Goal: Information Seeking & Learning: Find specific fact

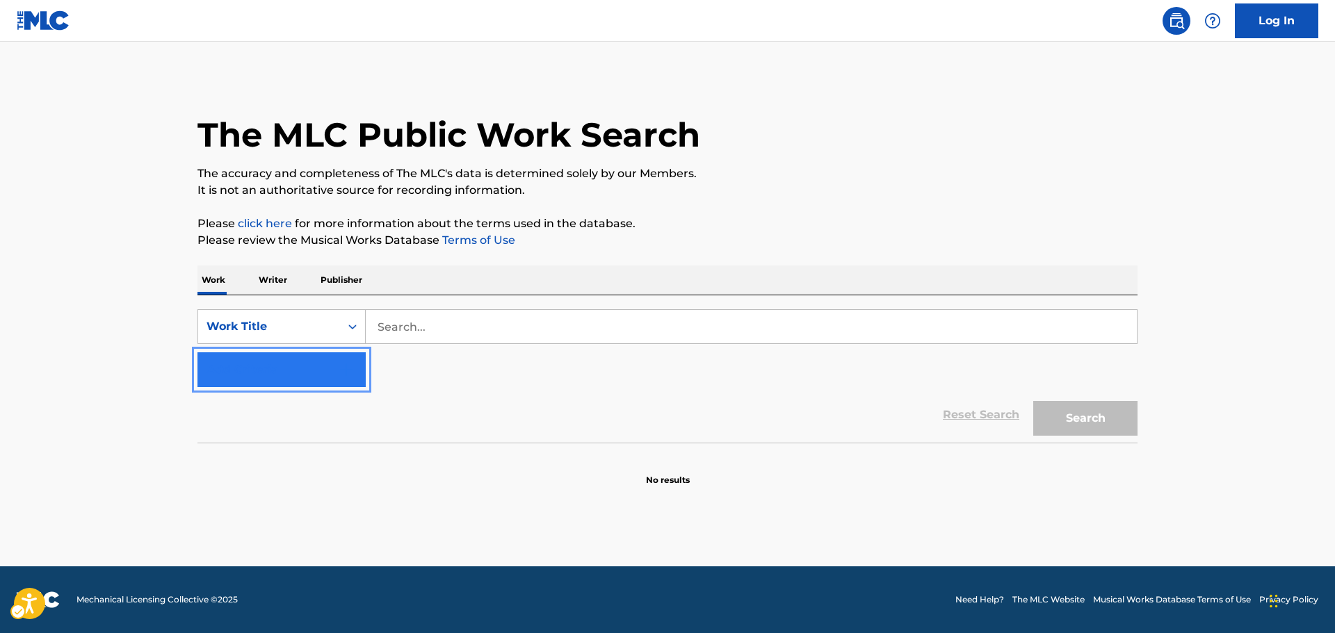
click at [332, 371] on button "Add Criteria" at bounding box center [281, 369] width 168 height 35
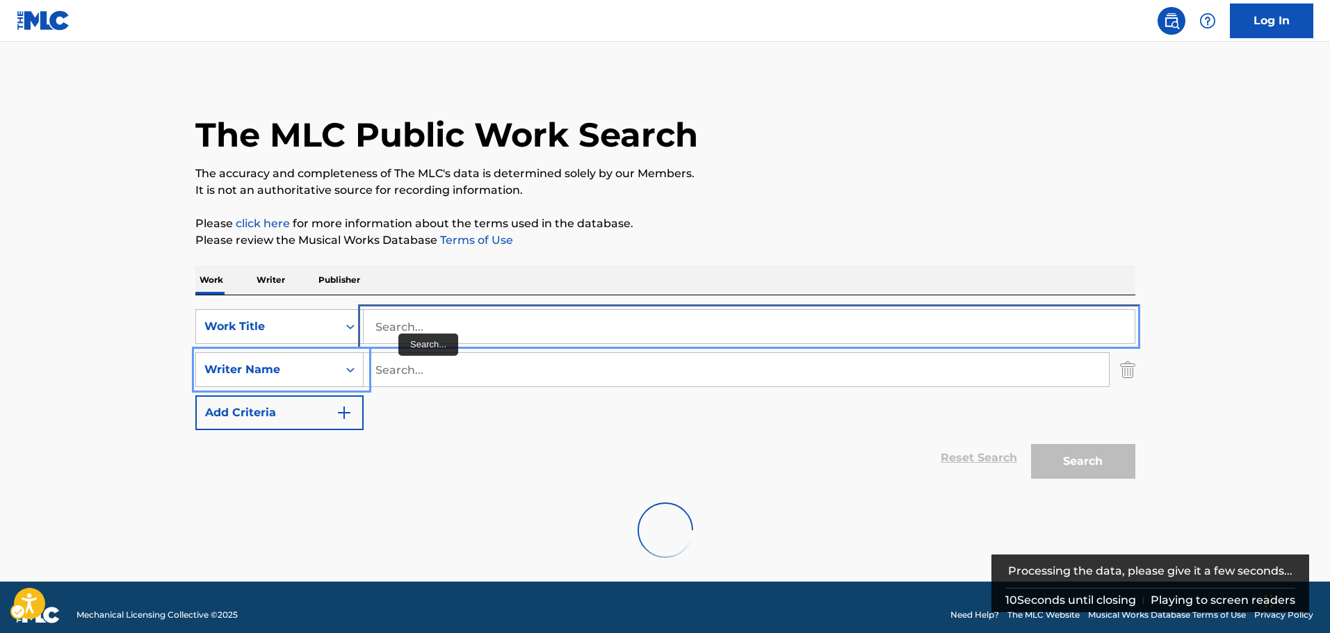
click at [409, 335] on input "Search..." at bounding box center [749, 326] width 771 height 33
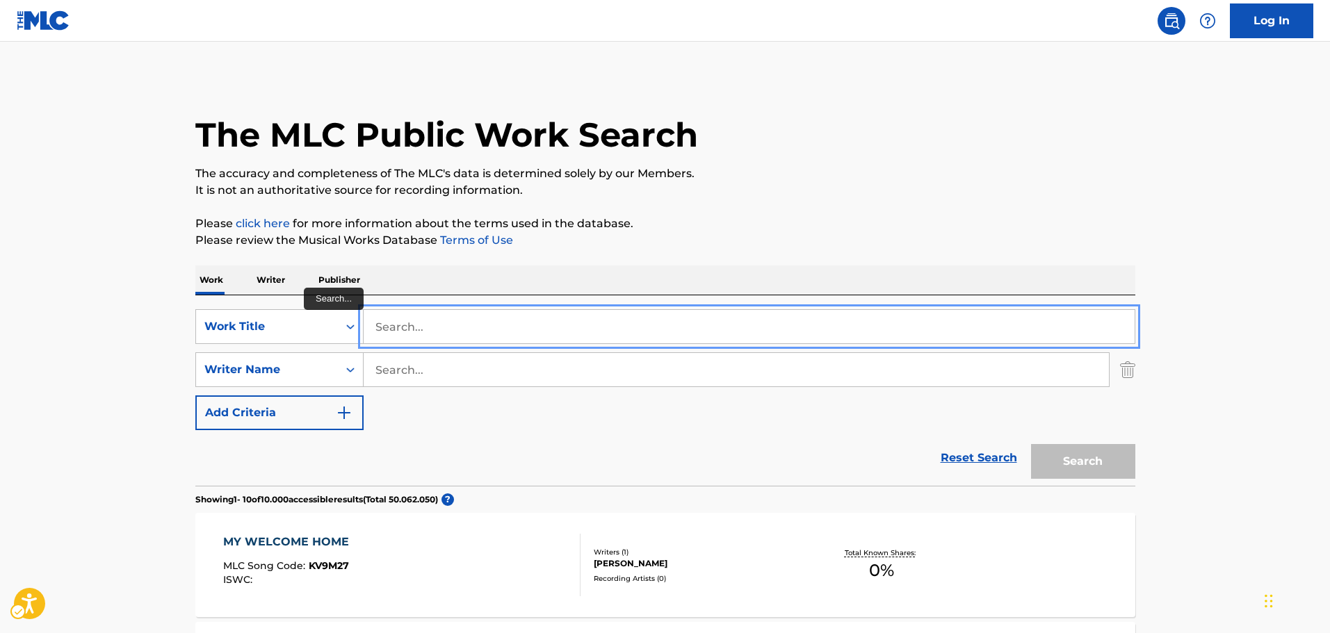
click at [527, 324] on input "Search..." at bounding box center [749, 326] width 771 height 33
type input "NO"
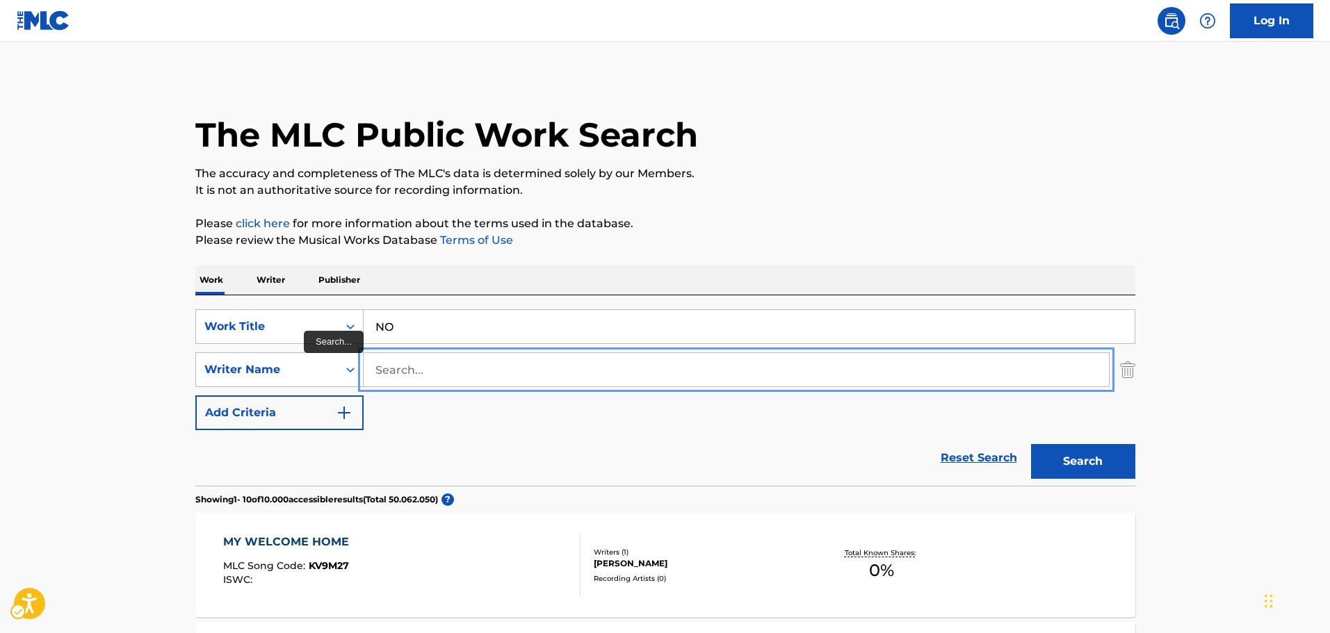
click at [428, 362] on input "Search..." at bounding box center [736, 369] width 745 height 33
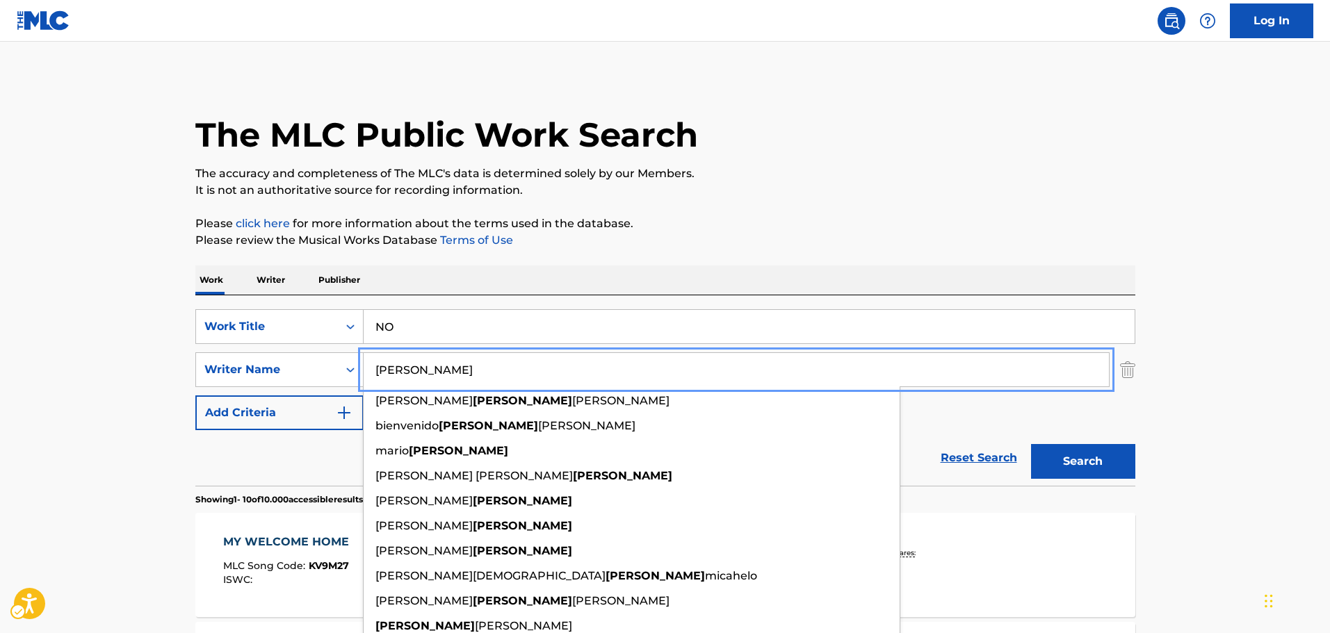
type input "[PERSON_NAME]"
click at [1085, 464] on button "Search" at bounding box center [1083, 461] width 104 height 35
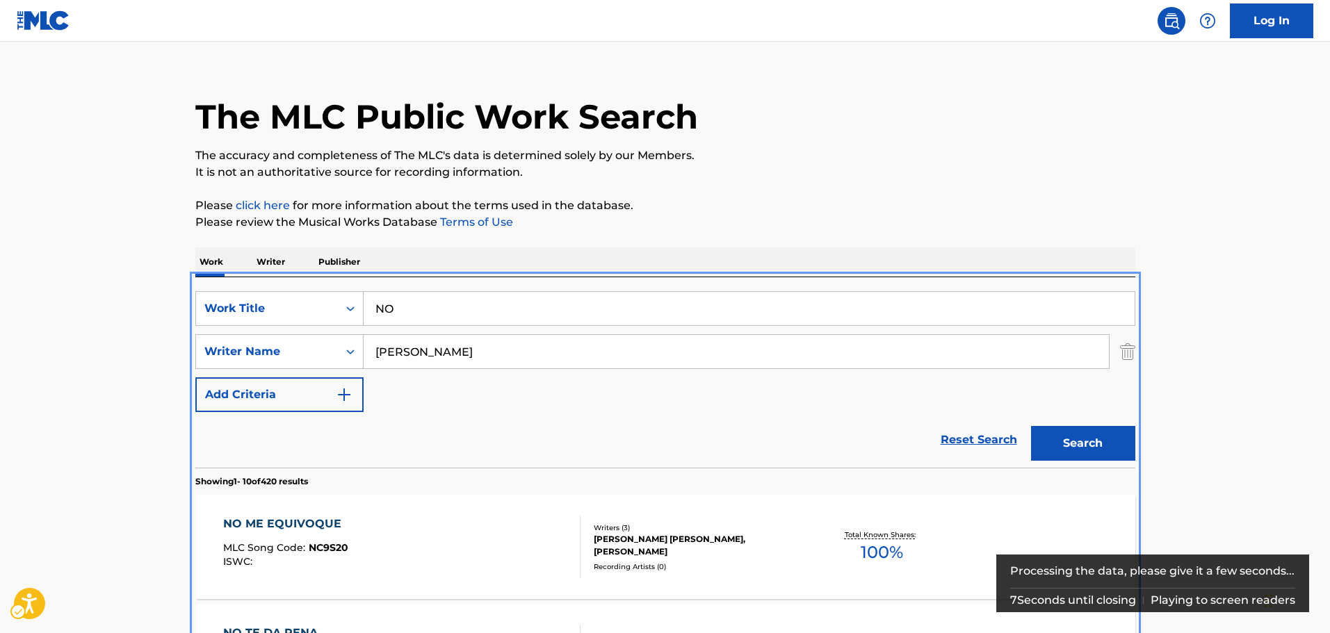
scroll to position [17, 0]
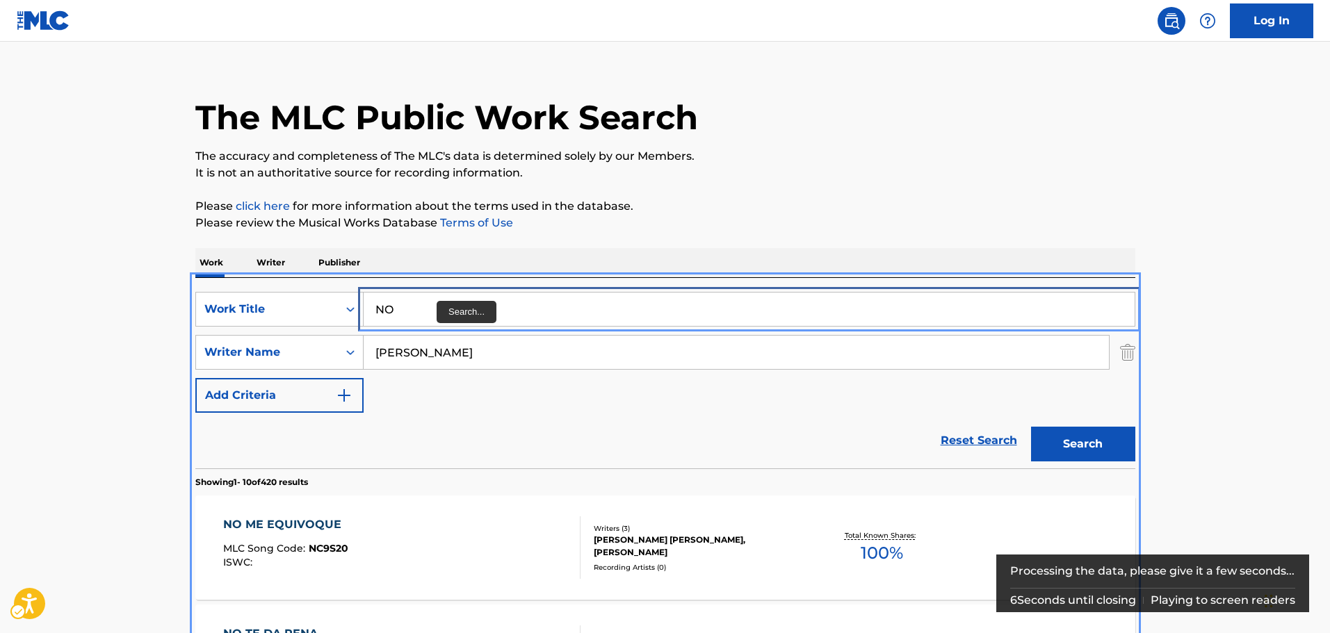
click at [446, 315] on input "NO" at bounding box center [749, 309] width 771 height 33
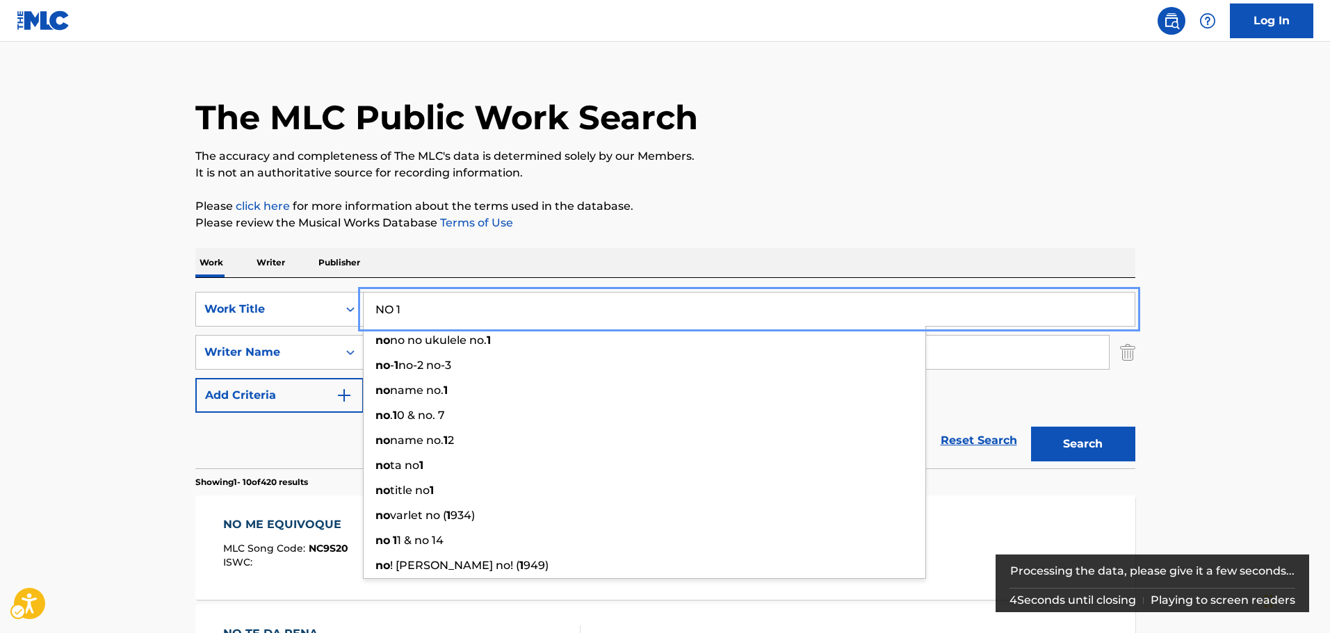
type input "NO 1"
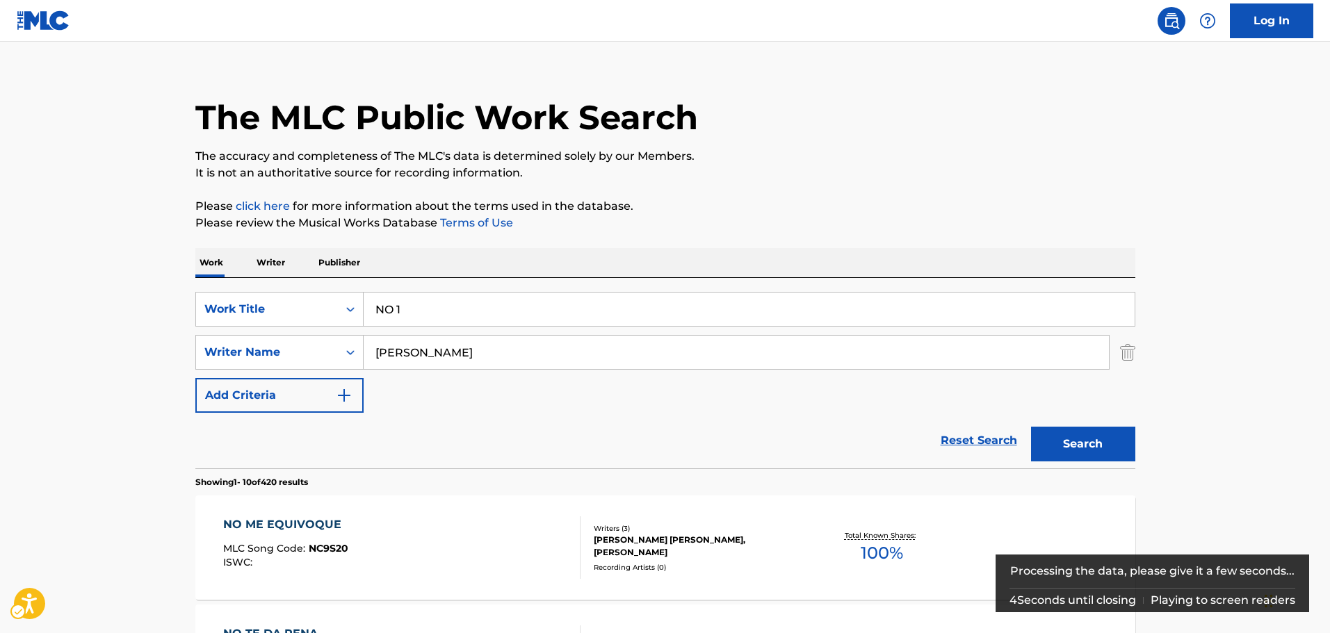
click at [1035, 424] on div "Search" at bounding box center [1079, 441] width 111 height 56
click at [1092, 433] on button "Search" at bounding box center [1083, 444] width 104 height 35
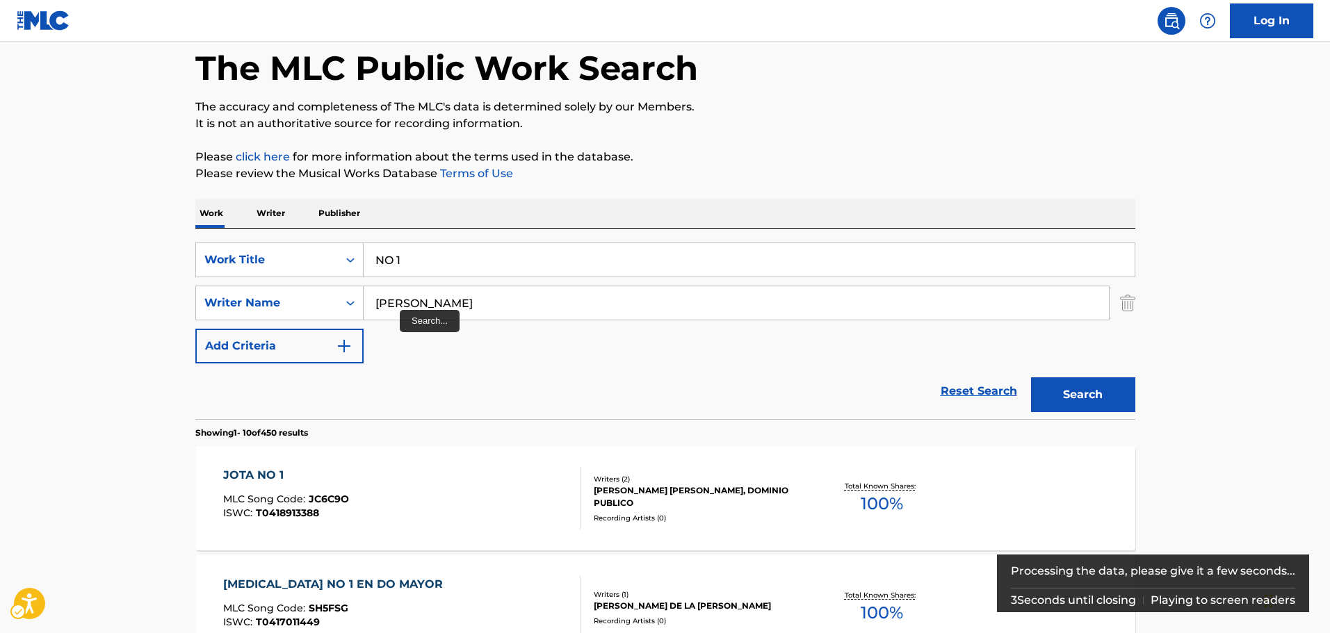
scroll to position [0, 0]
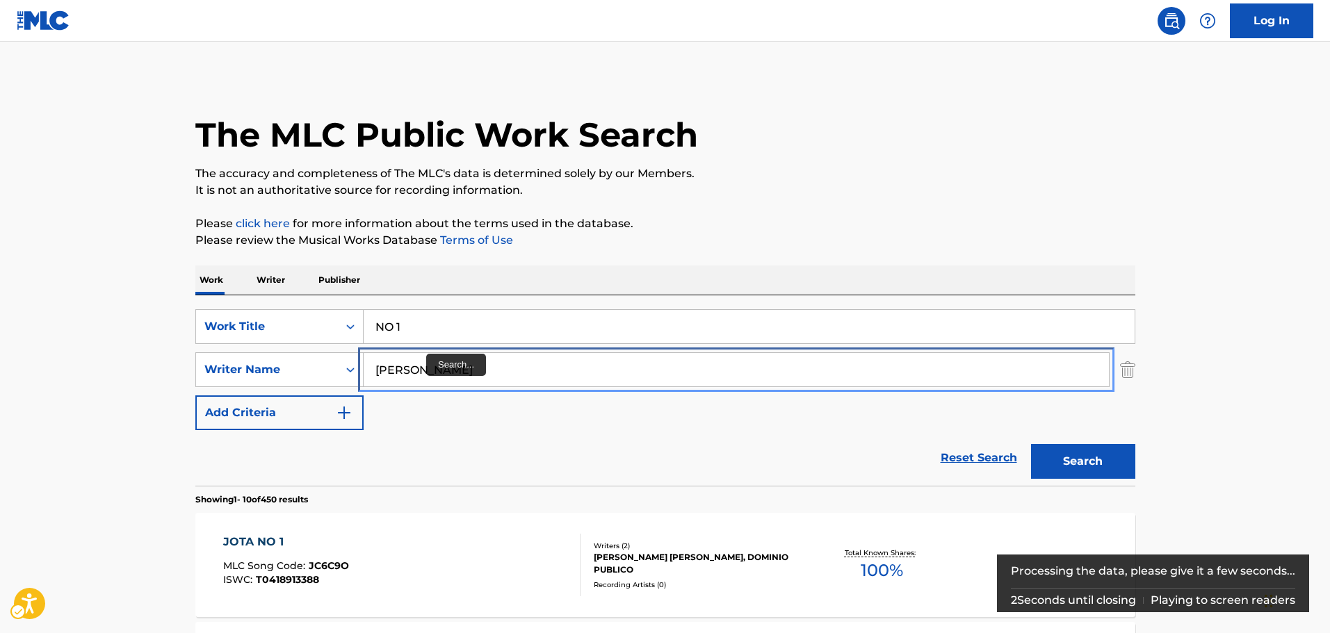
click at [420, 368] on input "[PERSON_NAME]" at bounding box center [736, 369] width 745 height 33
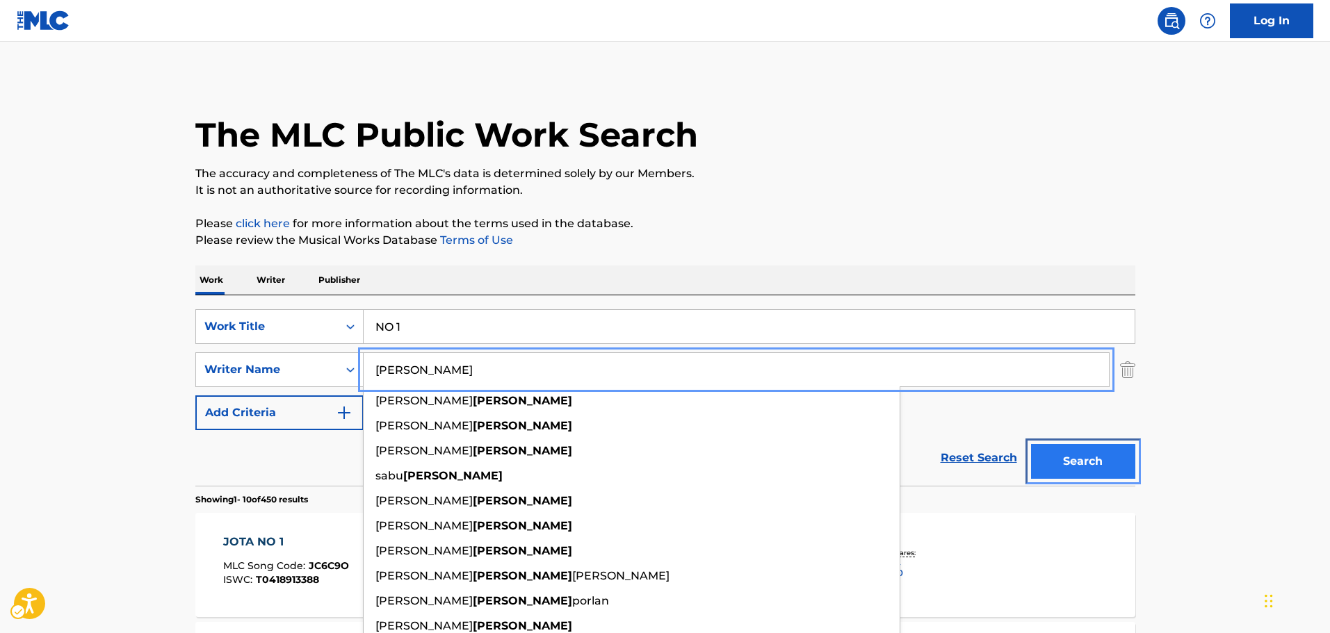
click at [1086, 462] on button "Search" at bounding box center [1083, 461] width 104 height 35
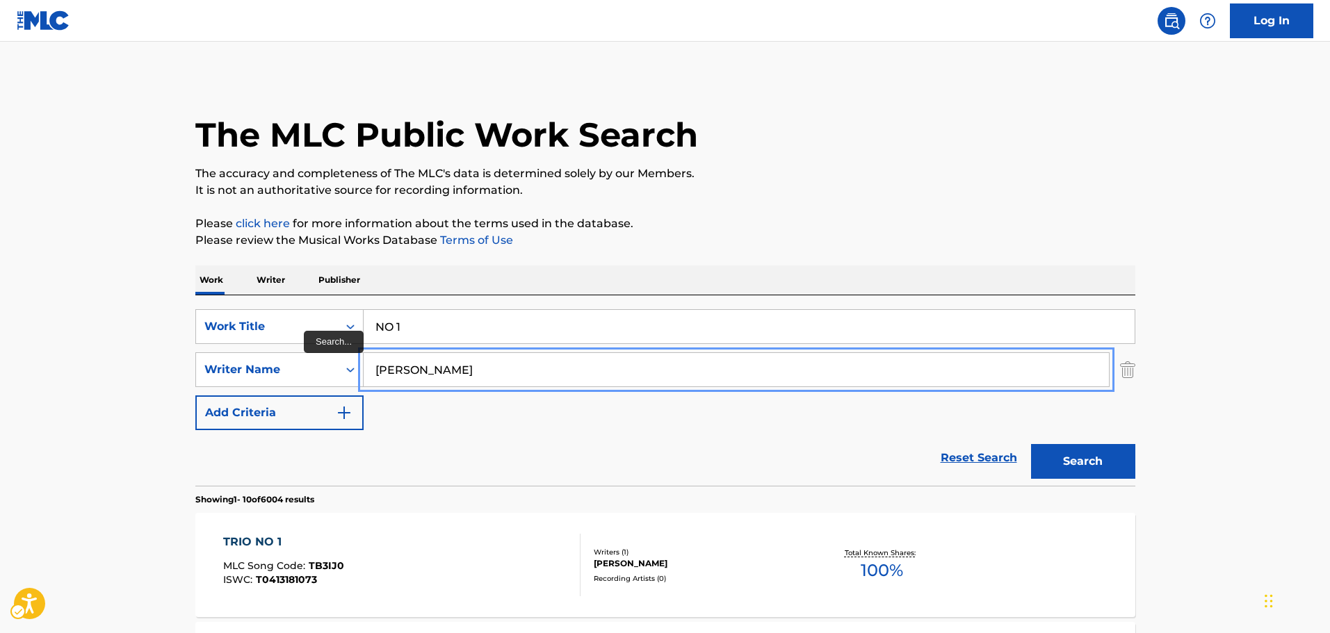
click at [523, 362] on input "MARTINEZ" at bounding box center [736, 369] width 745 height 33
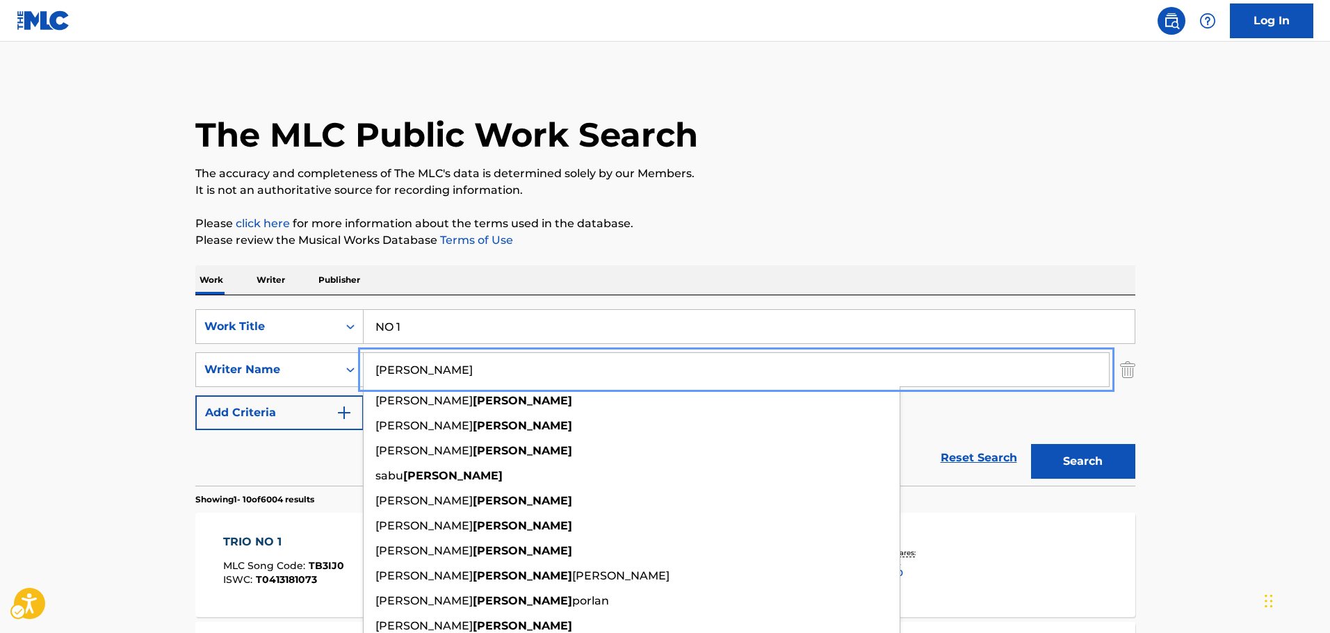
click at [523, 362] on input "MARTINEZ" at bounding box center [736, 369] width 745 height 33
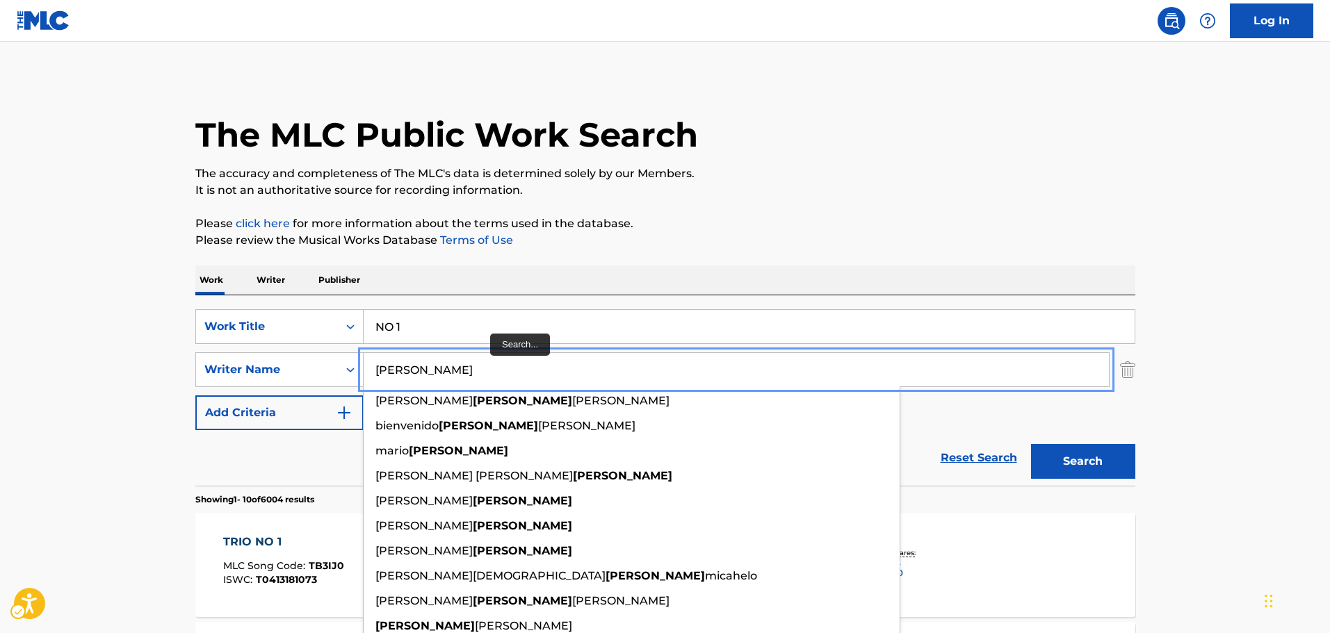
type input "[PERSON_NAME]"
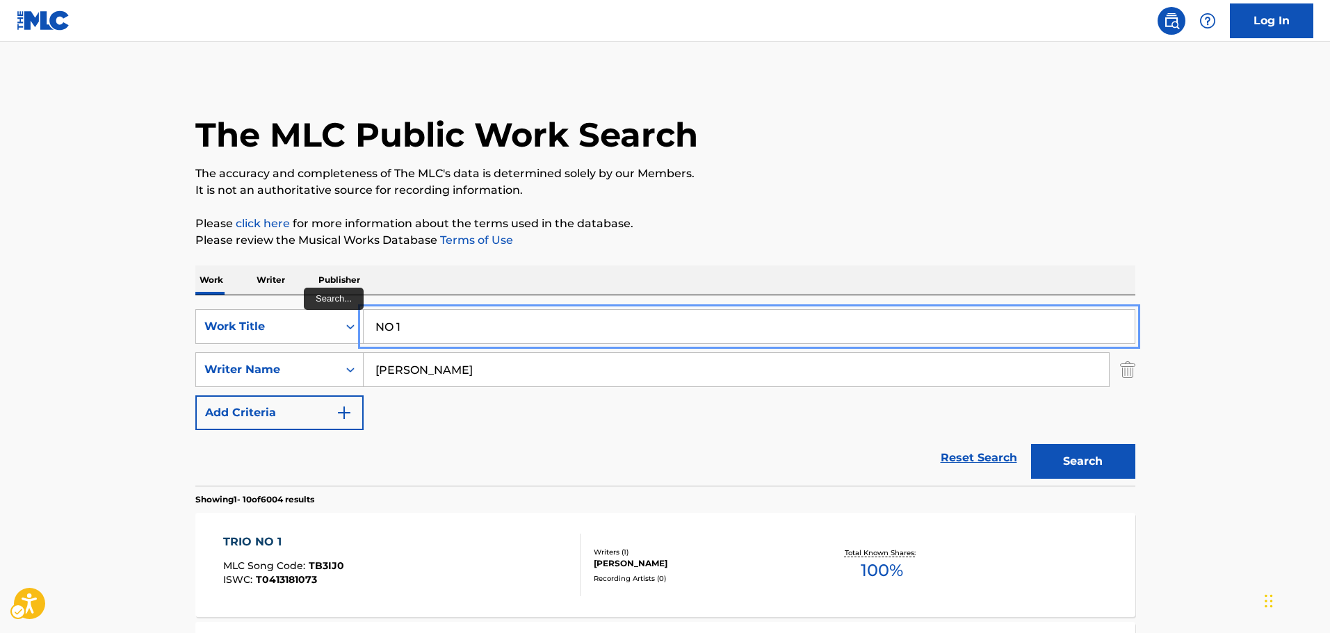
click at [476, 324] on input "NO 1" at bounding box center [749, 326] width 771 height 33
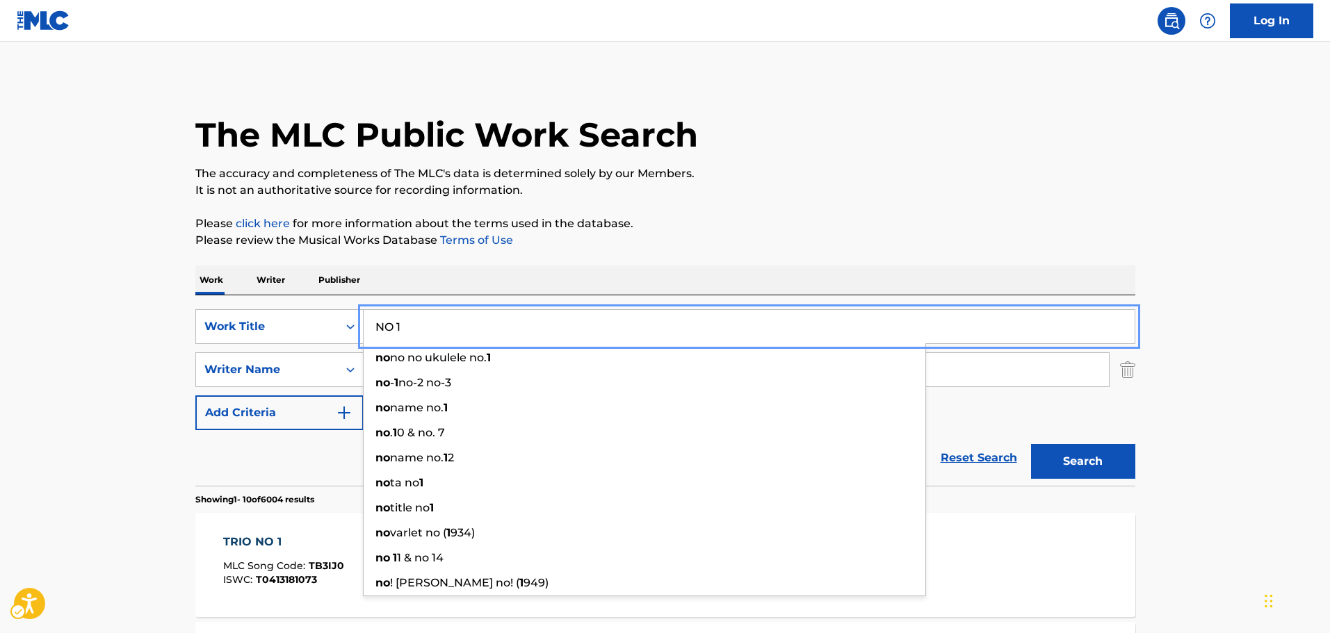
click at [476, 324] on input "NO 1" at bounding box center [749, 326] width 771 height 33
click at [473, 325] on input "NO 1" at bounding box center [749, 326] width 771 height 33
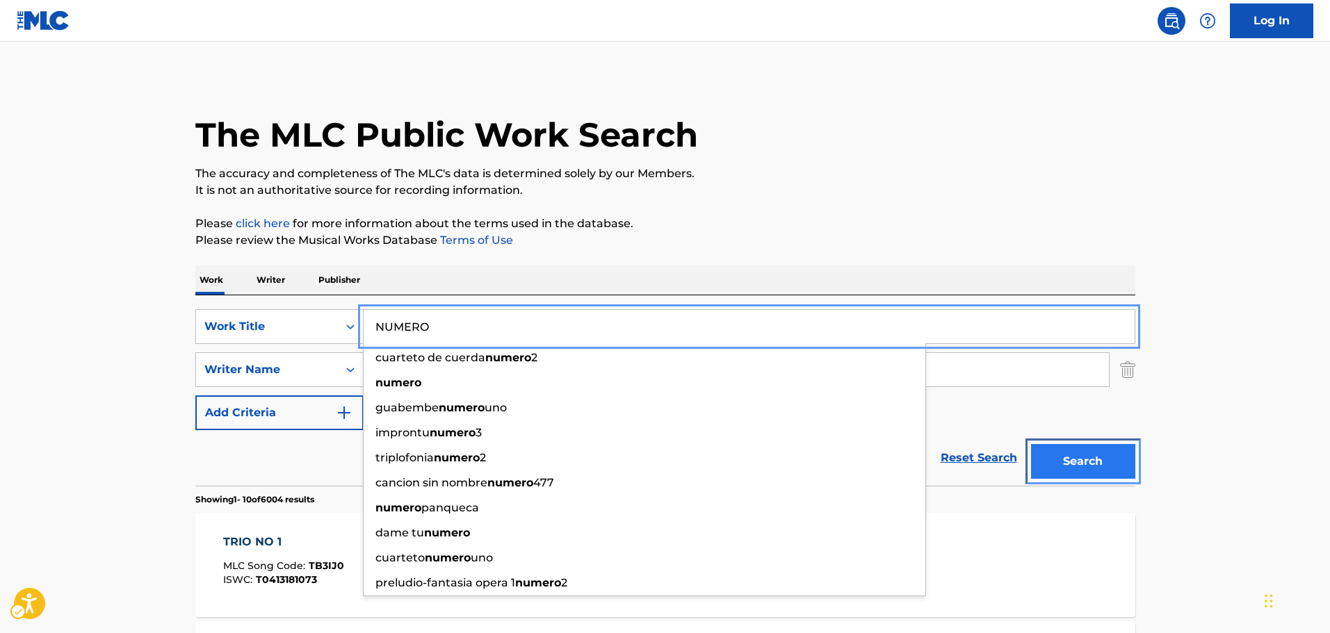
click at [1111, 462] on button "Search" at bounding box center [1083, 461] width 104 height 35
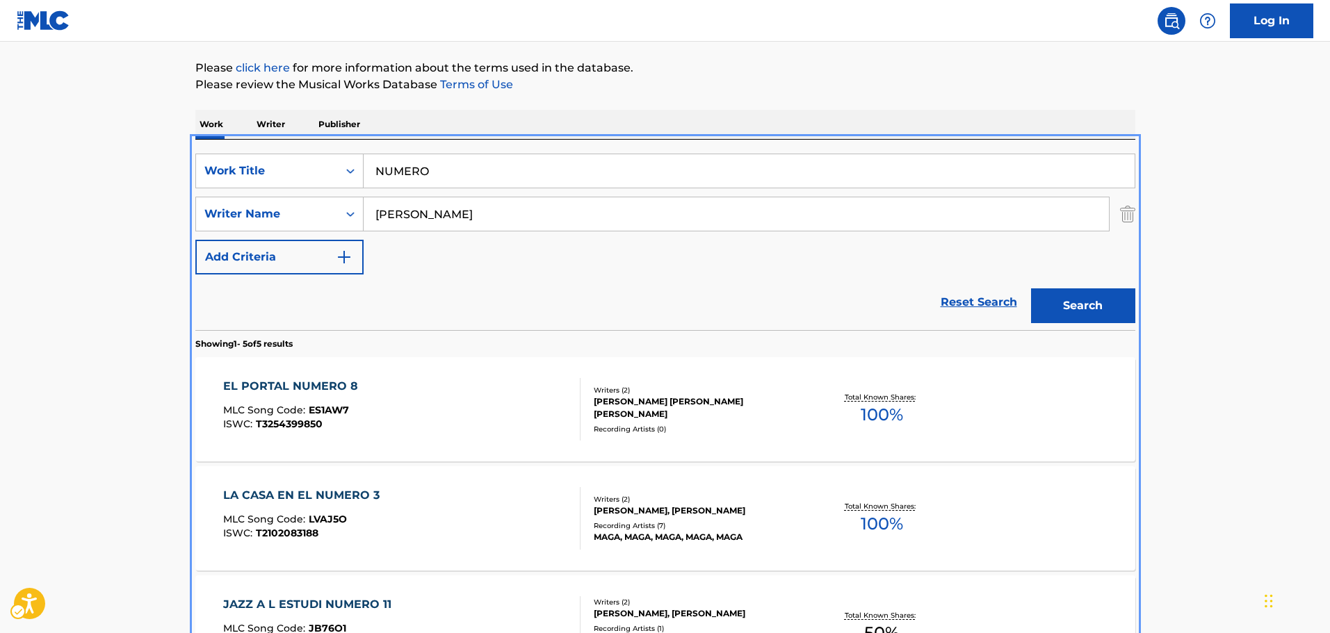
scroll to position [17, 0]
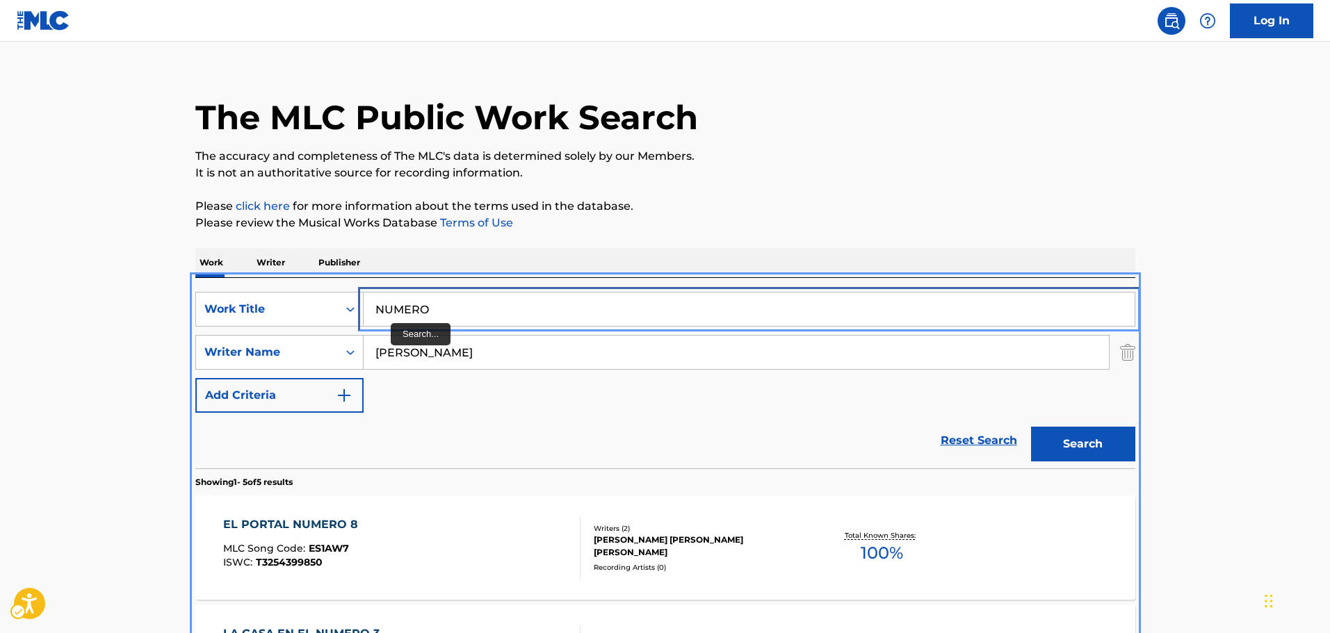
click at [475, 309] on input "NUMERO" at bounding box center [749, 309] width 771 height 33
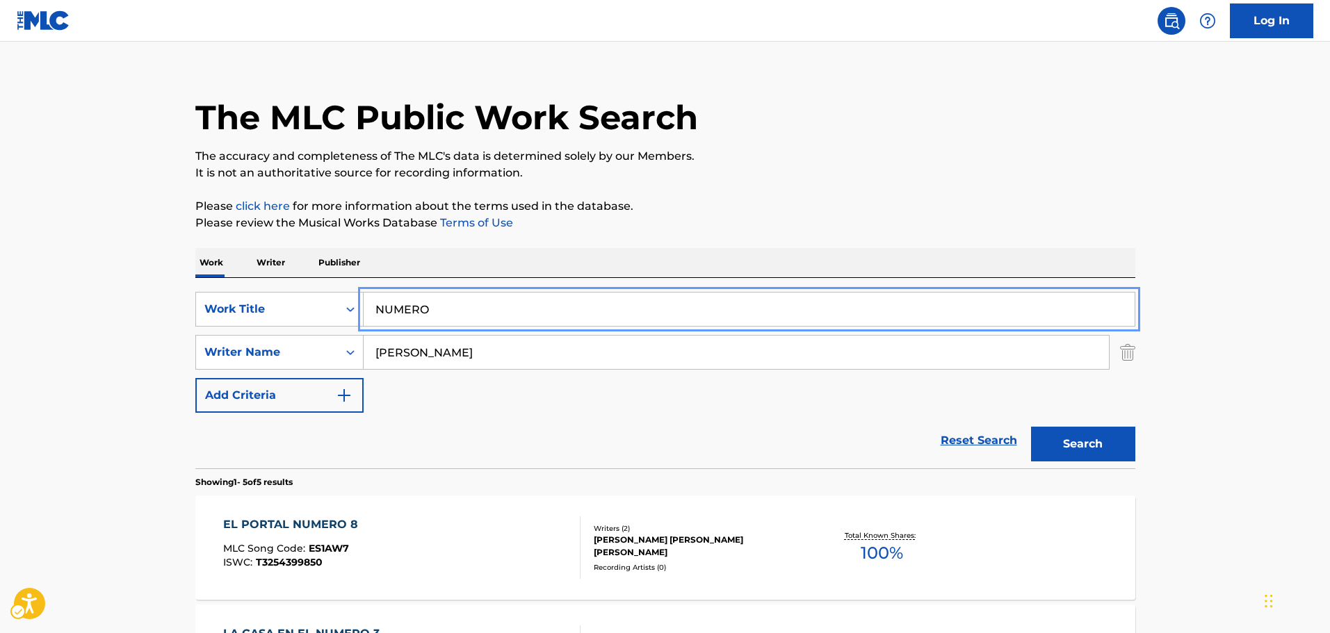
click at [475, 309] on input "NUMERO" at bounding box center [749, 309] width 771 height 33
click at [195, 378] on button "Add Criteria" at bounding box center [279, 395] width 168 height 35
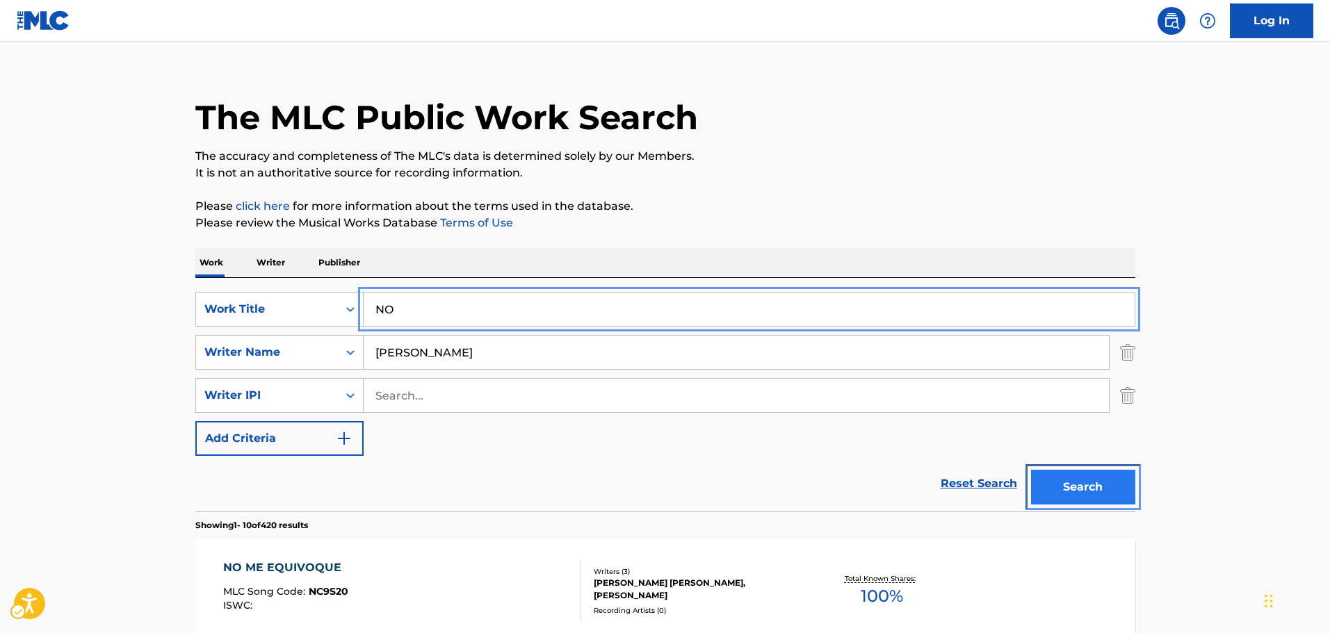
click at [1094, 483] on button "Search" at bounding box center [1083, 487] width 104 height 35
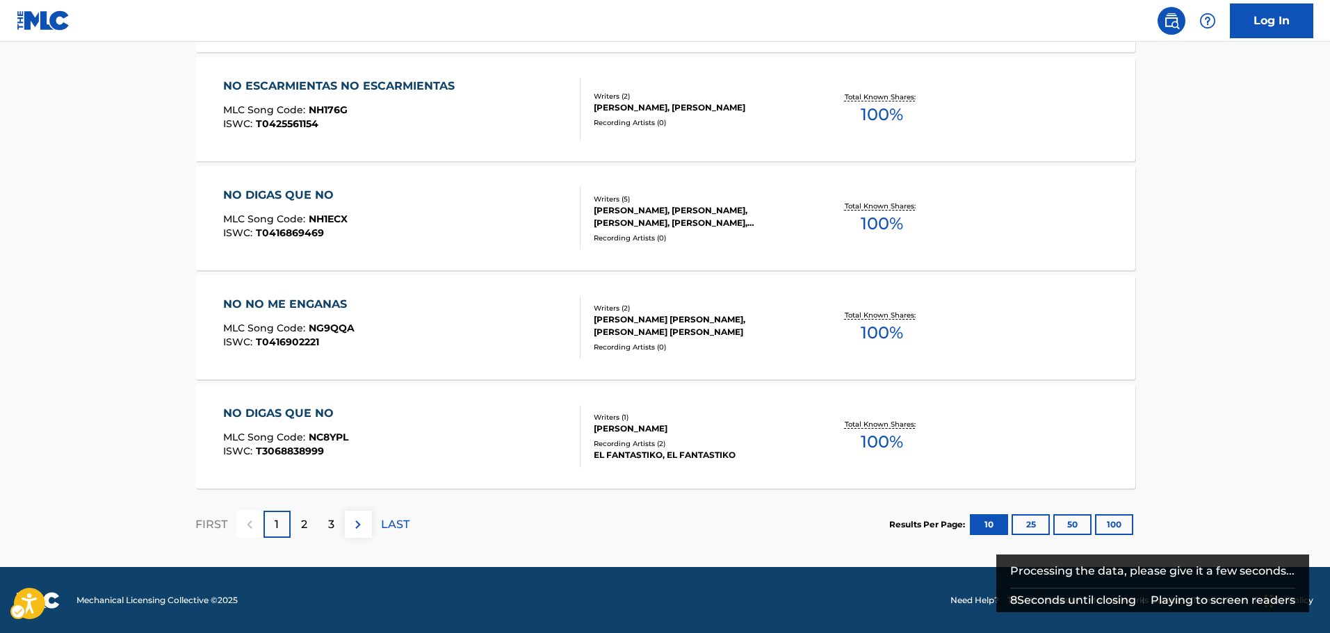
scroll to position [1155, 0]
click at [302, 526] on p "2" at bounding box center [304, 524] width 6 height 17
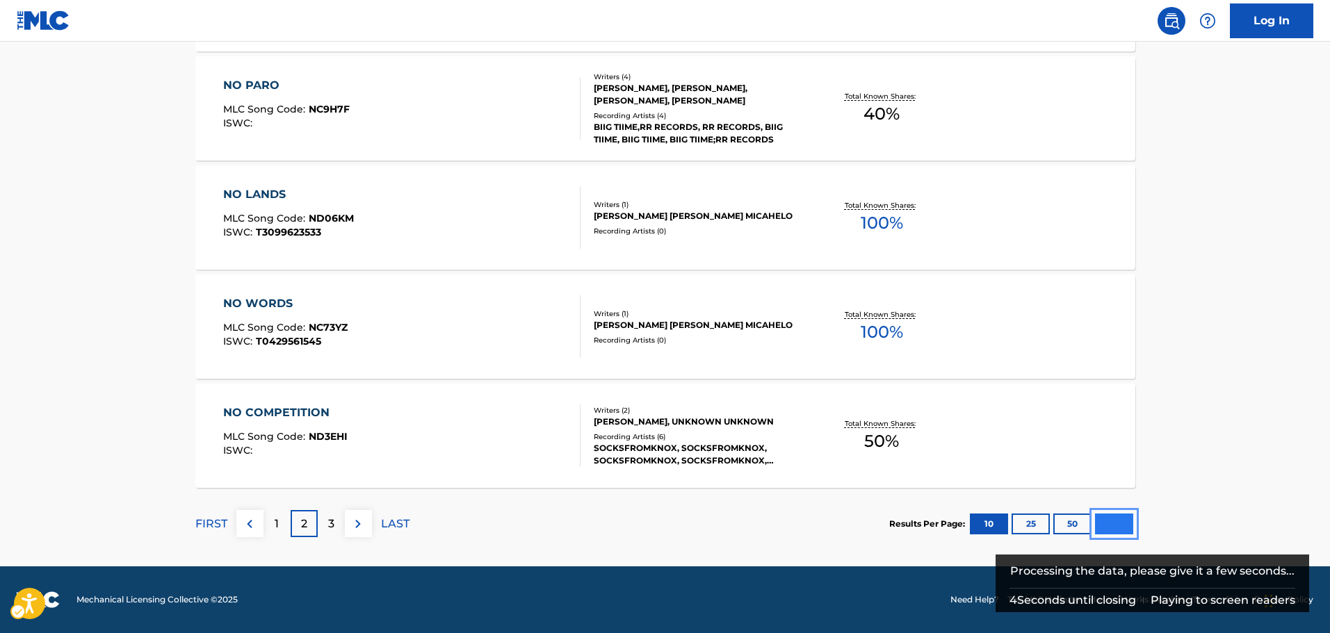
click at [1125, 521] on button "100" at bounding box center [1114, 524] width 38 height 21
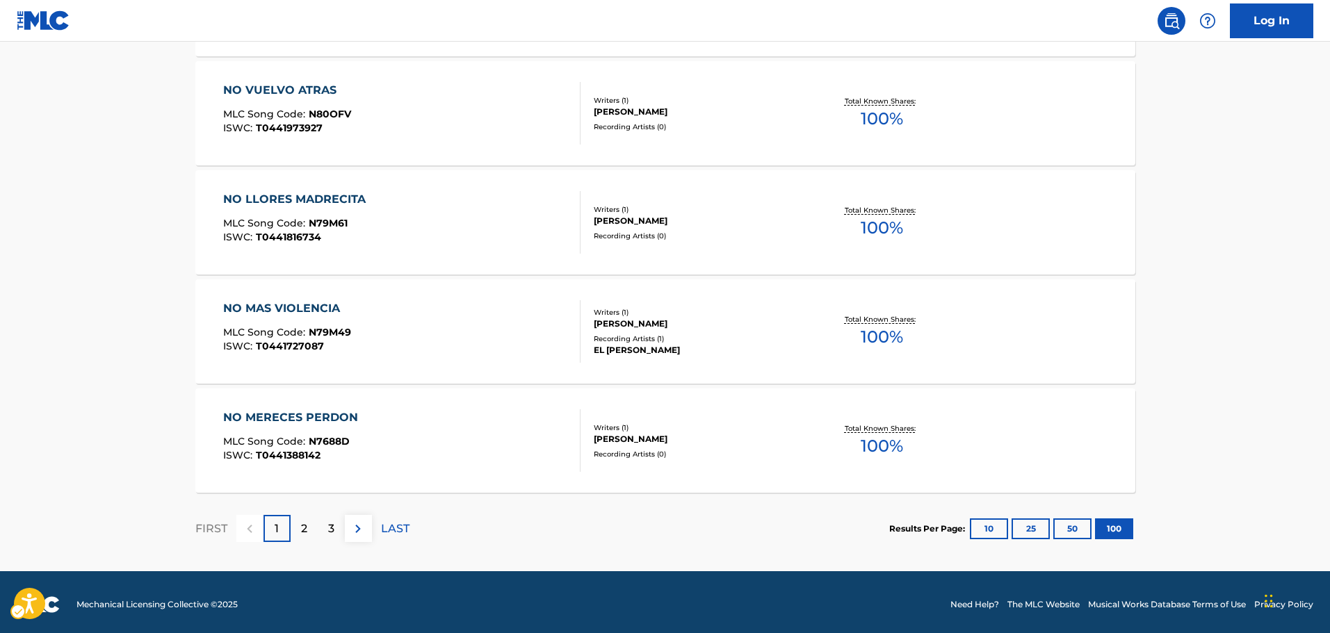
scroll to position [10979, 0]
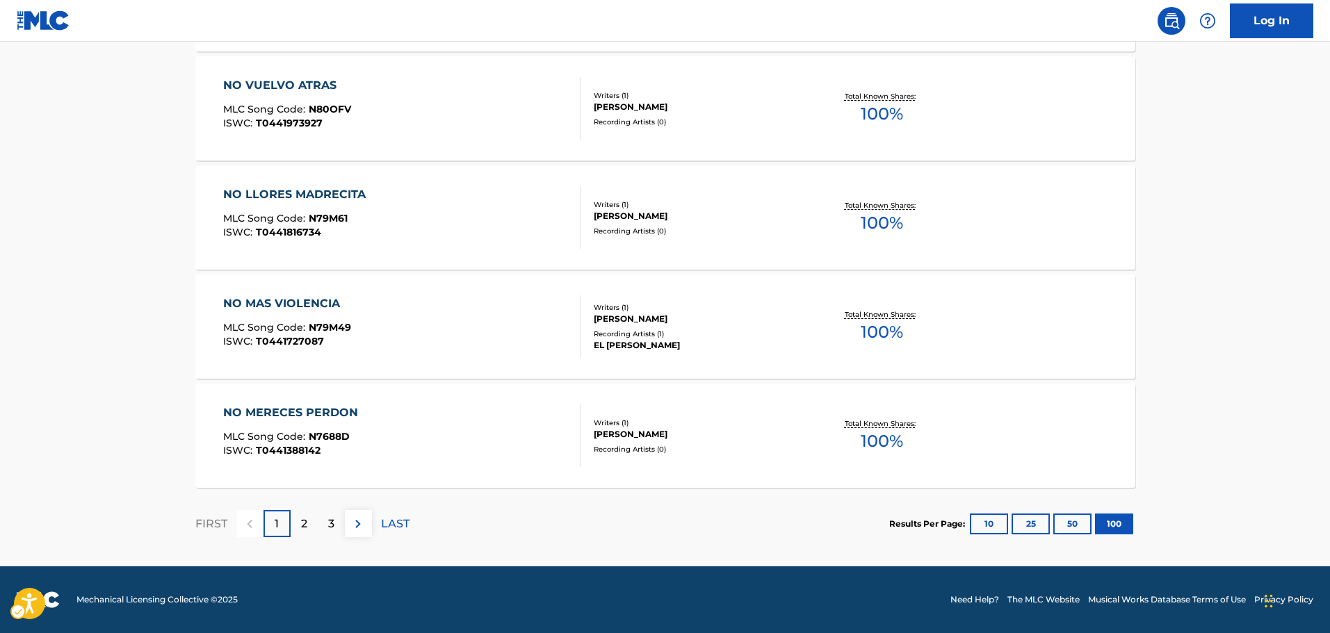
click at [309, 520] on div "2" at bounding box center [304, 523] width 27 height 27
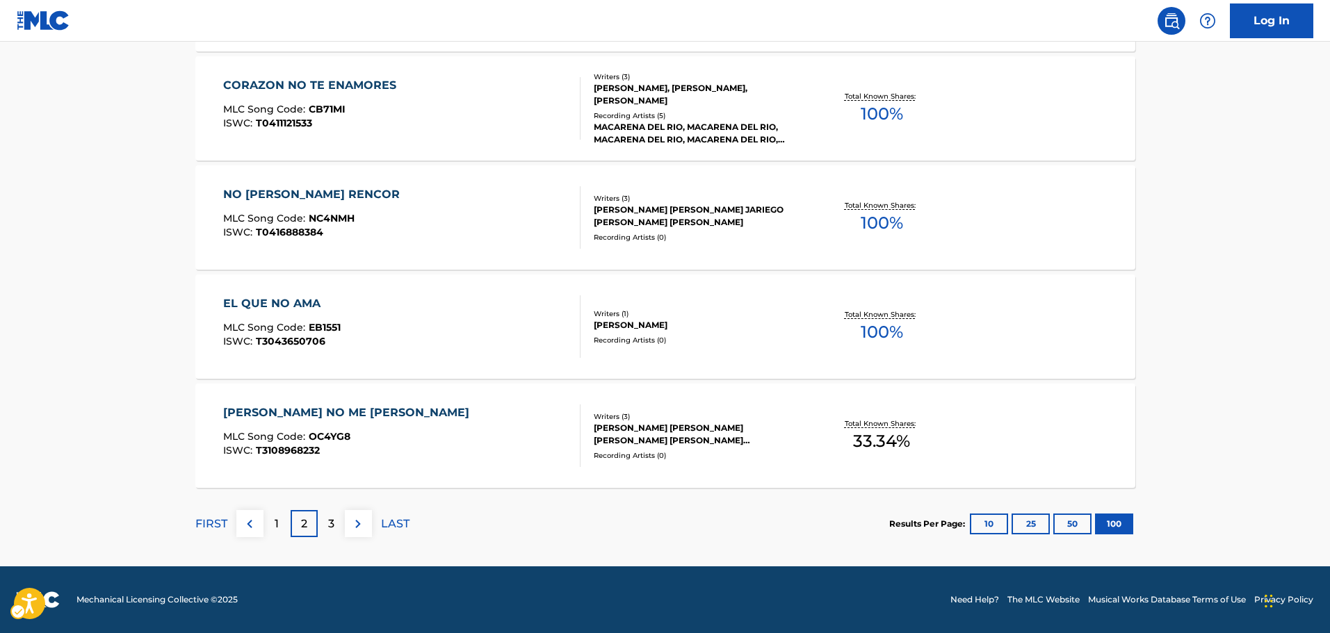
click at [327, 526] on div "3" at bounding box center [331, 523] width 27 height 27
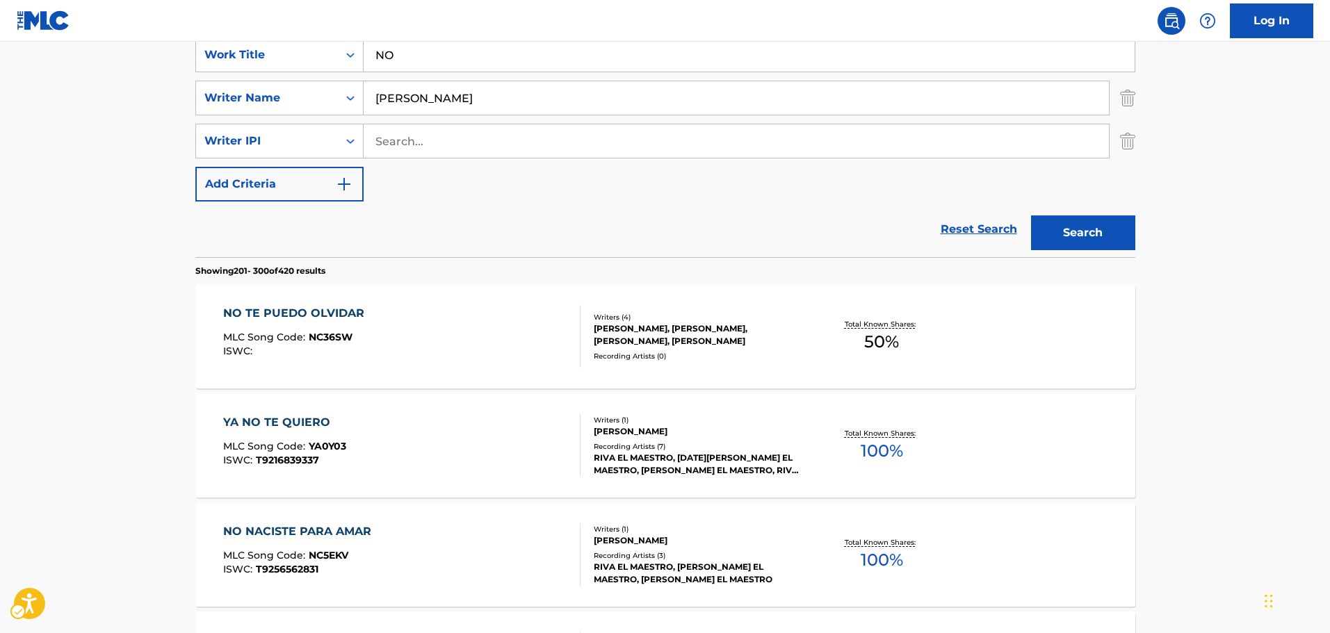
scroll to position [63, 0]
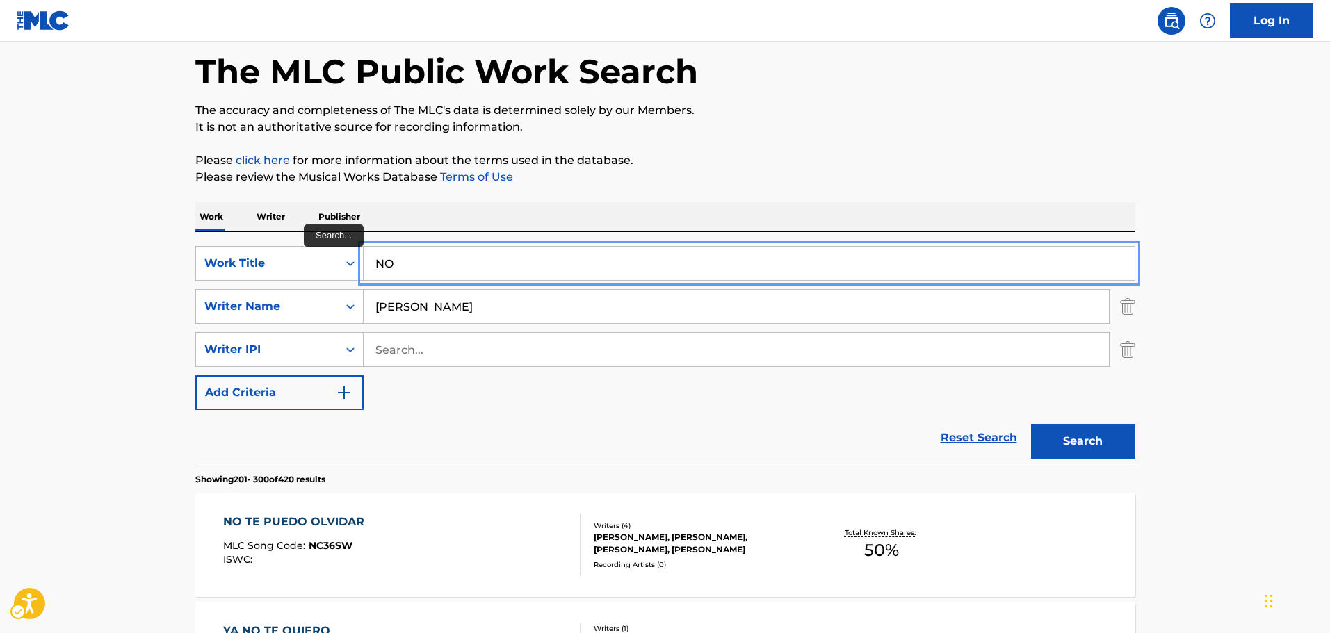
drag, startPoint x: 443, startPoint y: 262, endPoint x: 75, endPoint y: 251, distance: 368.0
paste input "ERA AMOR"
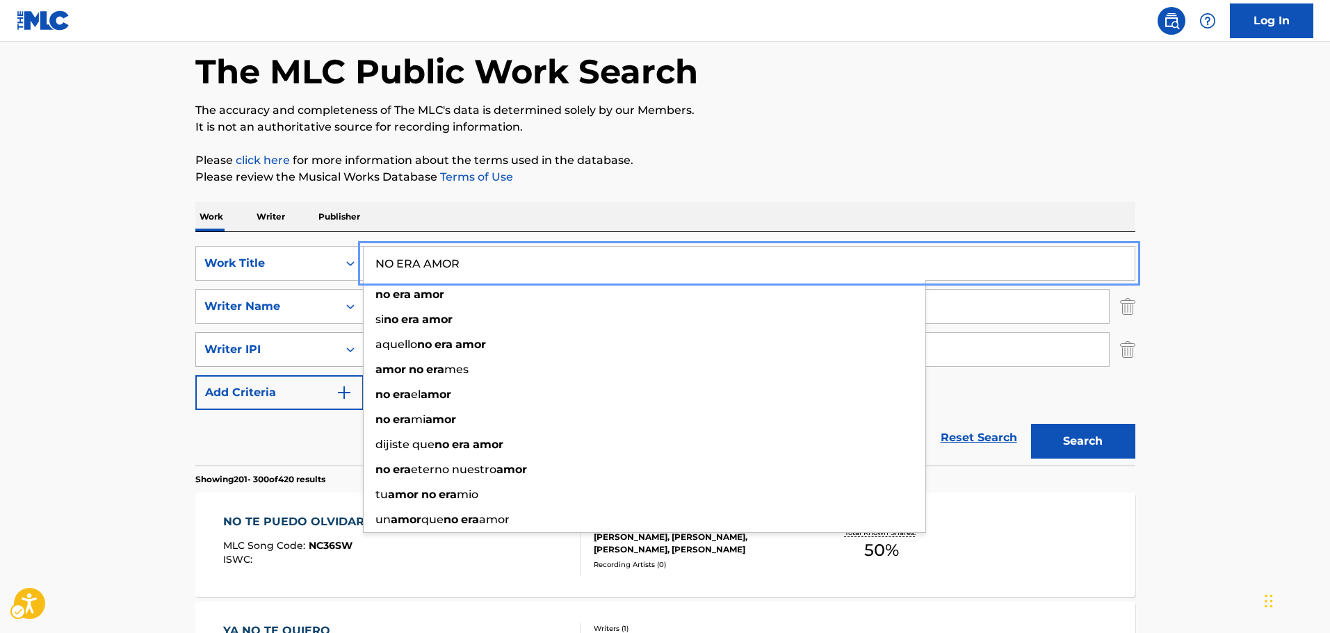
type input "NO ERA AMOR"
click at [340, 353] on div "Search Form" at bounding box center [350, 349] width 25 height 25
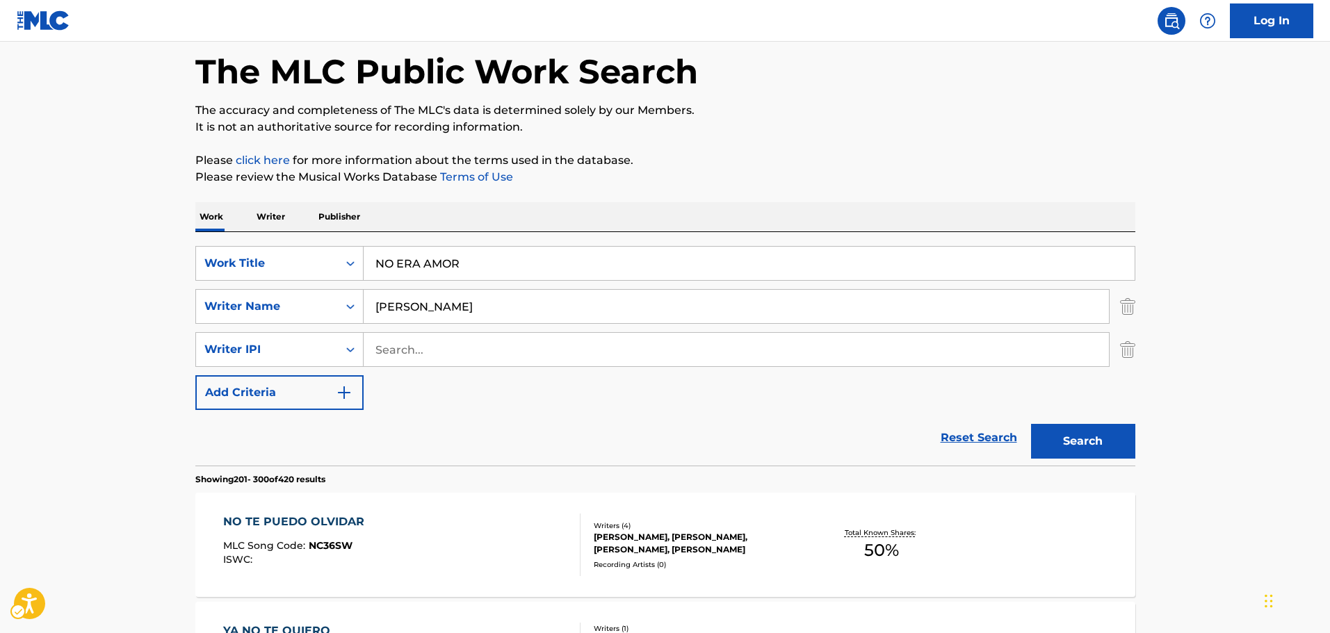
click at [1127, 346] on img "Search Form" at bounding box center [1127, 349] width 15 height 35
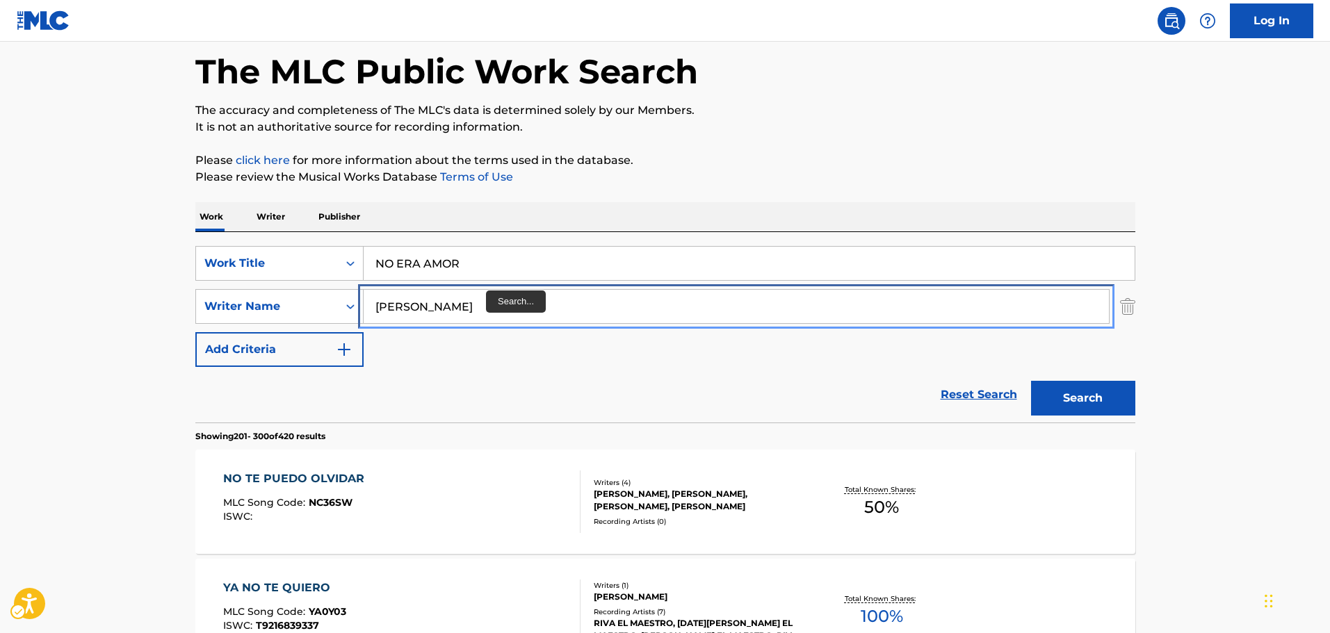
click at [476, 317] on input "[PERSON_NAME]" at bounding box center [736, 306] width 745 height 33
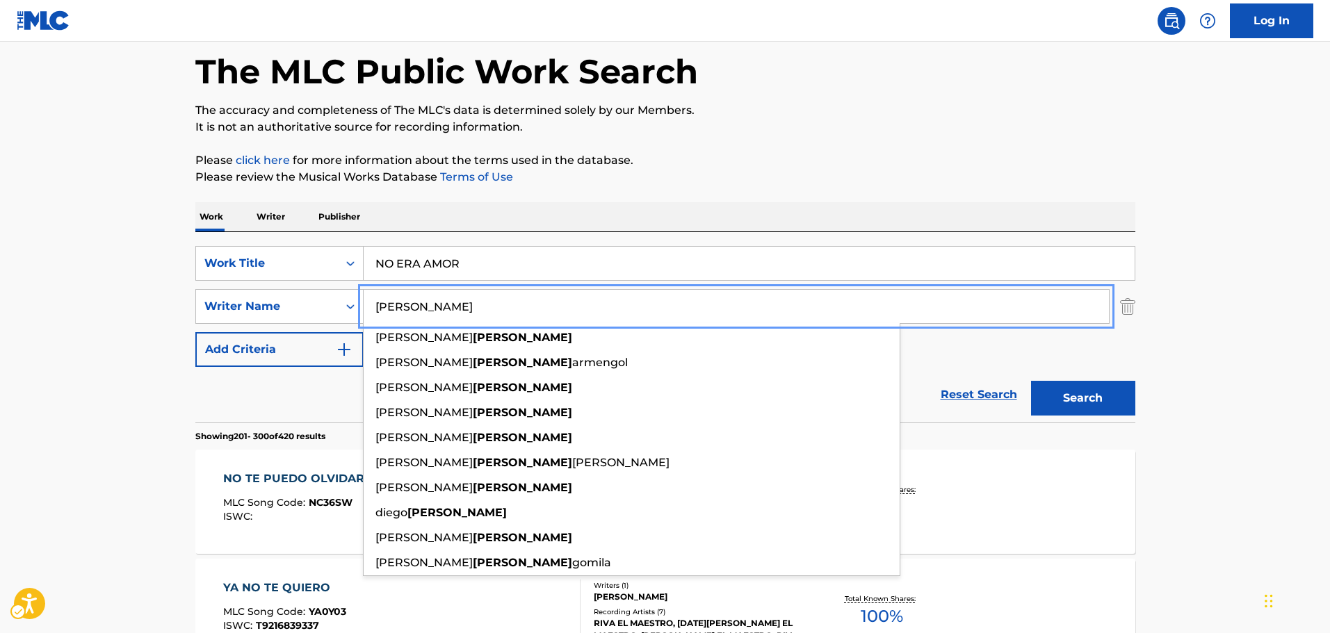
type input "[PERSON_NAME]"
click at [1108, 394] on button "Search" at bounding box center [1083, 398] width 104 height 35
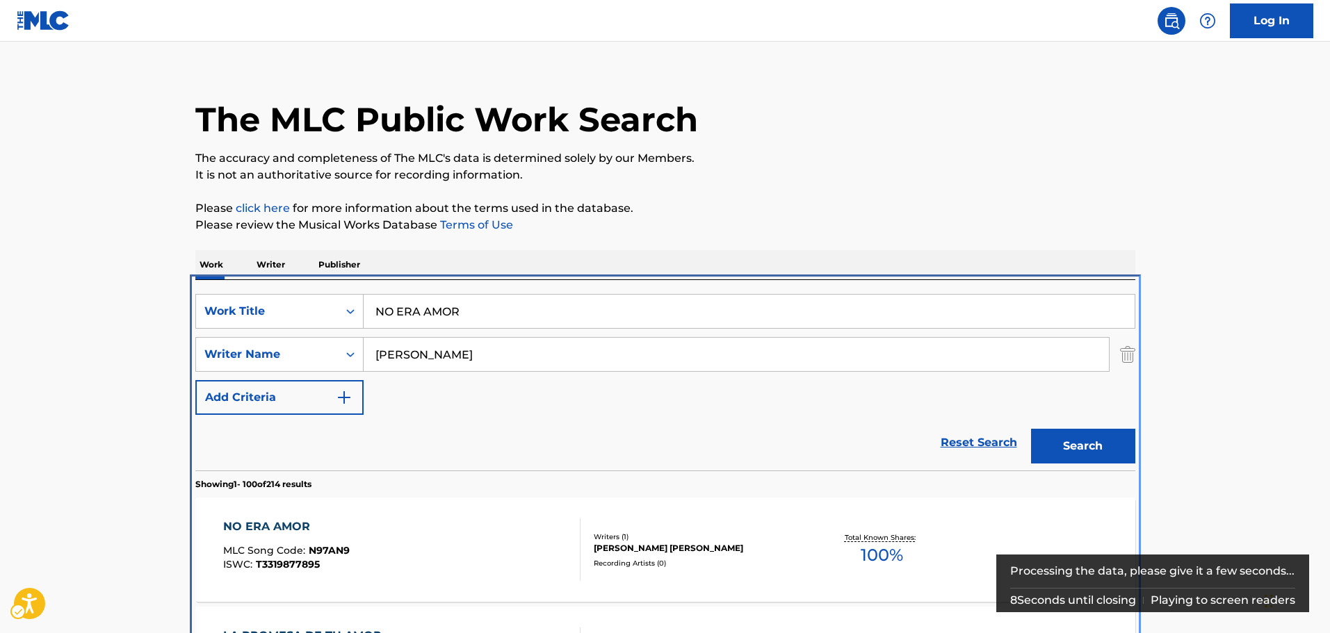
scroll to position [435, 0]
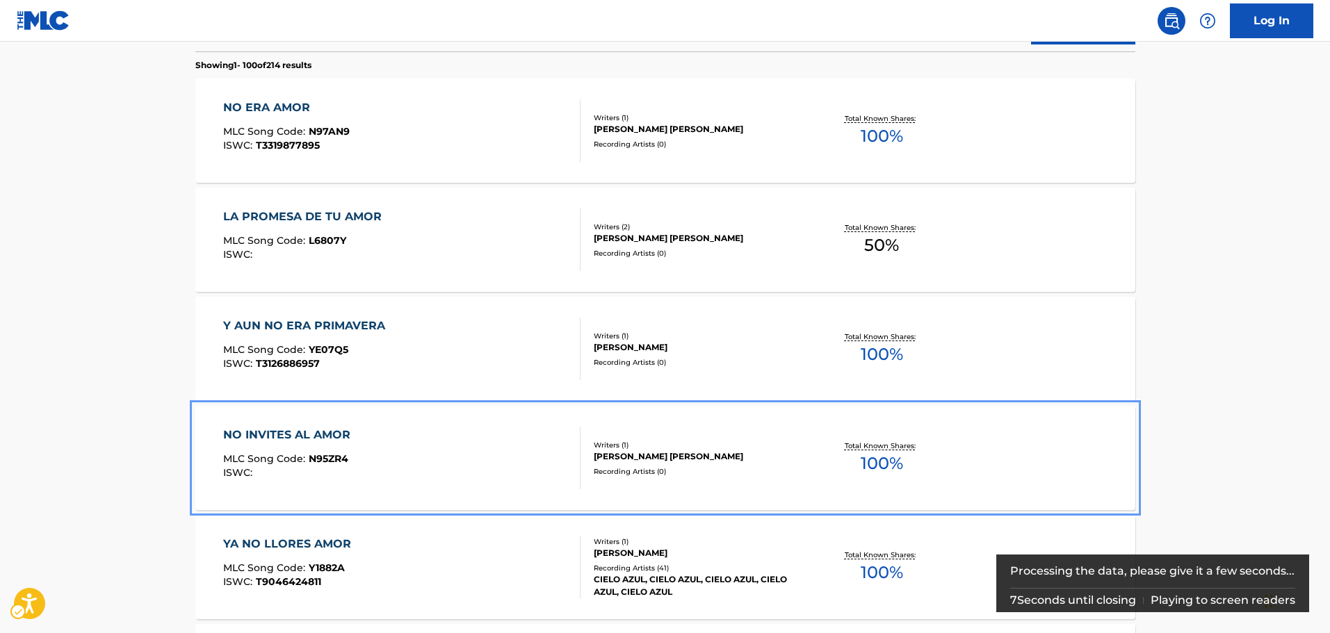
click at [452, 422] on div "NO INVITES AL AMOR MLC Song Code : N95ZR4 ISWC : Writers ( 1 ) LEONARDO AGUSTIN…" at bounding box center [665, 458] width 940 height 104
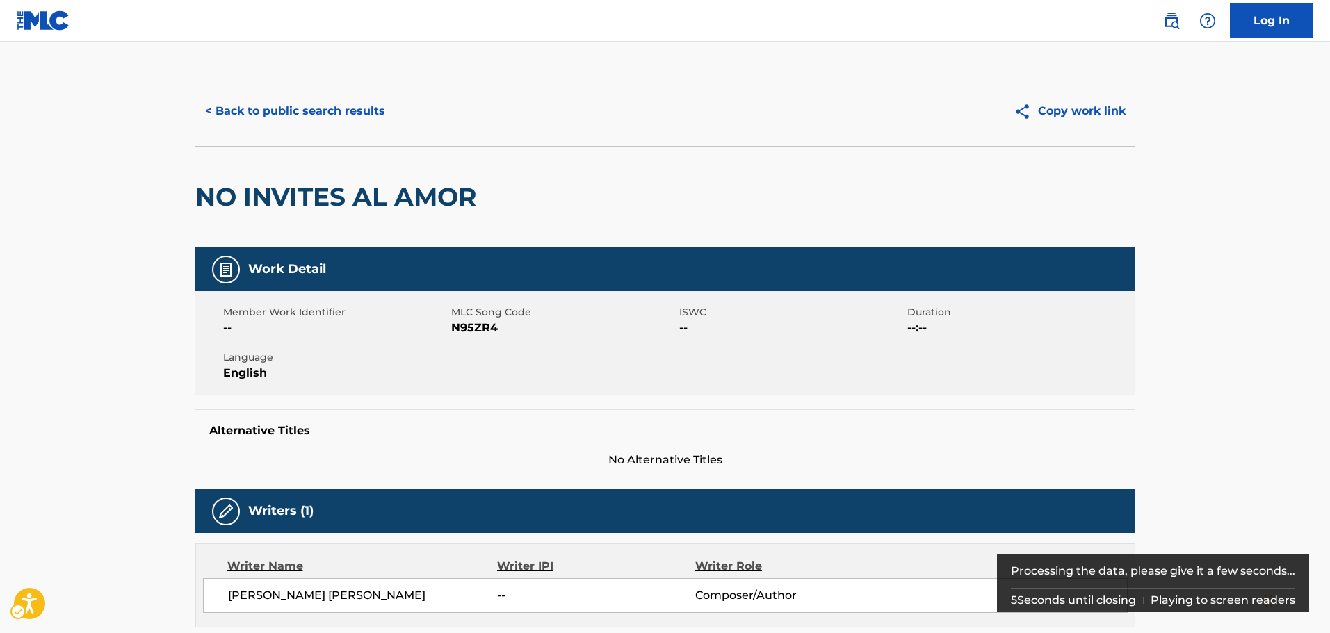
scroll to position [514, 0]
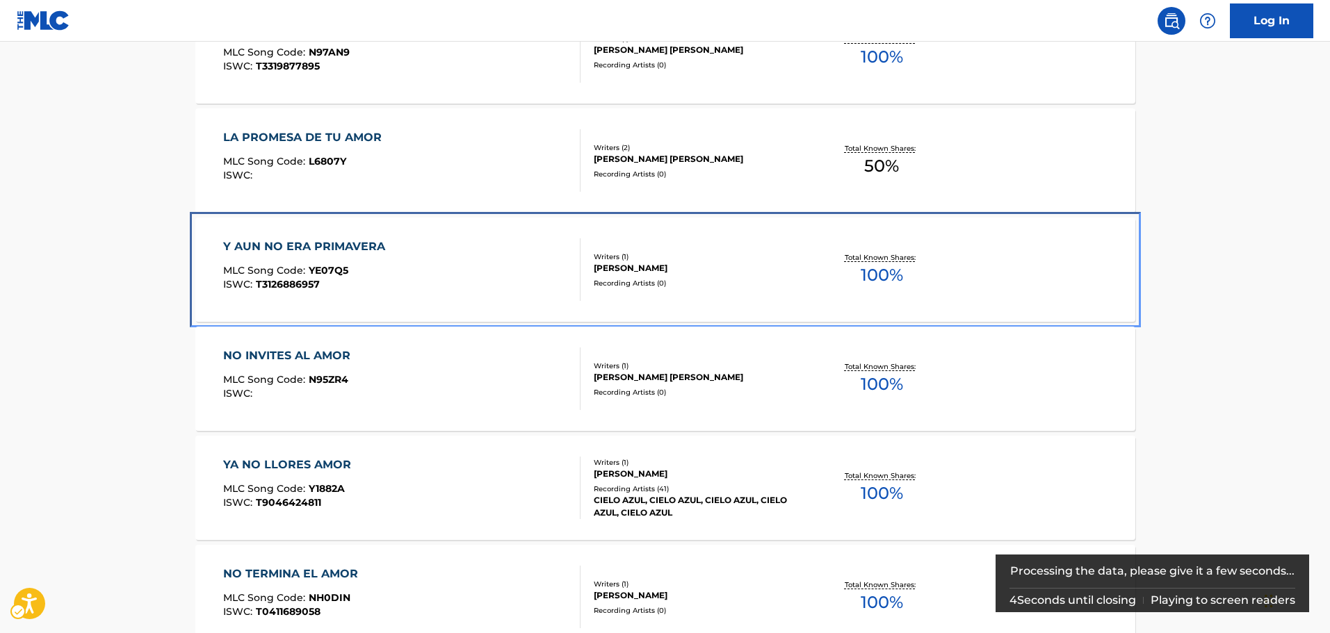
click at [418, 259] on div "Y AUN NO ERA PRIMAVERA MLC Song Code : YE07Q5 ISWC : T3126886957" at bounding box center [401, 269] width 357 height 63
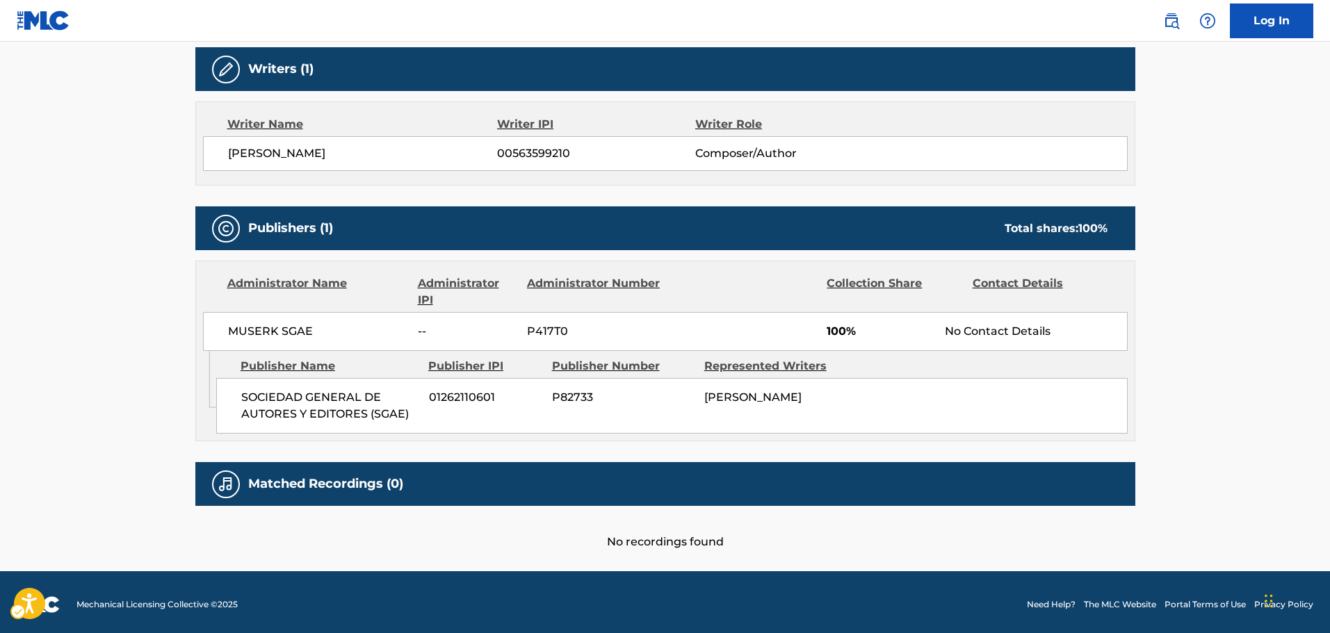
scroll to position [447, 0]
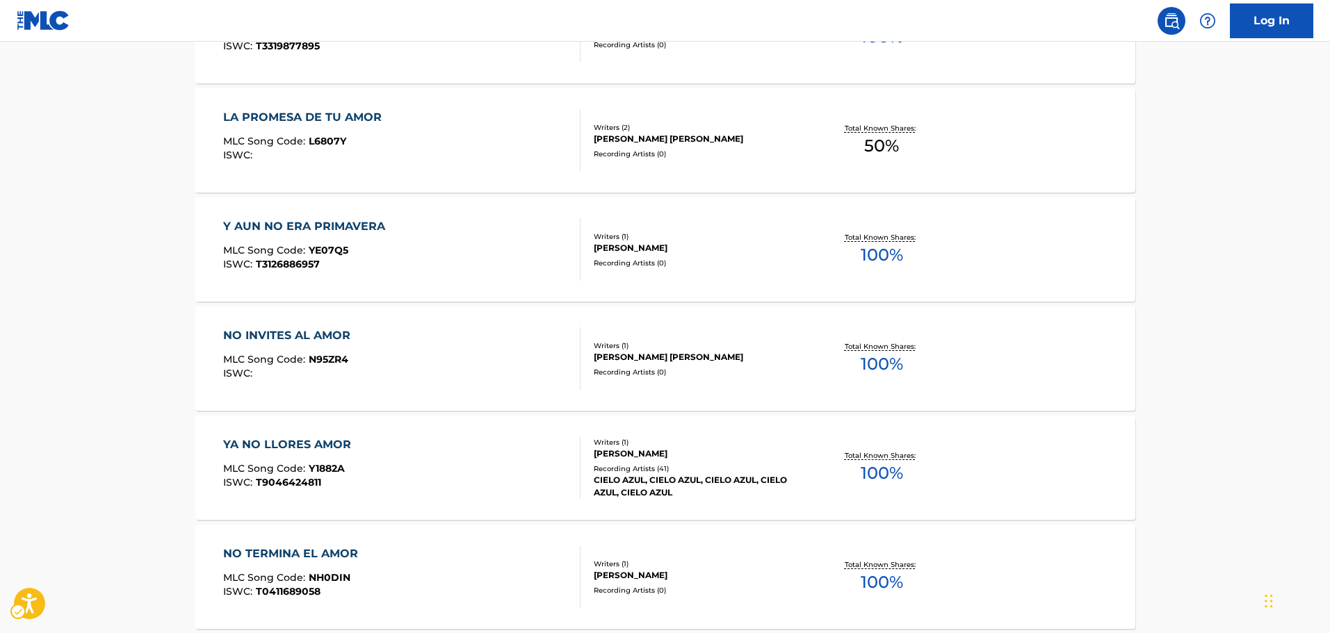
scroll to position [384, 0]
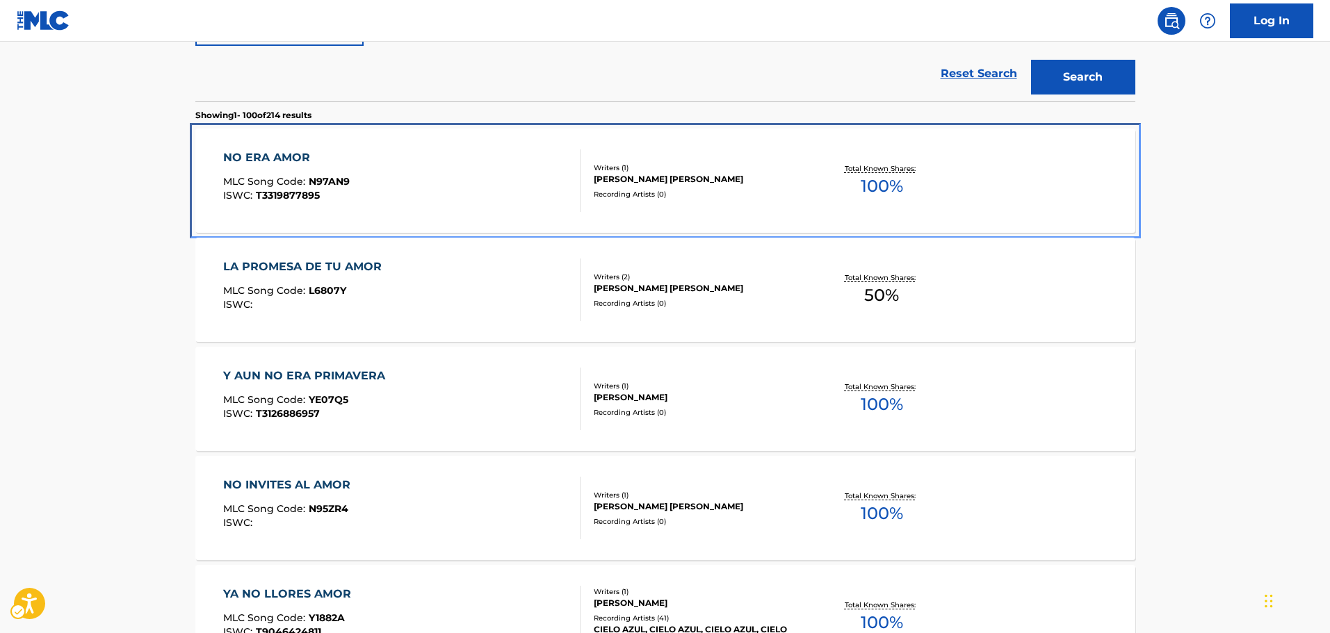
click at [430, 190] on div "NO ERA AMOR MLC Song Code : N97AN9 ISWC : T3319877895" at bounding box center [401, 180] width 357 height 63
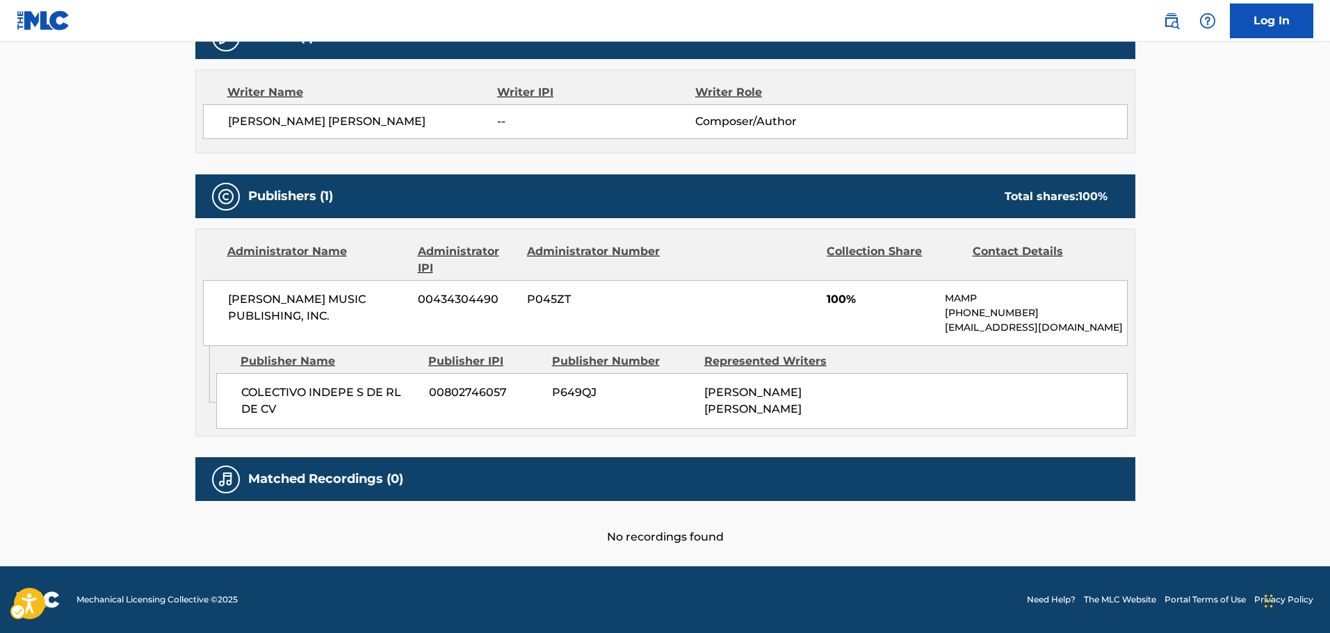
scroll to position [139, 0]
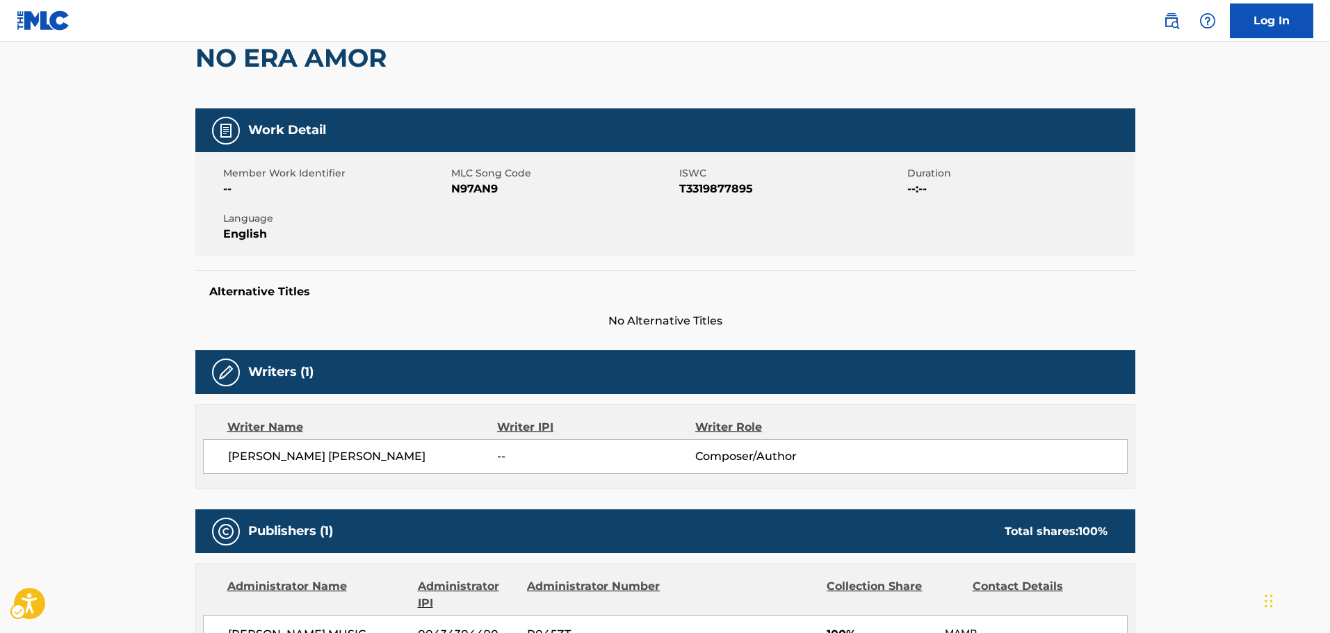
click at [476, 184] on span "MLC Song Code - N97AN9" at bounding box center [563, 189] width 225 height 17
copy span "N97AN9"
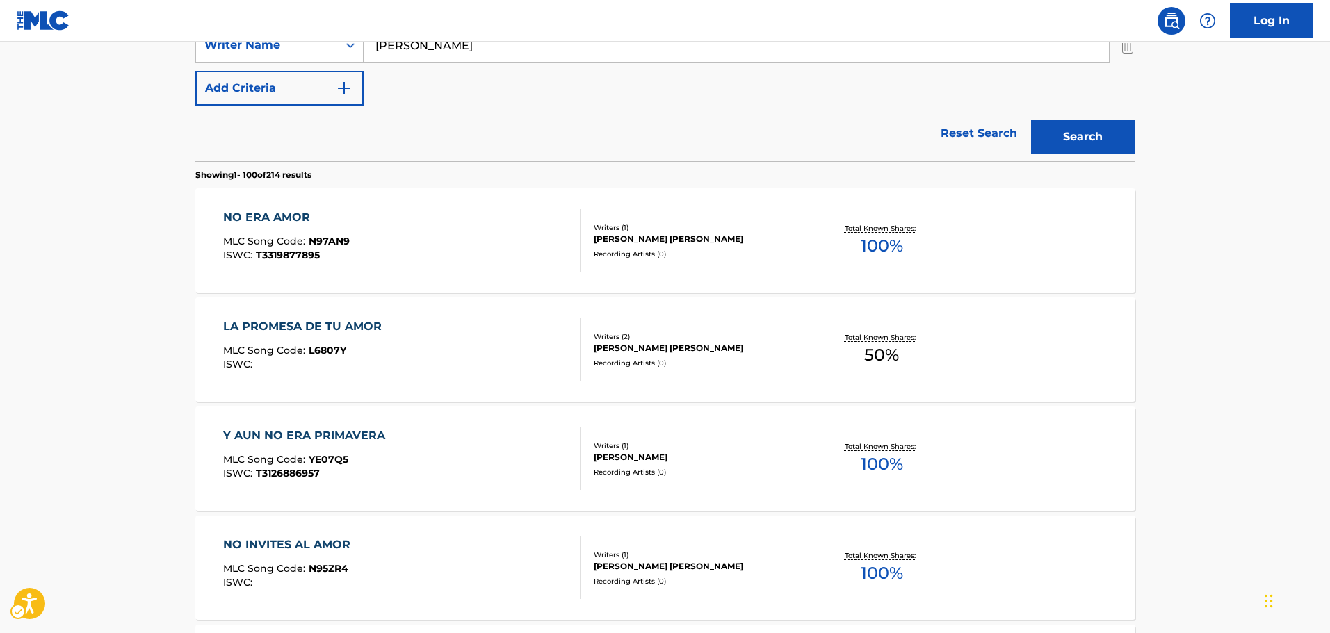
scroll to position [159, 0]
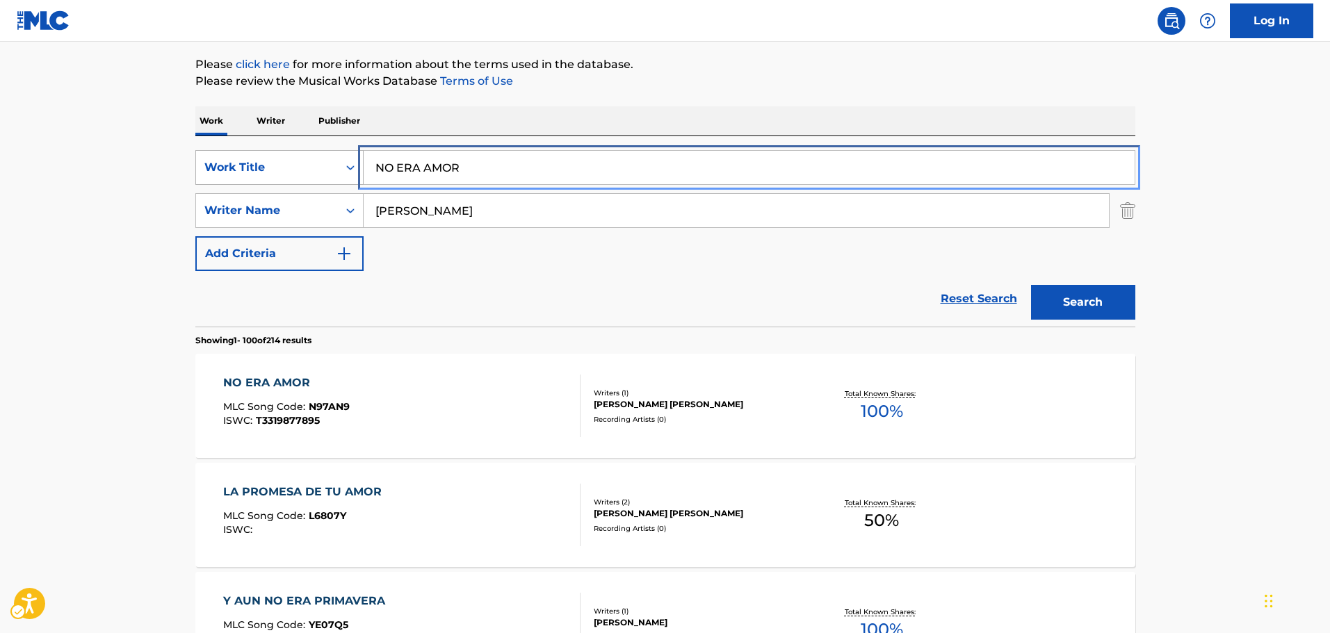
drag, startPoint x: 268, startPoint y: 323, endPoint x: 245, endPoint y: 321, distance: 23.1
click at [247, 185] on div "SearchWithCriteria69ce199c-282e-4769-8039-ef566bc99739 Work Title NO ERA AMOR" at bounding box center [665, 167] width 940 height 35
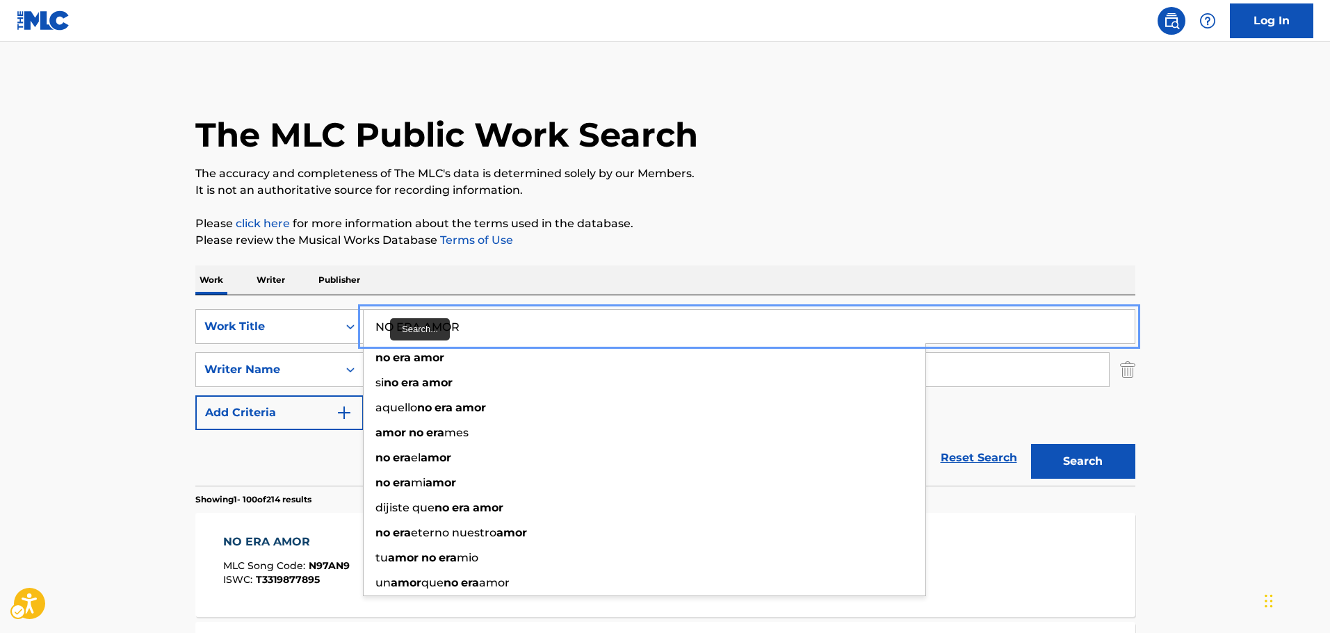
click at [492, 334] on input "NO ERA AMOR" at bounding box center [749, 326] width 771 height 33
click at [489, 334] on input "NO ERA AMOR" at bounding box center [749, 326] width 771 height 33
paste input "OTRA CIUDAD"
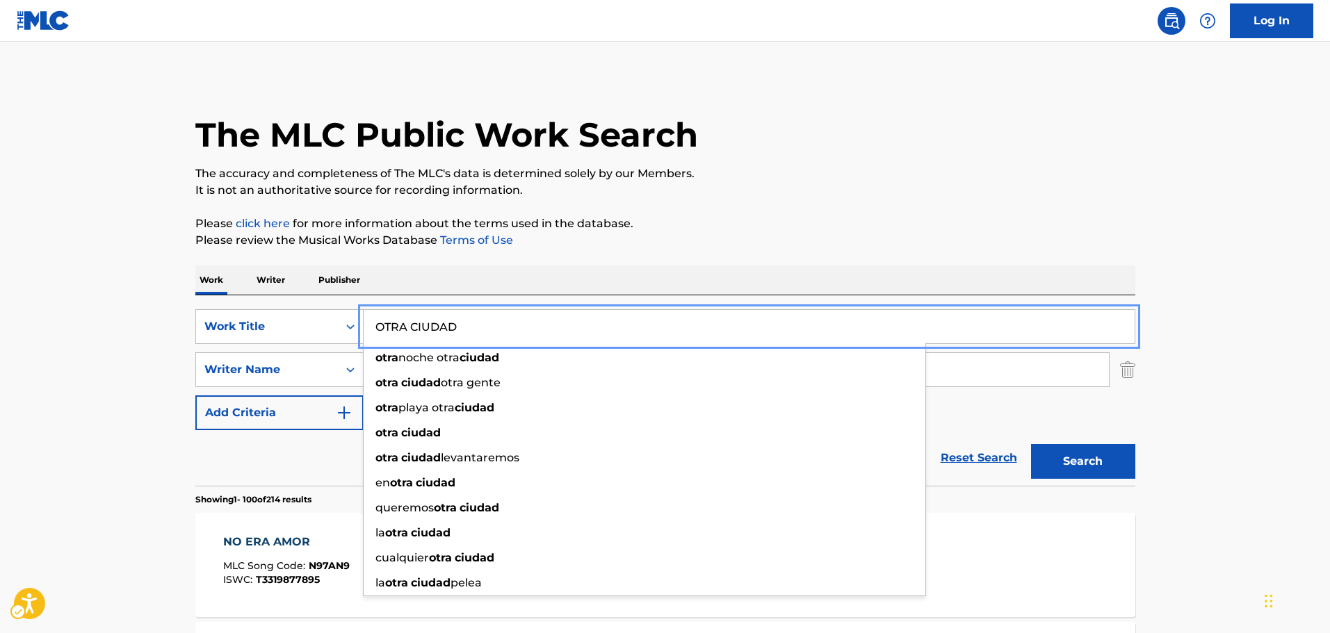
type input "OTRA CIUDAD"
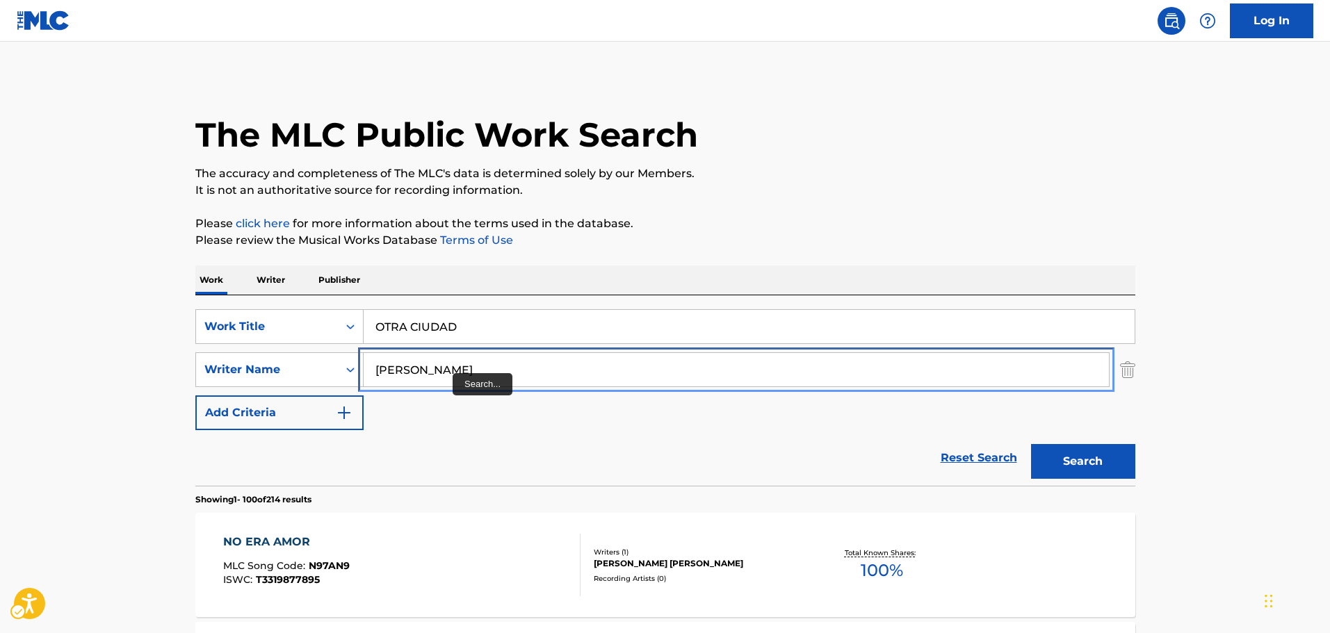
click at [448, 374] on input "[PERSON_NAME]" at bounding box center [736, 369] width 745 height 33
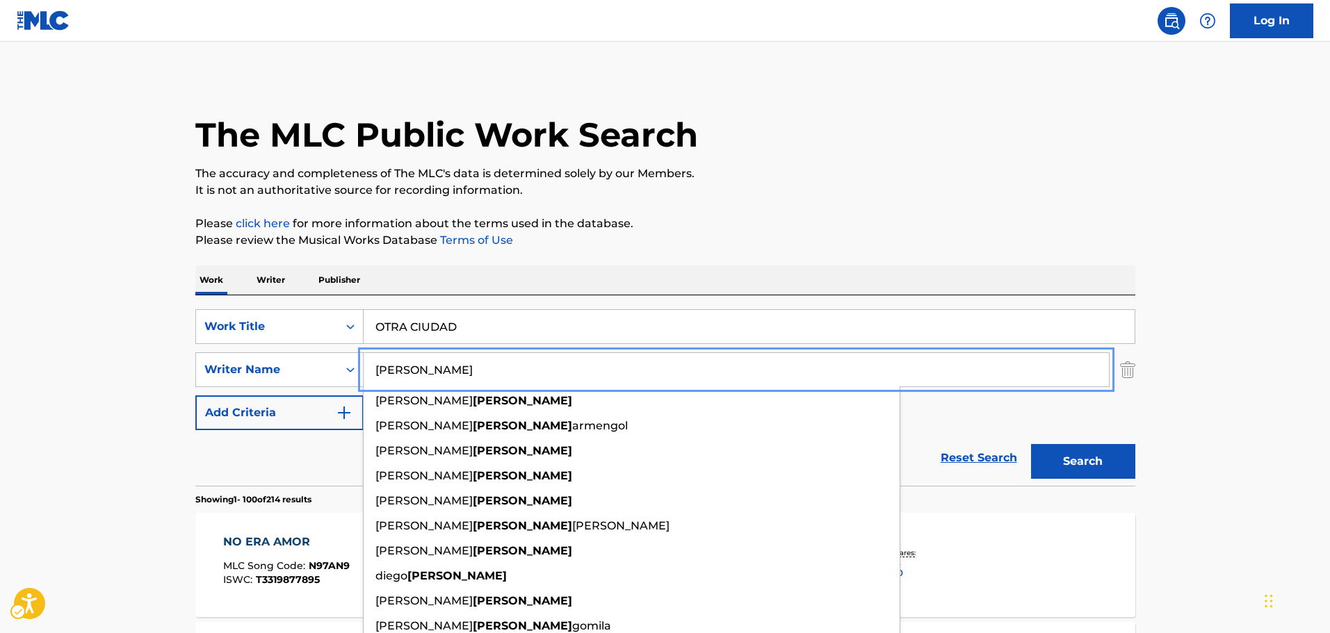
click at [448, 374] on input "[PERSON_NAME]" at bounding box center [736, 369] width 745 height 33
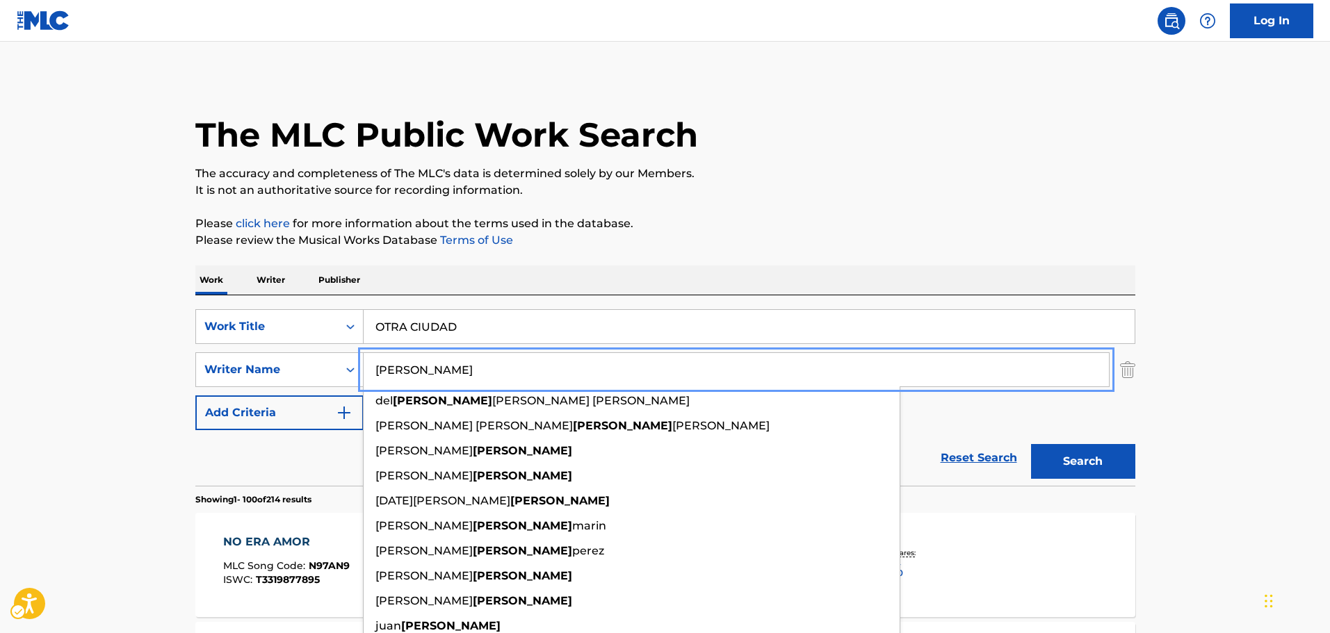
type input "[PERSON_NAME]"
click at [1075, 460] on button "Search" at bounding box center [1083, 461] width 104 height 35
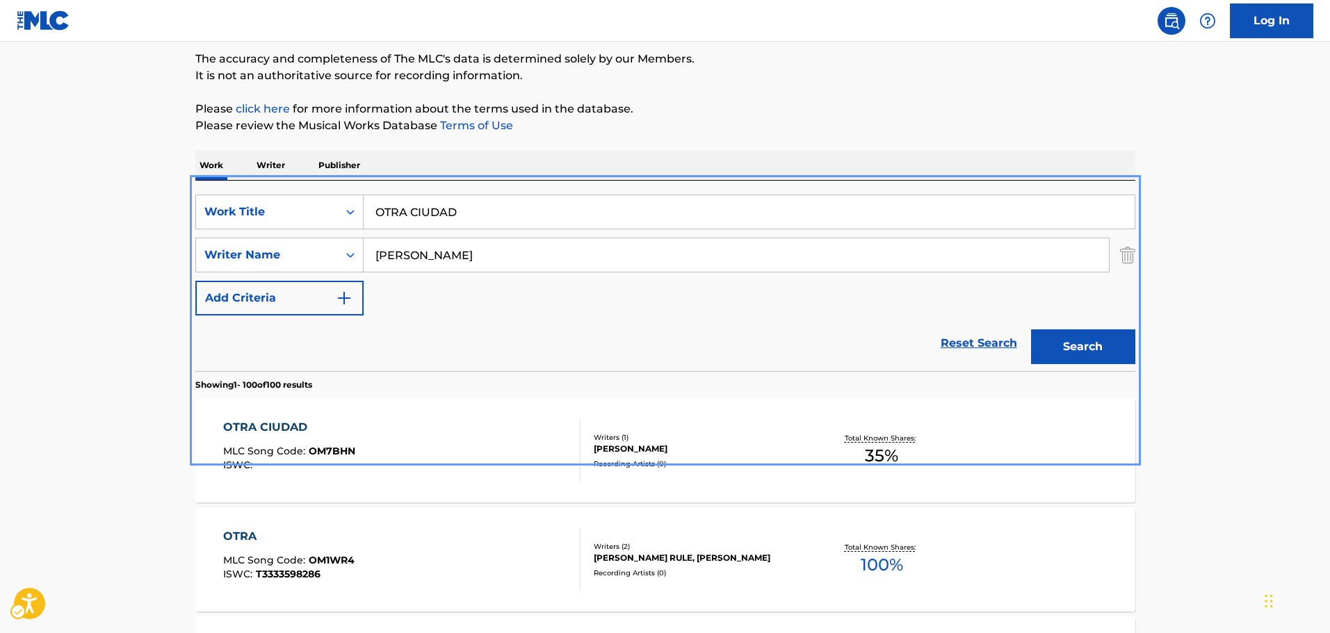
scroll to position [139, 0]
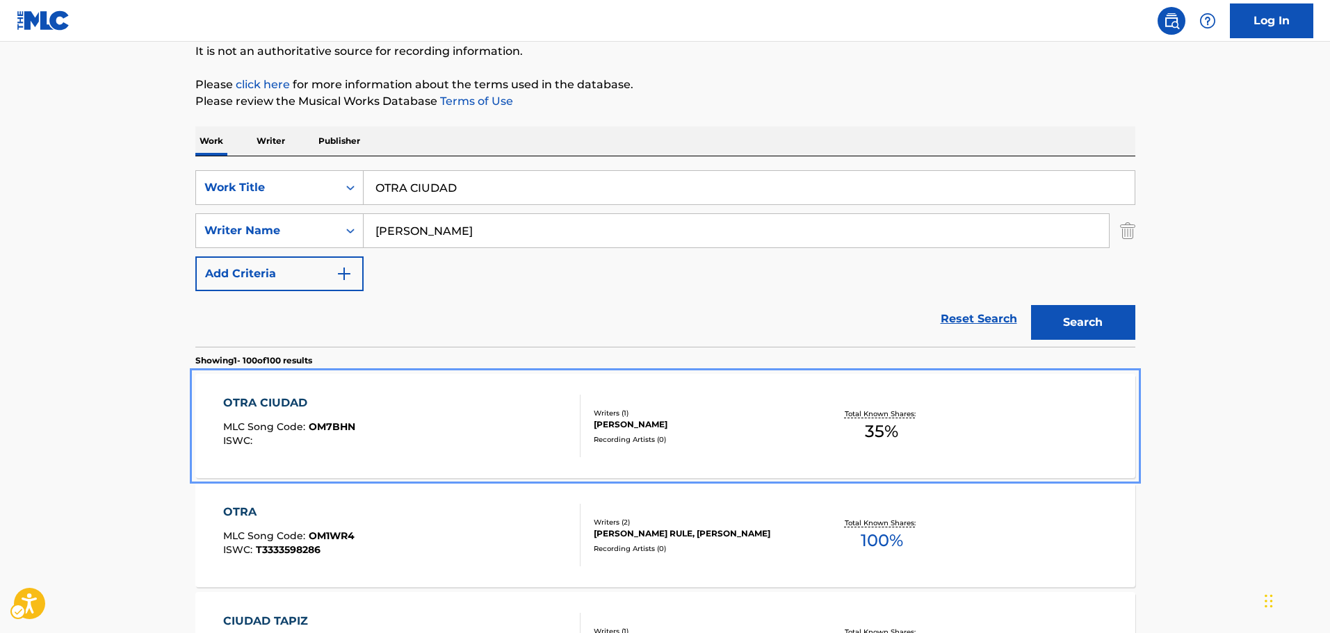
click at [455, 405] on div "OTRA CIUDAD MLC Song Code : OM7BHN ISWC :" at bounding box center [401, 426] width 357 height 63
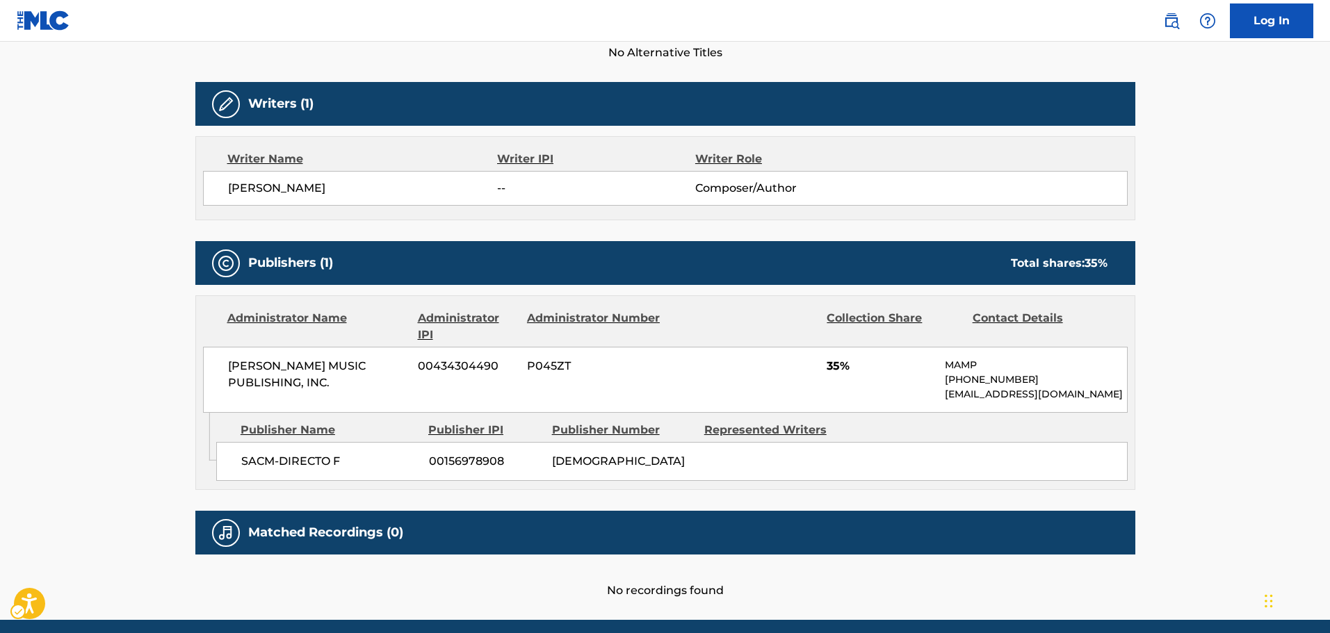
scroll to position [209, 0]
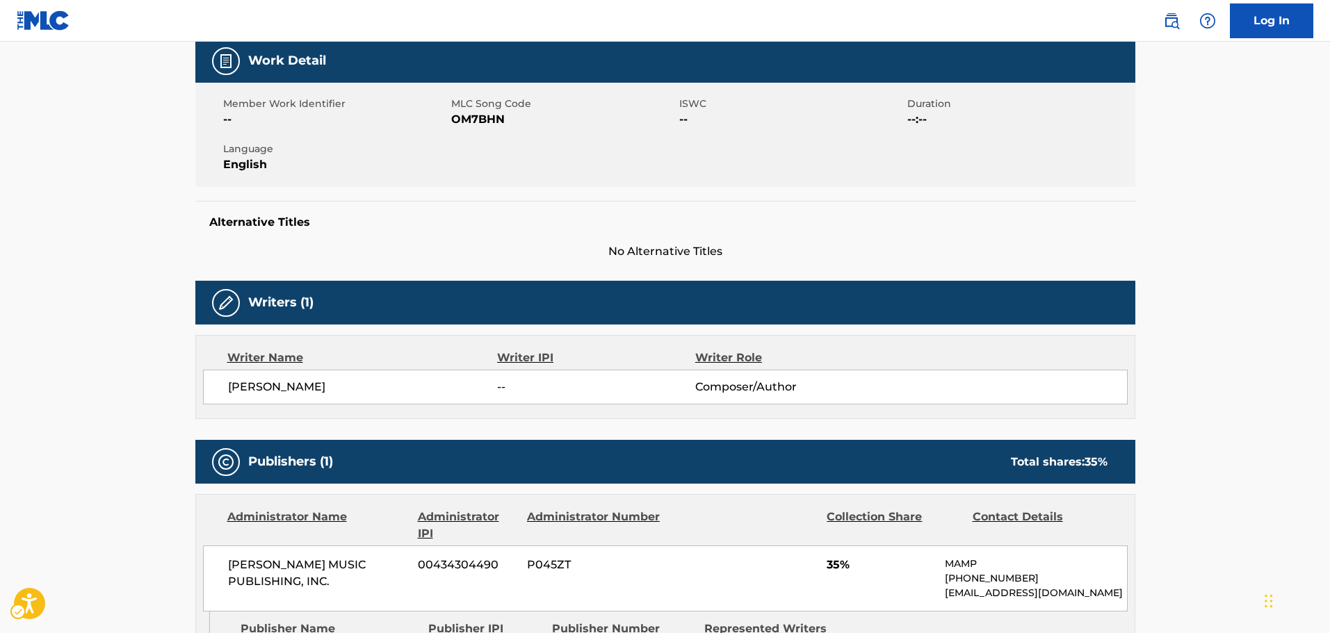
click at [492, 117] on span "MLC Song Code - OM7BHN" at bounding box center [563, 119] width 225 height 17
copy span "OM7BHN"
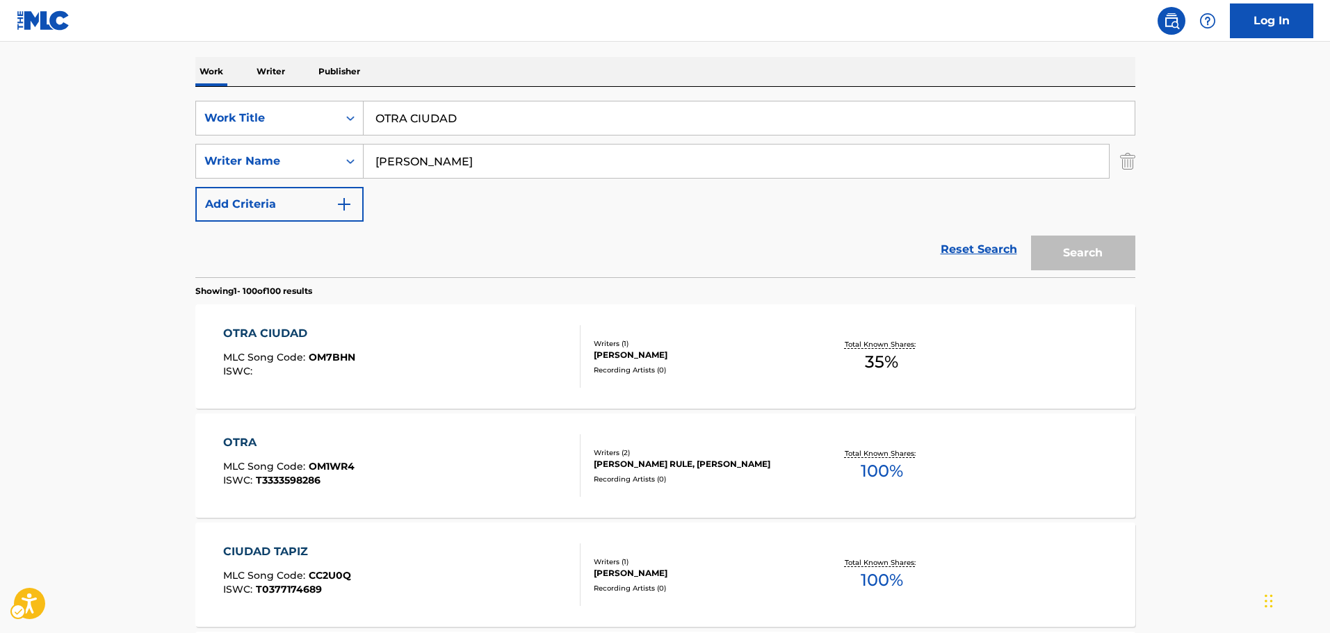
scroll to position [139, 0]
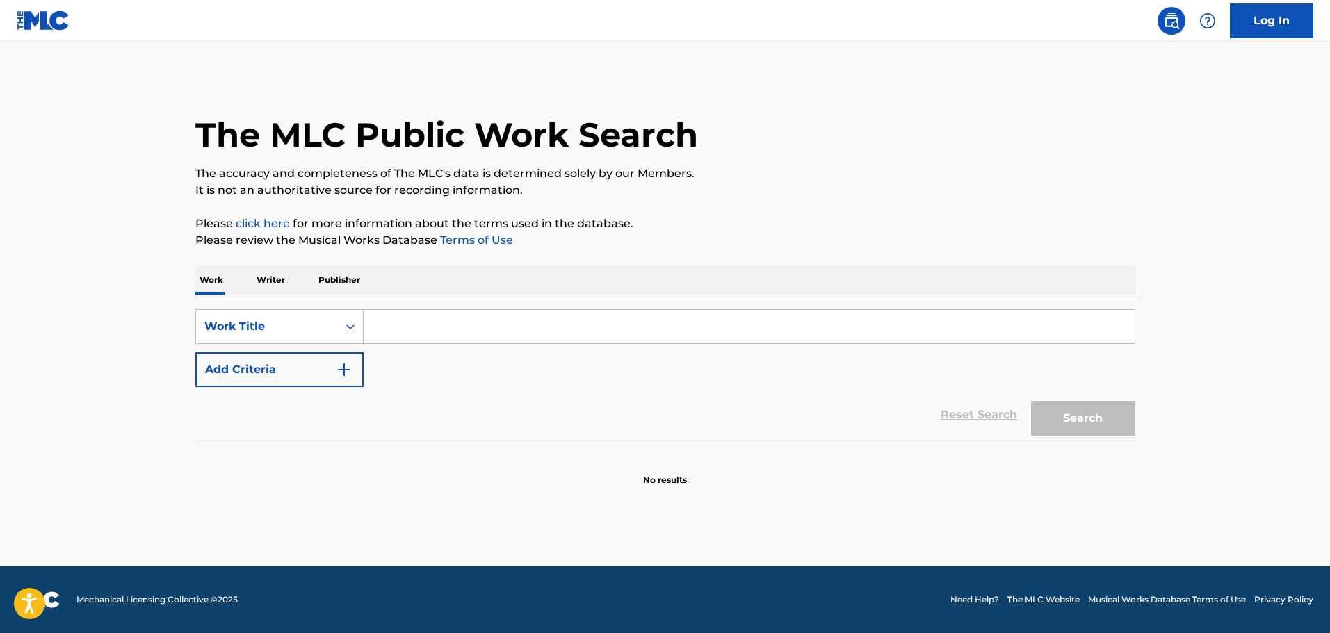
click at [318, 360] on button "Add Criteria" at bounding box center [279, 369] width 168 height 35
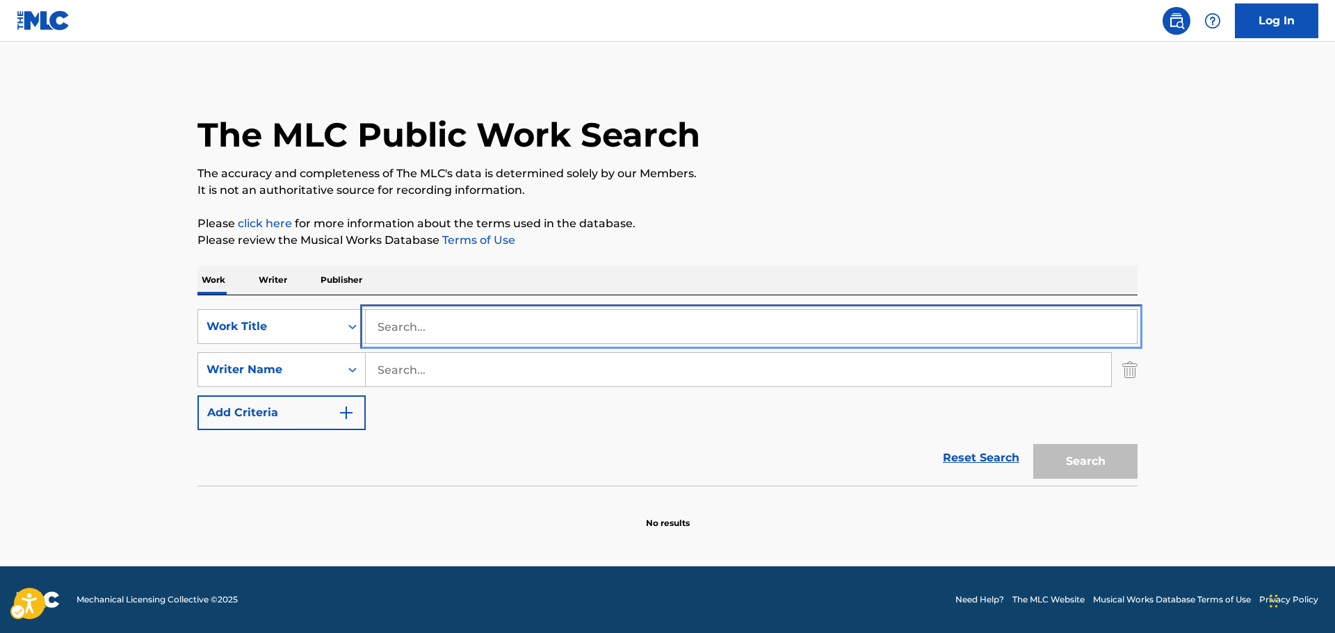
click at [444, 323] on input "Search..." at bounding box center [751, 326] width 771 height 33
paste input "PELIGRO ROB"
type input "PELIGRO ROB"
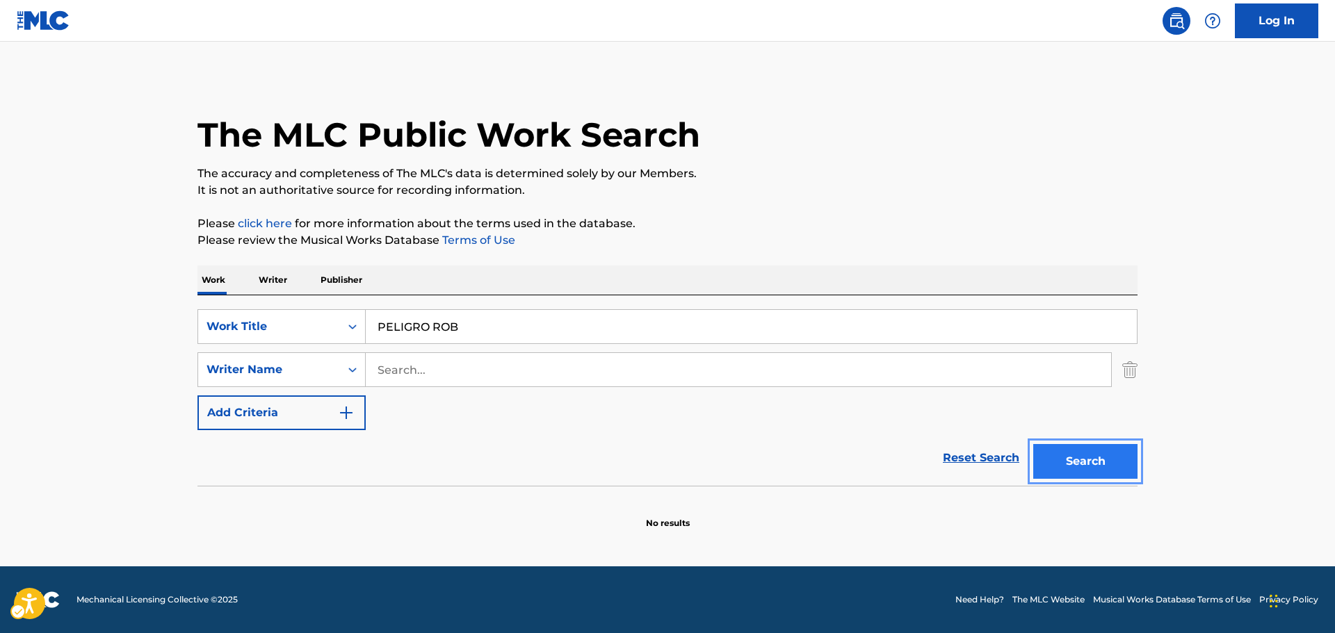
click at [1099, 456] on button "Search" at bounding box center [1085, 461] width 104 height 35
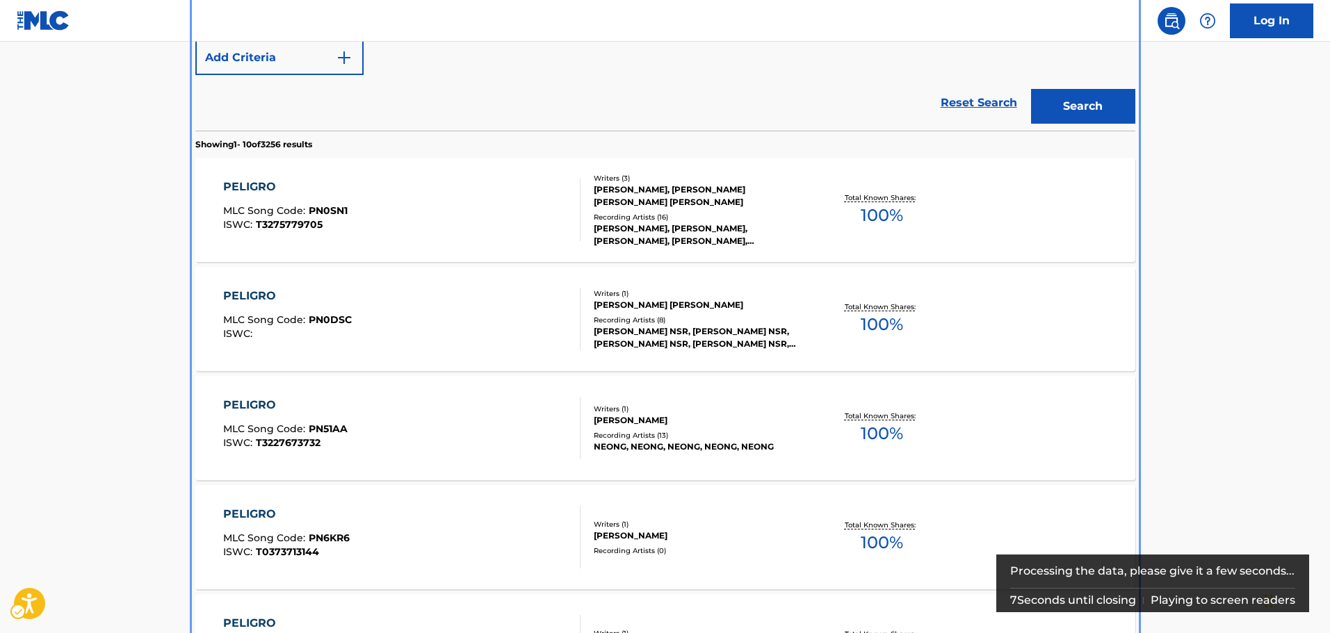
scroll to position [216, 0]
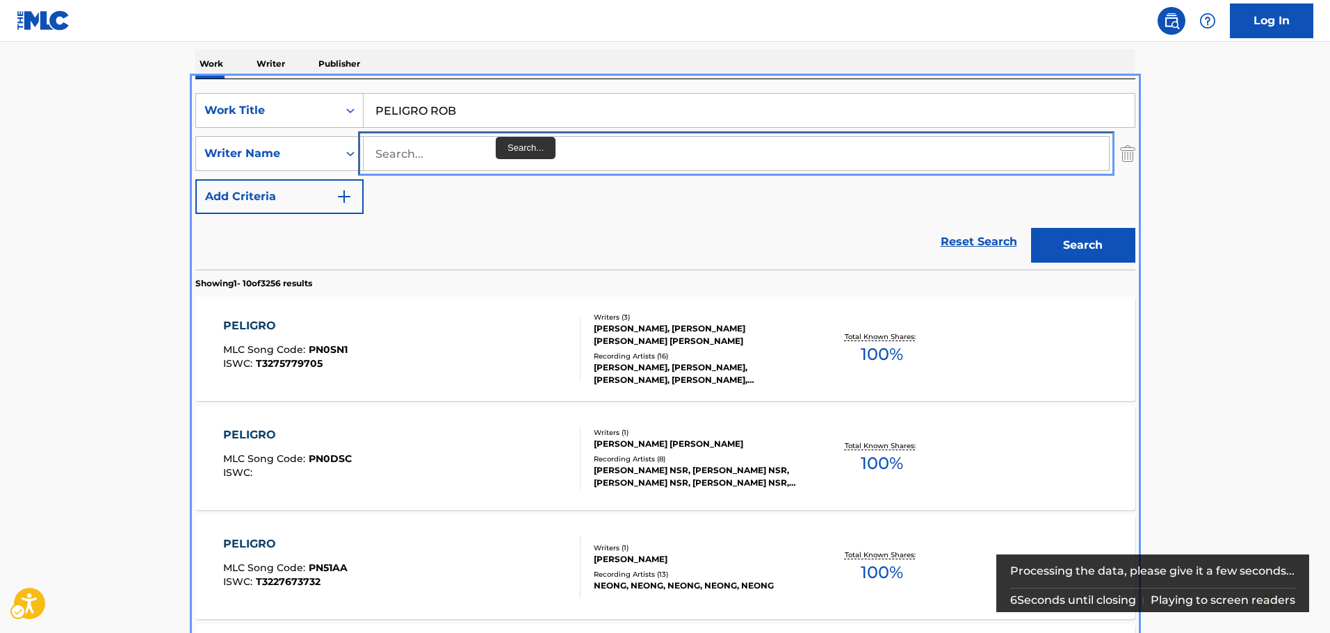
click at [483, 147] on input "Search..." at bounding box center [736, 153] width 745 height 33
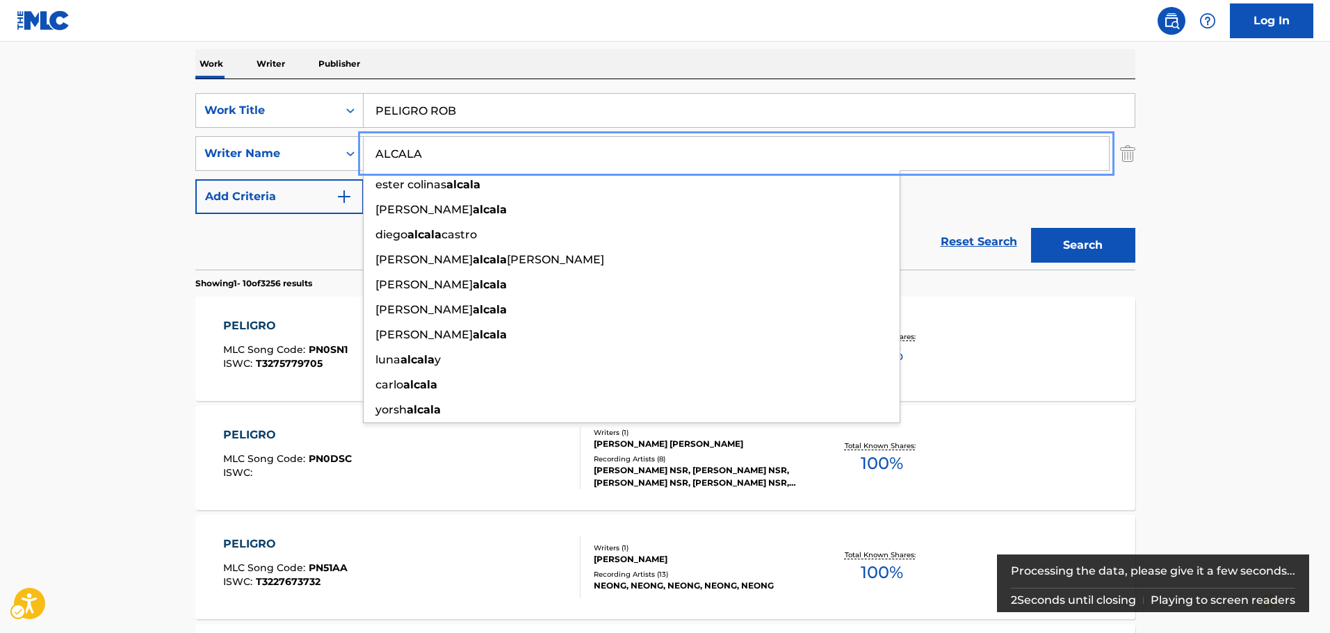
type input "ALCALA"
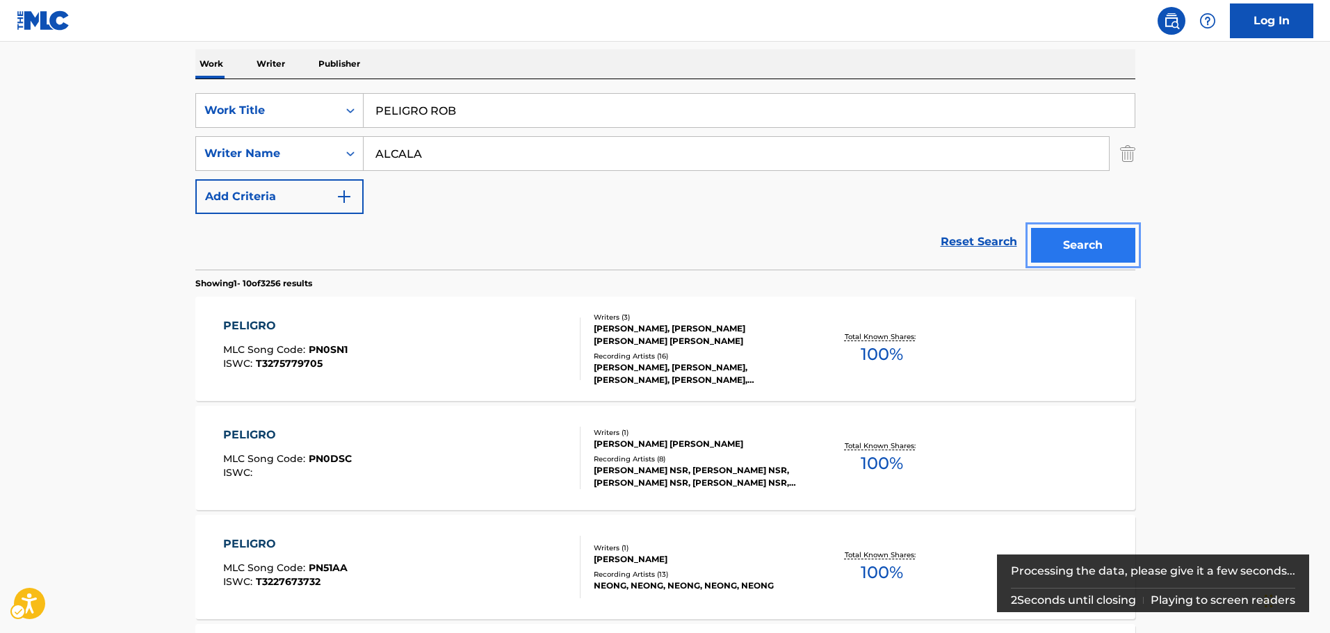
click at [1094, 243] on button "Search" at bounding box center [1083, 245] width 104 height 35
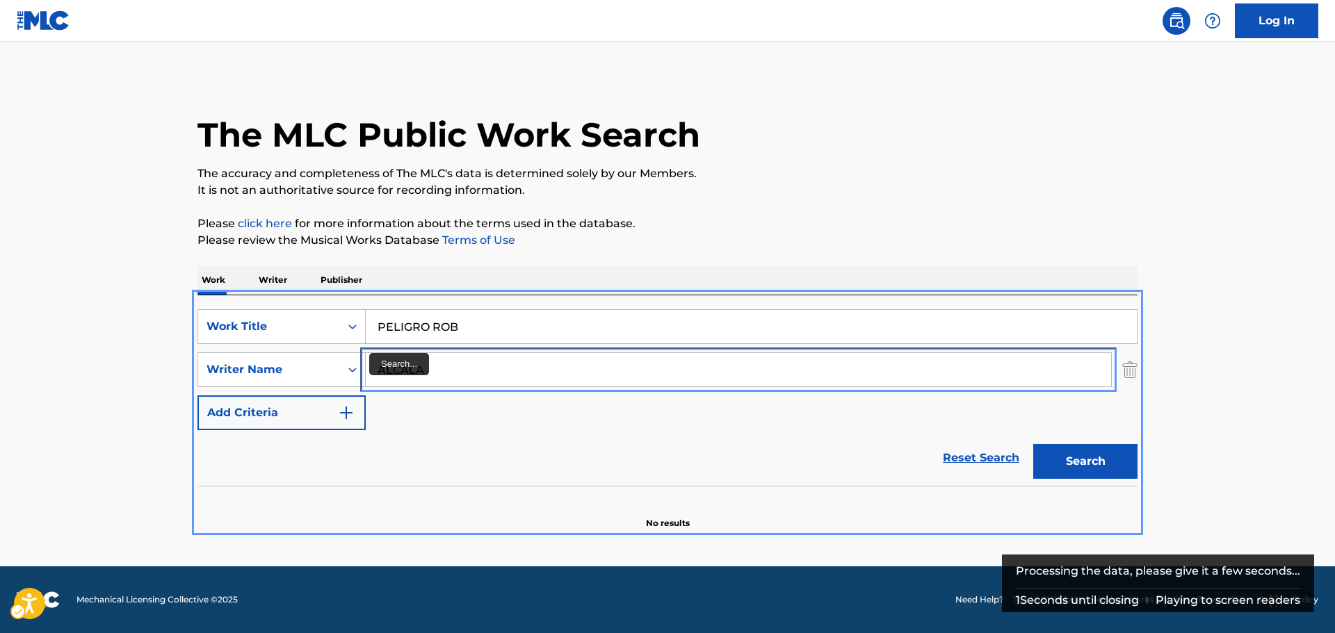
drag, startPoint x: 494, startPoint y: 364, endPoint x: 0, endPoint y: 322, distance: 496.1
click at [0, 322] on main "The MLC Public Work Search The accuracy and completeness of The MLC's data is d…" at bounding box center [667, 304] width 1335 height 525
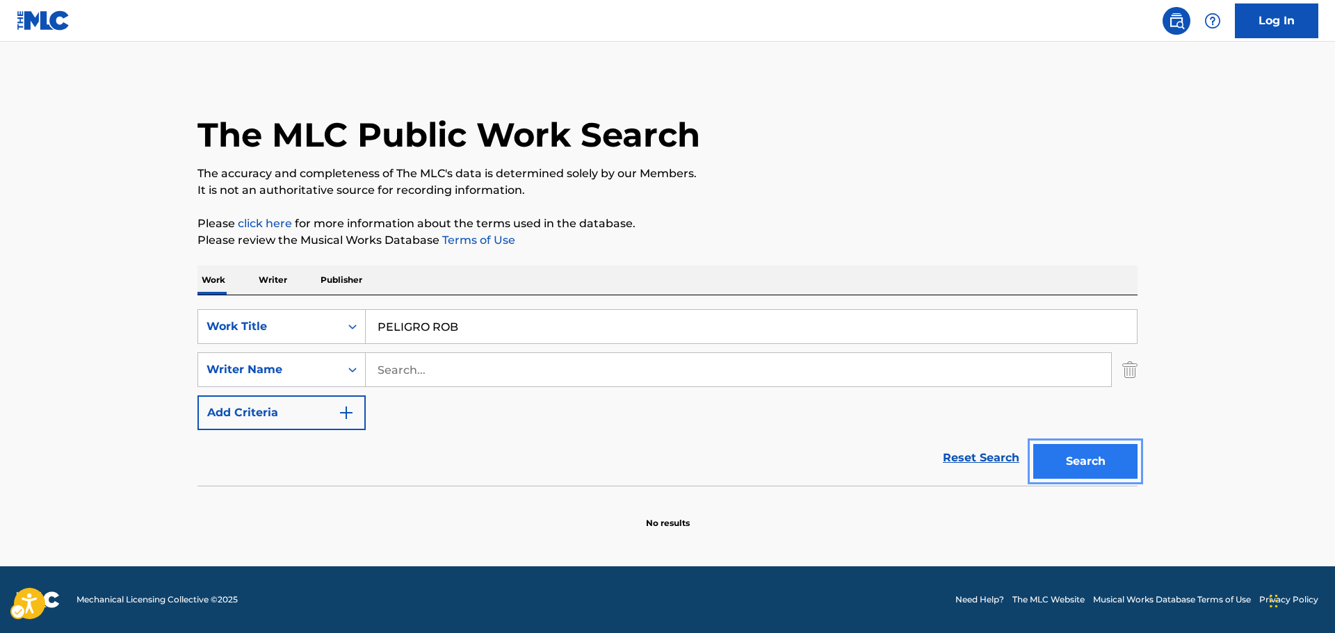
click at [1100, 450] on button "Search" at bounding box center [1085, 461] width 104 height 35
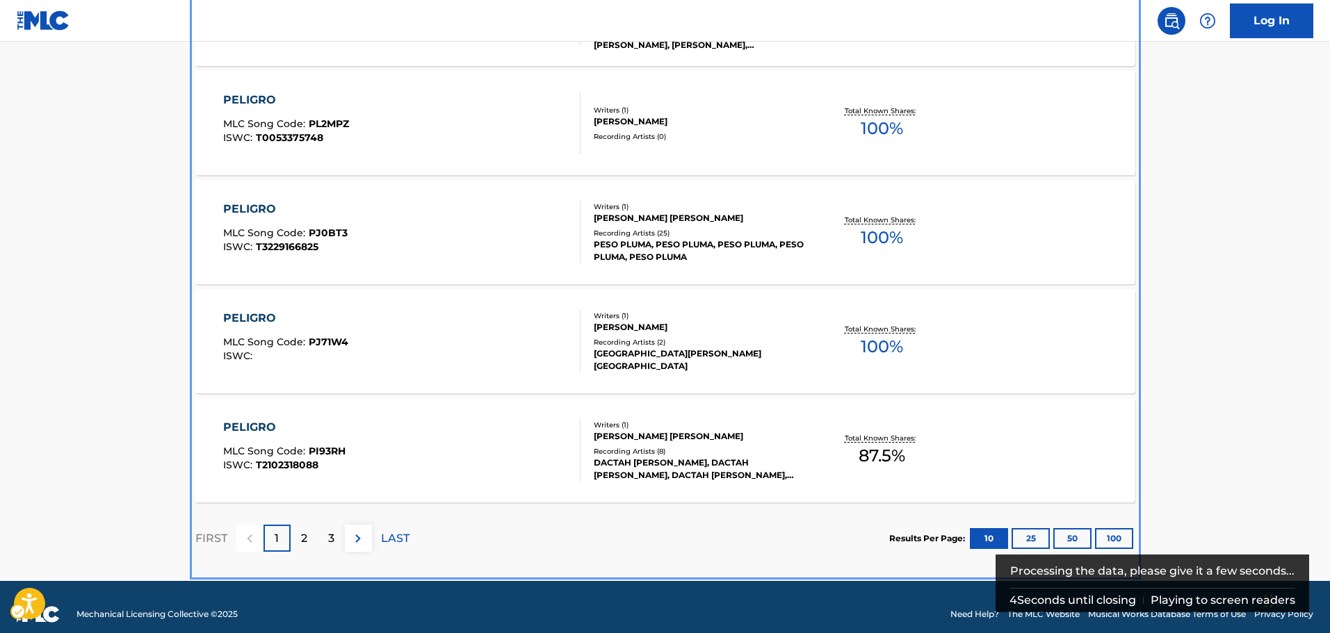
scroll to position [1112, 0]
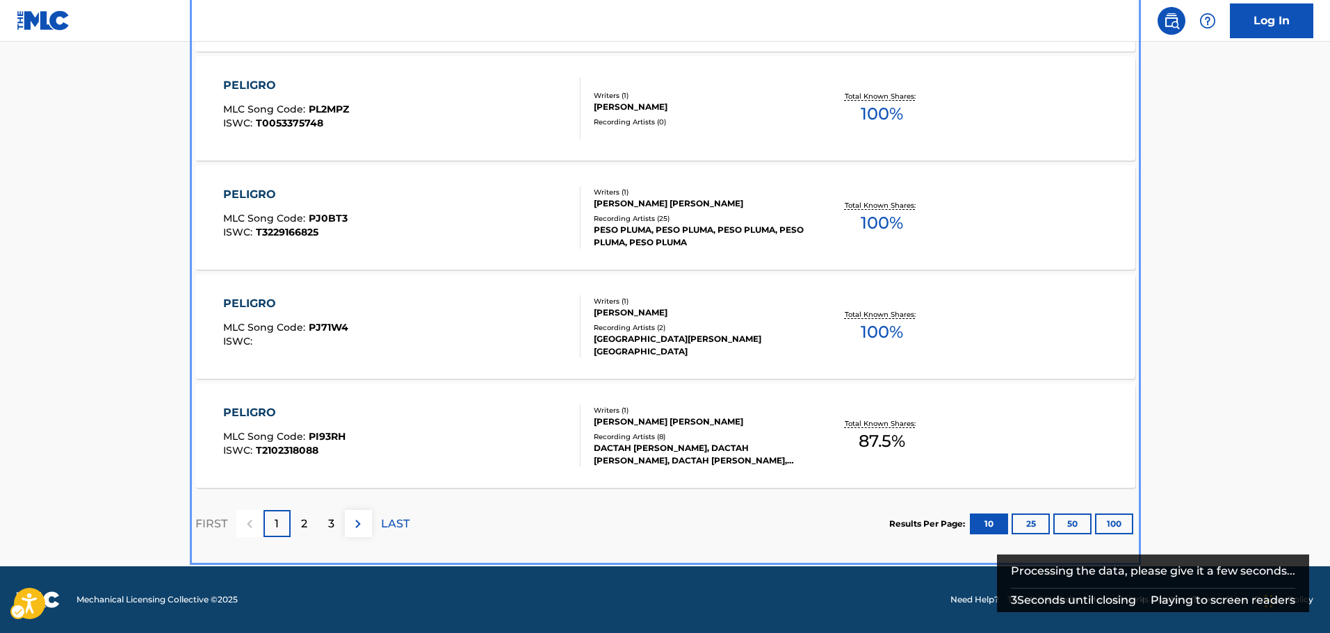
click at [301, 528] on p "2" at bounding box center [304, 524] width 6 height 17
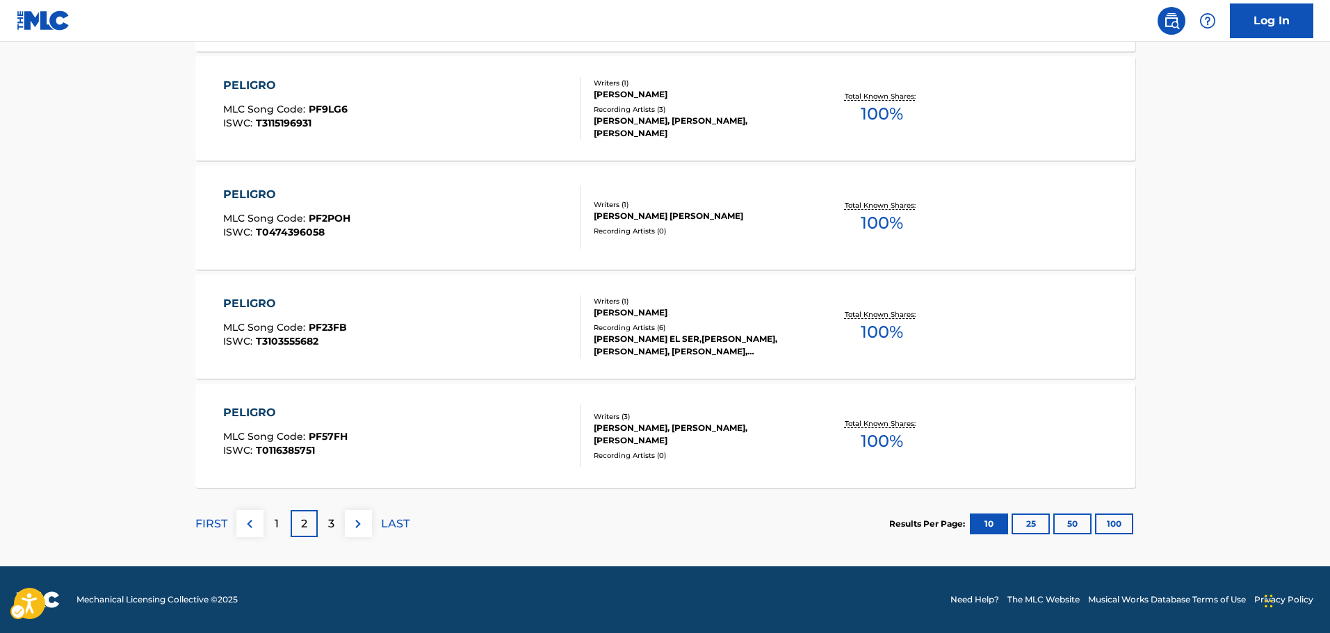
click at [326, 522] on div "3" at bounding box center [331, 523] width 27 height 27
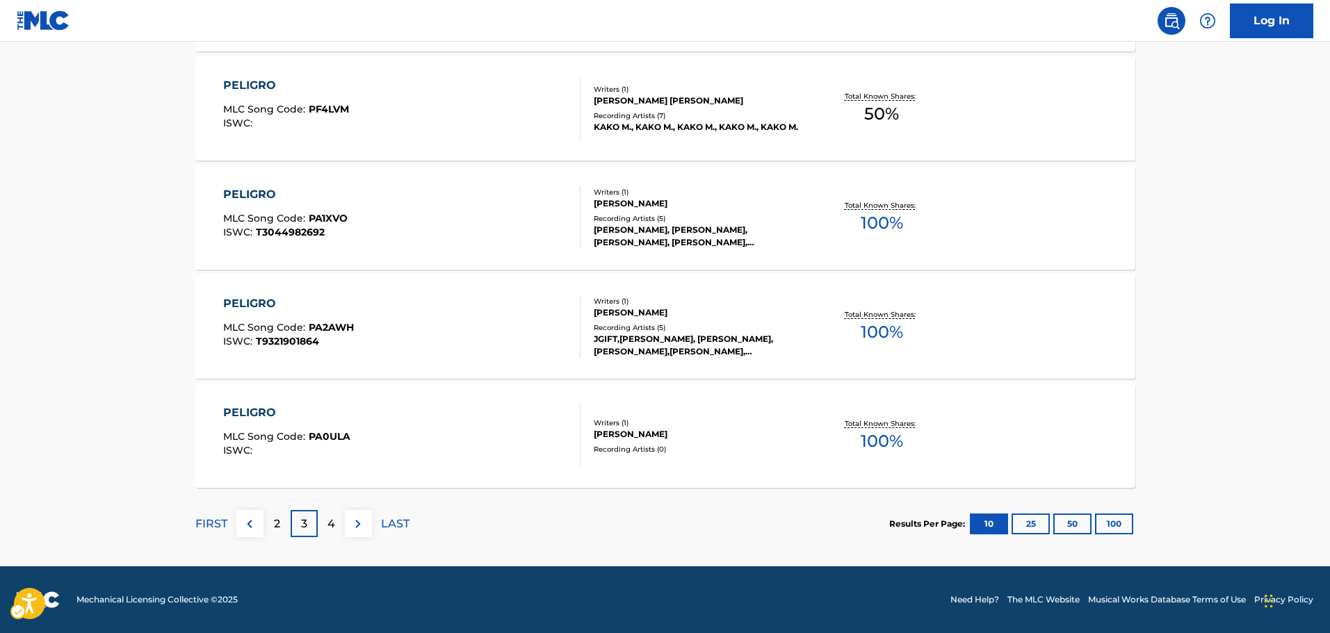
click at [335, 523] on div "4" at bounding box center [331, 523] width 27 height 27
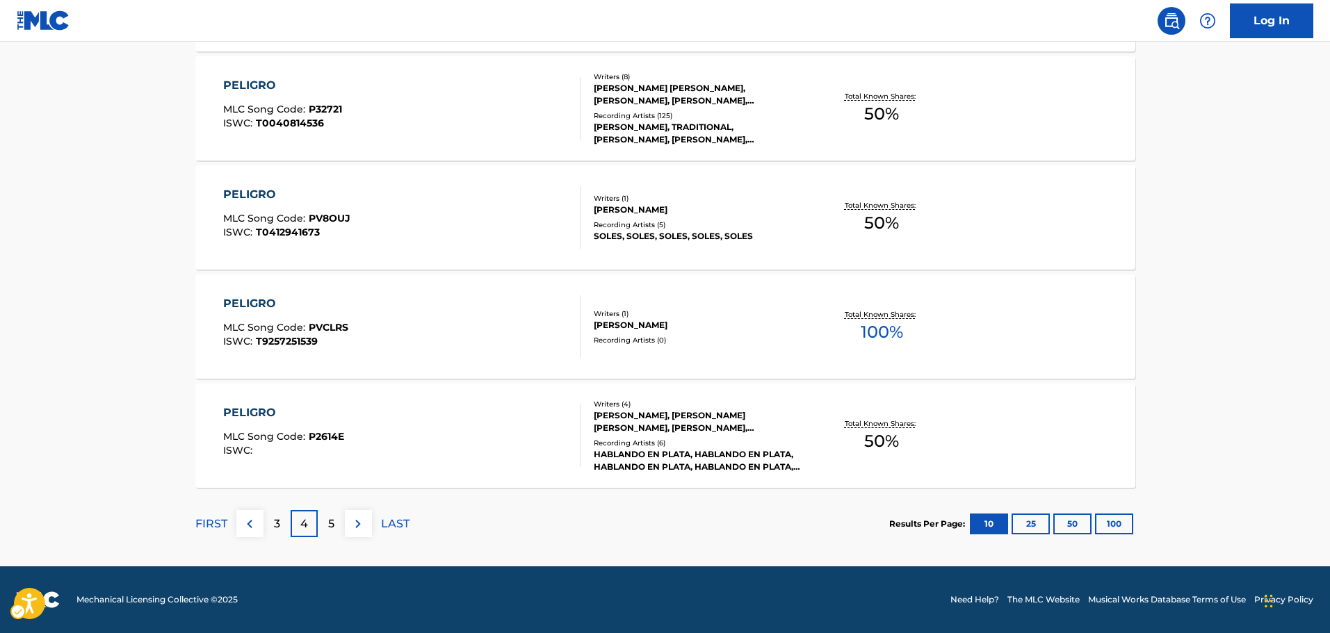
click at [332, 529] on p "5" at bounding box center [331, 524] width 6 height 17
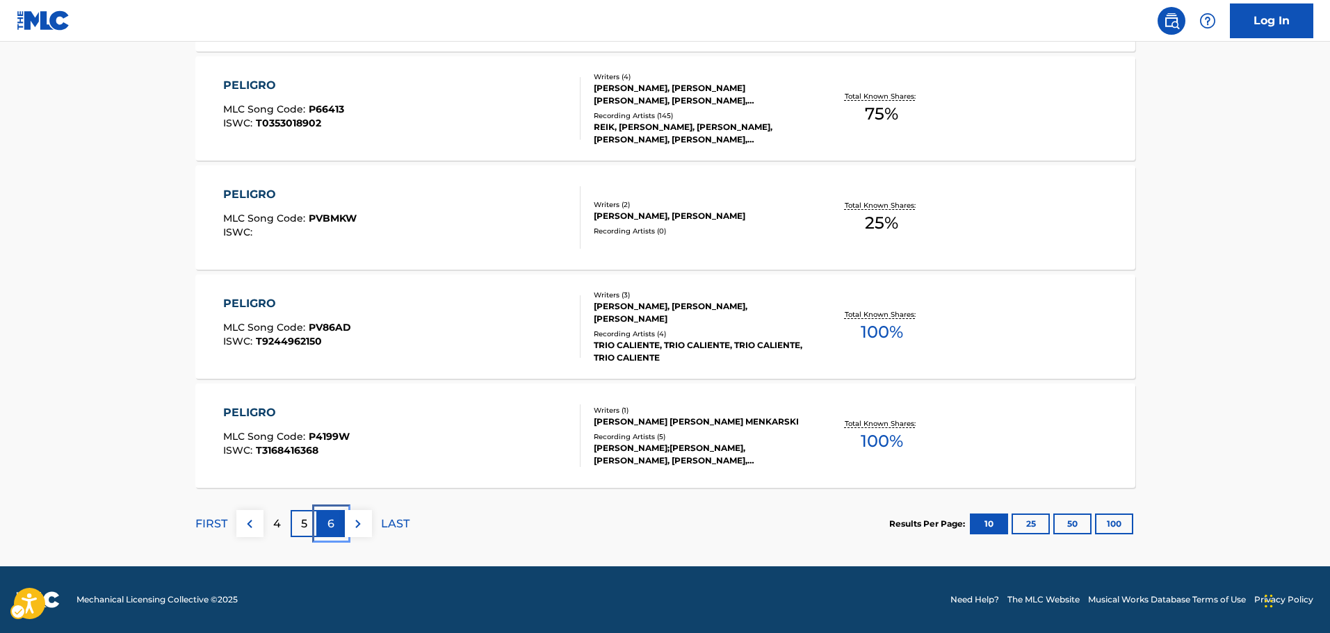
click at [337, 526] on div "6" at bounding box center [331, 523] width 27 height 27
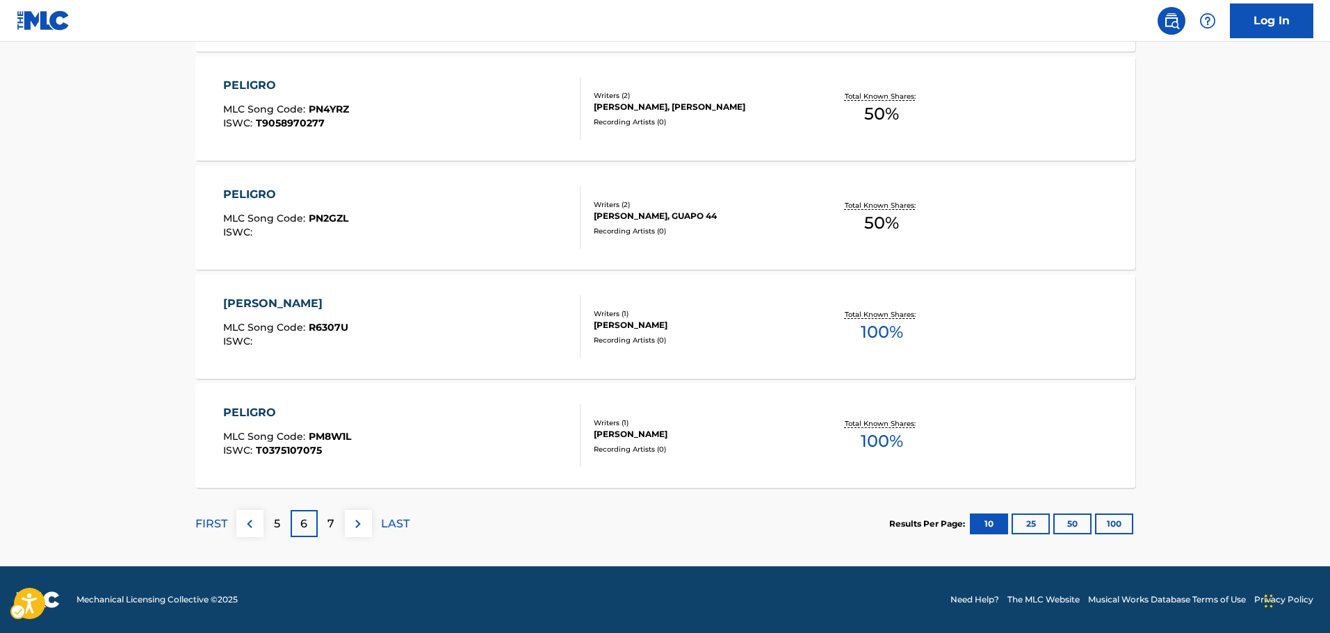
click at [333, 528] on p "7" at bounding box center [330, 524] width 7 height 17
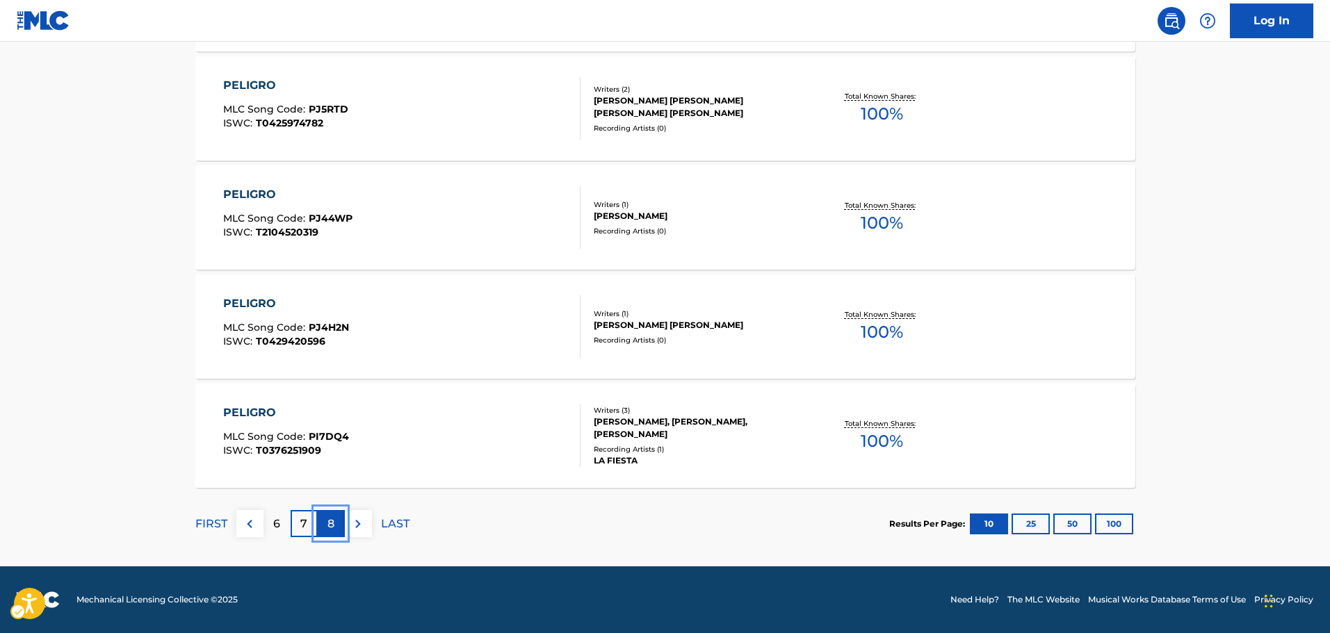
click at [336, 521] on div "8" at bounding box center [331, 523] width 27 height 27
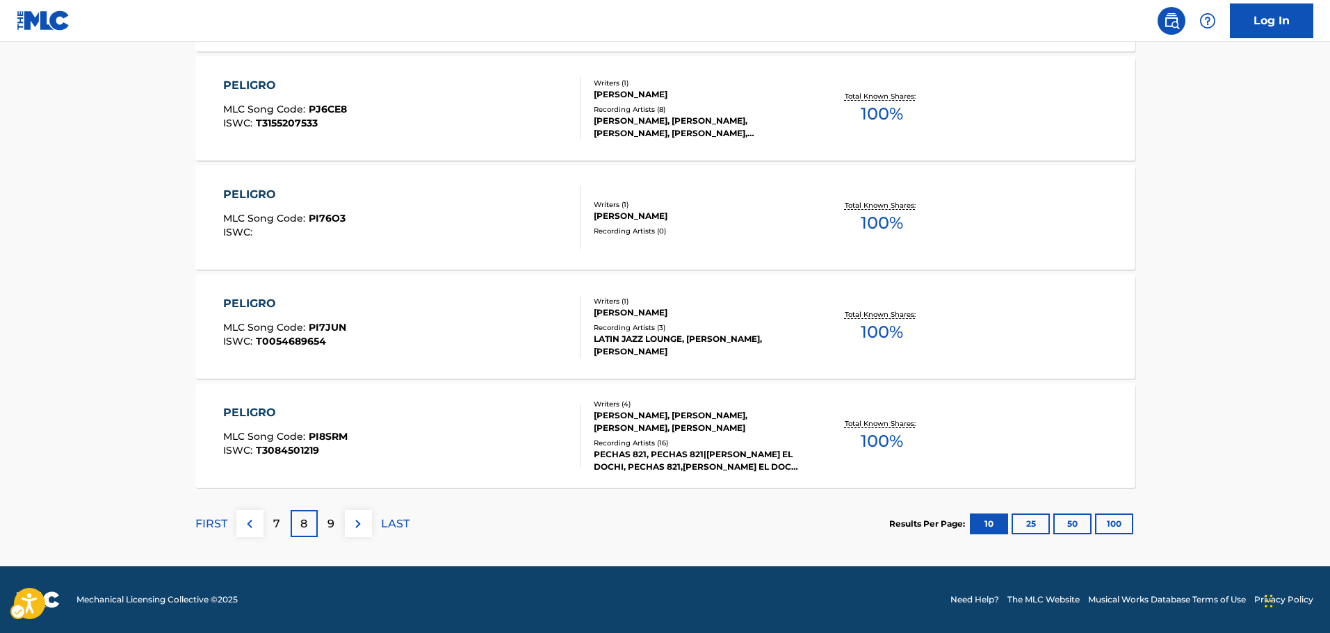
click at [327, 526] on p "9" at bounding box center [330, 524] width 7 height 17
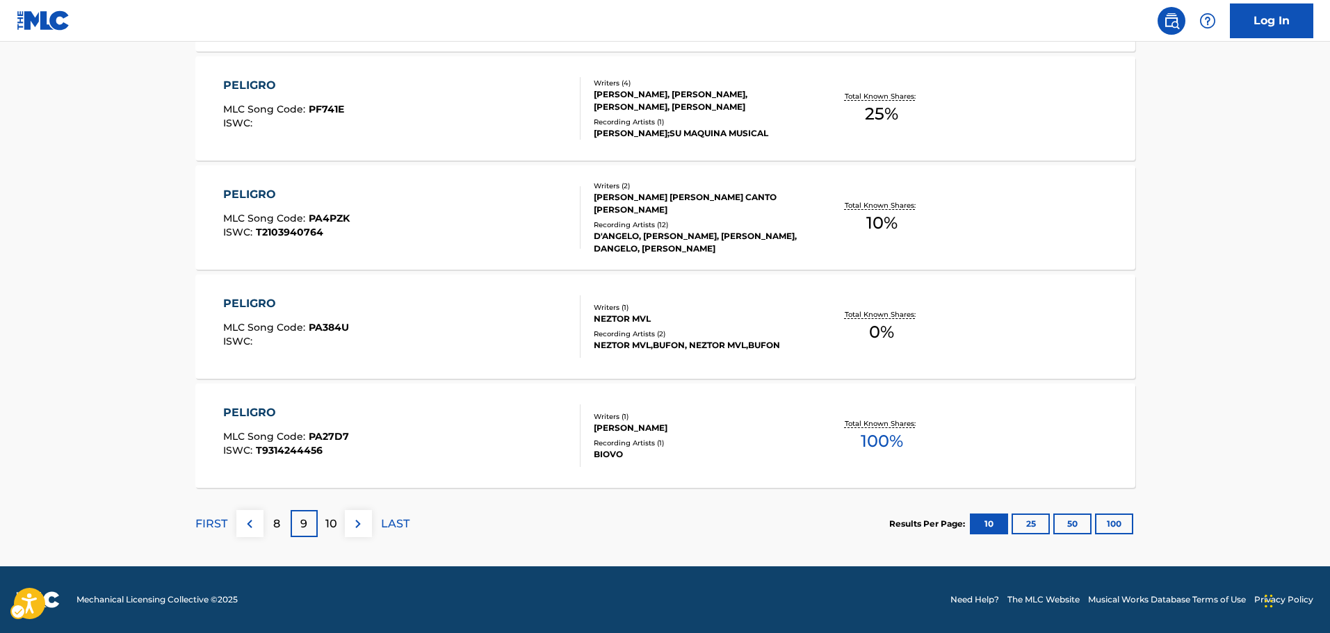
click at [334, 525] on p "10" at bounding box center [331, 524] width 12 height 17
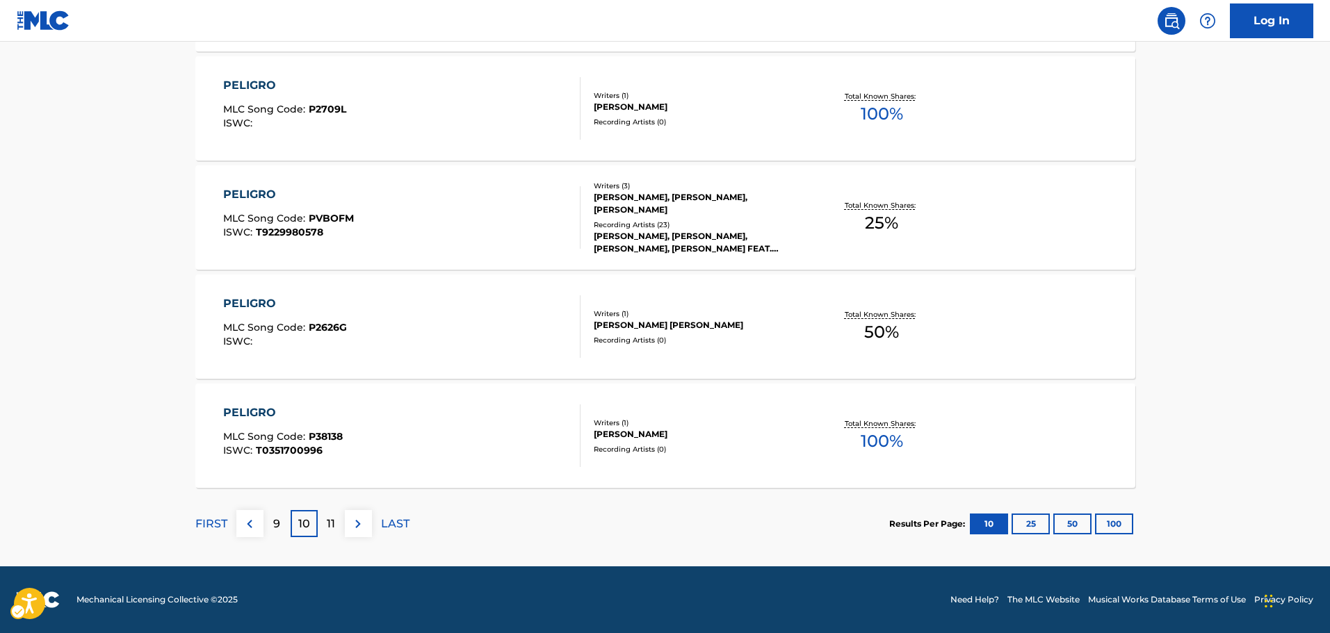
click at [339, 524] on div "11" at bounding box center [331, 523] width 27 height 27
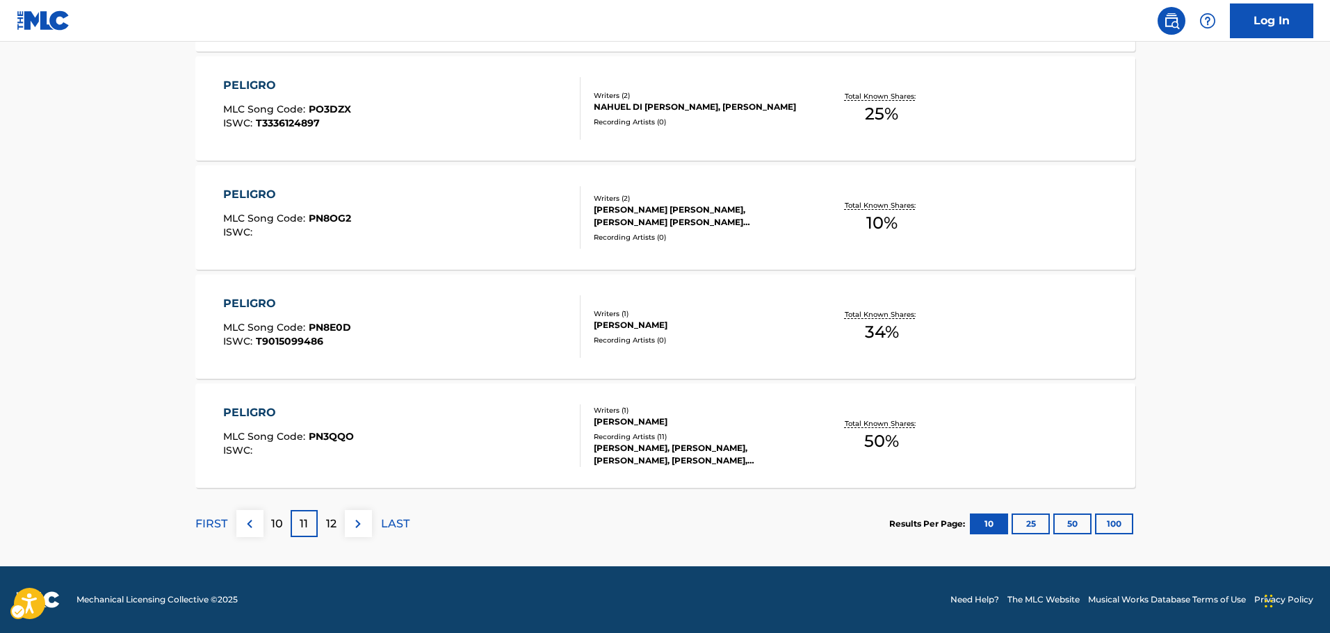
click at [328, 527] on p "12" at bounding box center [331, 524] width 10 height 17
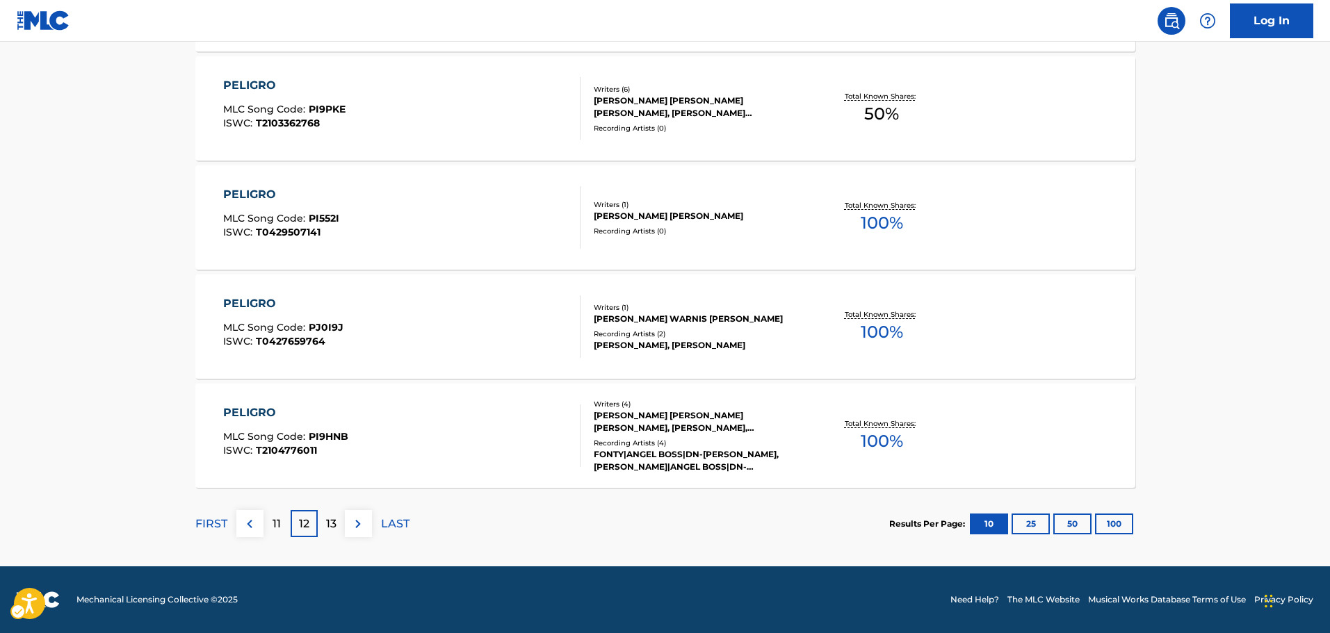
click at [334, 532] on p "13" at bounding box center [331, 524] width 10 height 17
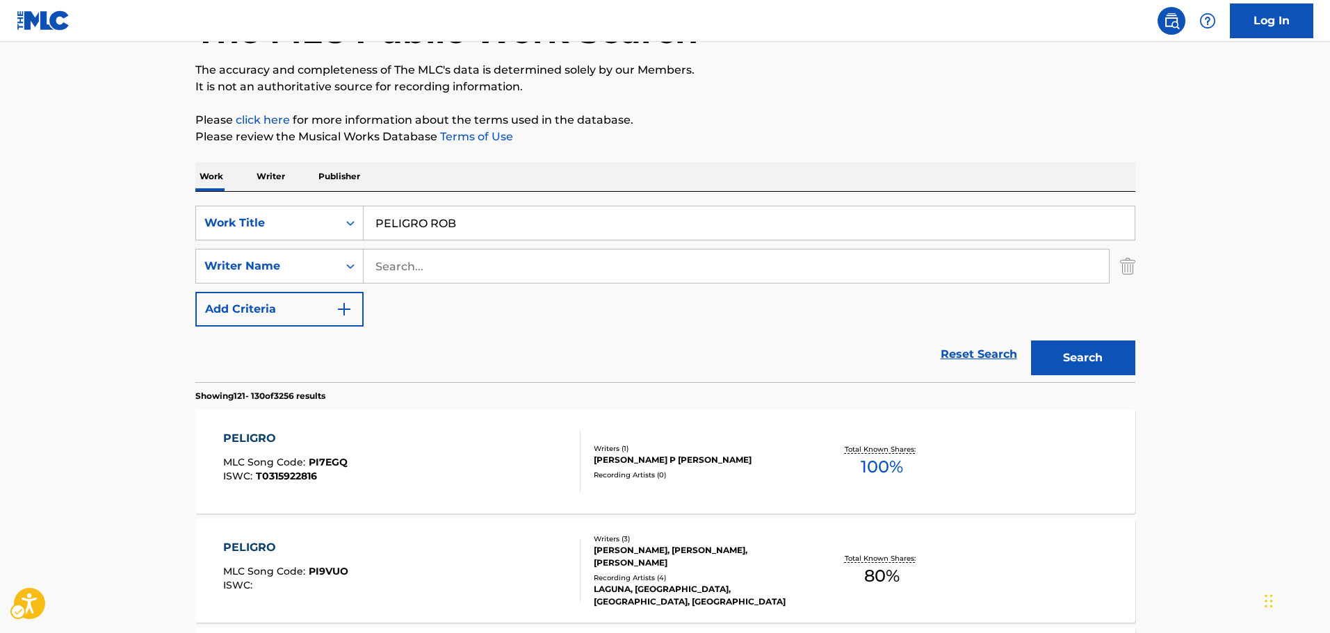
scroll to position [0, 0]
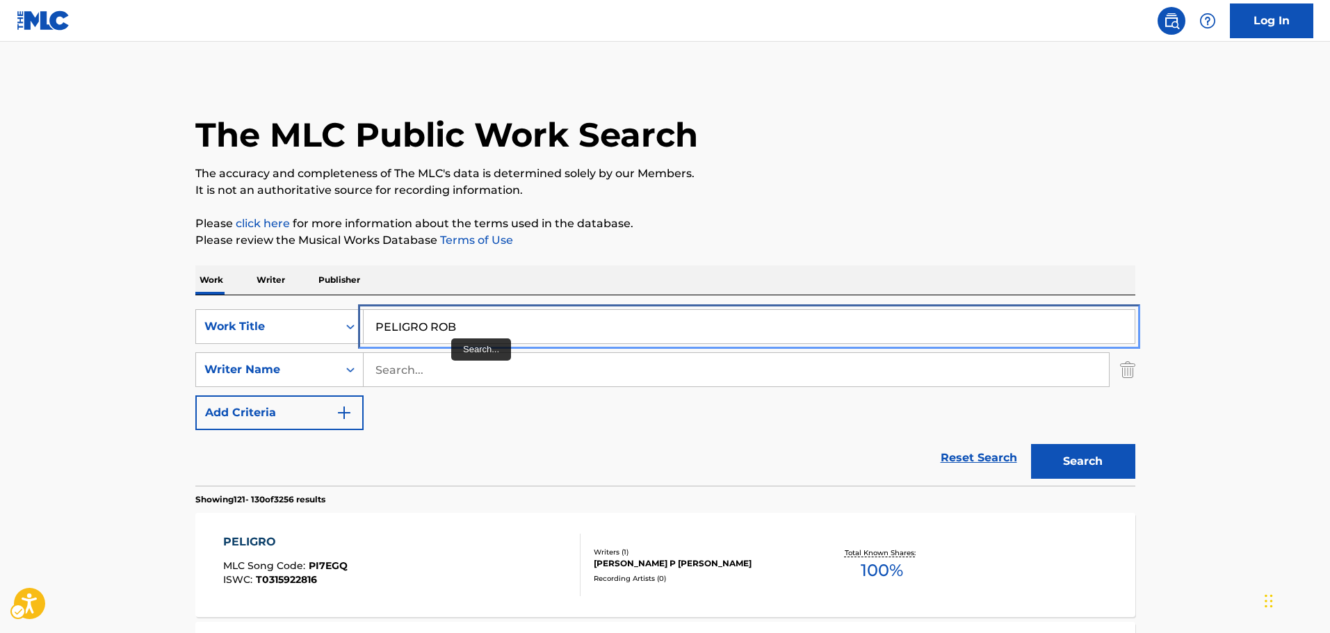
click at [475, 327] on input "PELIGRO ROB" at bounding box center [749, 326] width 771 height 33
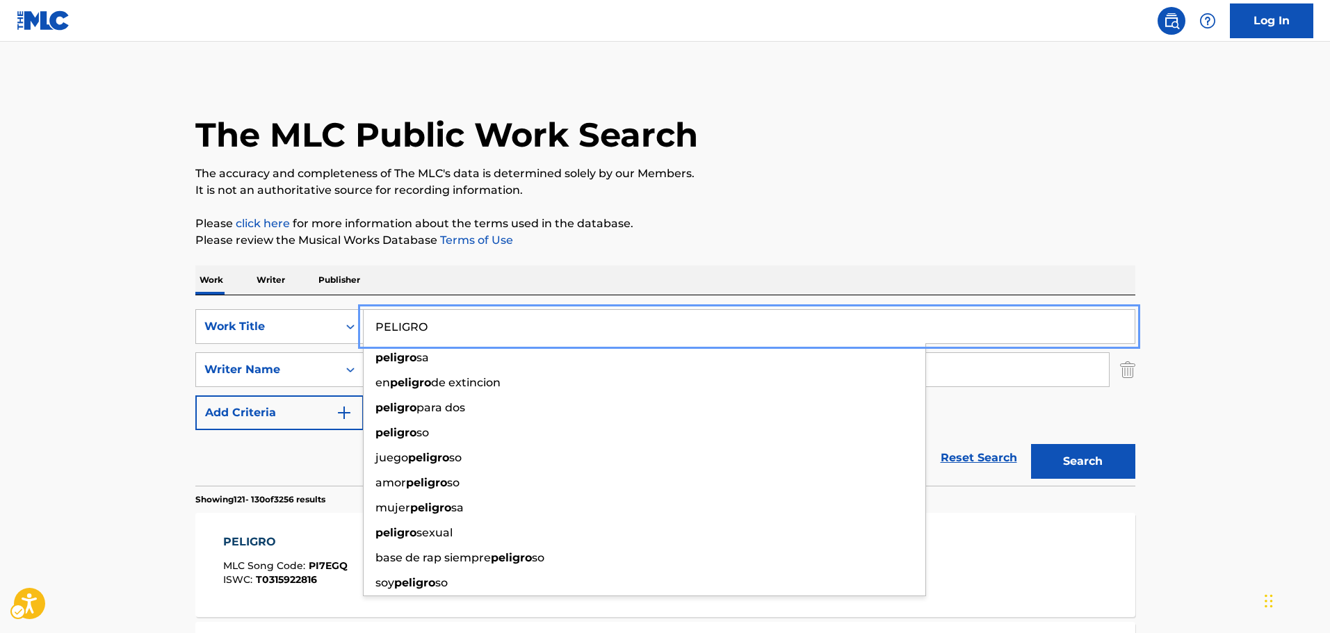
type input "PELIGRO"
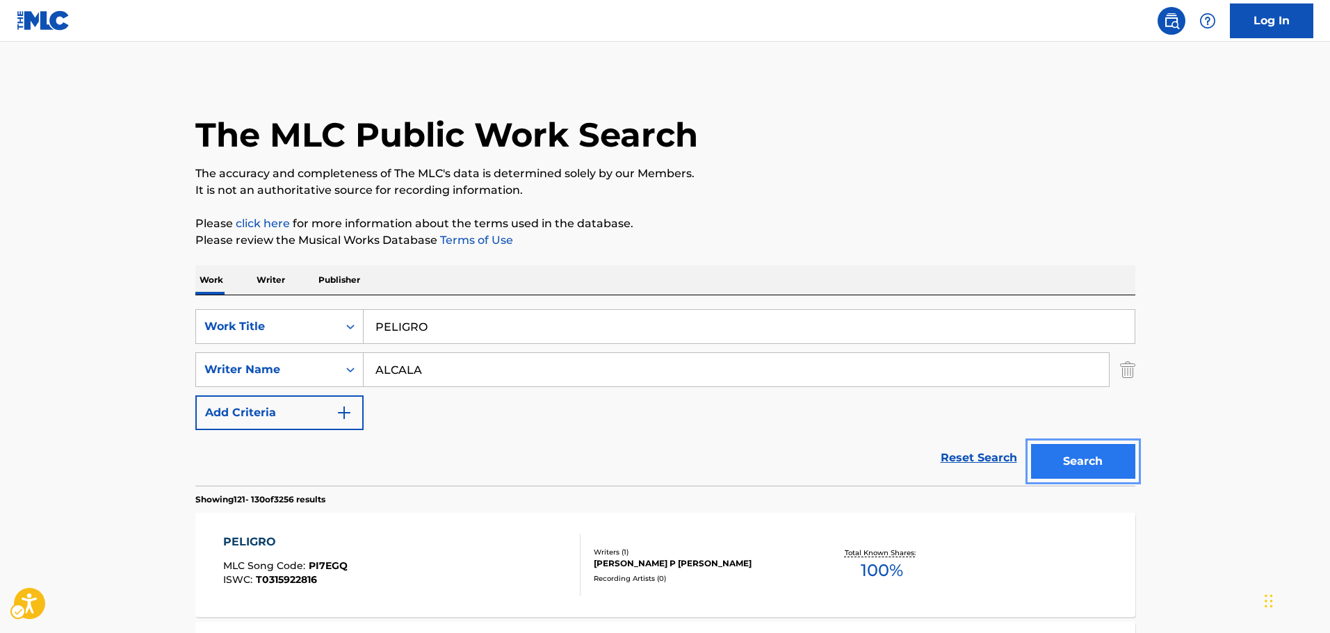
click at [1092, 451] on button "Search" at bounding box center [1083, 461] width 104 height 35
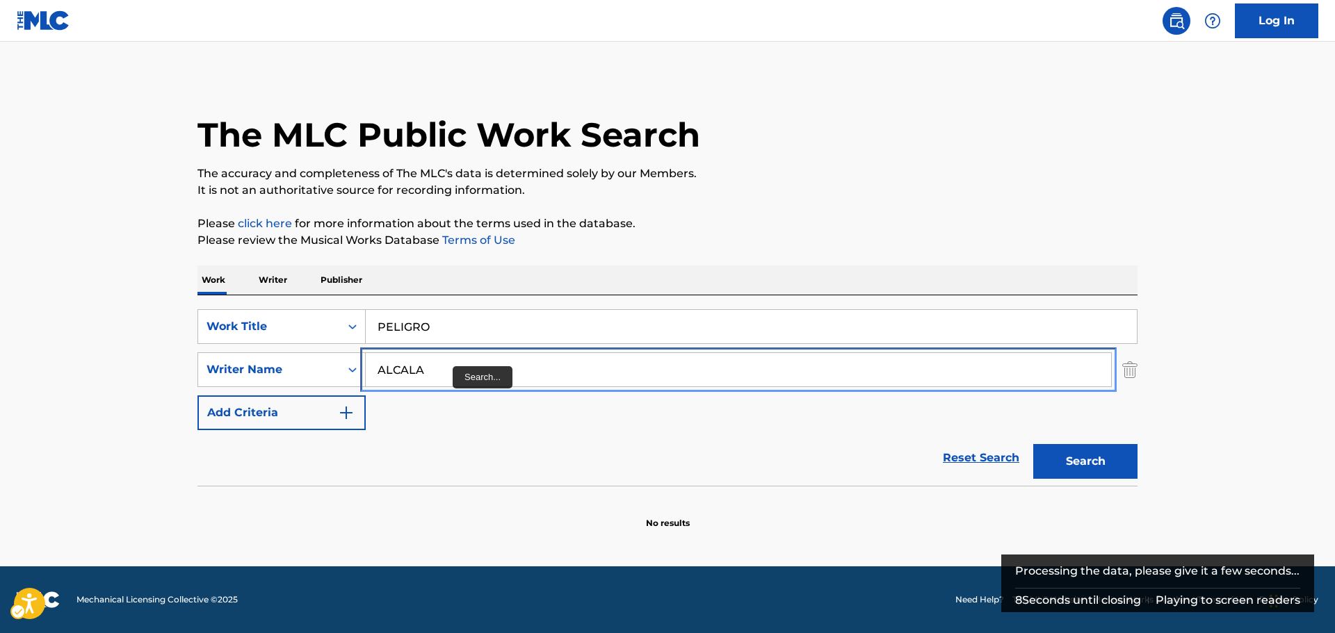
click at [446, 373] on input "ALCALA" at bounding box center [738, 369] width 745 height 33
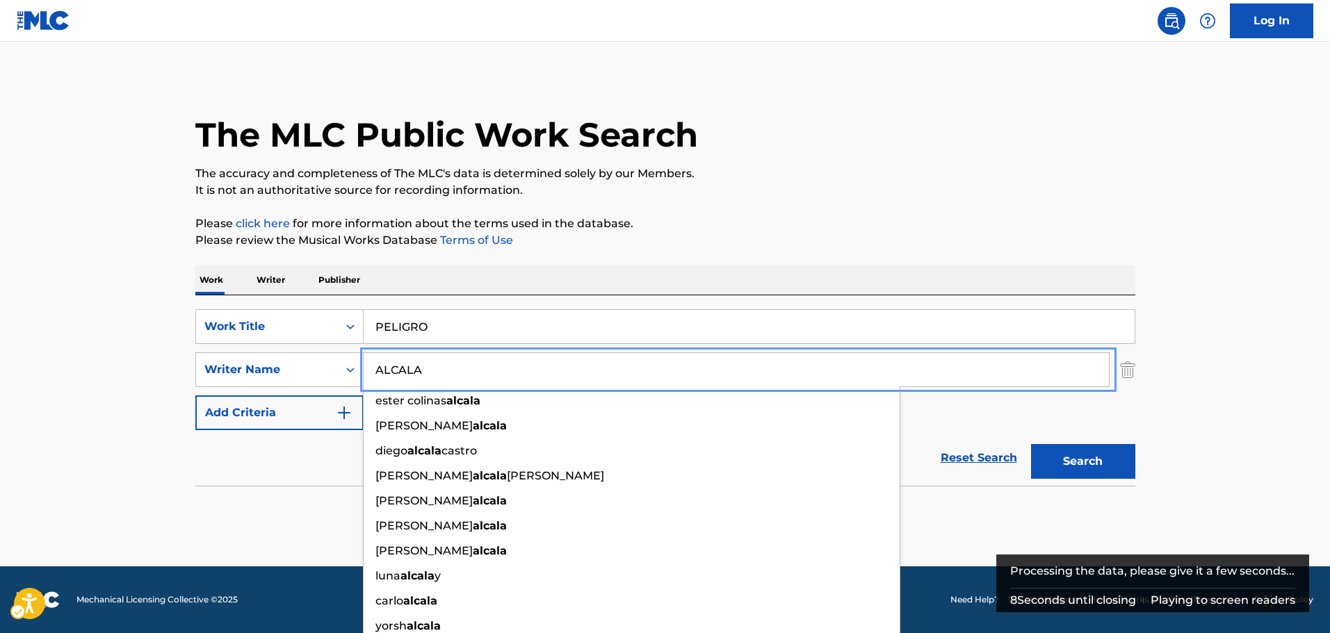
click at [446, 373] on input "ALCALA" at bounding box center [736, 369] width 745 height 33
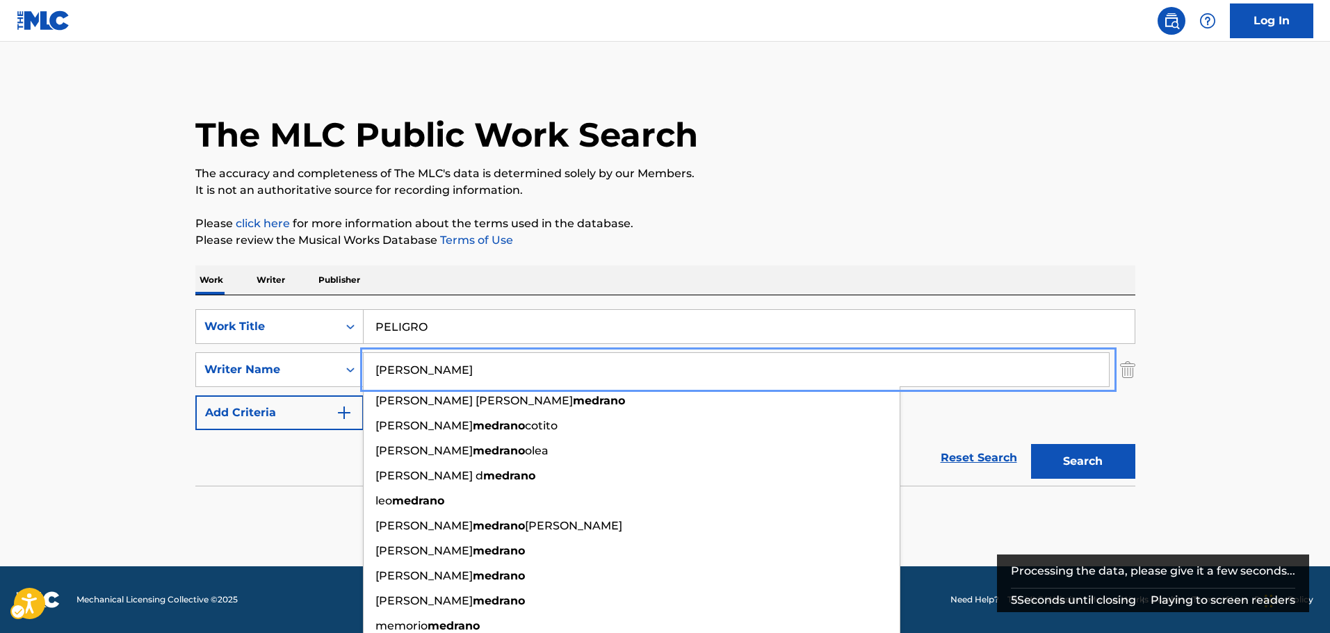
type input "[PERSON_NAME]"
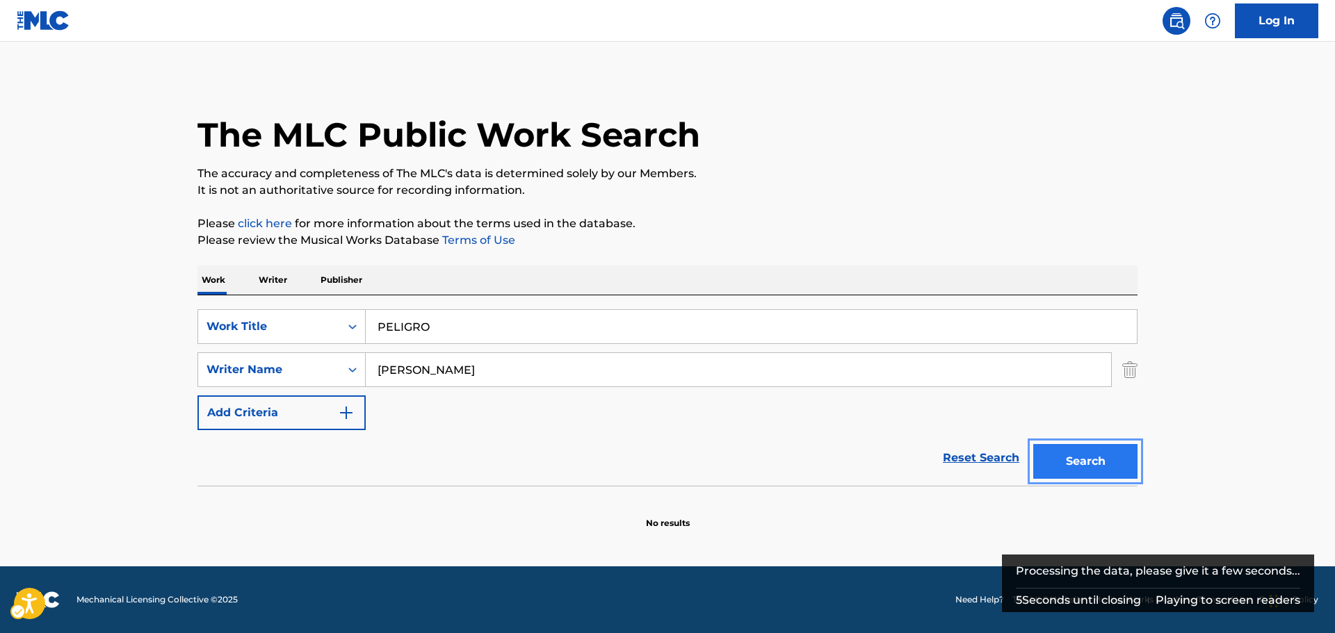
click at [1085, 450] on button "Search" at bounding box center [1085, 461] width 104 height 35
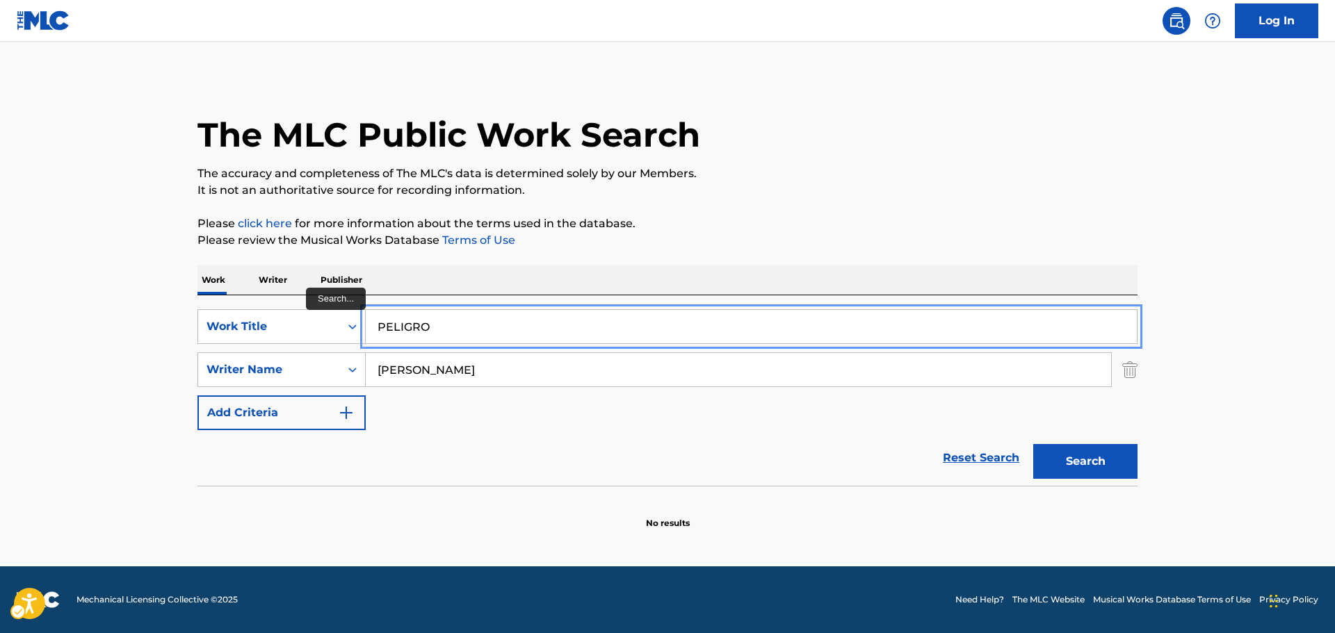
drag, startPoint x: 452, startPoint y: 327, endPoint x: 0, endPoint y: 271, distance: 455.4
click at [0, 271] on main "The MLC Public Work Search The accuracy and completeness of The MLC's data is d…" at bounding box center [667, 304] width 1335 height 525
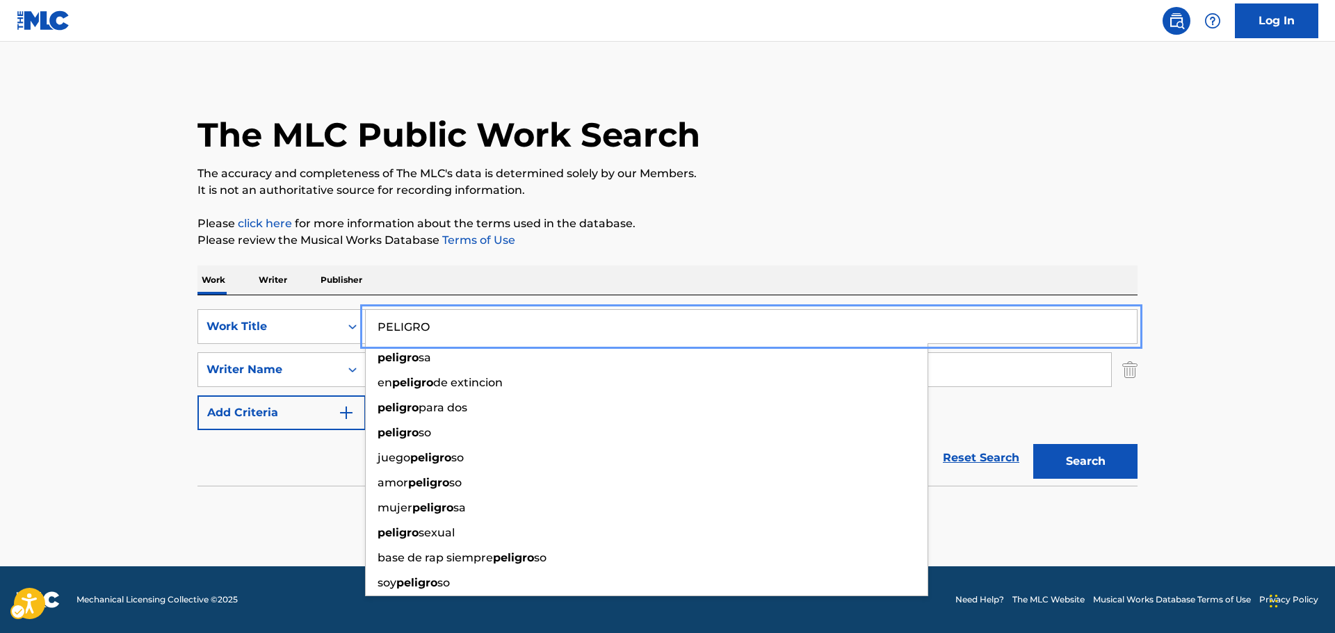
paste input "NSAR EN MI"
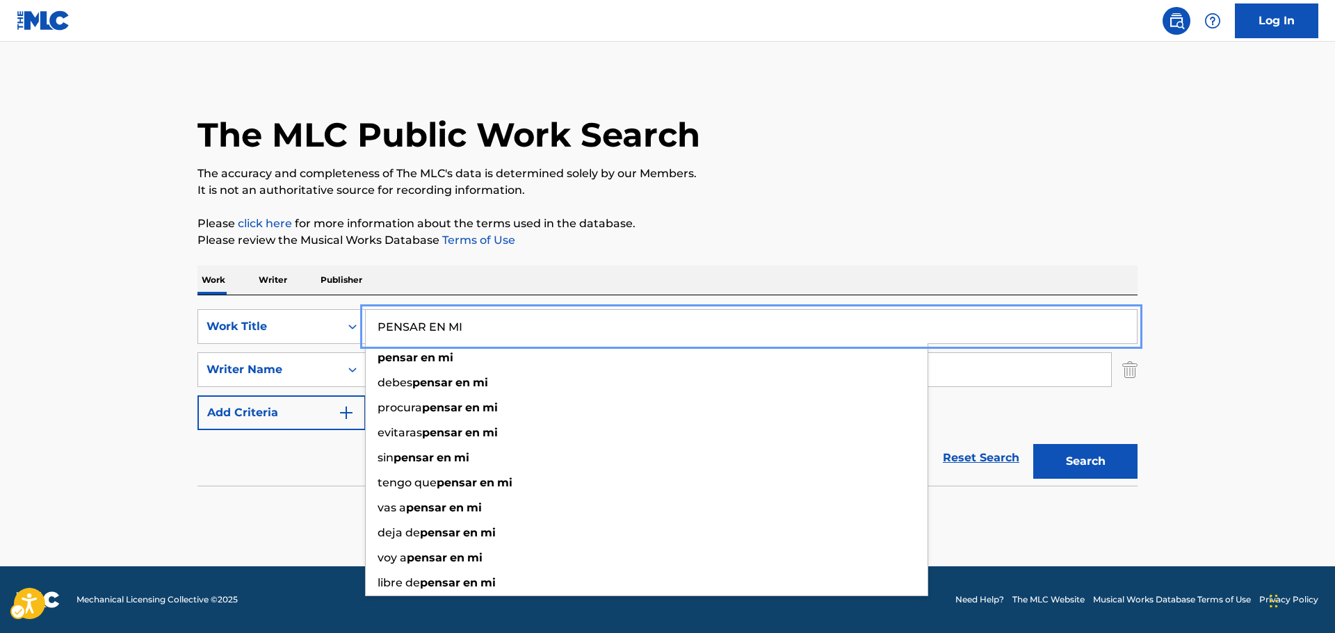
type input "PENSAR EN MI"
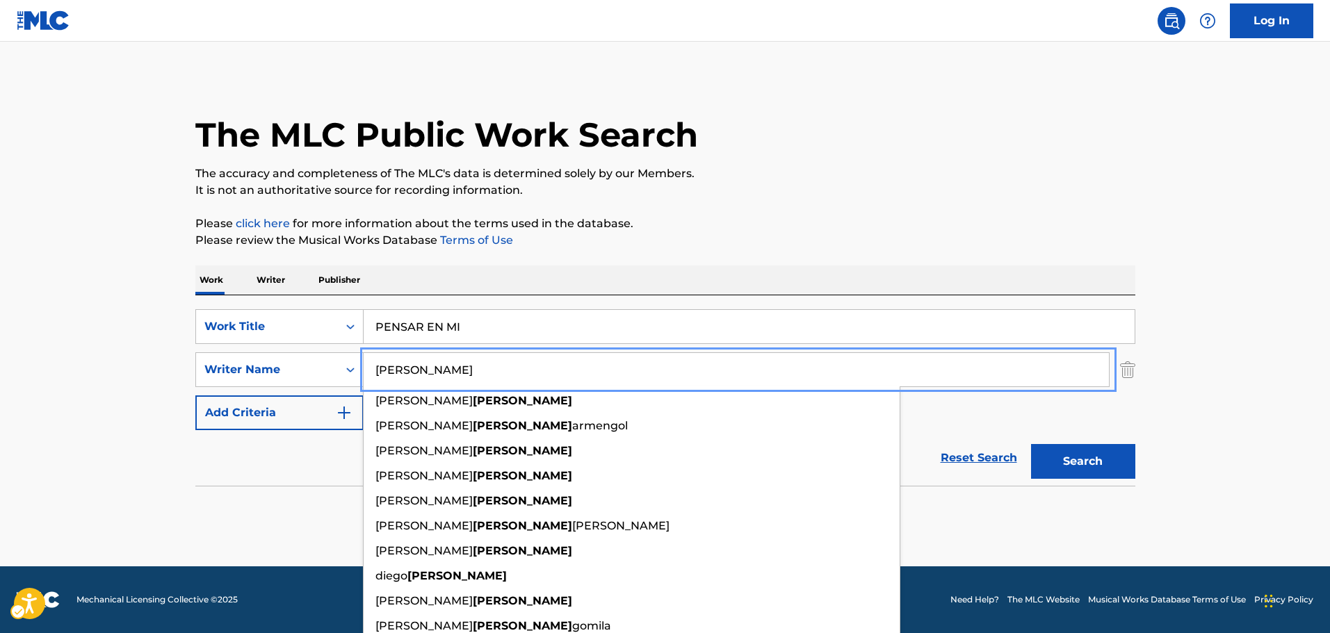
type input "[PERSON_NAME]"
click at [1084, 466] on button "Search" at bounding box center [1085, 461] width 104 height 35
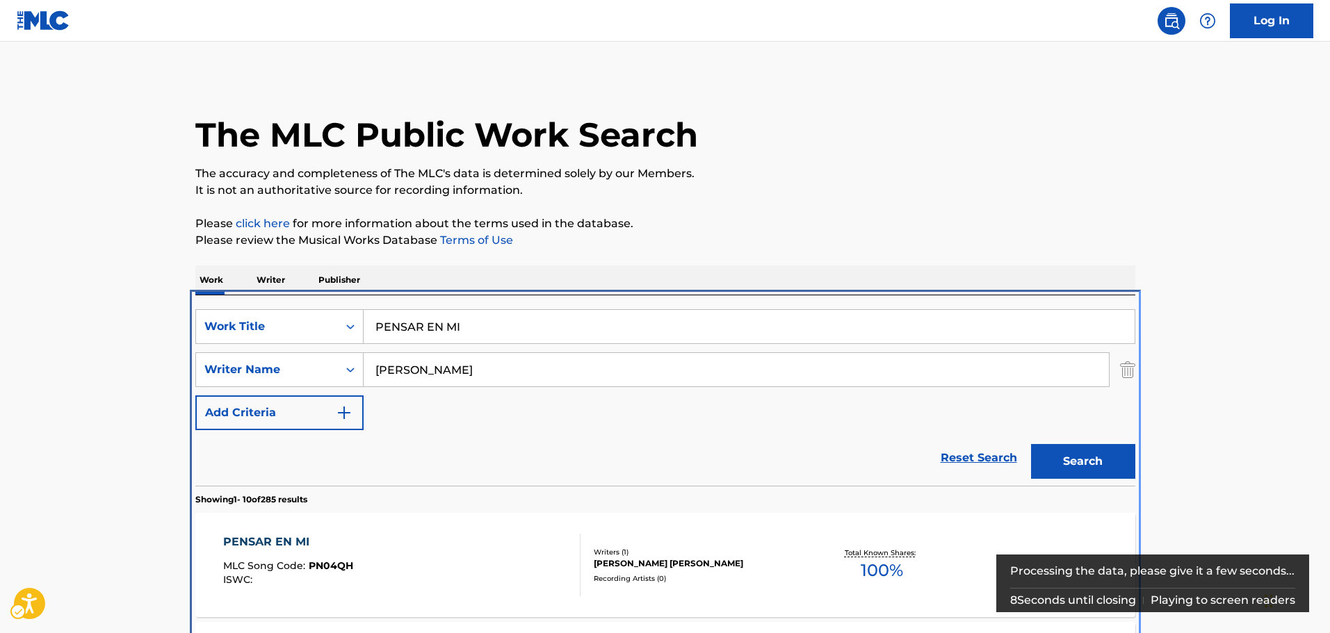
scroll to position [295, 0]
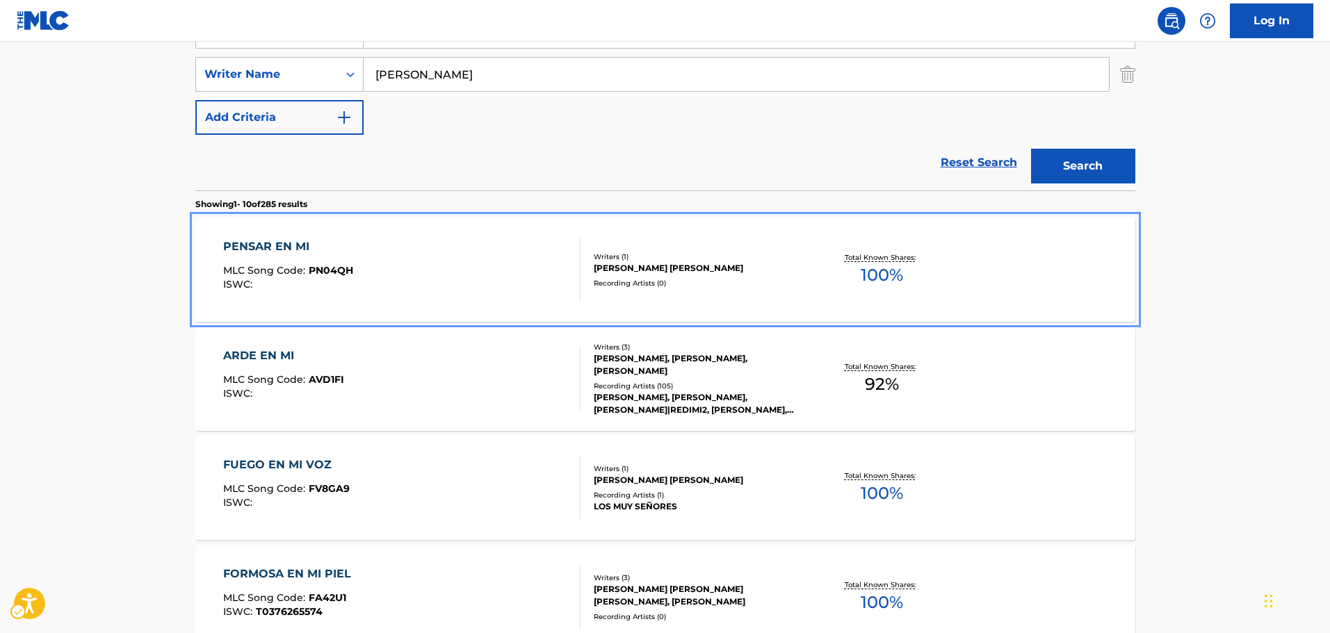
click at [441, 277] on div "PENSAR EN MI MLC Song Code : PN04QH ISWC :" at bounding box center [401, 269] width 357 height 63
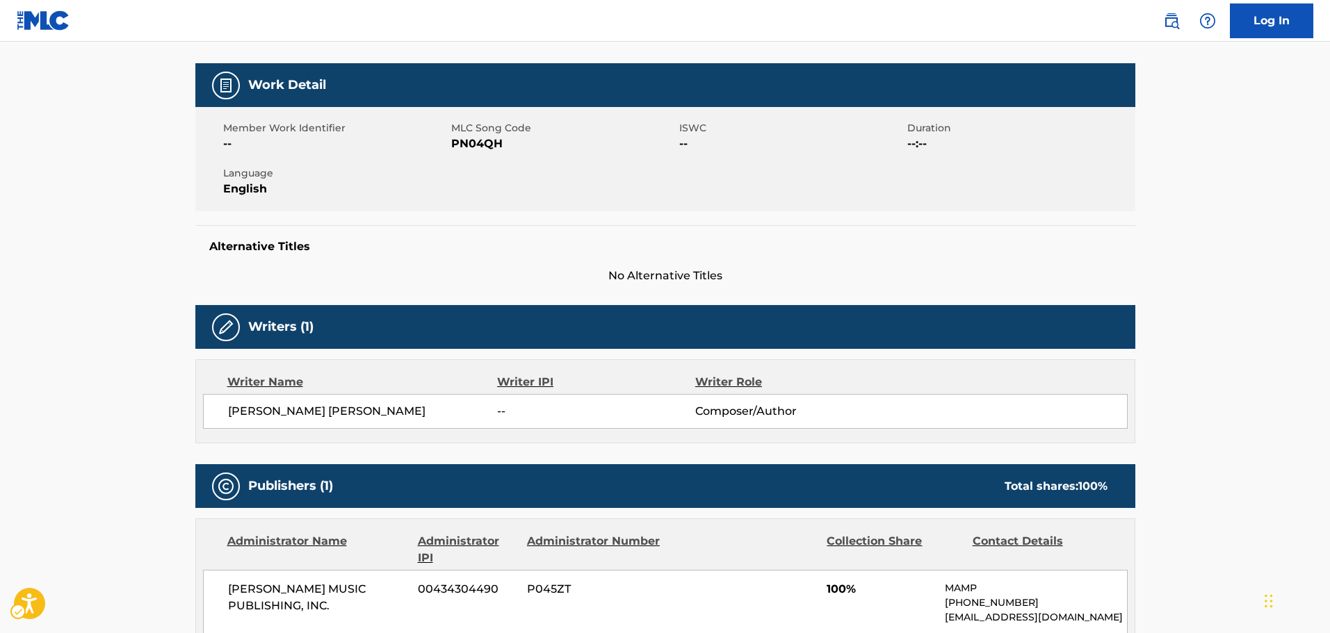
scroll to position [209, 0]
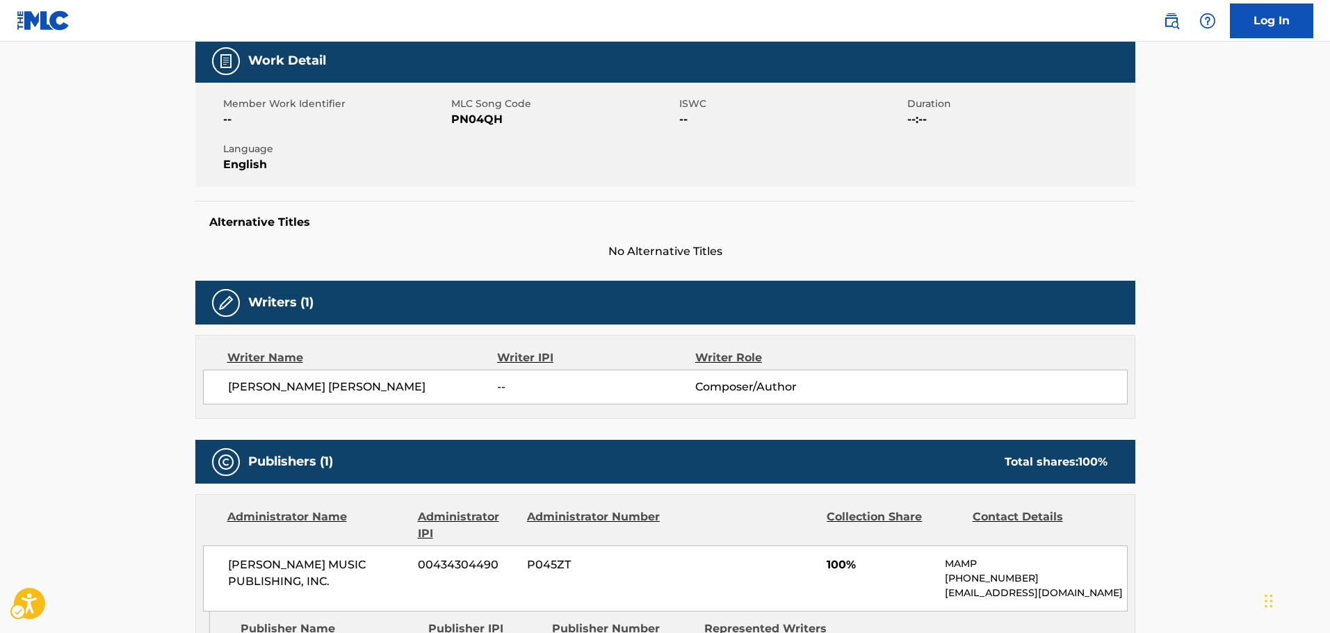
click at [483, 122] on span "MLC Song Code - PN04QH" at bounding box center [563, 119] width 225 height 17
copy span "PN04QH"
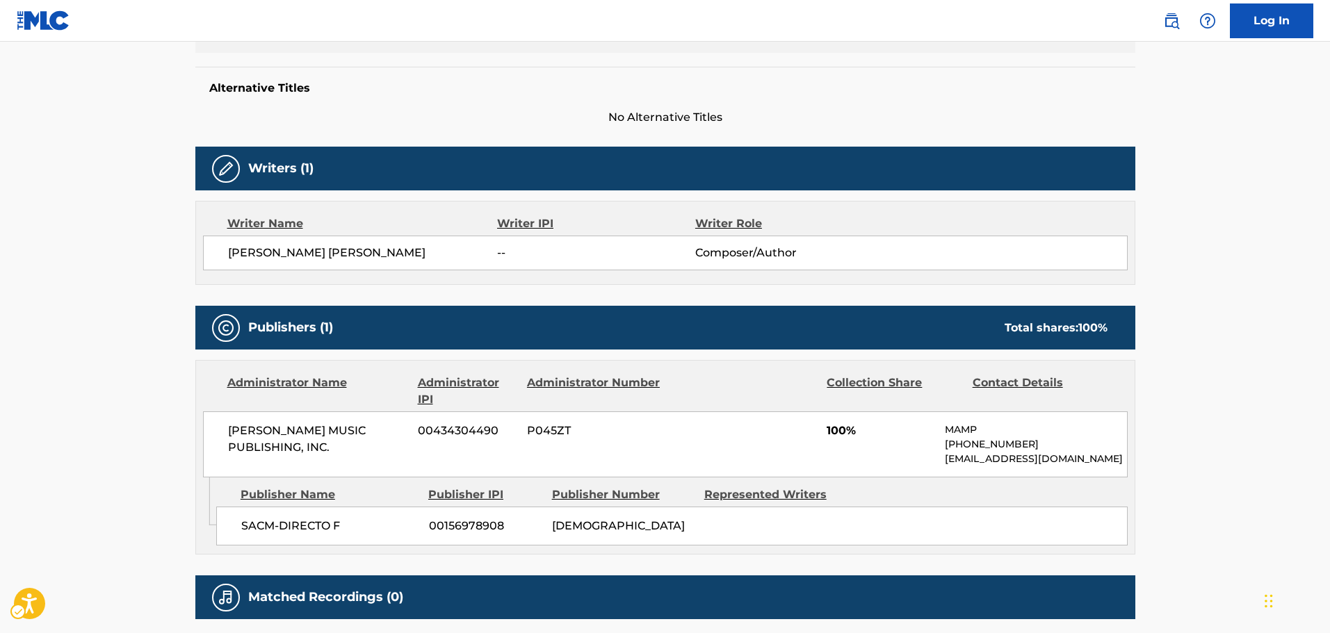
scroll to position [348, 0]
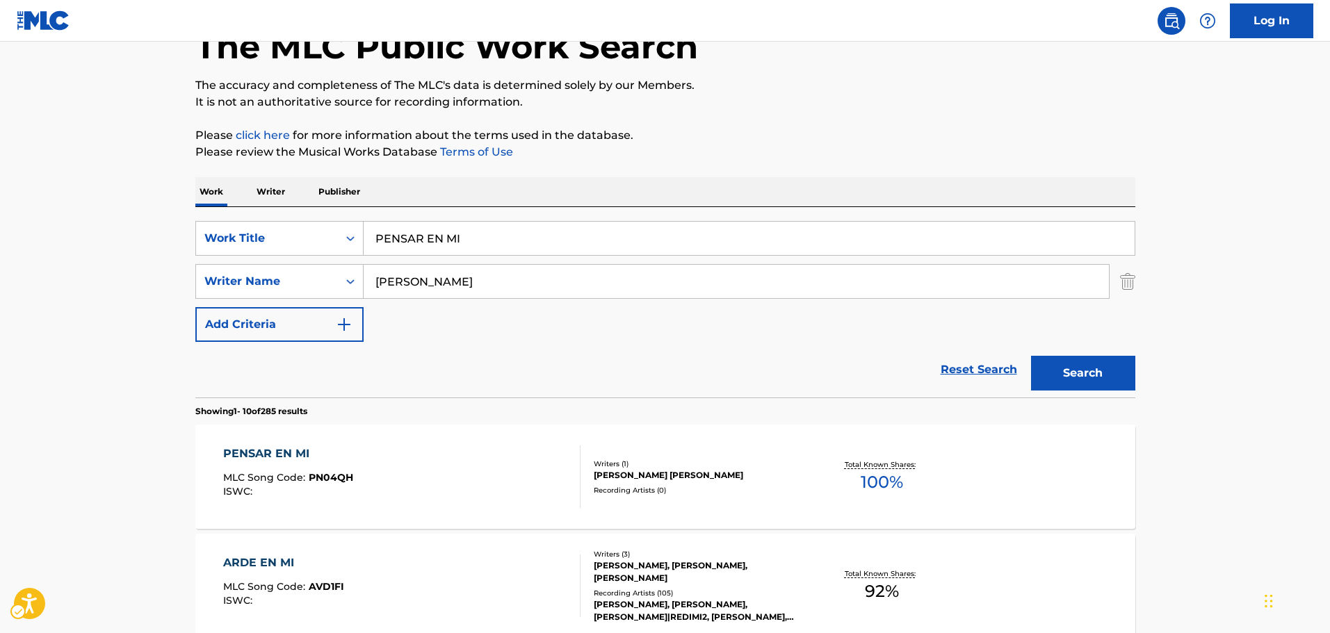
scroll to position [87, 0]
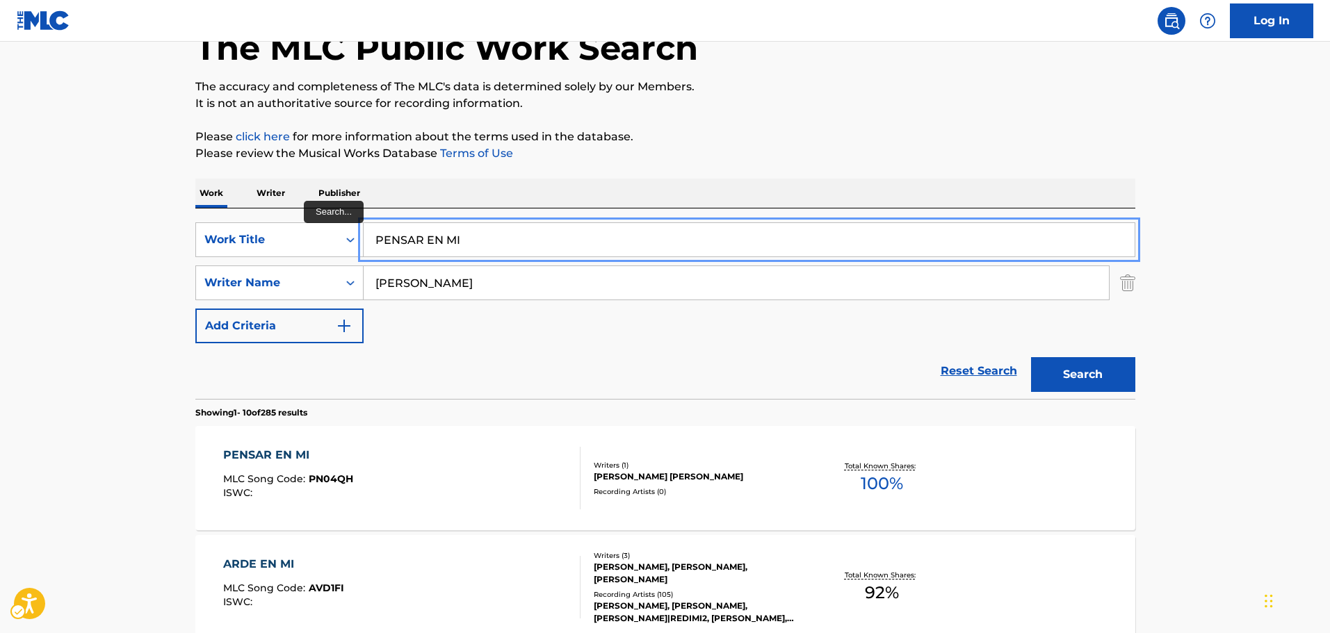
drag, startPoint x: 0, startPoint y: 163, endPoint x: 43, endPoint y: 165, distance: 43.1
paste input "RDIDO EN ESTE ESPACIO"
type input "PERDIDO EN ESTE ESPACIO"
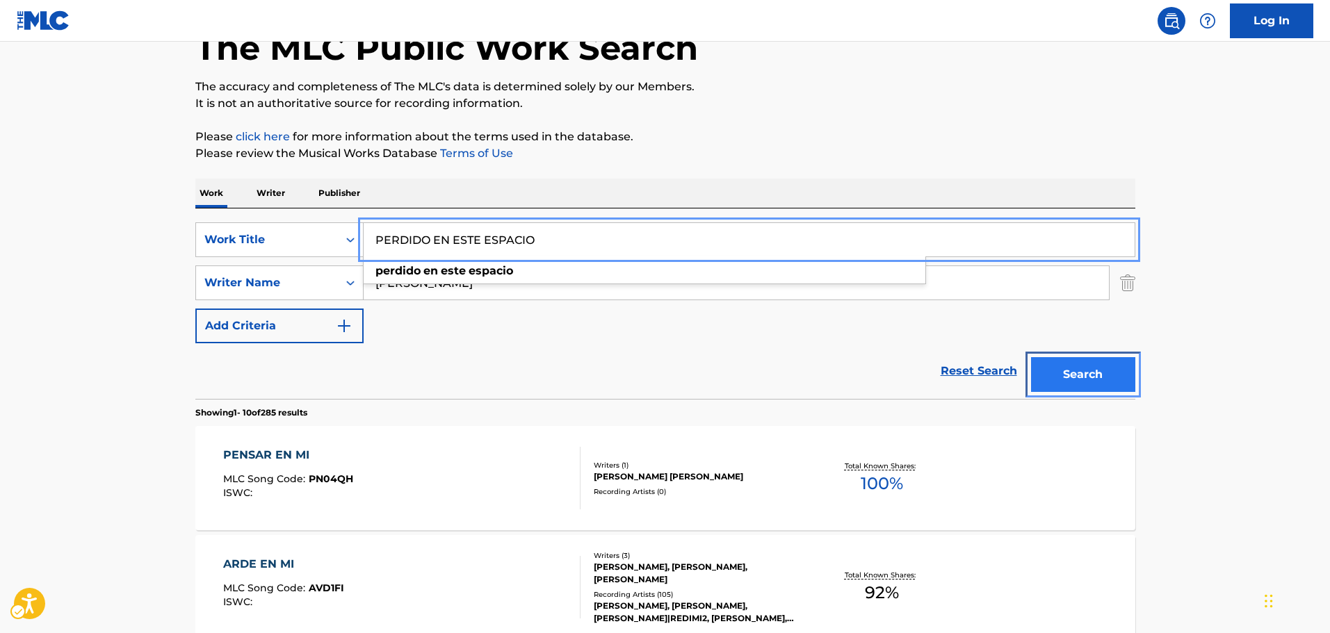
click at [1062, 379] on button "Search" at bounding box center [1083, 374] width 104 height 35
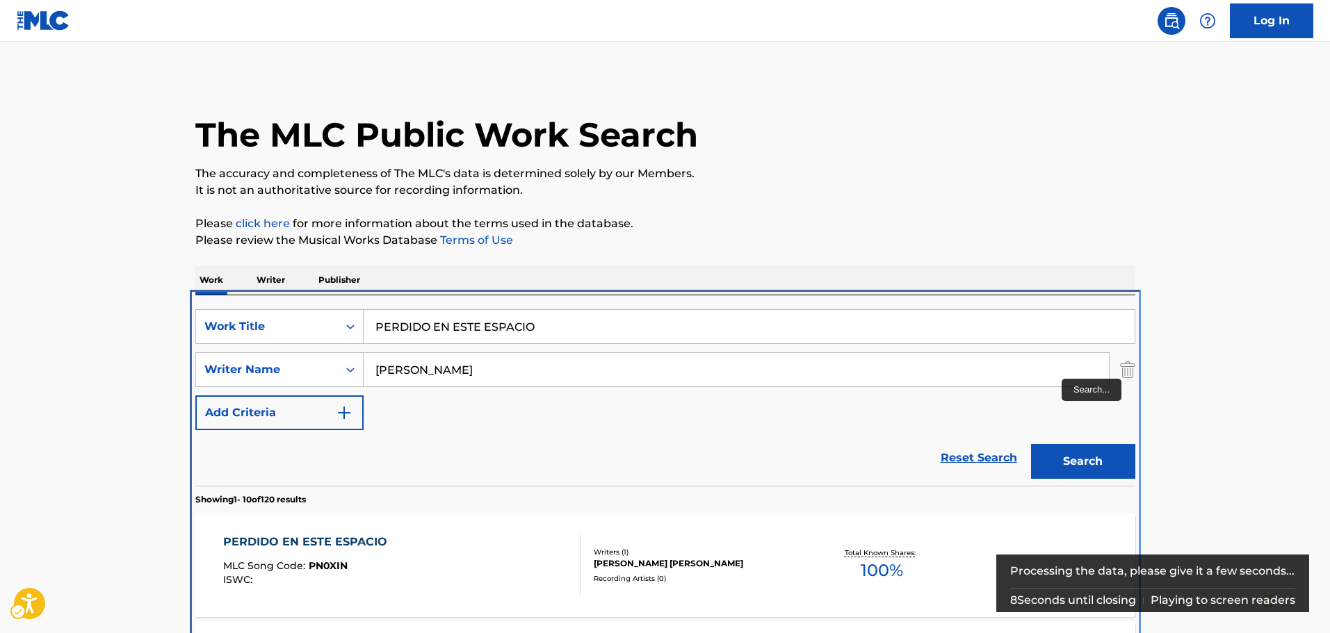
scroll to position [295, 0]
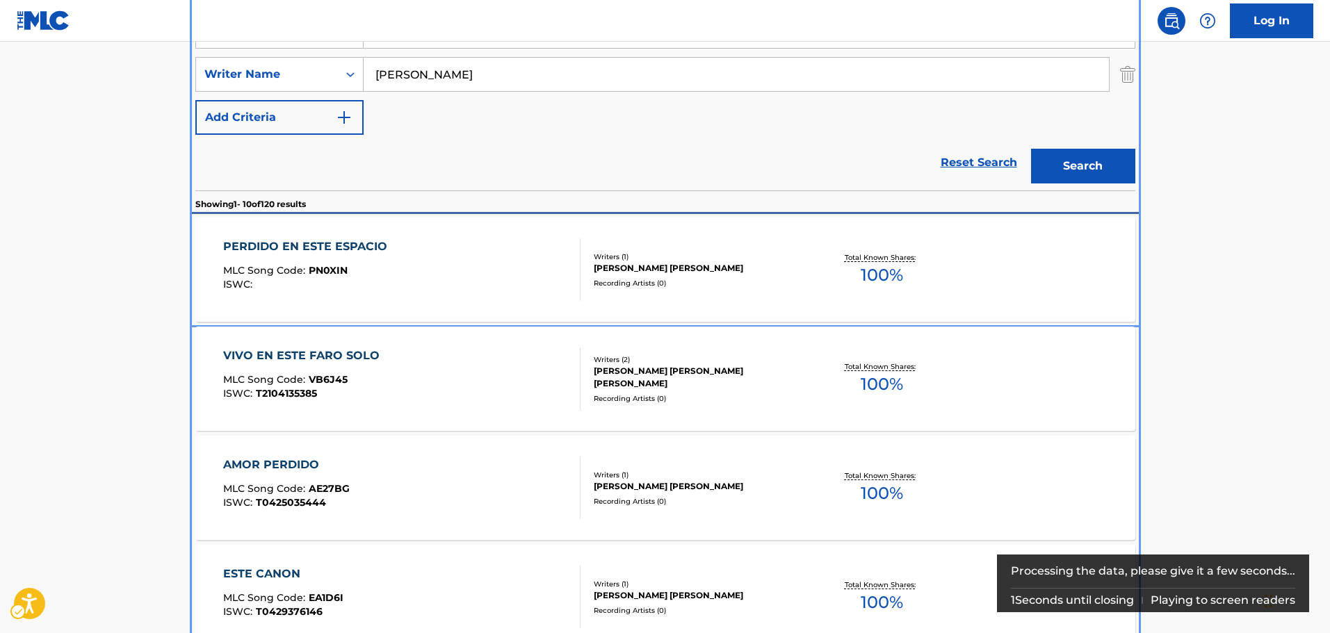
click at [451, 263] on div "PERDIDO EN ESTE ESPACIO MLC Song Code : PN0XIN ISWC :" at bounding box center [401, 269] width 357 height 63
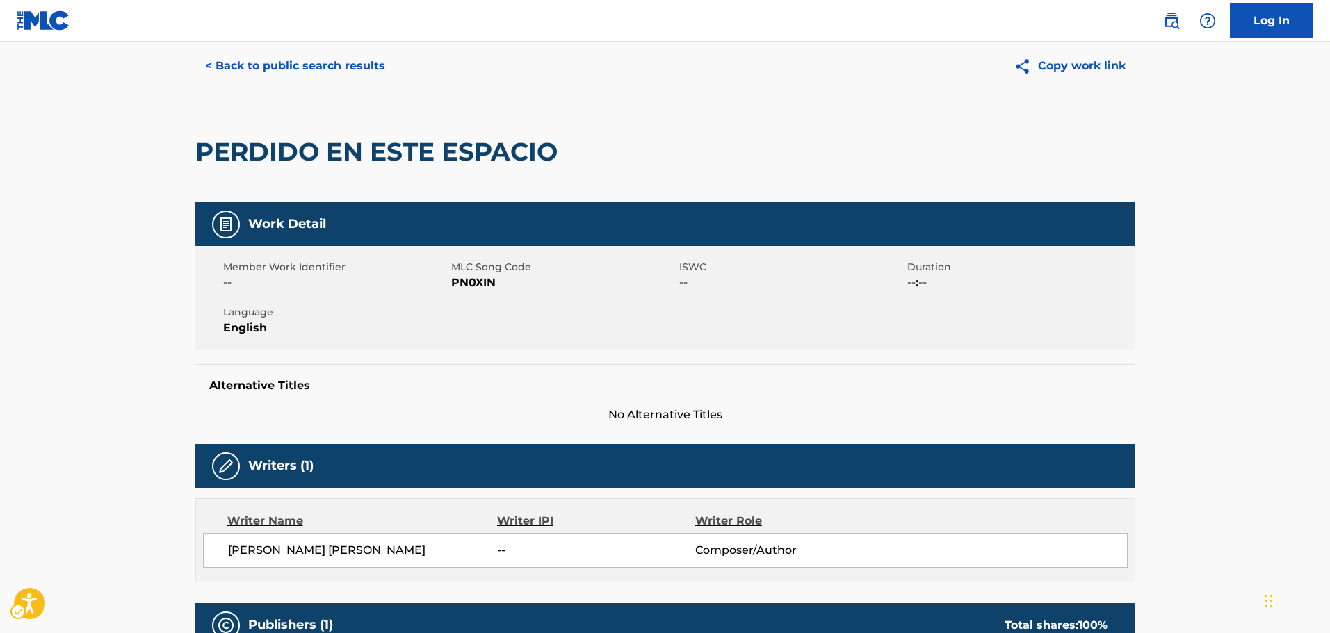
scroll to position [70, 0]
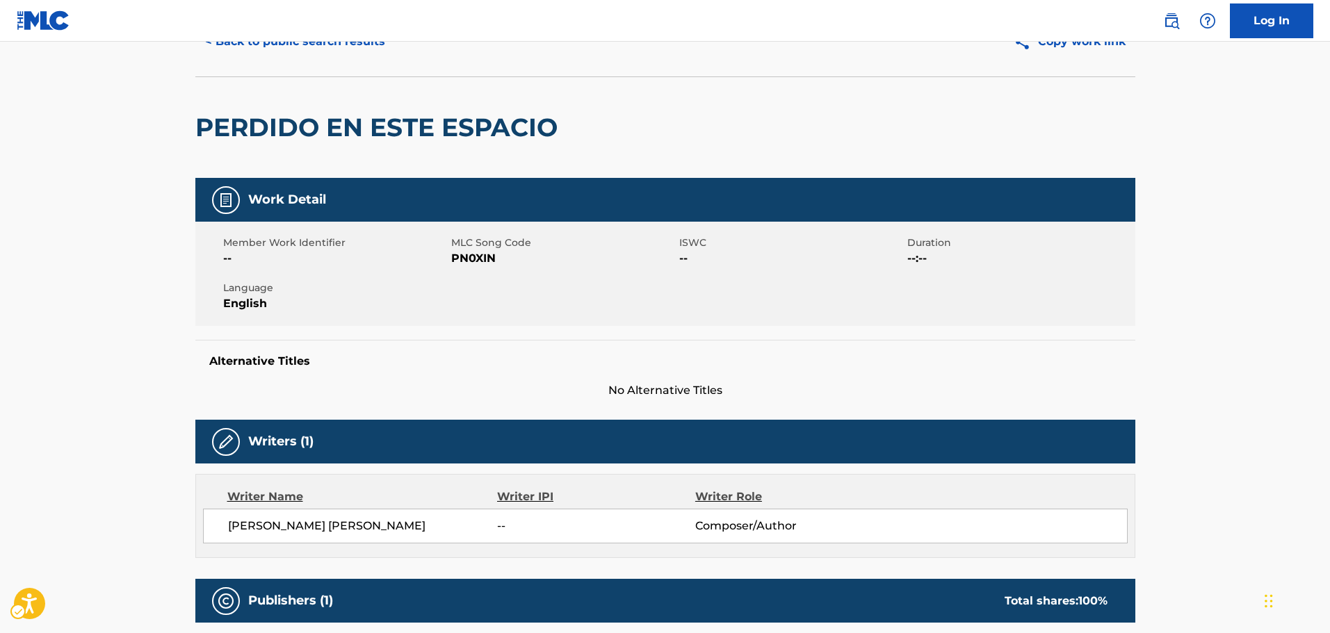
click at [473, 259] on span "MLC Song Code - PN0XIN" at bounding box center [563, 258] width 225 height 17
copy span "PN0XIN"
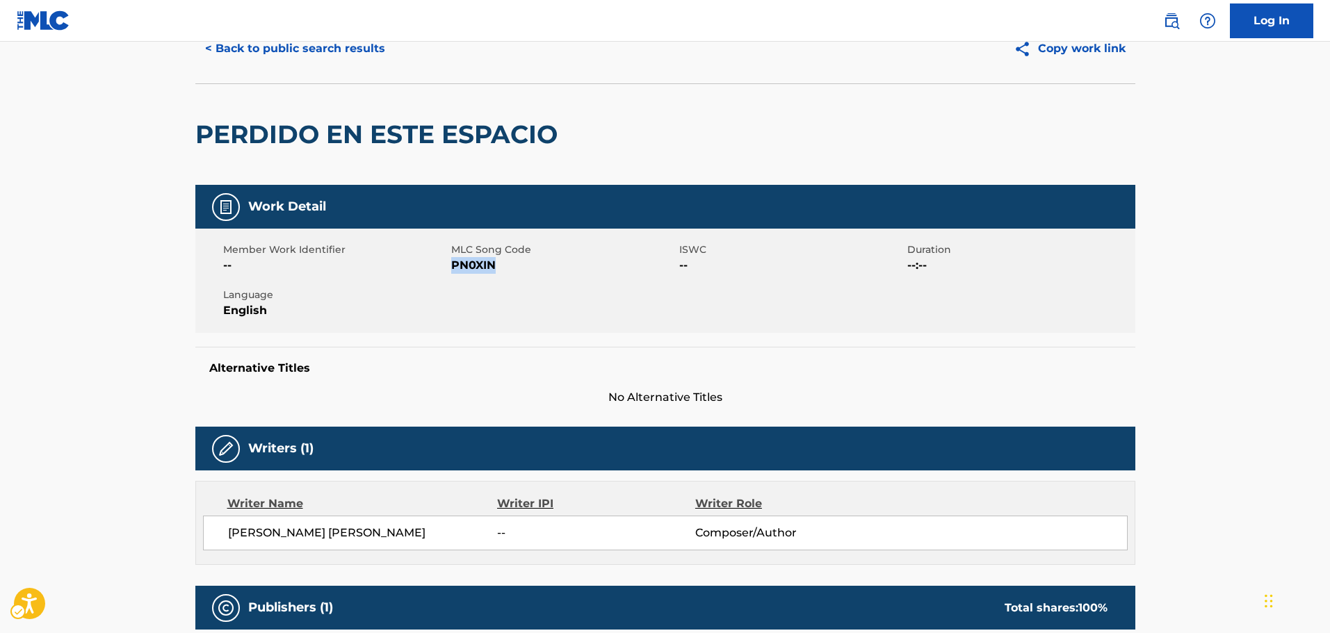
scroll to position [0, 0]
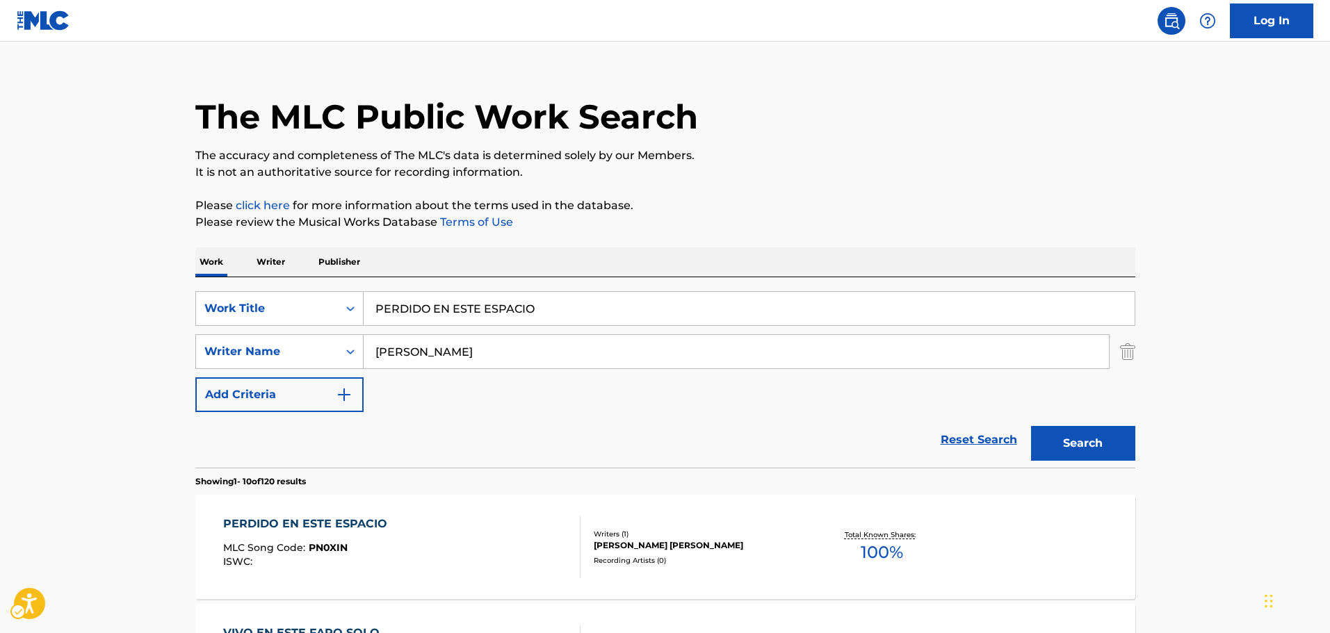
scroll to position [17, 0]
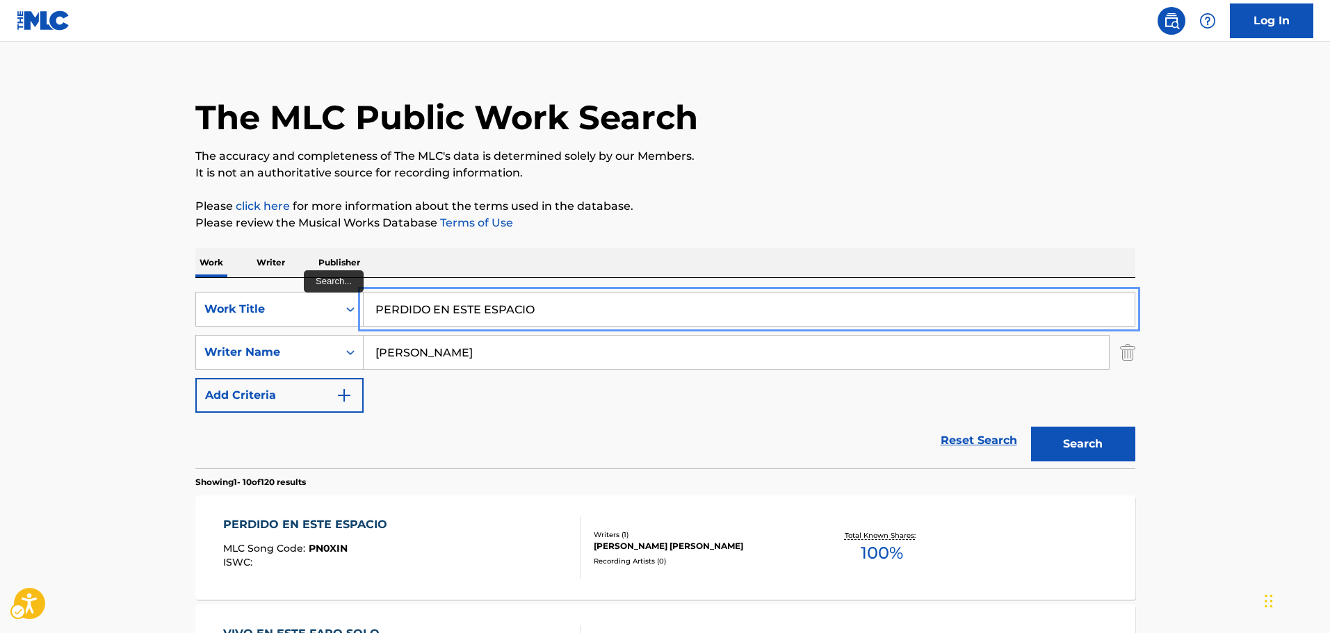
drag, startPoint x: 581, startPoint y: 310, endPoint x: 0, endPoint y: 304, distance: 581.3
paste input "SADILLA"
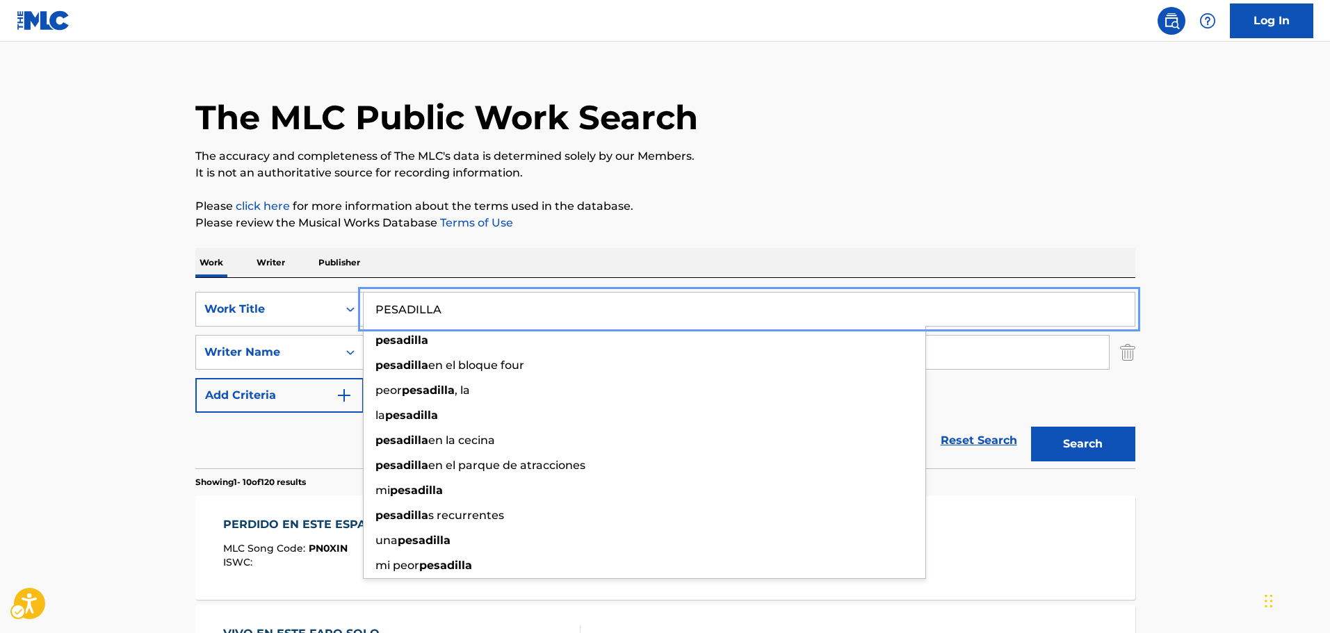
type input "PESADILLA"
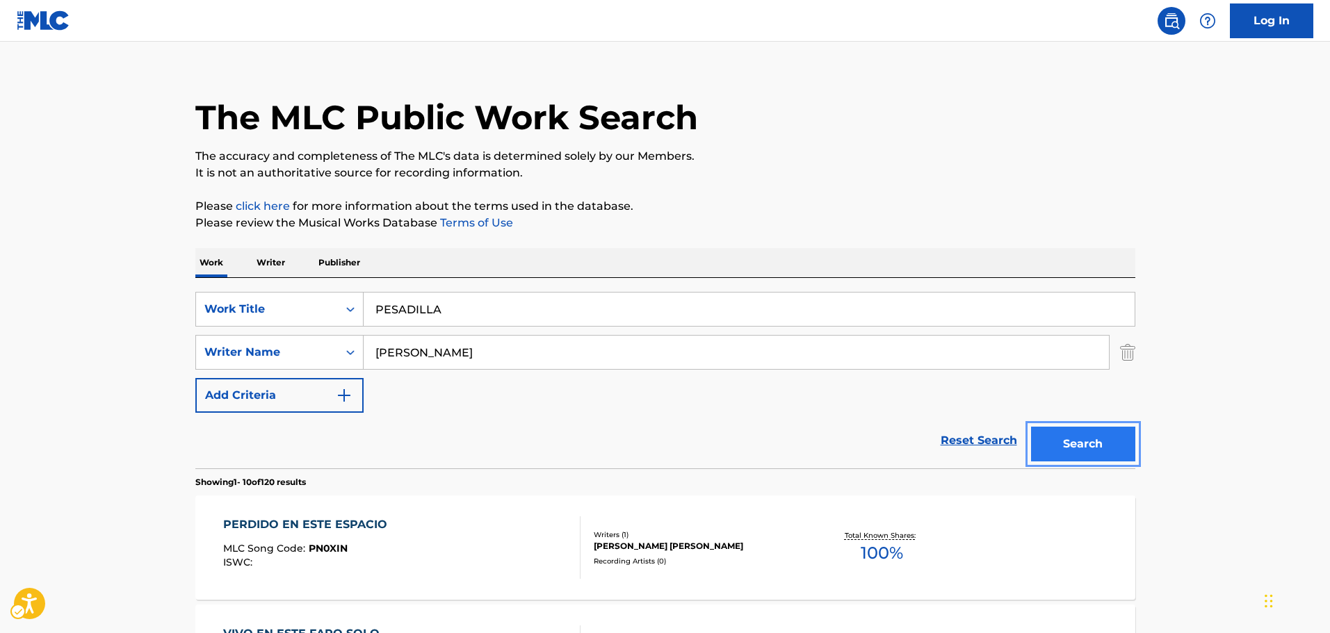
click at [1085, 437] on button "Search" at bounding box center [1083, 444] width 104 height 35
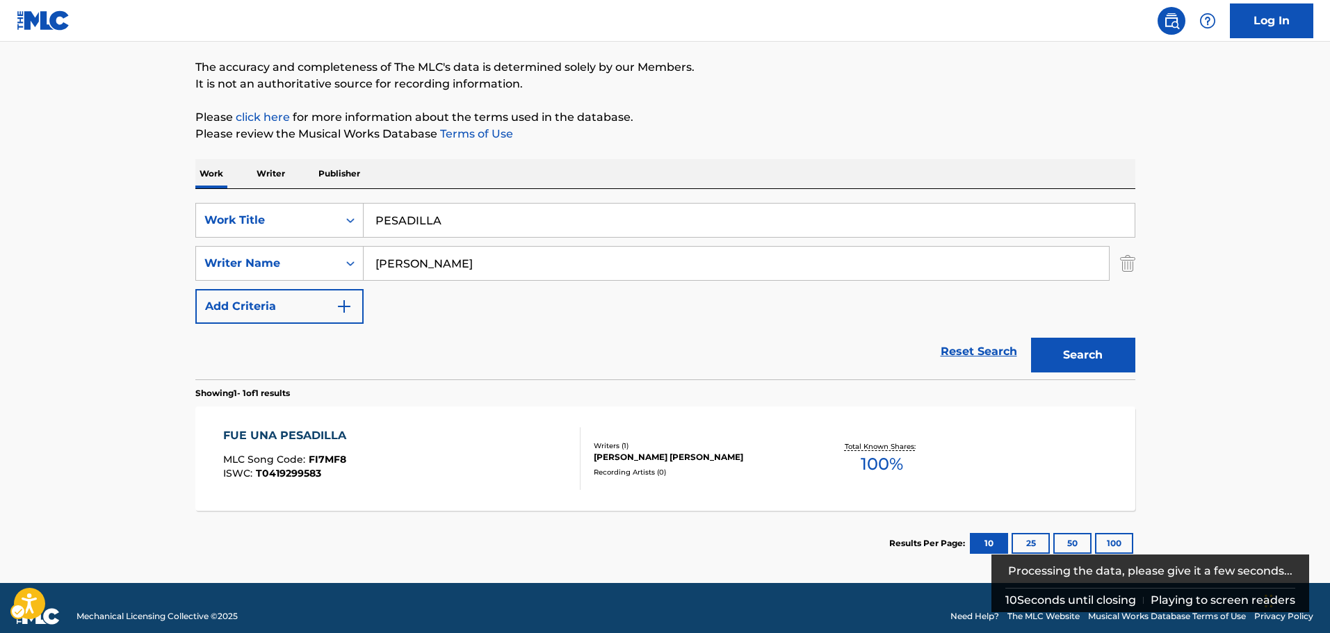
scroll to position [123, 0]
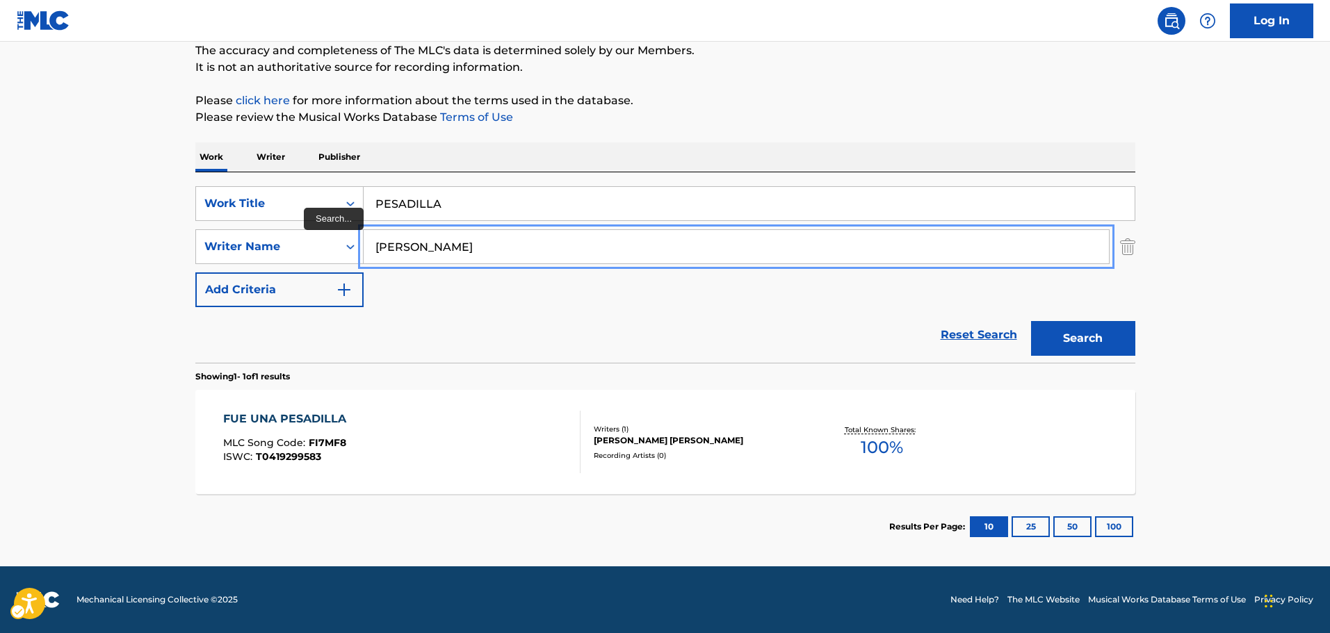
drag, startPoint x: 524, startPoint y: 246, endPoint x: 129, endPoint y: 262, distance: 395.2
click at [129, 262] on main "The MLC Public Work Search The accuracy and completeness of The MLC's data is d…" at bounding box center [665, 243] width 1330 height 648
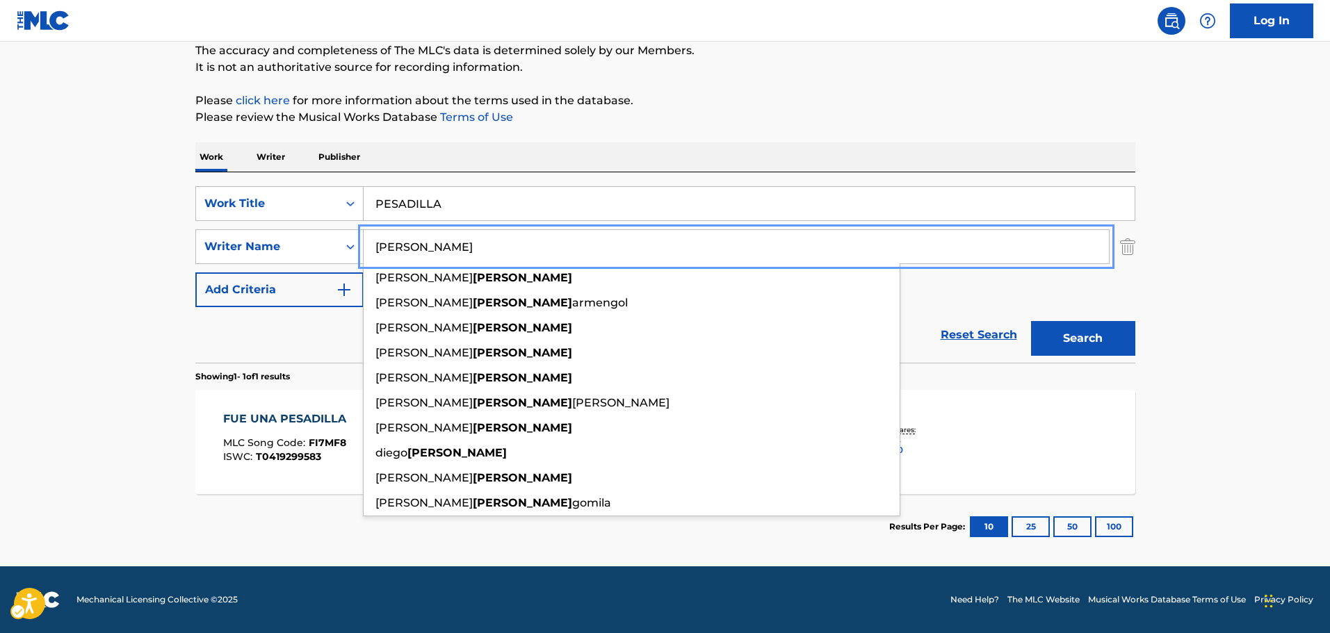
type input "[PERSON_NAME]"
click at [1085, 339] on button "Search" at bounding box center [1083, 338] width 104 height 35
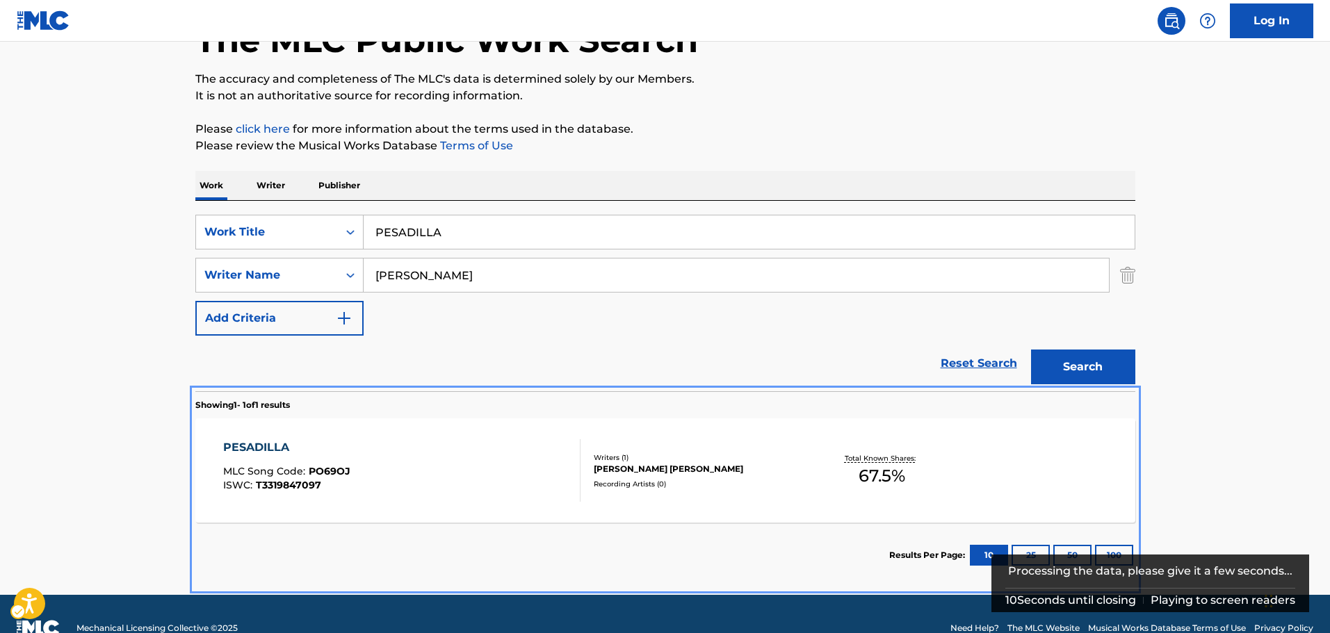
scroll to position [119, 0]
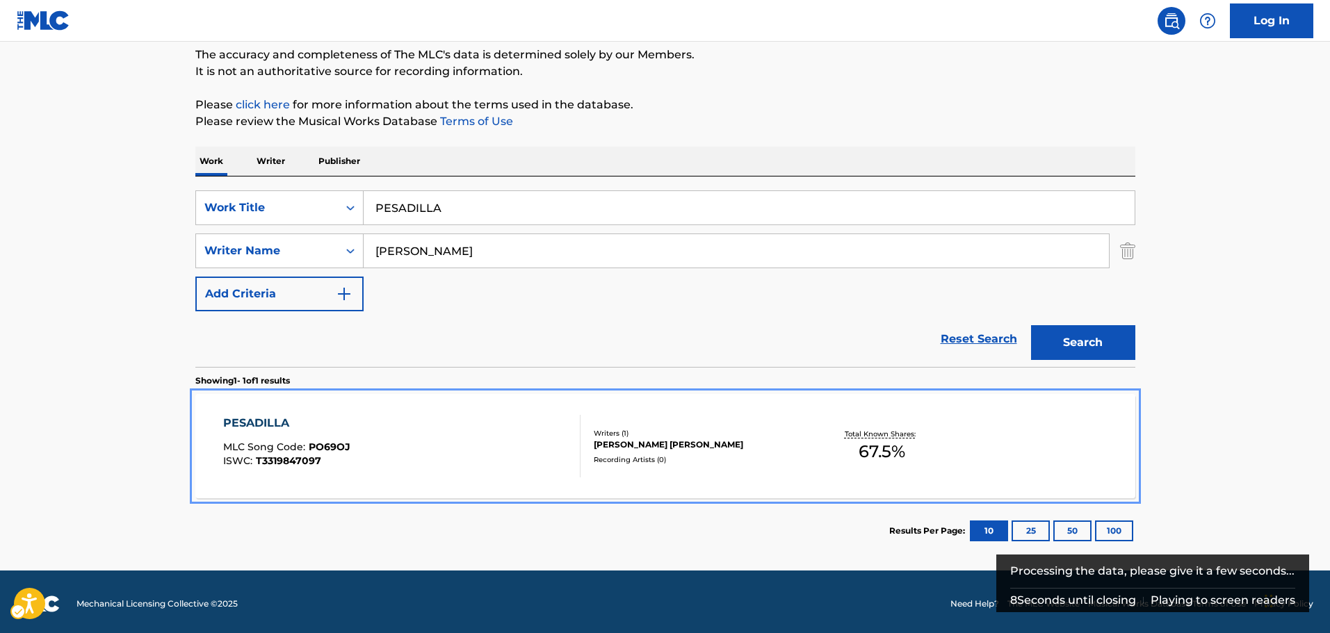
click at [432, 443] on div "PESADILLA MLC Song Code : PO69OJ ISWC : T3319847097" at bounding box center [401, 446] width 357 height 63
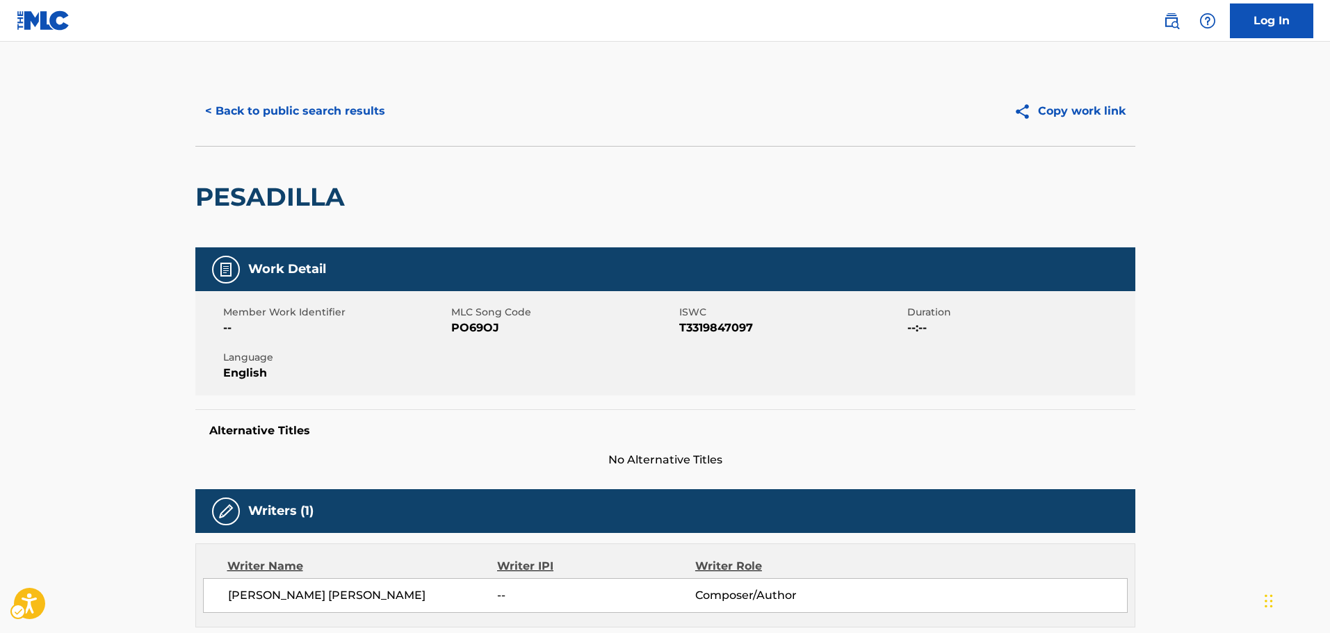
click at [480, 323] on span "MLC Song Code - PO69OJ" at bounding box center [563, 328] width 225 height 17
copy span "PO69OJ"
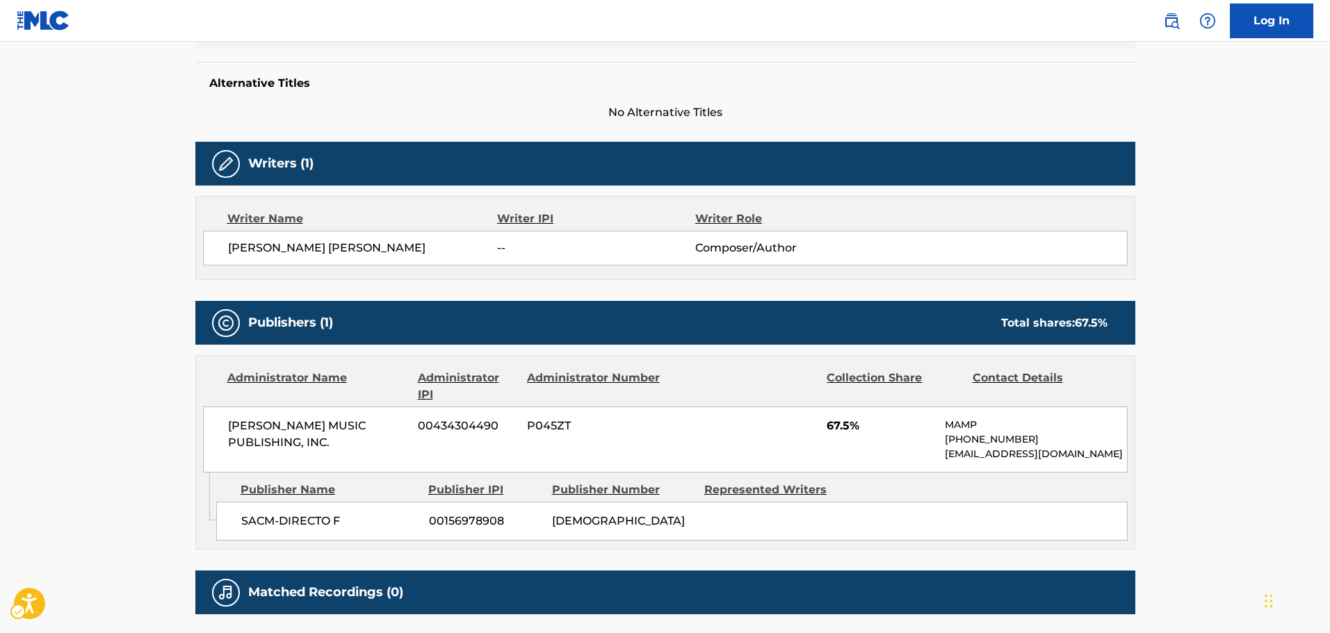
scroll to position [417, 0]
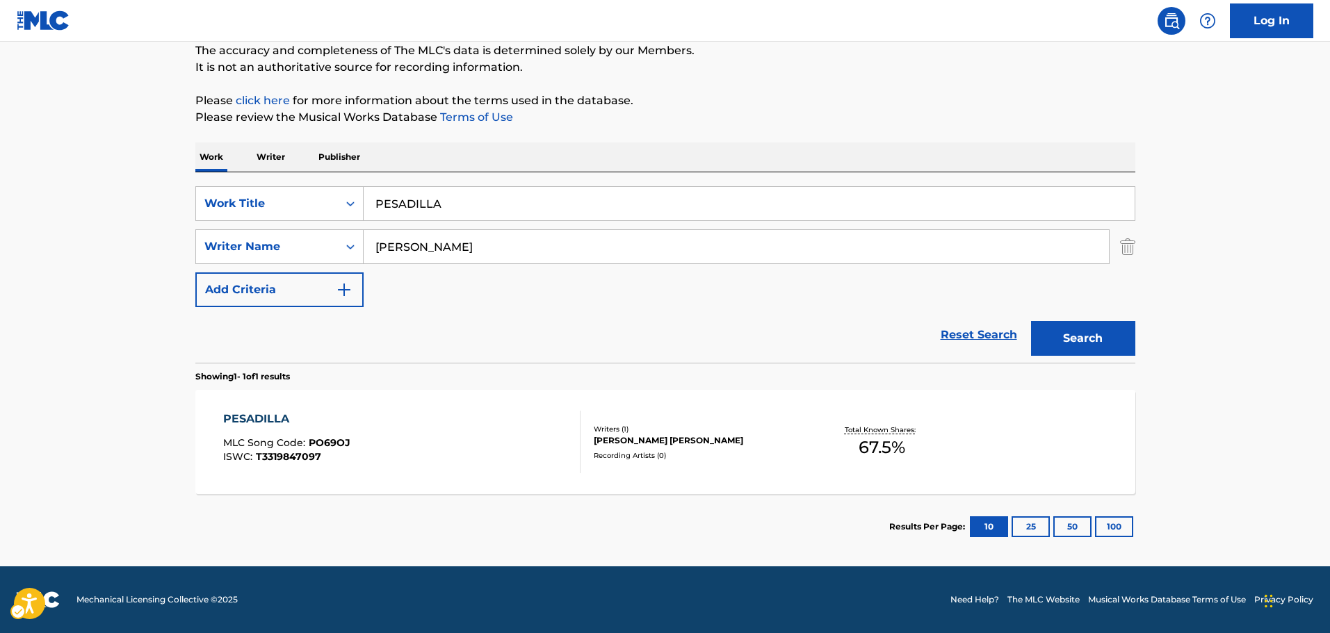
scroll to position [44, 0]
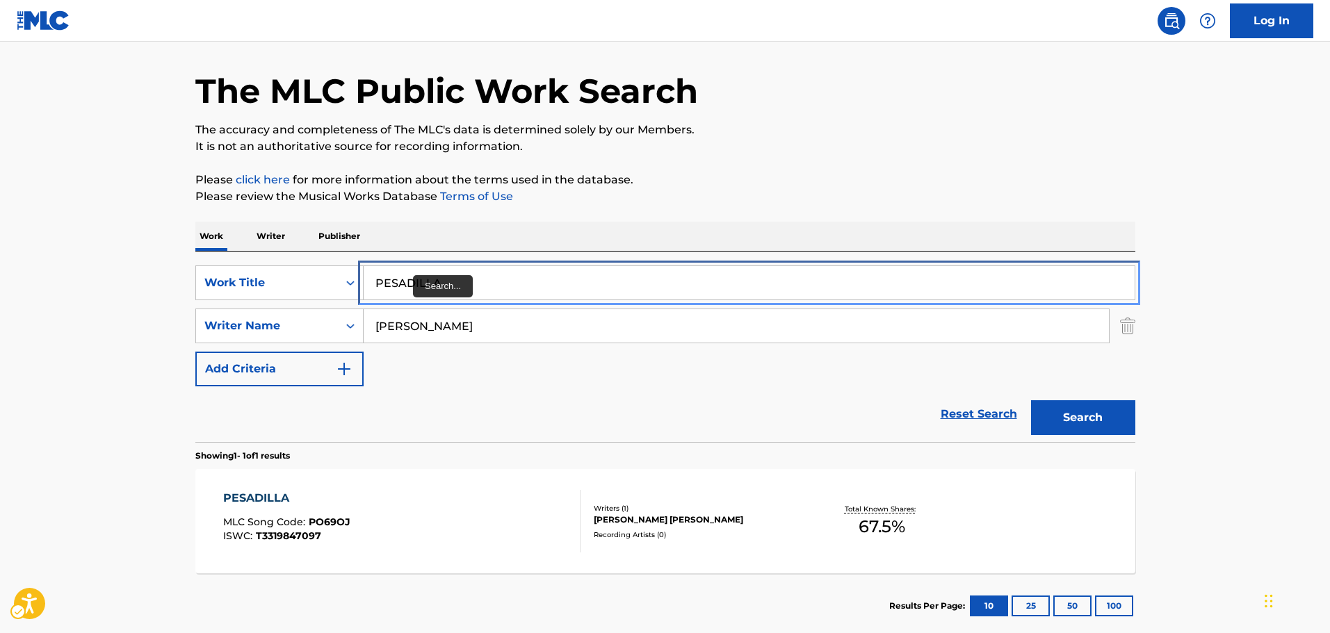
click at [560, 287] on input "PESADILLA" at bounding box center [749, 282] width 771 height 33
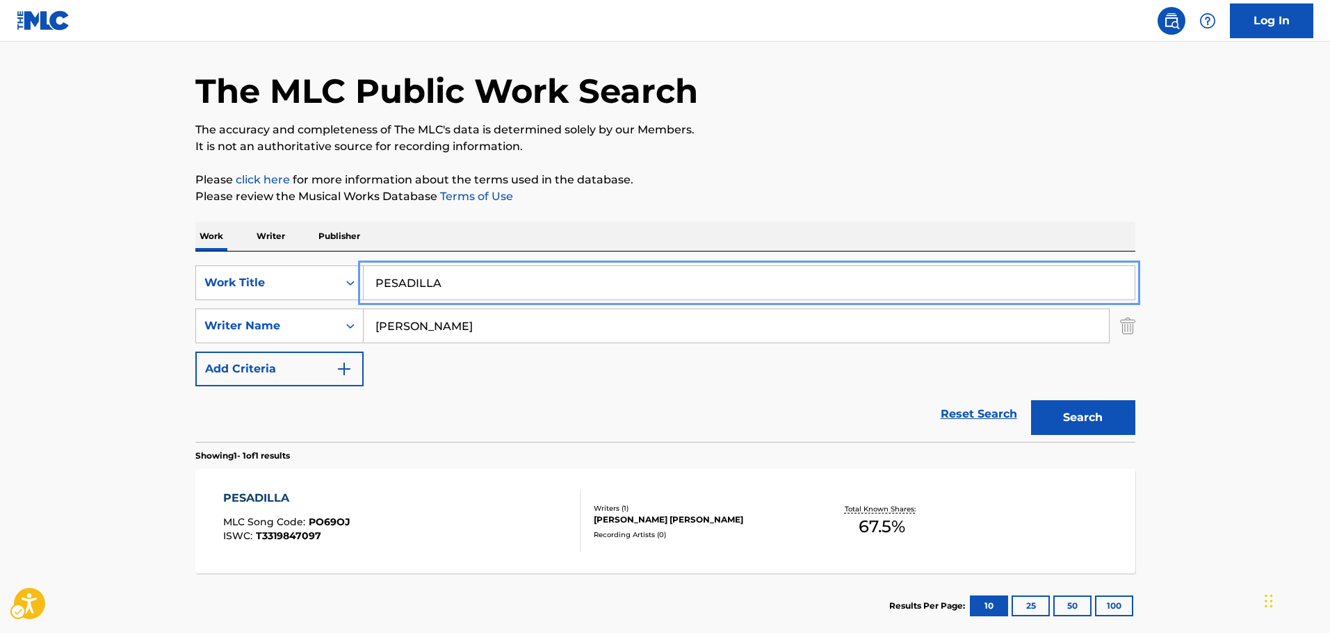
click at [560, 287] on input "PESADILLA" at bounding box center [749, 282] width 771 height 33
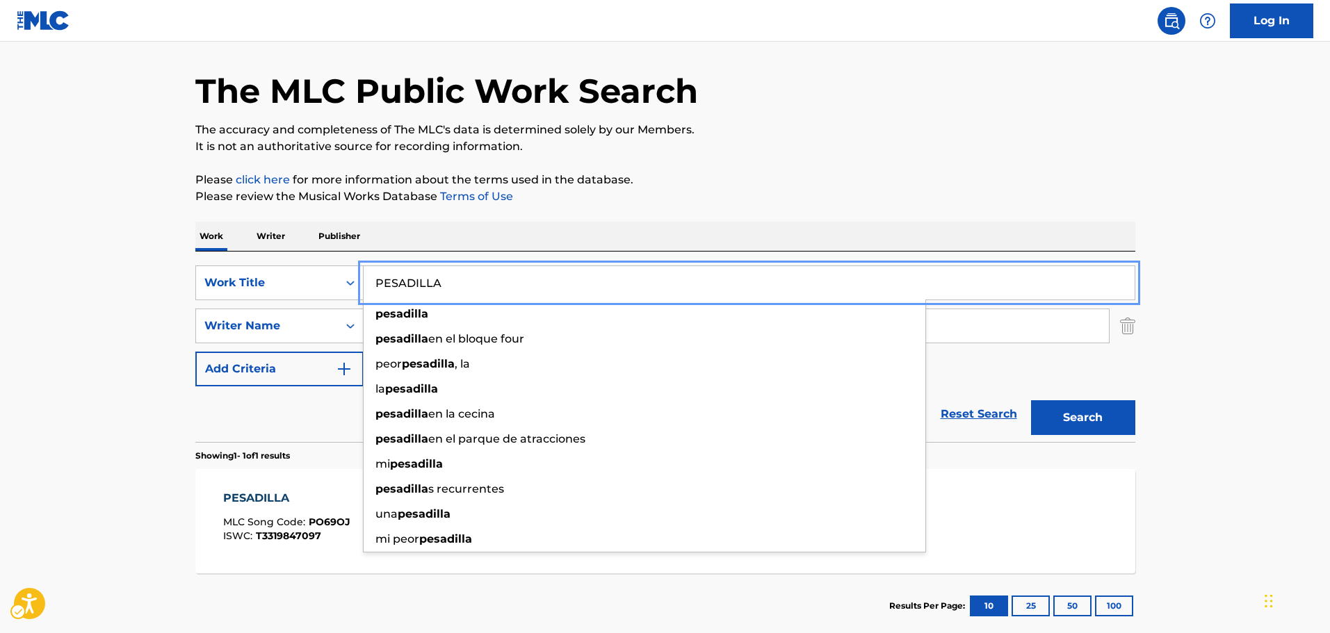
click at [560, 287] on input "PESADILLA" at bounding box center [749, 282] width 771 height 33
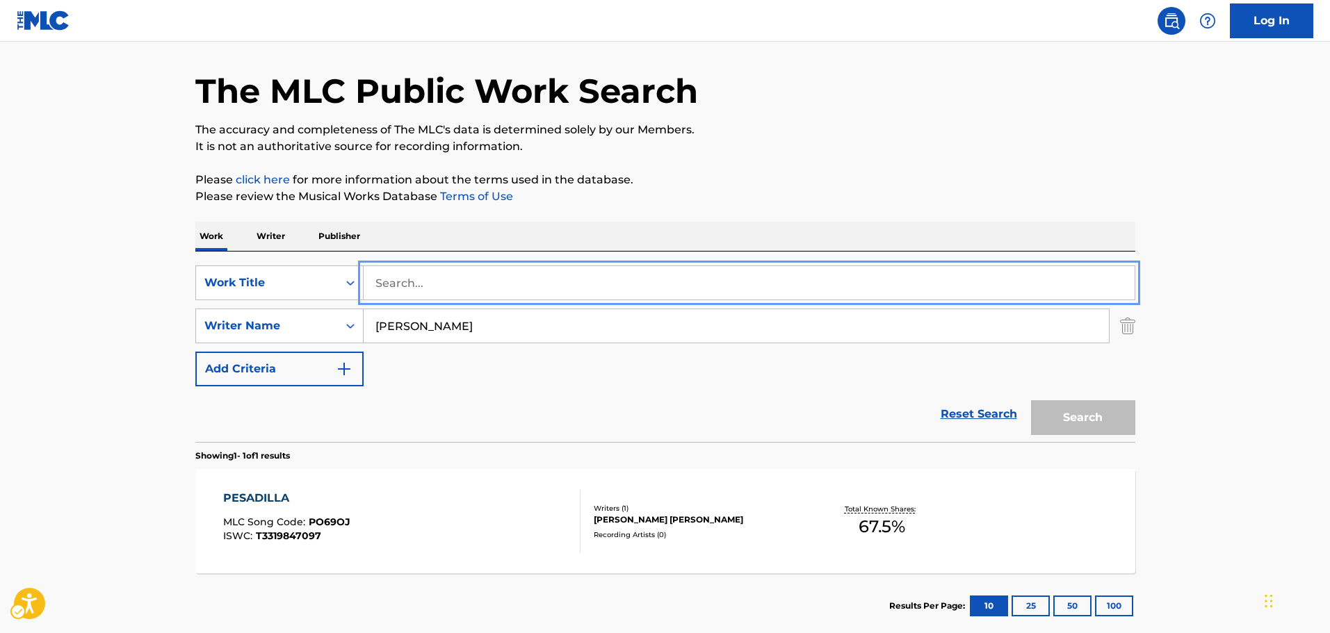
paste input "POLKA PLUS"
type input "POLKA PLUS"
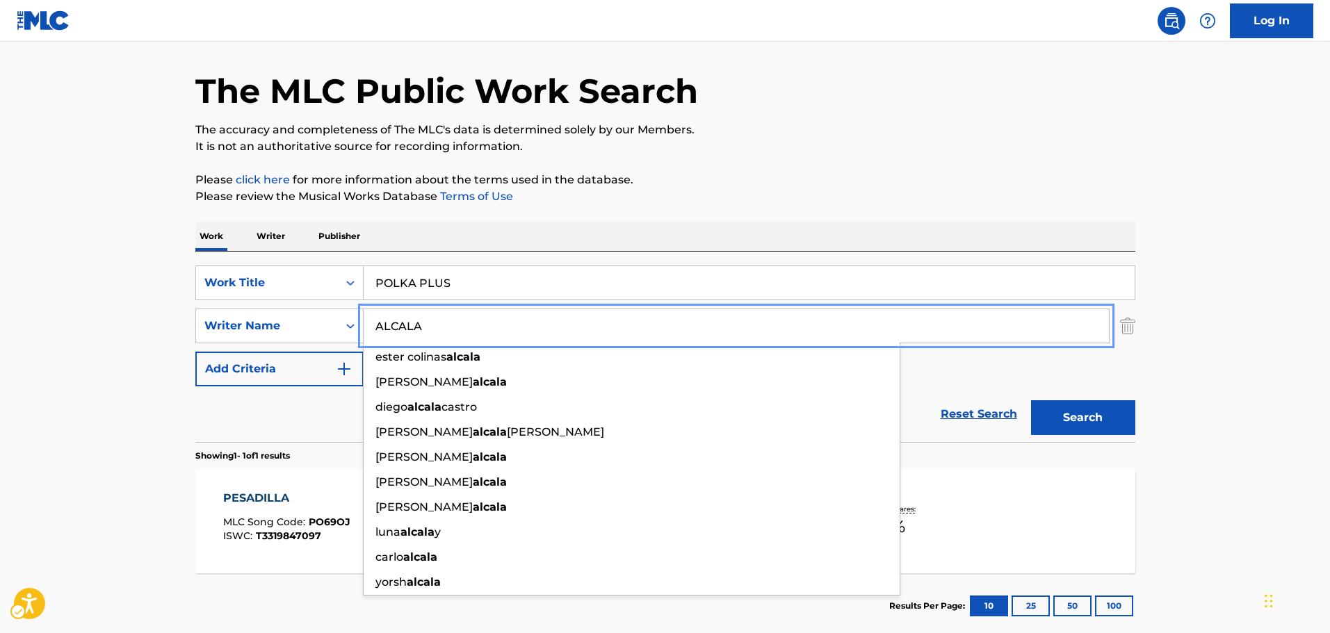
type input "ALCALA"
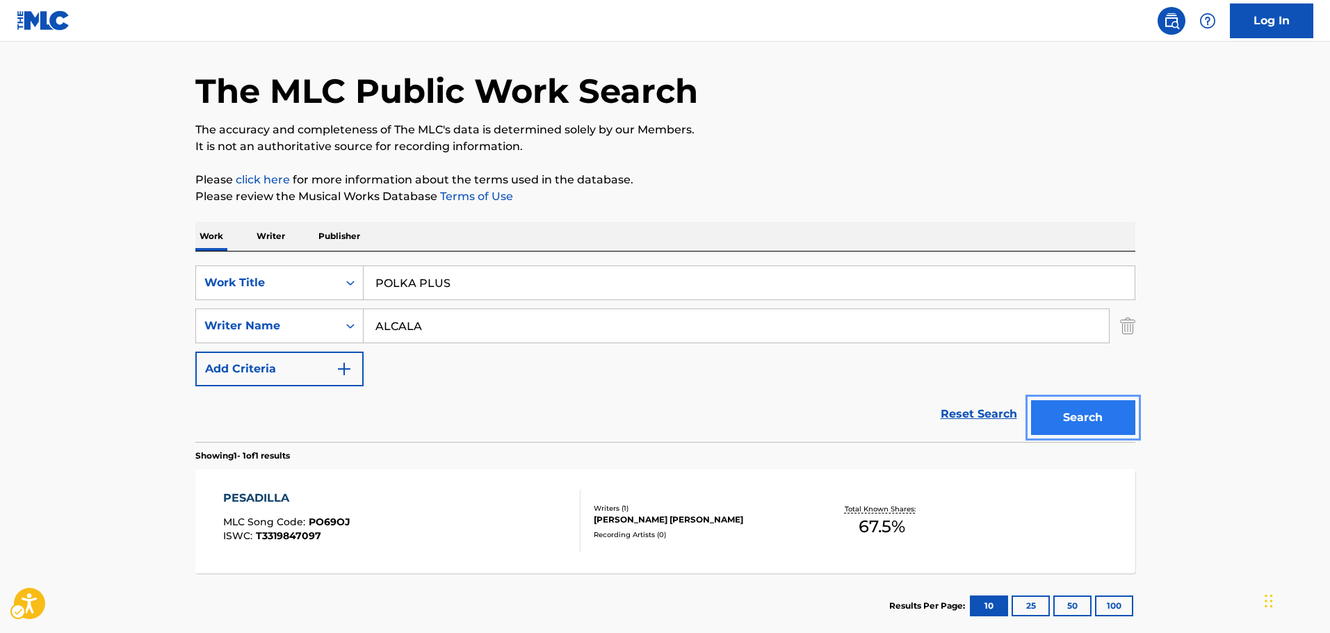
click at [1099, 419] on button "Search" at bounding box center [1083, 417] width 104 height 35
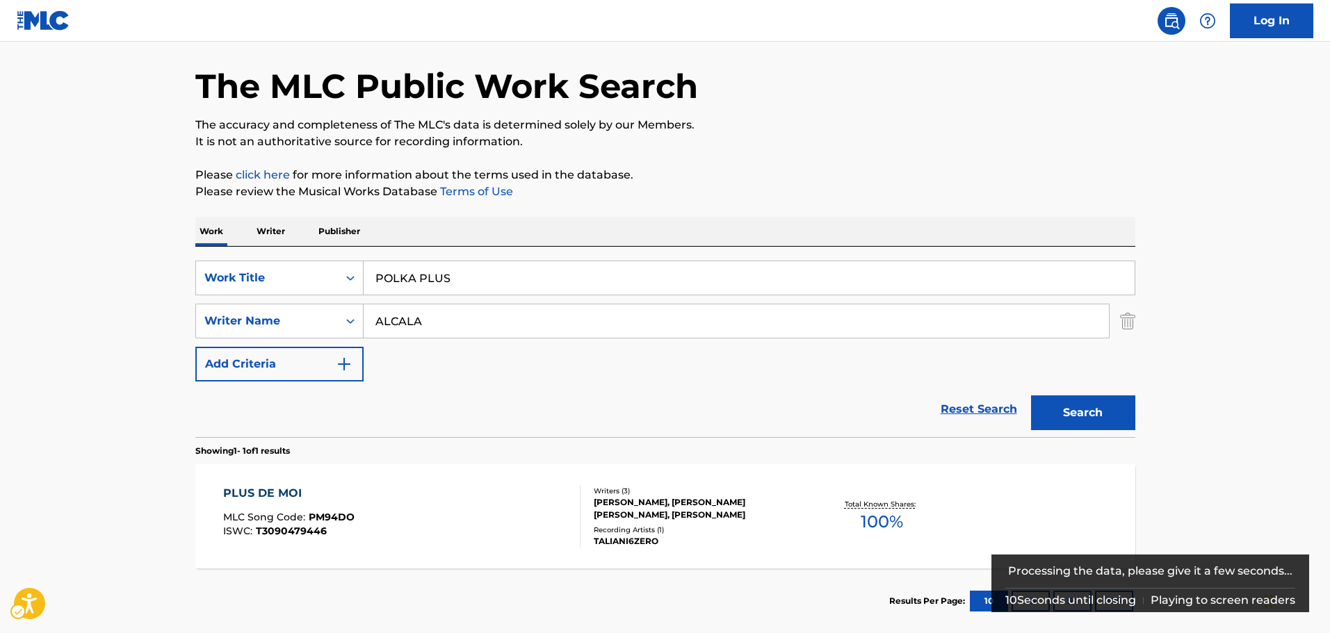
scroll to position [70, 0]
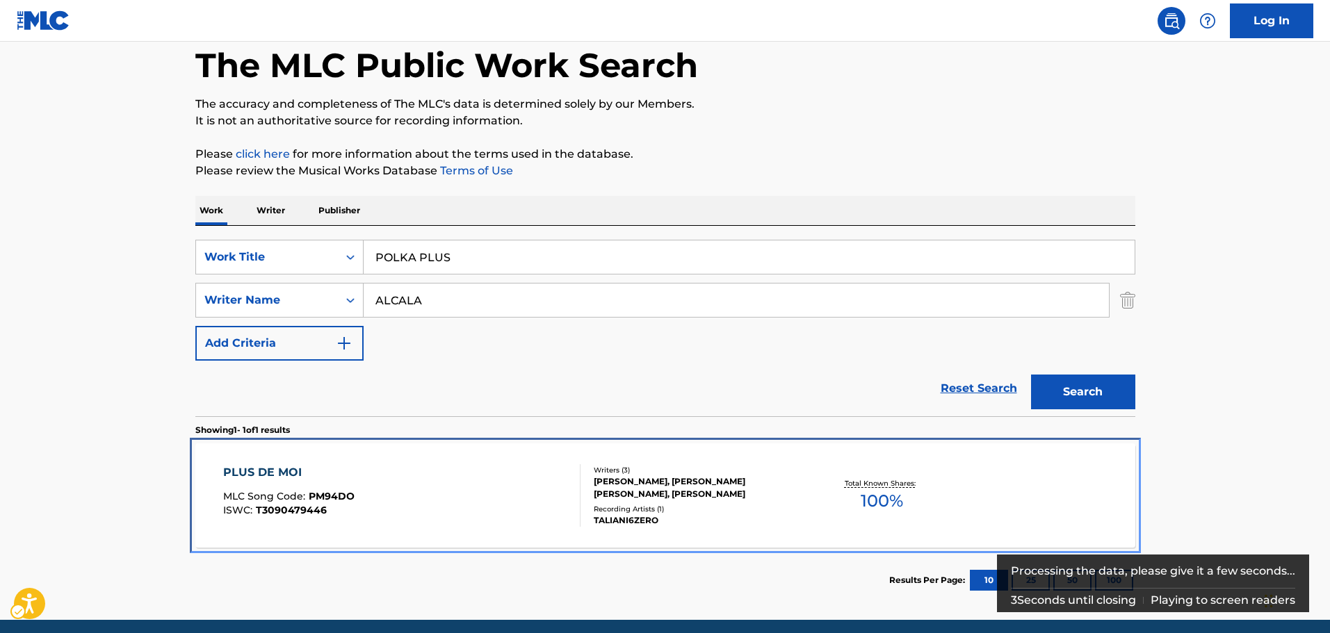
click at [447, 499] on div "PLUS DE MOI MLC Song Code : PM94DO ISWC : T3090479446" at bounding box center [401, 495] width 357 height 63
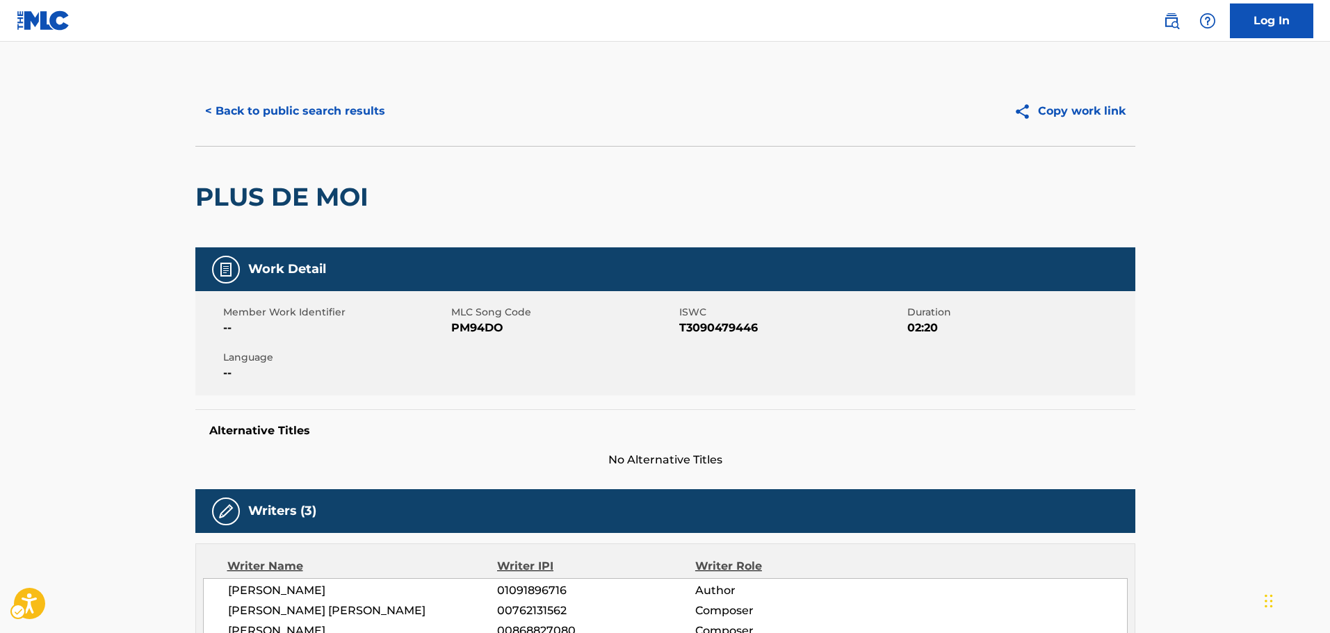
scroll to position [44, 0]
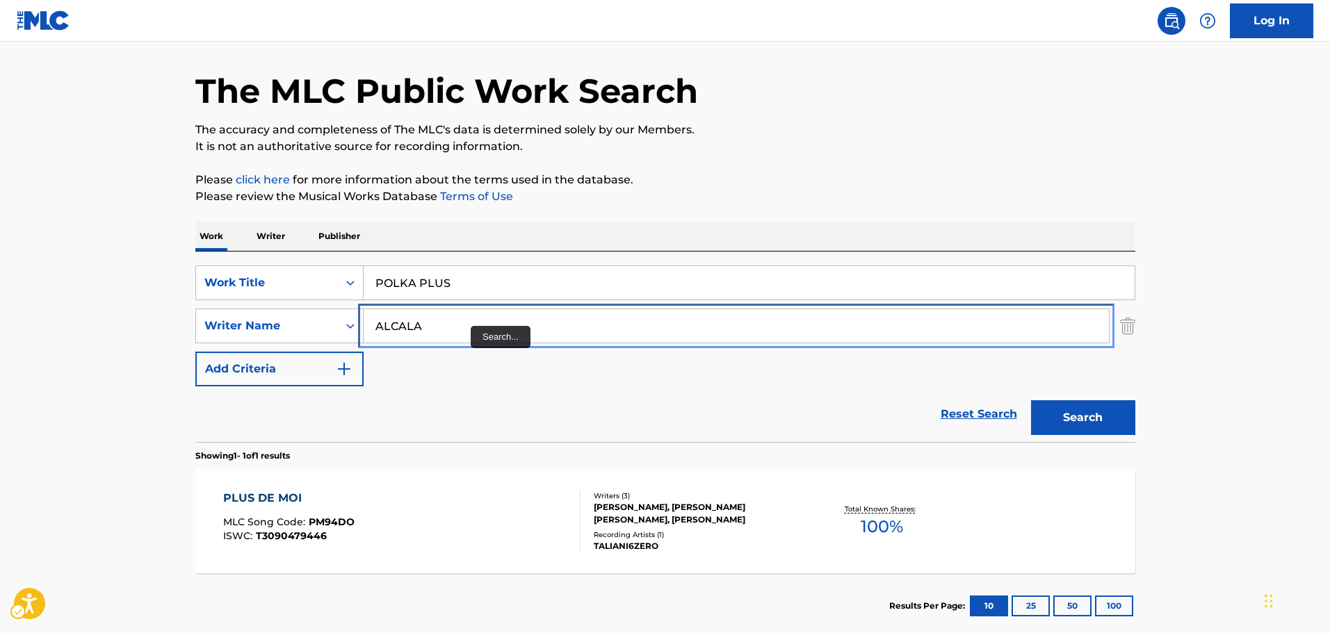
click at [471, 326] on input "ALCALA" at bounding box center [736, 325] width 745 height 33
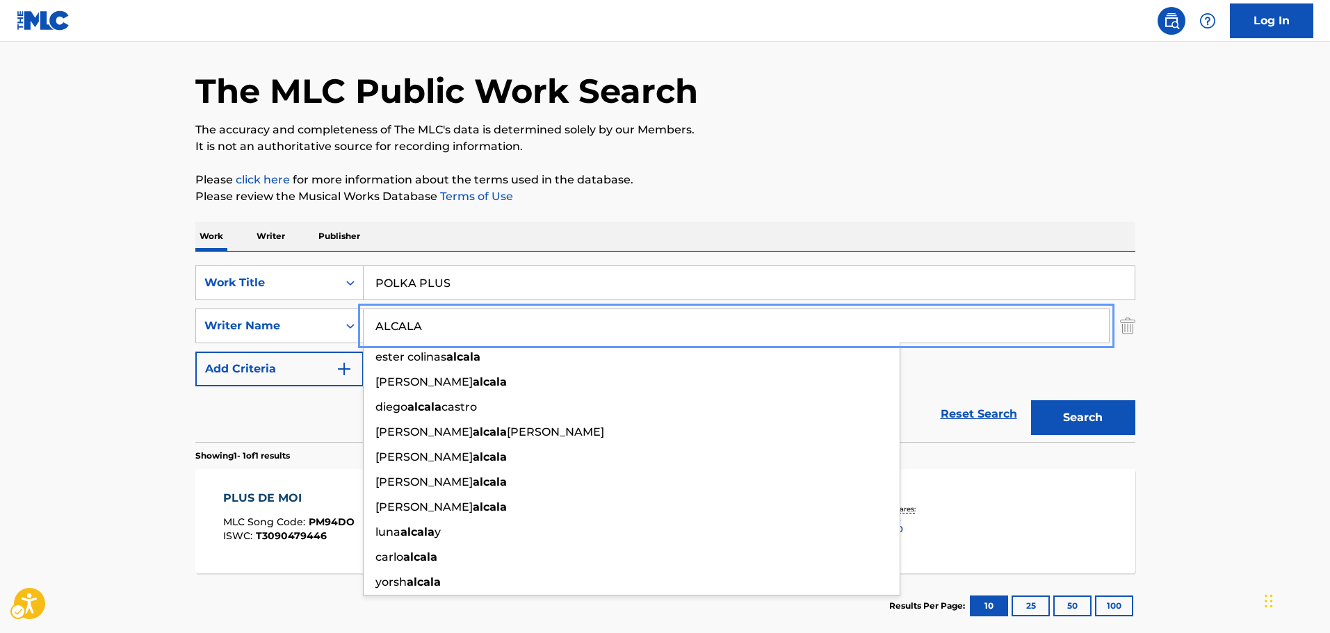
click at [471, 326] on input "ALCALA" at bounding box center [736, 325] width 745 height 33
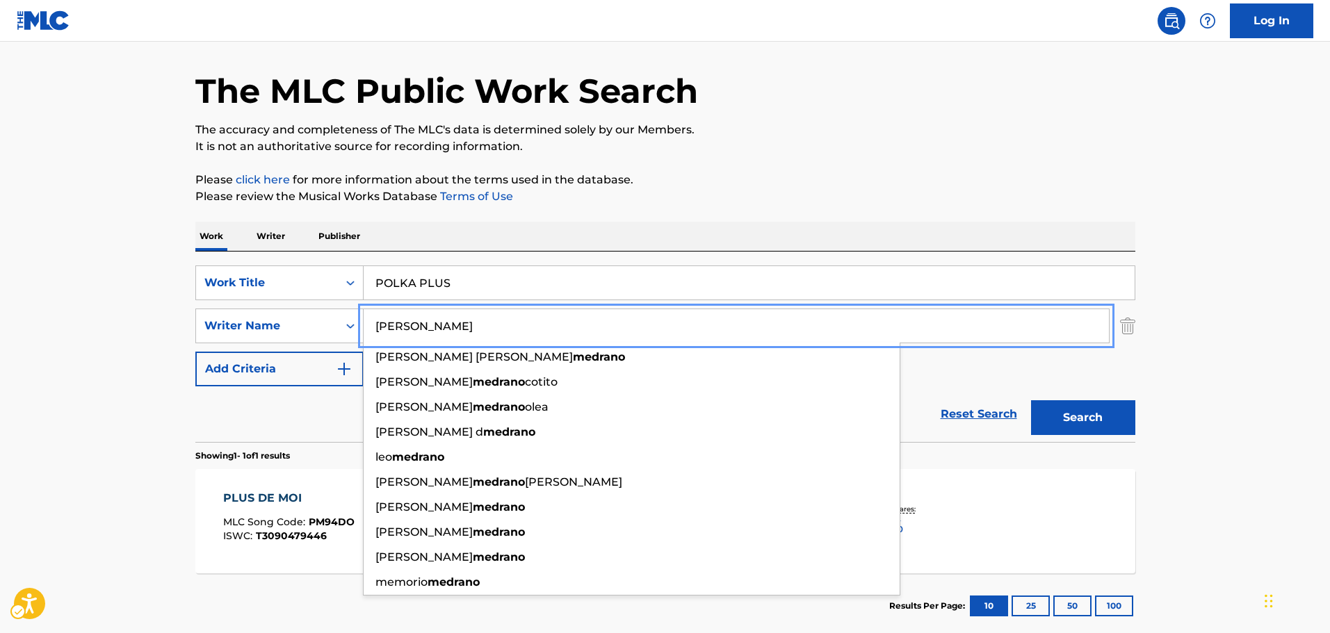
type input "[PERSON_NAME]"
click at [1073, 419] on button "Search" at bounding box center [1083, 417] width 104 height 35
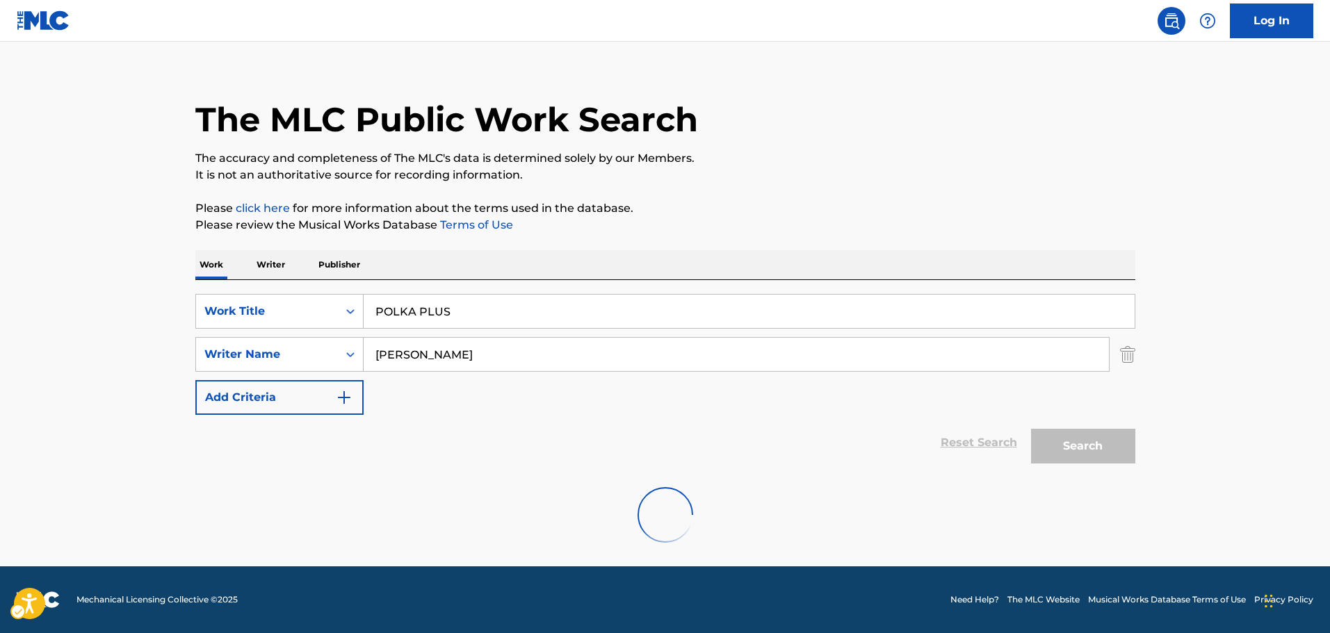
scroll to position [0, 0]
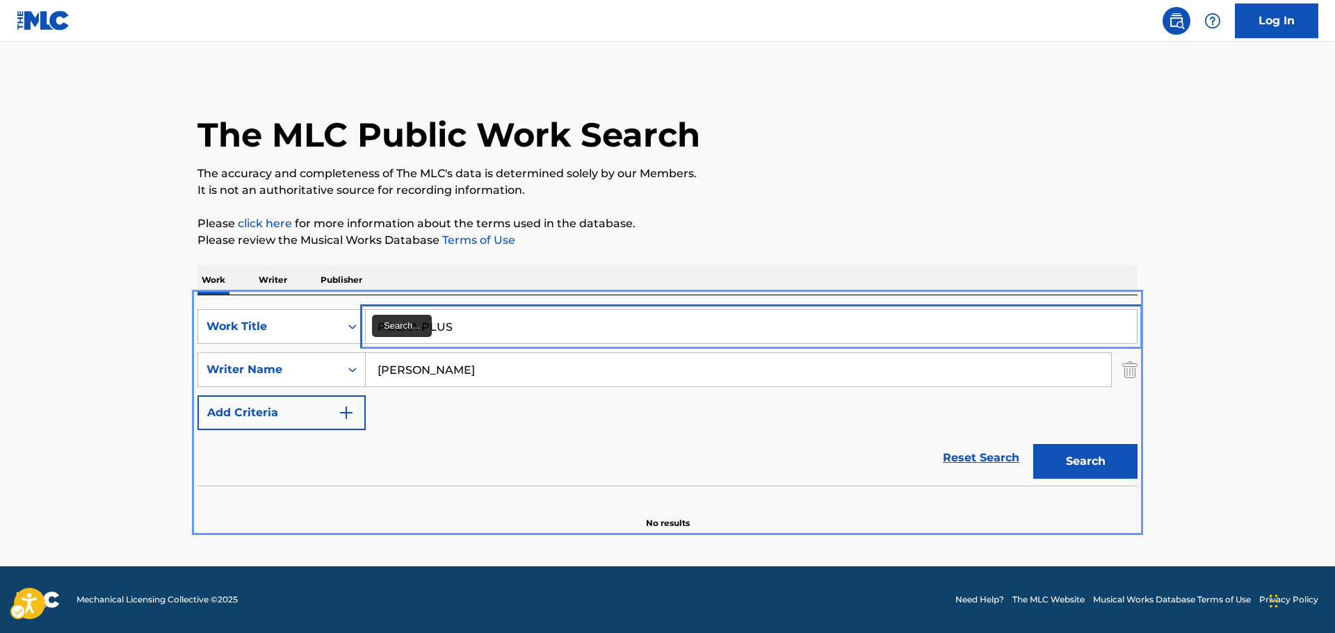
click at [478, 320] on input "POLKA PLUS" at bounding box center [751, 326] width 771 height 33
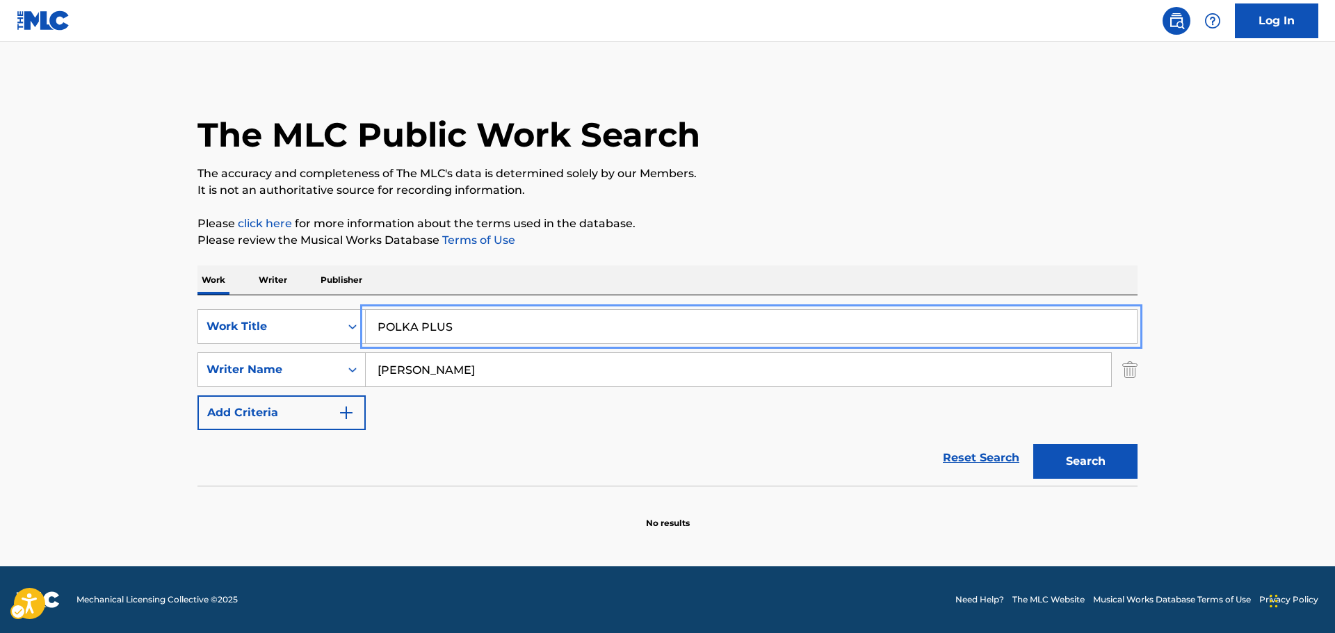
click at [478, 321] on input "POLKA PLUS" at bounding box center [751, 326] width 771 height 33
paste input "RIORIDAD"
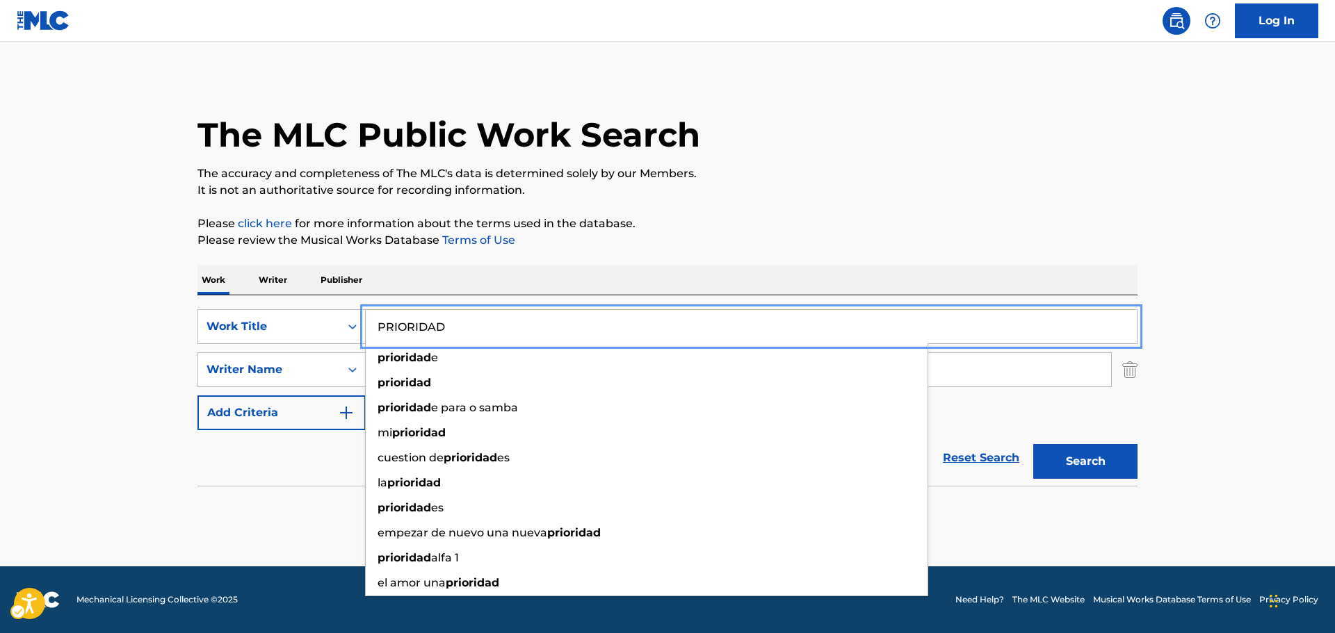
type input "PRIORIDAD"
click at [0, 349] on main "The MLC Public Work Search The accuracy and completeness of The MLC's data is d…" at bounding box center [667, 304] width 1335 height 525
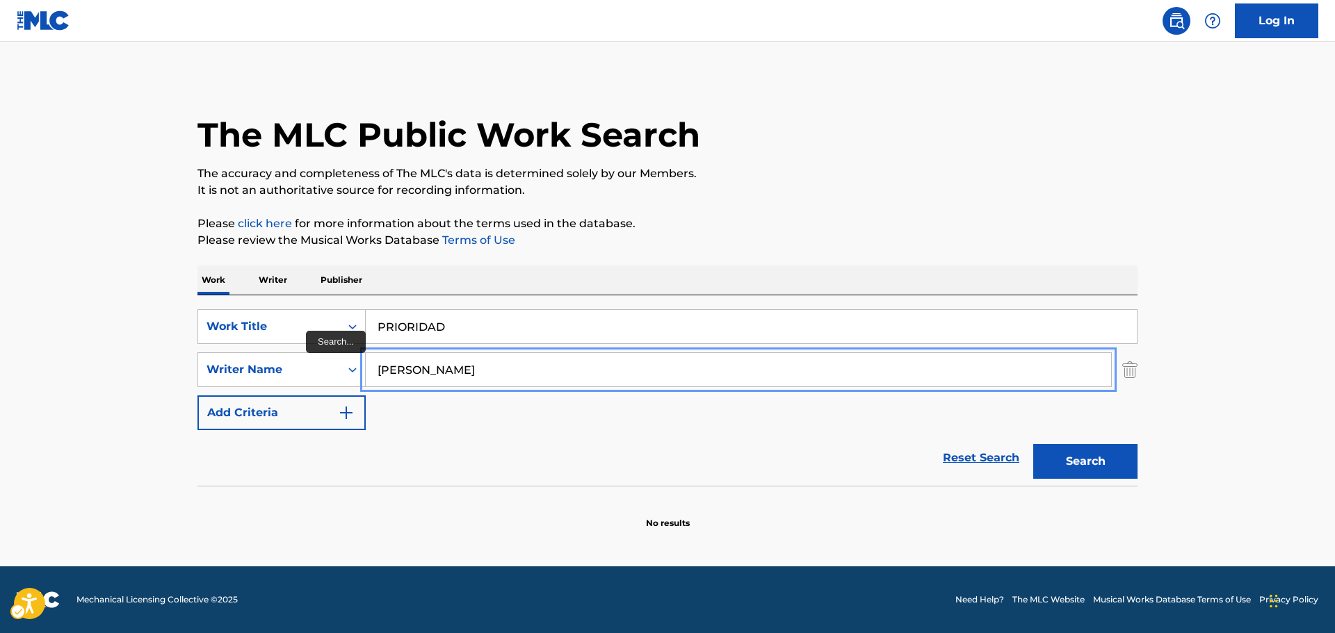
drag, startPoint x: 488, startPoint y: 367, endPoint x: 0, endPoint y: 370, distance: 488.1
click at [0, 370] on main "The MLC Public Work Search The accuracy and completeness of The MLC's data is d…" at bounding box center [667, 304] width 1335 height 525
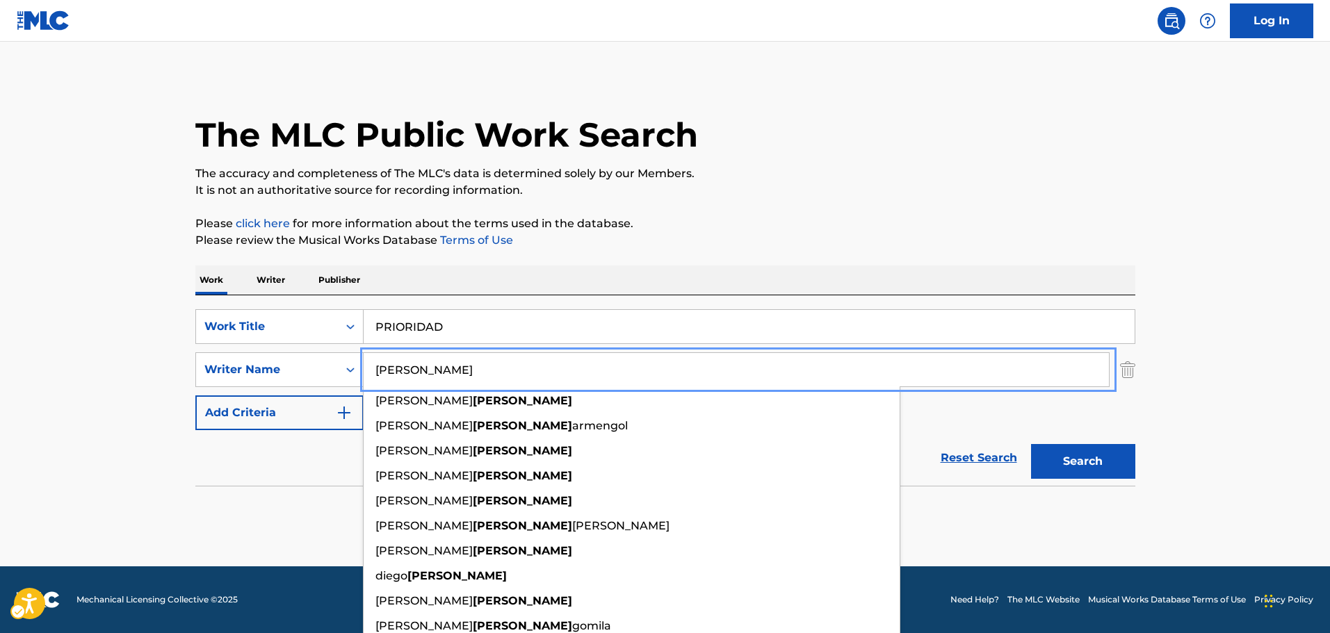
type input "[PERSON_NAME]"
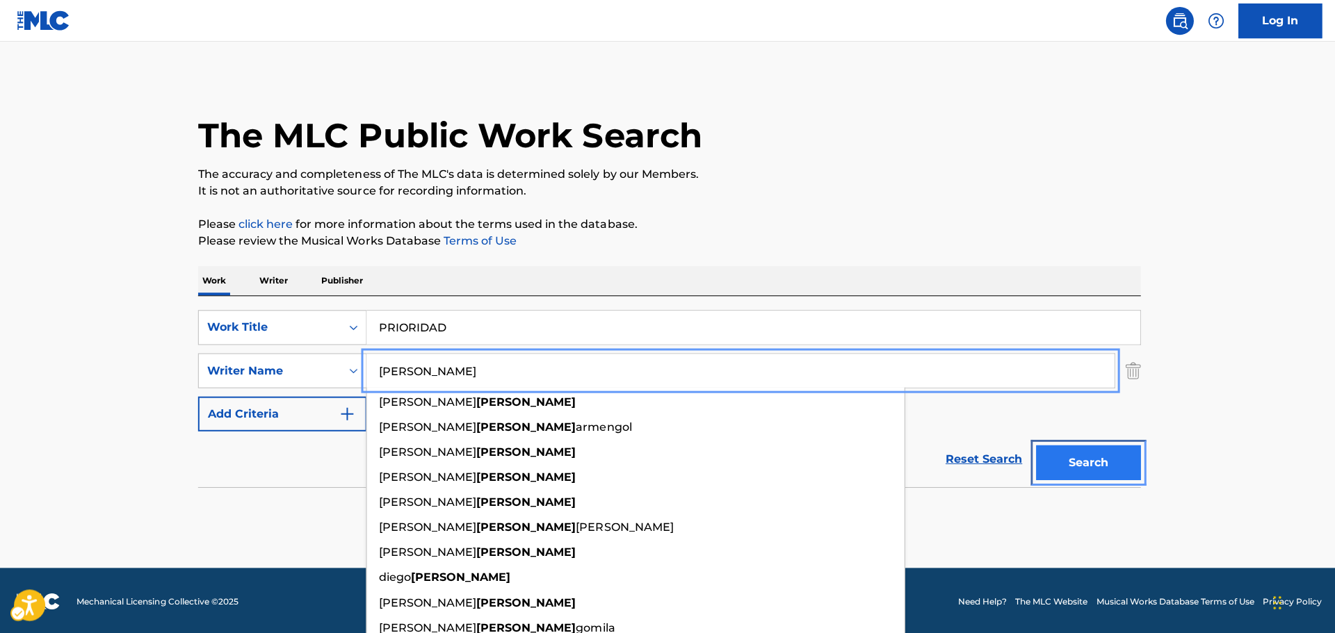
click at [1077, 456] on button "Search" at bounding box center [1085, 461] width 104 height 35
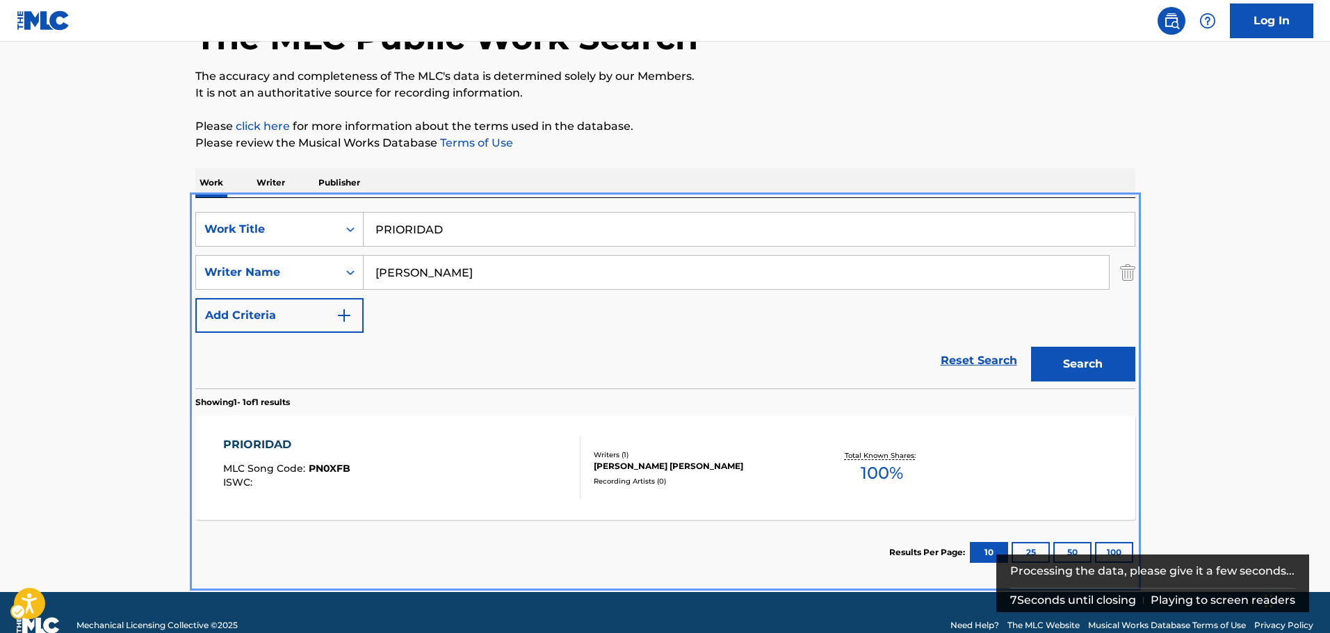
scroll to position [119, 0]
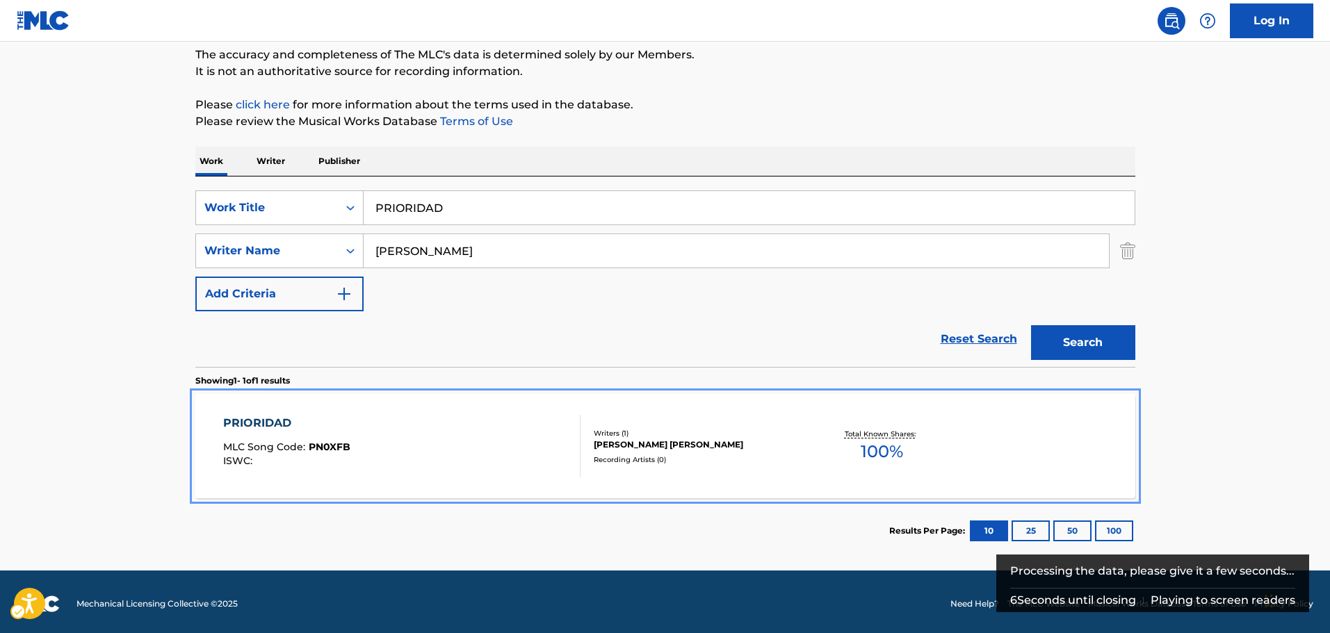
click at [457, 441] on div "PRIORIDAD MLC Song Code : PN0XFB ISWC :" at bounding box center [401, 446] width 357 height 63
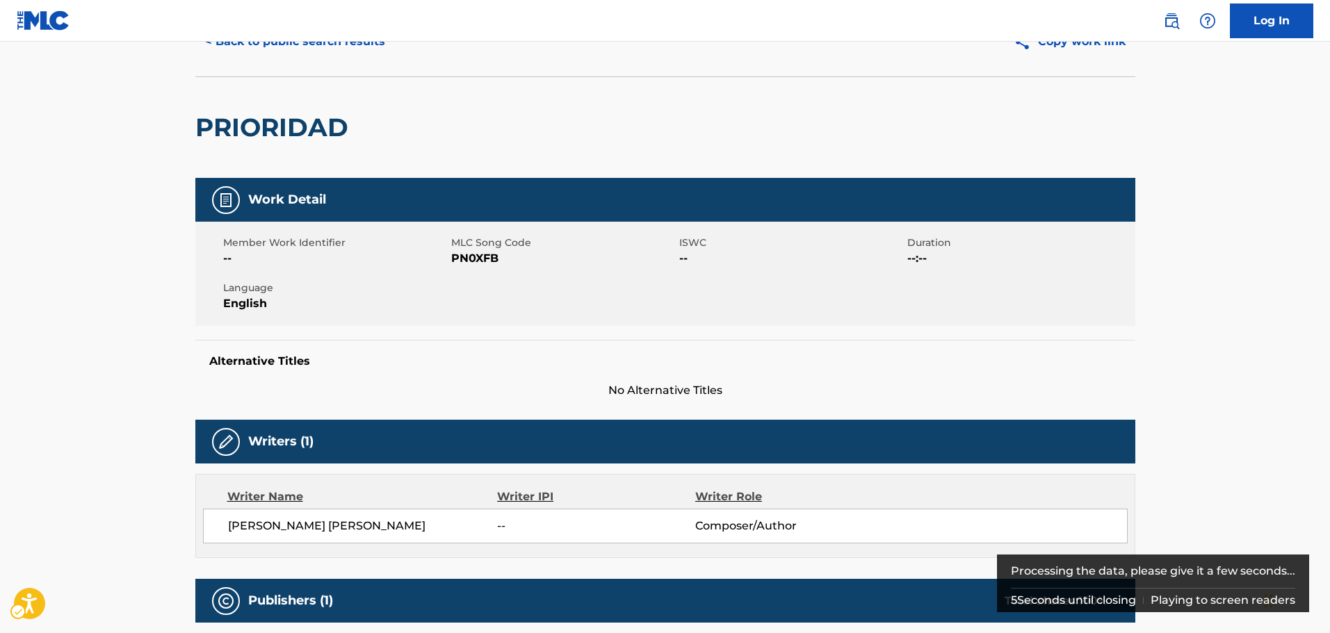
scroll to position [139, 0]
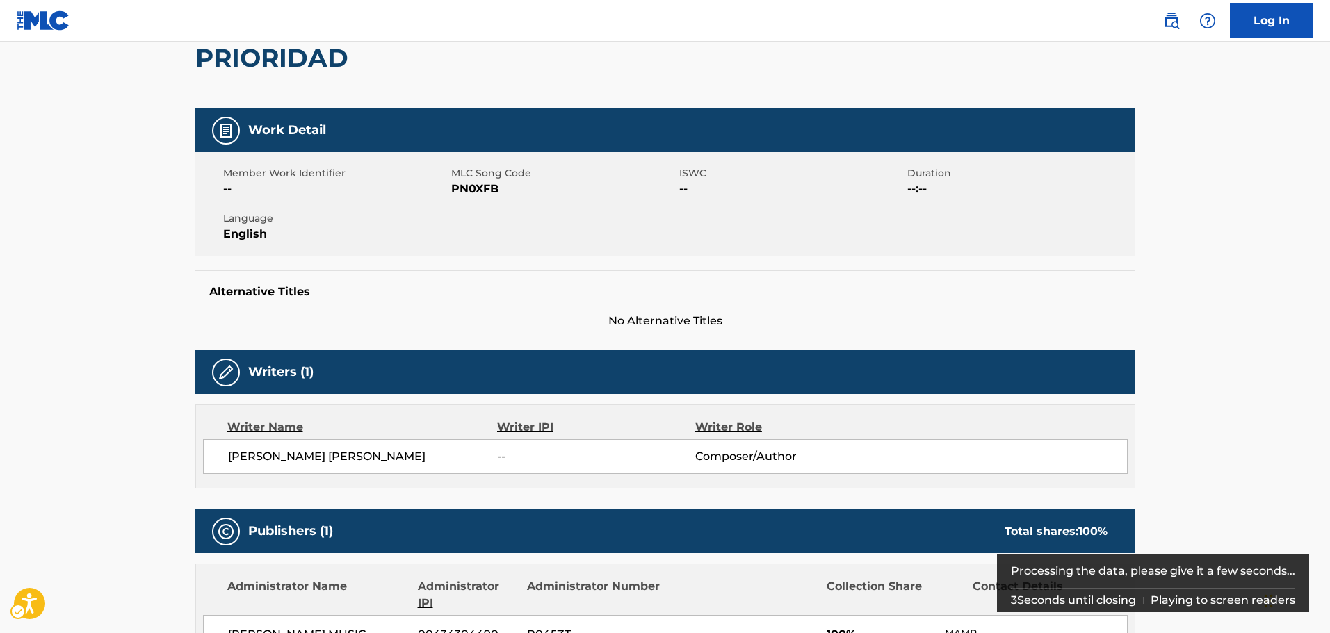
click at [473, 189] on span "MLC Song Code - PN0XFB" at bounding box center [563, 189] width 225 height 17
copy span "PN0XFB"
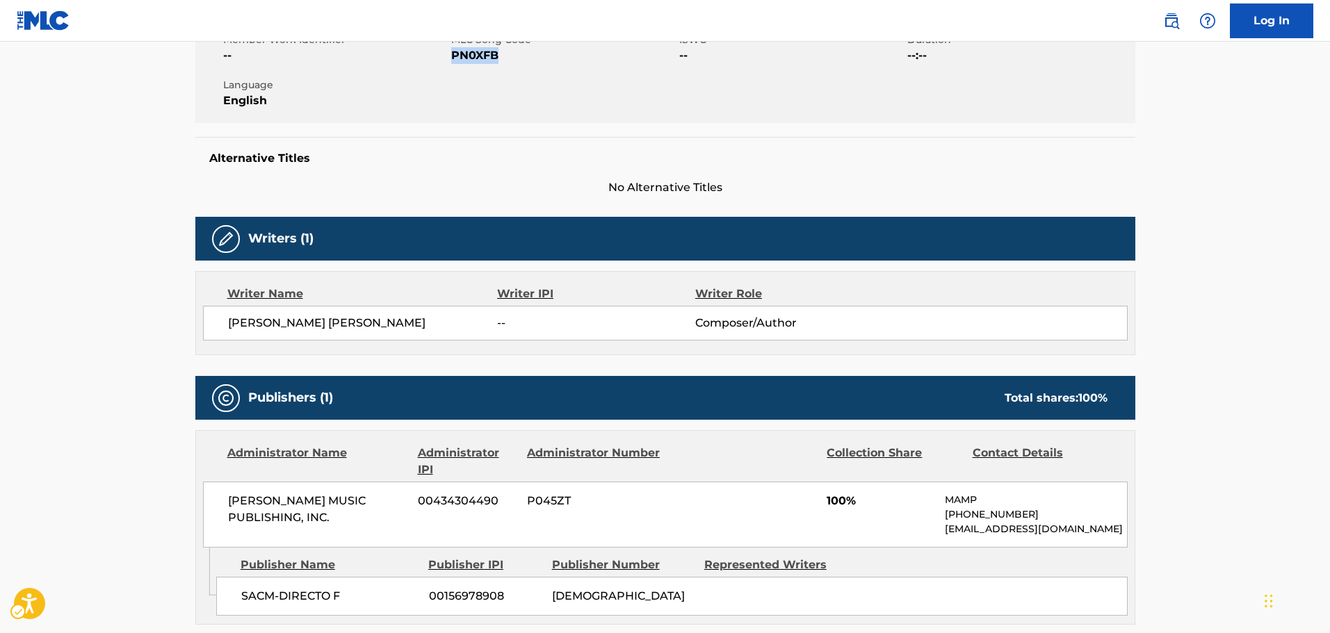
scroll to position [417, 0]
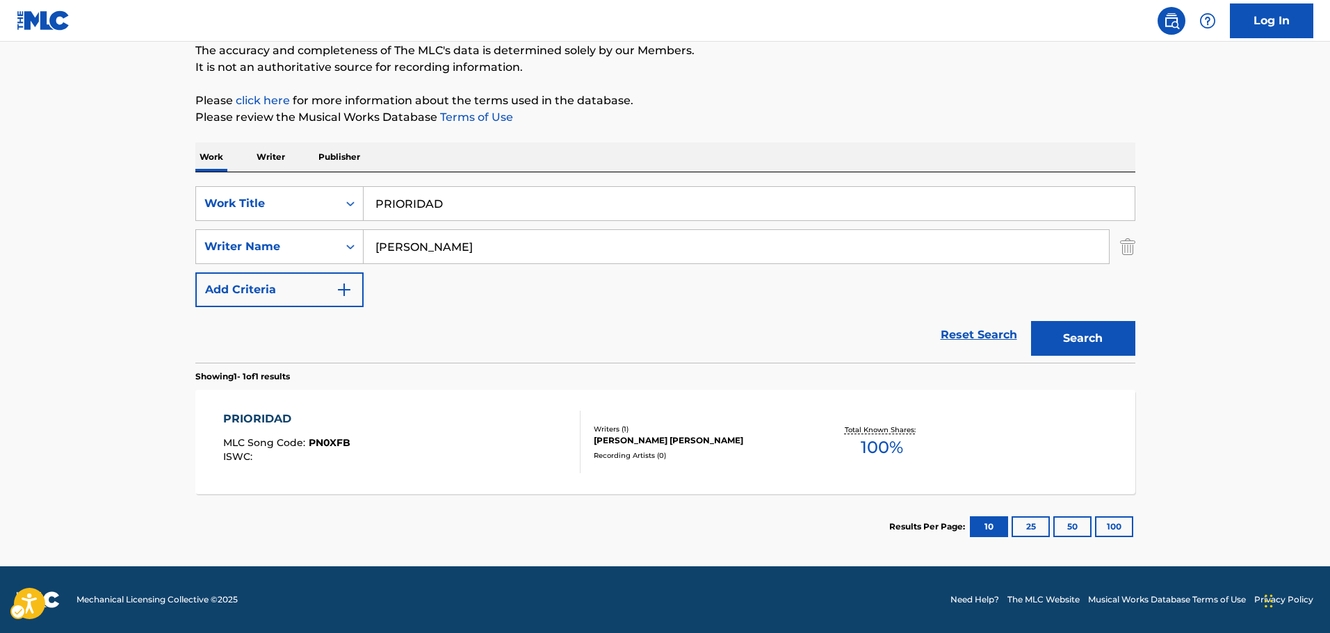
scroll to position [44, 0]
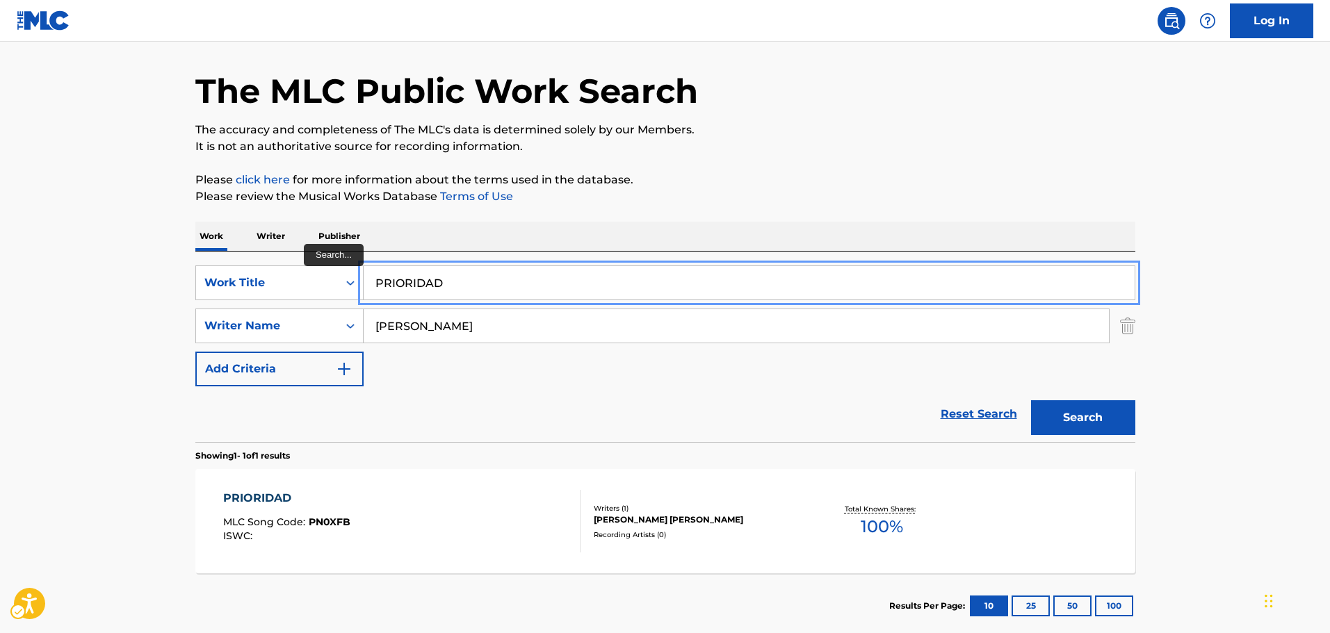
drag, startPoint x: 468, startPoint y: 285, endPoint x: 0, endPoint y: 279, distance: 467.9
click at [0, 279] on main "The MLC Public Work Search The accuracy and completeness of The MLC's data is d…" at bounding box center [665, 322] width 1330 height 648
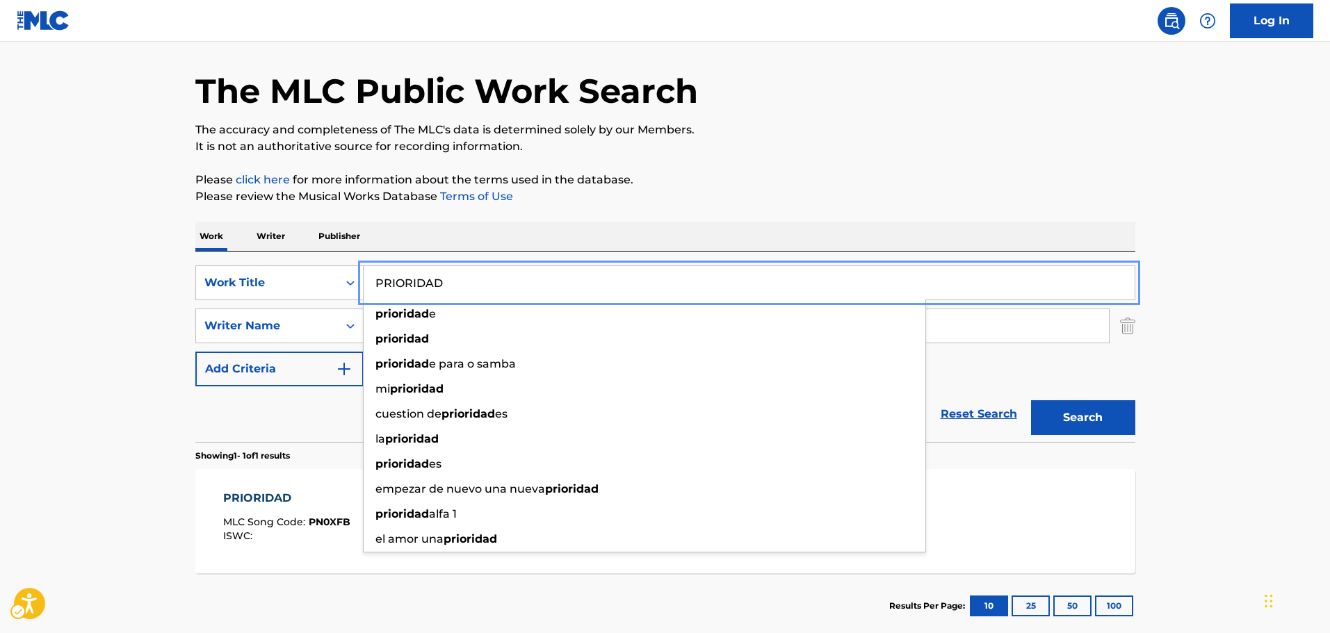
paste input "RAINBOW"
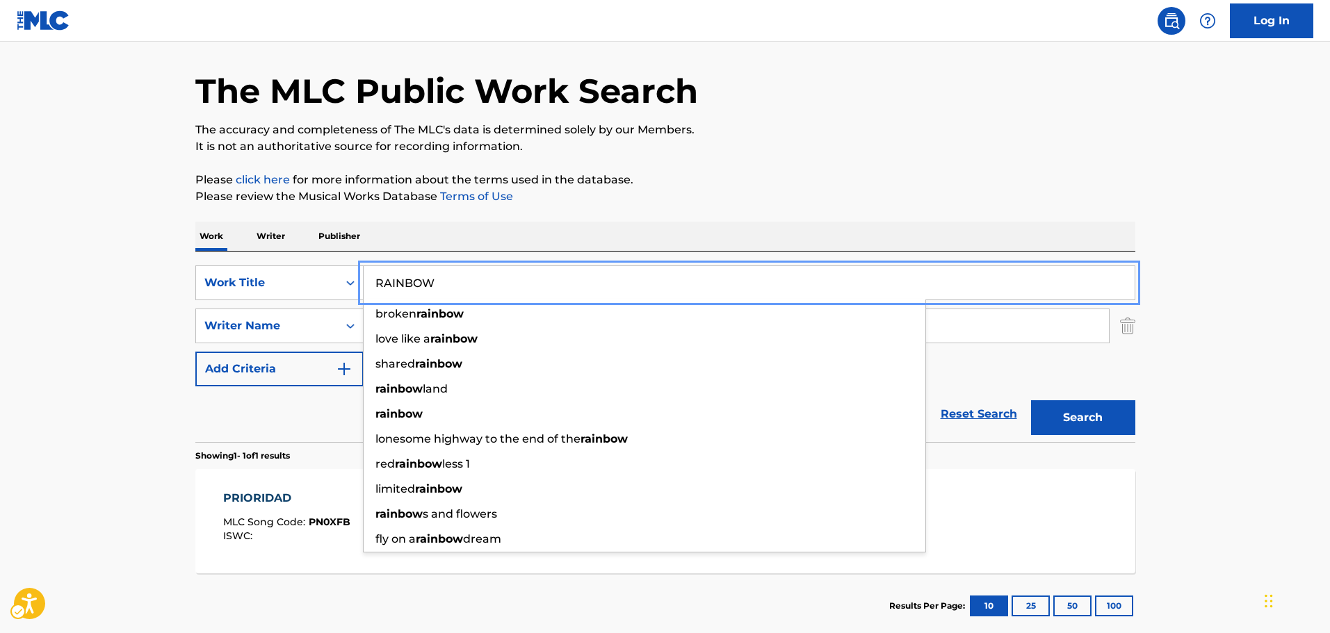
type input "RAINBOW"
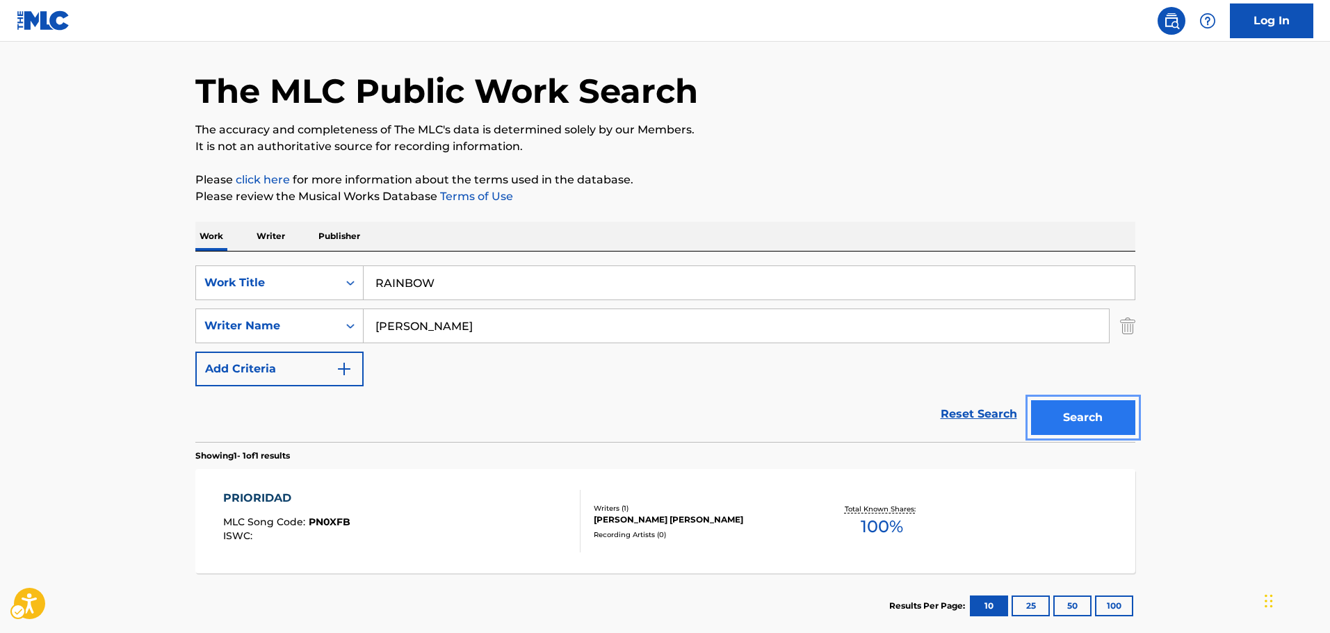
click at [1094, 407] on button "Search" at bounding box center [1083, 417] width 104 height 35
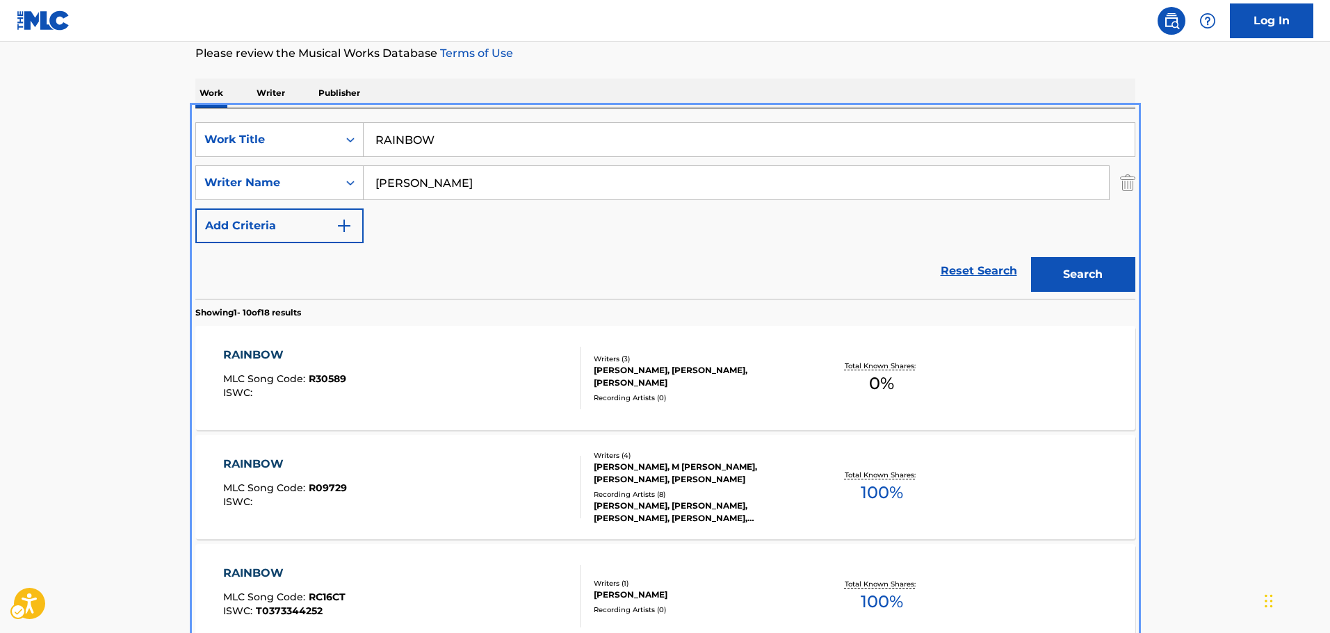
scroll to position [0, 0]
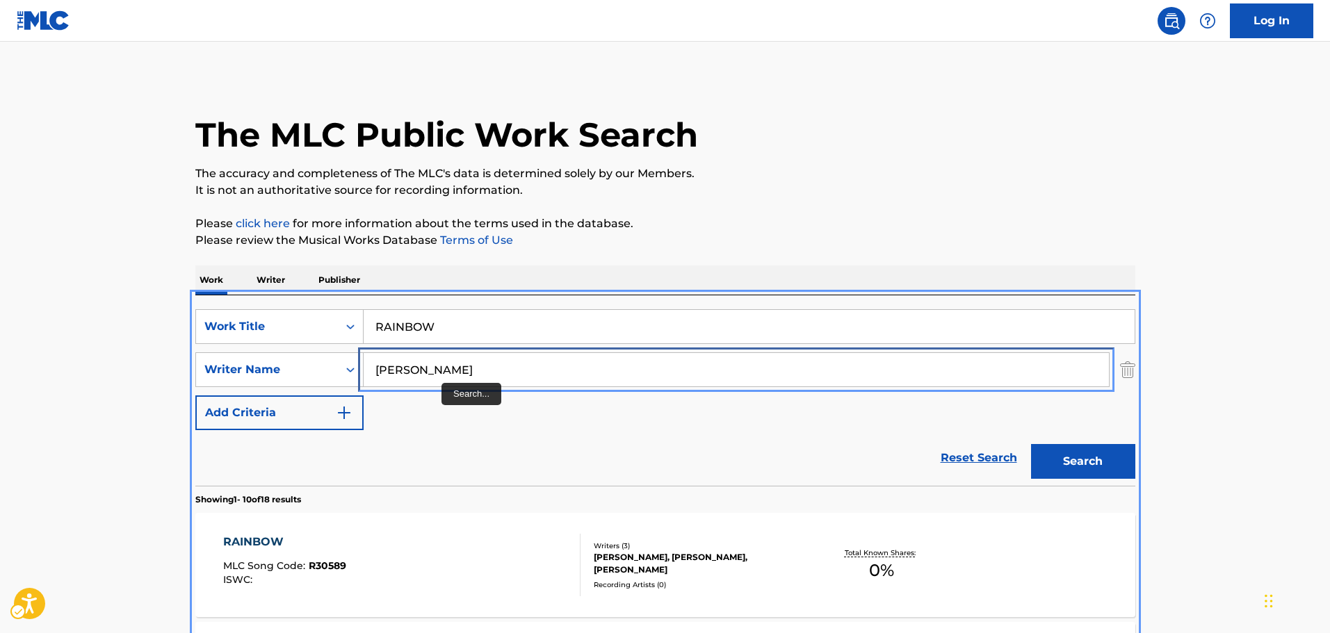
click at [432, 370] on input "[PERSON_NAME]" at bounding box center [736, 369] width 745 height 33
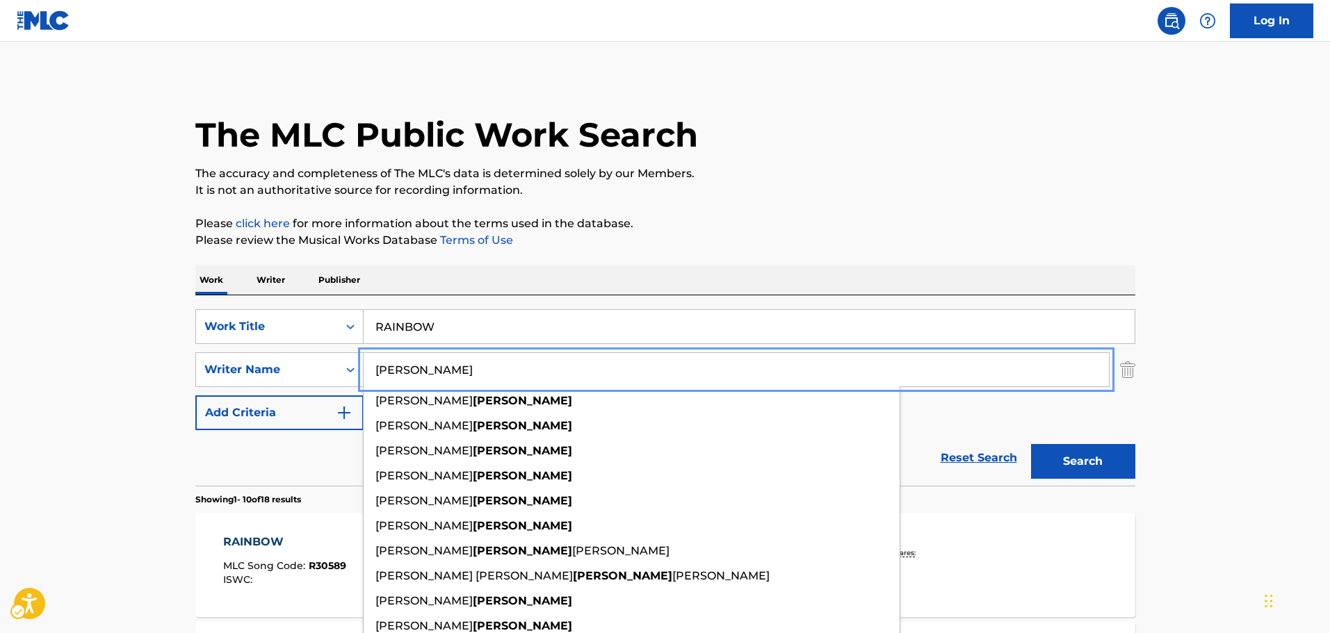
click at [432, 370] on input "[PERSON_NAME]" at bounding box center [736, 369] width 745 height 33
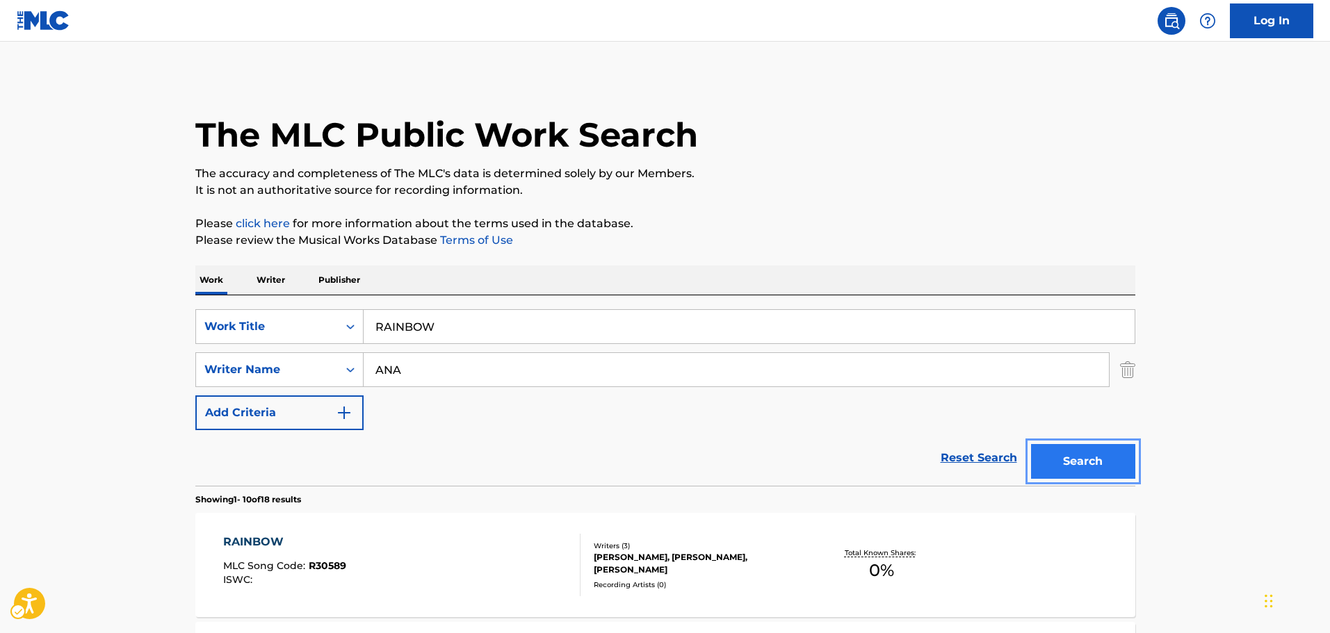
drag, startPoint x: 1103, startPoint y: 449, endPoint x: 1110, endPoint y: 444, distance: 8.5
click at [1103, 449] on button "Search" at bounding box center [1083, 461] width 104 height 35
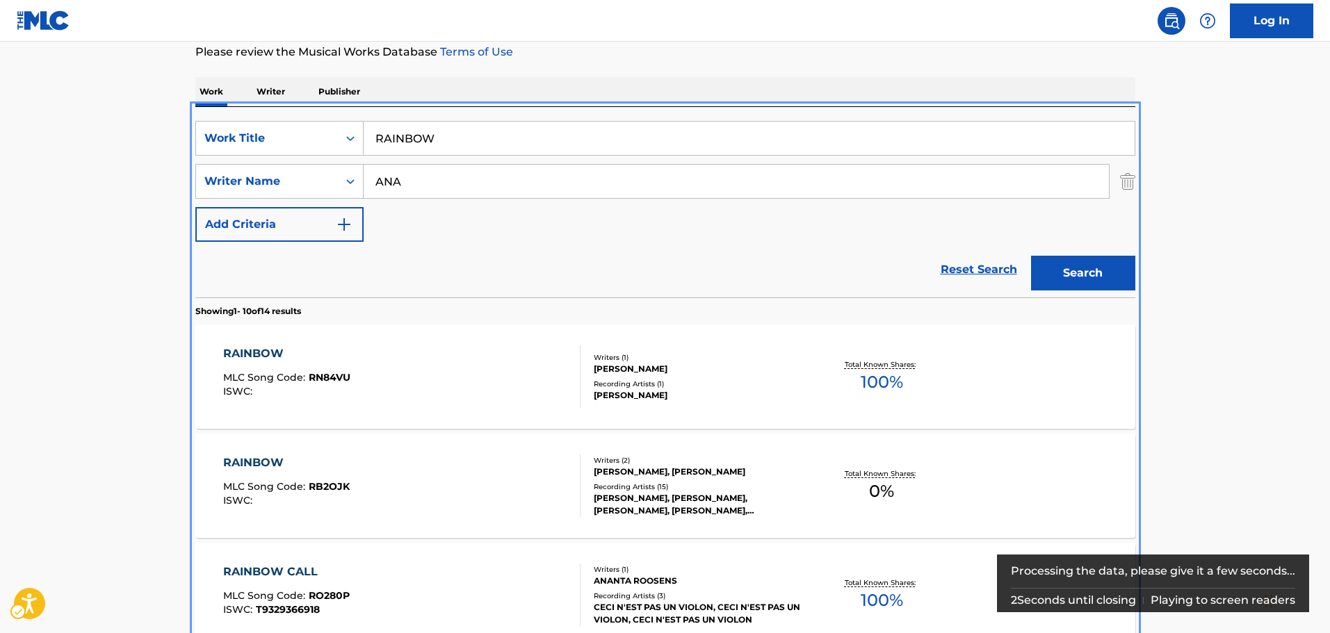
scroll to position [87, 0]
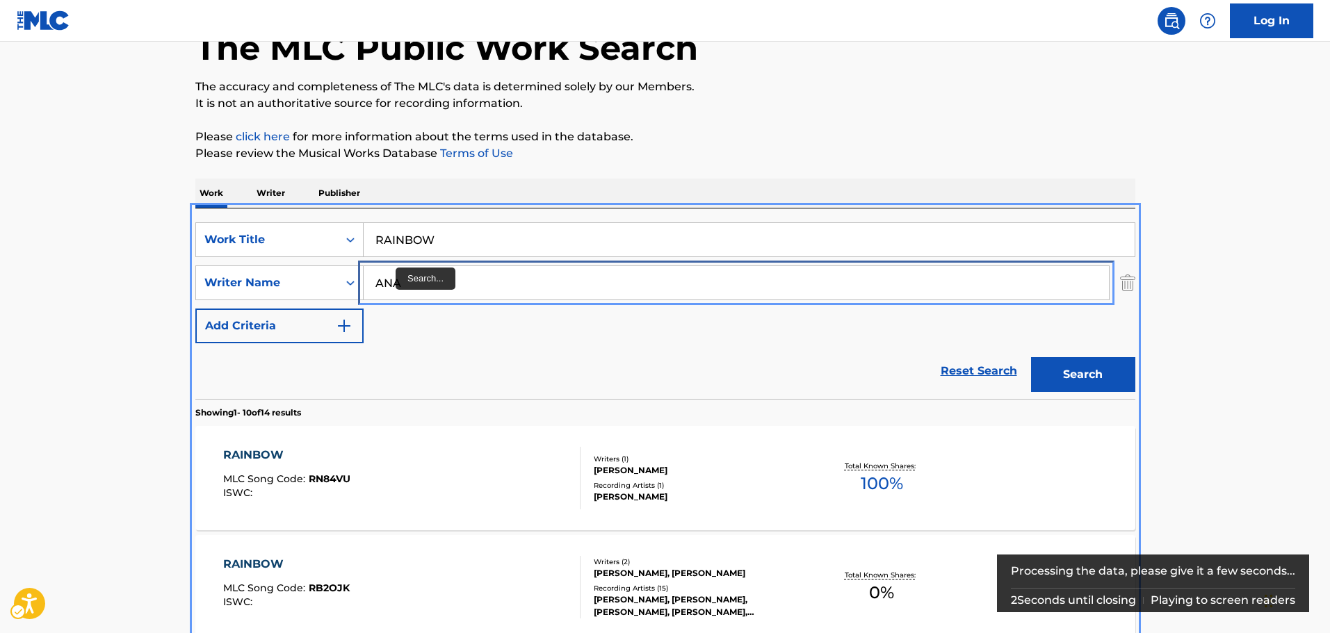
click at [462, 290] on input "ANA" at bounding box center [736, 282] width 745 height 33
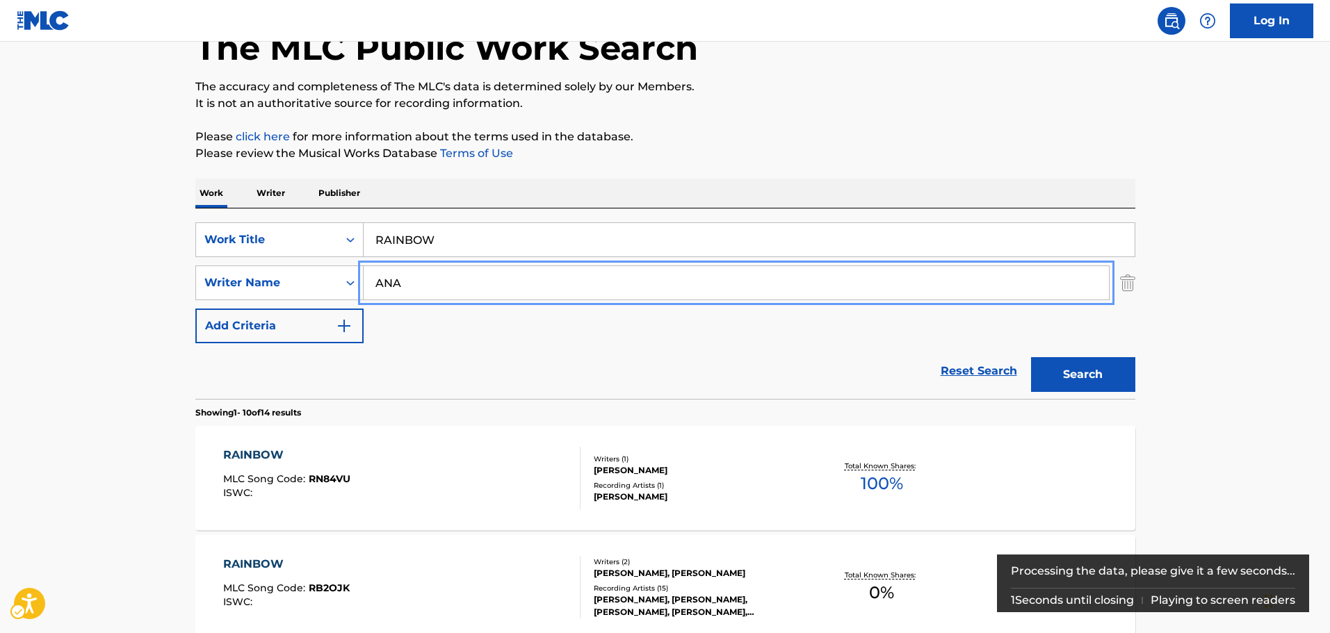
click at [462, 290] on input "ANA" at bounding box center [736, 282] width 745 height 33
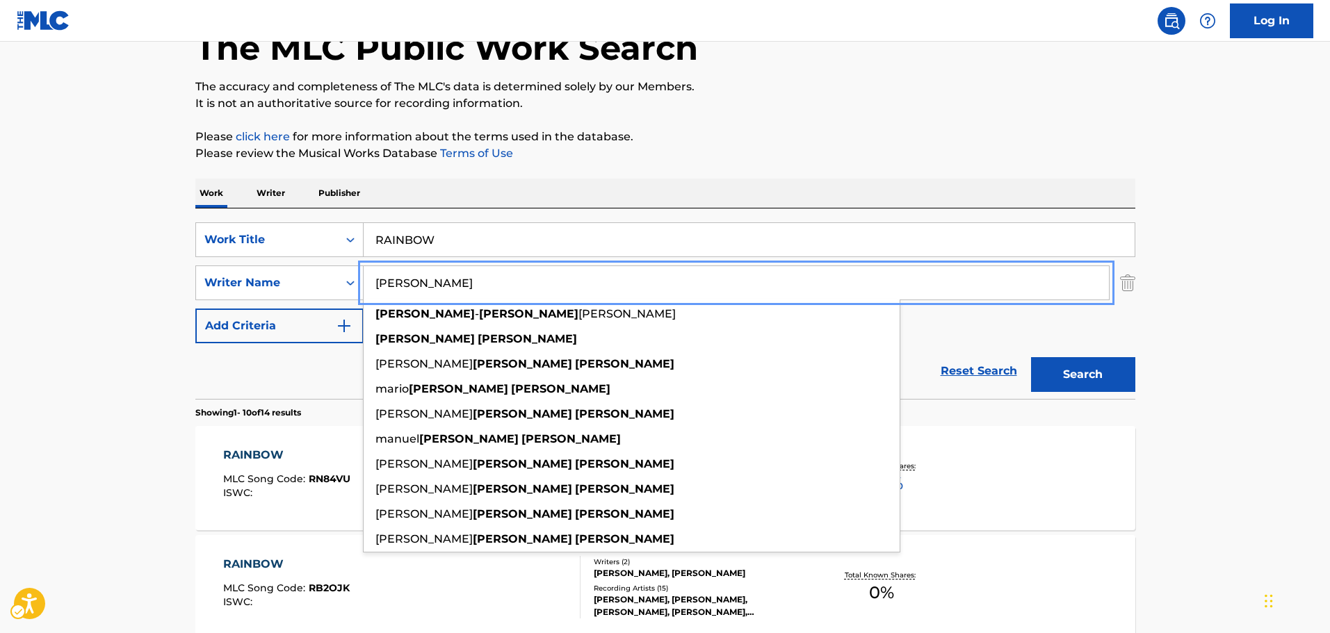
type input "[PERSON_NAME]"
click at [1117, 367] on button "Search" at bounding box center [1083, 374] width 104 height 35
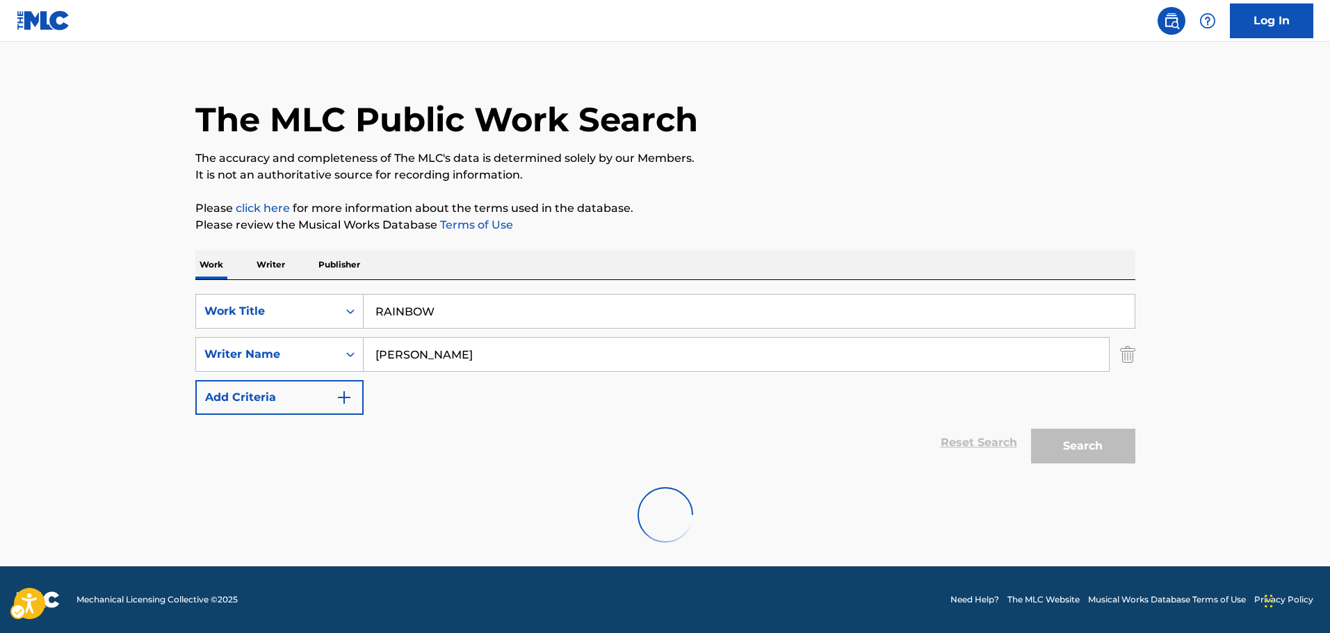
scroll to position [0, 0]
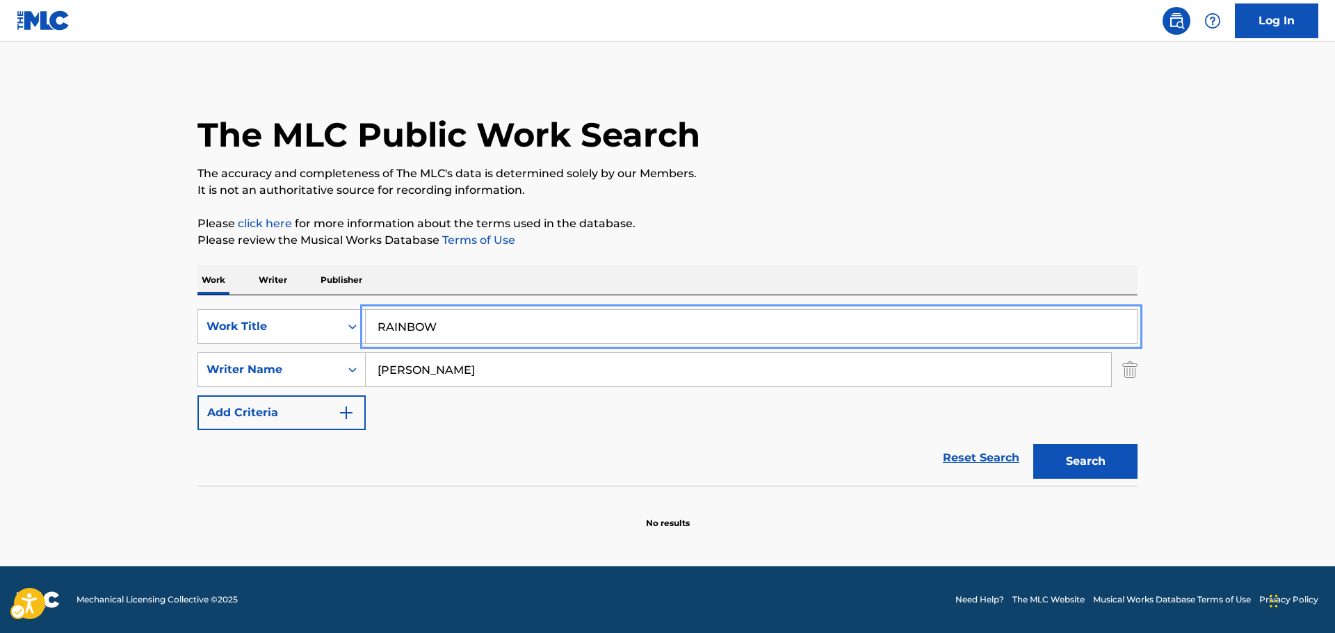
drag, startPoint x: 478, startPoint y: 325, endPoint x: 0, endPoint y: 311, distance: 477.8
click at [0, 311] on main "The MLC Public Work Search The accuracy and completeness of The MLC's data is d…" at bounding box center [667, 304] width 1335 height 525
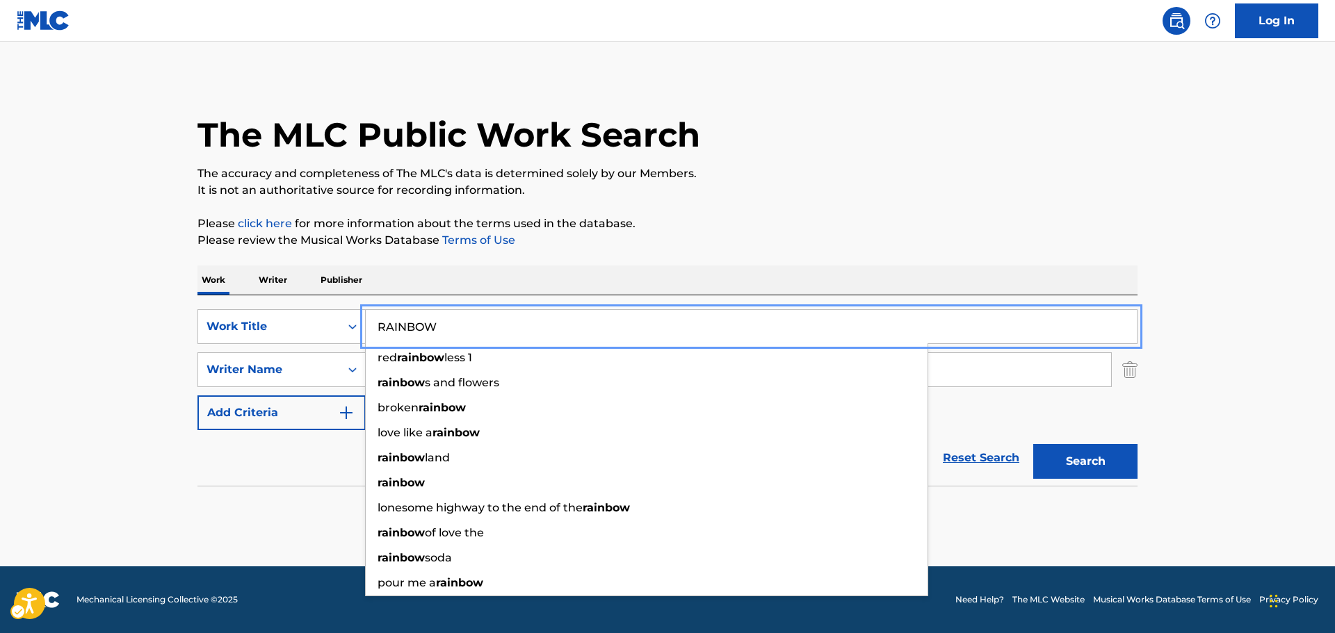
paste input "UN LIKE ALACRAN"
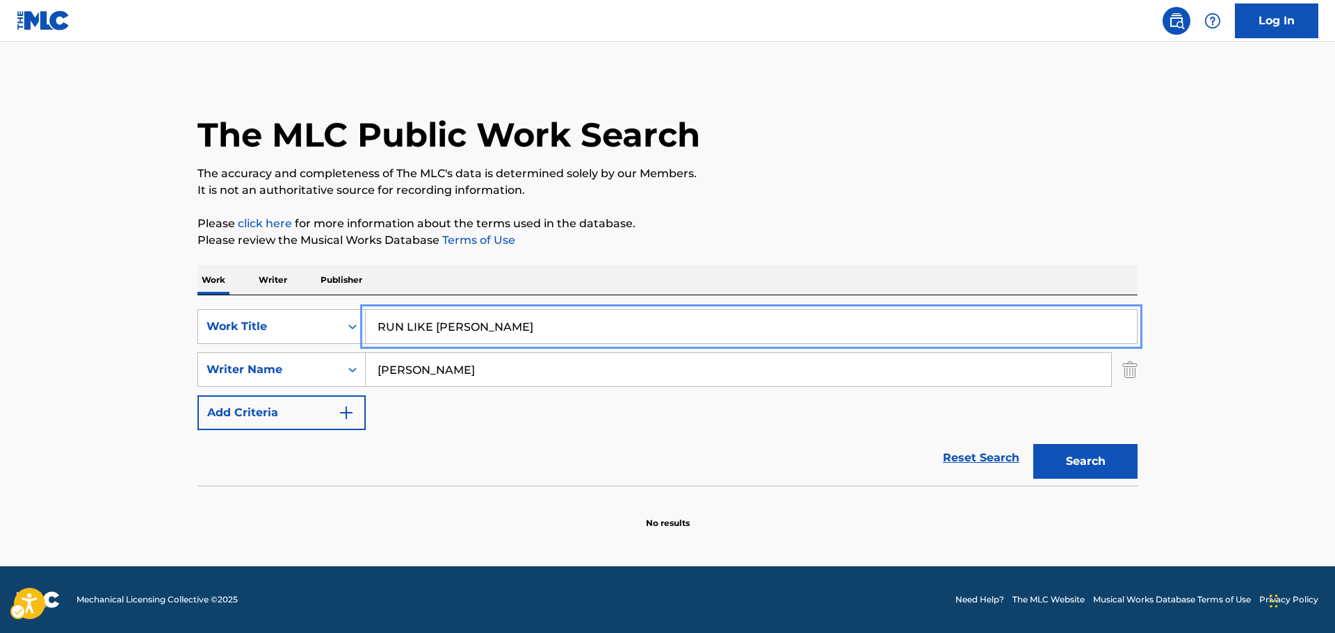
type input "RUN LIKE [PERSON_NAME]"
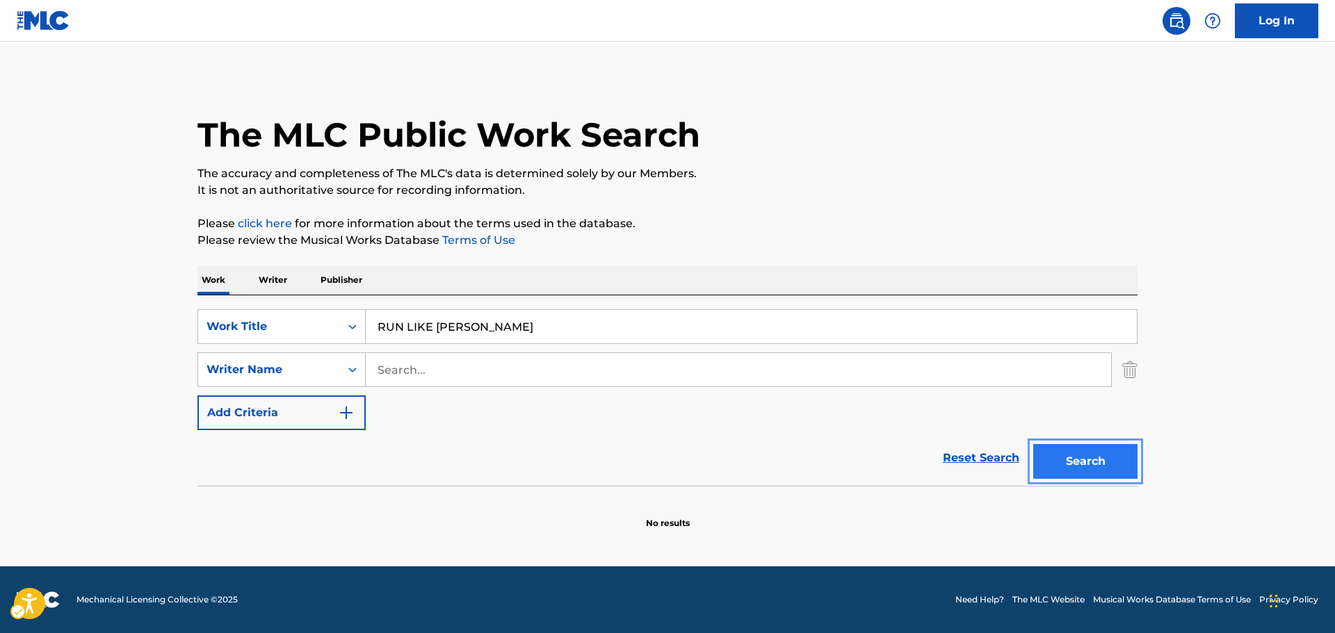
click at [1096, 464] on button "Search" at bounding box center [1085, 461] width 104 height 35
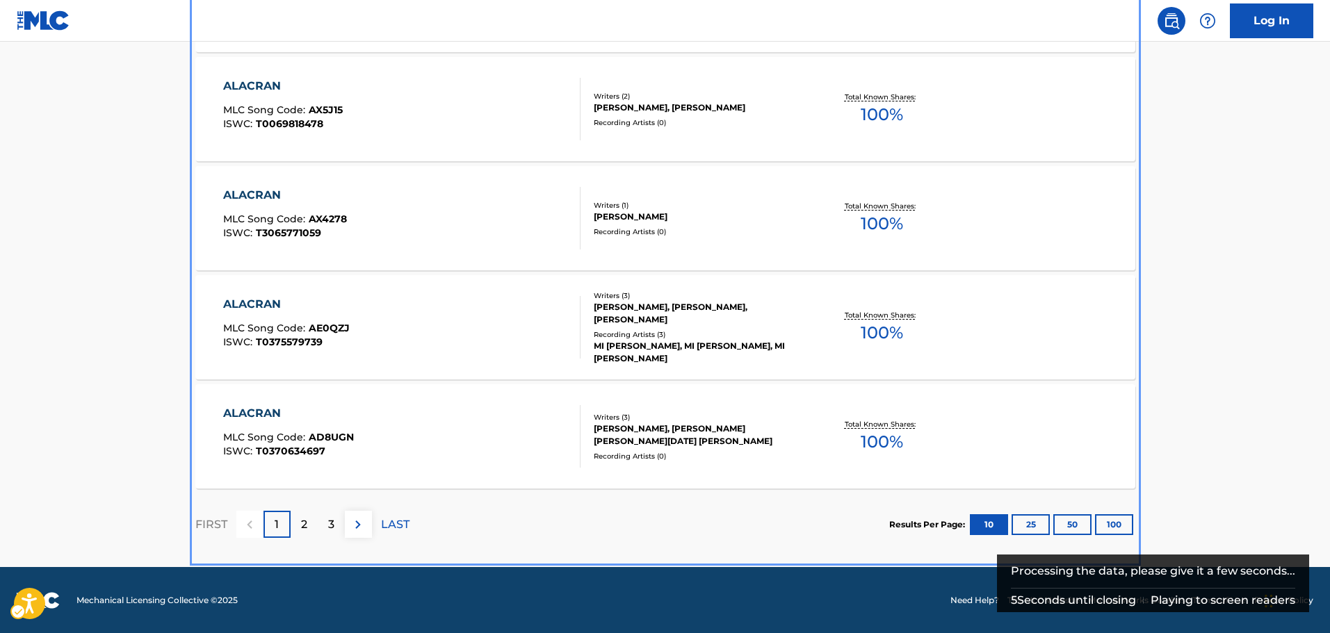
scroll to position [1112, 0]
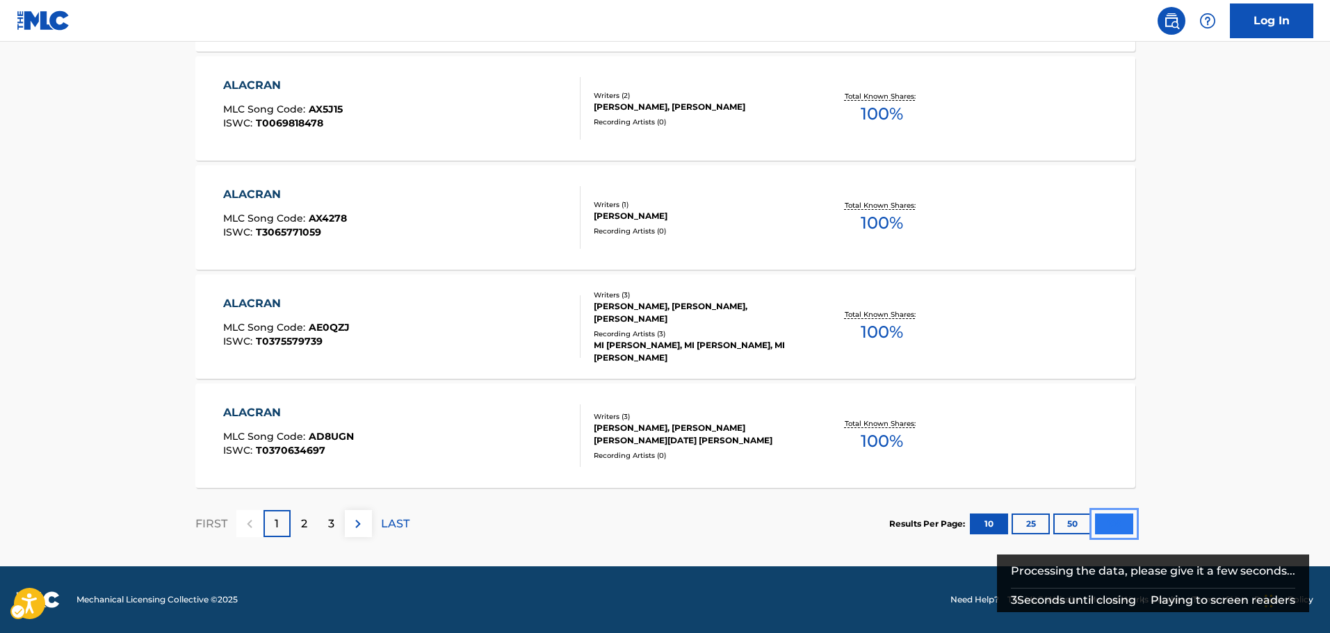
click at [1125, 525] on button "100" at bounding box center [1114, 524] width 38 height 21
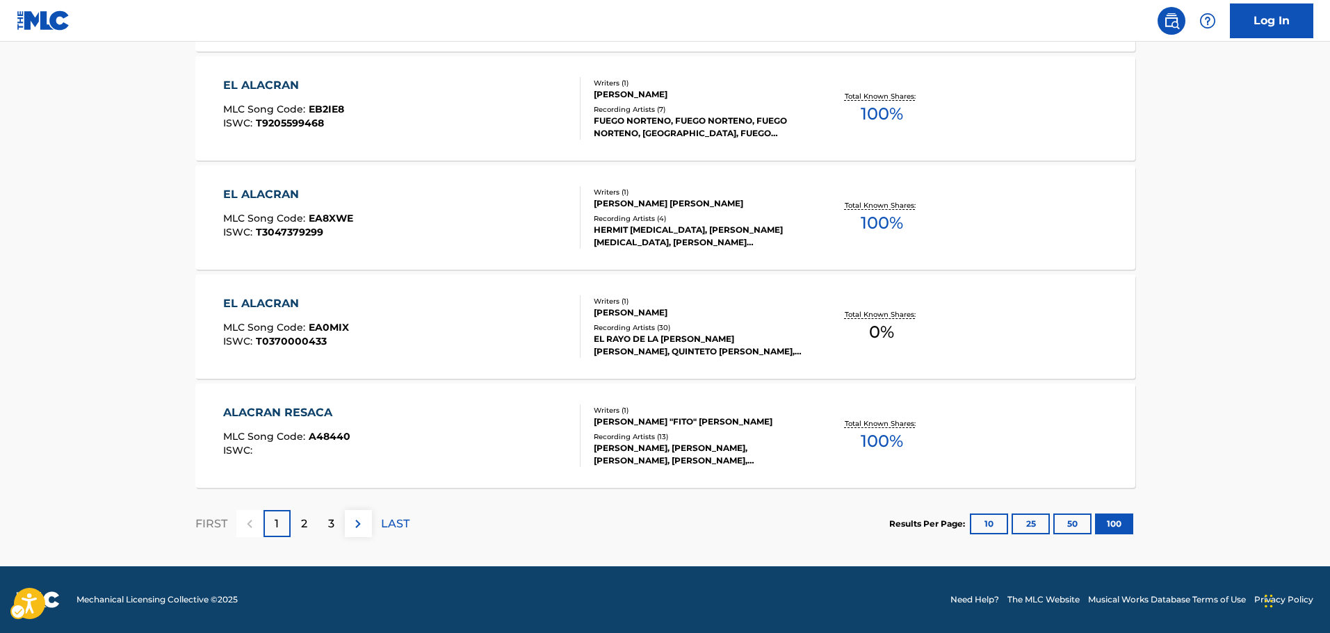
scroll to position [0, 0]
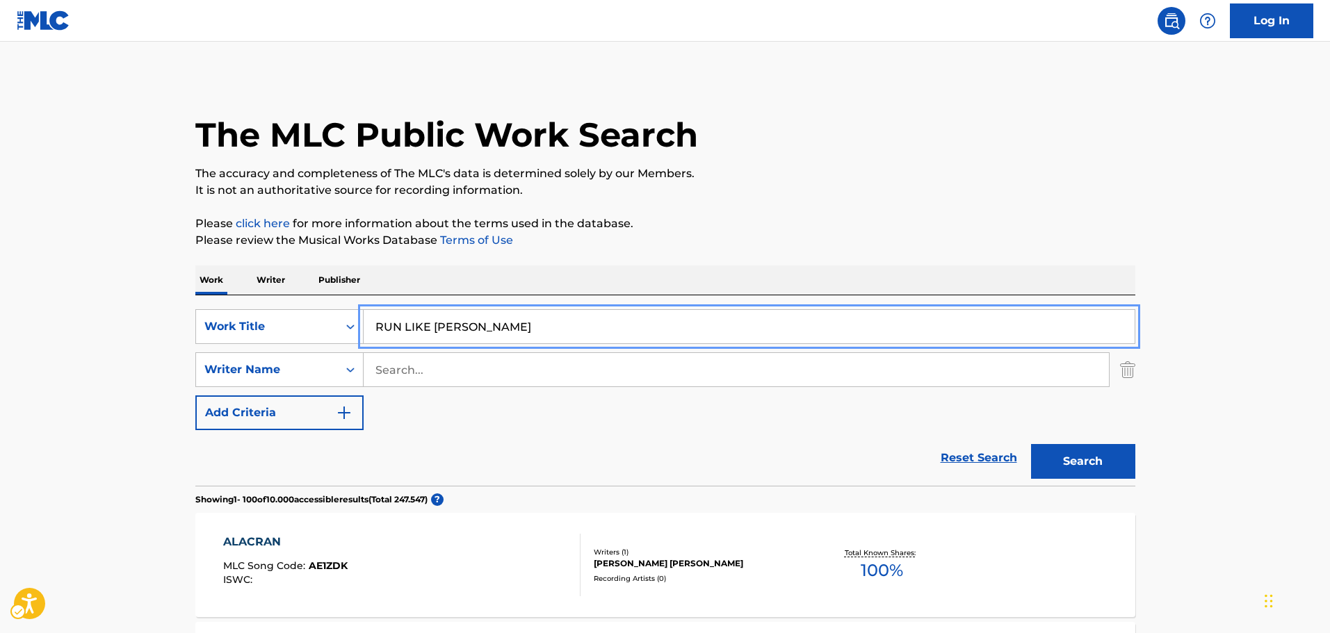
drag, startPoint x: 512, startPoint y: 320, endPoint x: 102, endPoint y: 299, distance: 410.7
paste input "[PERSON_NAME] GUITAR"
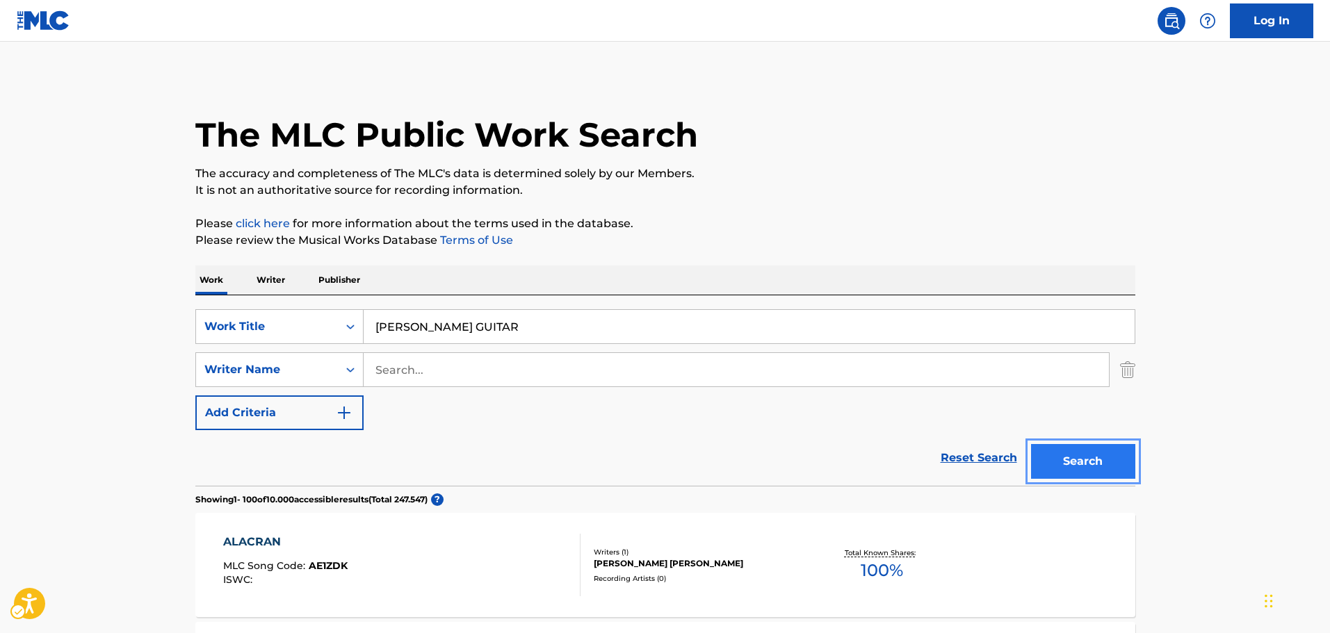
click at [1111, 455] on button "Search" at bounding box center [1083, 461] width 104 height 35
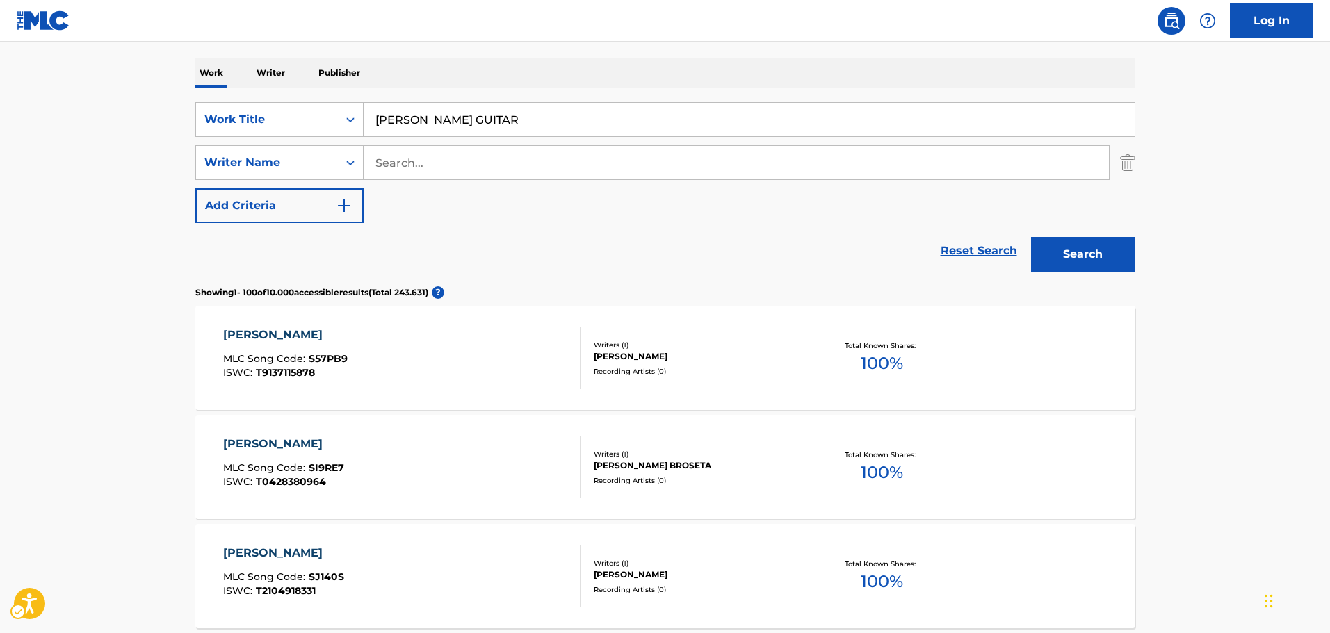
scroll to position [70, 0]
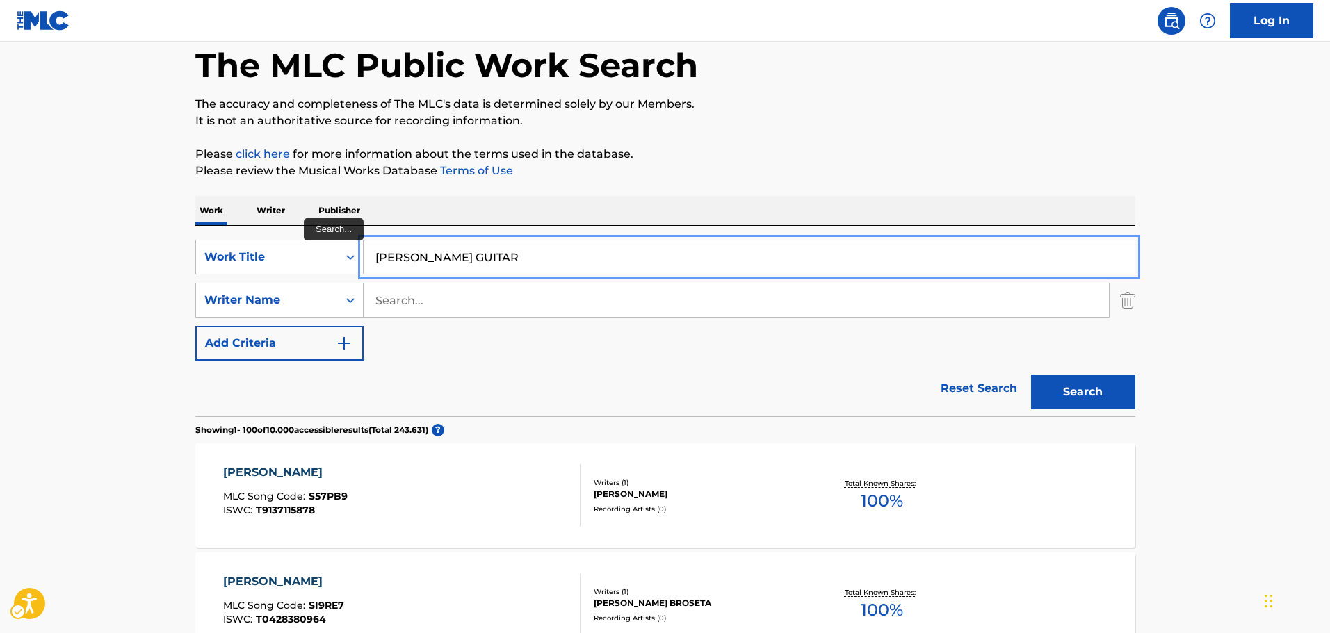
drag, startPoint x: 493, startPoint y: 258, endPoint x: 0, endPoint y: 283, distance: 493.6
paste input "E FELIZ"
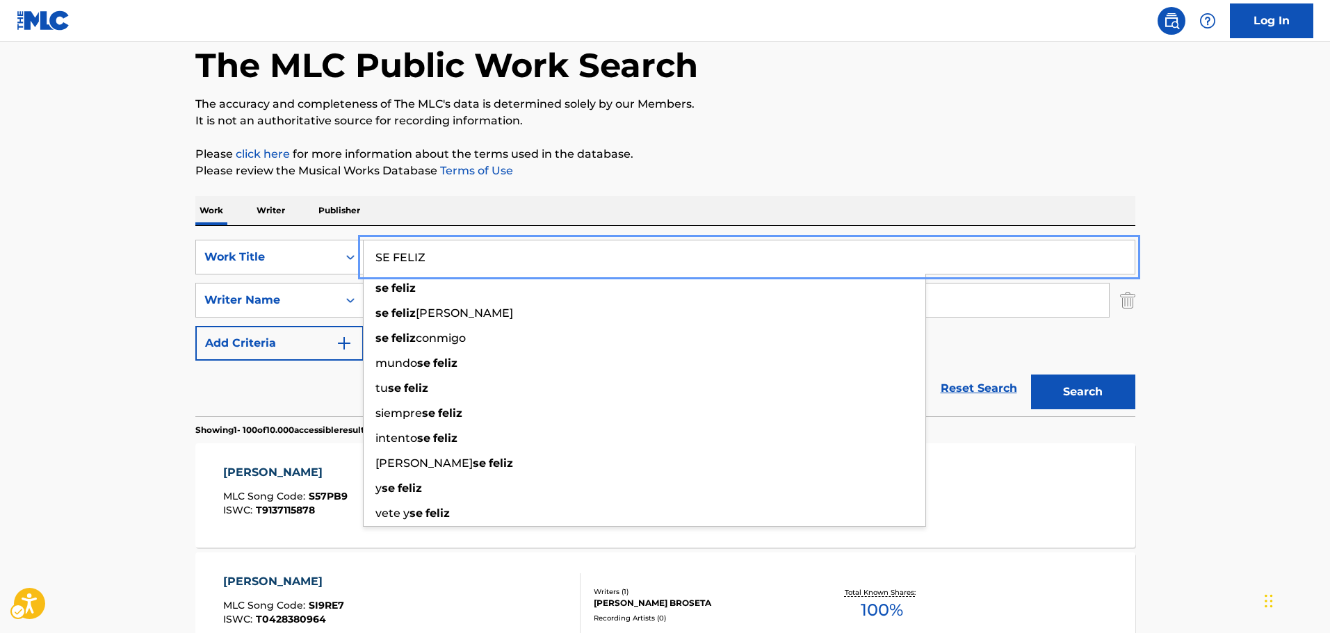
type input "SE FELIZ"
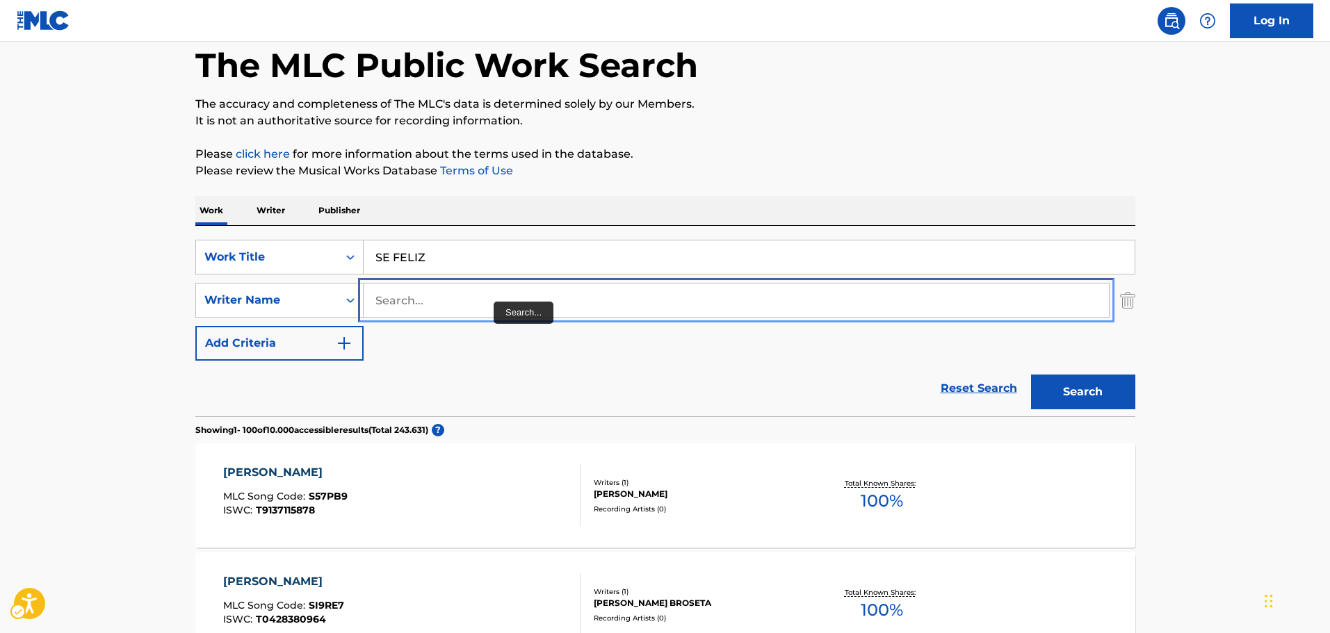
click at [494, 302] on input "Search..." at bounding box center [736, 300] width 745 height 33
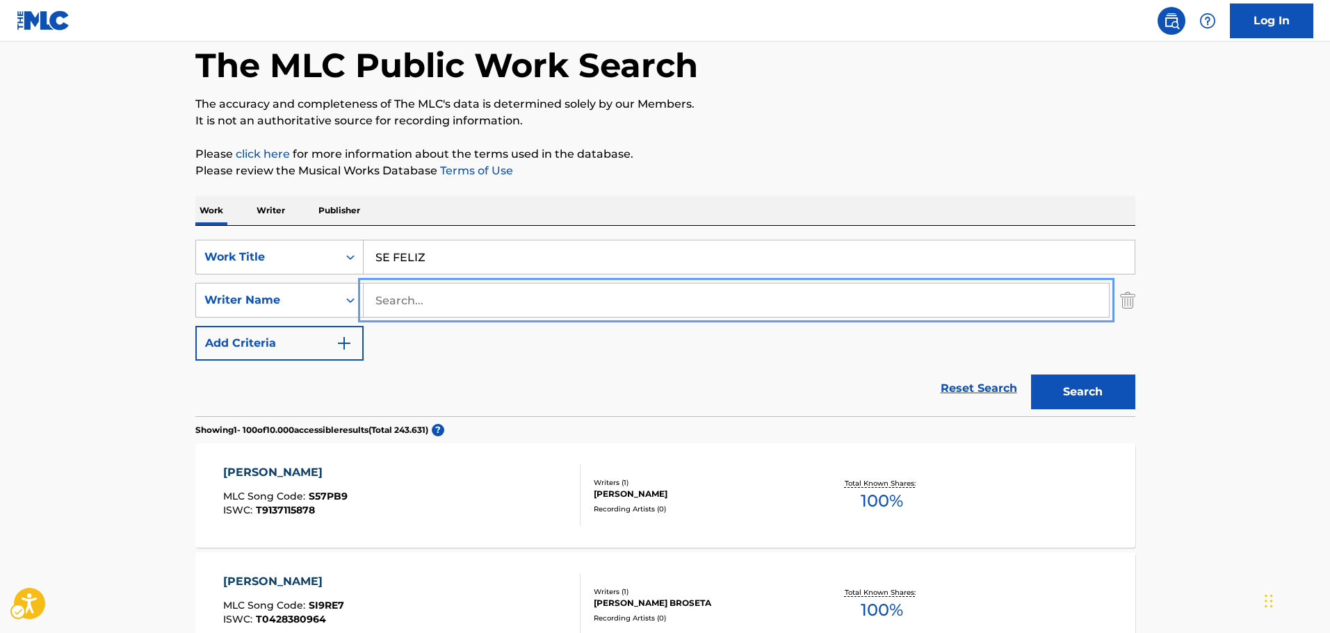
type input "c"
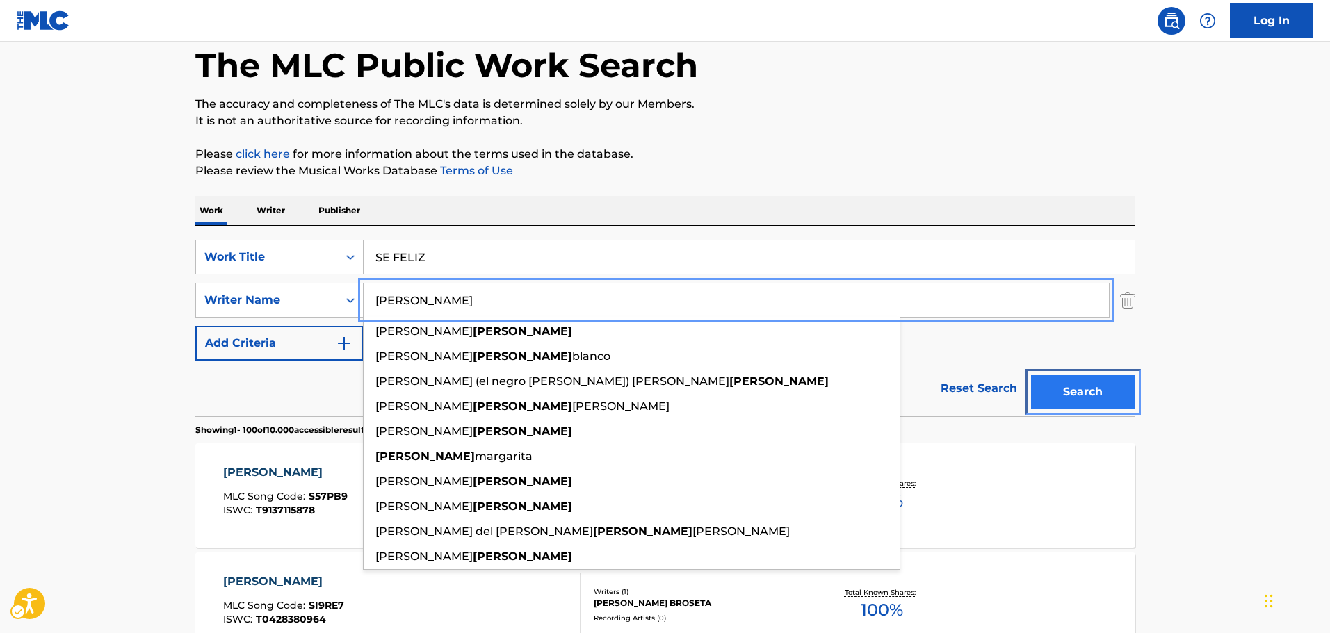
click at [1100, 380] on button "Search" at bounding box center [1083, 392] width 104 height 35
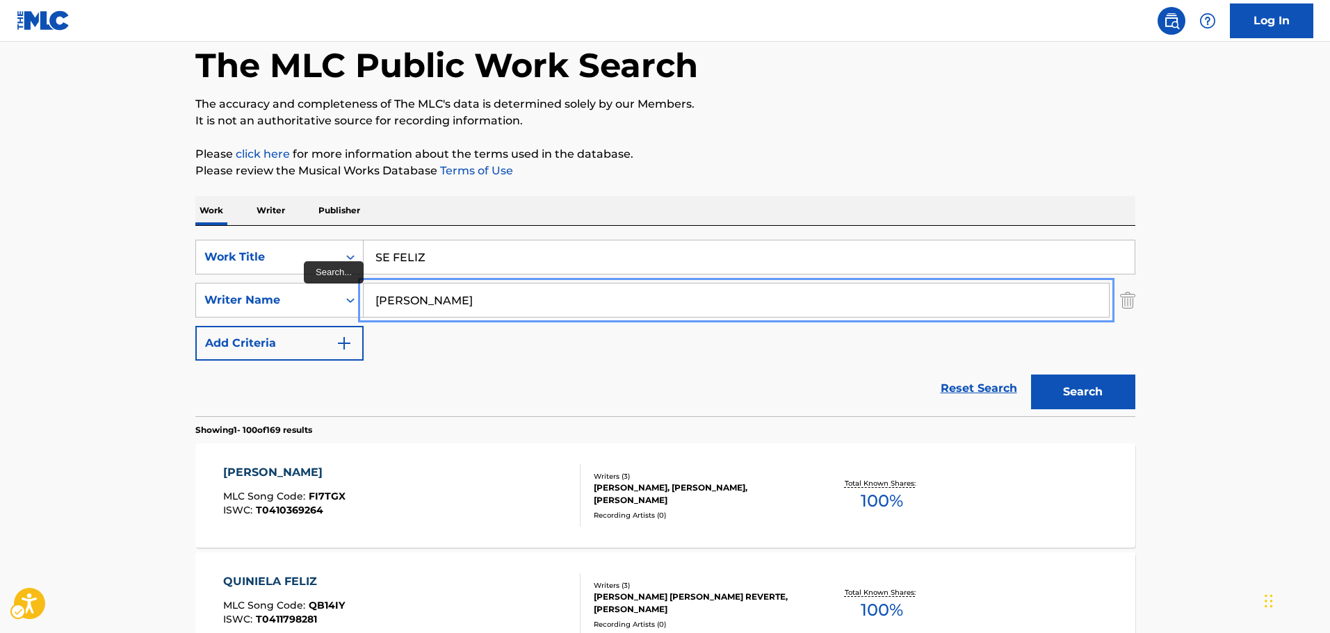
click at [487, 294] on input "[PERSON_NAME]" at bounding box center [736, 300] width 745 height 33
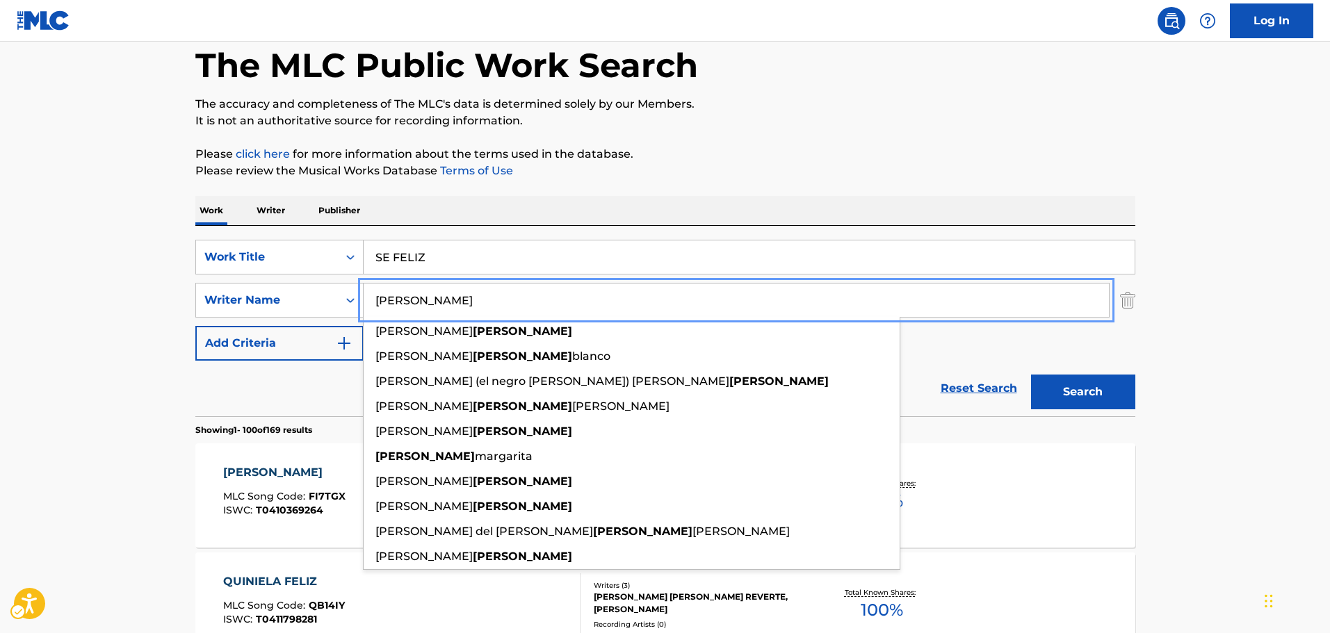
click at [487, 294] on input "[PERSON_NAME]" at bounding box center [736, 300] width 745 height 33
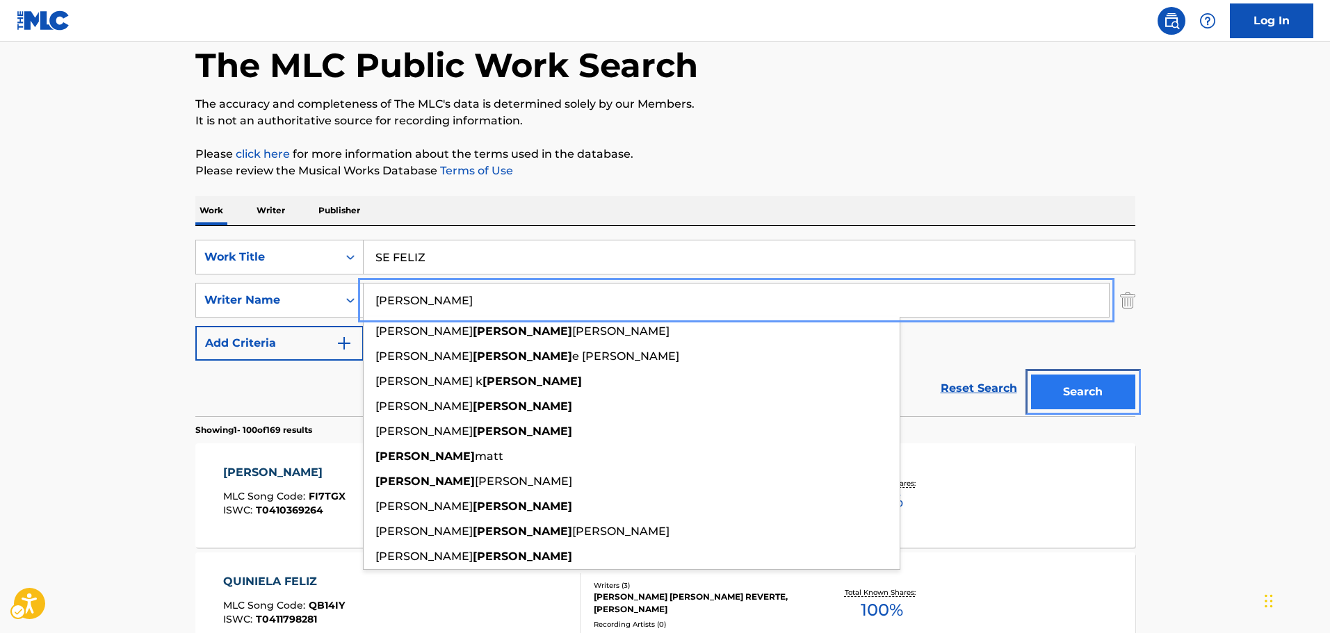
click at [1103, 384] on button "Search" at bounding box center [1083, 392] width 104 height 35
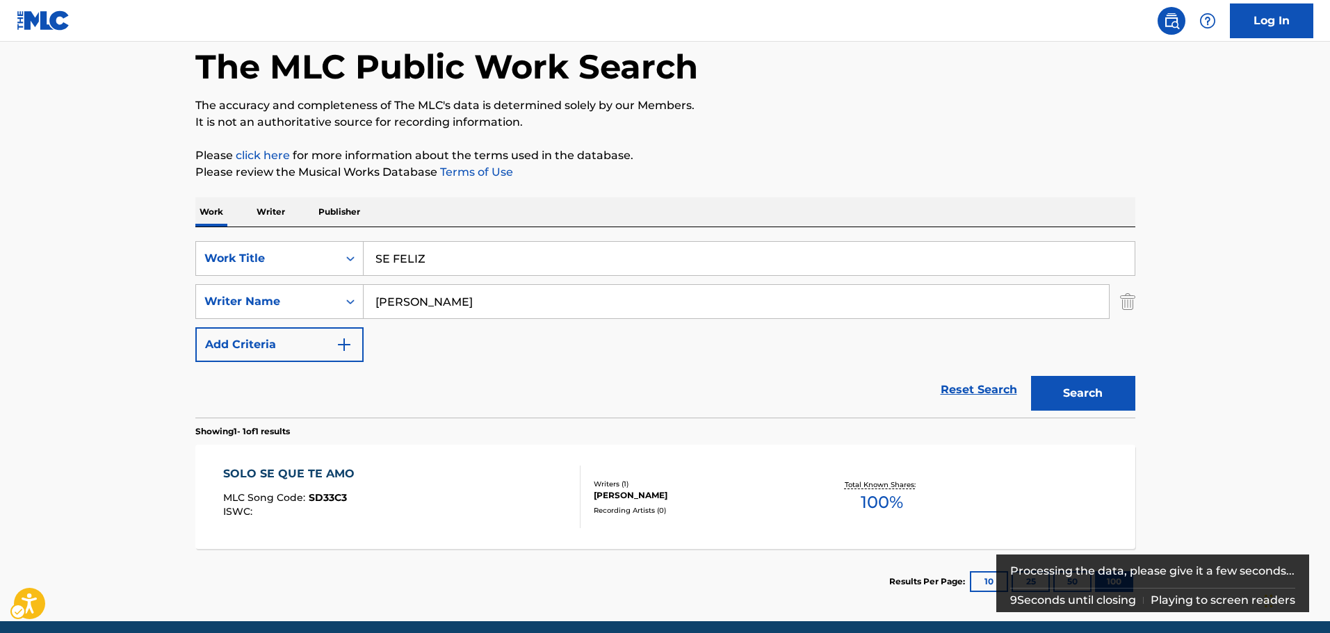
scroll to position [123, 0]
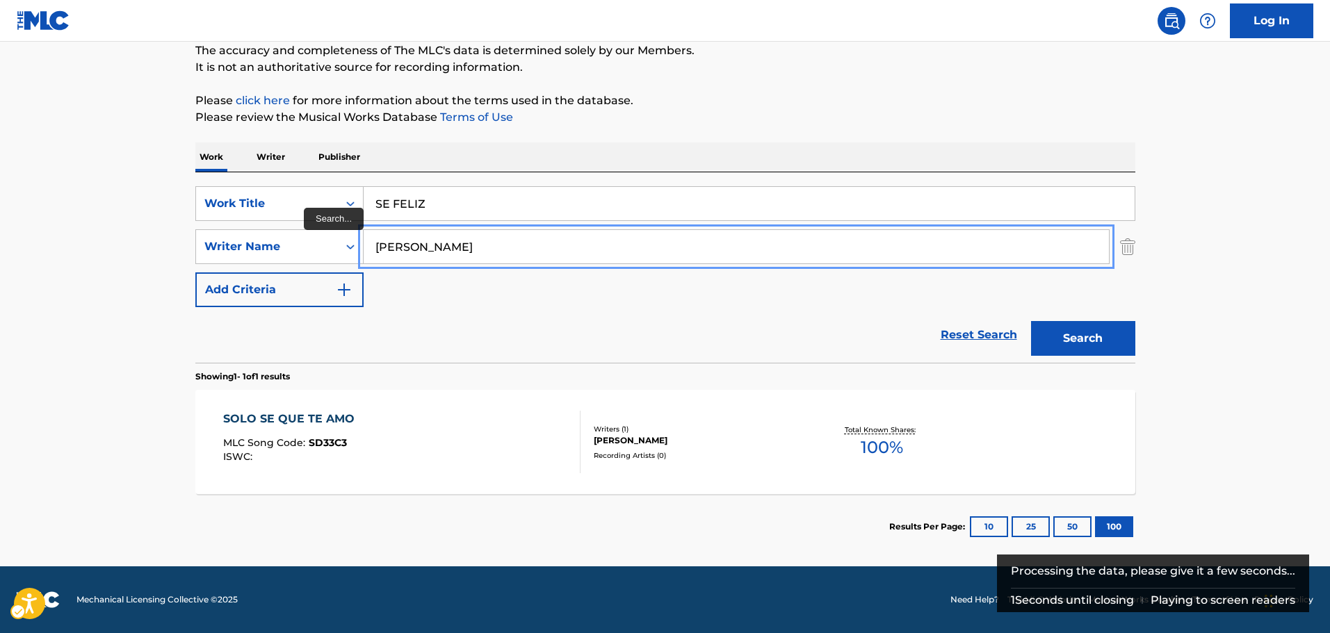
drag, startPoint x: 475, startPoint y: 248, endPoint x: 99, endPoint y: 252, distance: 375.4
click at [99, 252] on main "The MLC Public Work Search The accuracy and completeness of The MLC's data is d…" at bounding box center [665, 243] width 1330 height 648
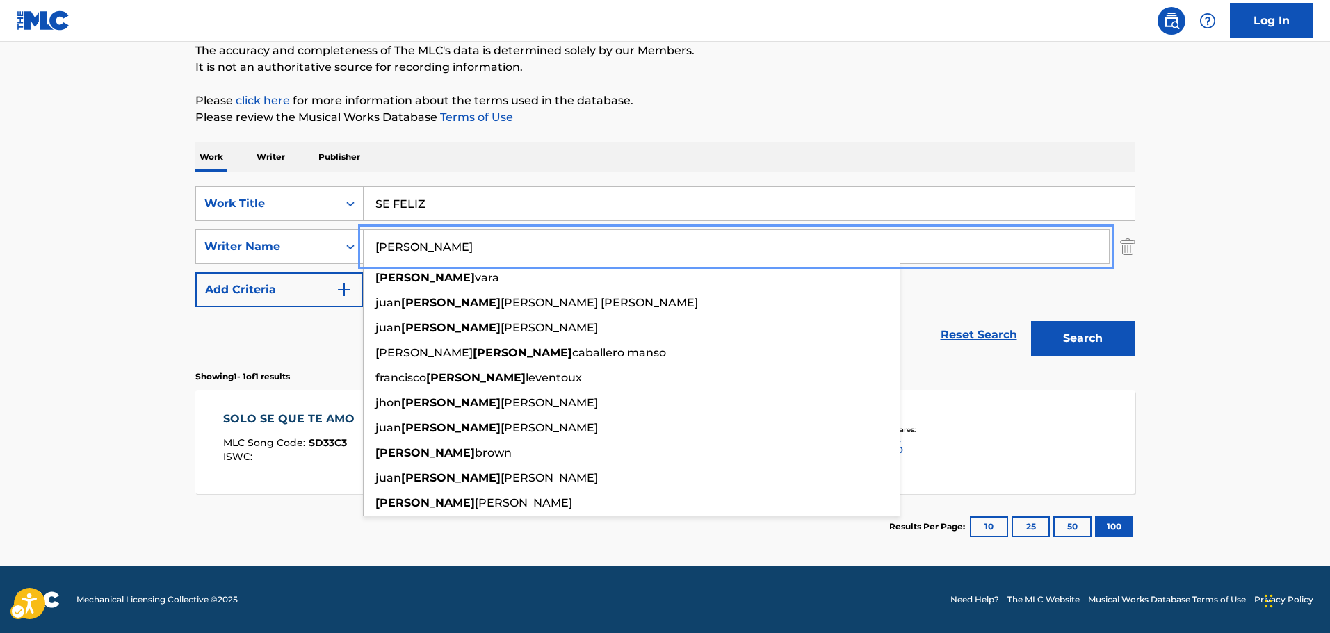
type input "[PERSON_NAME]"
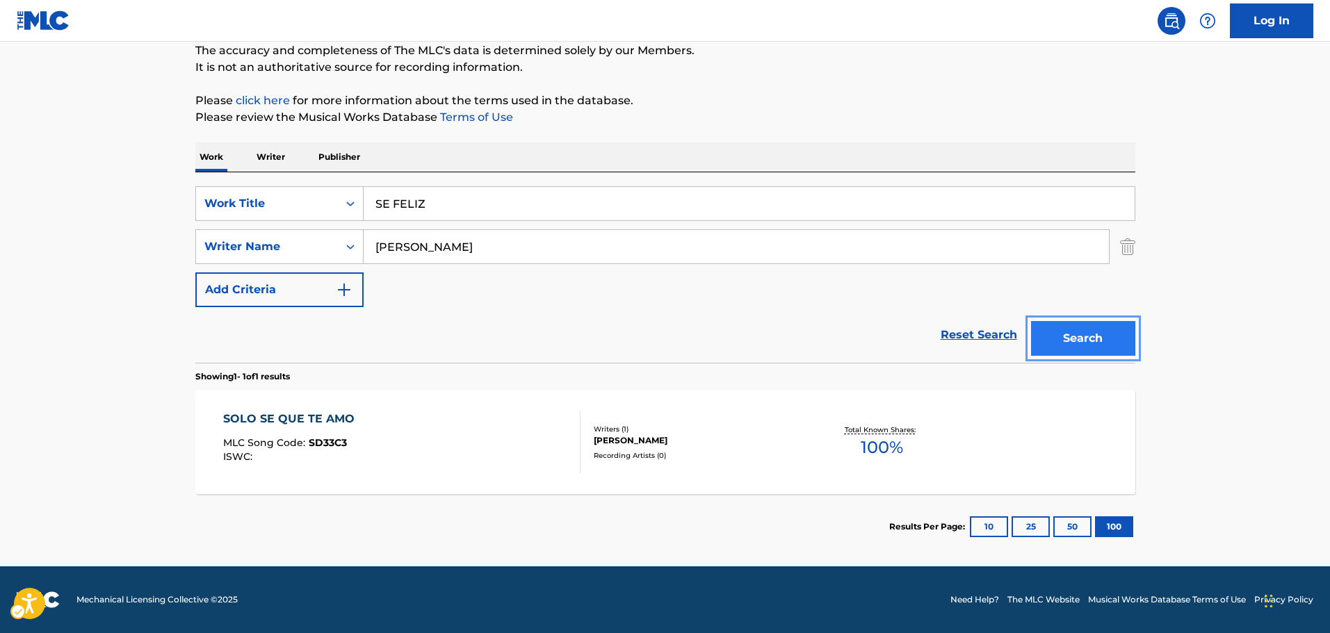
click at [1059, 325] on button "Search" at bounding box center [1083, 338] width 104 height 35
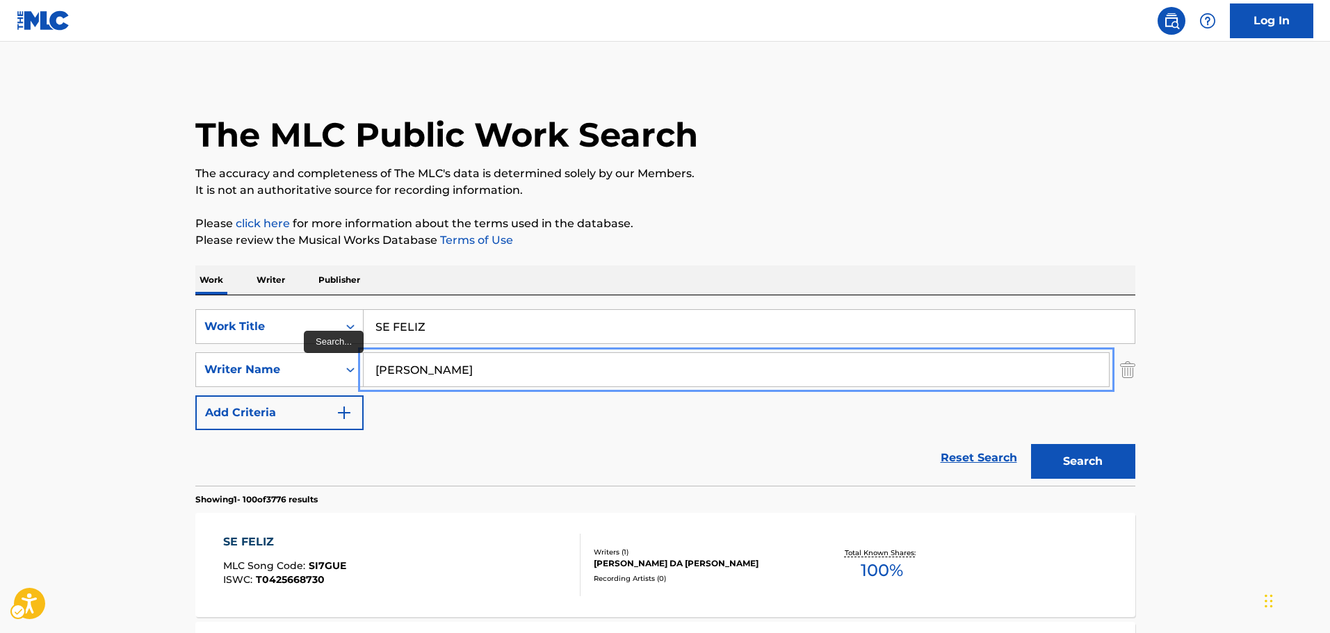
drag, startPoint x: 534, startPoint y: 371, endPoint x: 63, endPoint y: 380, distance: 470.8
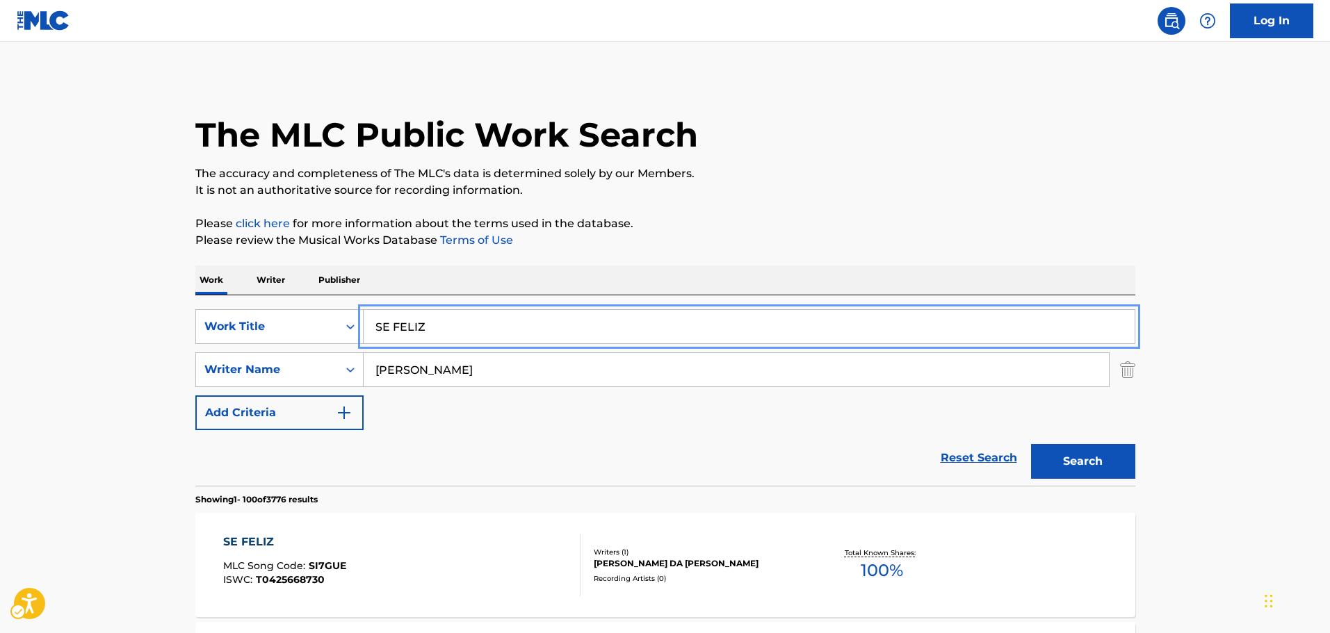
drag, startPoint x: 458, startPoint y: 330, endPoint x: 111, endPoint y: 328, distance: 347.6
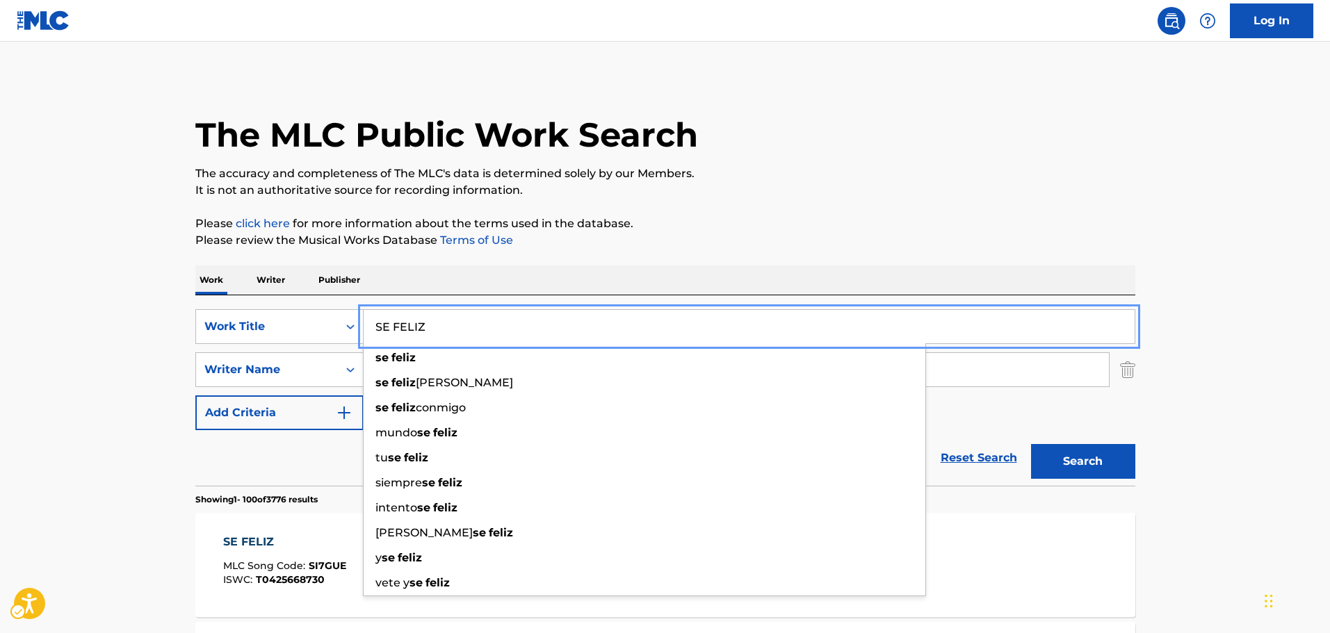
paste input "IEMPRE"
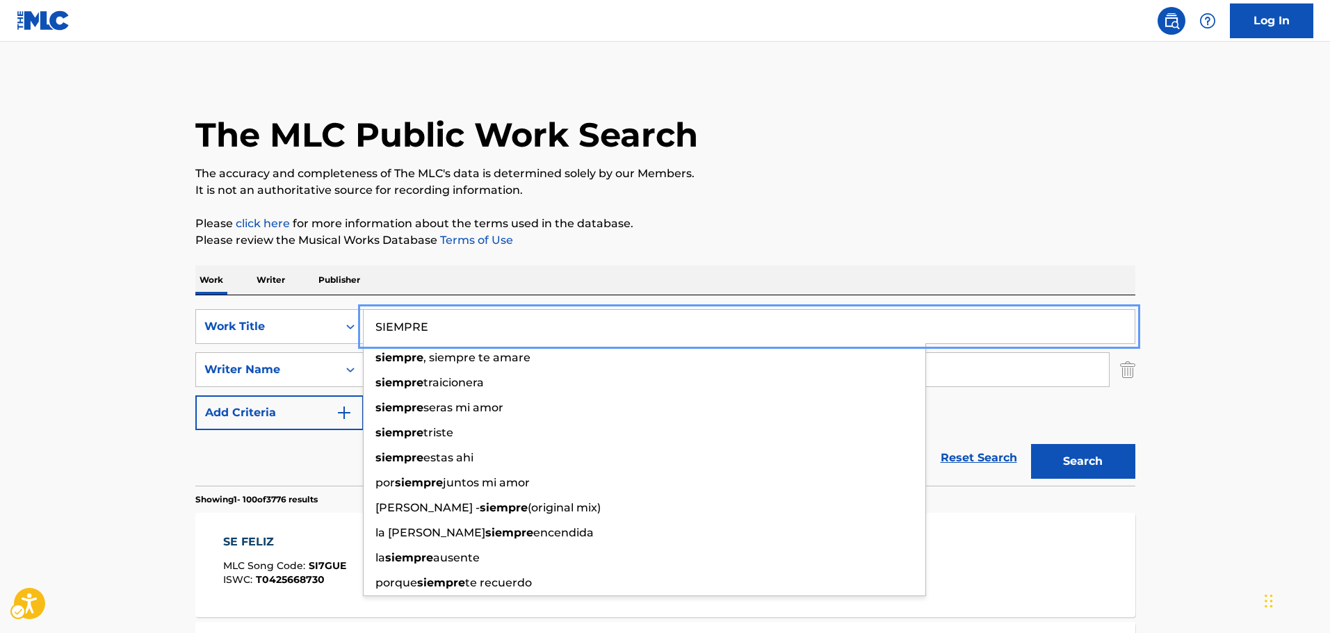
scroll to position [209, 0]
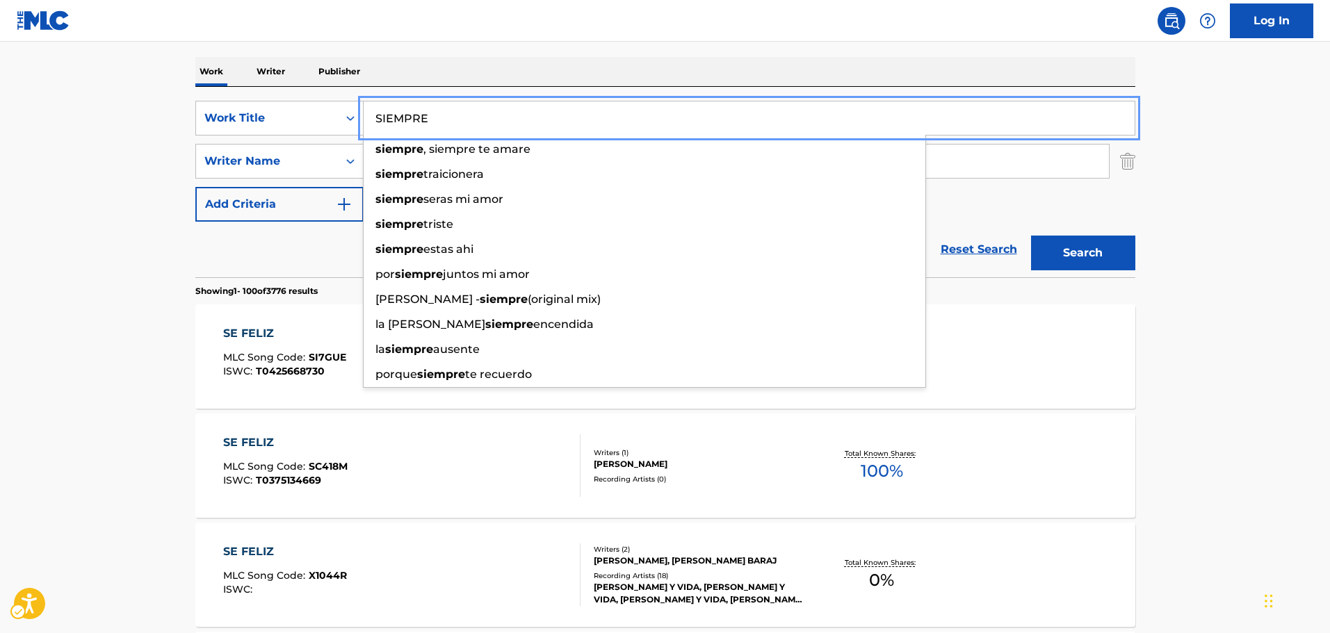
type input "SIEMPRE"
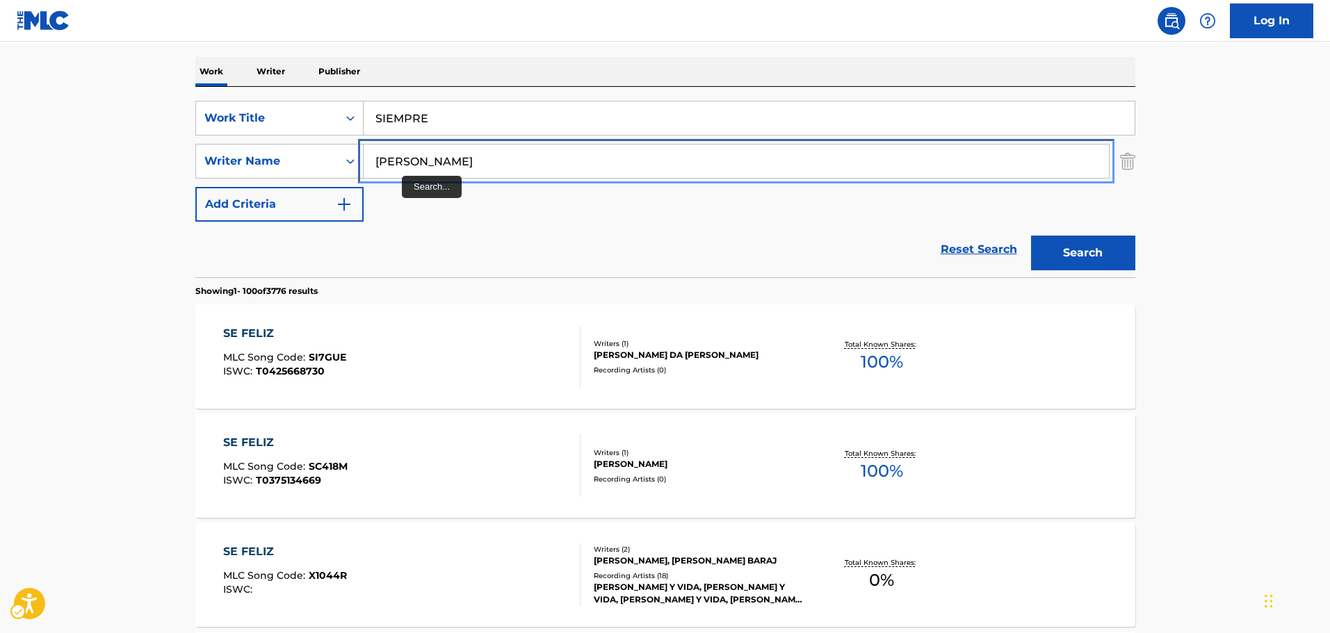
click at [468, 161] on input "[PERSON_NAME]" at bounding box center [736, 161] width 745 height 33
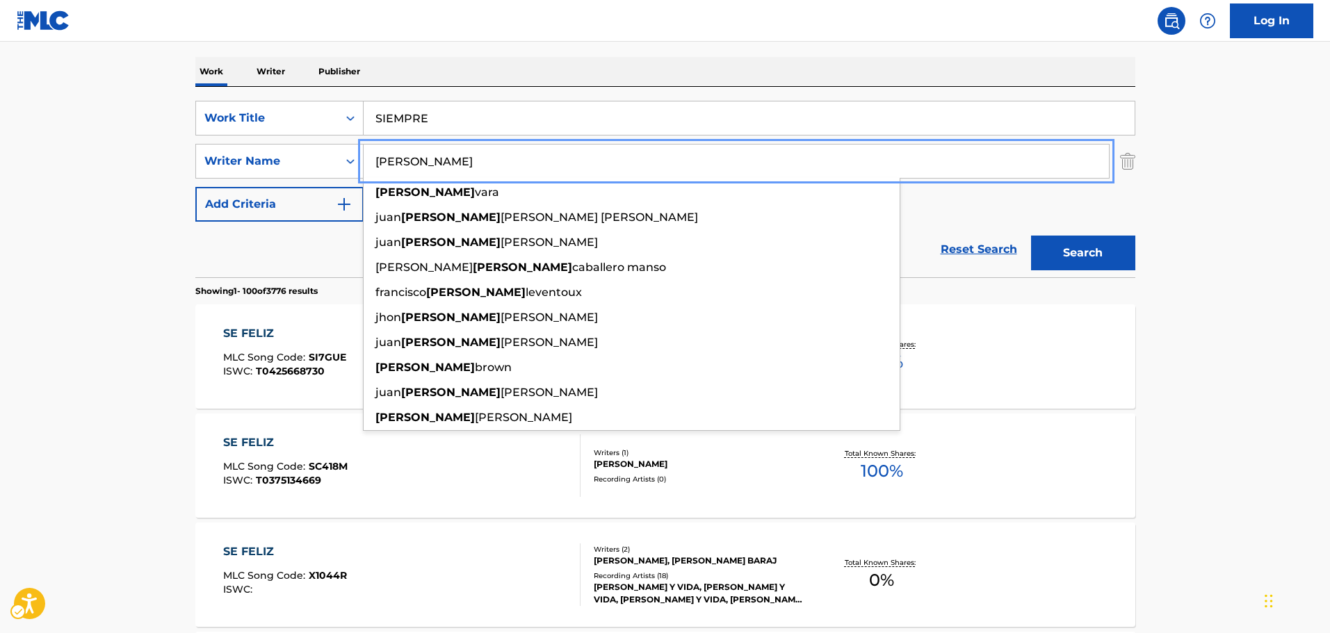
click at [468, 161] on input "[PERSON_NAME]" at bounding box center [736, 161] width 745 height 33
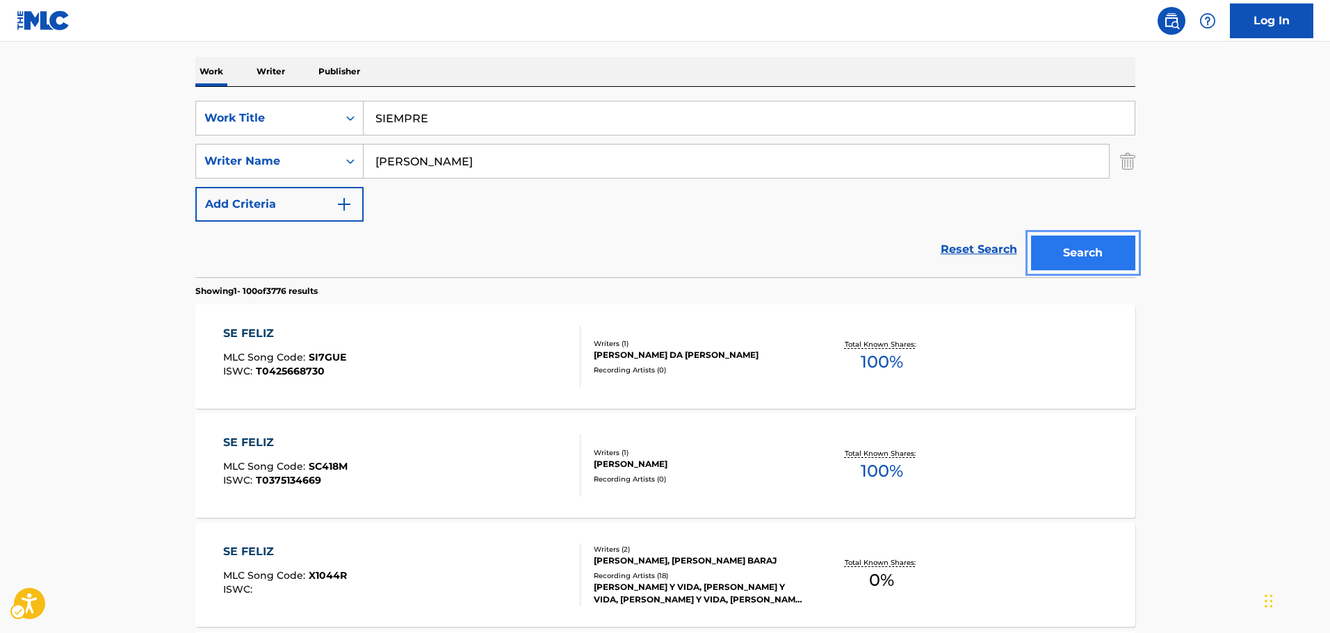
click at [1087, 253] on button "Search" at bounding box center [1083, 253] width 104 height 35
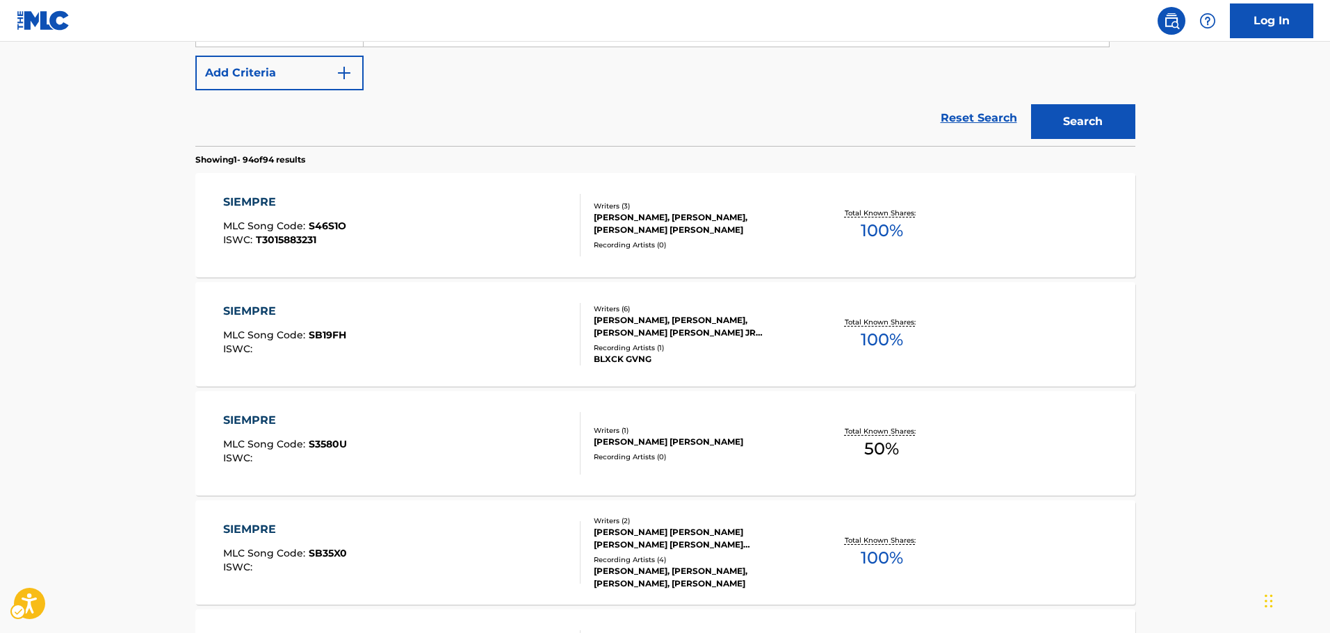
scroll to position [156, 0]
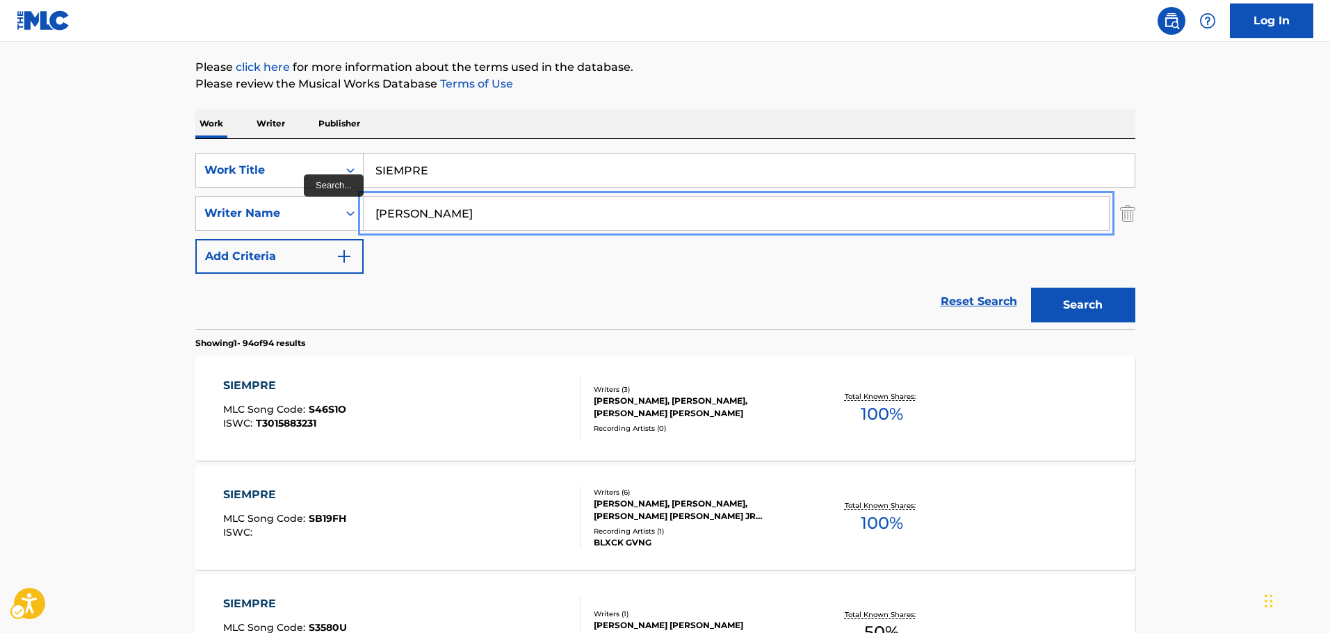
click at [459, 217] on input "[PERSON_NAME]" at bounding box center [736, 213] width 745 height 33
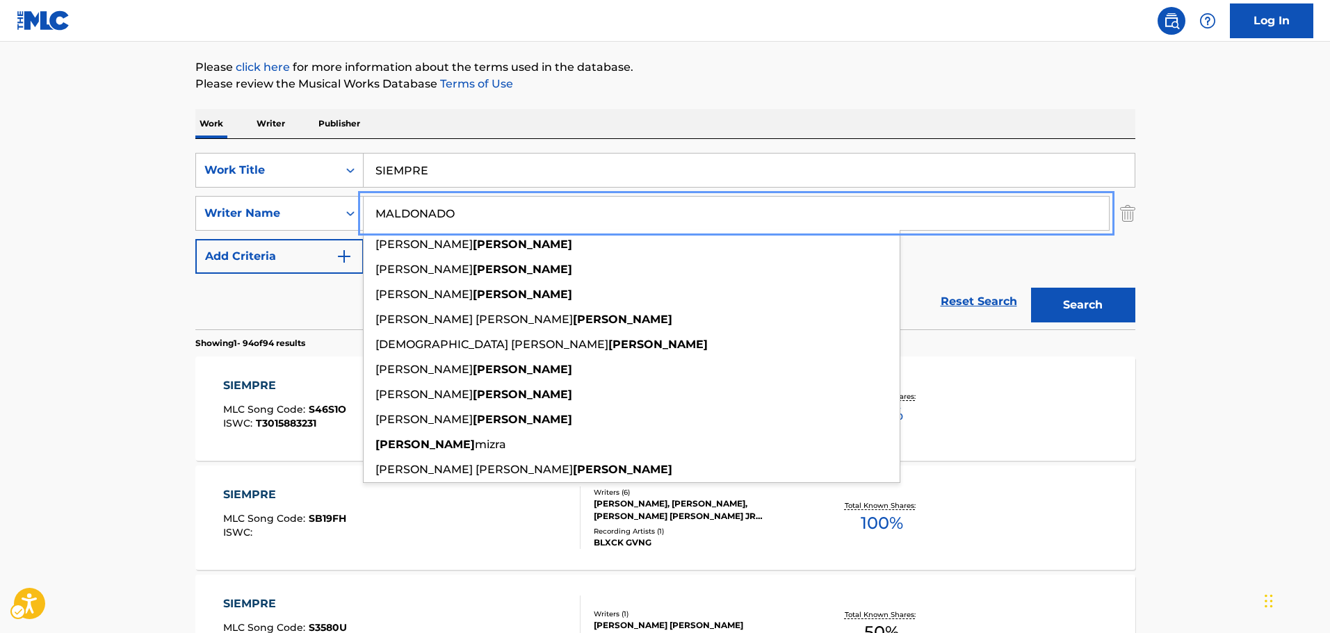
type input "MALDONADO"
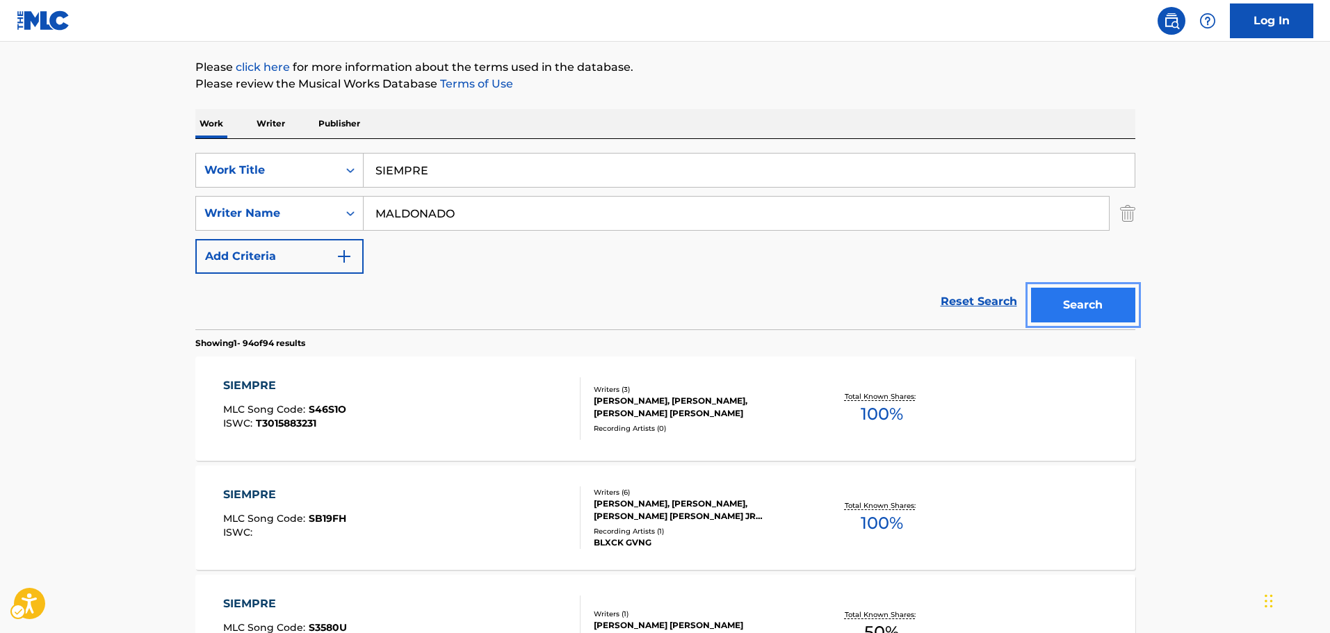
click at [1069, 316] on button "Search" at bounding box center [1083, 305] width 104 height 35
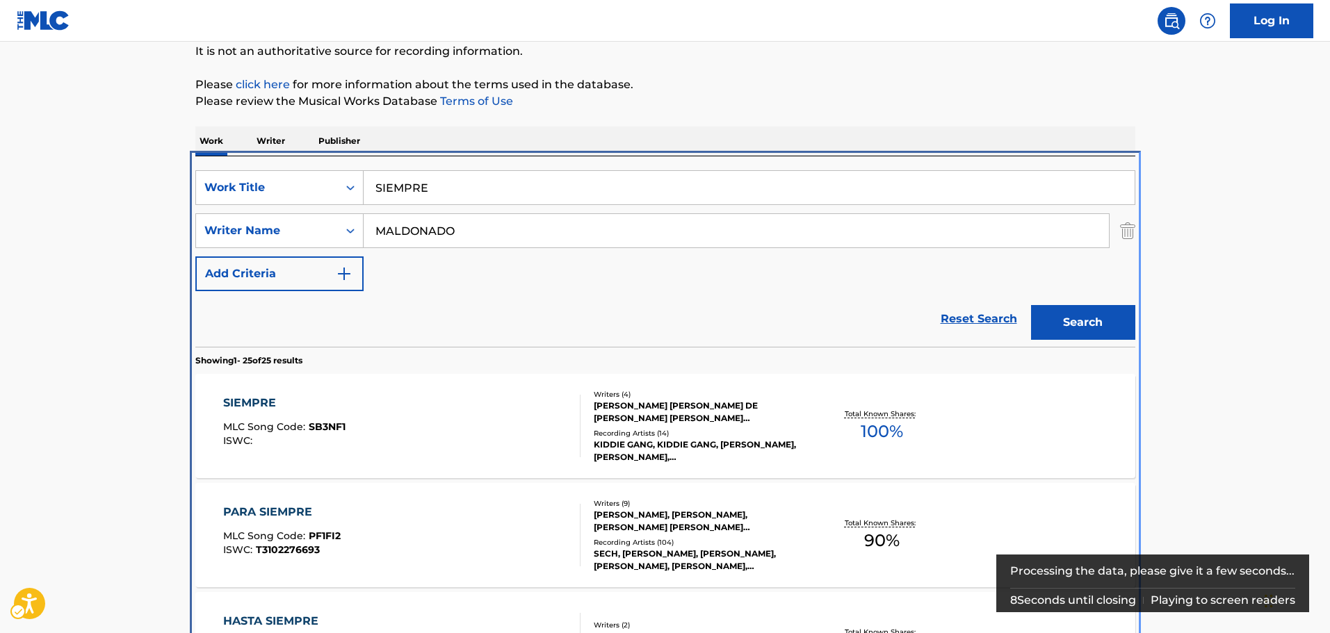
scroll to position [295, 0]
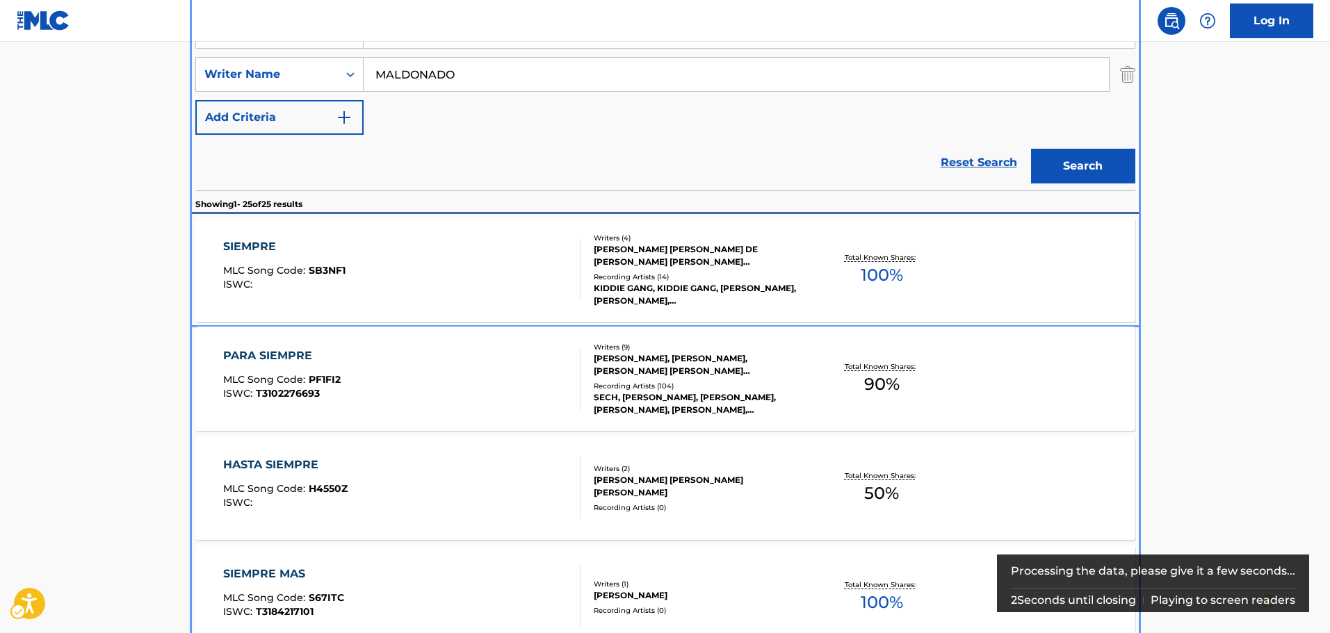
click at [503, 275] on div "SIEMPRE MLC Song Code : SB3NF1 ISWC :" at bounding box center [401, 269] width 357 height 63
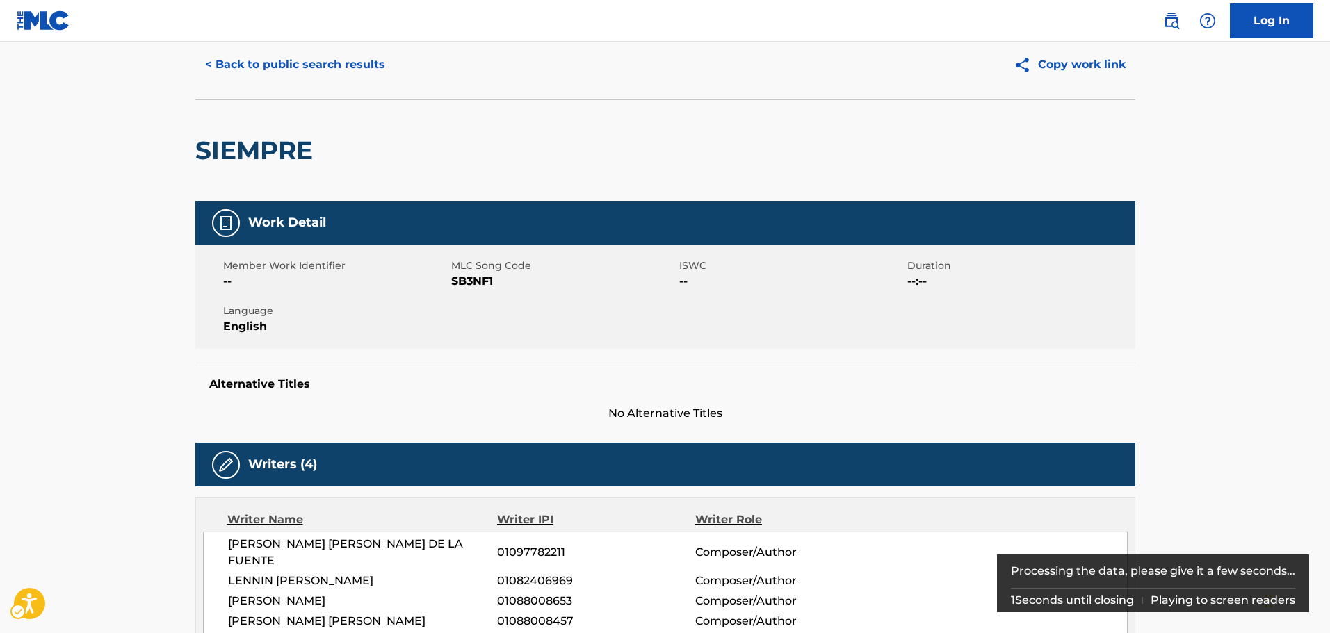
scroll to position [70, 0]
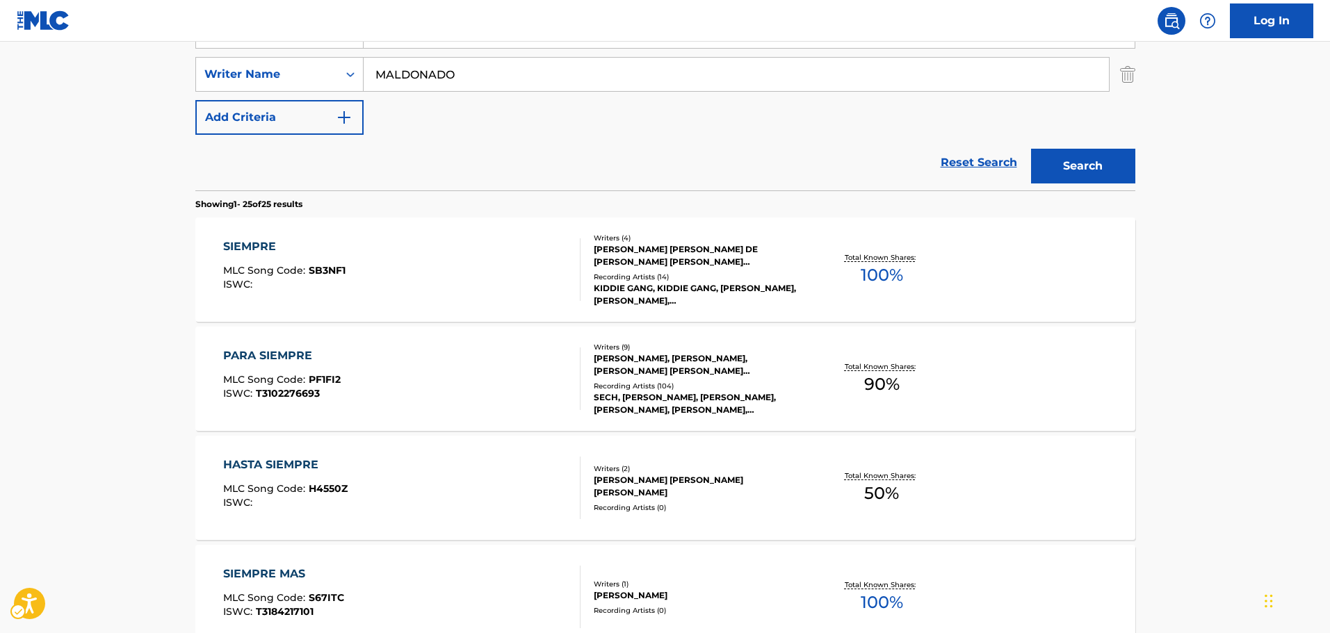
scroll to position [87, 0]
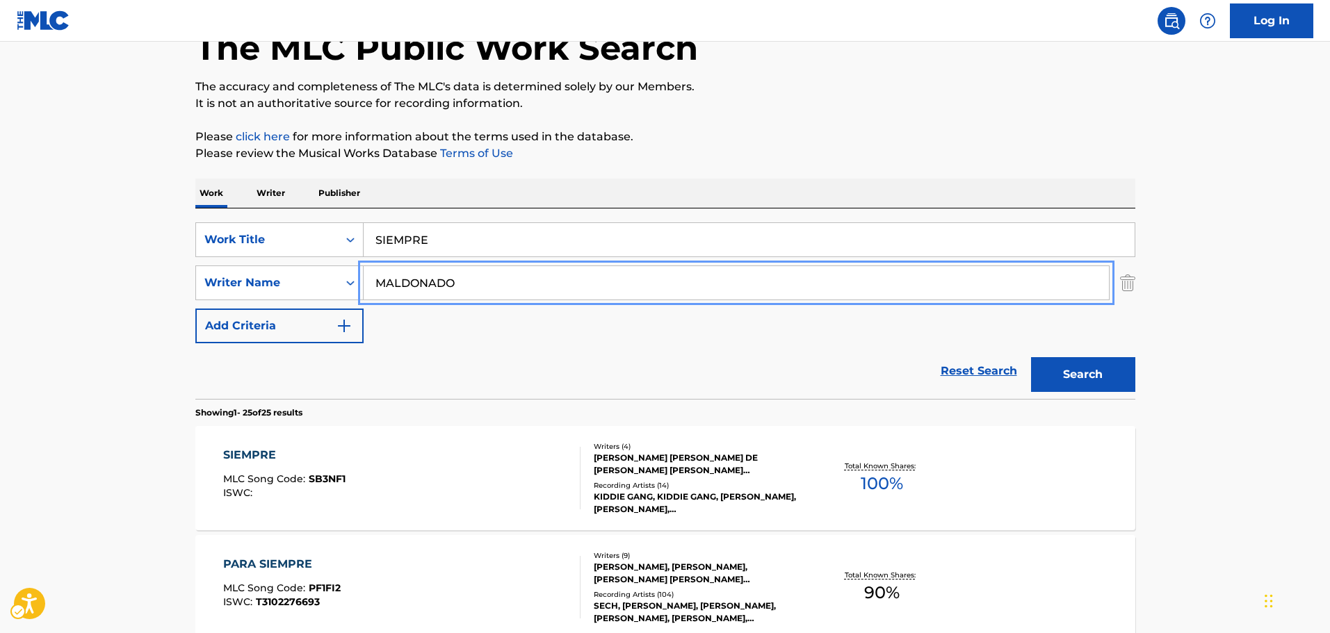
drag, startPoint x: 379, startPoint y: 286, endPoint x: 35, endPoint y: 322, distance: 346.0
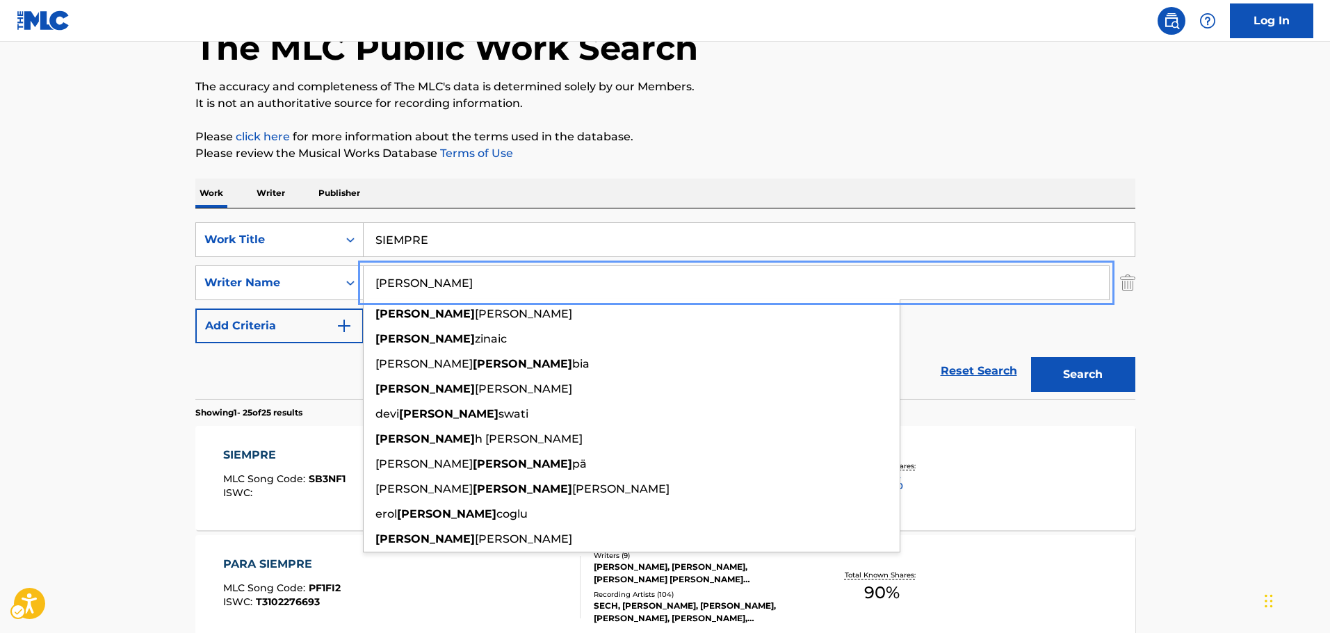
type input "[PERSON_NAME]"
click at [1069, 365] on button "Search" at bounding box center [1083, 374] width 104 height 35
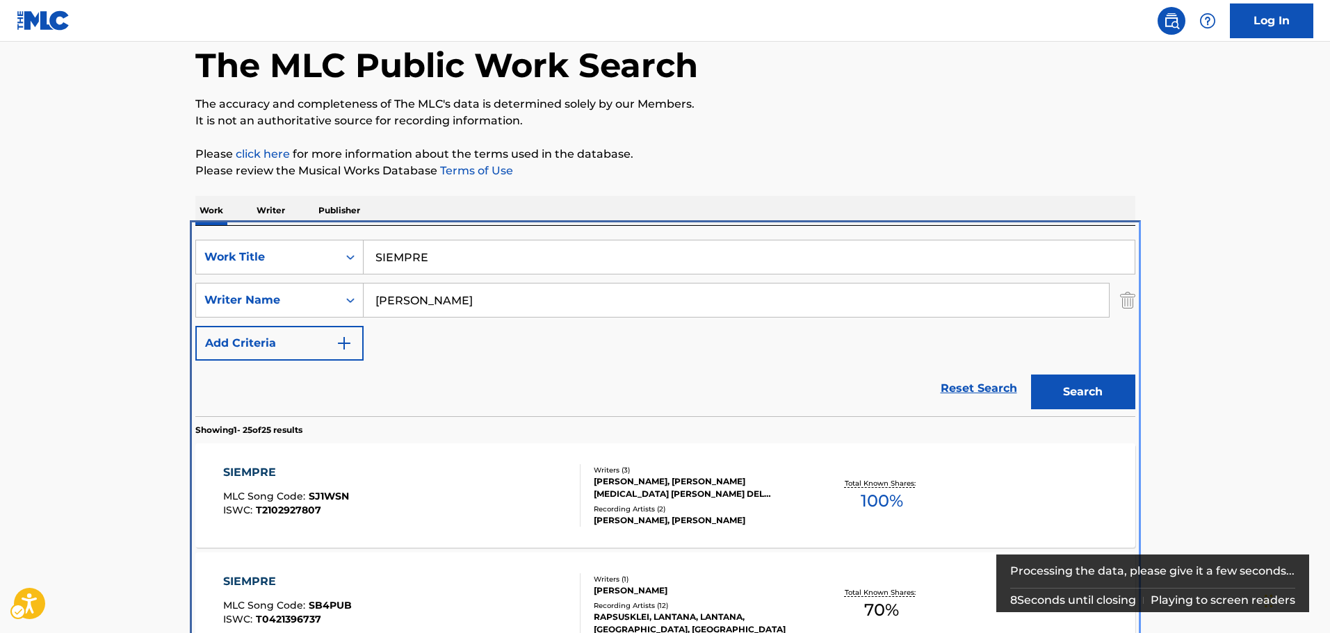
scroll to position [295, 0]
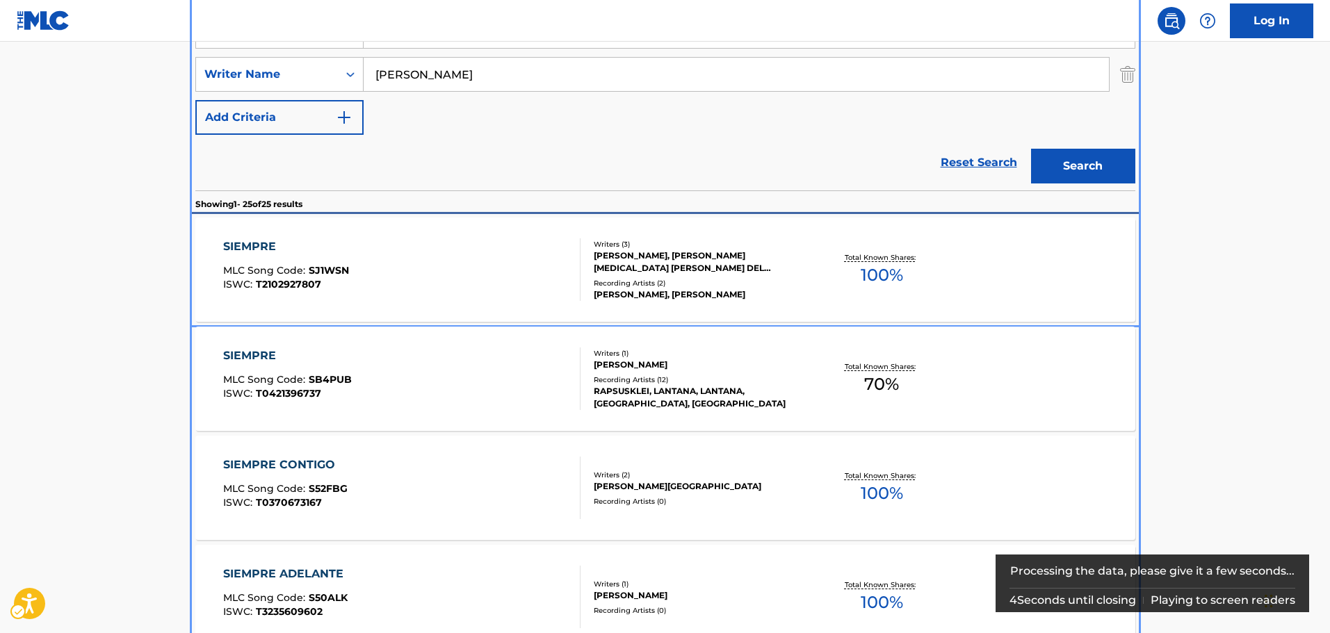
click at [544, 270] on div "SIEMPRE MLC Song Code : SJ1WSN ISWC : T2102927807" at bounding box center [401, 269] width 357 height 63
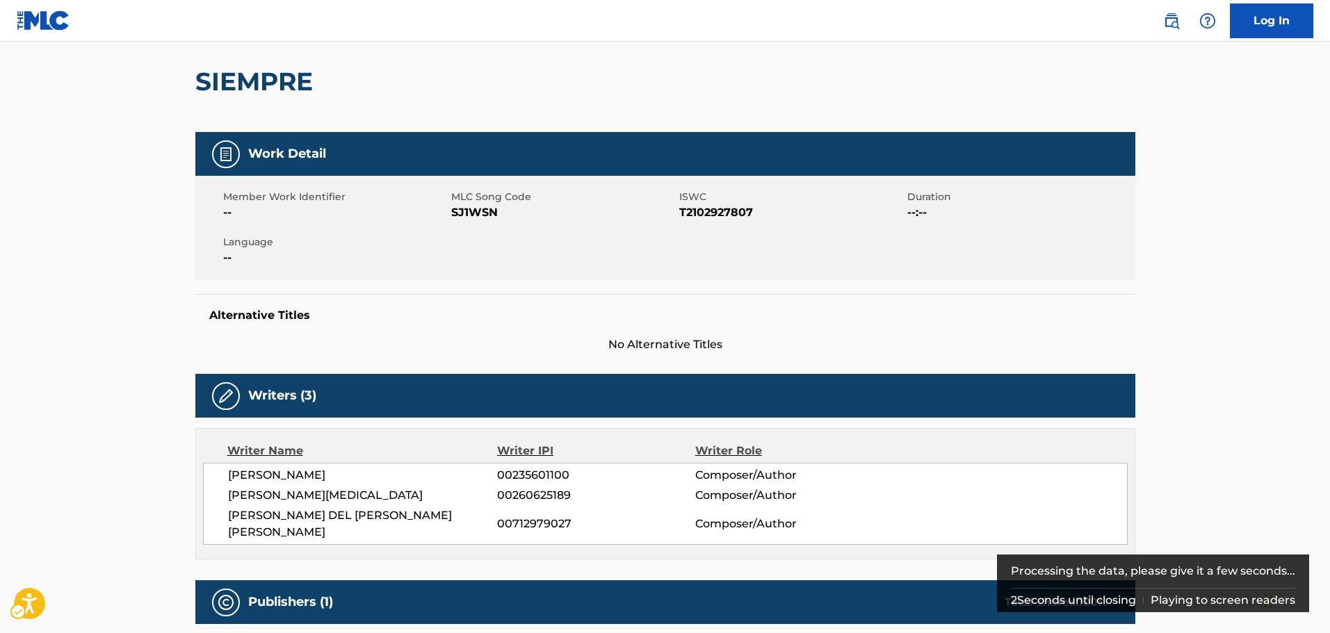
scroll to position [139, 0]
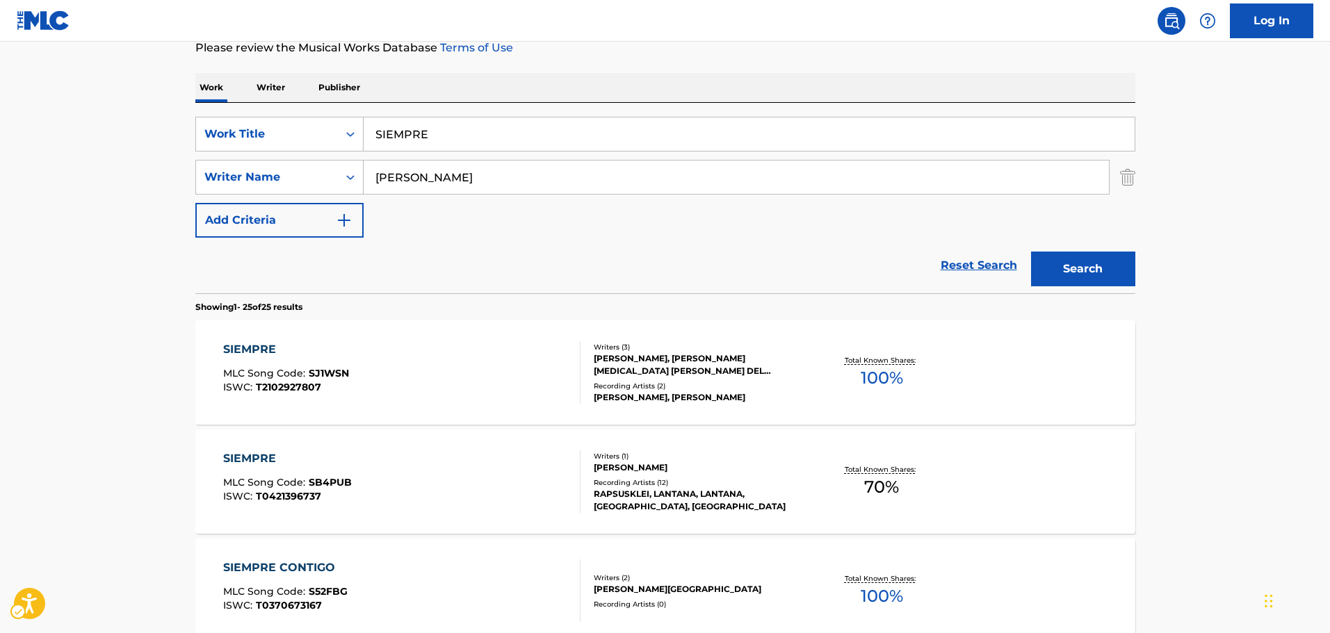
scroll to position [87, 0]
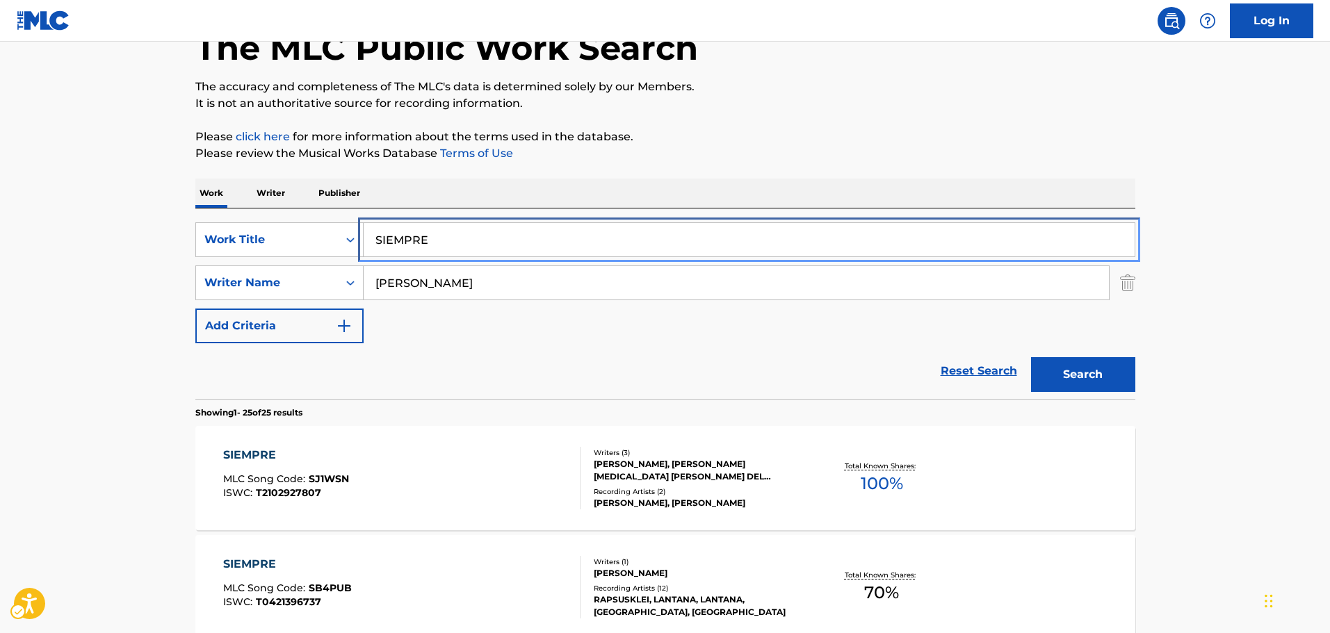
drag, startPoint x: 454, startPoint y: 240, endPoint x: 49, endPoint y: 241, distance: 405.3
paste input "OLITARIO"
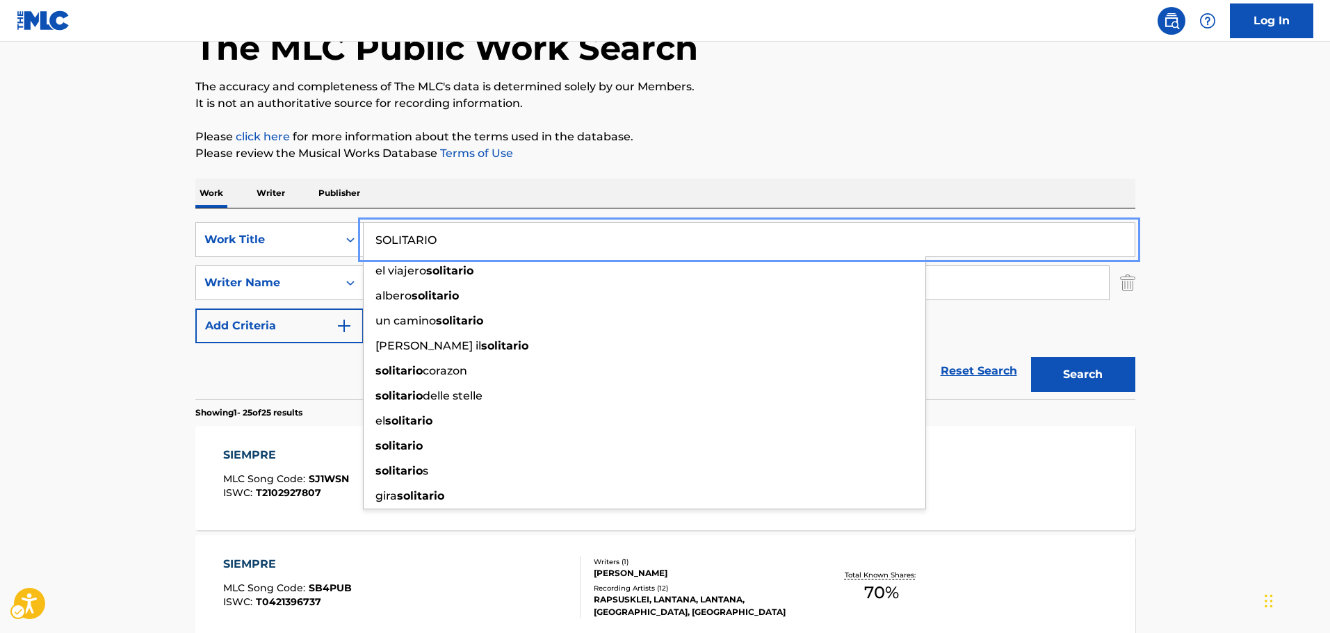
type input "SOLITARIO"
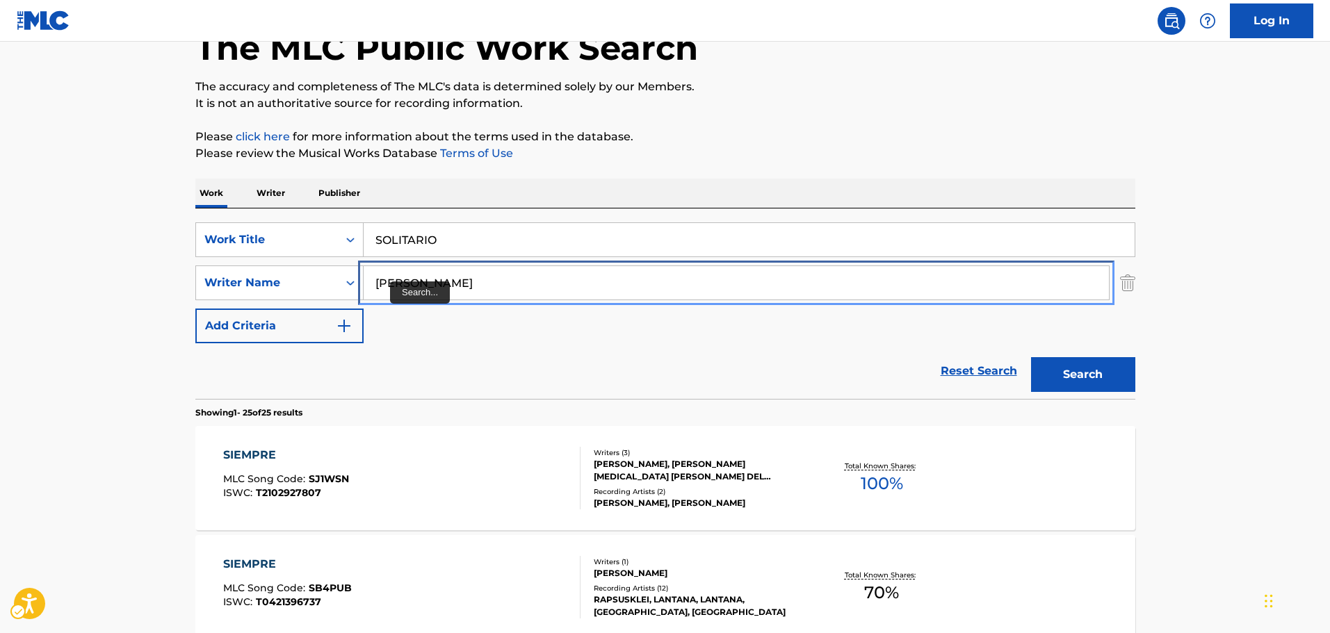
drag, startPoint x: 427, startPoint y: 275, endPoint x: 378, endPoint y: 282, distance: 49.8
click at [396, 284] on input "[PERSON_NAME]" at bounding box center [736, 282] width 745 height 33
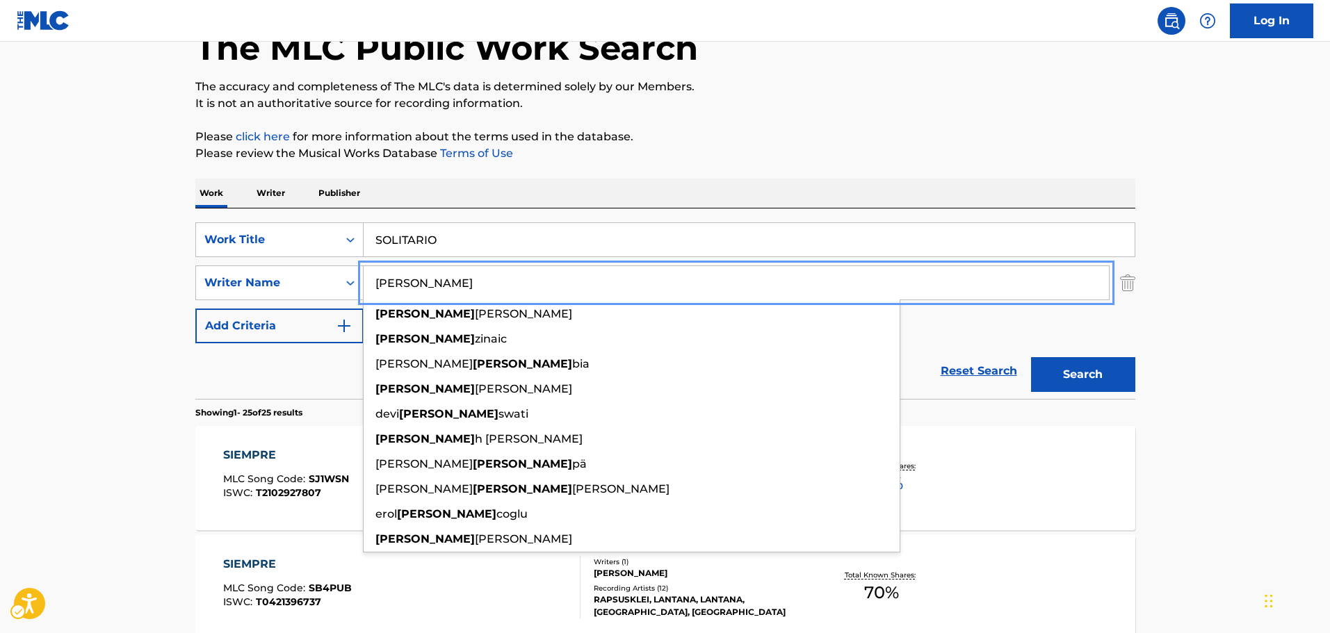
click at [378, 282] on input "[PERSON_NAME]" at bounding box center [736, 282] width 745 height 33
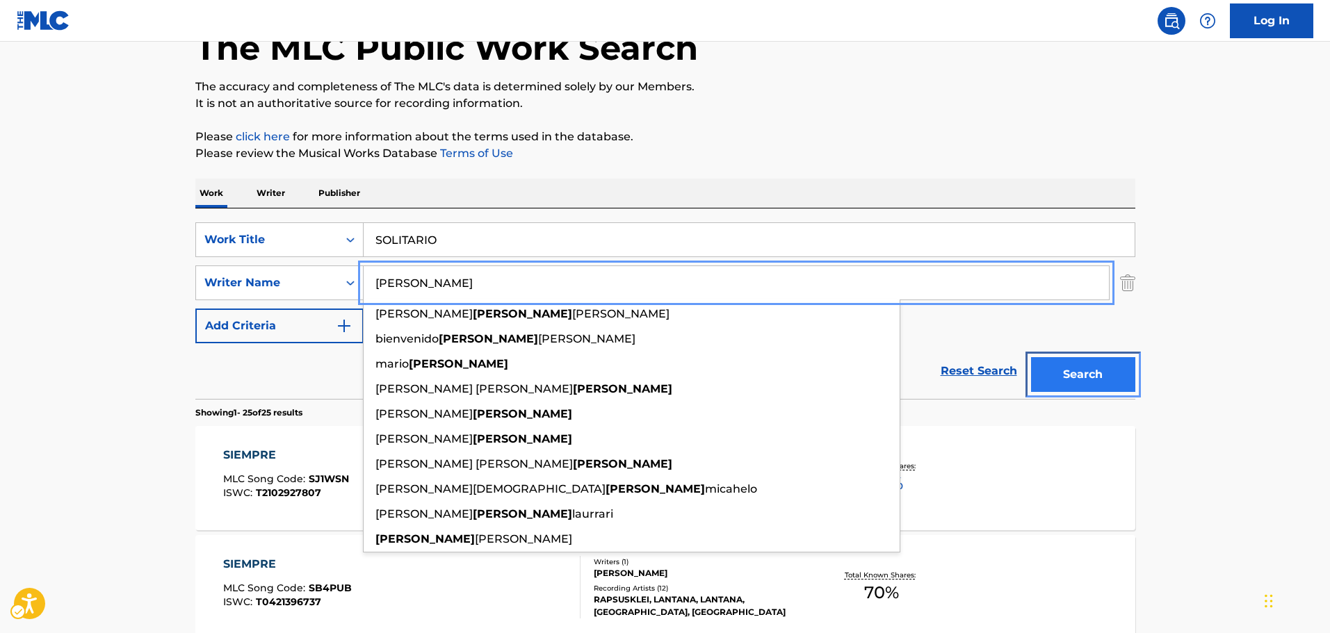
click at [1098, 367] on button "Search" at bounding box center [1083, 374] width 104 height 35
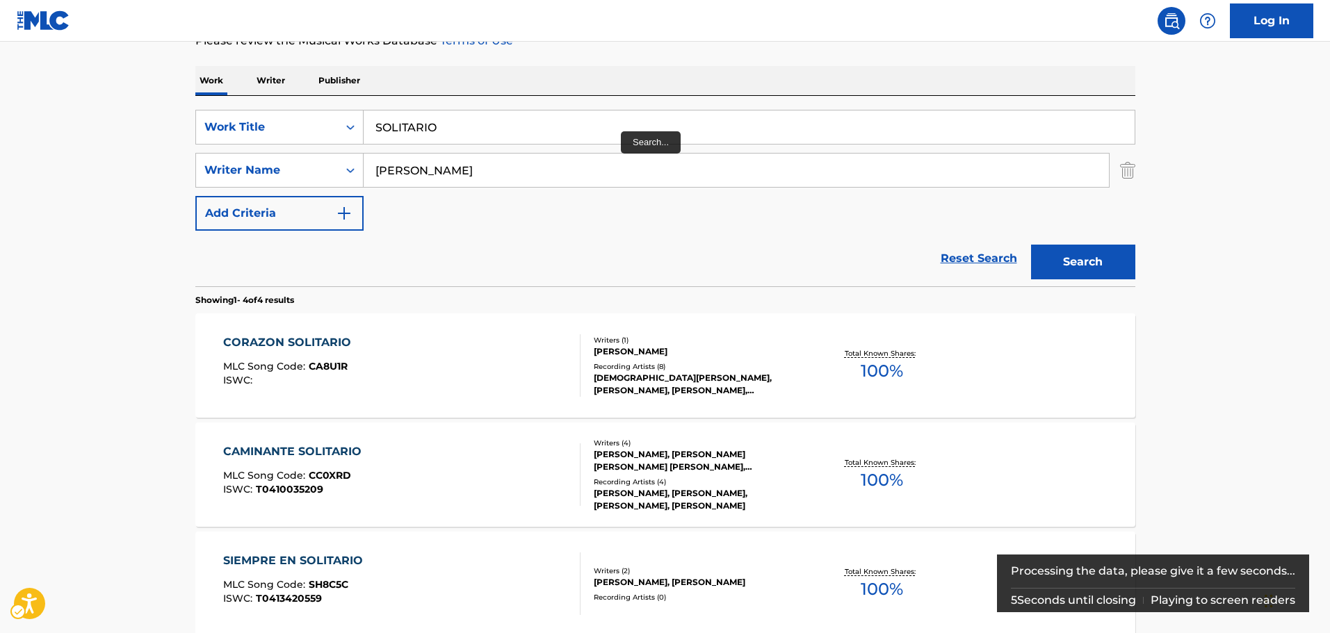
scroll to position [17, 0]
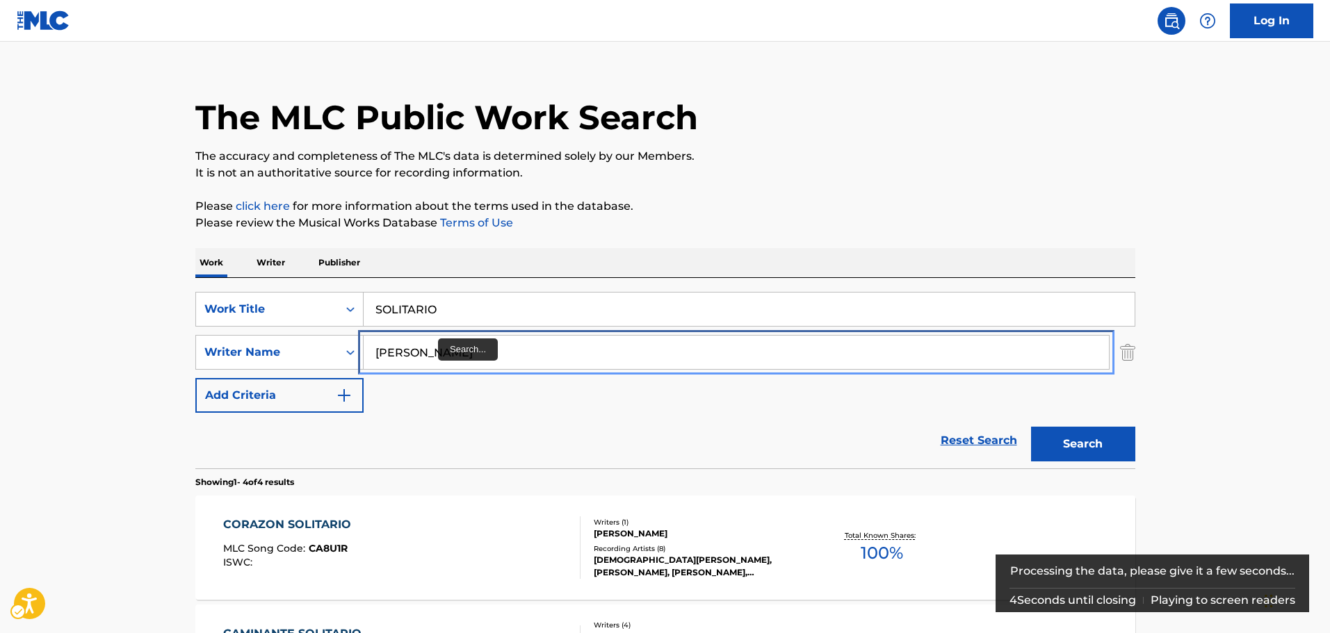
click at [427, 349] on input "[PERSON_NAME]" at bounding box center [736, 352] width 745 height 33
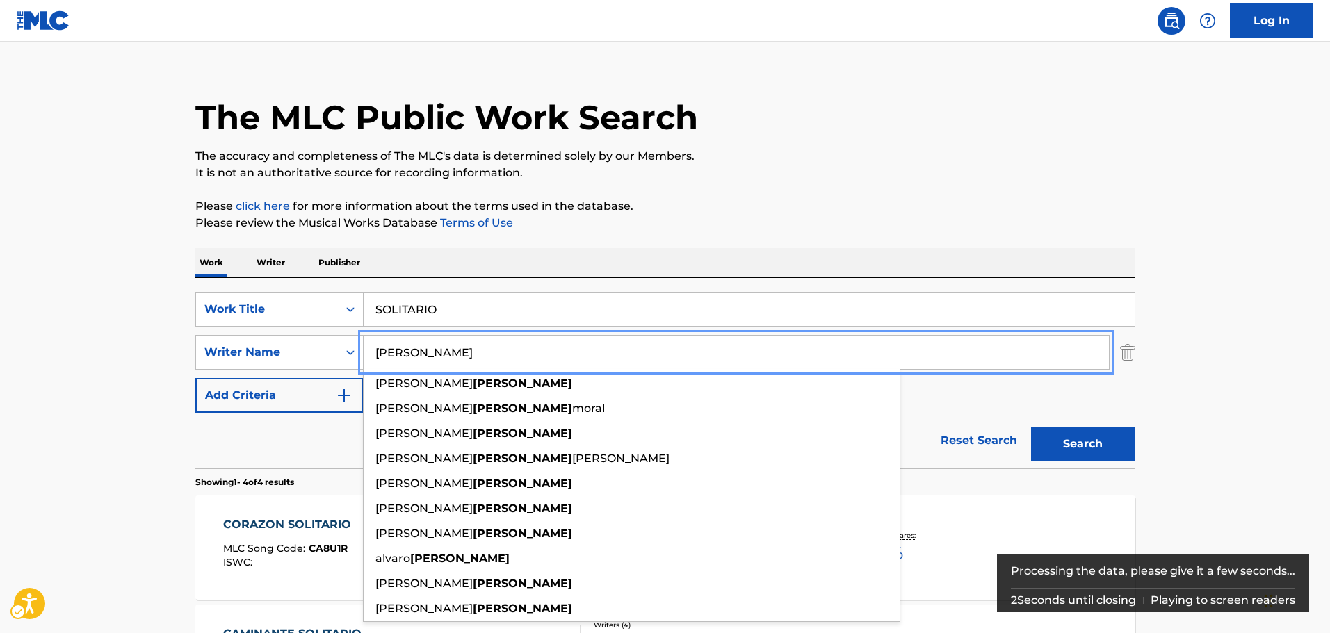
type input "[PERSON_NAME]"
click at [1103, 435] on button "Search" at bounding box center [1083, 444] width 104 height 35
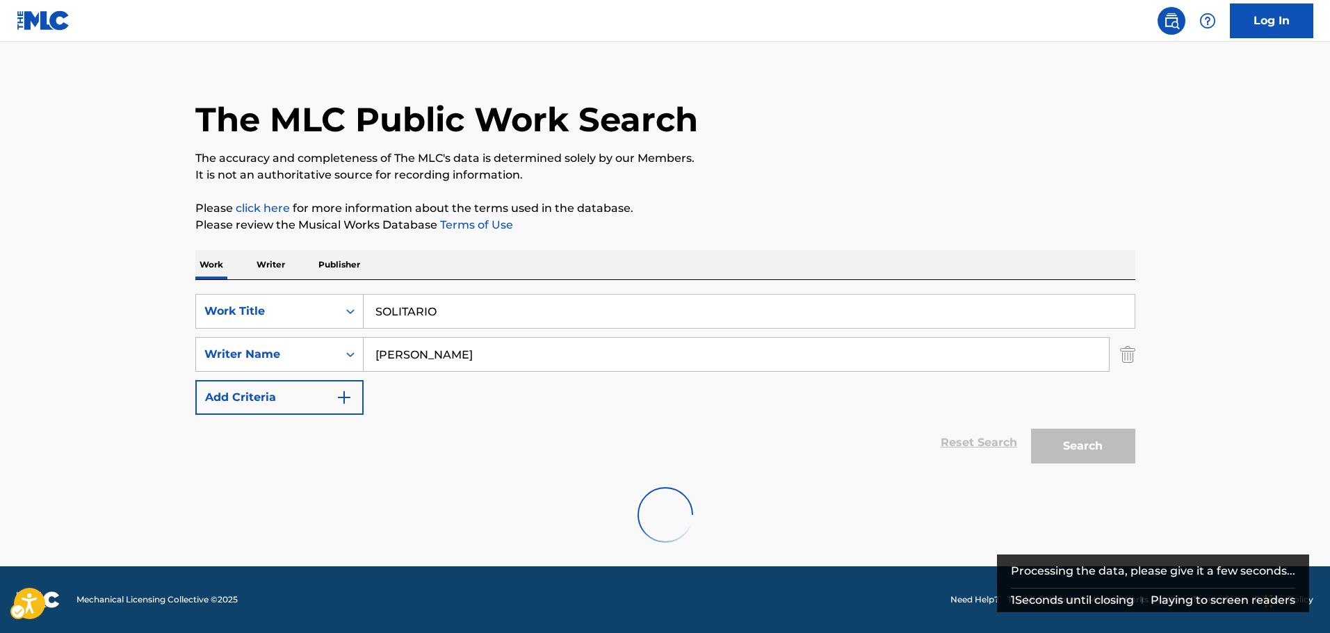
scroll to position [0, 0]
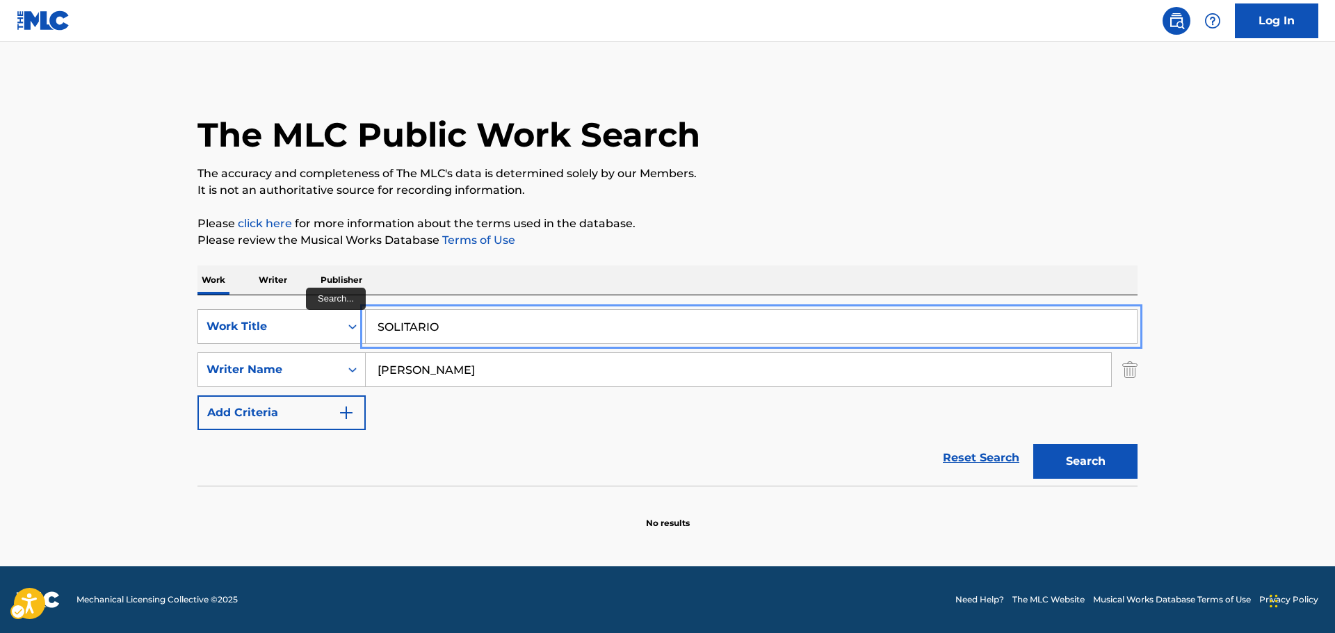
drag, startPoint x: 487, startPoint y: 321, endPoint x: 286, endPoint y: 321, distance: 201.6
click at [287, 321] on div "SearchWithCriteriaa22ba73a-10c9-46c2-9a9d-7a72d82b60da Work Title SOLITARIO" at bounding box center [667, 326] width 940 height 35
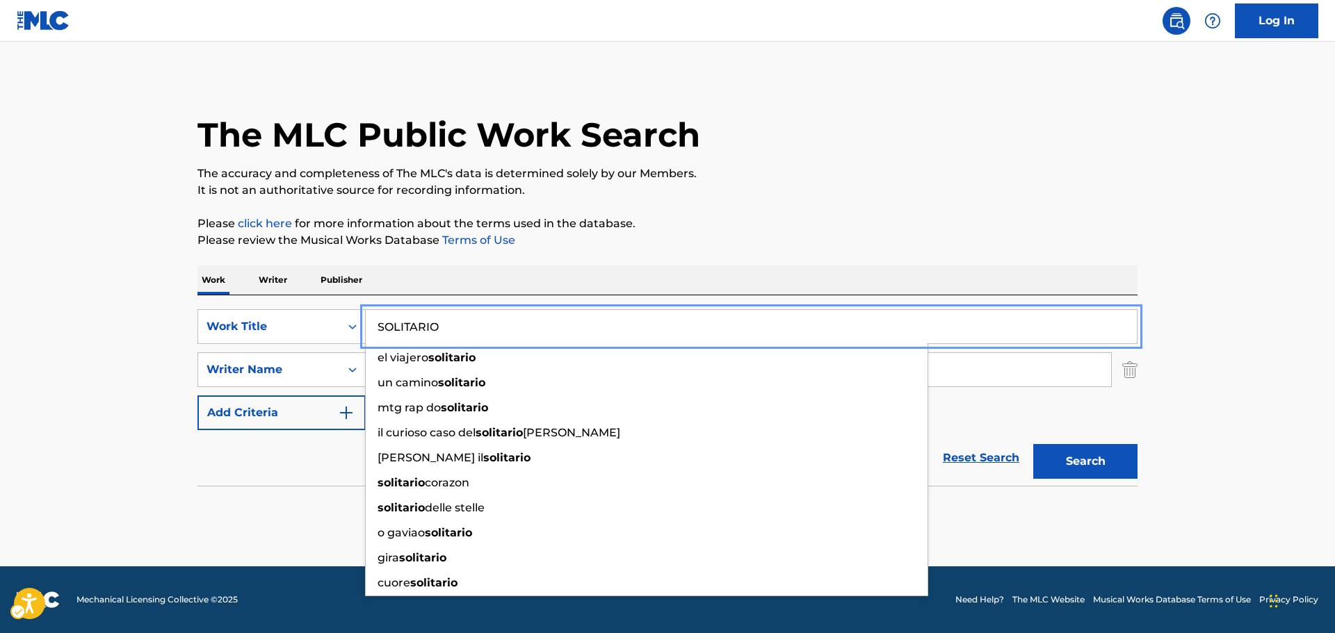
paste input "TE LA RIENDA"
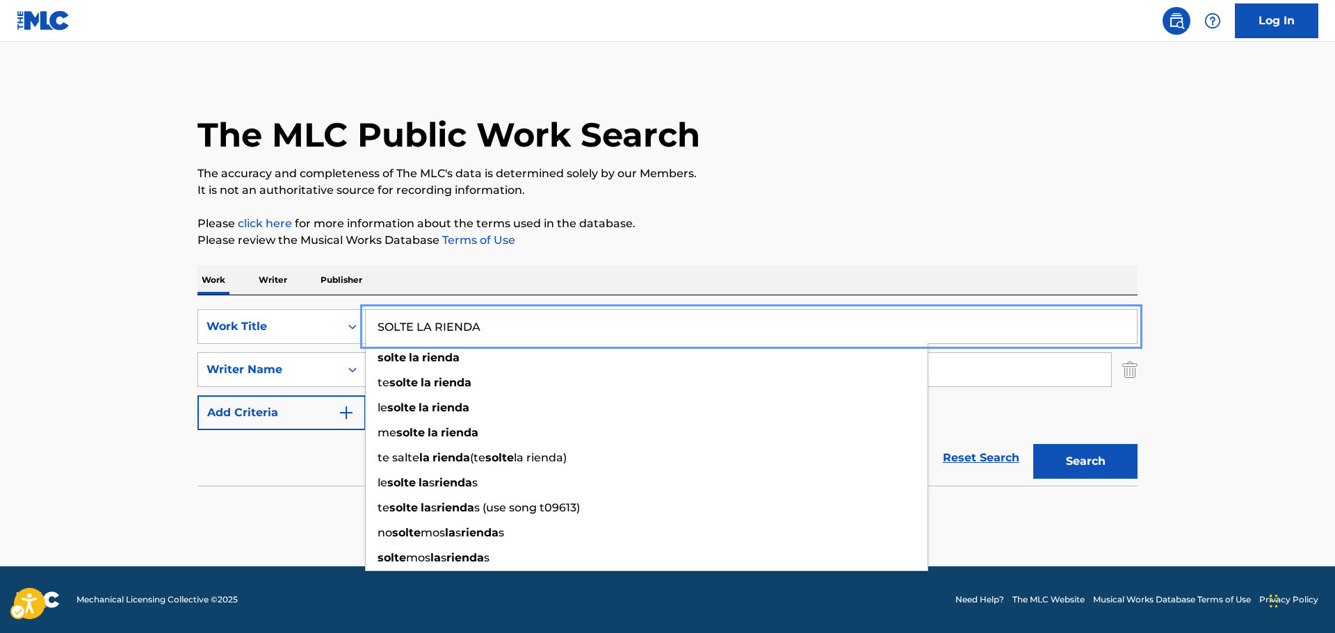
type input "SOLTE LA RIENDA"
click at [108, 331] on main "The MLC Public Work Search The accuracy and completeness of The MLC's data is d…" at bounding box center [667, 304] width 1335 height 525
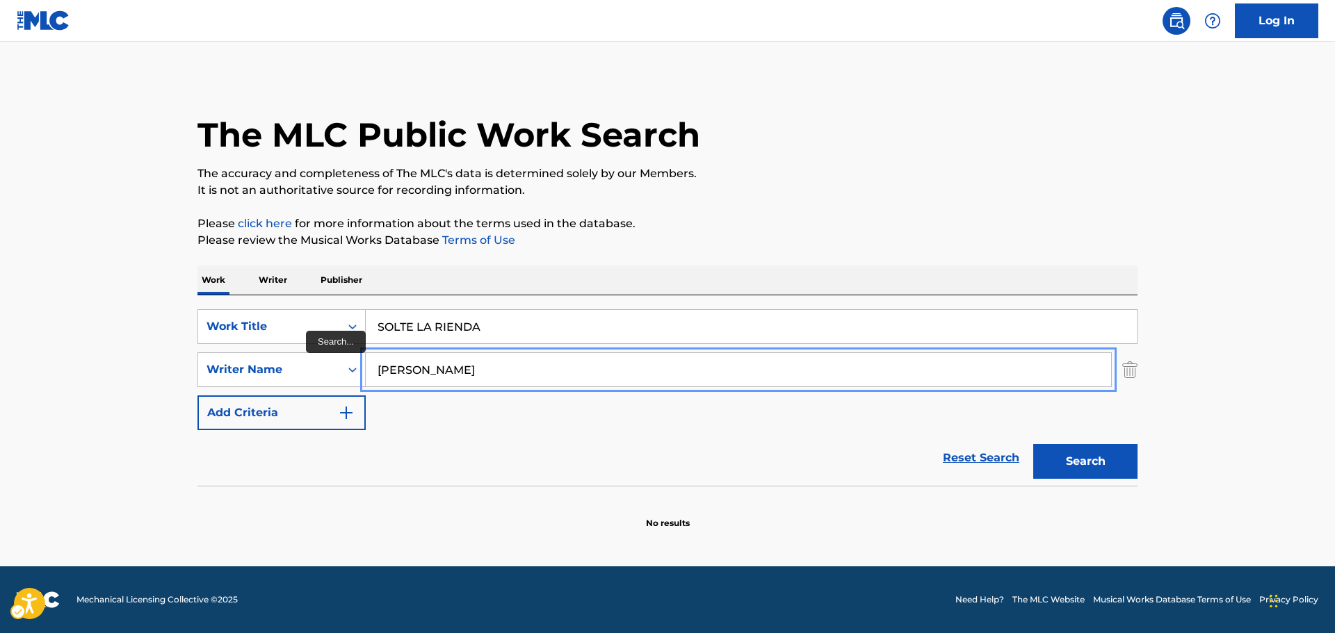
drag, startPoint x: 495, startPoint y: 374, endPoint x: 1, endPoint y: 368, distance: 494.4
click at [1, 368] on main "The MLC Public Work Search The accuracy and completeness of The MLC's data is d…" at bounding box center [667, 304] width 1335 height 525
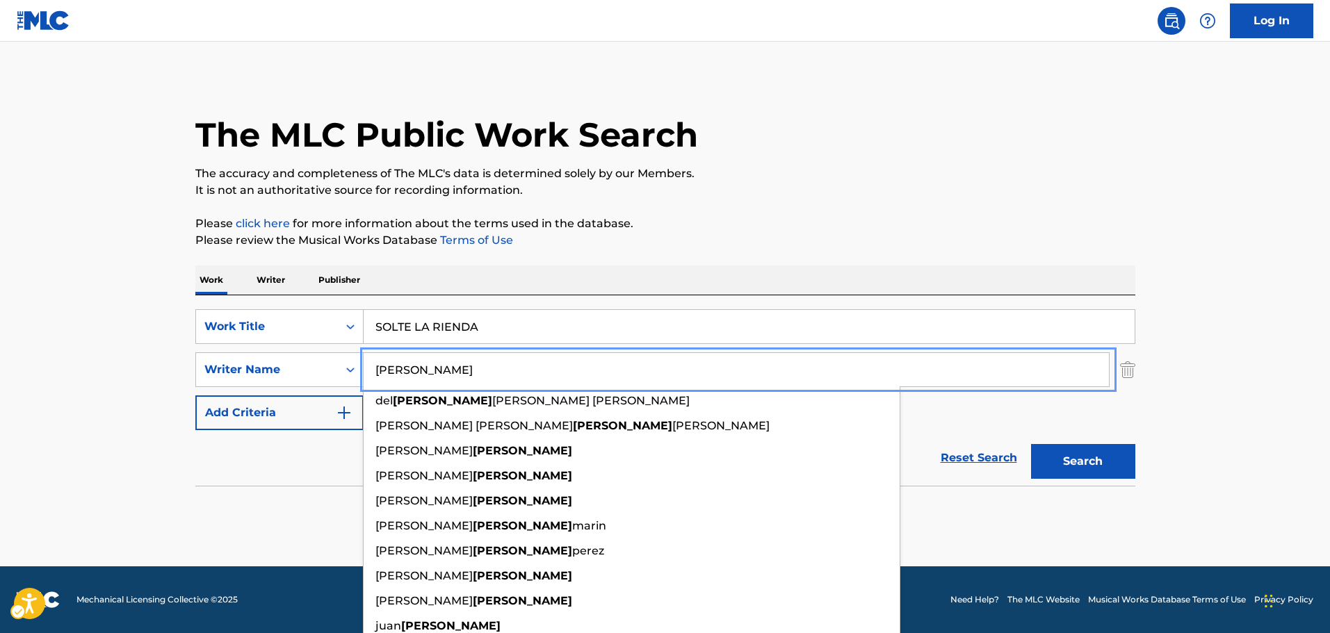
type input "[PERSON_NAME]"
click at [1094, 457] on button "Search" at bounding box center [1083, 461] width 104 height 35
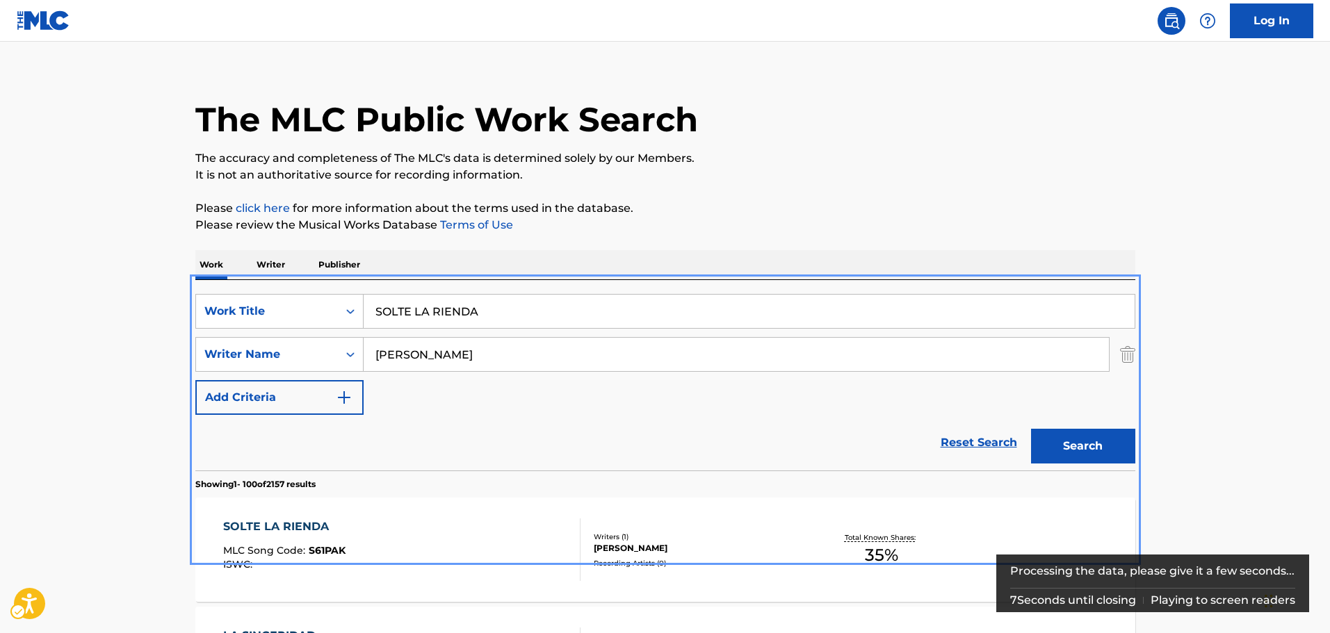
scroll to position [154, 0]
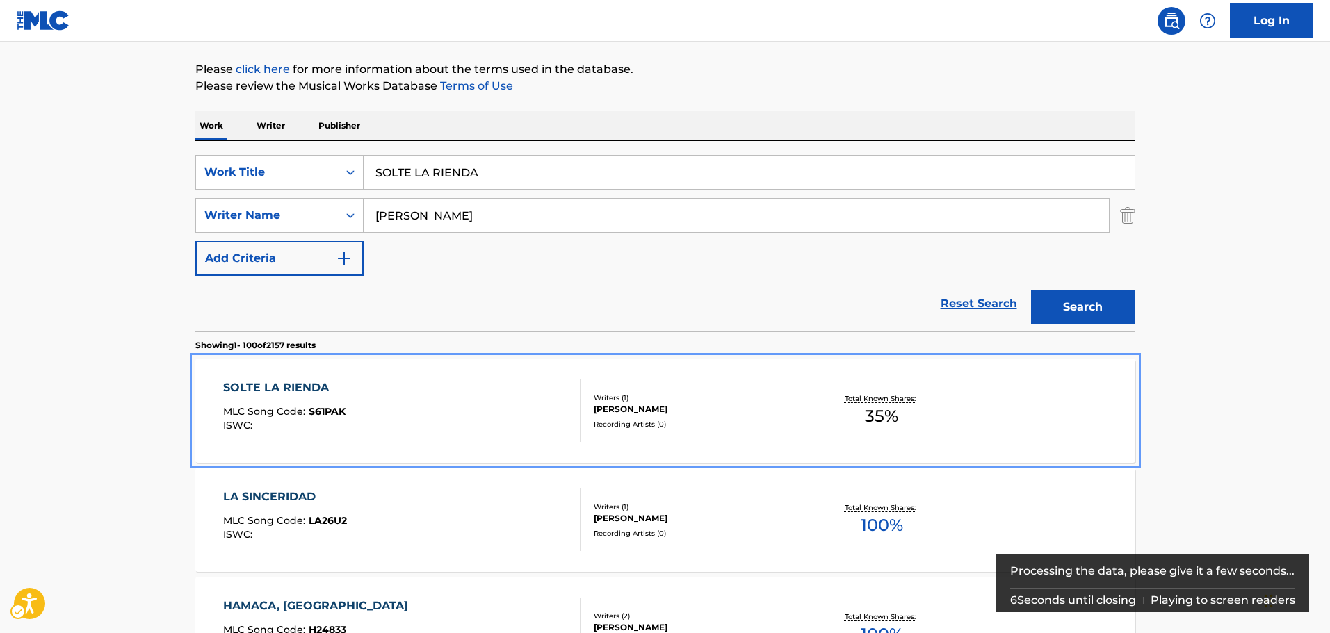
click at [414, 397] on div "SOLTE LA RIENDA MLC Song Code : S61PAK ISWC :" at bounding box center [401, 411] width 357 height 63
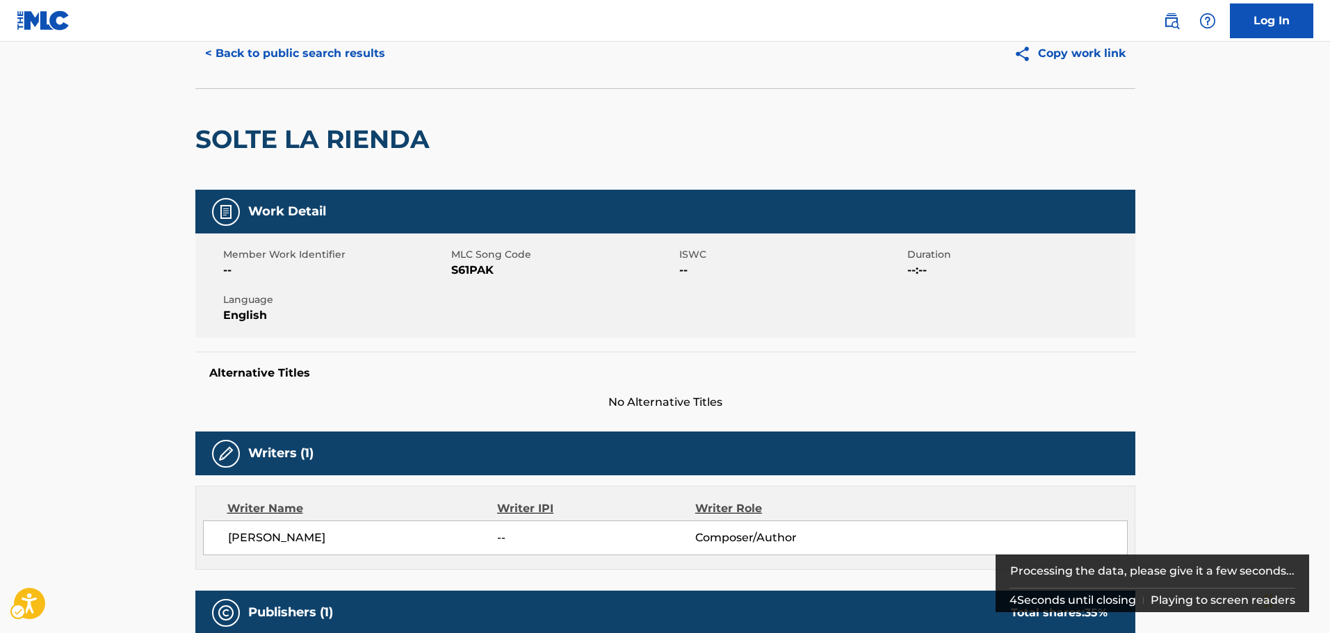
scroll to position [139, 0]
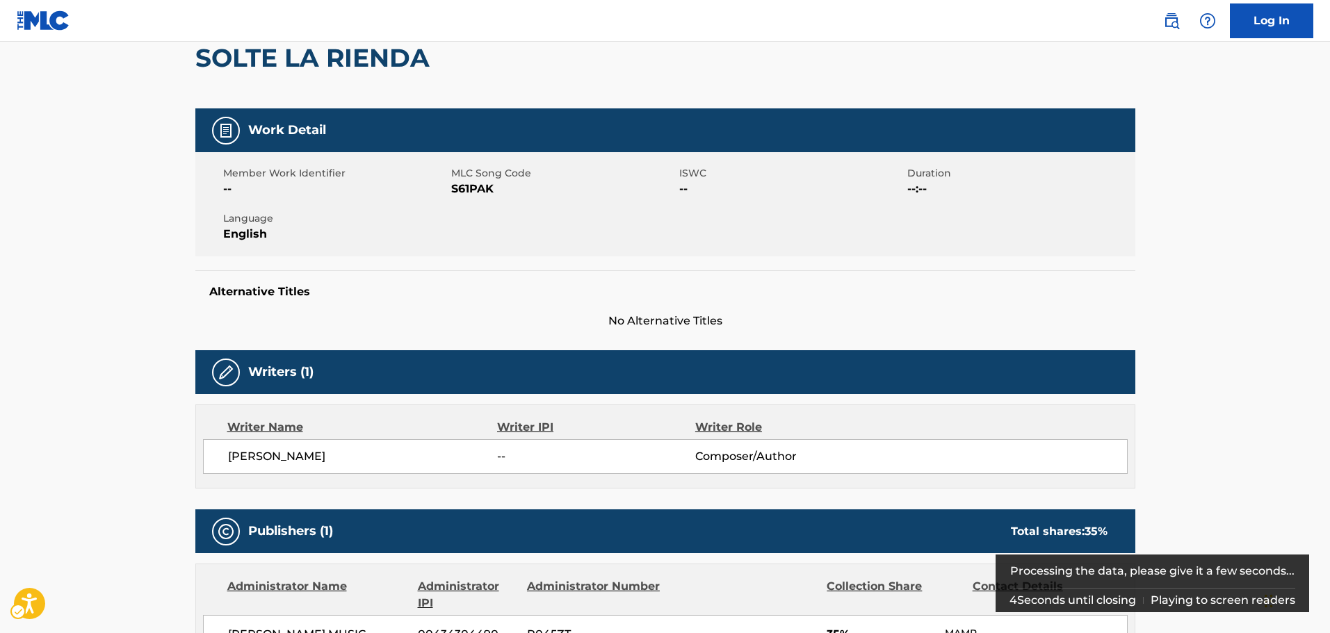
click at [478, 184] on span "MLC Song Code - S61PAK" at bounding box center [563, 189] width 225 height 17
copy span "S61PAK"
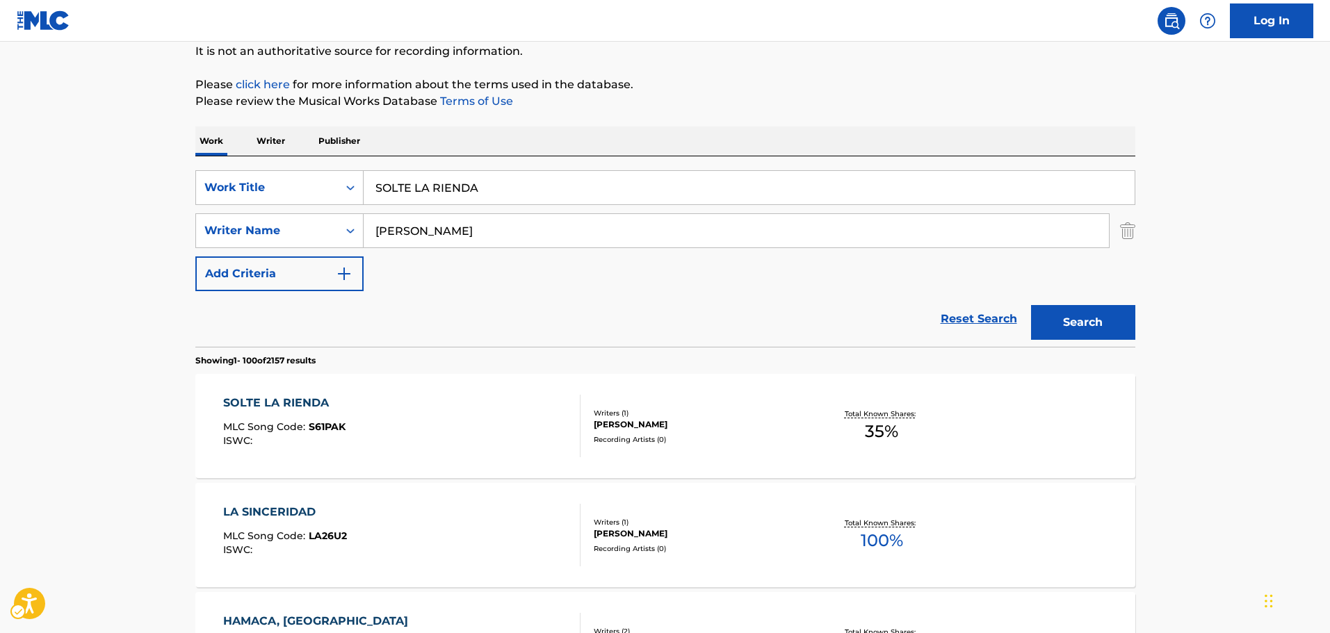
scroll to position [154, 0]
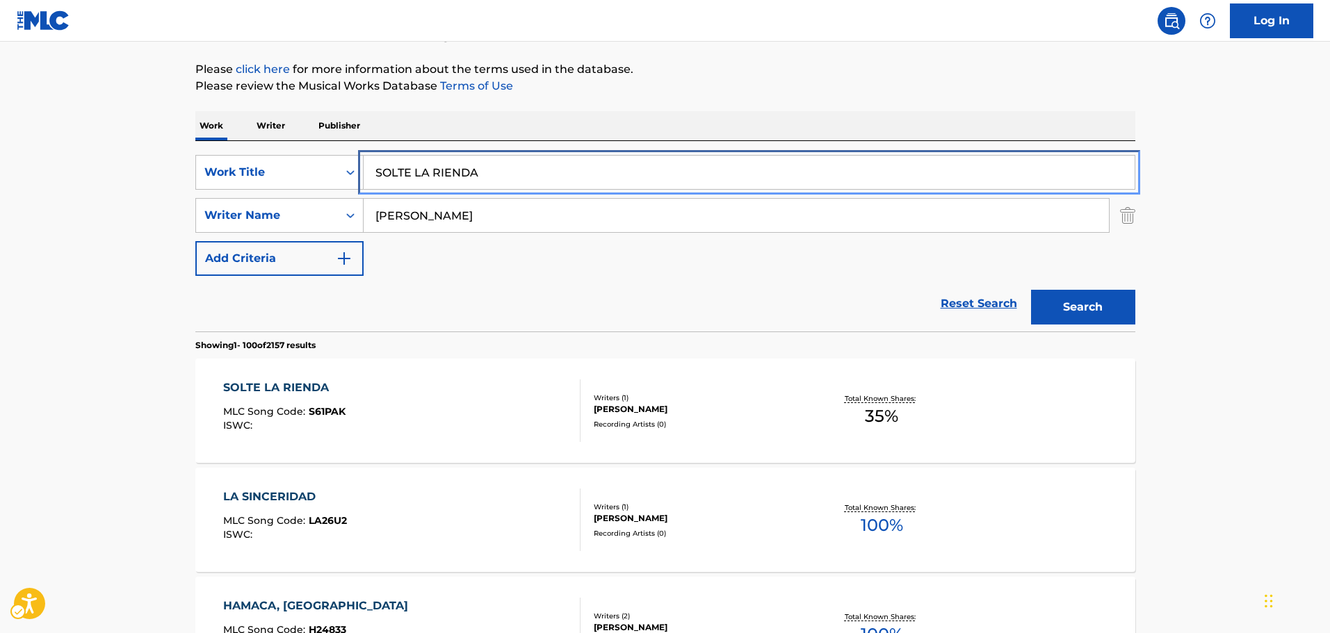
click at [507, 170] on input "SOLTE LA RIENDA" at bounding box center [749, 172] width 771 height 33
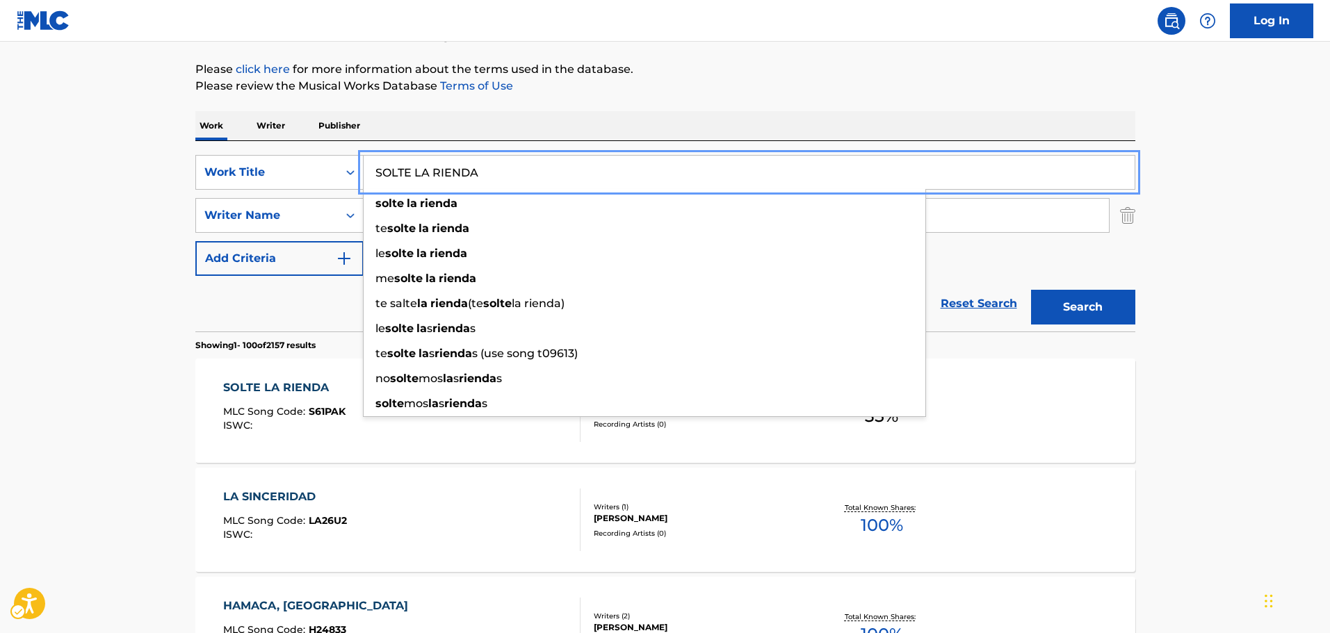
click at [505, 170] on input "SOLTE LA RIENDA" at bounding box center [749, 172] width 771 height 33
paste input "R"
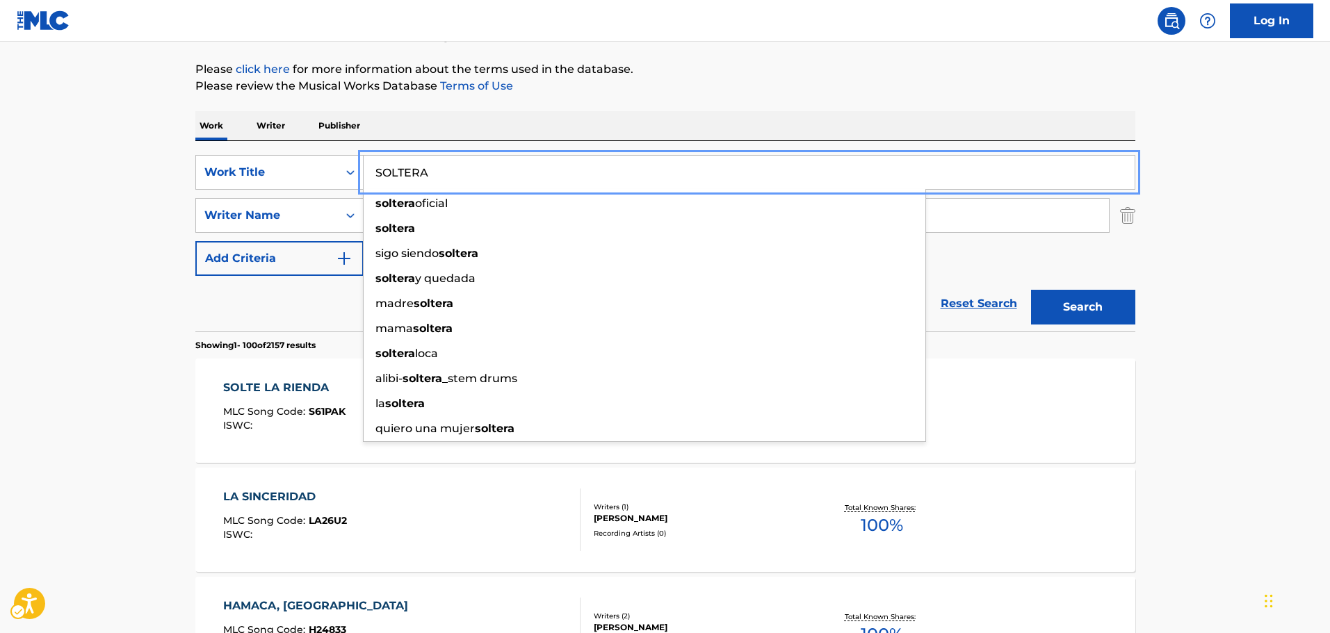
type input "SOLTERA"
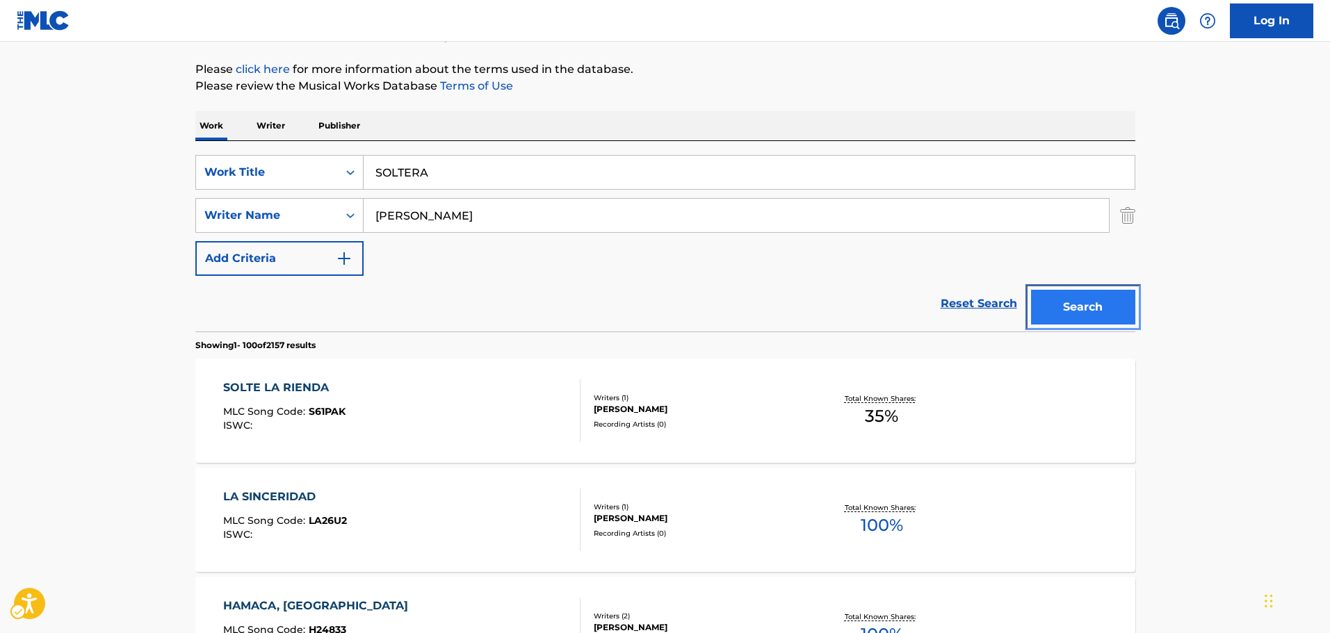
click at [1089, 314] on button "Search" at bounding box center [1083, 307] width 104 height 35
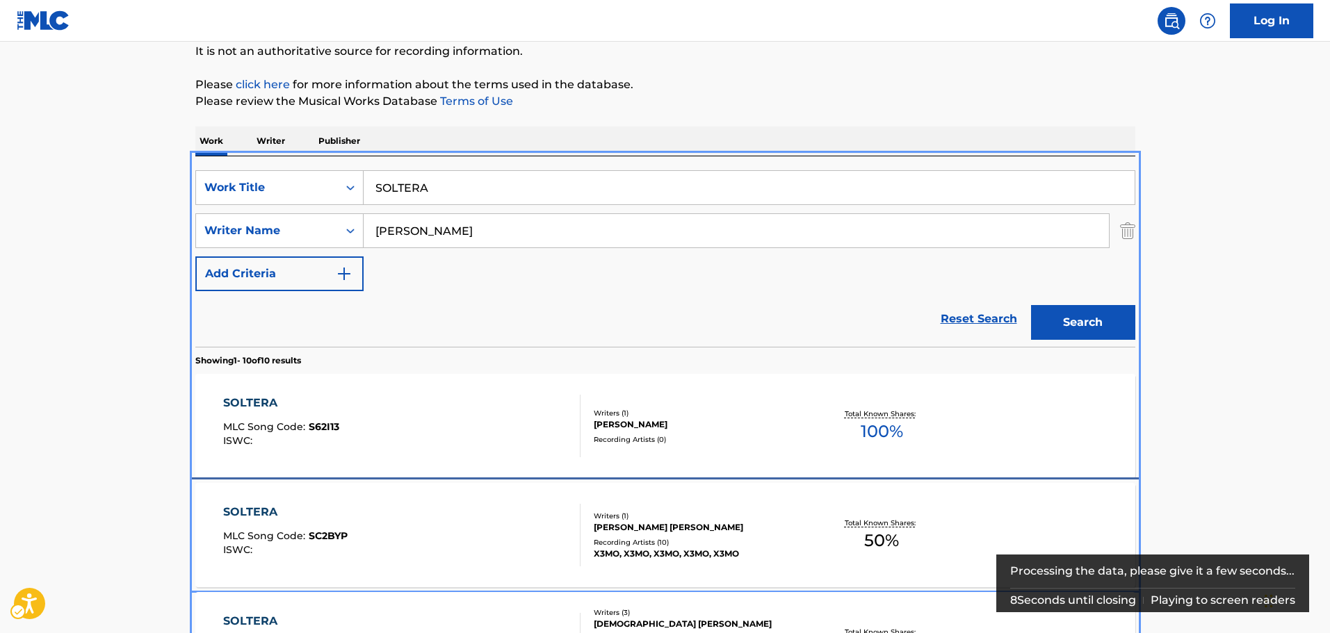
scroll to position [295, 0]
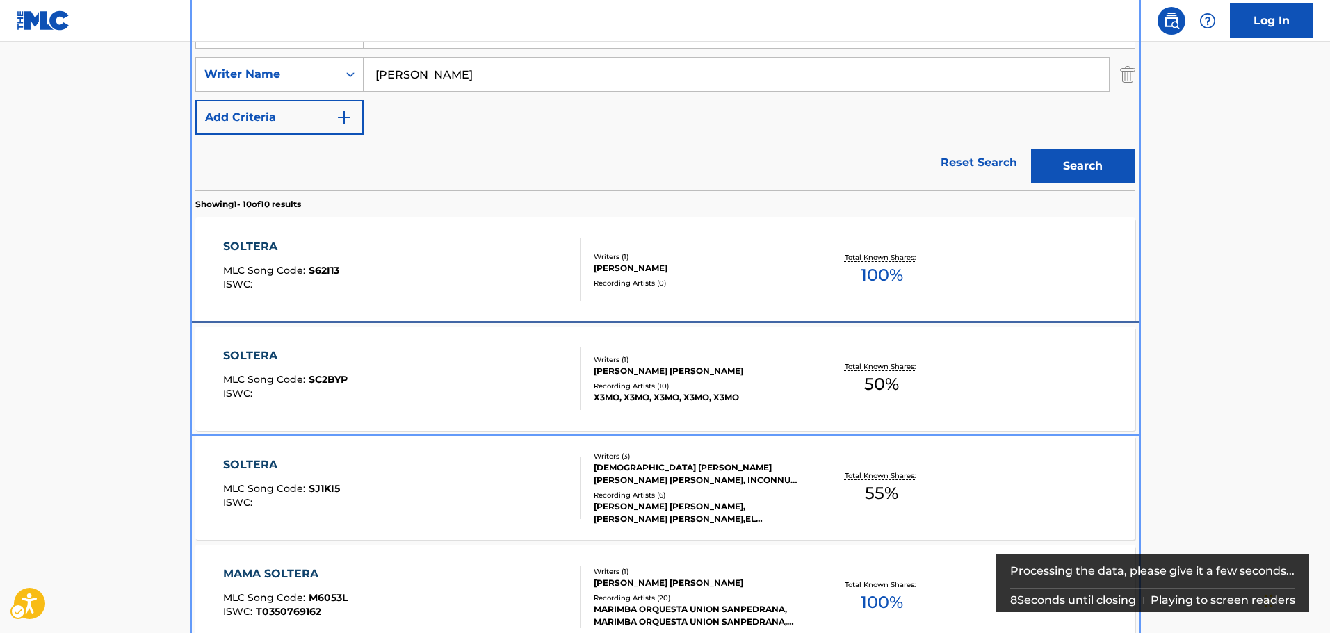
click at [489, 419] on div "SOLTERA MLC Song Code : SC2BYP ISWC : Writers ( 1 ) [PERSON_NAME] [PERSON_NAME]…" at bounding box center [665, 379] width 940 height 104
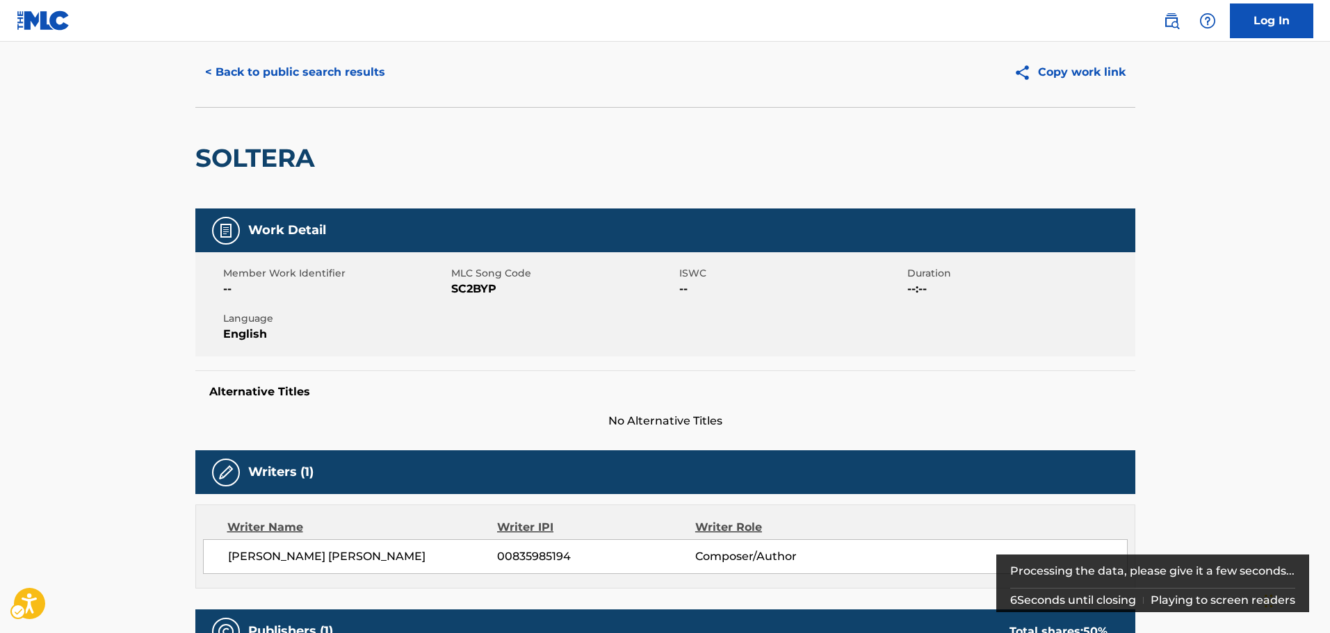
scroll to position [70, 0]
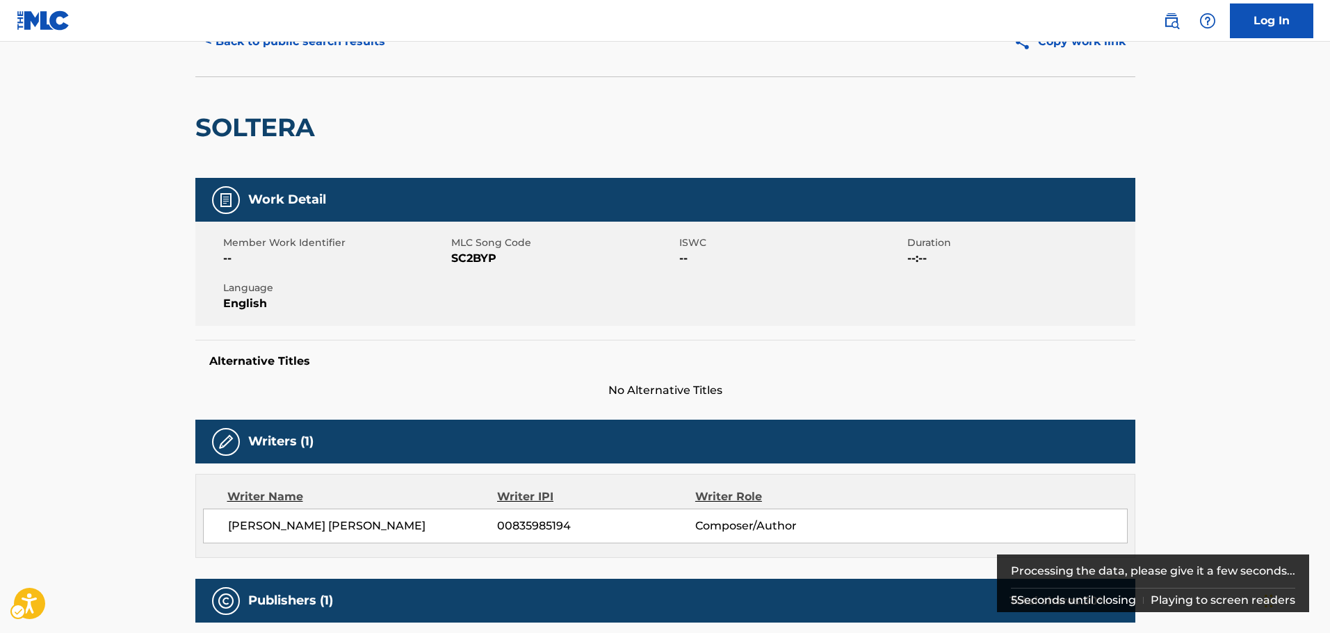
scroll to position [295, 0]
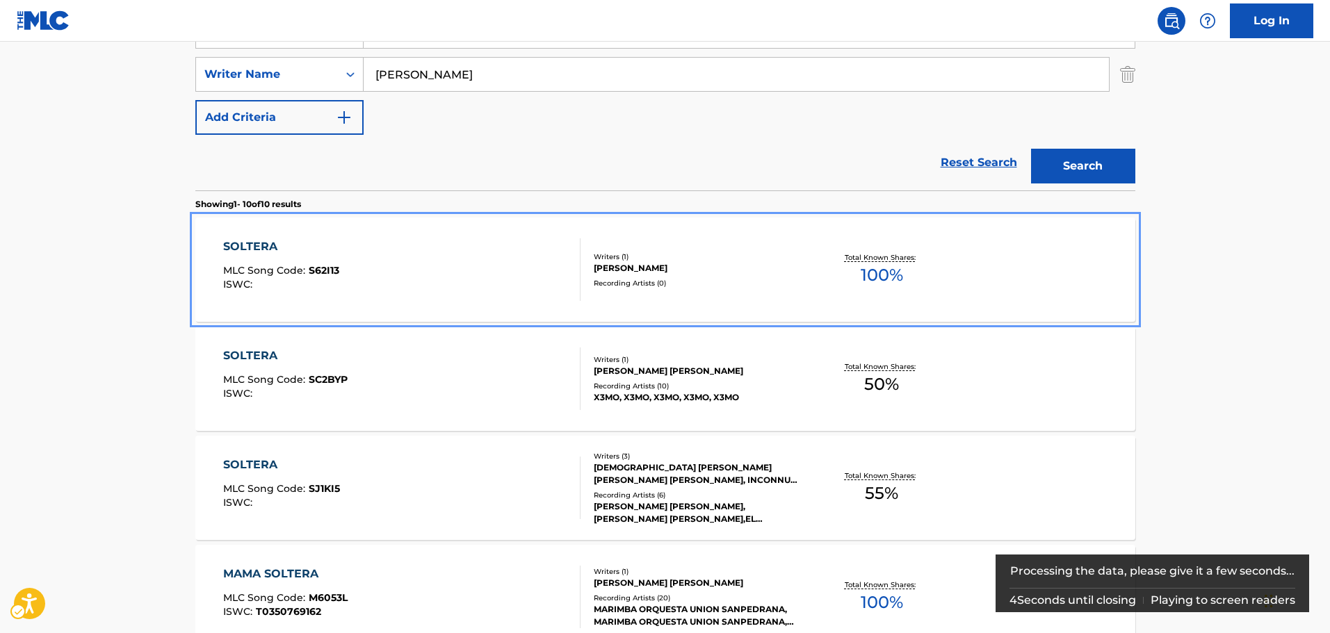
click at [421, 264] on div "SOLTERA MLC Song Code : S62I13 ISWC :" at bounding box center [401, 269] width 357 height 63
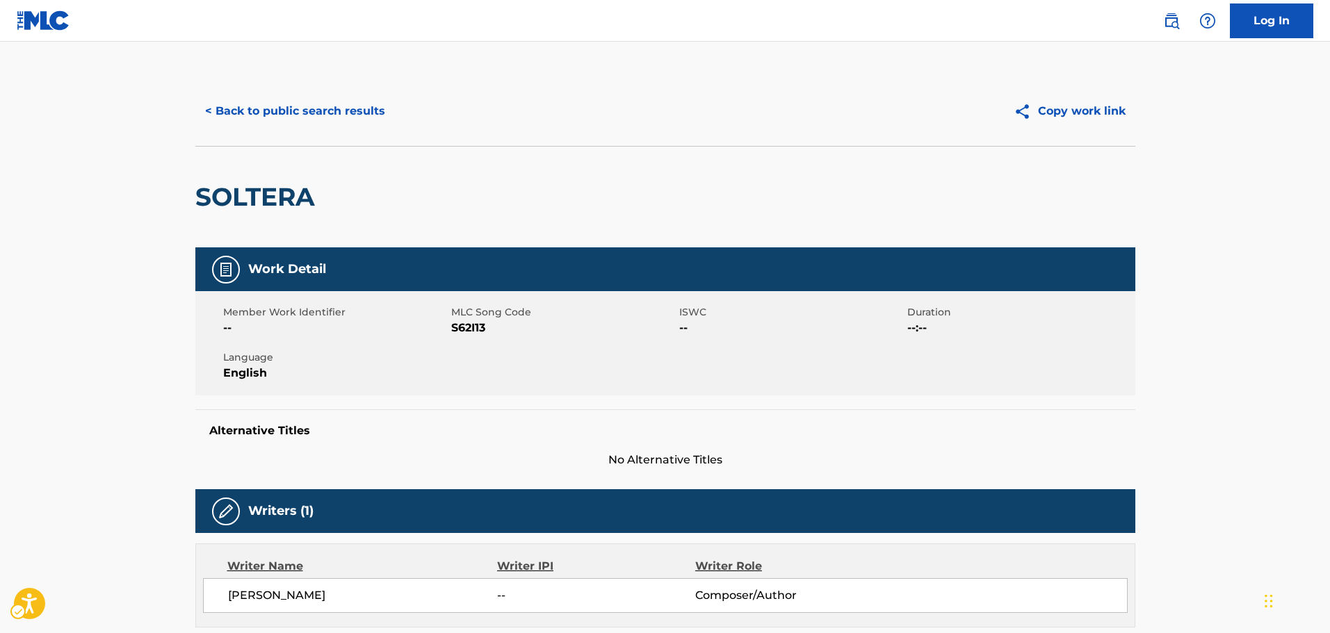
click at [461, 329] on span "MLC Song Code - S62I13" at bounding box center [563, 328] width 225 height 17
copy span "S62I13"
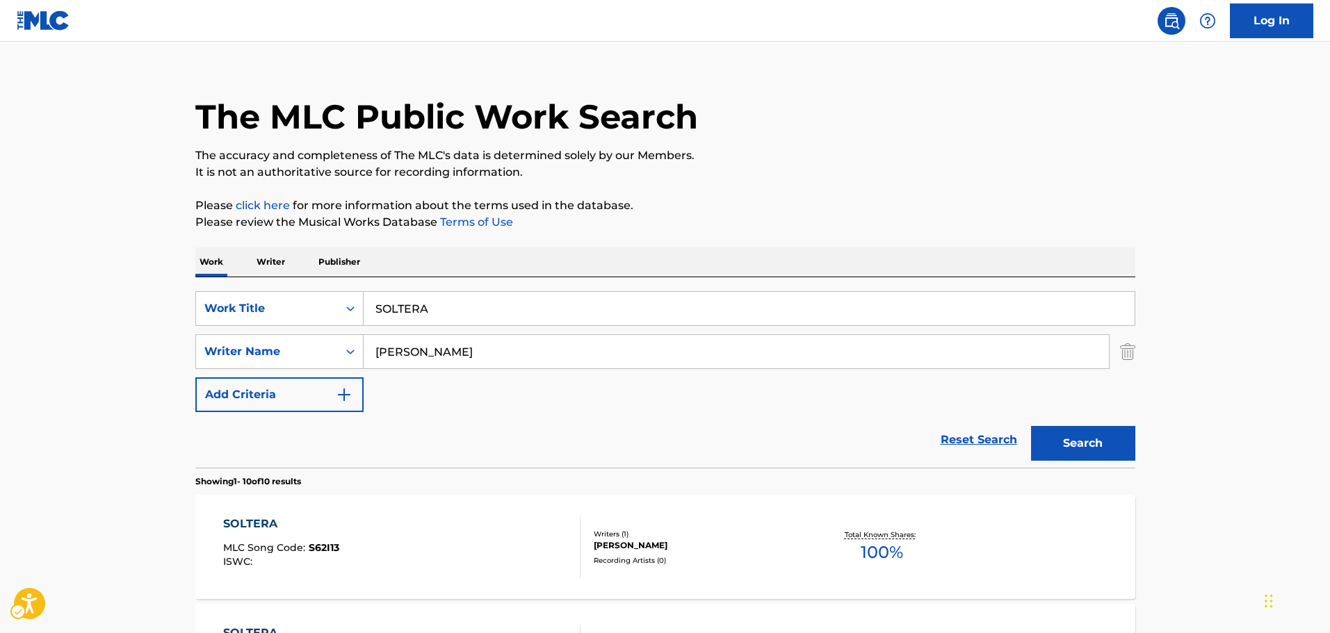
scroll to position [17, 0]
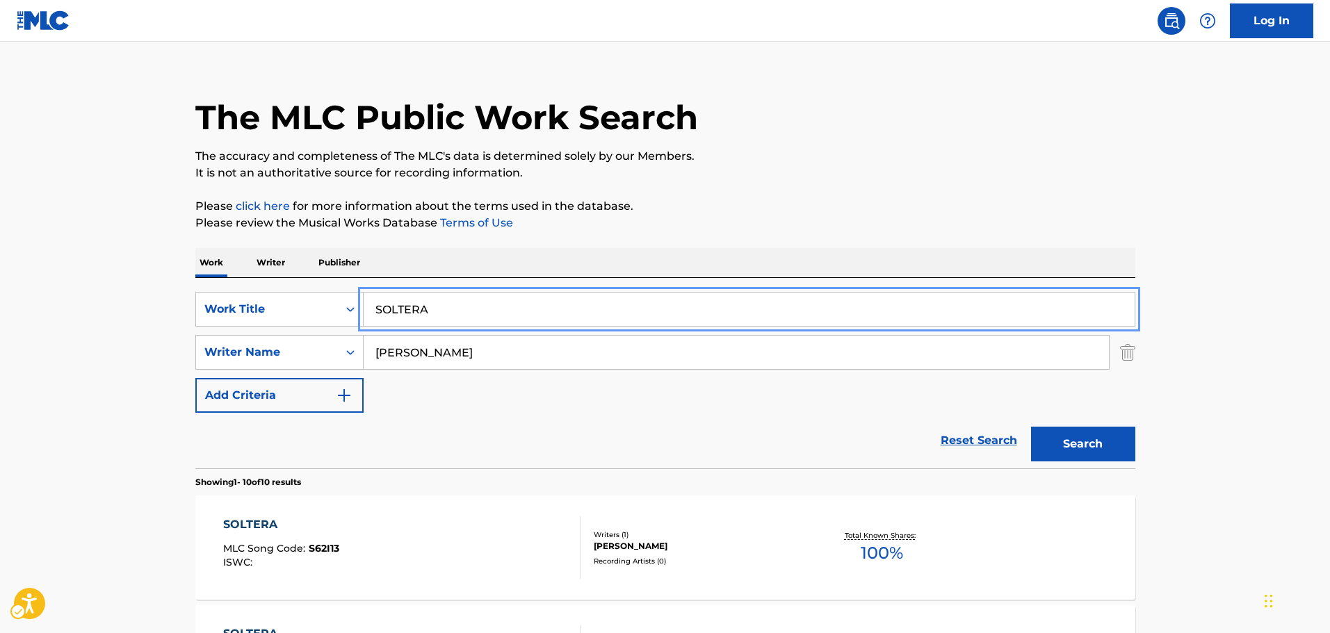
drag, startPoint x: 423, startPoint y: 310, endPoint x: 35, endPoint y: 327, distance: 388.3
paste input "QUEEZE SOUNDS"
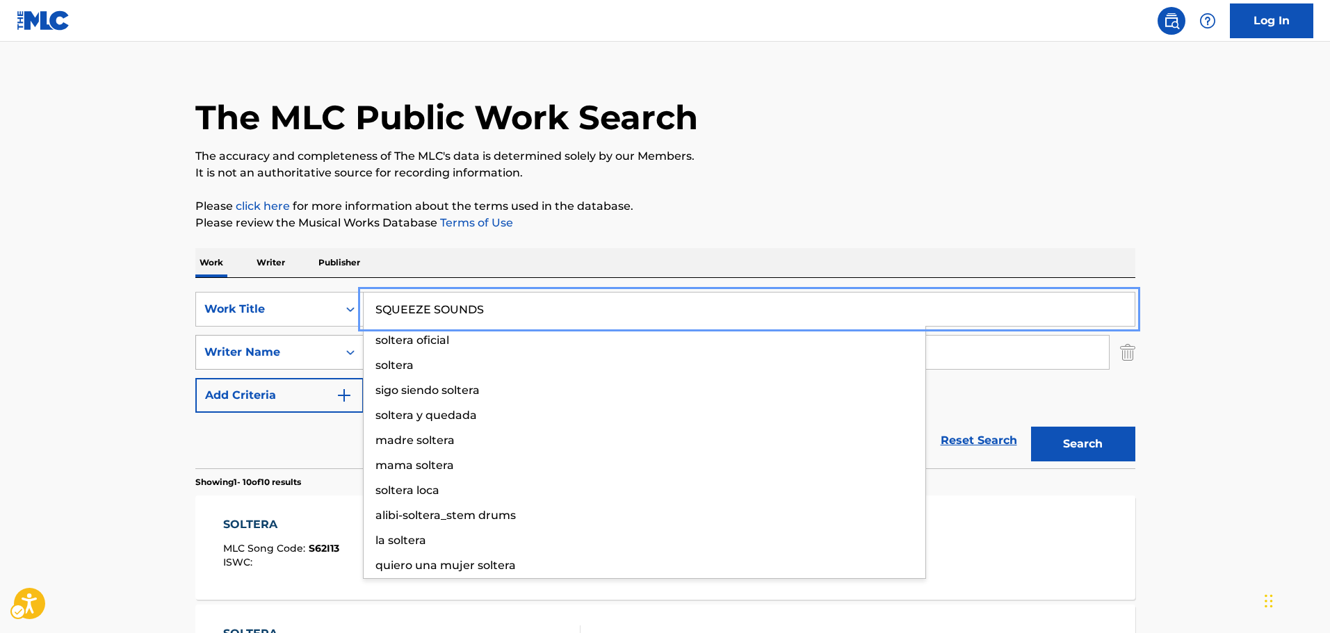
type input "SQUEEZE SOUNDS"
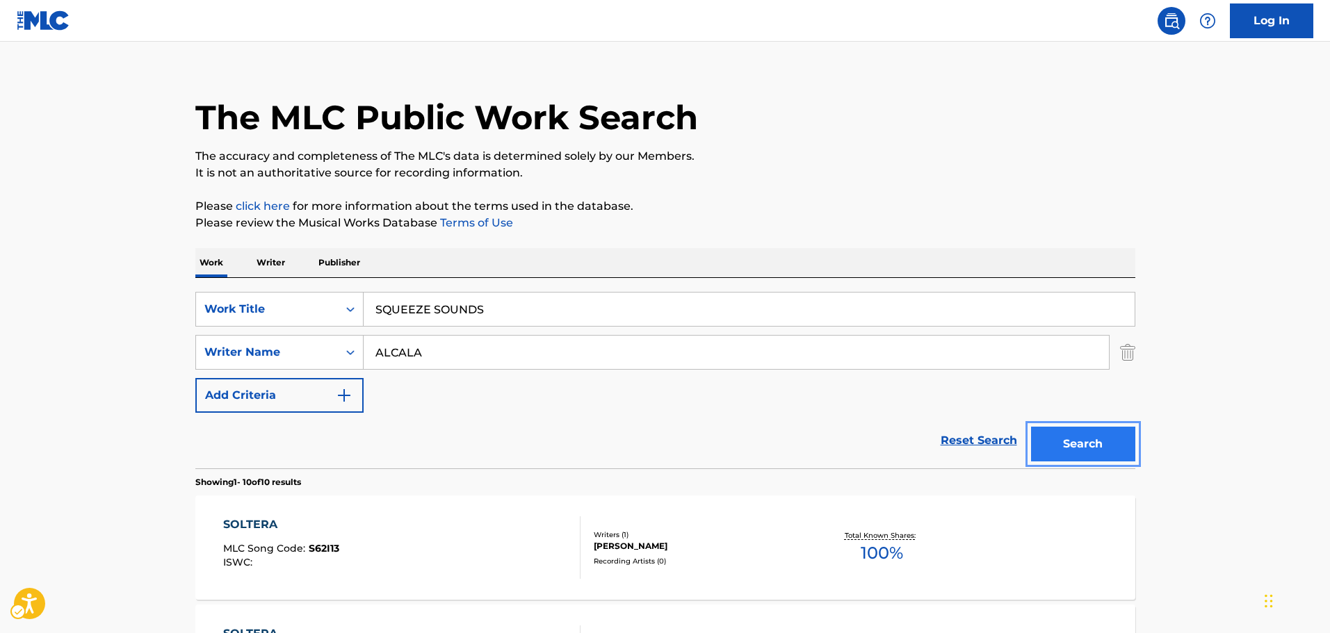
click at [1096, 448] on button "Search" at bounding box center [1083, 444] width 104 height 35
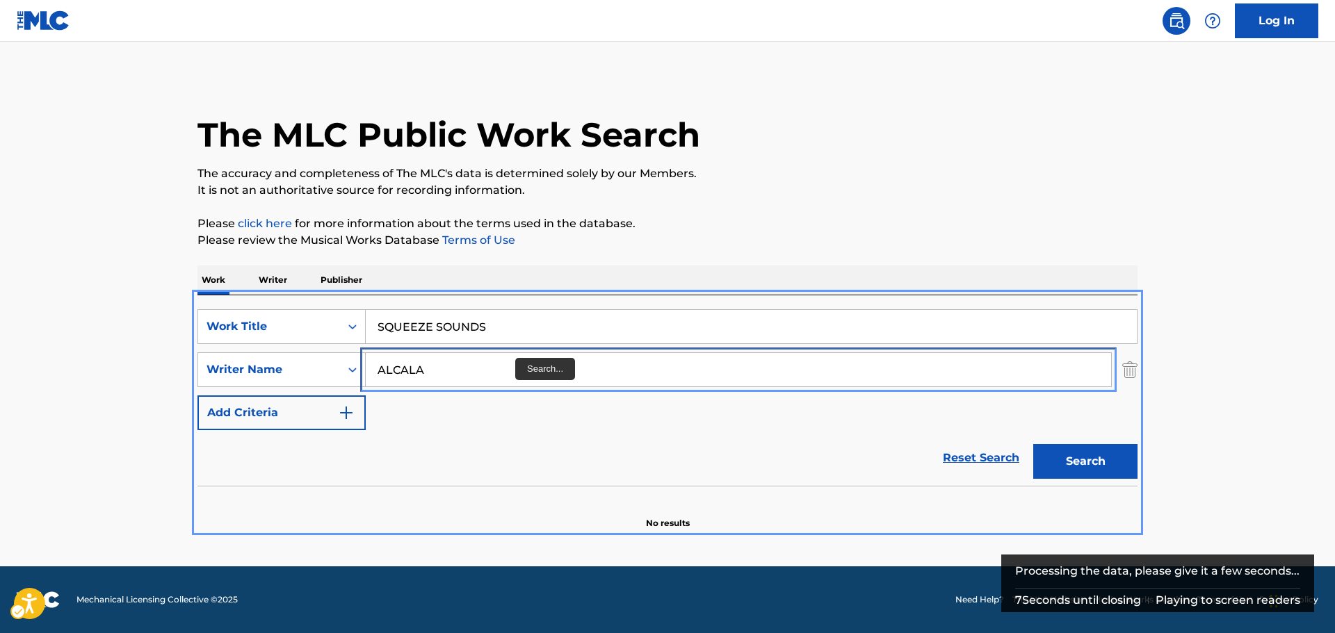
click at [435, 367] on input "ALCALA" at bounding box center [738, 369] width 745 height 33
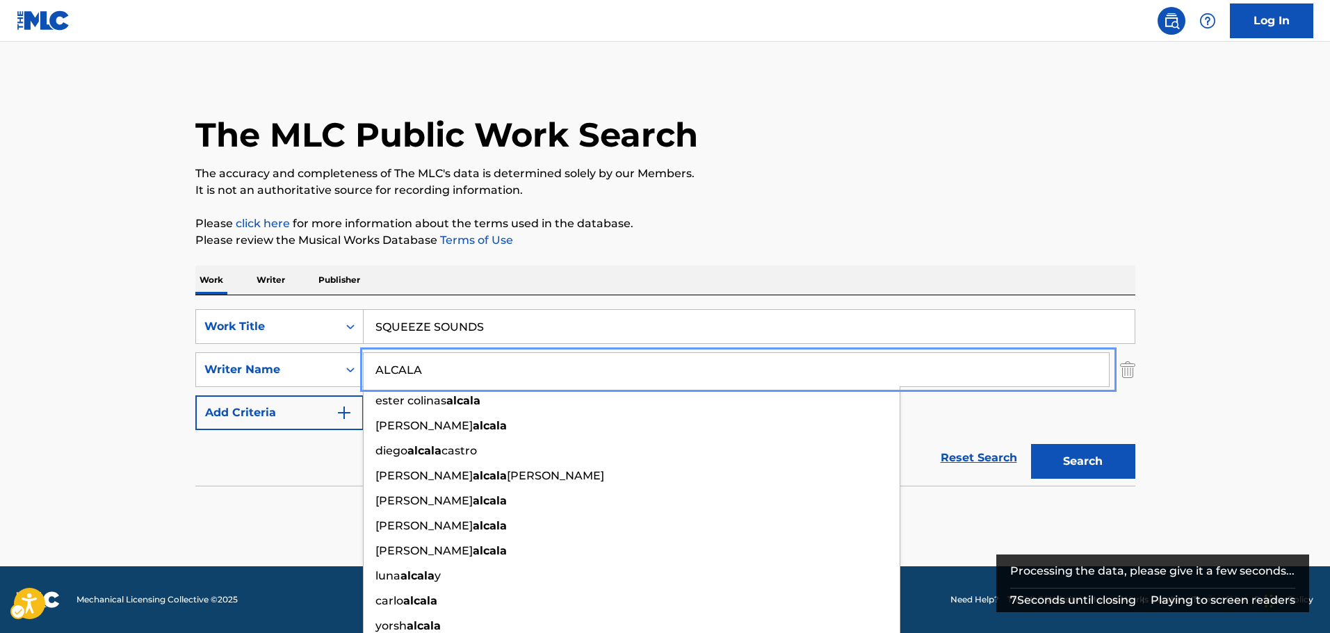
click at [435, 367] on input "ALCALA" at bounding box center [736, 369] width 745 height 33
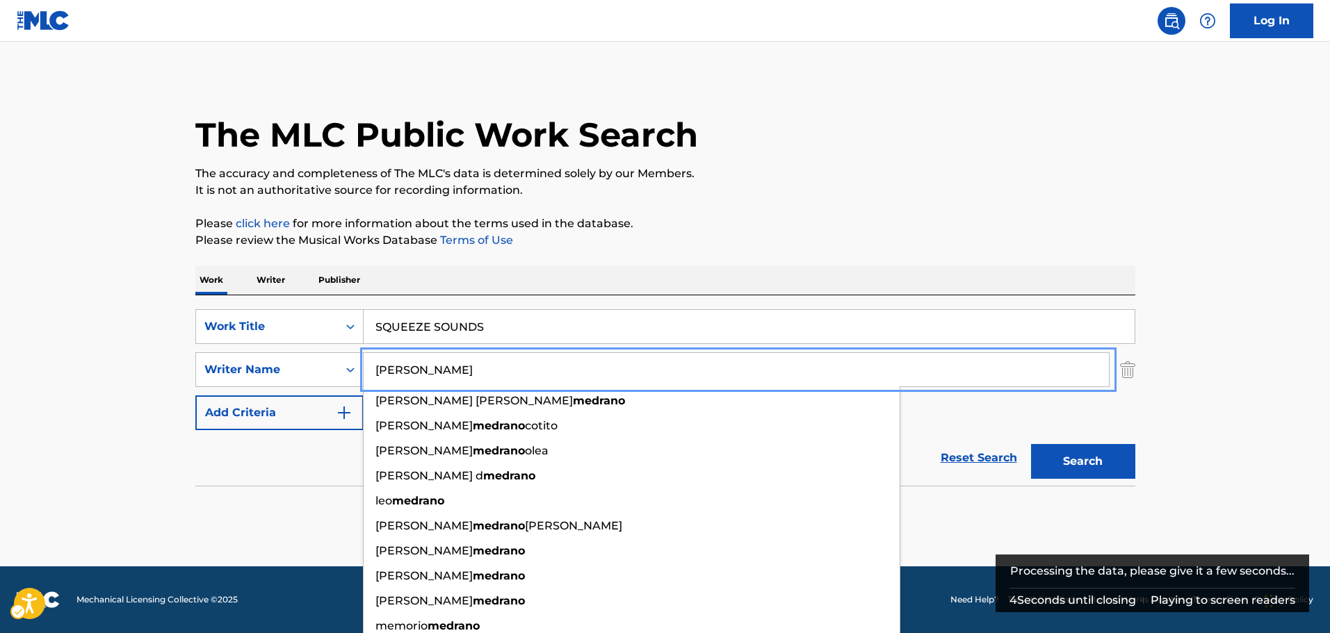
type input "[PERSON_NAME]"
click at [1033, 461] on button "Search" at bounding box center [1085, 461] width 104 height 35
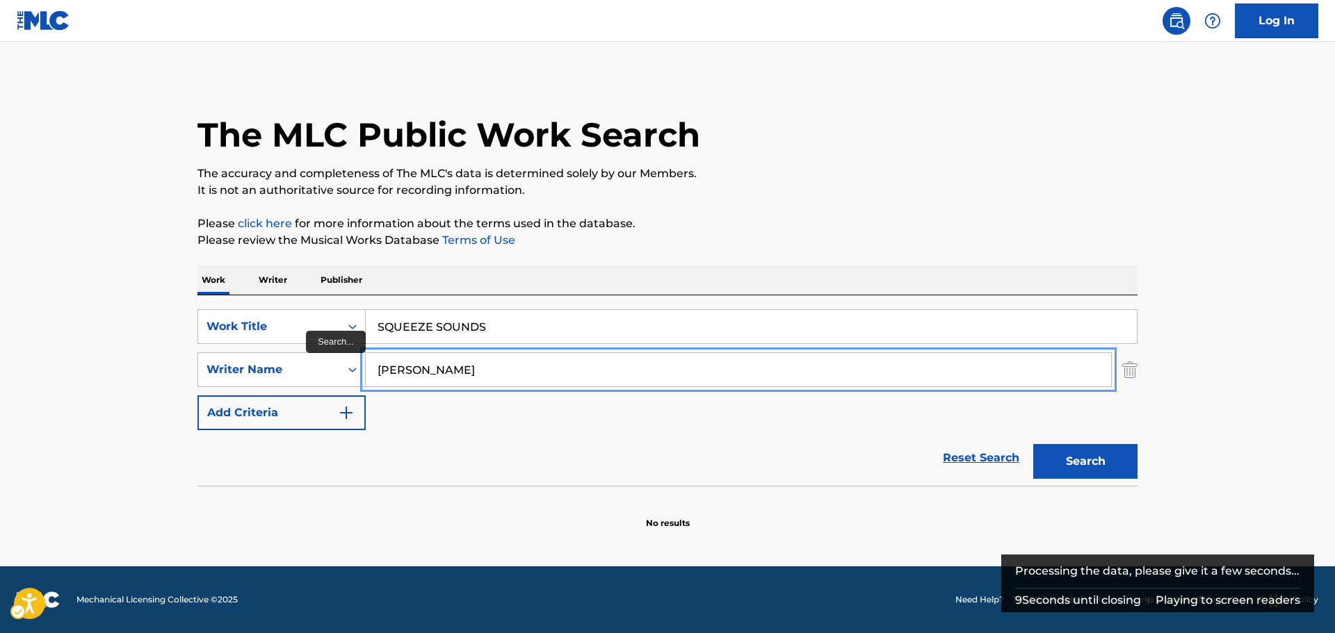
click at [500, 363] on input "[PERSON_NAME]" at bounding box center [738, 369] width 745 height 33
click at [500, 363] on input "[PERSON_NAME]" at bounding box center [736, 369] width 745 height 33
click at [1033, 444] on button "Search" at bounding box center [1085, 461] width 104 height 35
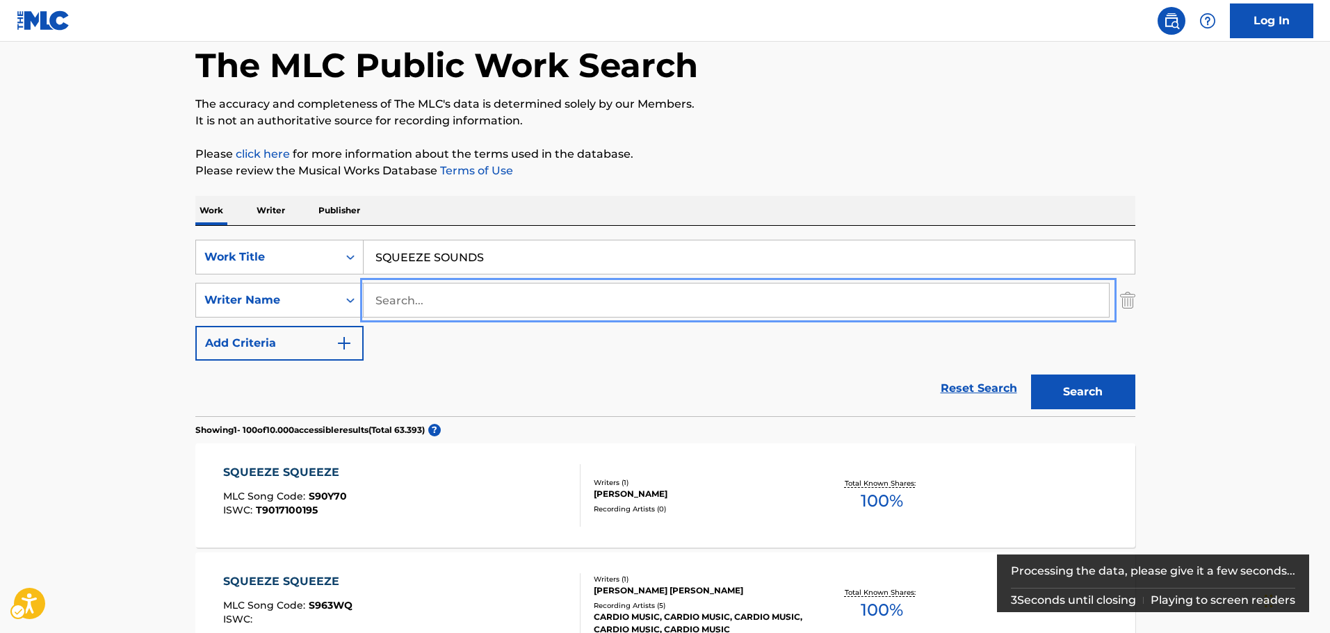
scroll to position [209, 0]
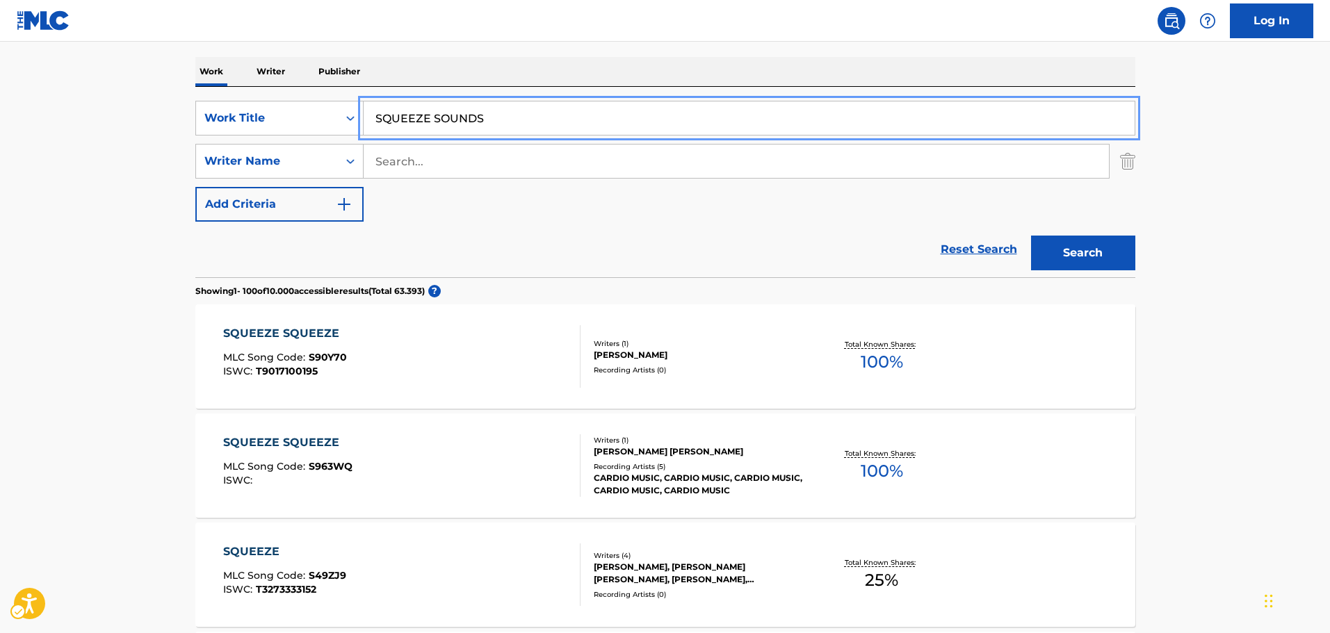
drag, startPoint x: 555, startPoint y: 124, endPoint x: 0, endPoint y: 81, distance: 556.4
paste input "UNSHINE"
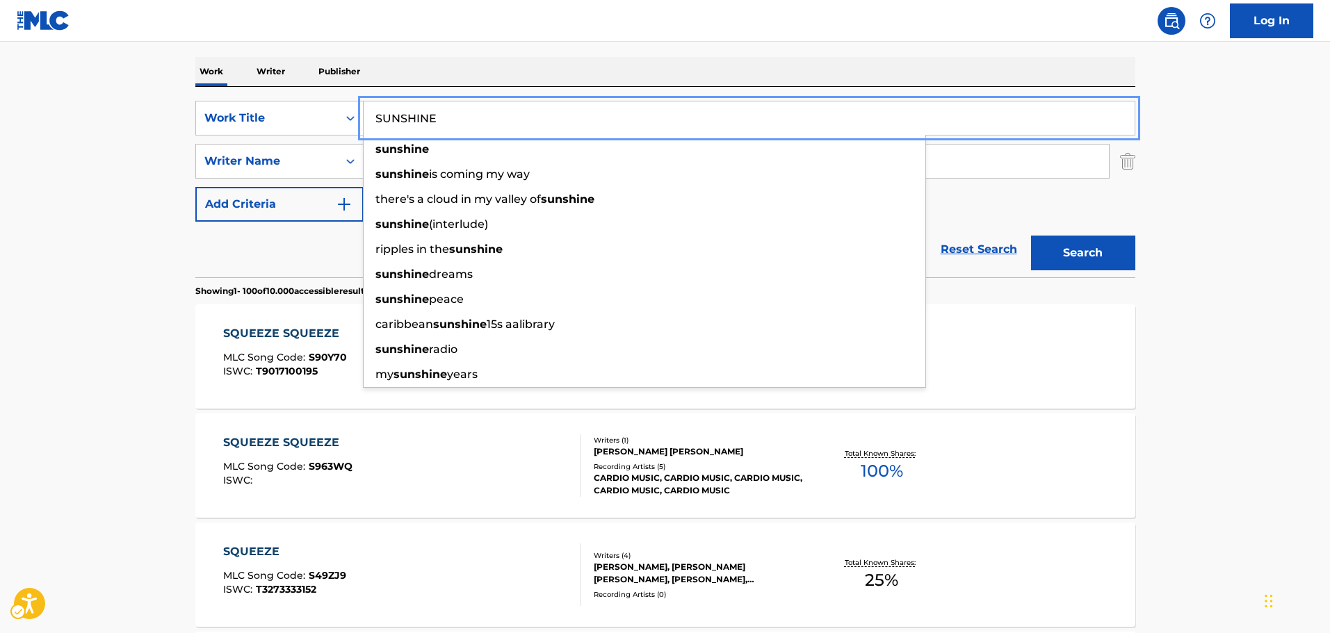
type input "SUNSHINE"
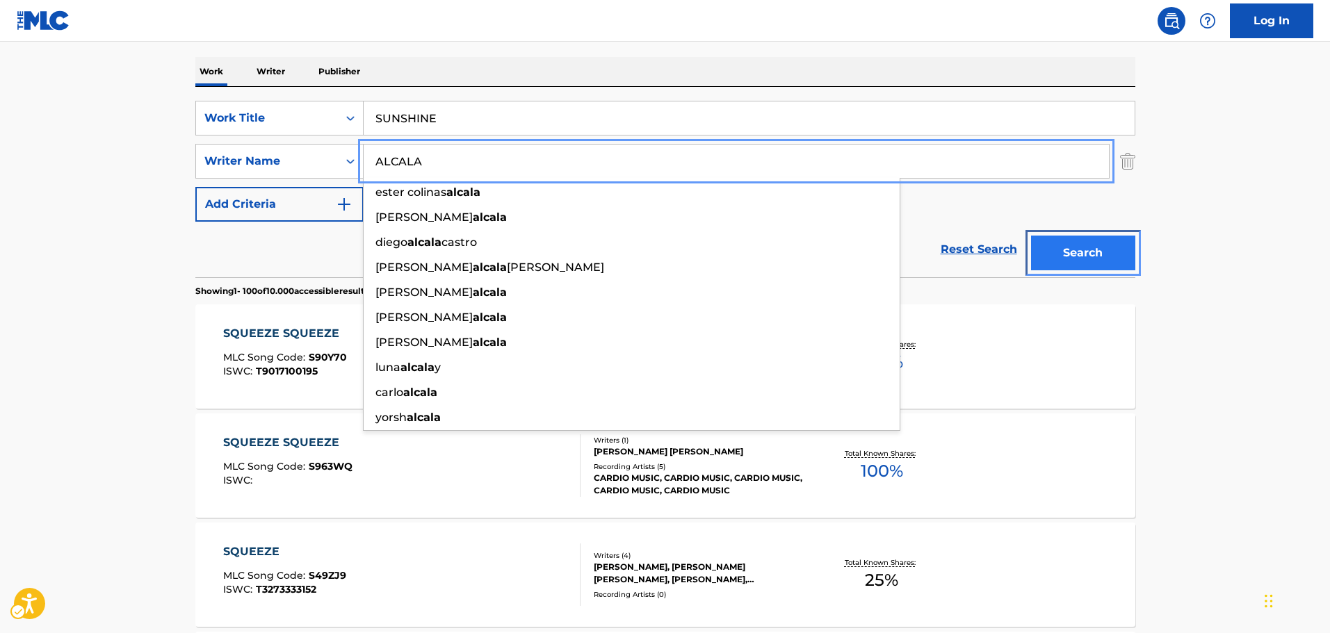
click at [1101, 259] on button "Search" at bounding box center [1083, 253] width 104 height 35
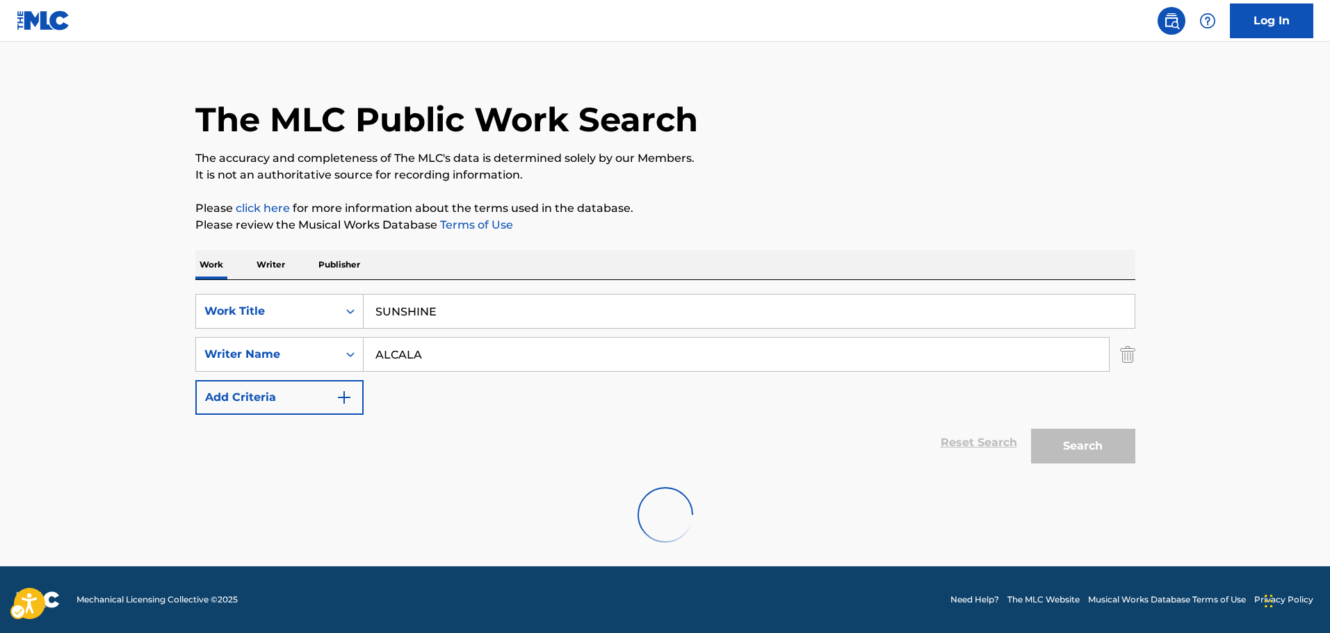
scroll to position [0, 0]
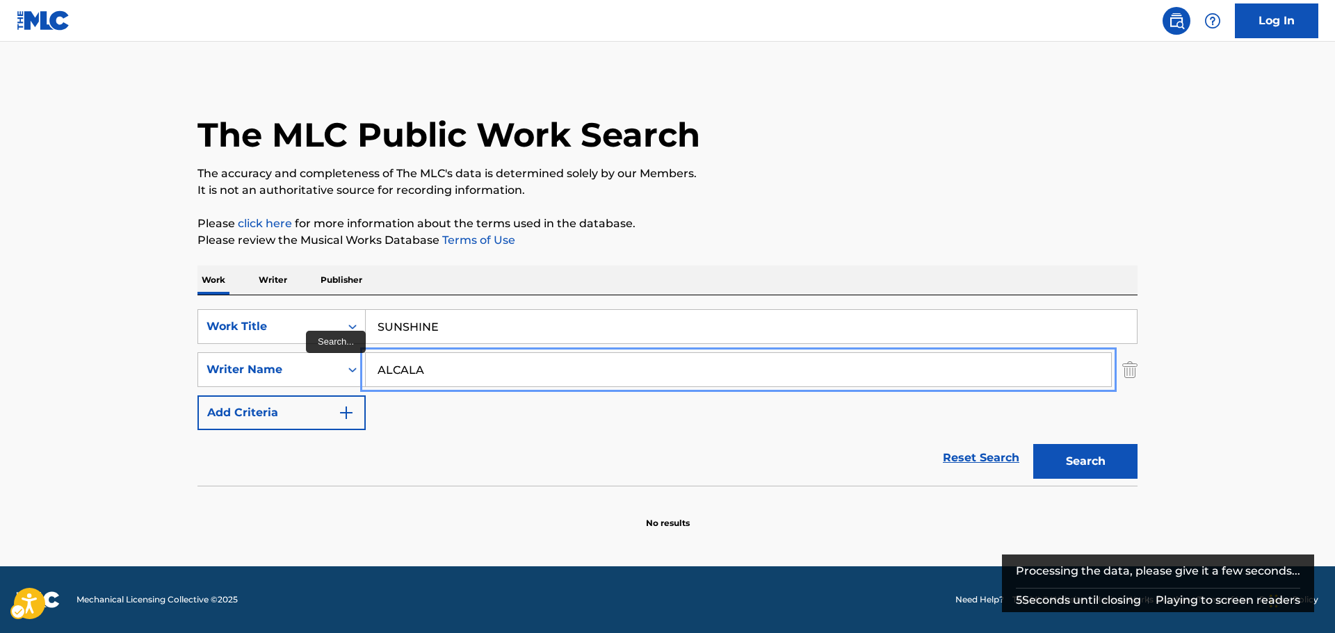
click at [445, 373] on input "ALCALA" at bounding box center [738, 369] width 745 height 33
click at [445, 373] on input "ALCALA" at bounding box center [736, 369] width 745 height 33
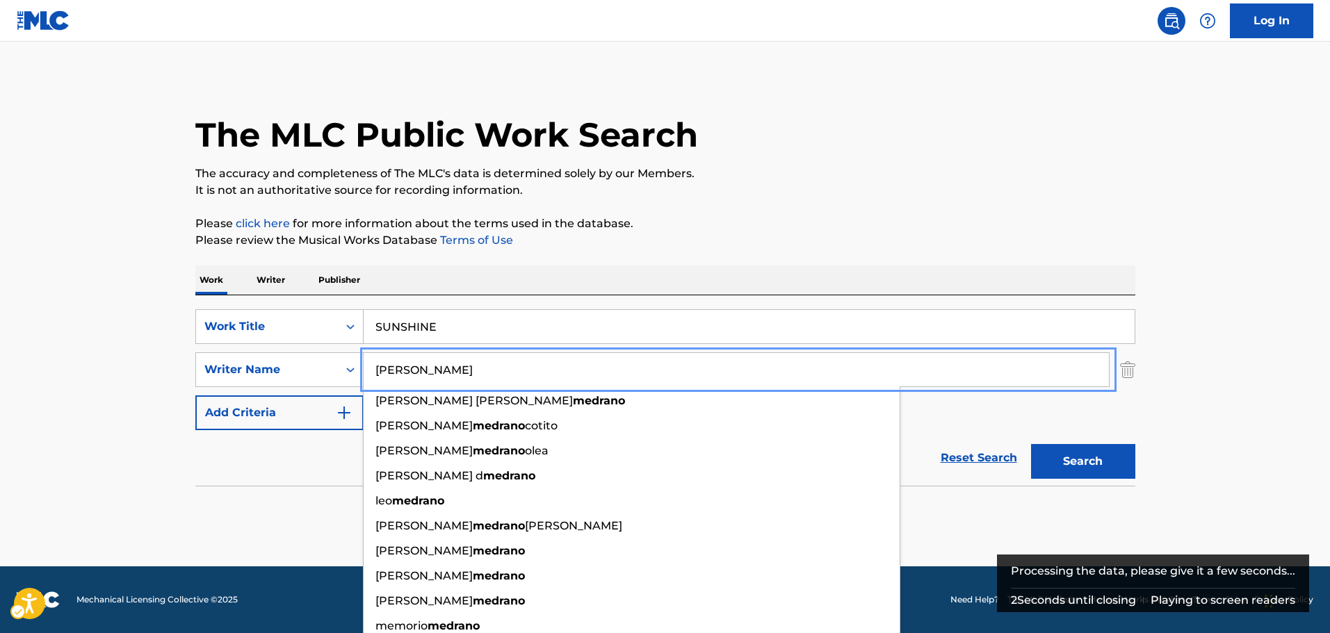
type input "[PERSON_NAME]"
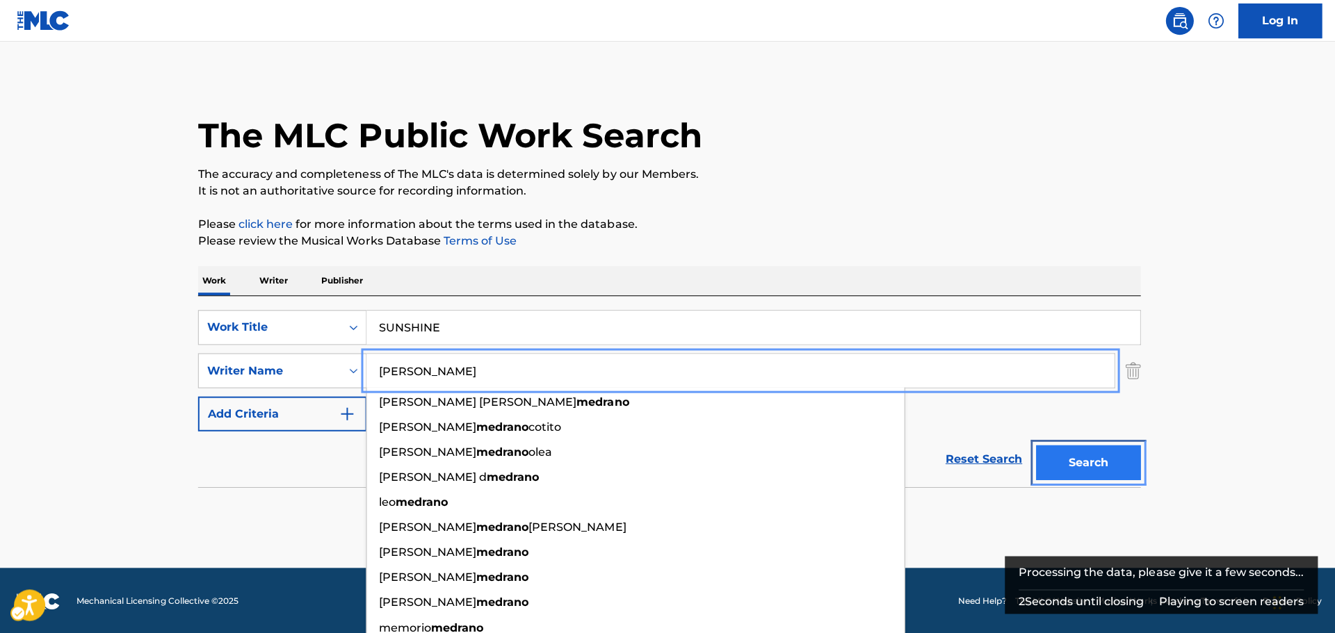
click at [1085, 463] on button "Search" at bounding box center [1085, 461] width 104 height 35
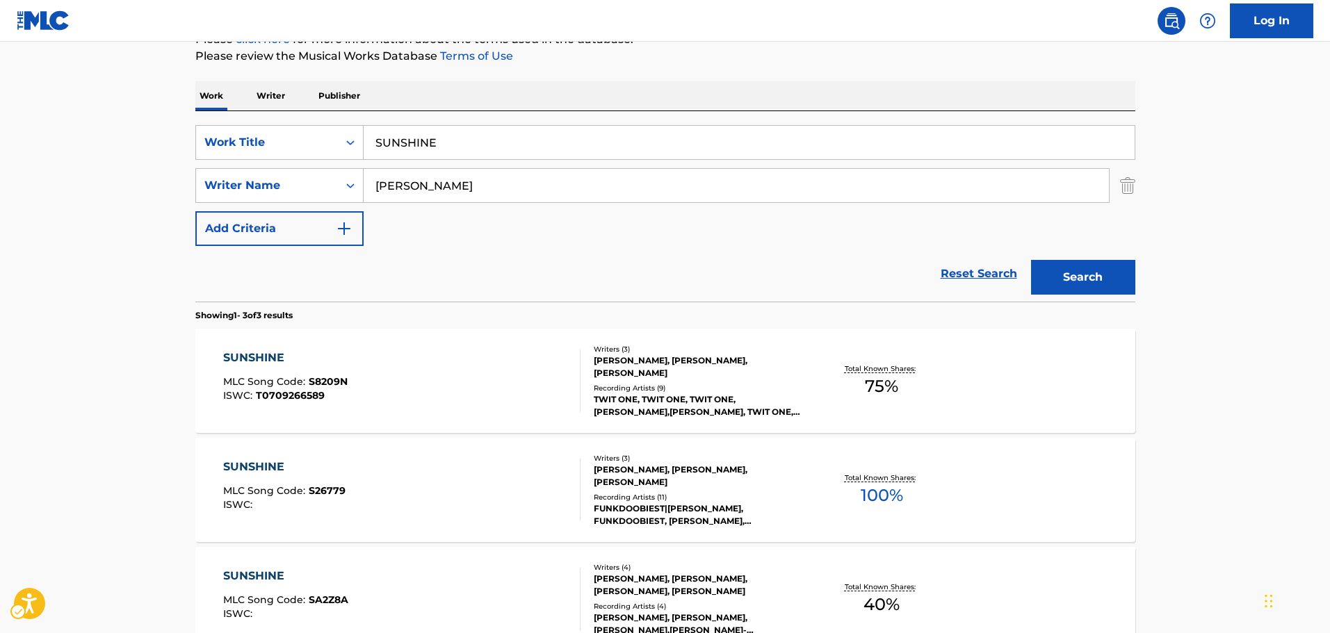
scroll to position [59, 0]
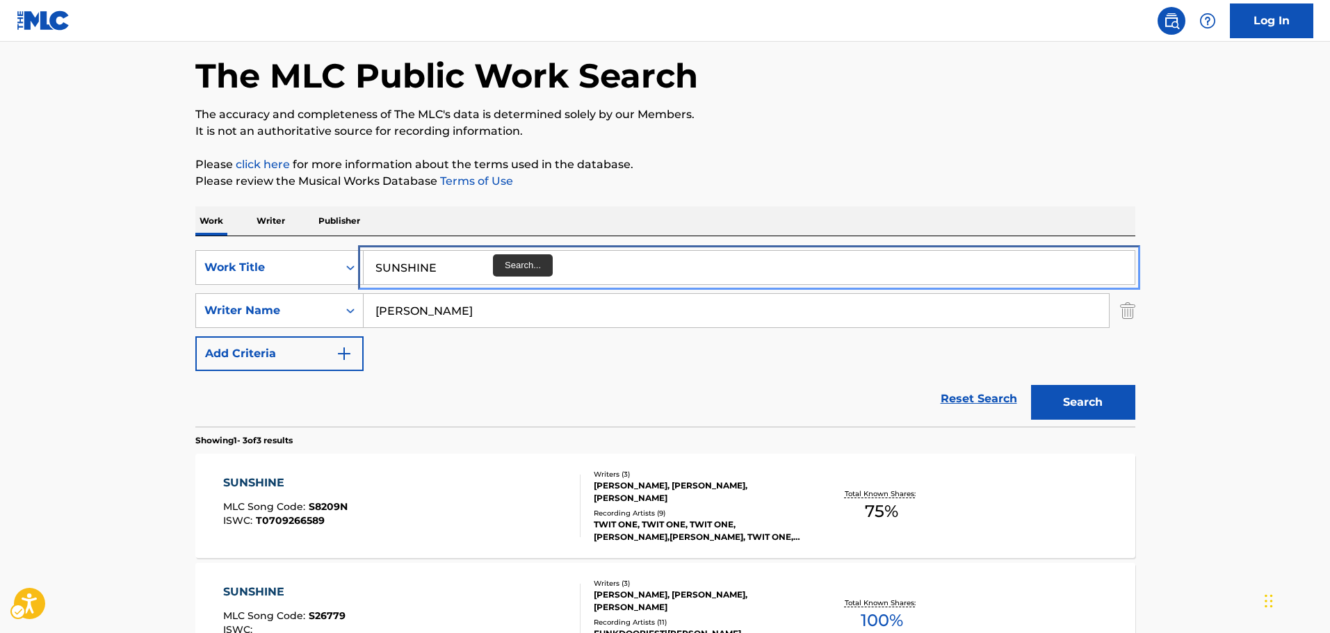
drag, startPoint x: 472, startPoint y: 270, endPoint x: 145, endPoint y: 264, distance: 326.8
click at [147, 264] on main "The MLC Public Work Search The accuracy and completeness of The MLC's data is d…" at bounding box center [665, 416] width 1330 height 866
paste input "TE JURO QUE ES VERDAD ESTA MENTIRA"
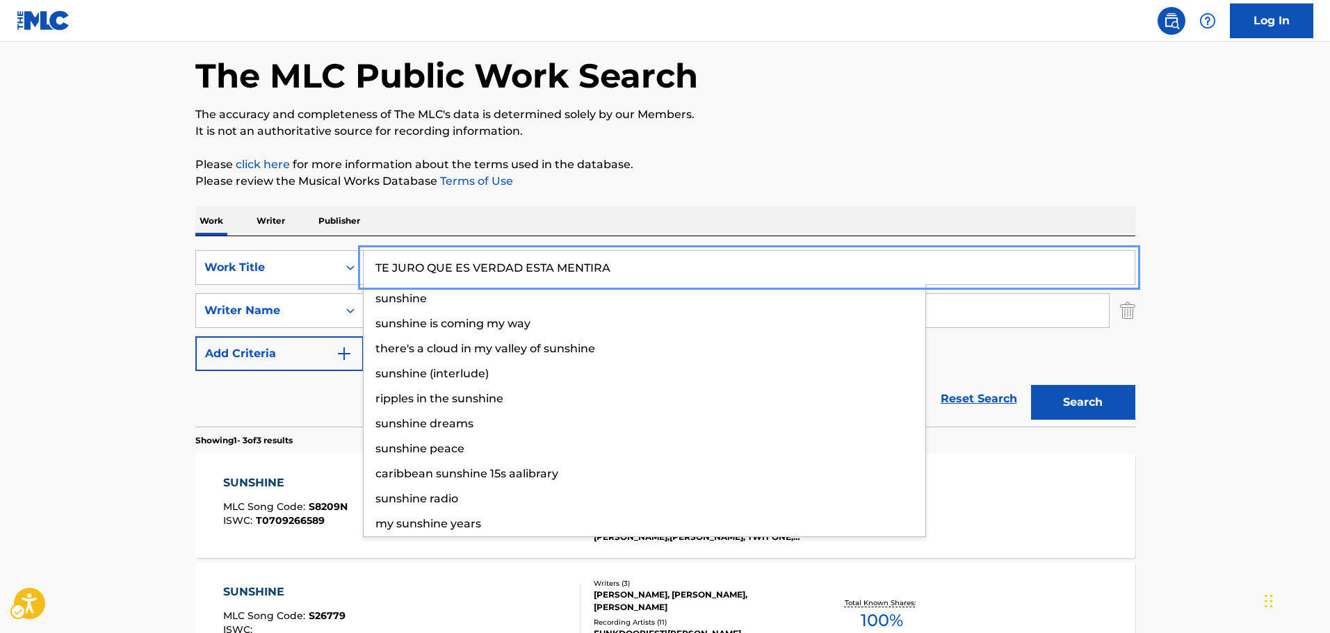
type input "TE JURO QUE ES VERDAD ESTA MENTIRA"
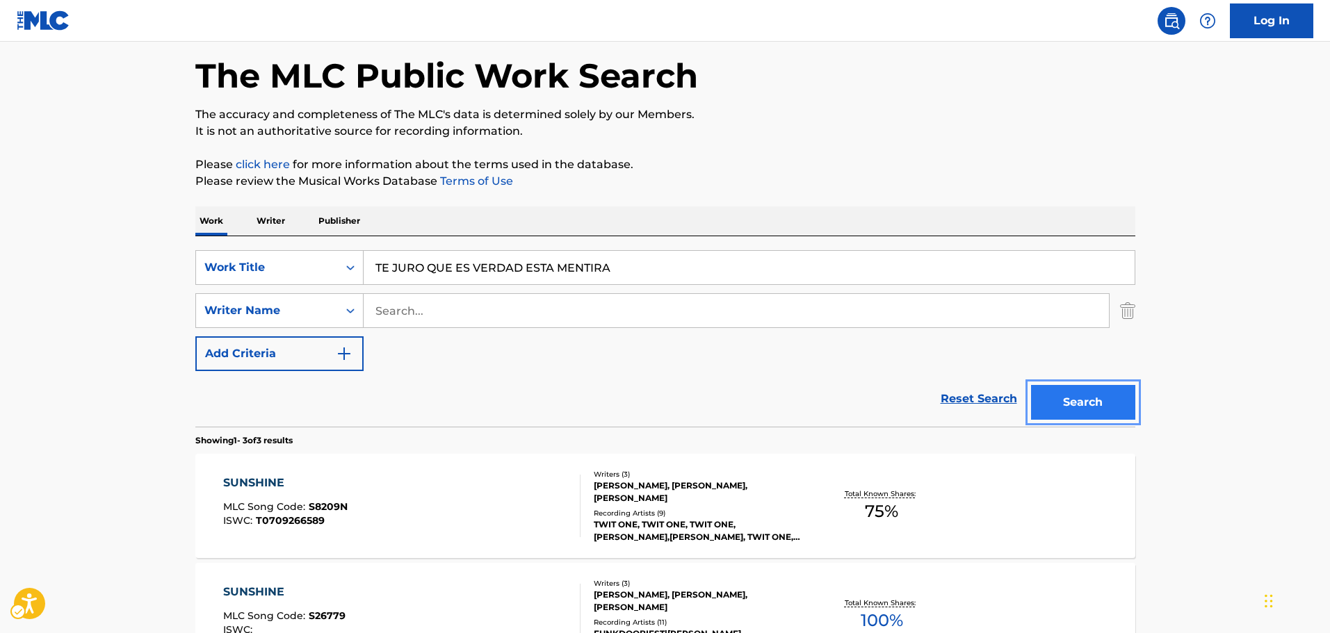
click at [1124, 391] on button "Search" at bounding box center [1083, 402] width 104 height 35
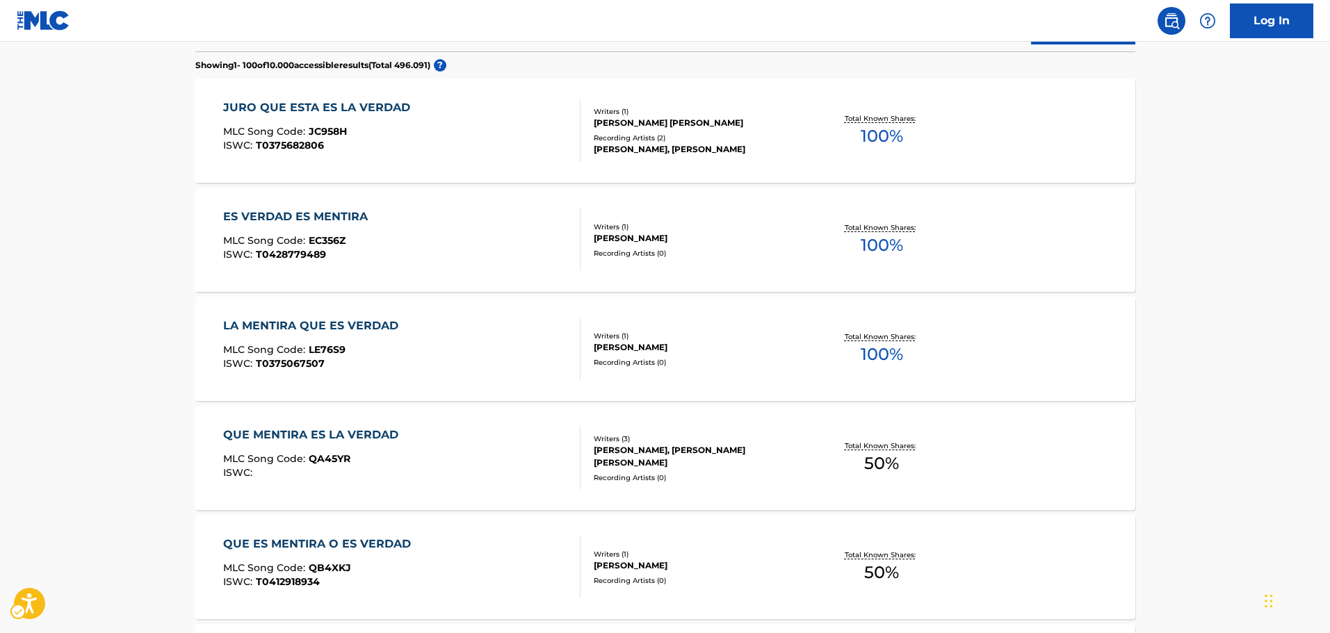
scroll to position [17, 0]
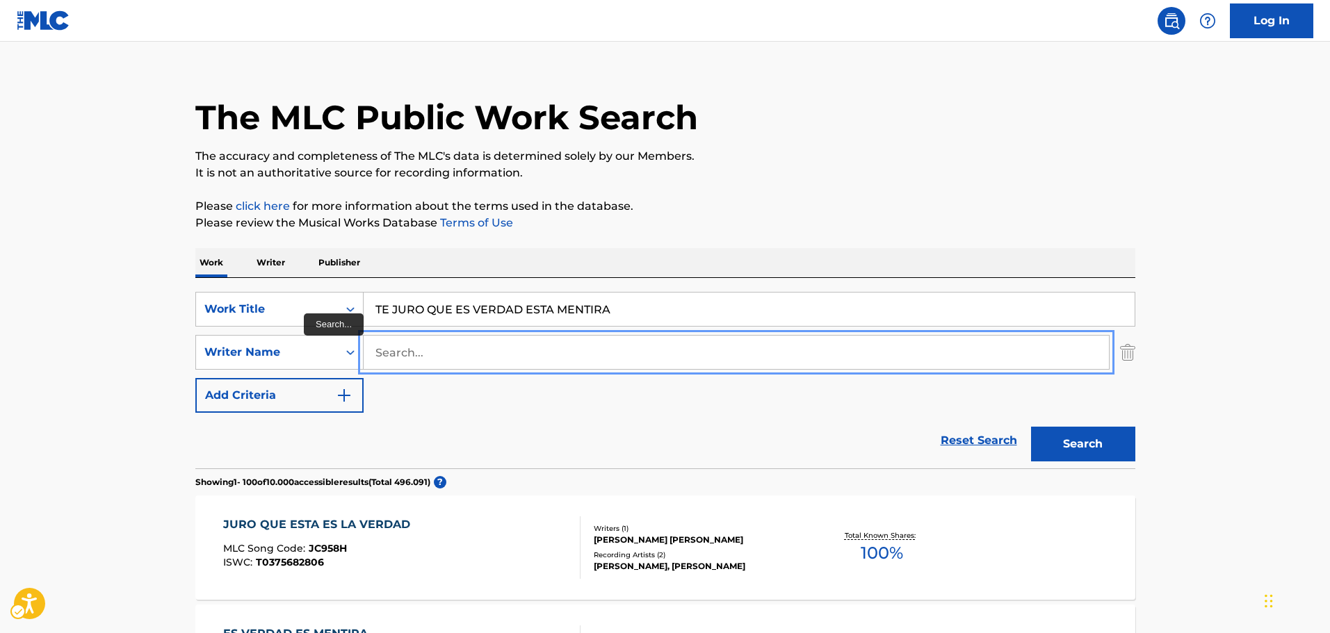
click at [432, 360] on input "Search..." at bounding box center [736, 352] width 745 height 33
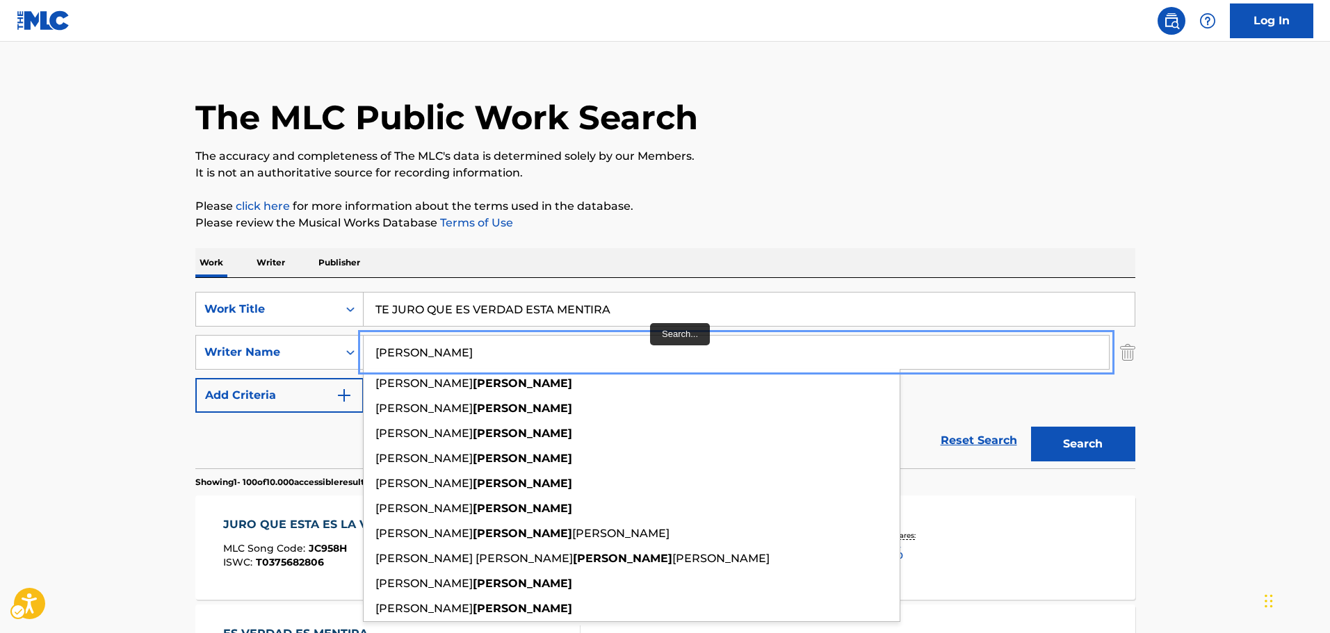
type input "[PERSON_NAME]"
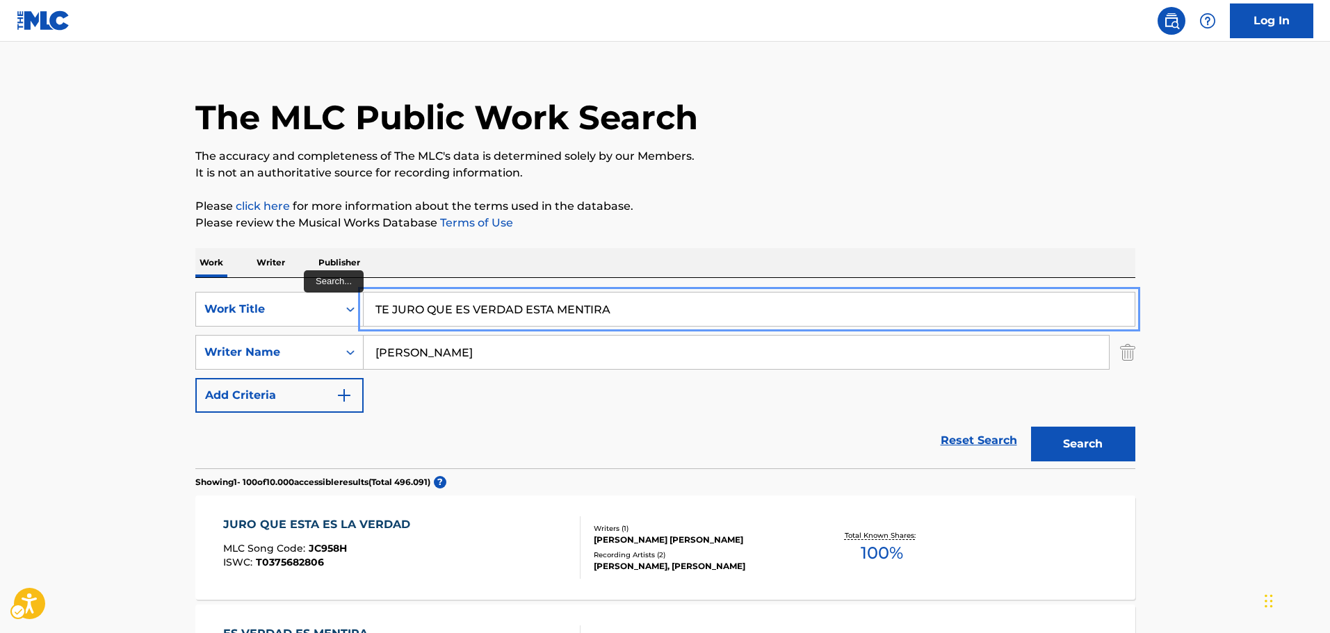
drag, startPoint x: 645, startPoint y: 316, endPoint x: 530, endPoint y: 314, distance: 115.4
click at [530, 314] on input "TE JURO QUE ES VERDAD ESTA MENTIRA" at bounding box center [749, 309] width 771 height 33
click at [1086, 445] on button "Search" at bounding box center [1083, 444] width 104 height 35
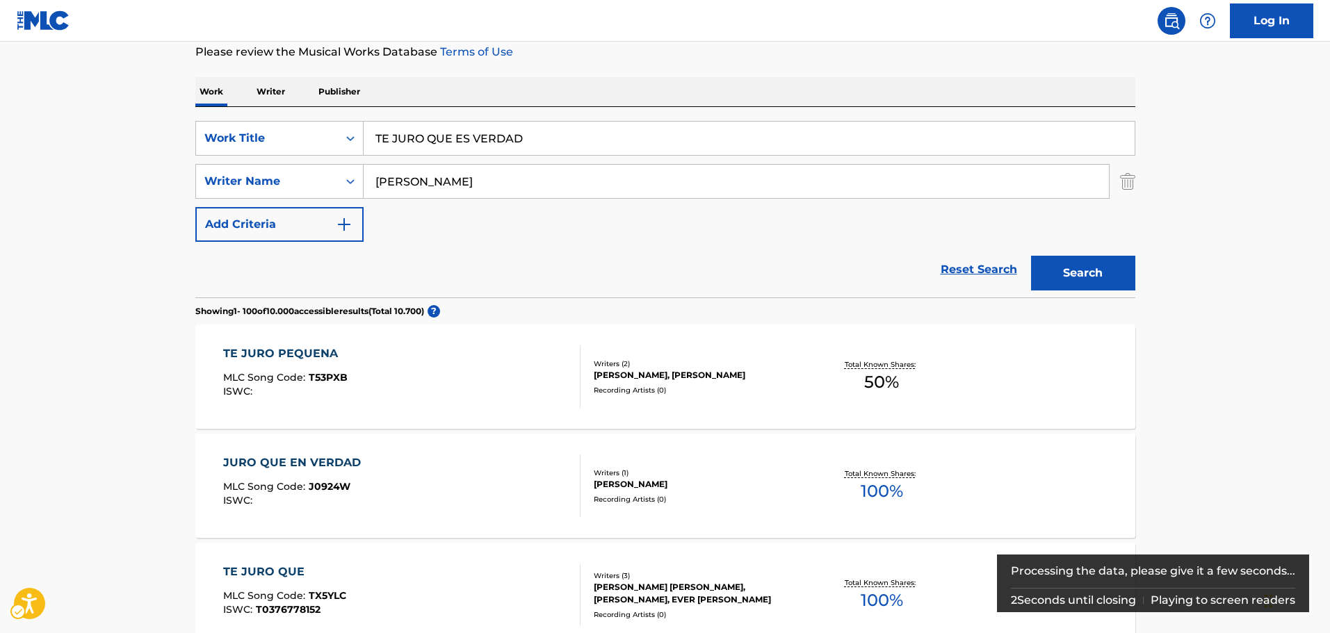
scroll to position [87, 0]
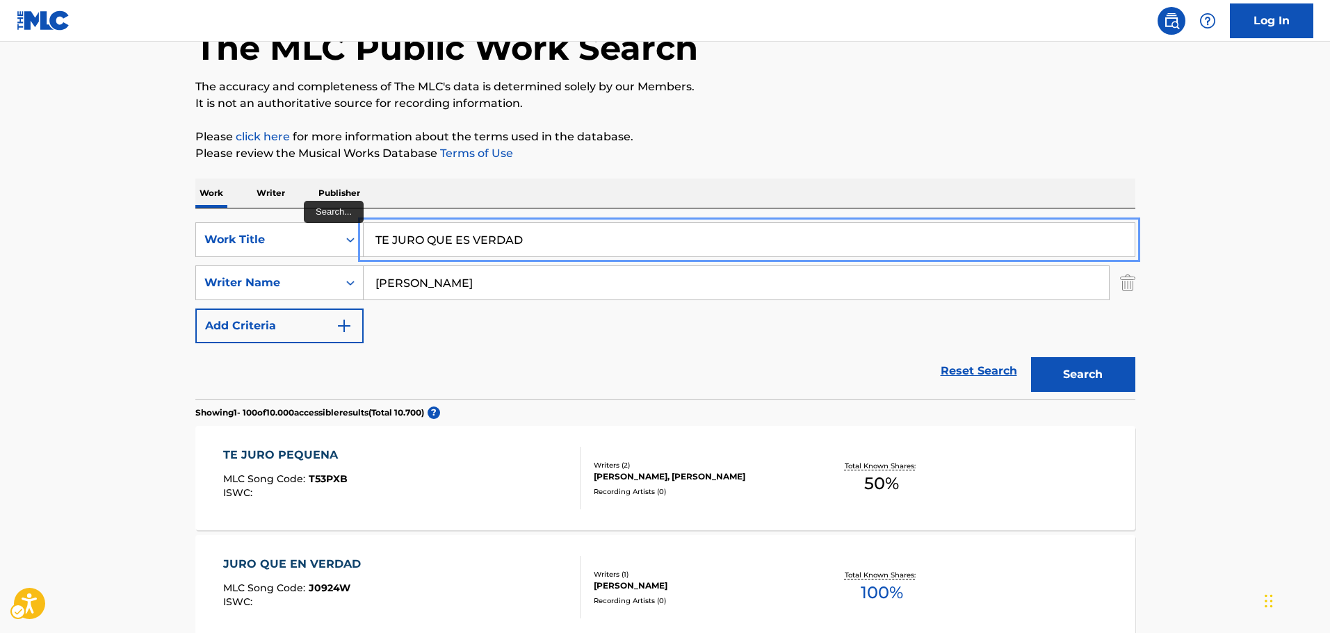
drag, startPoint x: 606, startPoint y: 248, endPoint x: 31, endPoint y: 217, distance: 576.5
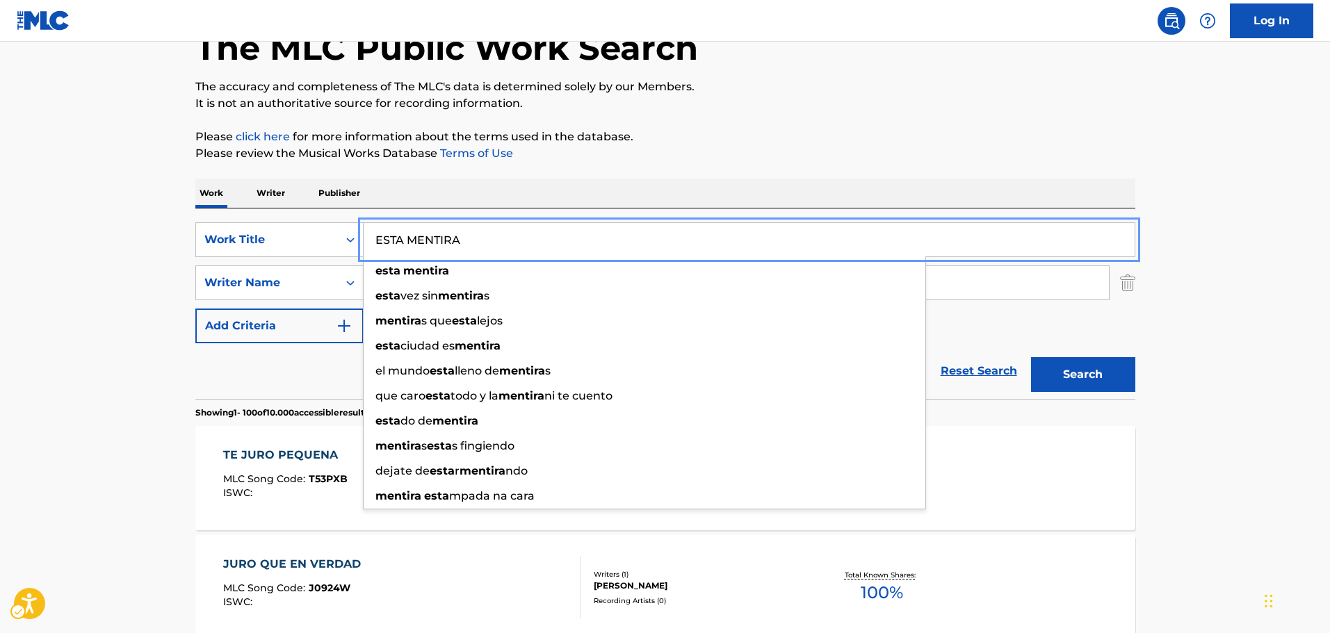
click at [195, 309] on button "Add Criteria" at bounding box center [279, 326] width 168 height 35
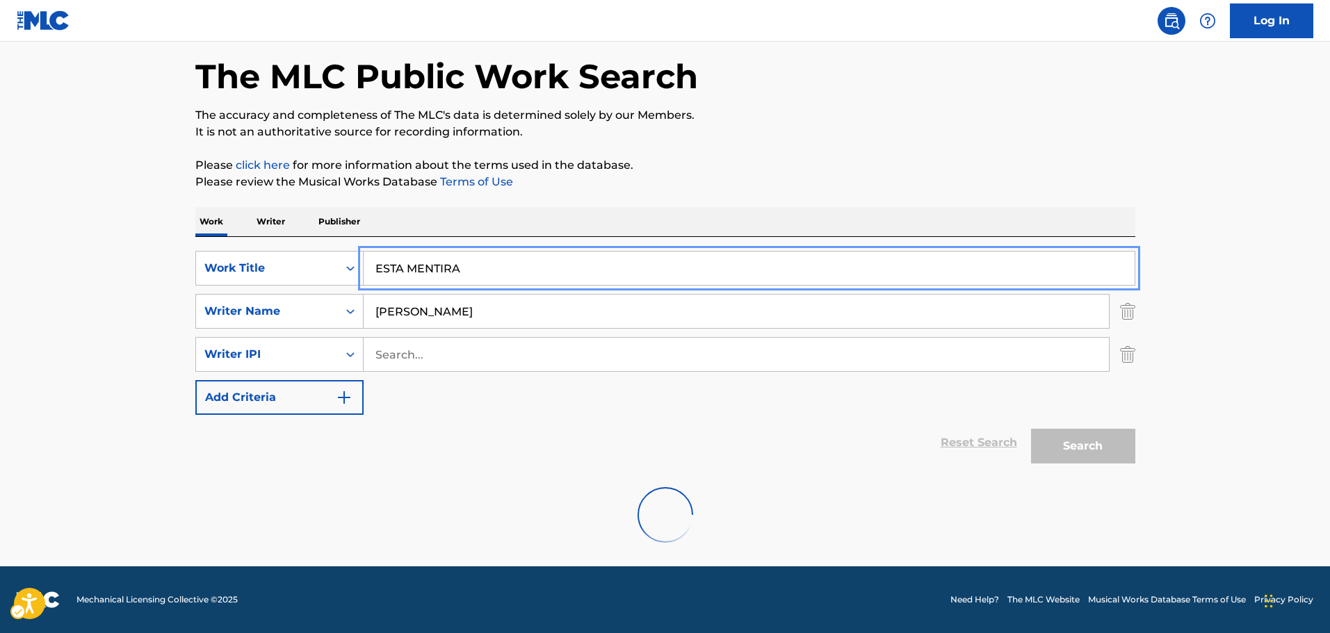
click at [1127, 354] on img "Search Form" at bounding box center [1127, 354] width 15 height 35
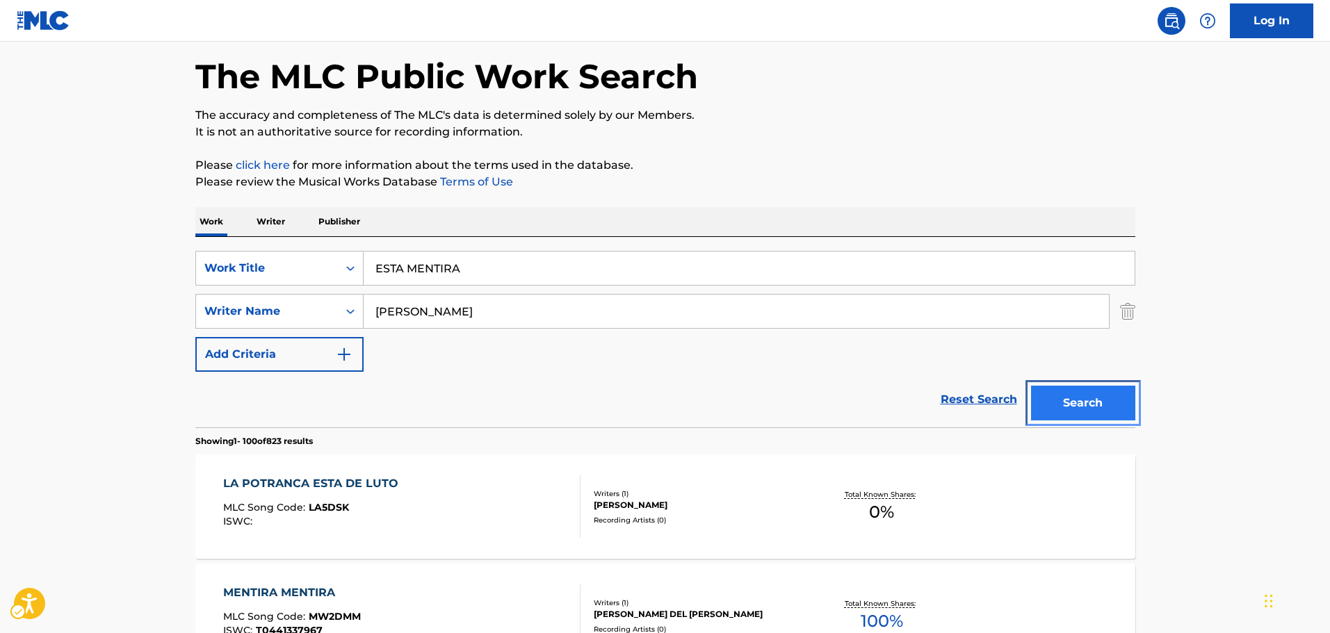
click at [1096, 396] on button "Search" at bounding box center [1083, 403] width 104 height 35
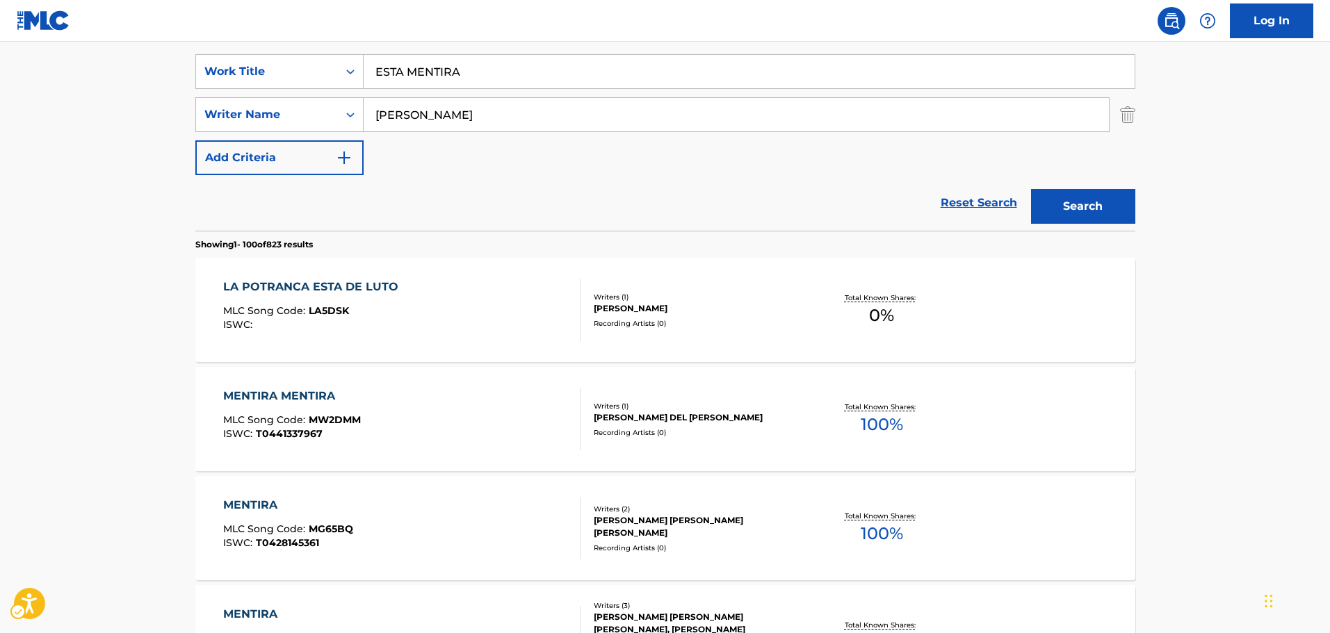
scroll to position [62, 0]
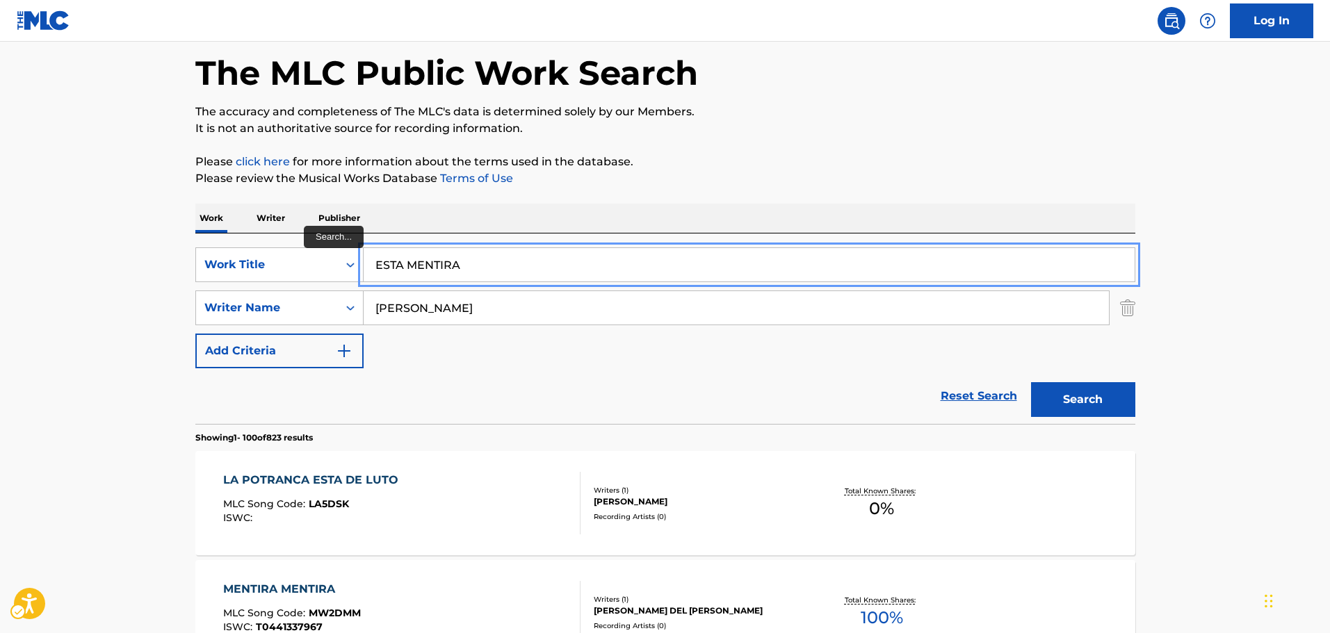
drag, startPoint x: 483, startPoint y: 264, endPoint x: 212, endPoint y: 231, distance: 273.2
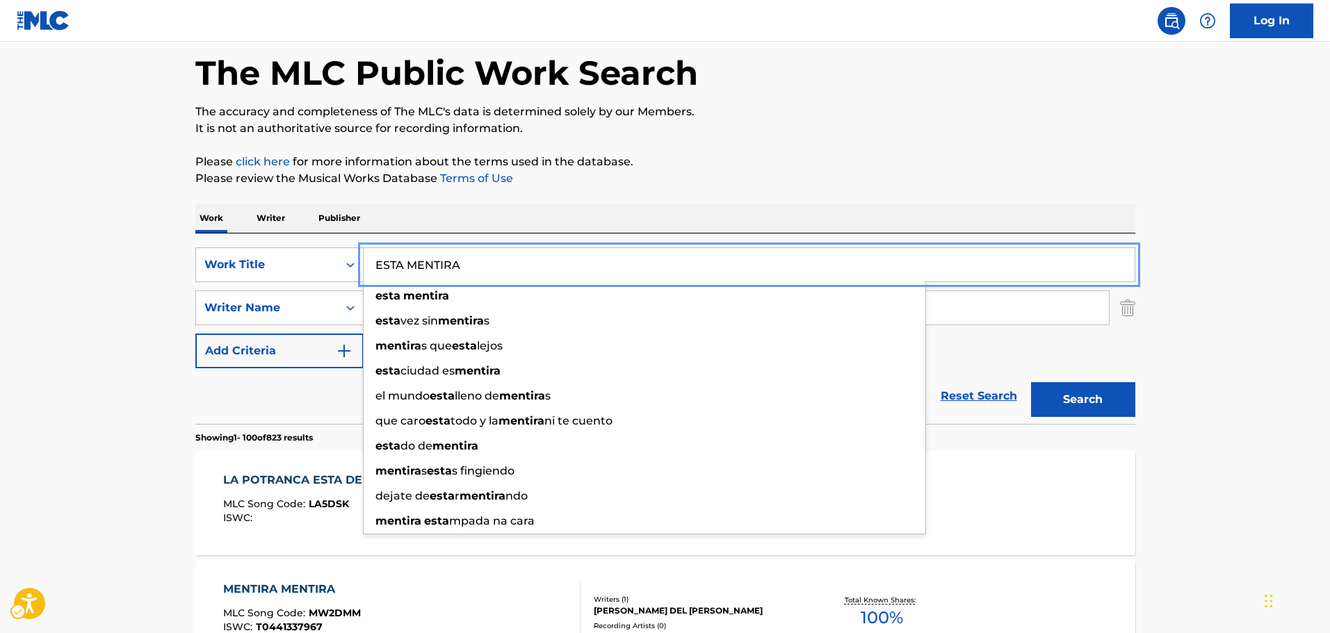
paste input "LA PERSONA QUE NO ERES"
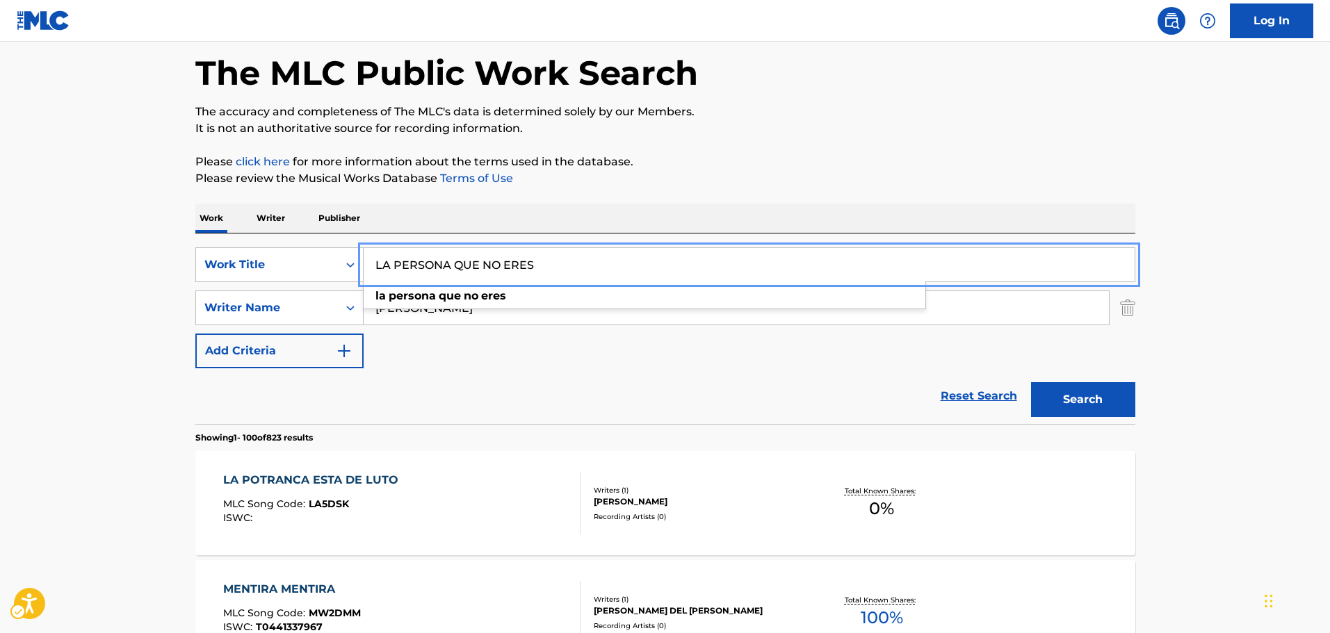
type input "LA PERSONA QUE NO ERES"
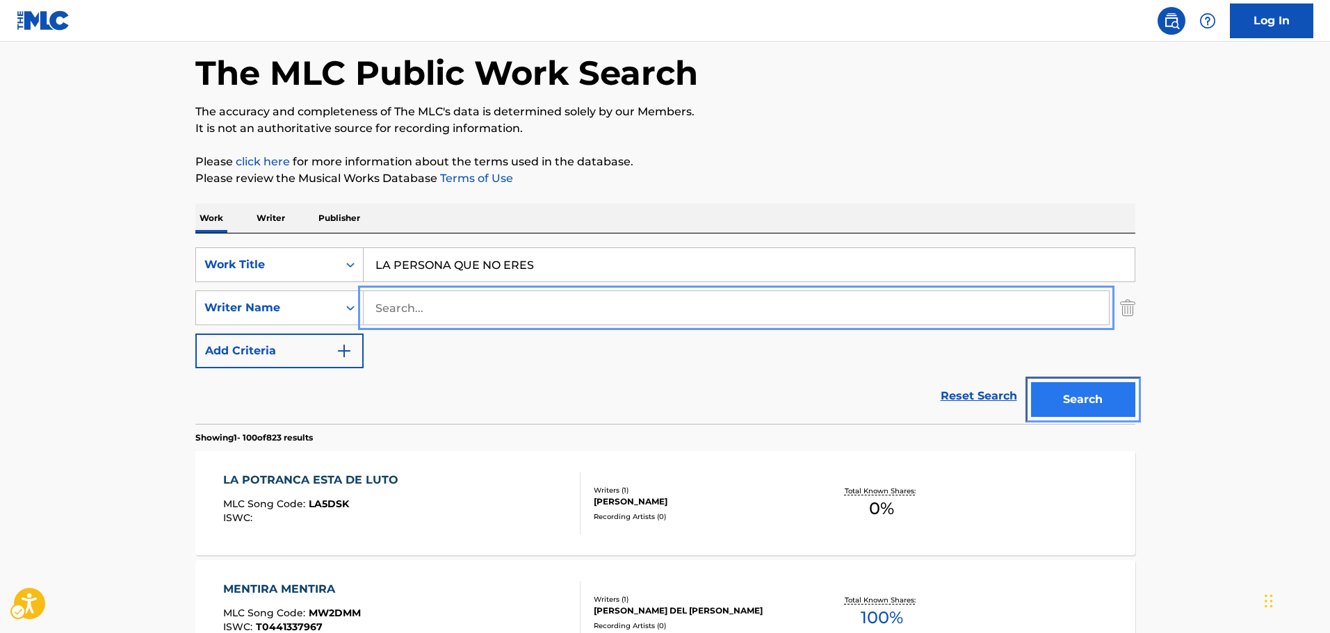
click at [1062, 389] on button "Search" at bounding box center [1083, 399] width 104 height 35
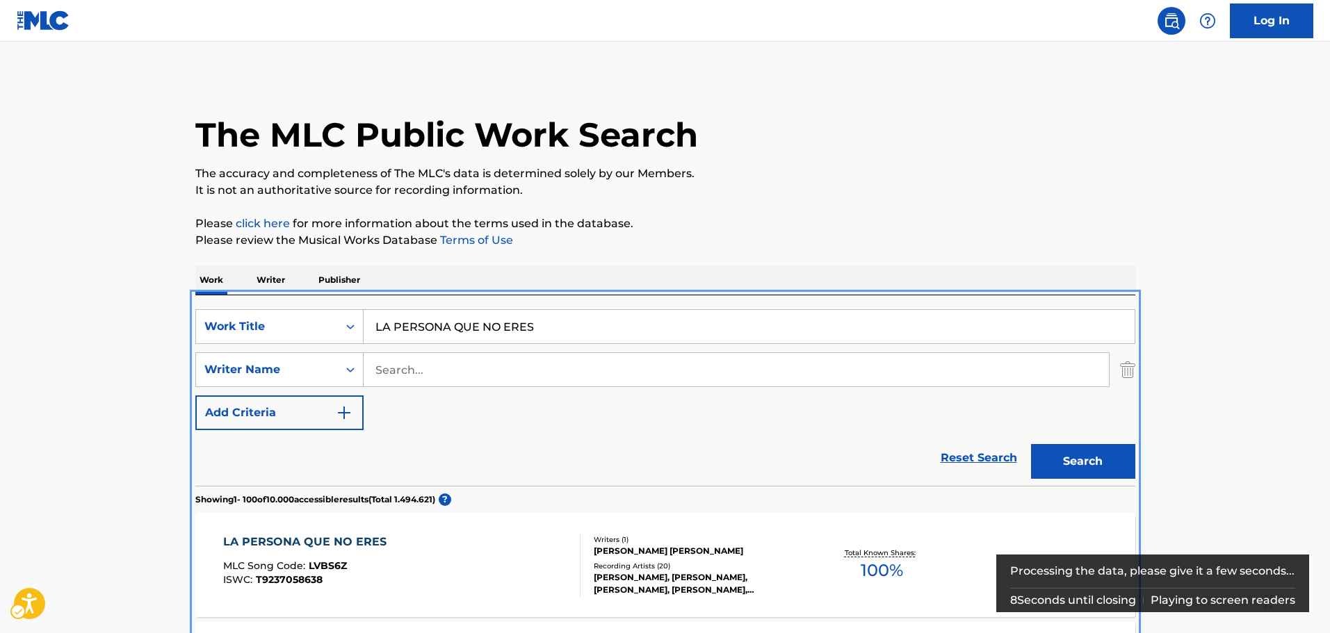
scroll to position [295, 0]
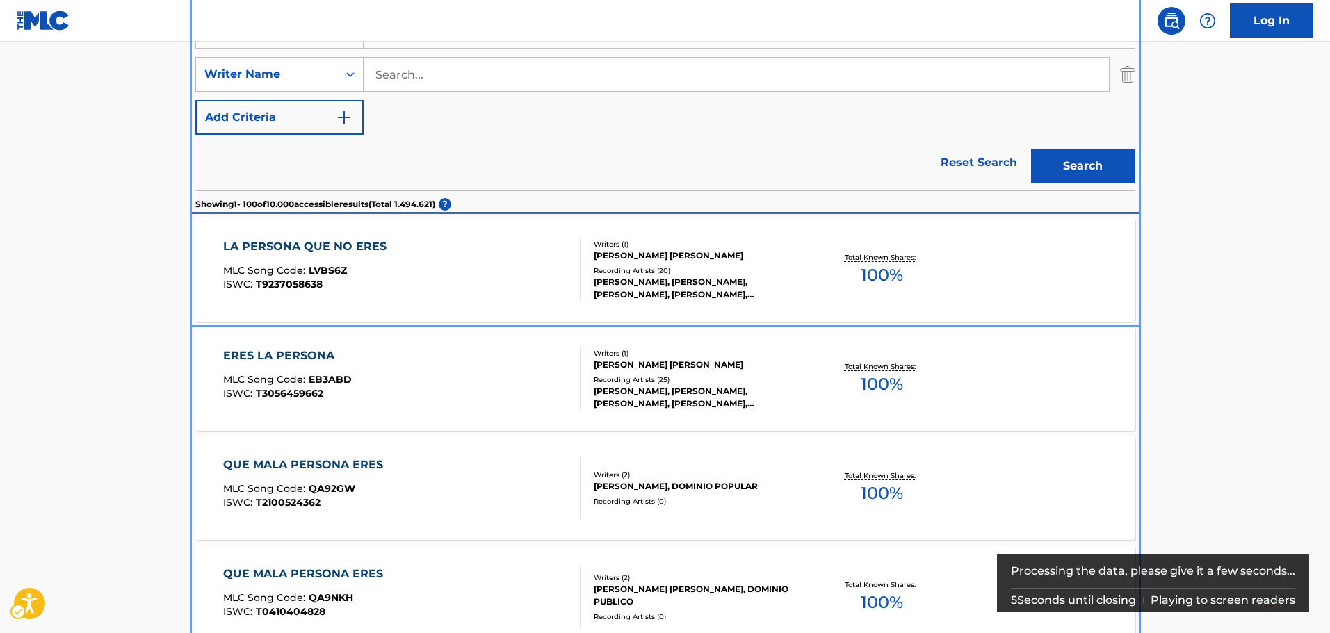
click at [488, 294] on div "LA PERSONA QUE NO ERES MLC Song Code : LVBS6Z ISWC : T9237058638" at bounding box center [401, 269] width 357 height 63
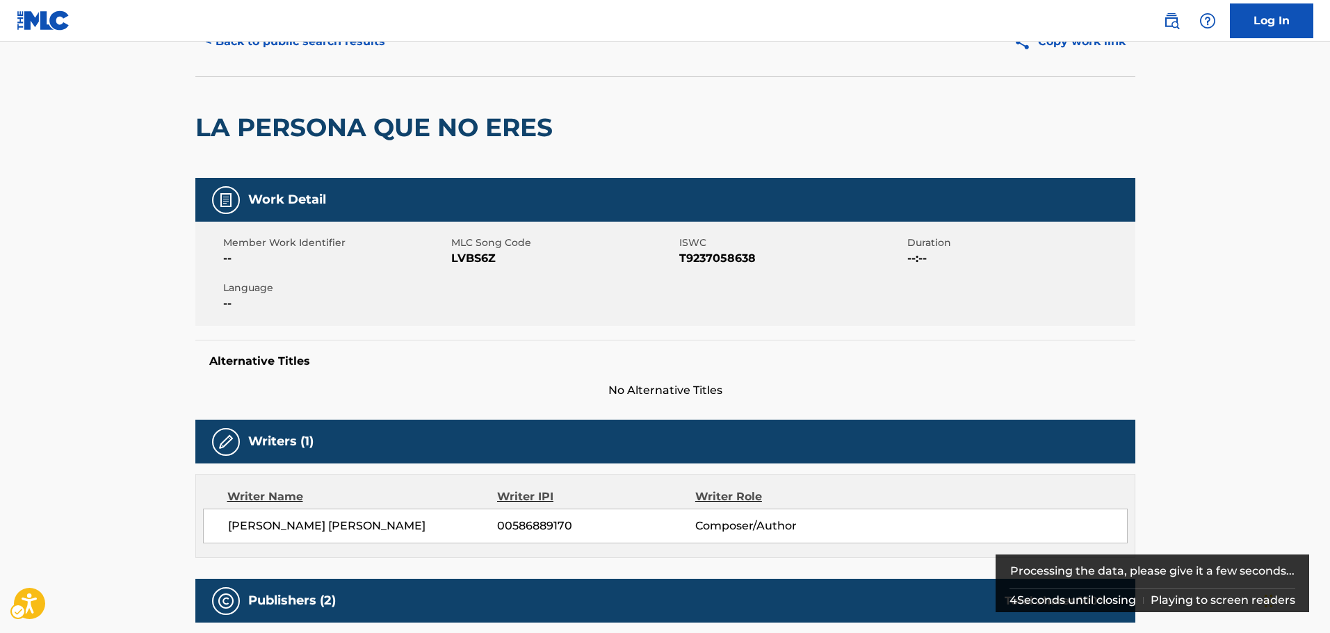
scroll to position [139, 0]
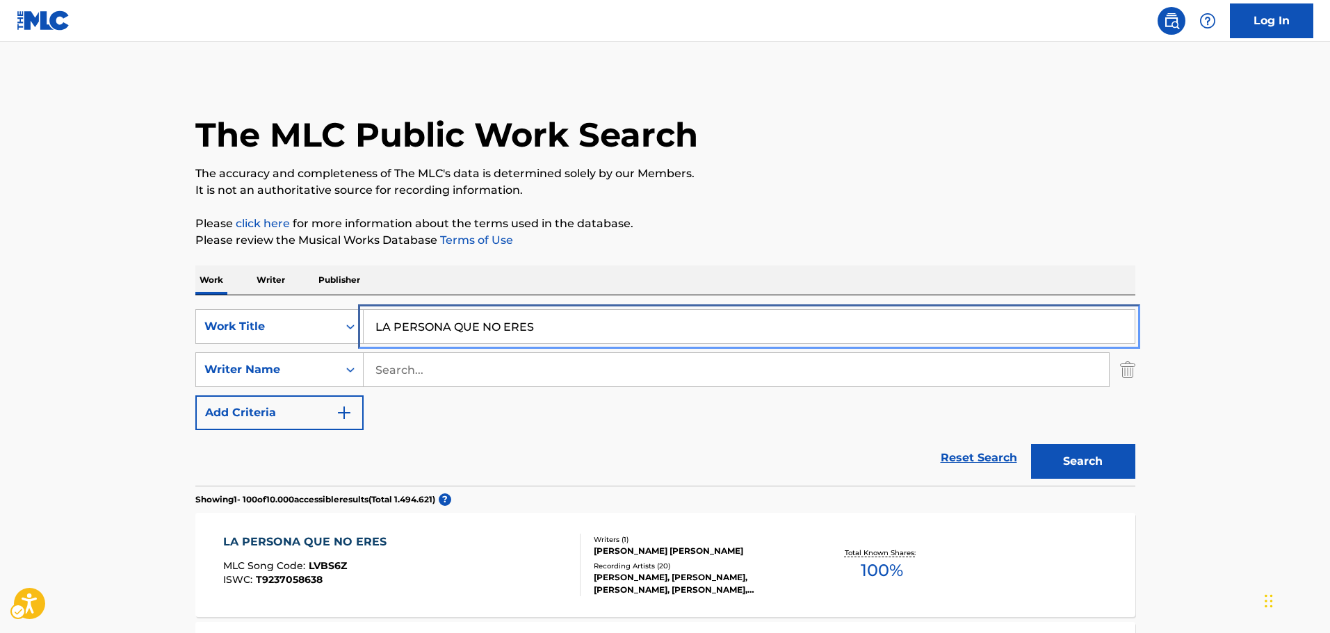
click at [581, 325] on input "LA PERSONA QUE NO ERES" at bounding box center [749, 326] width 771 height 33
click at [578, 325] on input "LA PERSONA QUE NO ERES" at bounding box center [749, 326] width 771 height 33
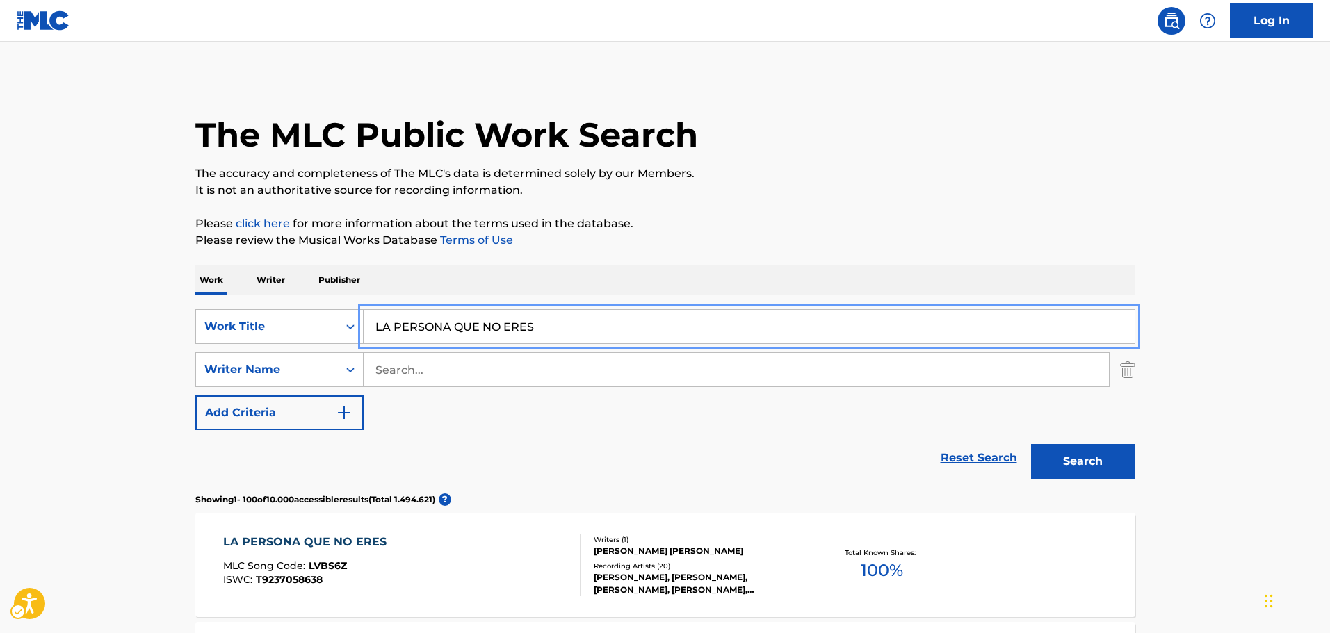
click at [571, 327] on input "LA PERSONA QUE NO ERES" at bounding box center [749, 326] width 771 height 33
paste input "TE QUEDAS SIN MI"
type input "TE QUEDAS SIN MI"
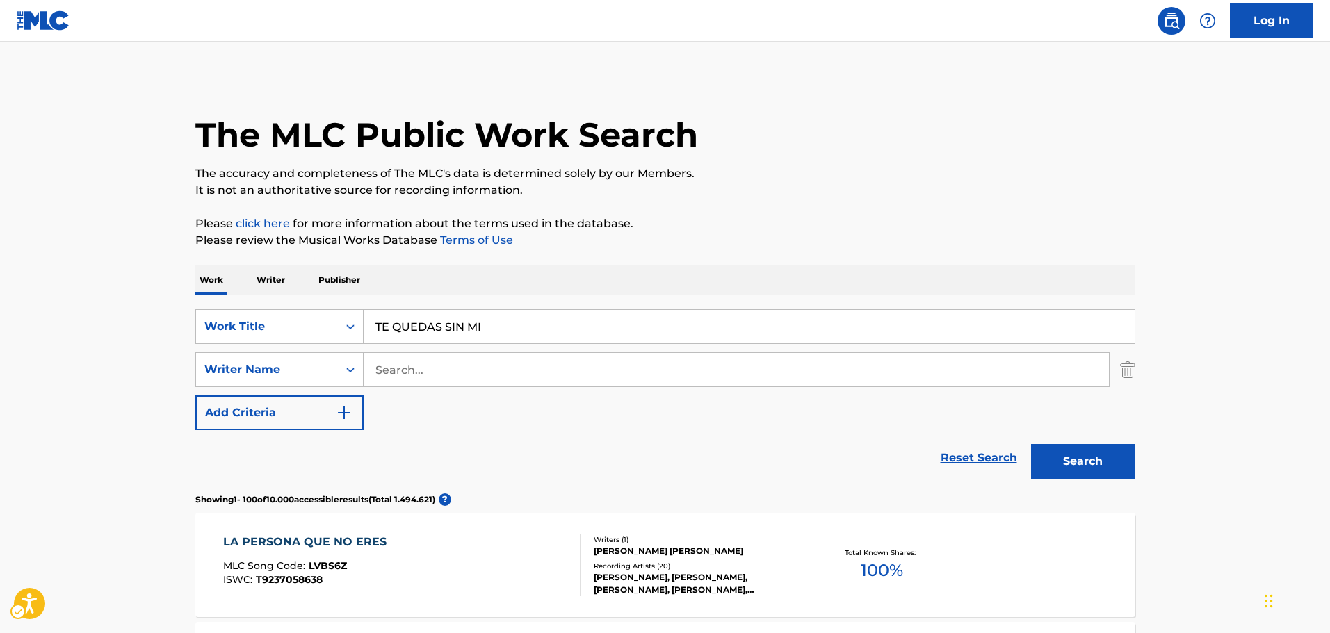
click at [1055, 468] on button "Search" at bounding box center [1083, 461] width 104 height 35
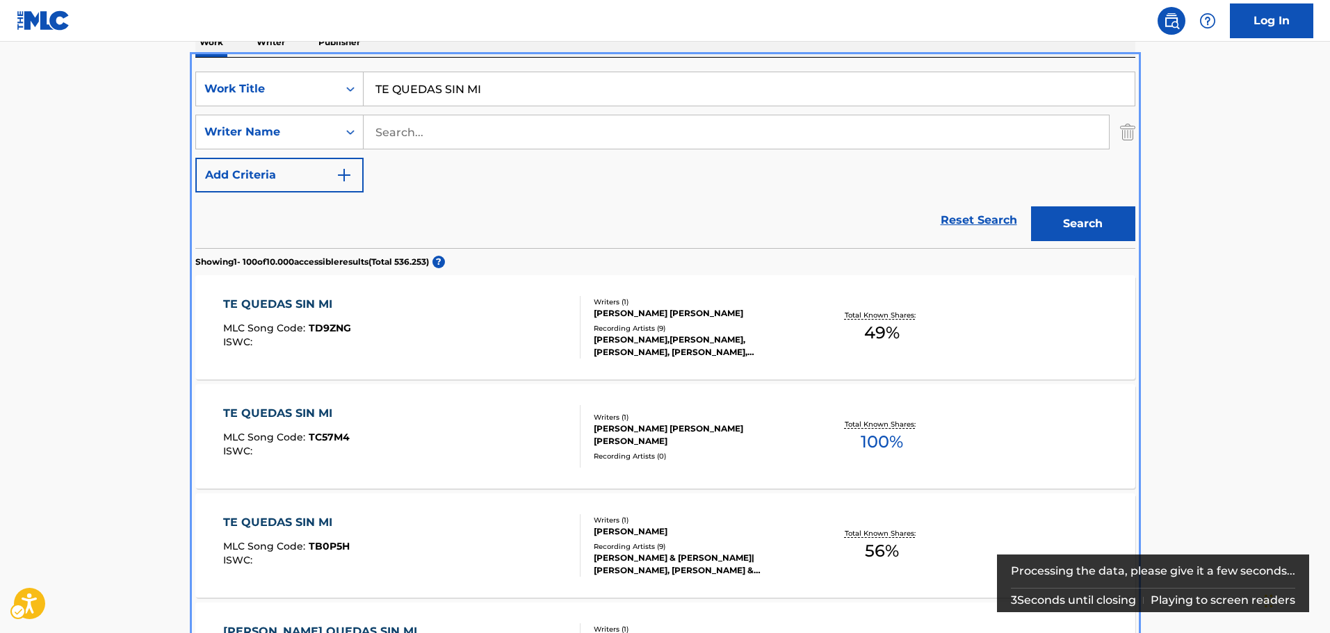
scroll to position [22, 0]
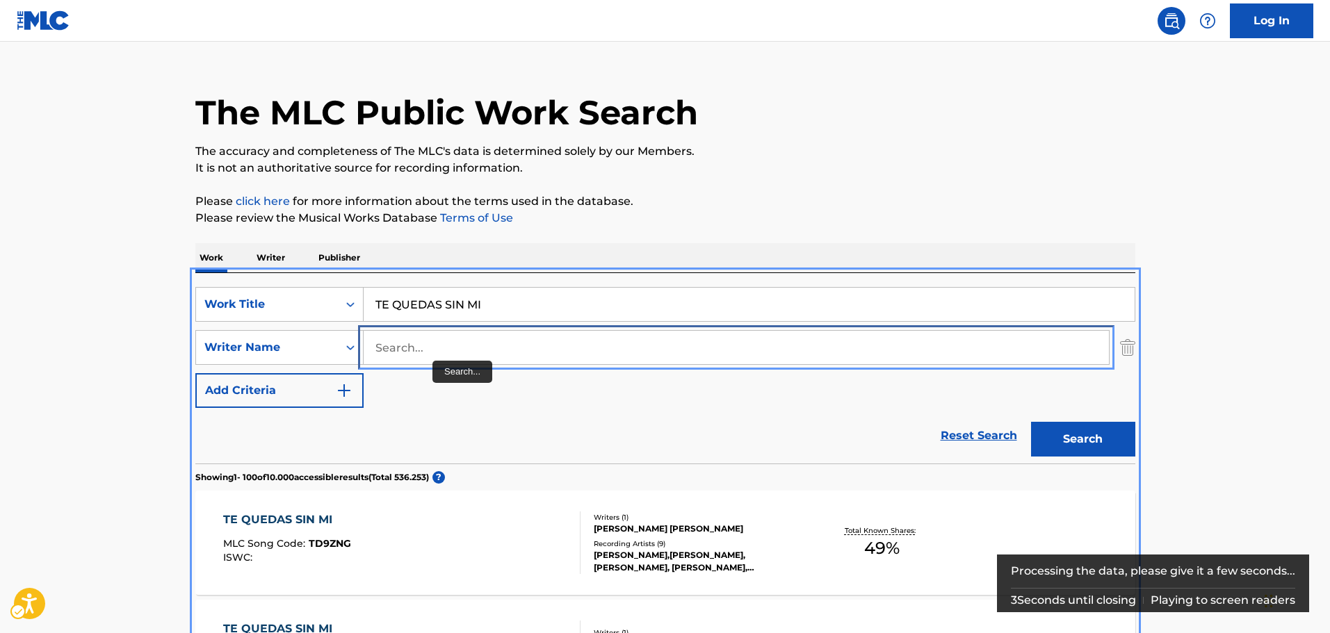
click at [430, 354] on input "Search..." at bounding box center [736, 347] width 745 height 33
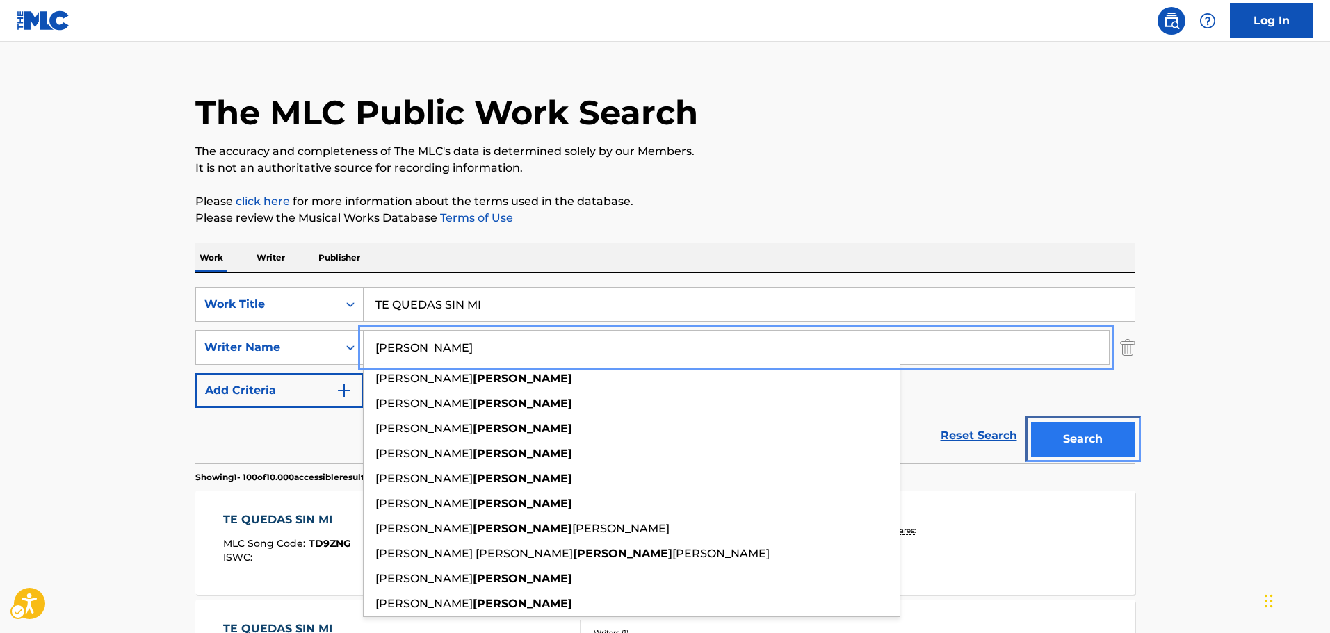
click at [1081, 448] on button "Search" at bounding box center [1083, 439] width 104 height 35
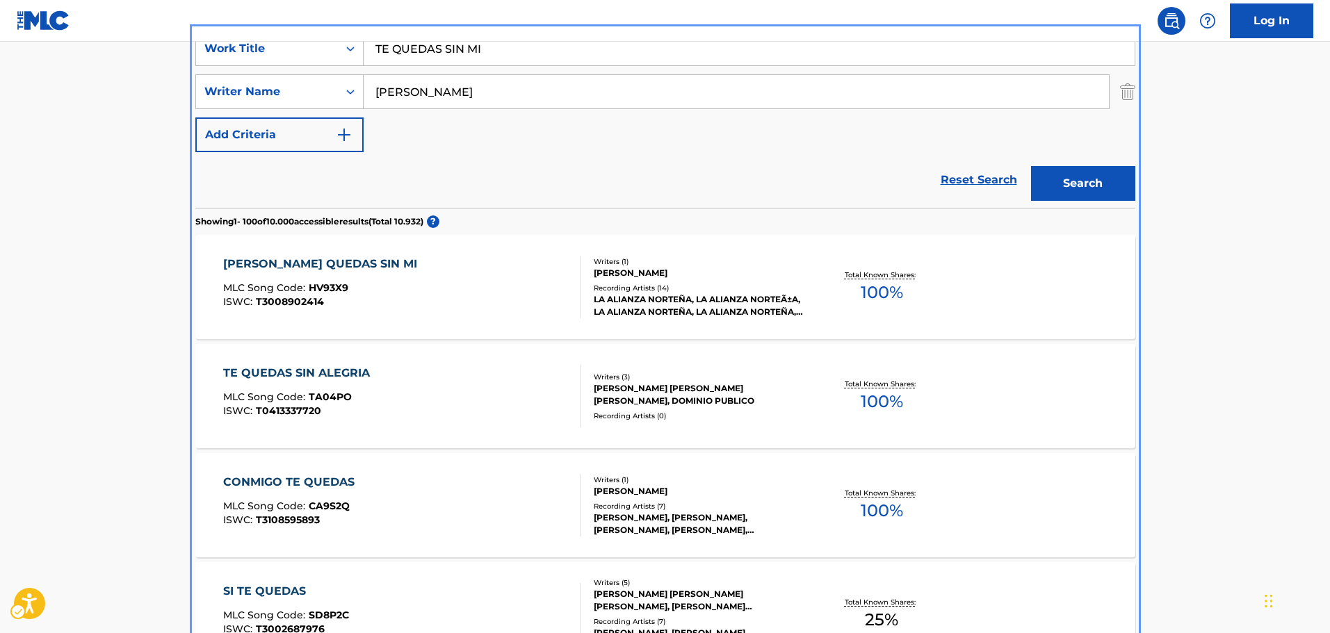
scroll to position [209, 0]
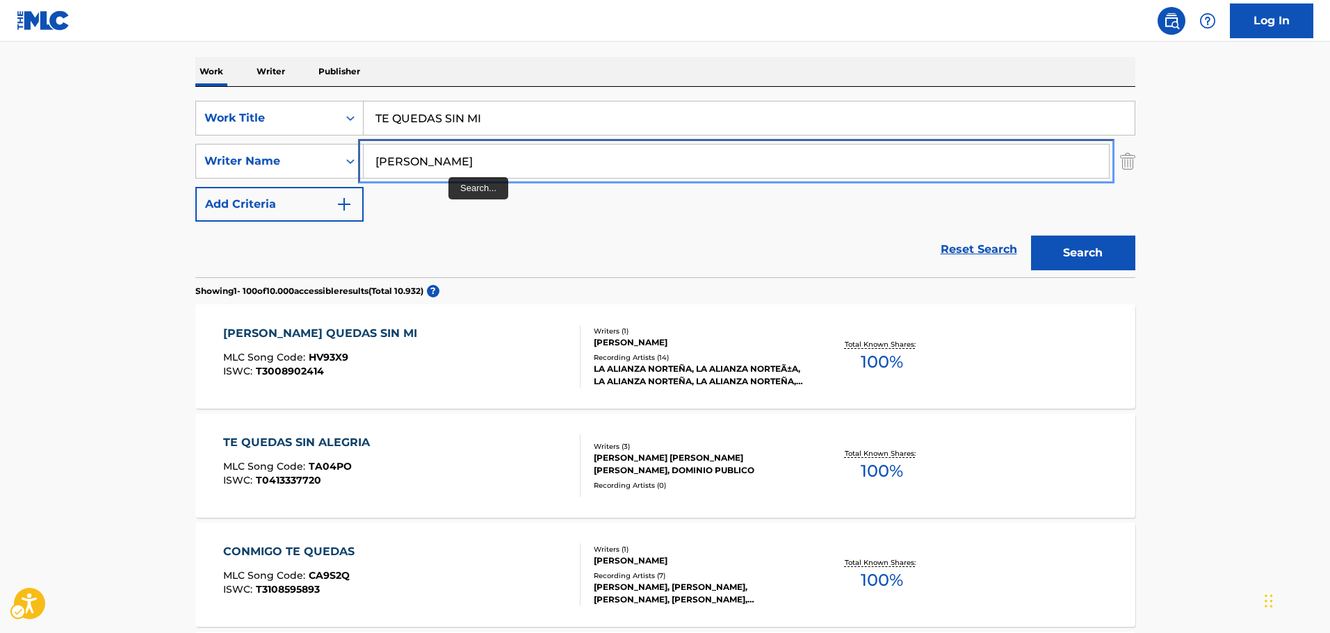
click at [459, 159] on input "[PERSON_NAME]" at bounding box center [736, 161] width 745 height 33
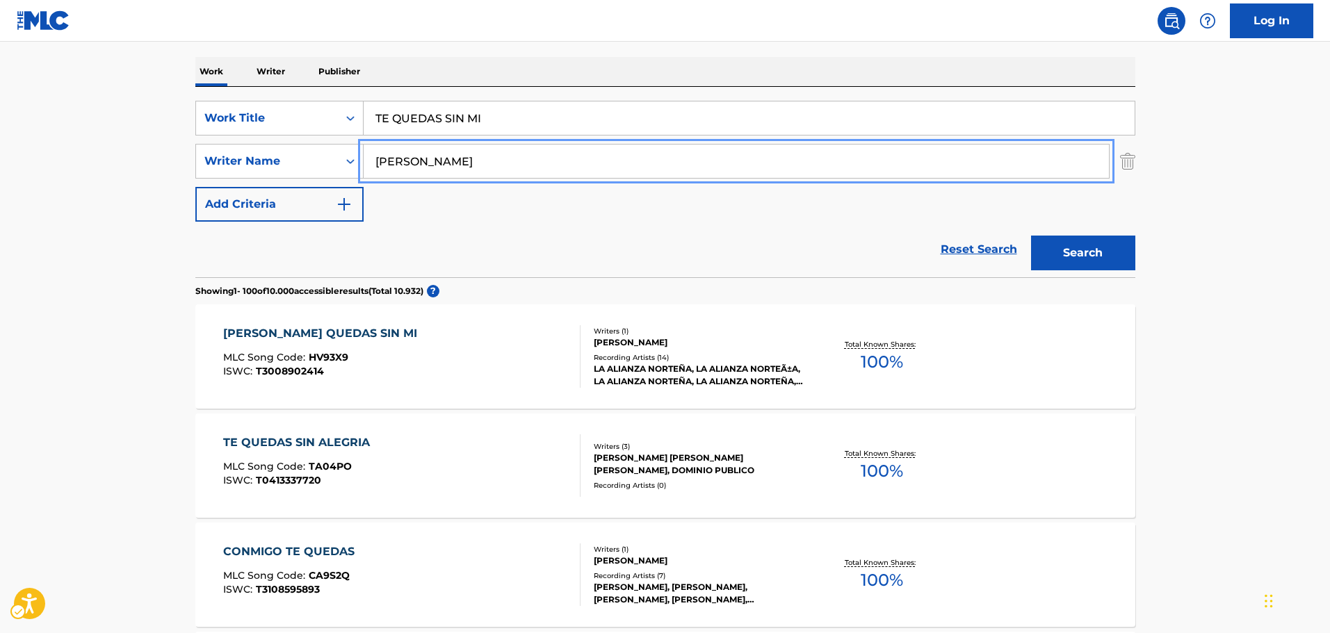
click at [459, 159] on input "[PERSON_NAME]" at bounding box center [736, 161] width 745 height 33
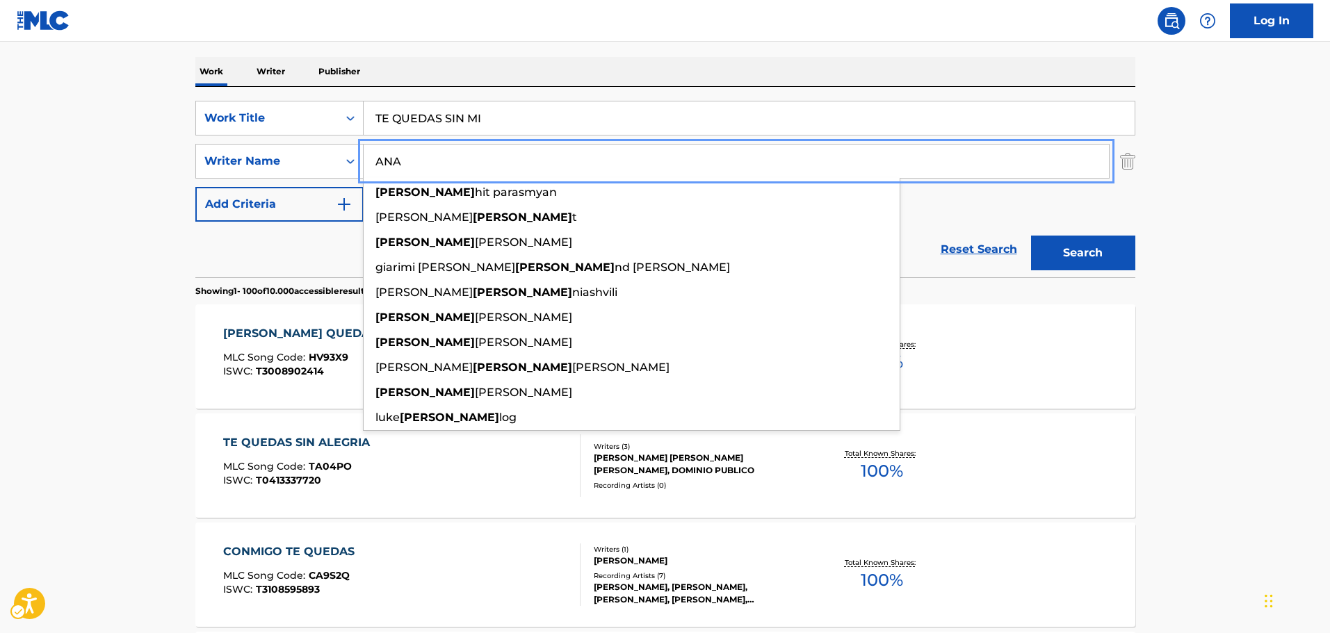
type input "ANA"
click at [1085, 255] on button "Search" at bounding box center [1083, 253] width 104 height 35
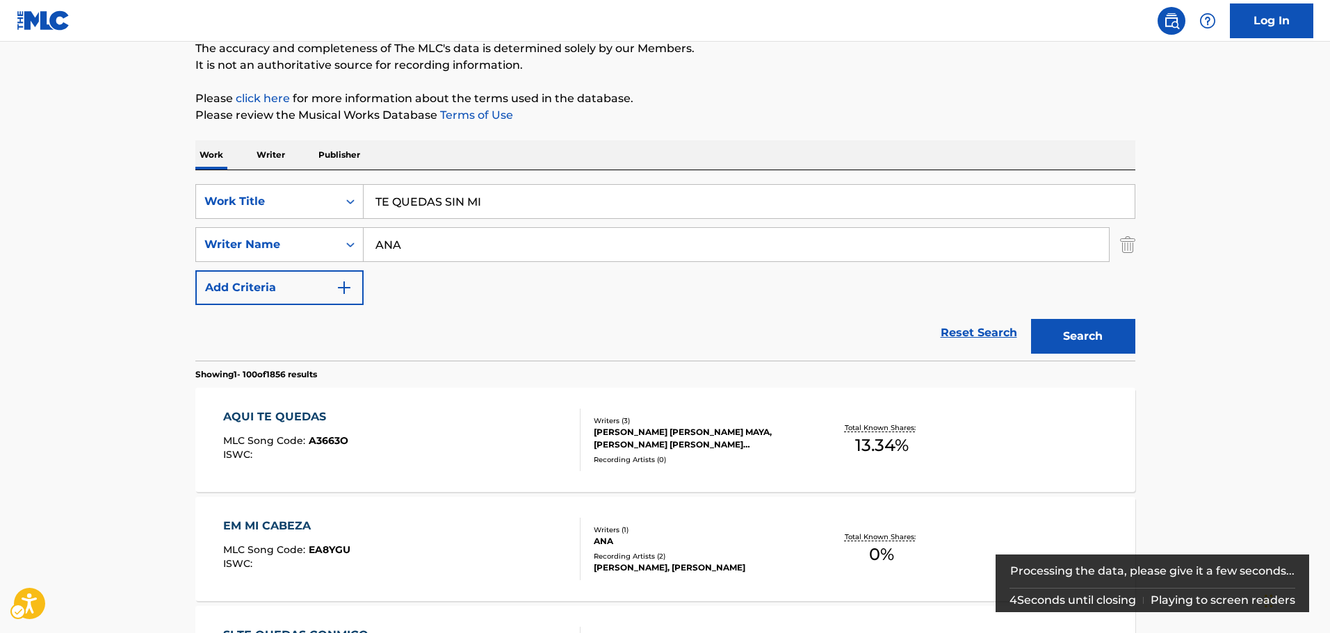
scroll to position [0, 0]
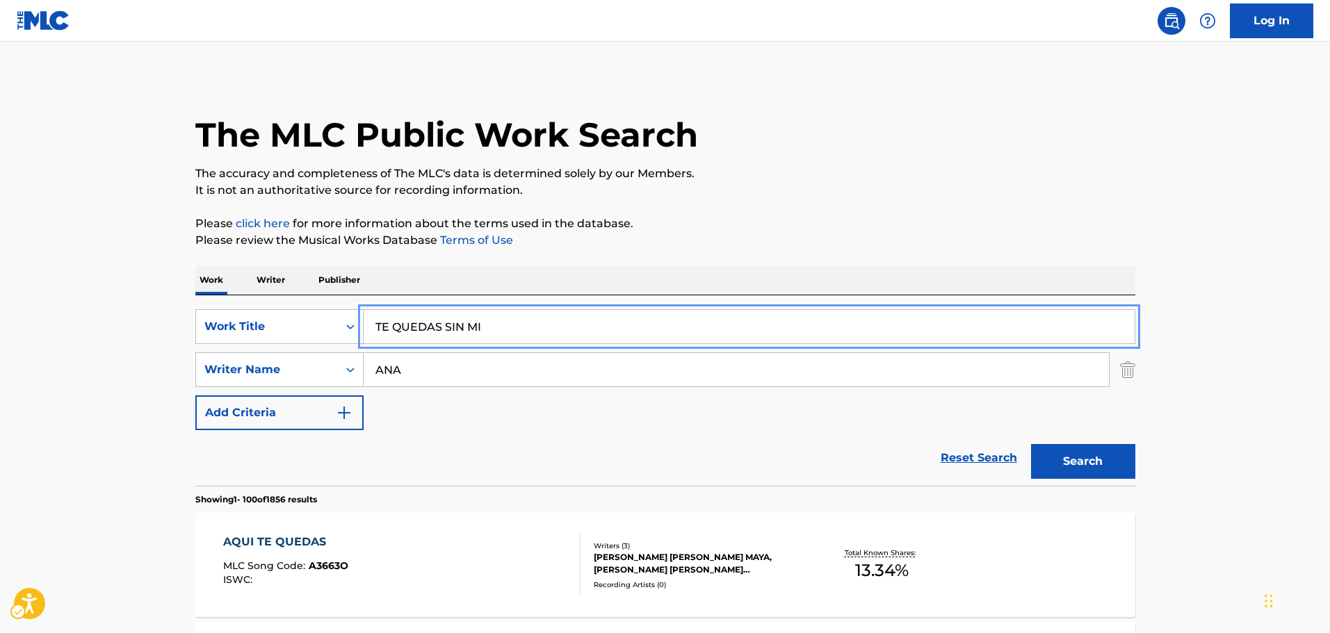
drag, startPoint x: 529, startPoint y: 331, endPoint x: 3, endPoint y: 327, distance: 526.3
paste input "NSION"
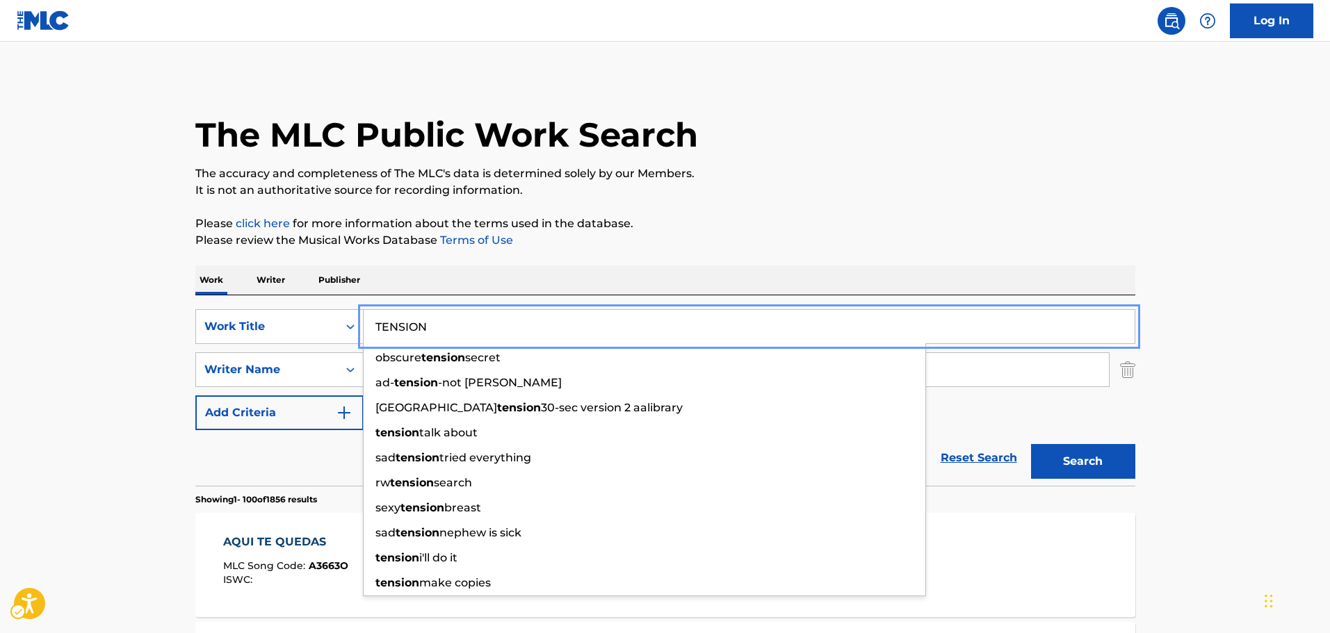
type input "TENSION"
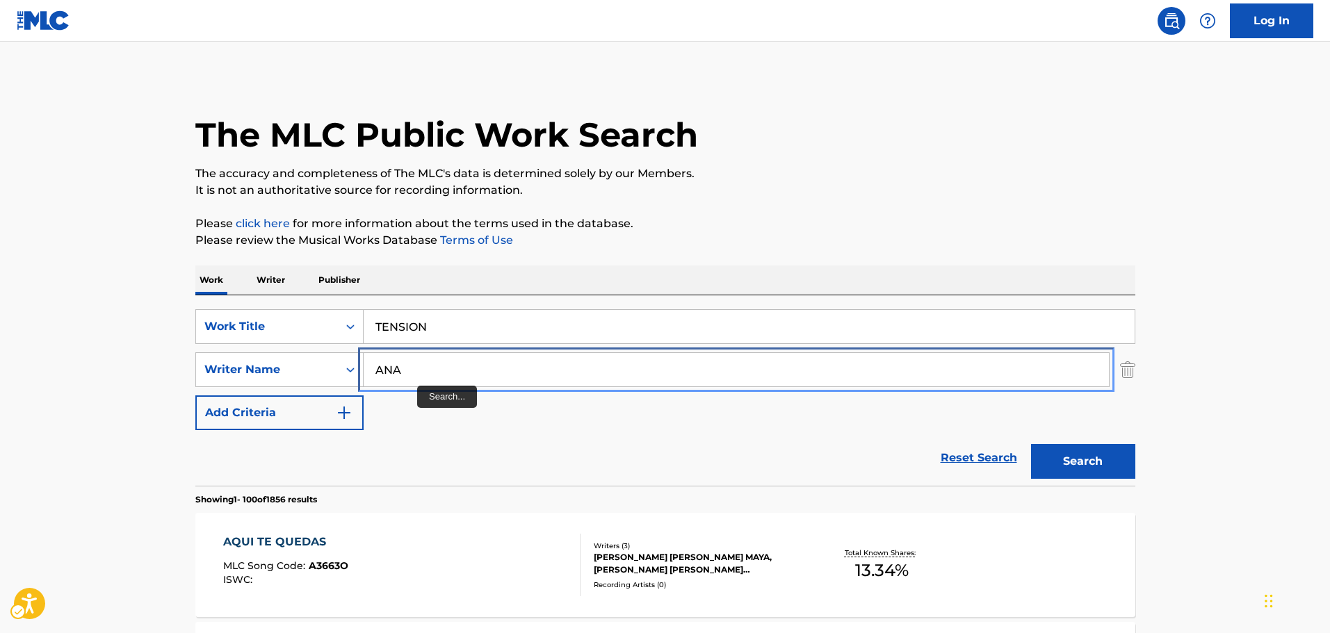
click at [424, 369] on input "ANA" at bounding box center [736, 369] width 745 height 33
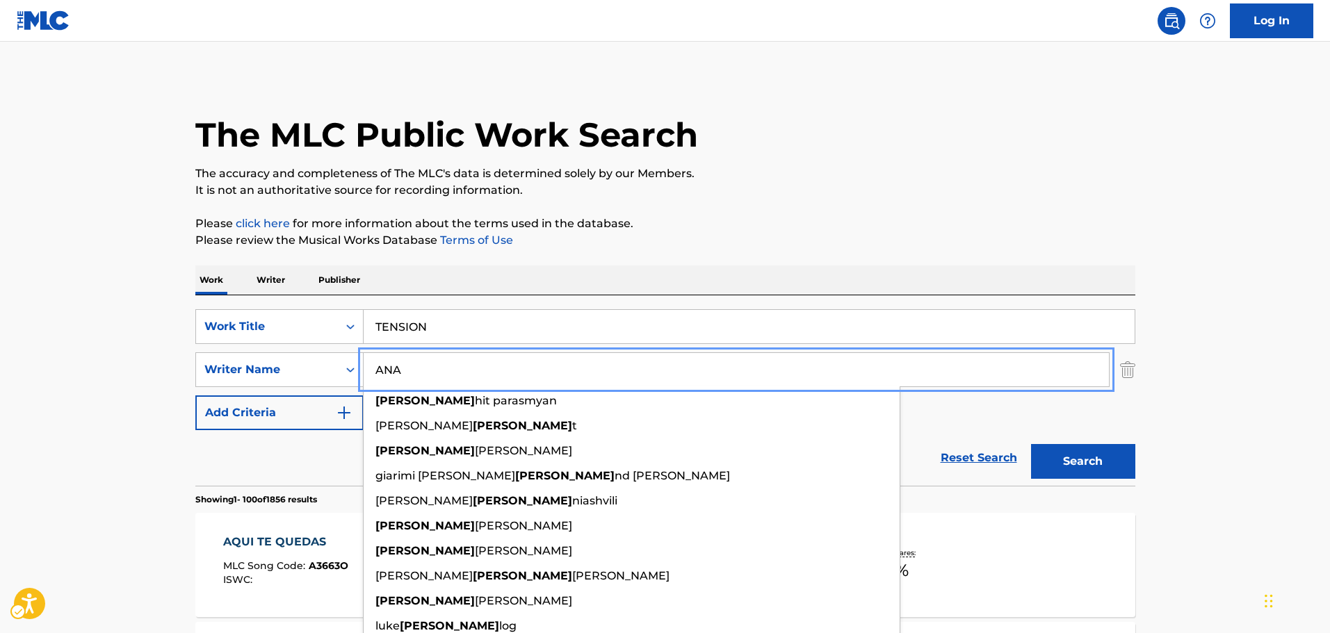
click at [424, 369] on input "ANA" at bounding box center [736, 369] width 745 height 33
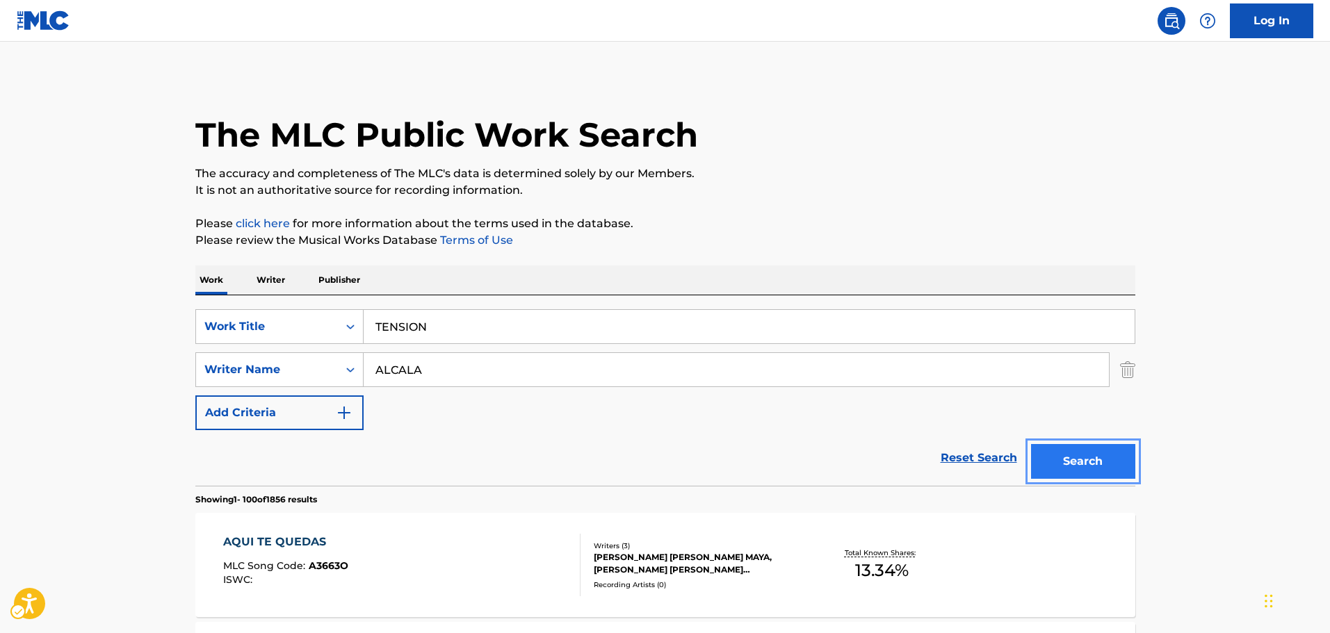
click at [1100, 463] on button "Search" at bounding box center [1083, 461] width 104 height 35
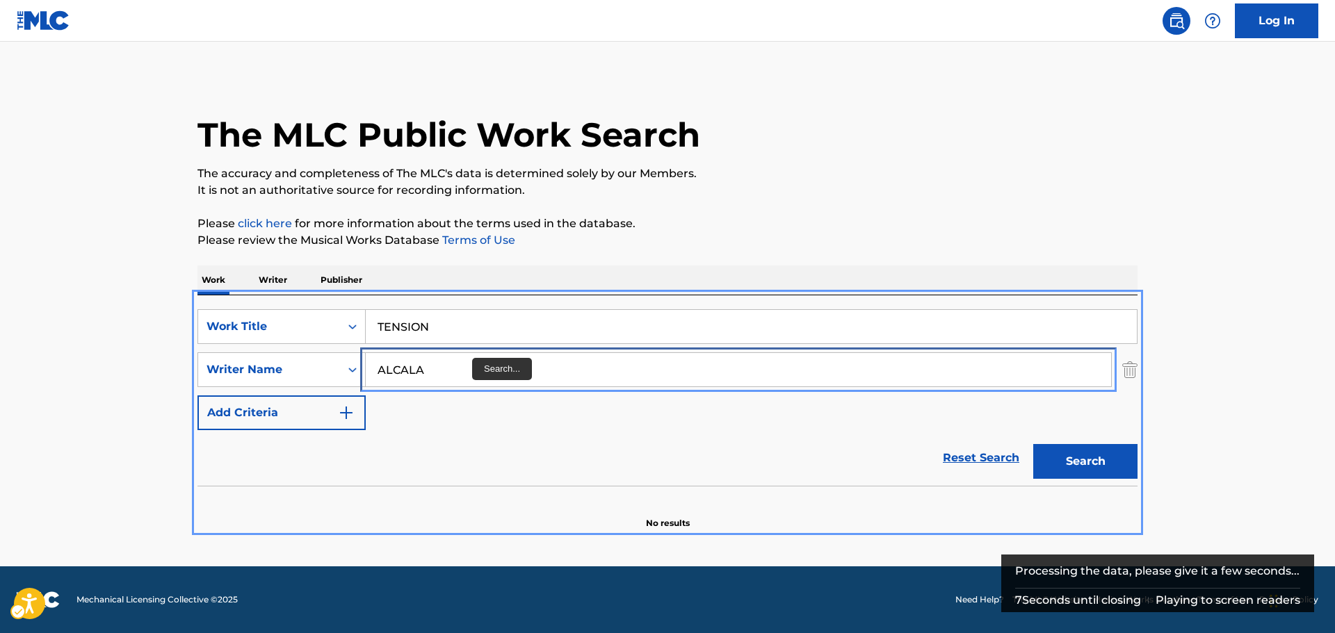
click at [460, 367] on input "ALCALA" at bounding box center [738, 369] width 745 height 33
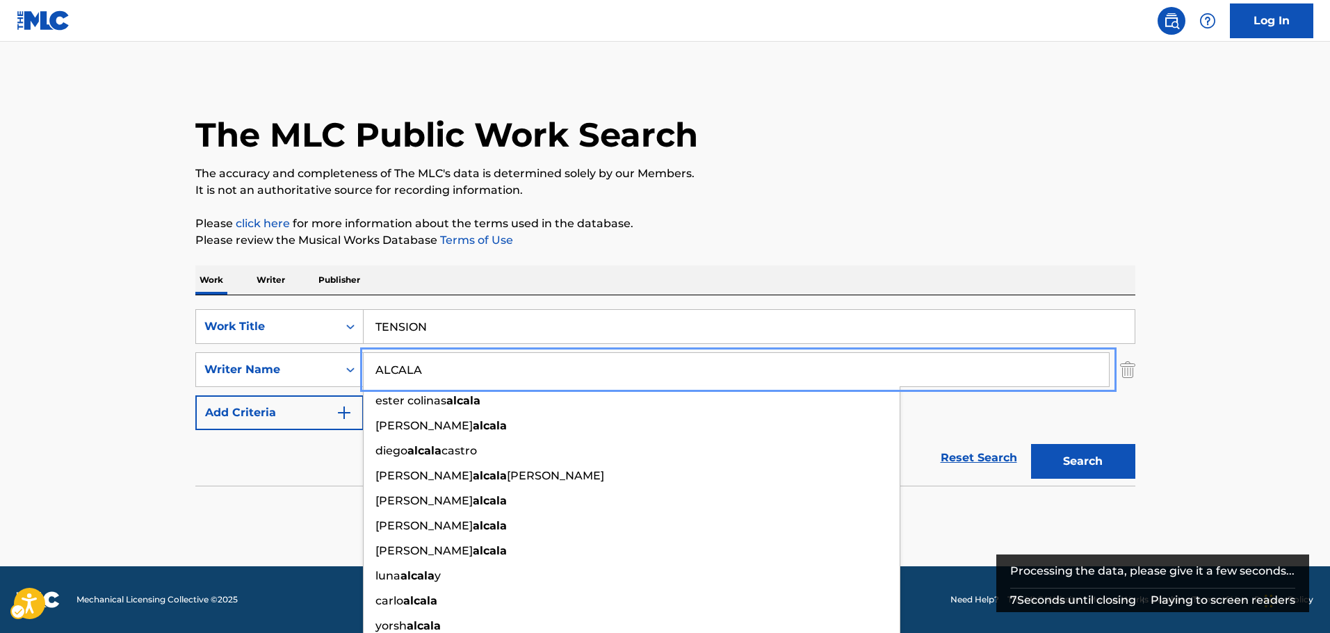
click at [460, 367] on input "ALCALA" at bounding box center [736, 369] width 745 height 33
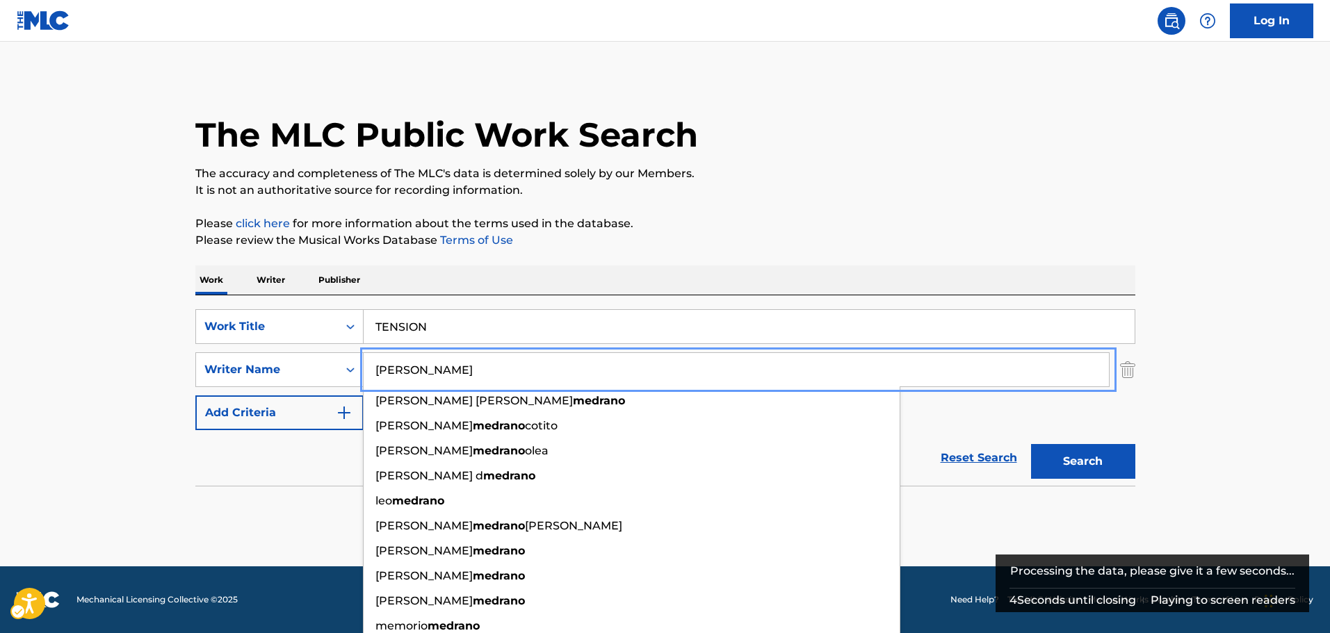
type input "[PERSON_NAME]"
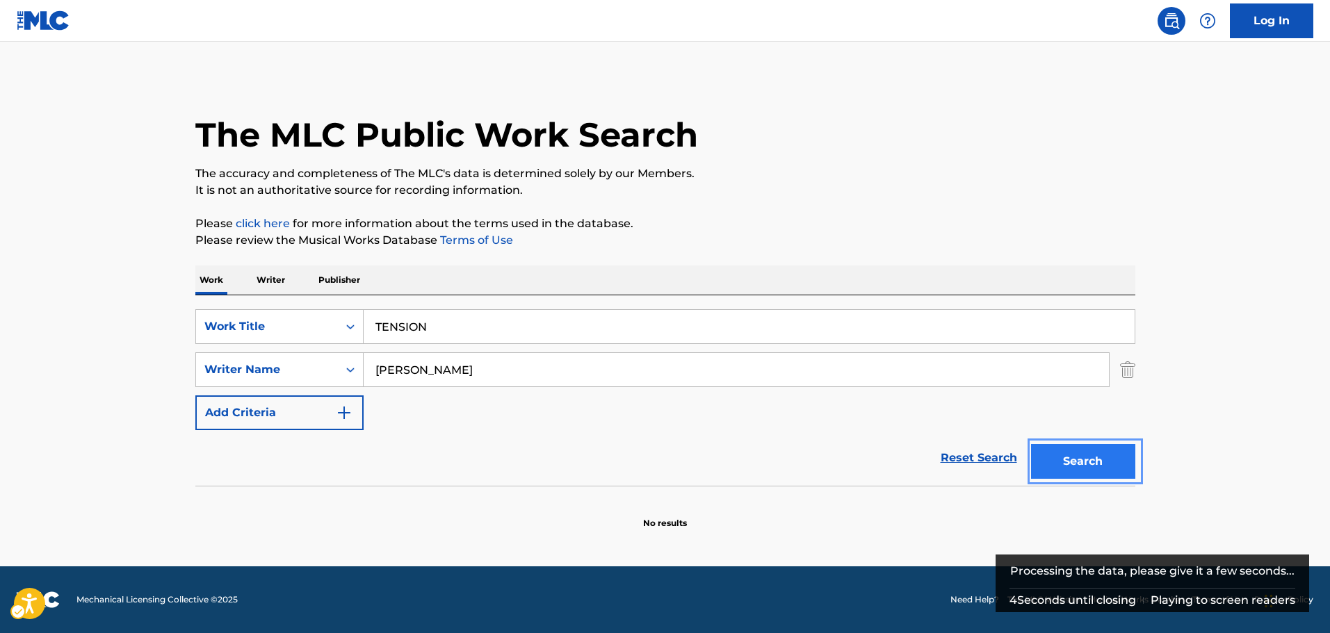
click at [1083, 457] on button "Search" at bounding box center [1083, 461] width 104 height 35
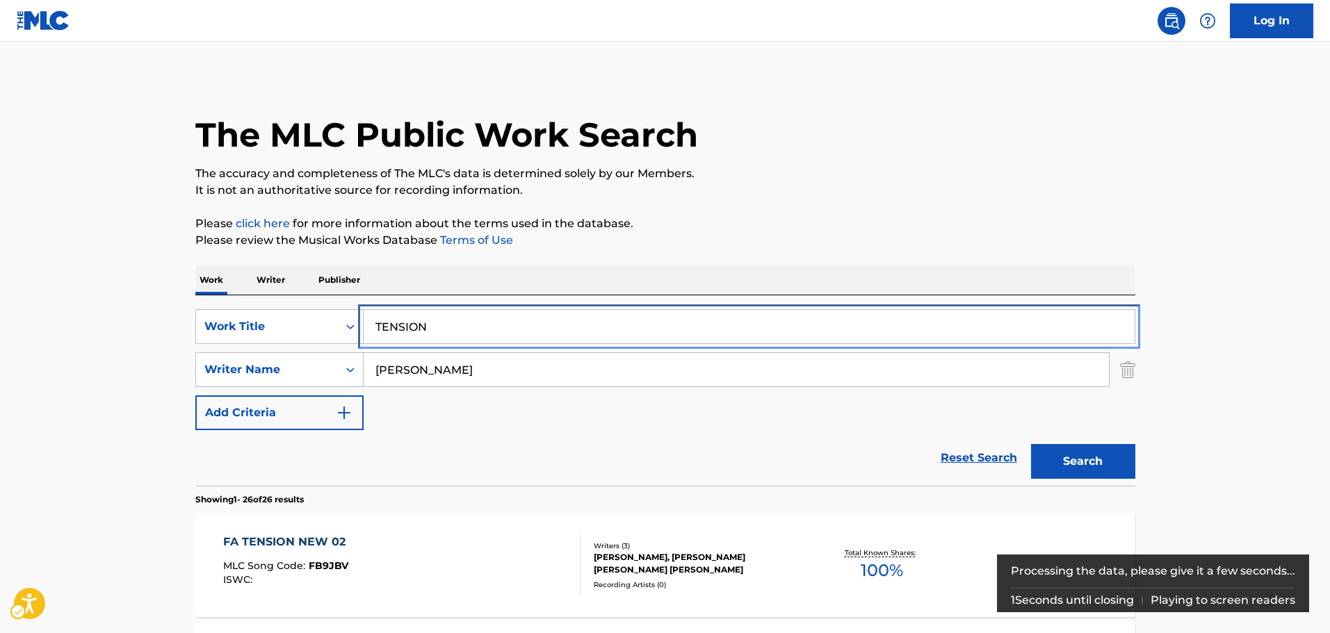
drag, startPoint x: 449, startPoint y: 328, endPoint x: 11, endPoint y: 300, distance: 438.9
paste input "ODO BIE"
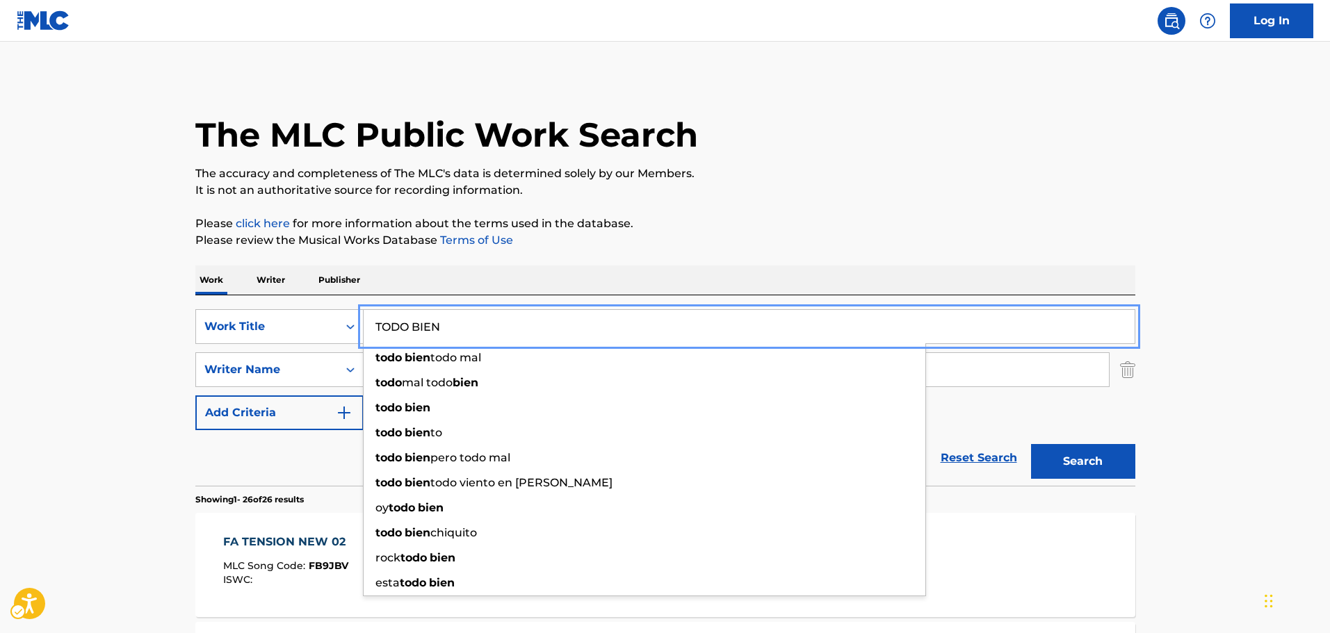
type input "TODO BIEN"
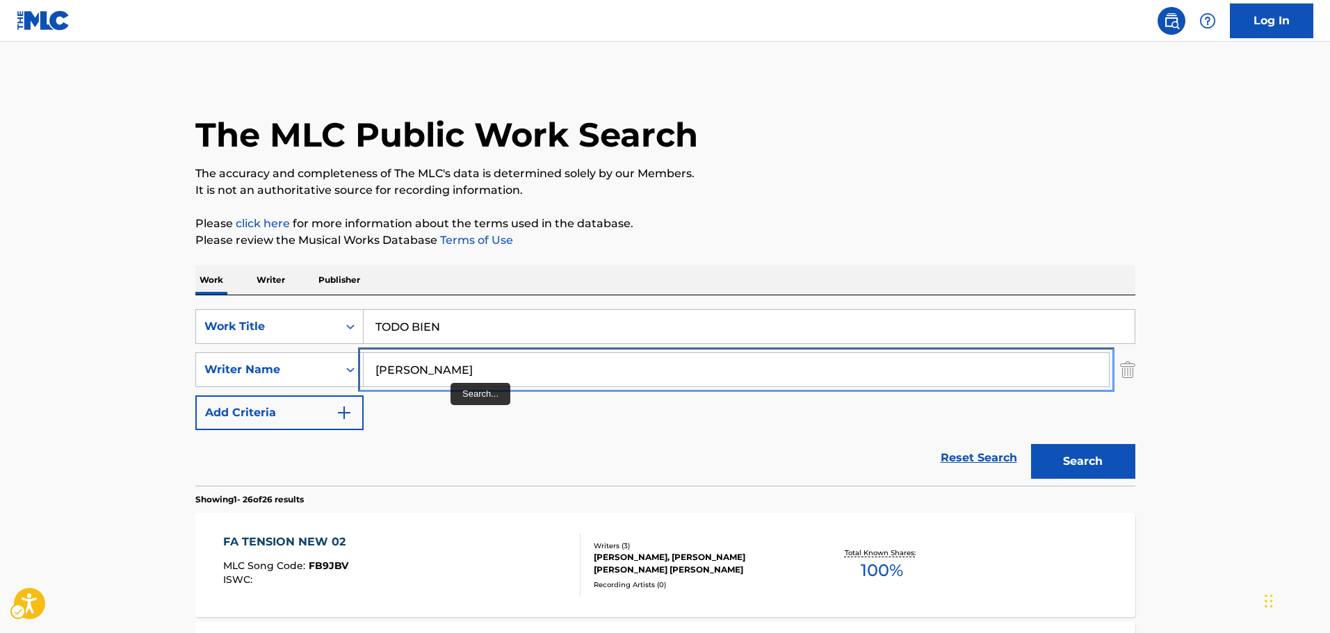
click at [403, 367] on input "[PERSON_NAME]" at bounding box center [736, 369] width 745 height 33
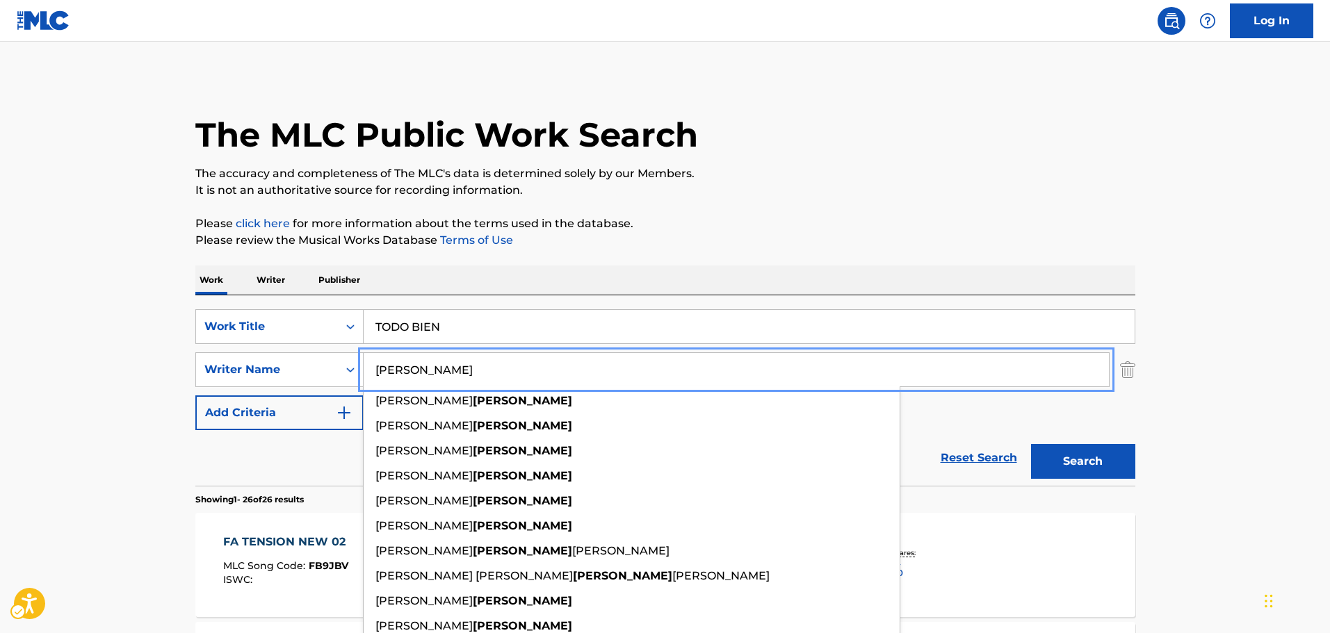
type input "[PERSON_NAME]"
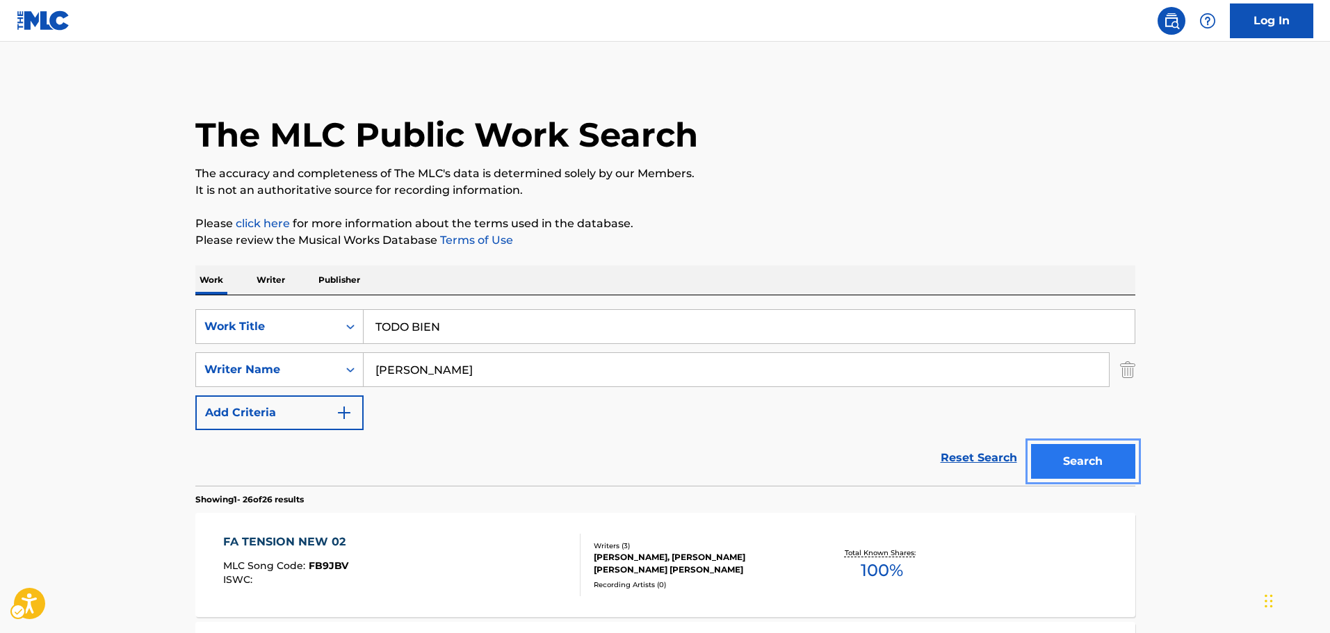
click at [1098, 462] on button "Search" at bounding box center [1083, 461] width 104 height 35
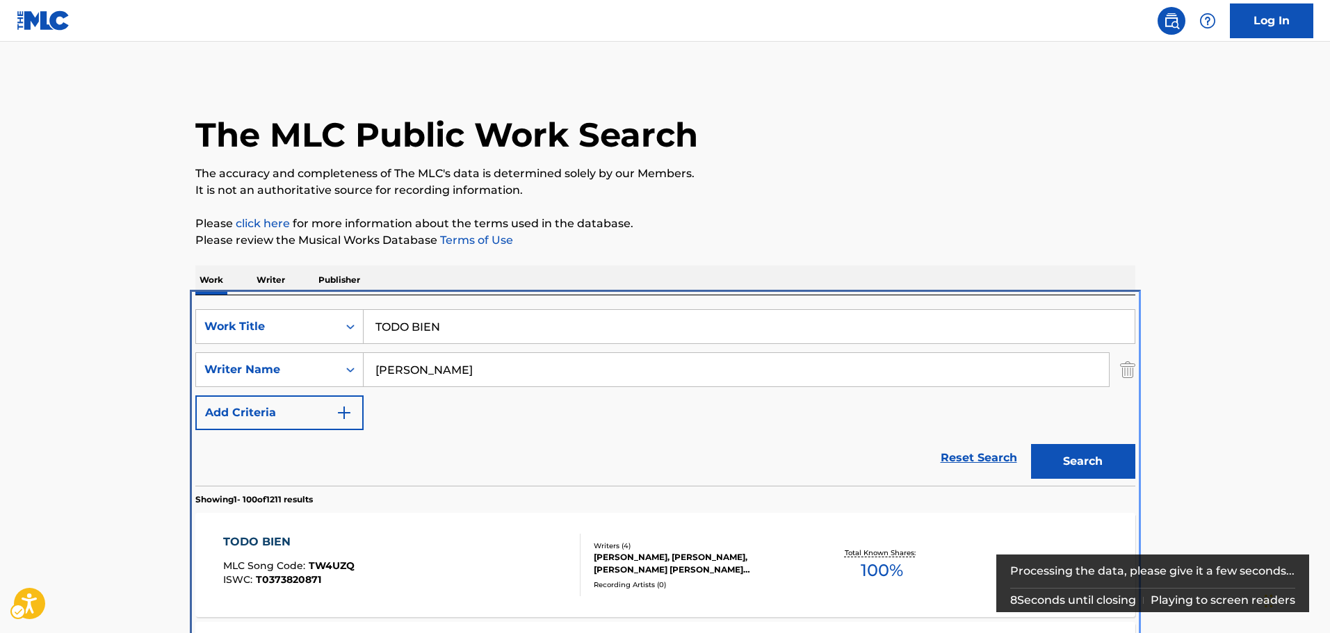
scroll to position [295, 0]
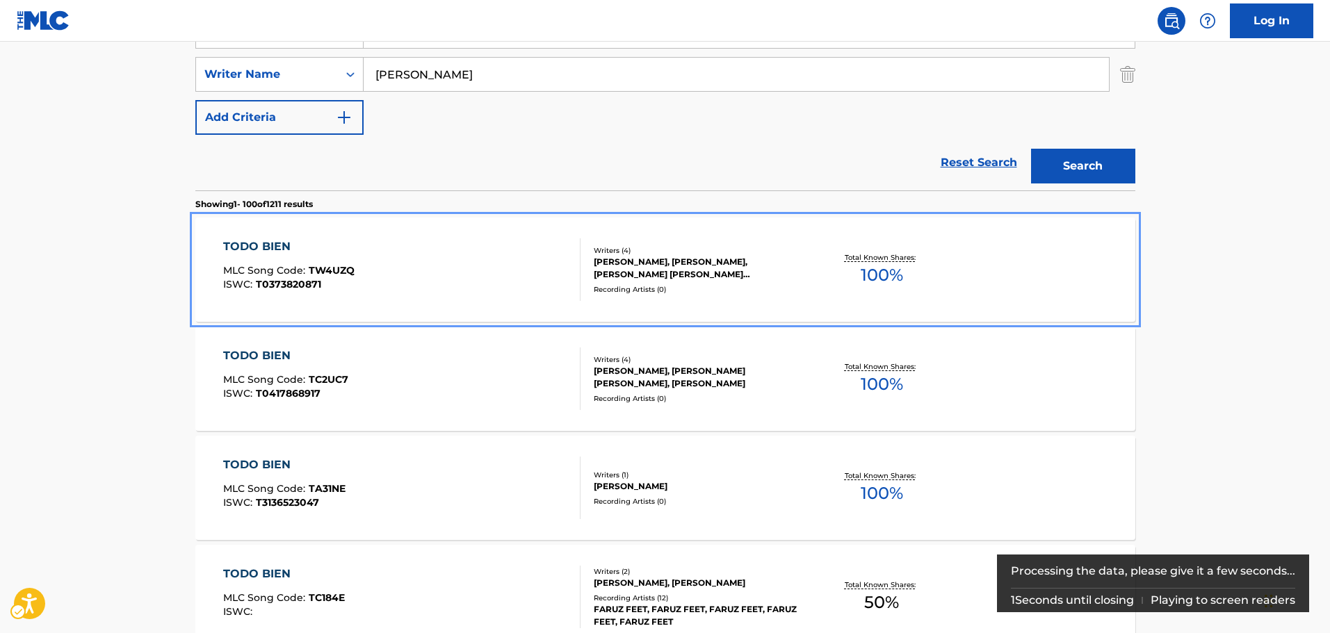
click at [448, 292] on div "TODO BIEN MLC Song Code : TW4UZQ ISWC : T0373820871" at bounding box center [401, 269] width 357 height 63
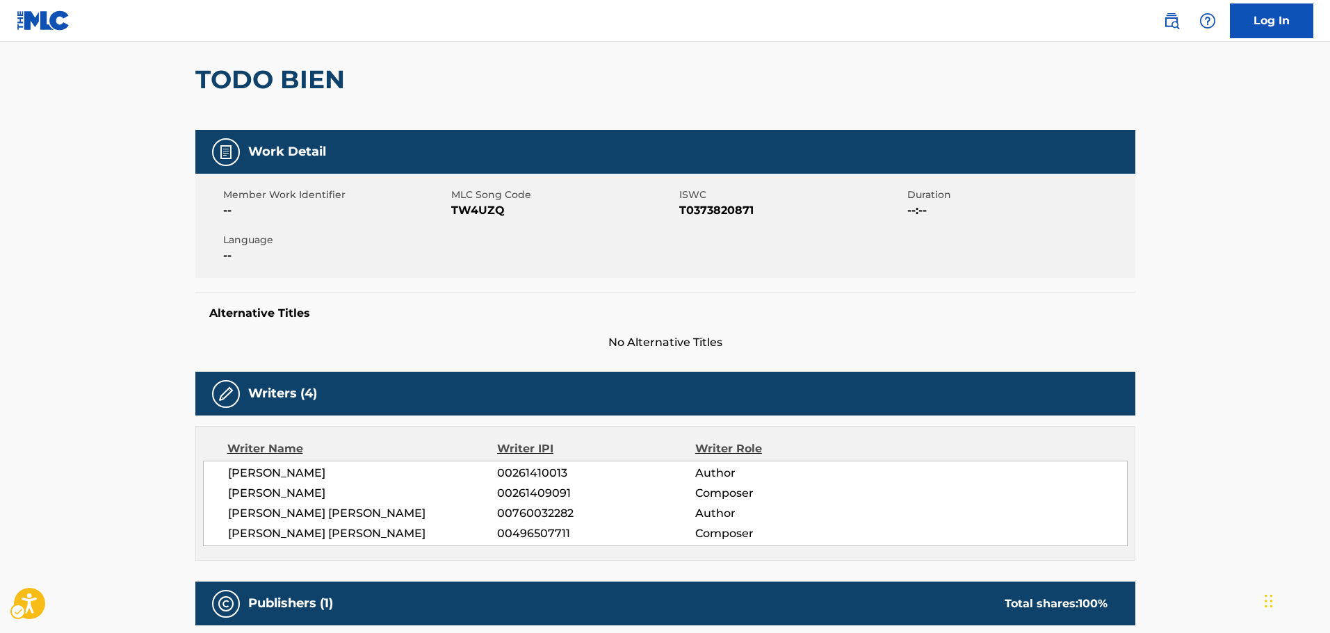
scroll to position [139, 0]
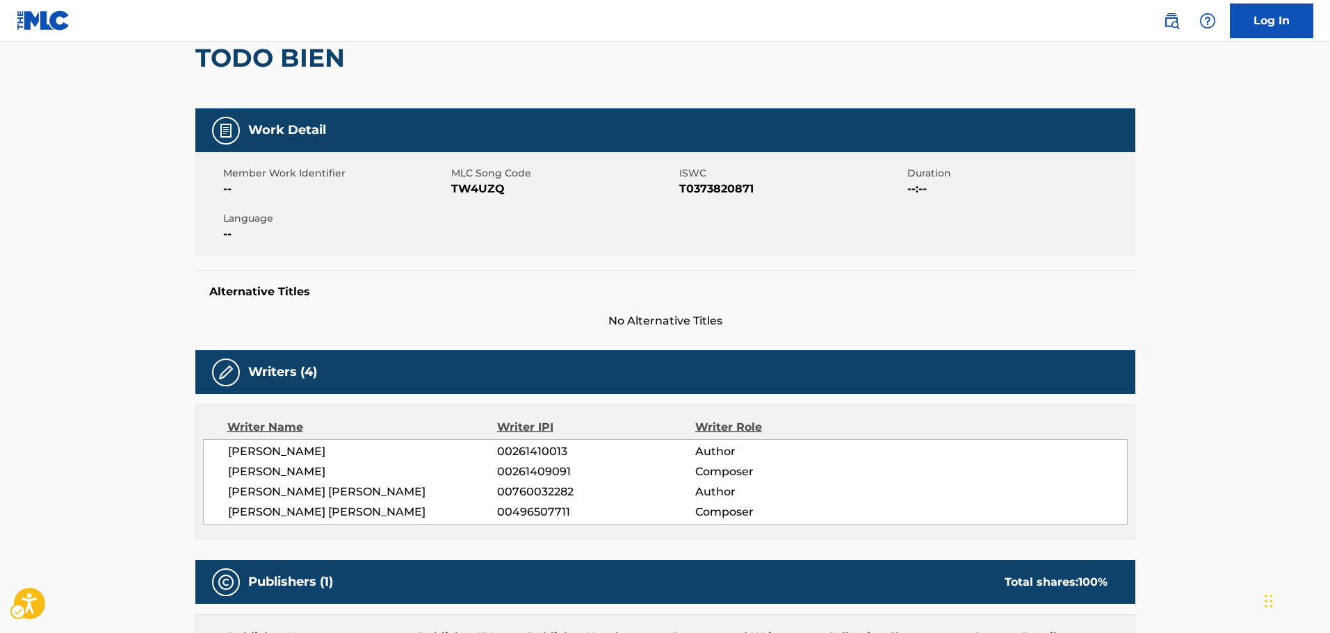
scroll to position [295, 0]
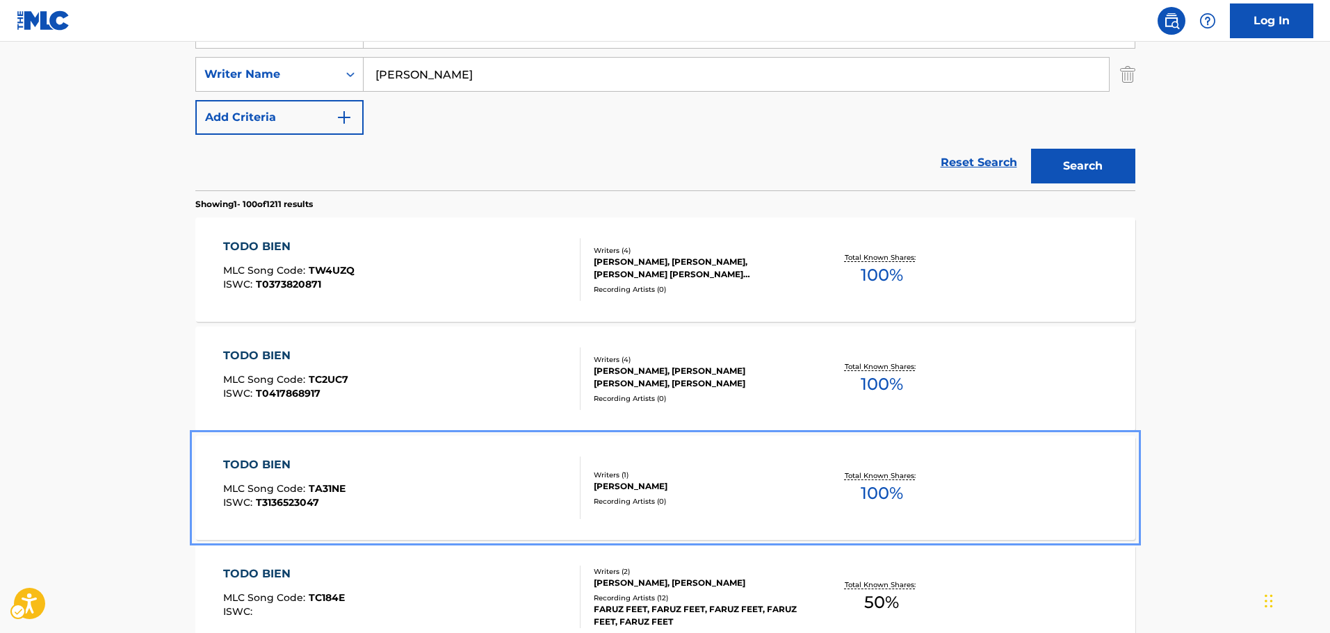
click at [445, 464] on div "TODO BIEN MLC Song Code : TA31NE ISWC : T3136523047" at bounding box center [401, 488] width 357 height 63
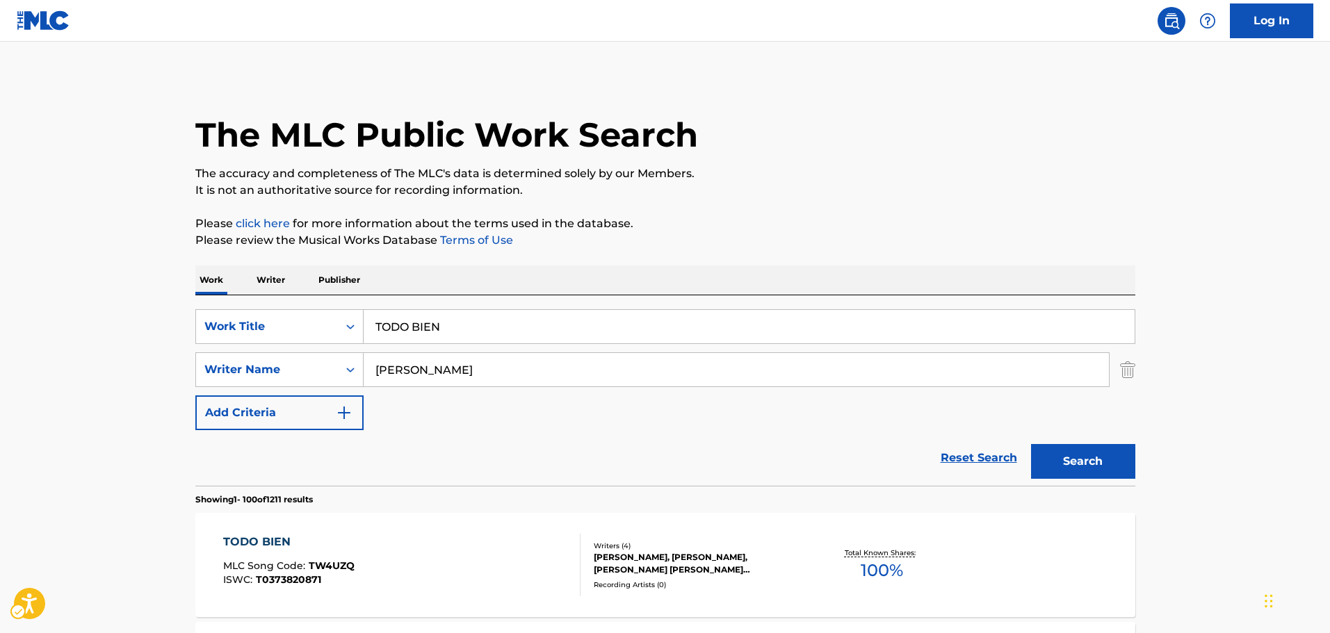
scroll to position [295, 0]
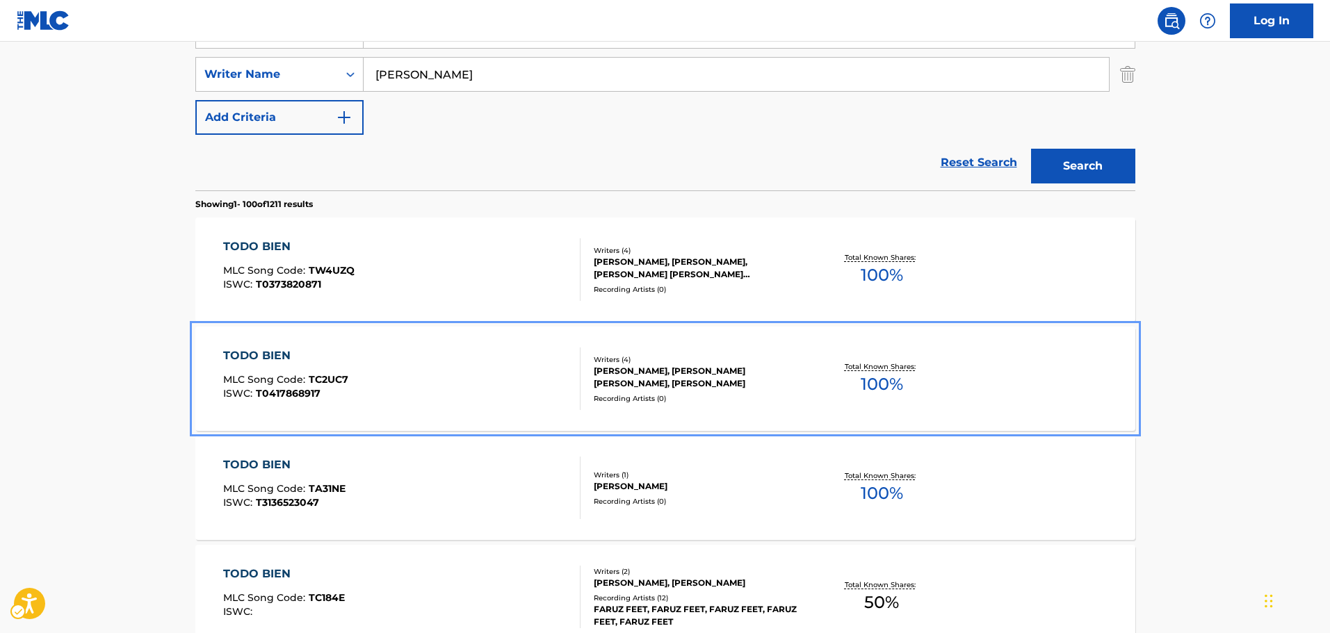
click at [471, 390] on div "TODO BIEN MLC Song Code : TC2UC7 ISWC : T0417868917" at bounding box center [401, 379] width 357 height 63
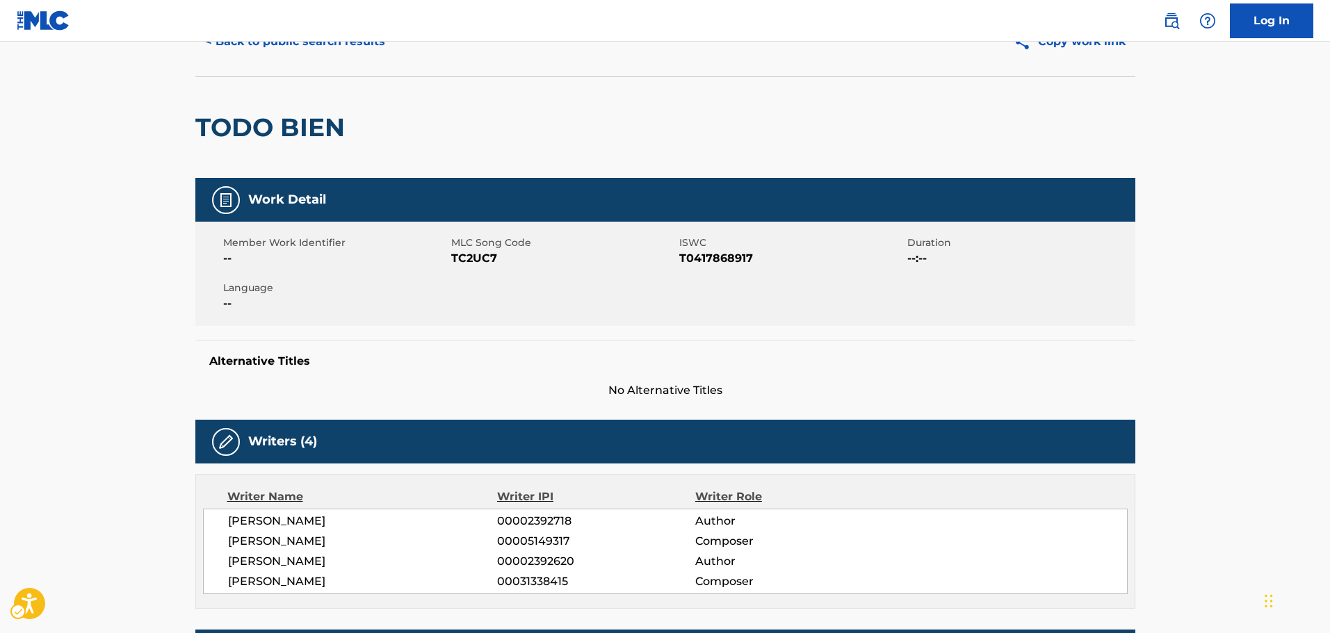
scroll to position [209, 0]
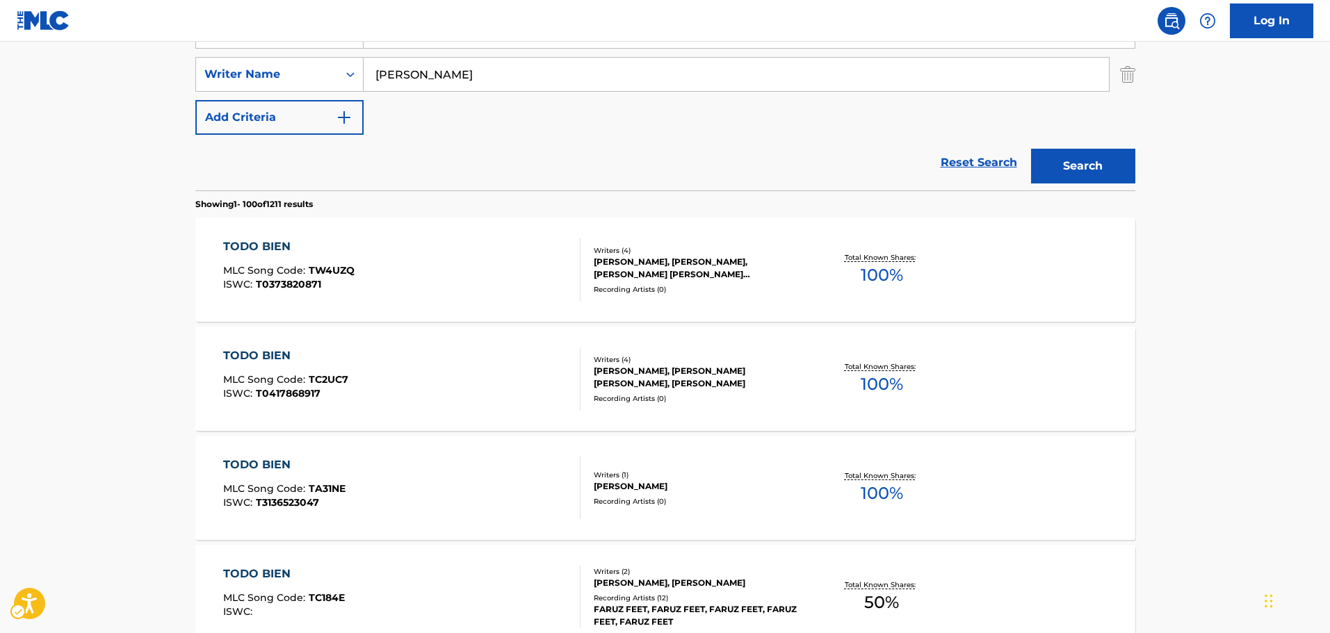
scroll to position [365, 0]
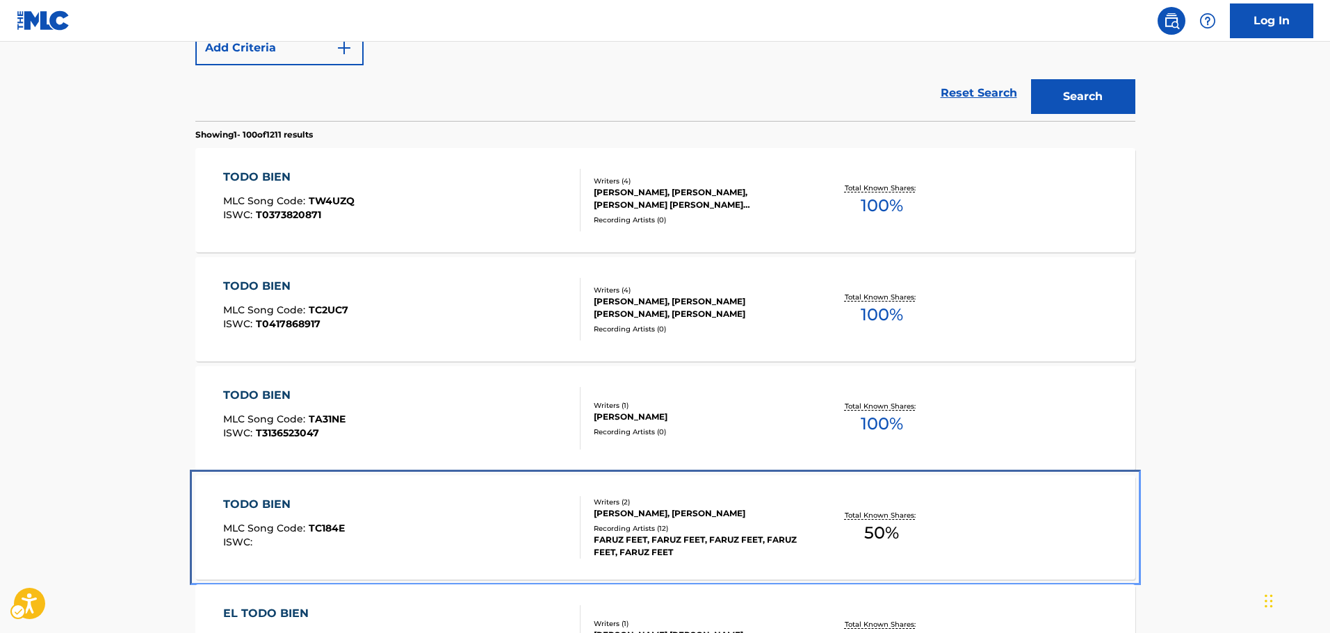
click at [448, 521] on div "TODO BIEN MLC Song Code : TC184E ISWC :" at bounding box center [401, 527] width 357 height 63
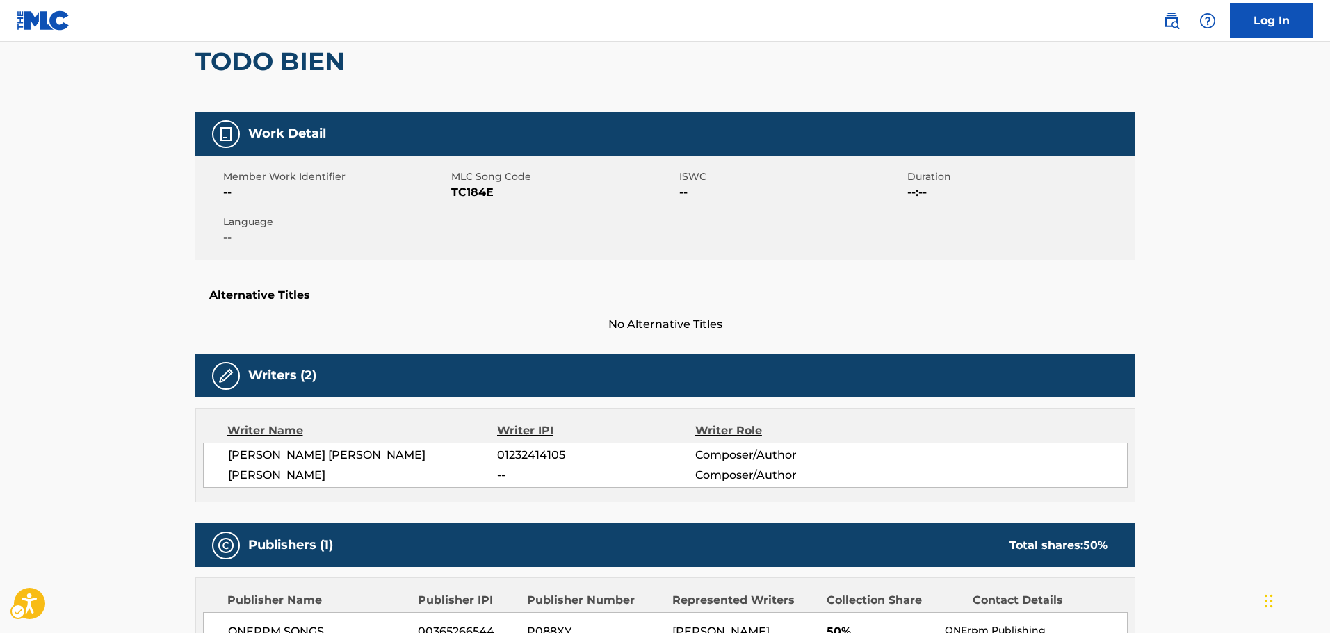
scroll to position [139, 0]
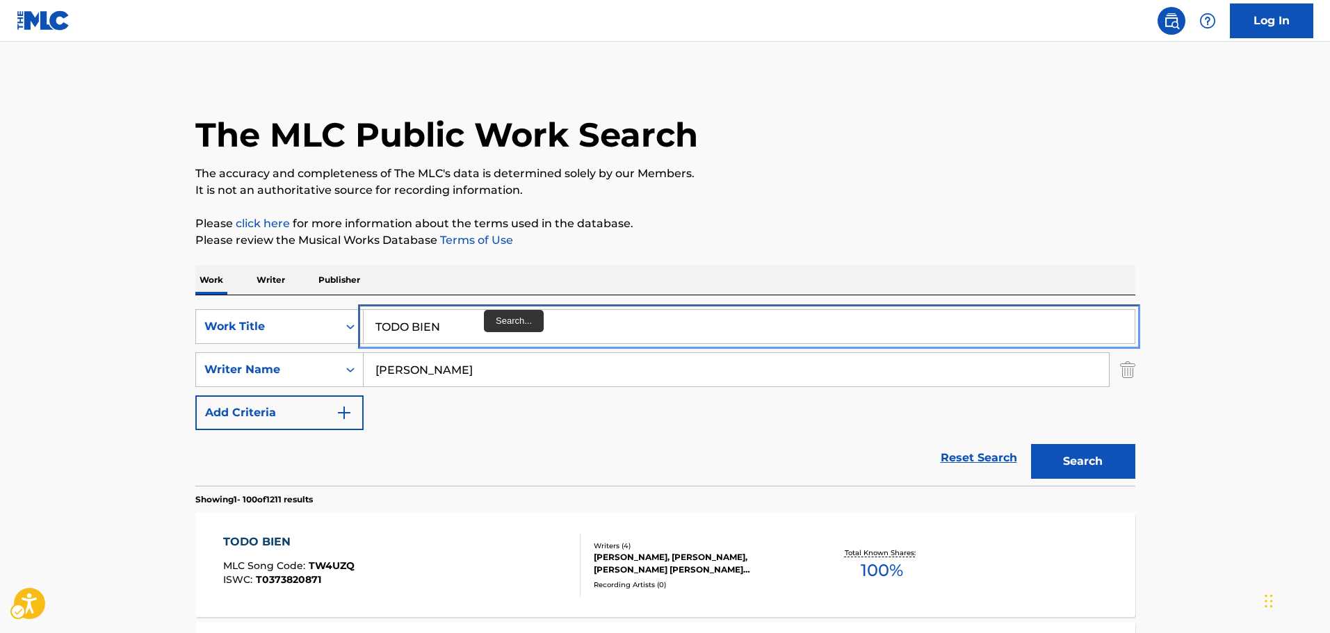
drag, startPoint x: 480, startPoint y: 339, endPoint x: 24, endPoint y: 328, distance: 456.9
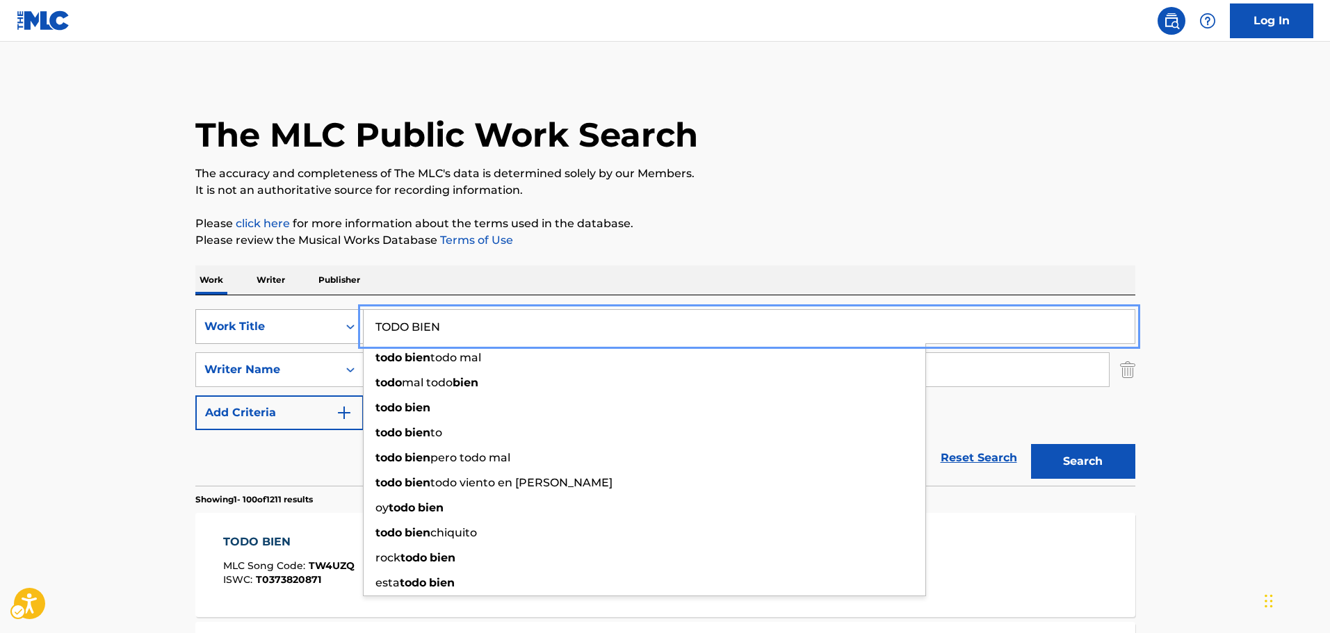
paste input "VALS [PERSON_NAME]"
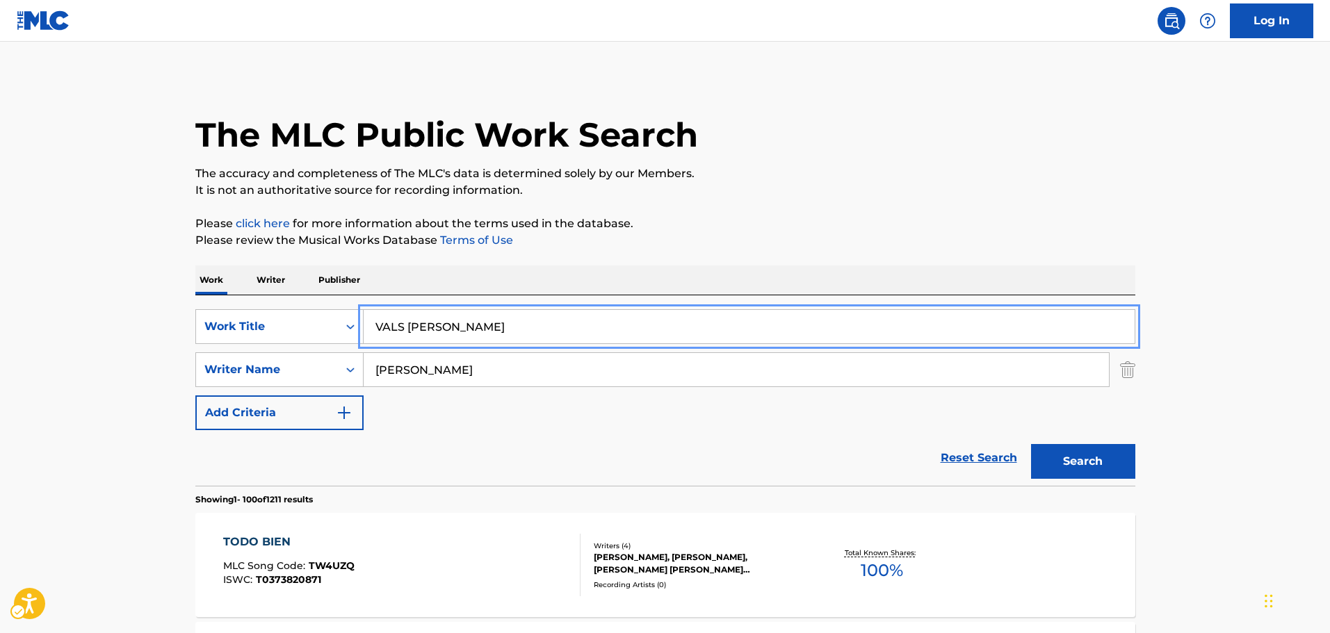
type input "VALS [PERSON_NAME]"
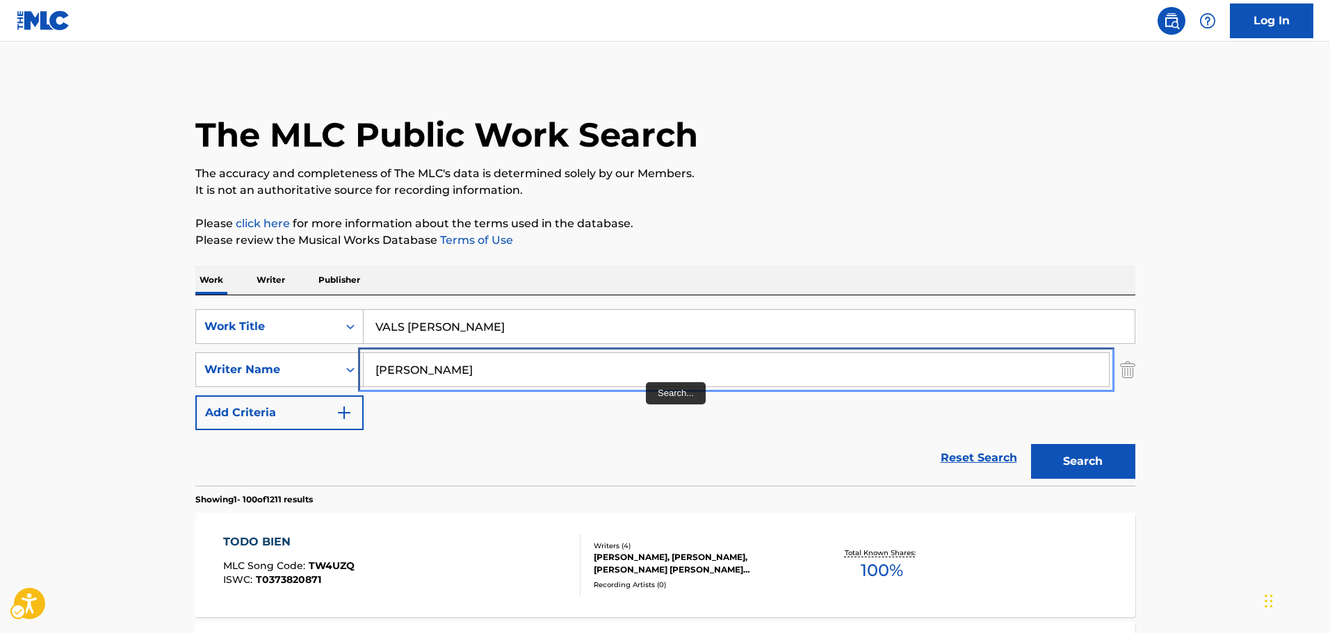
click at [510, 372] on input "[PERSON_NAME]" at bounding box center [736, 369] width 745 height 33
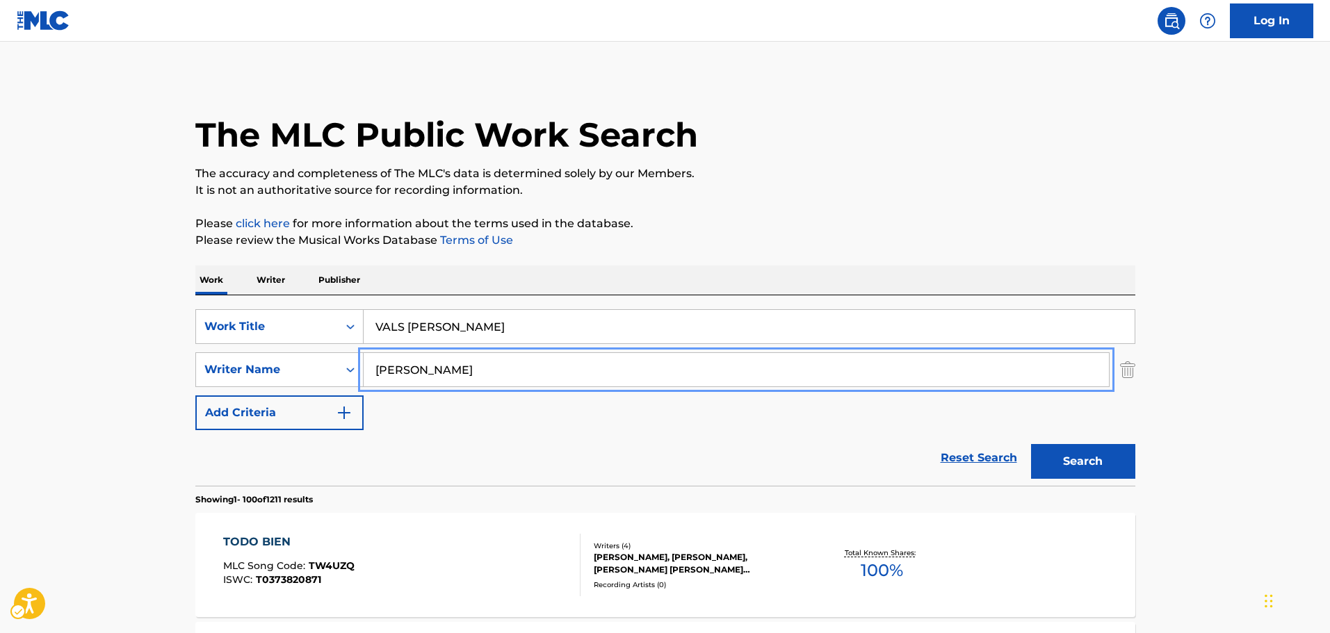
click at [510, 372] on input "[PERSON_NAME]" at bounding box center [736, 369] width 745 height 33
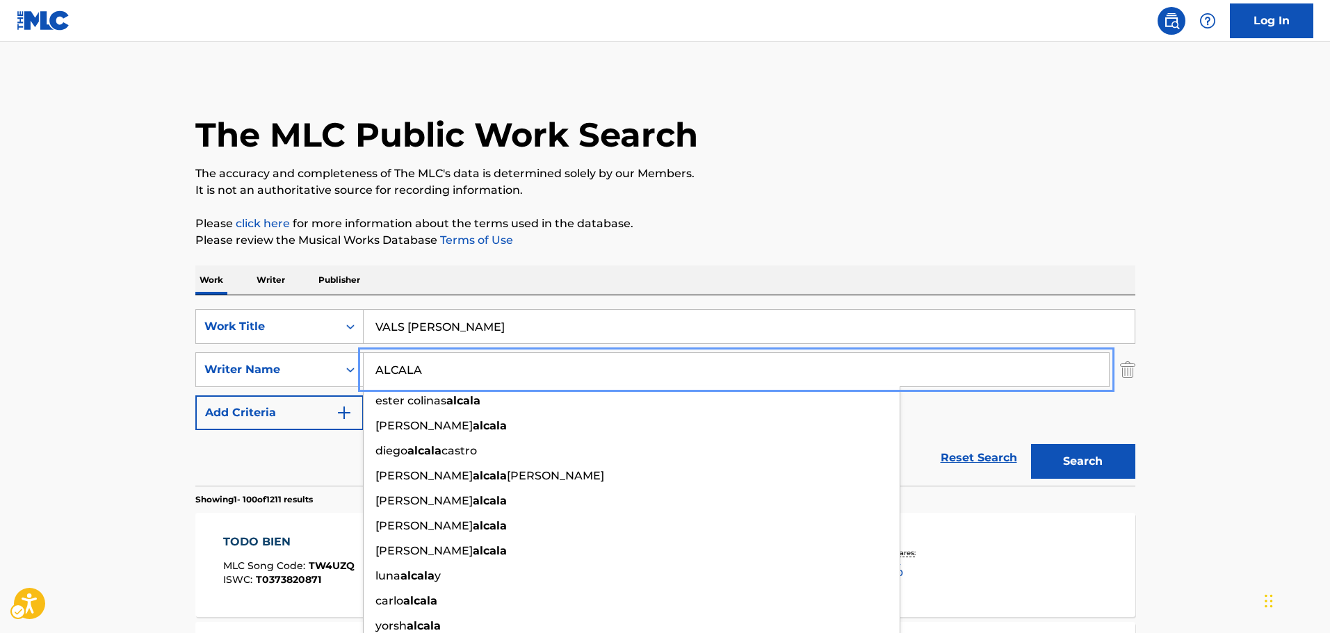
type input "ALCALA"
drag, startPoint x: 1082, startPoint y: 455, endPoint x: 1088, endPoint y: 461, distance: 8.4
click at [1083, 457] on button "Search" at bounding box center [1083, 461] width 104 height 35
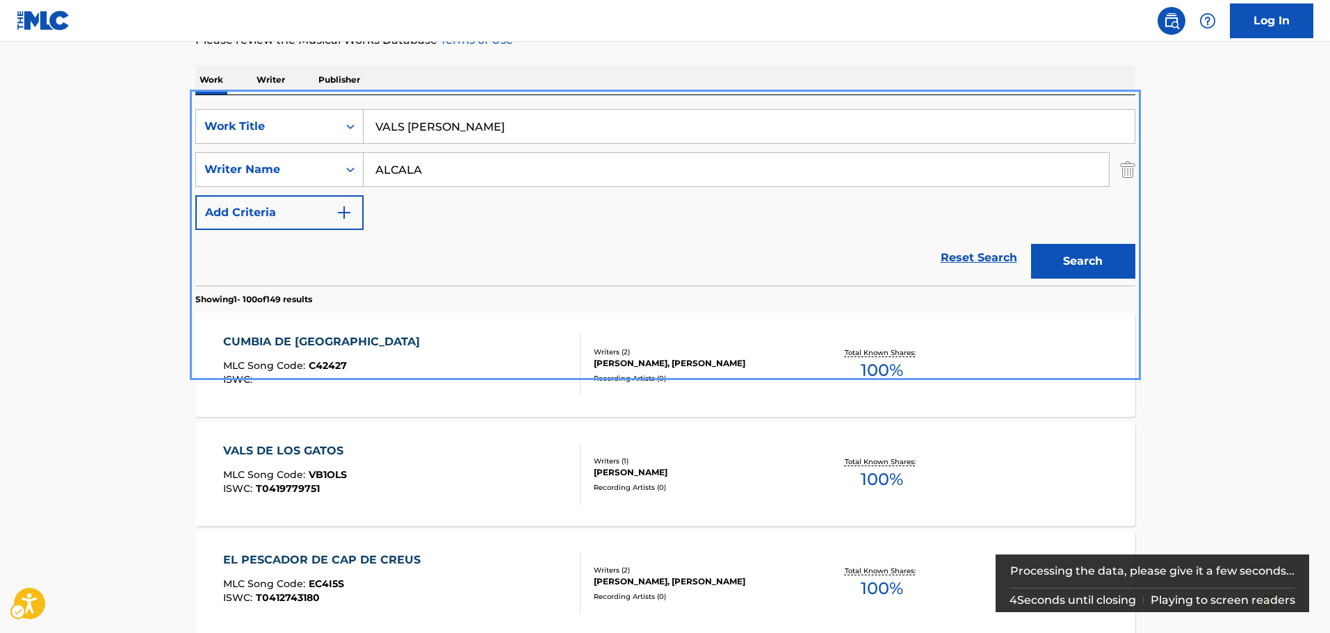
scroll to position [209, 0]
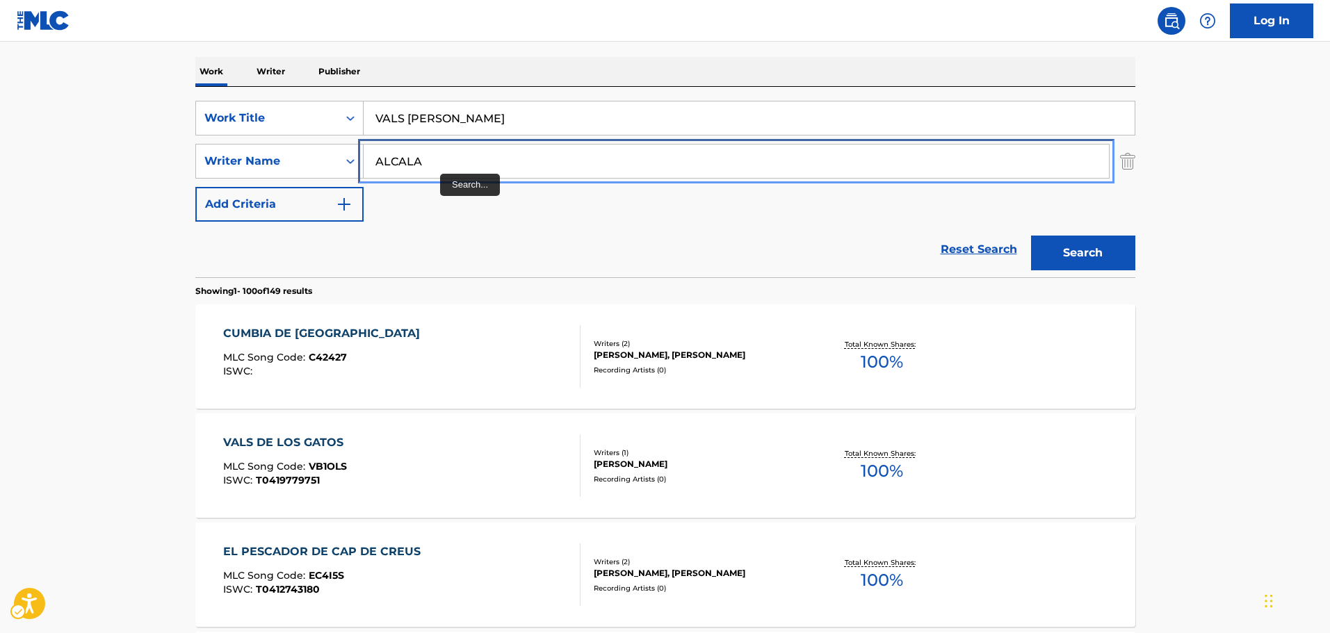
click at [449, 162] on input "ALCALA" at bounding box center [736, 161] width 745 height 33
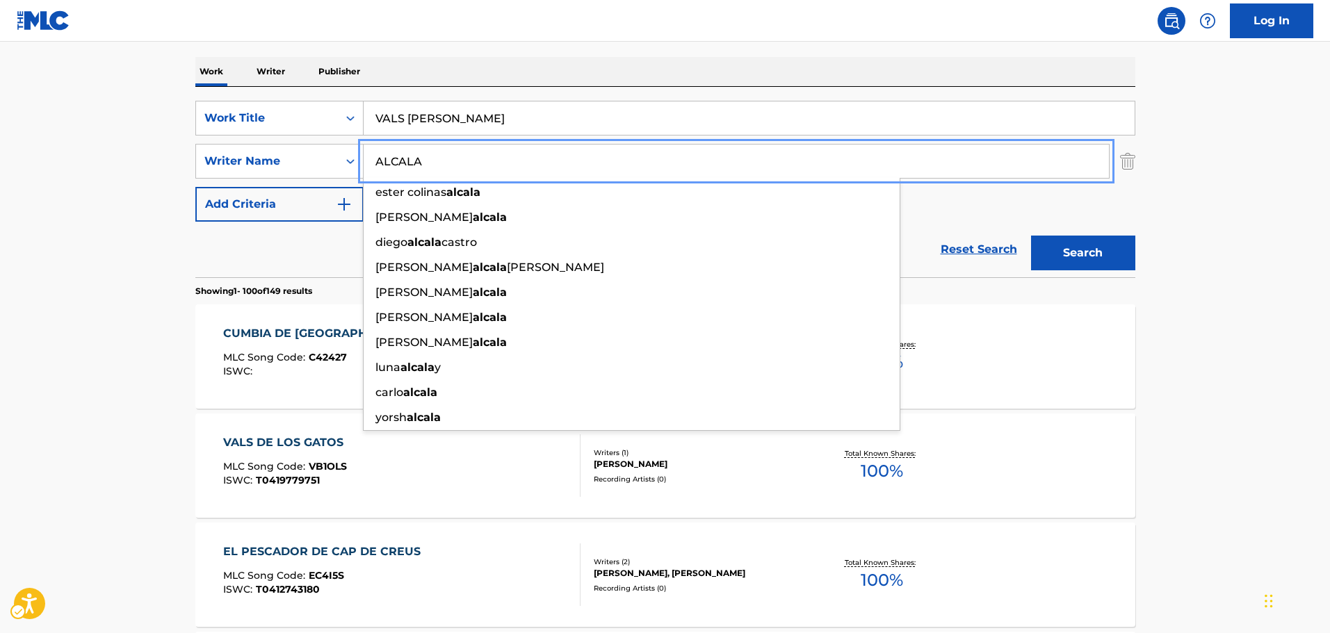
click at [449, 162] on input "ALCALA" at bounding box center [736, 161] width 745 height 33
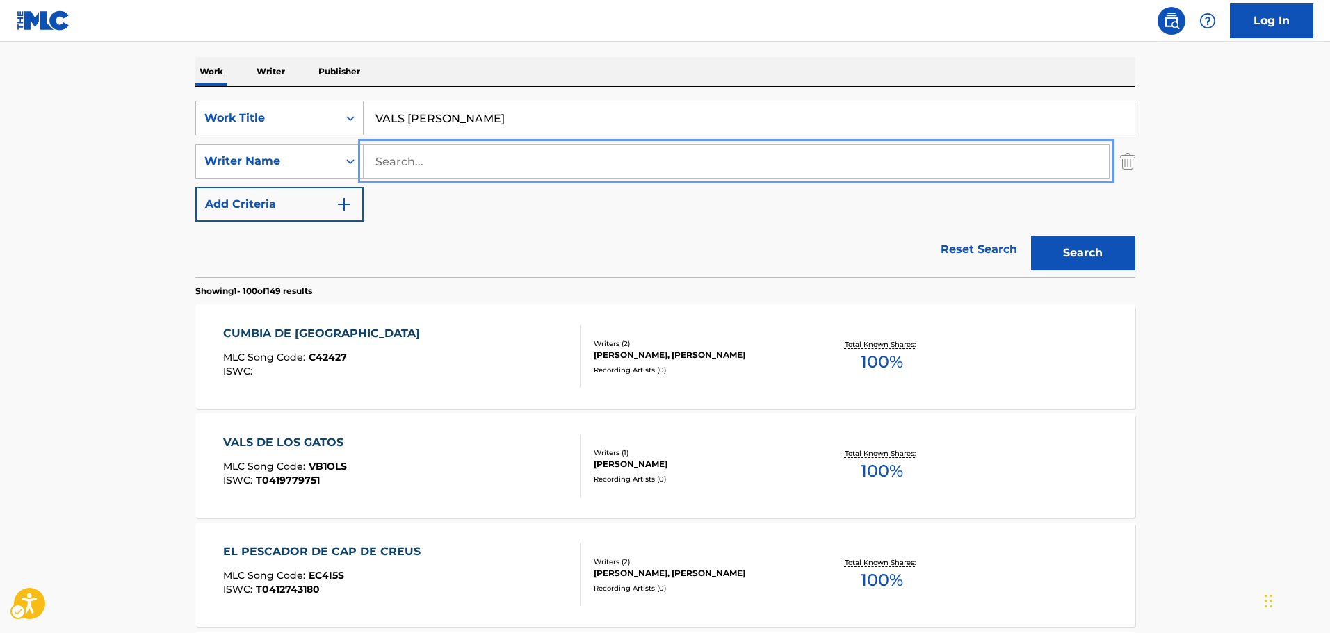
click at [1031, 236] on button "Search" at bounding box center [1083, 253] width 104 height 35
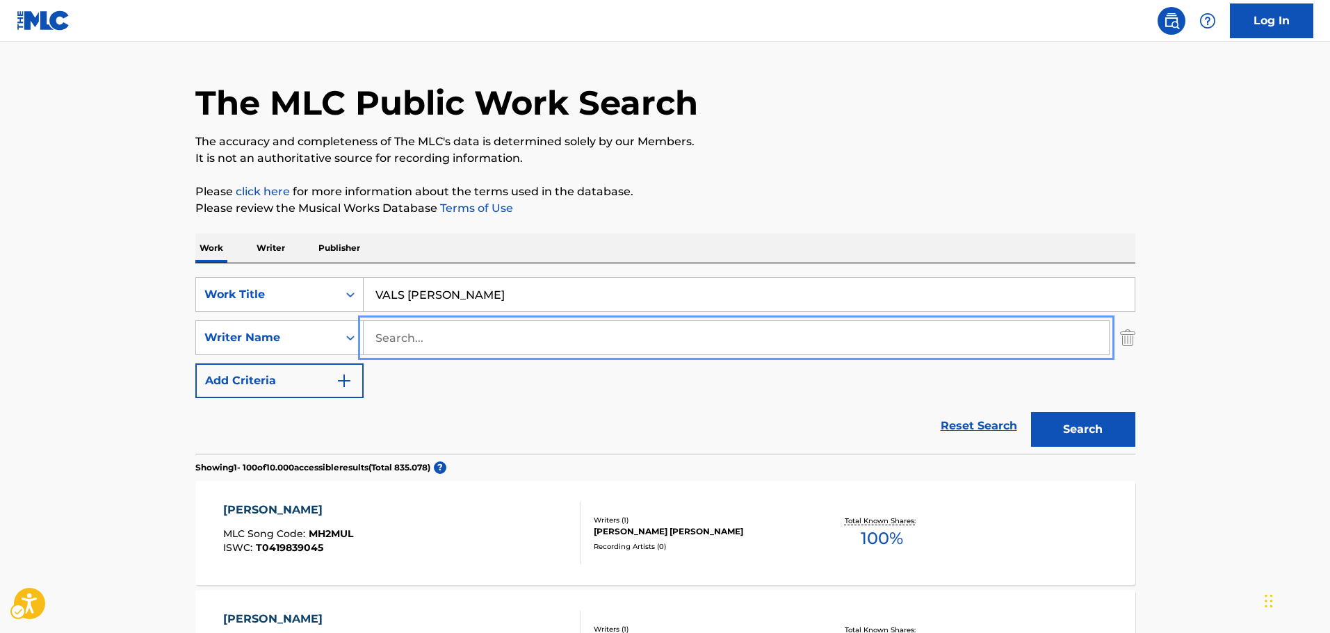
scroll to position [0, 0]
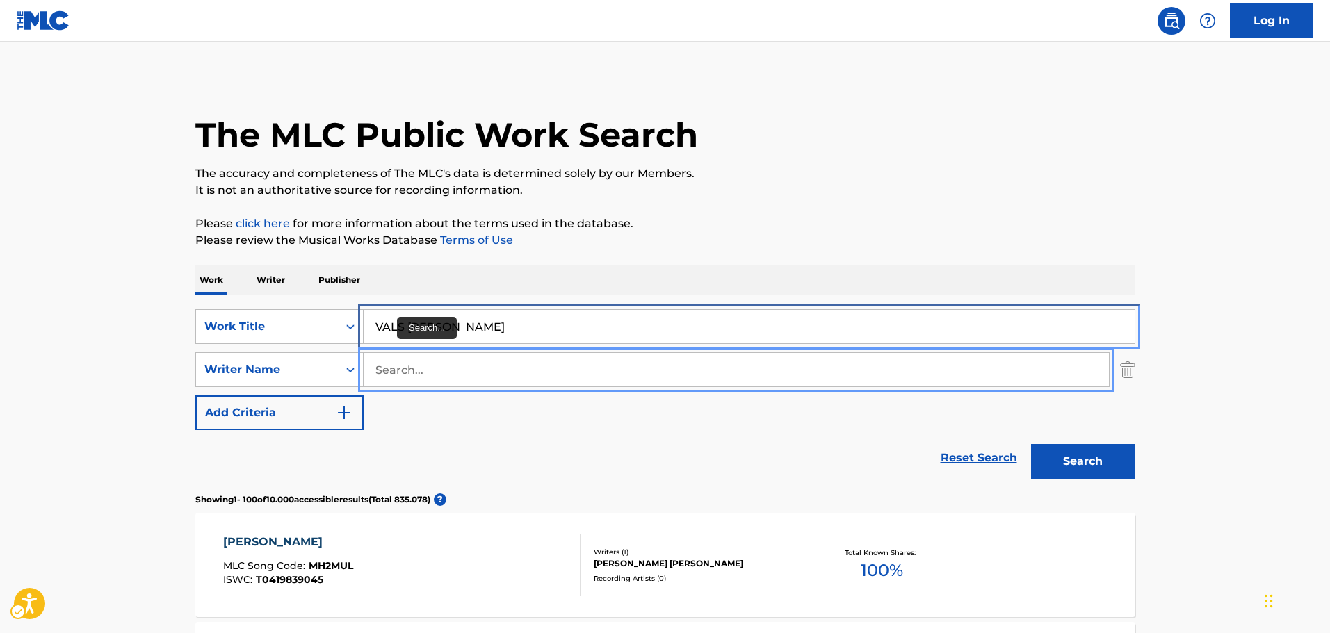
drag, startPoint x: 528, startPoint y: 328, endPoint x: 6, endPoint y: 300, distance: 522.9
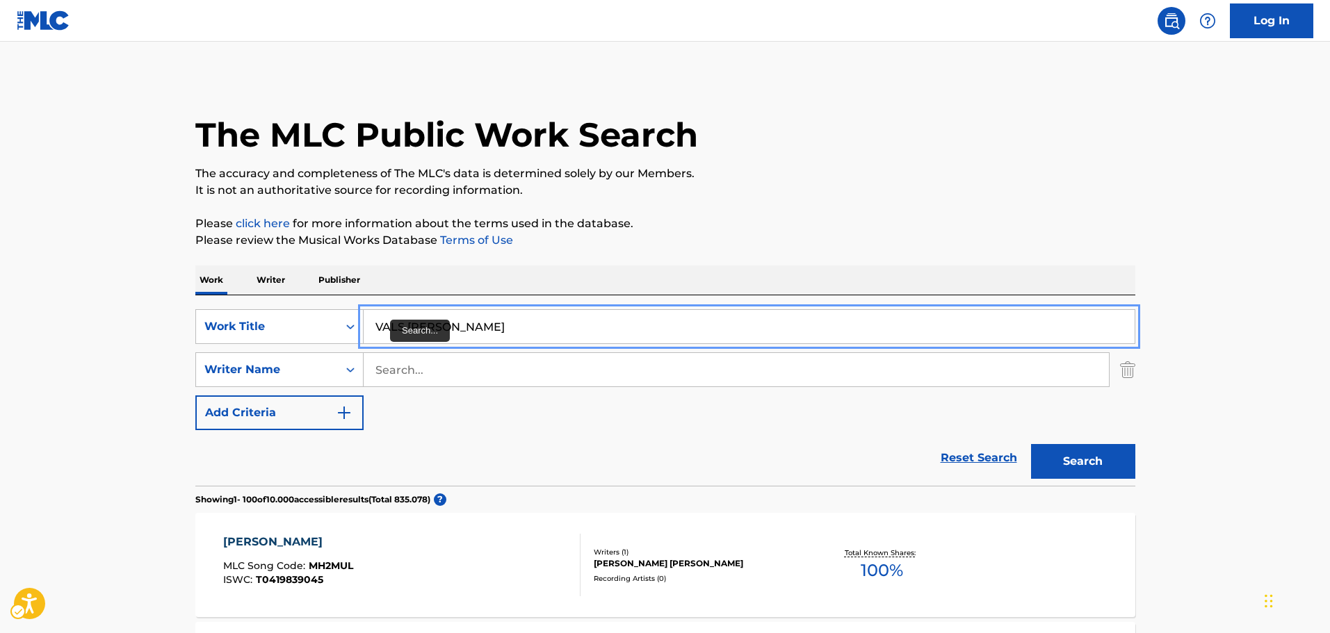
paste input "WELCOME TO [GEOGRAPHIC_DATA][PERSON_NAME]"
type input "WELCOME TO [GEOGRAPHIC_DATA][PERSON_NAME]"
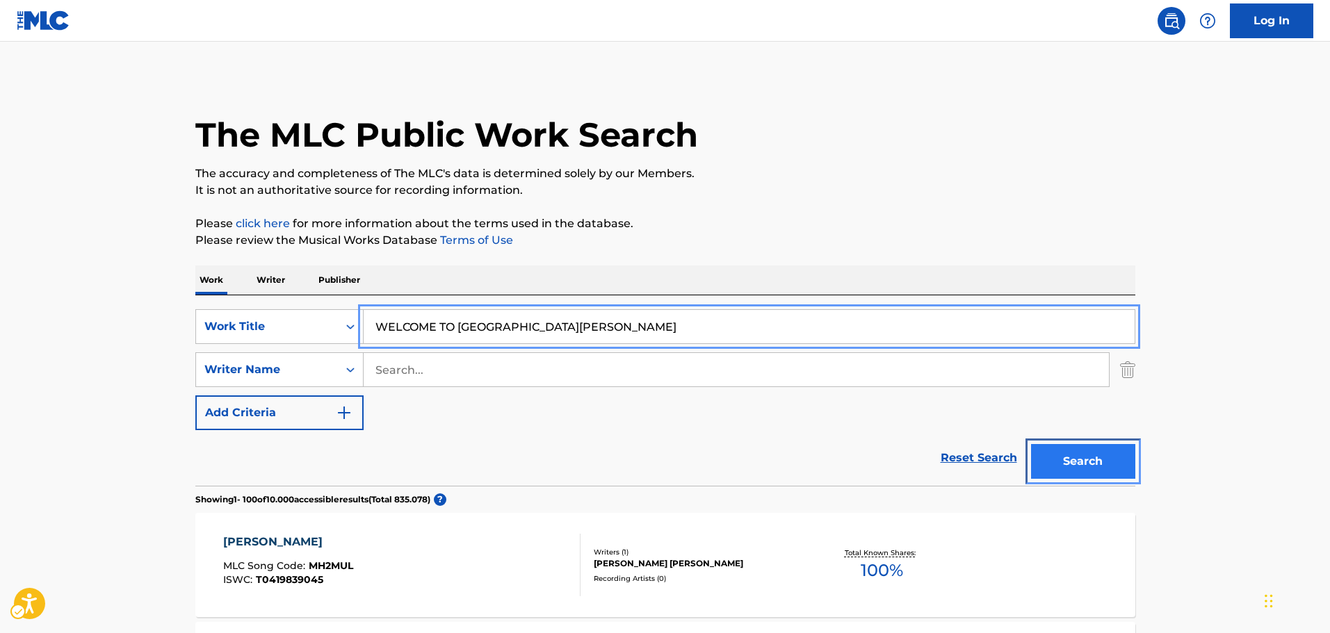
click at [1091, 457] on button "Search" at bounding box center [1083, 461] width 104 height 35
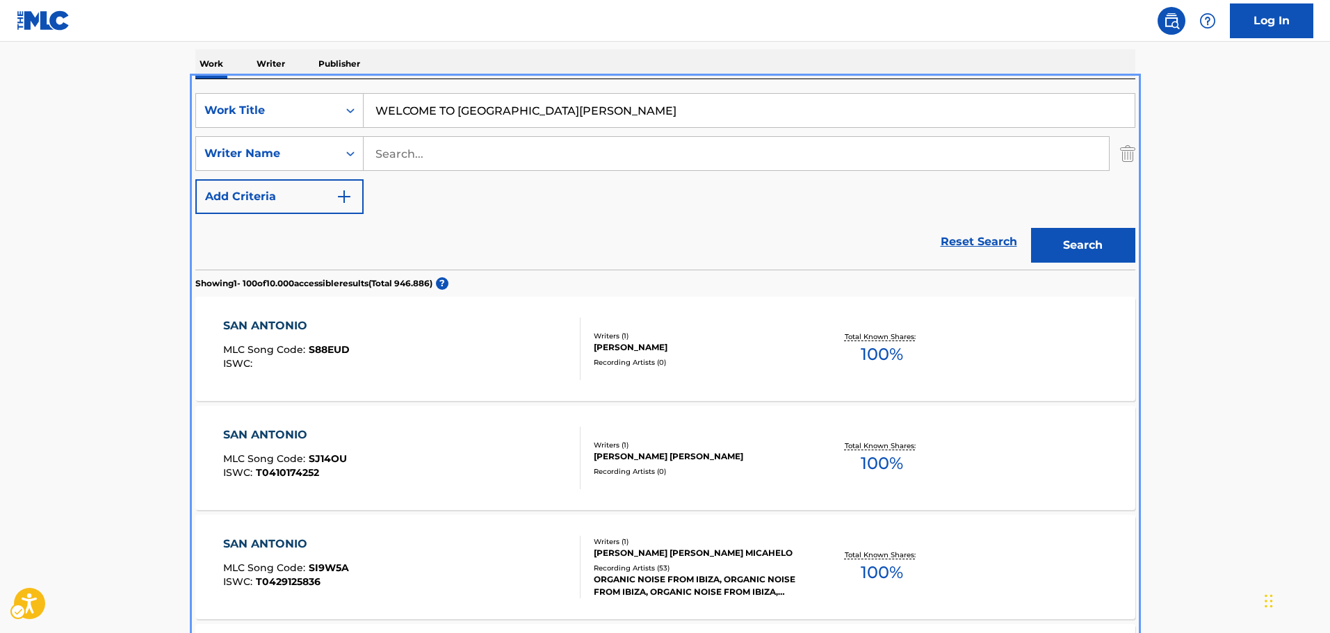
scroll to position [87, 0]
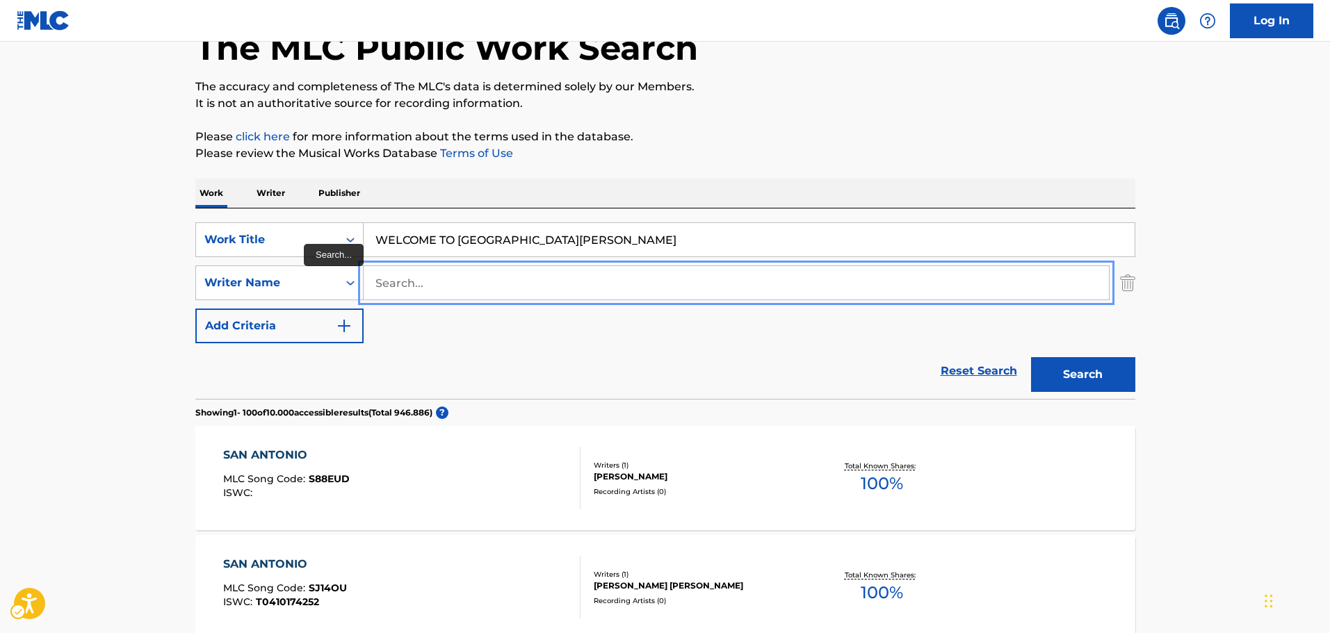
click at [440, 282] on input "Search..." at bounding box center [736, 282] width 745 height 33
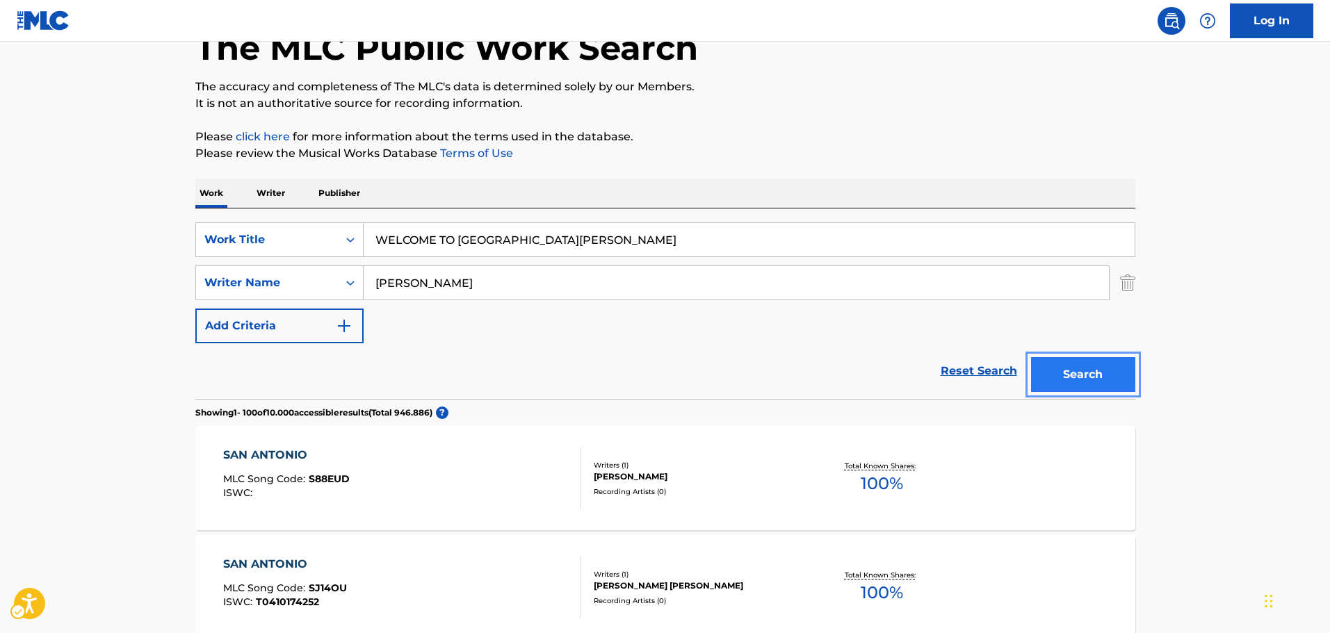
drag, startPoint x: 1066, startPoint y: 382, endPoint x: 1039, endPoint y: 364, distance: 31.6
click at [1066, 381] on button "Search" at bounding box center [1083, 374] width 104 height 35
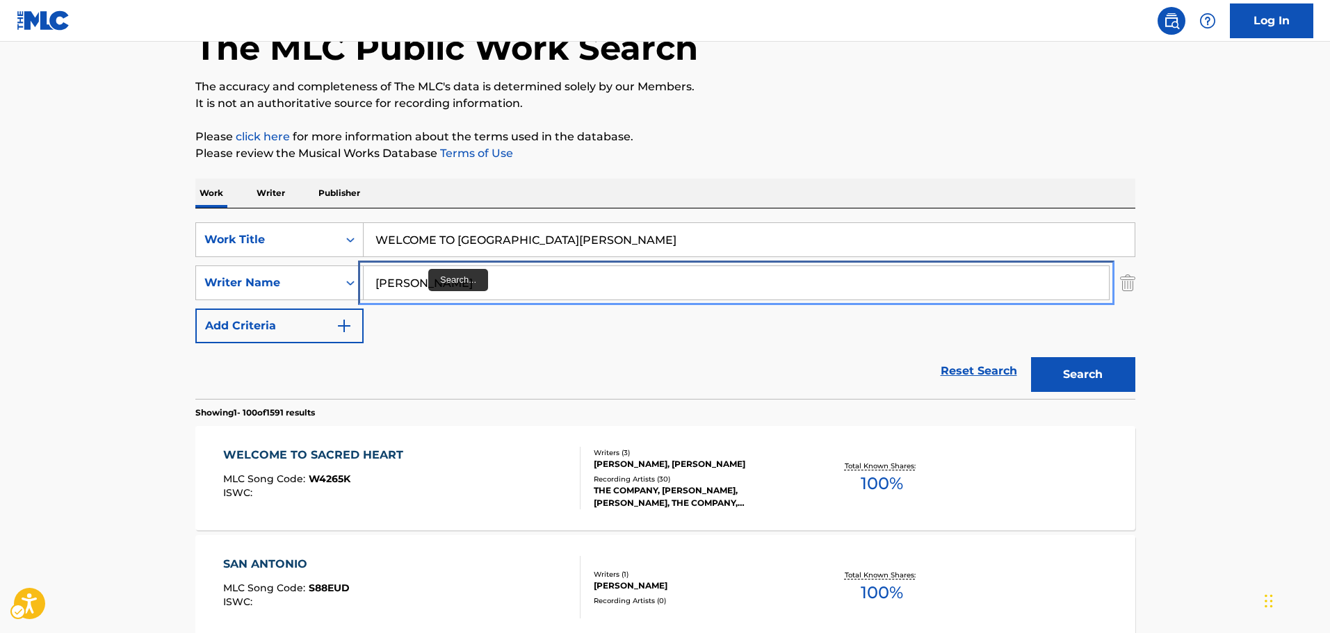
click at [430, 279] on input "[PERSON_NAME]" at bounding box center [736, 282] width 745 height 33
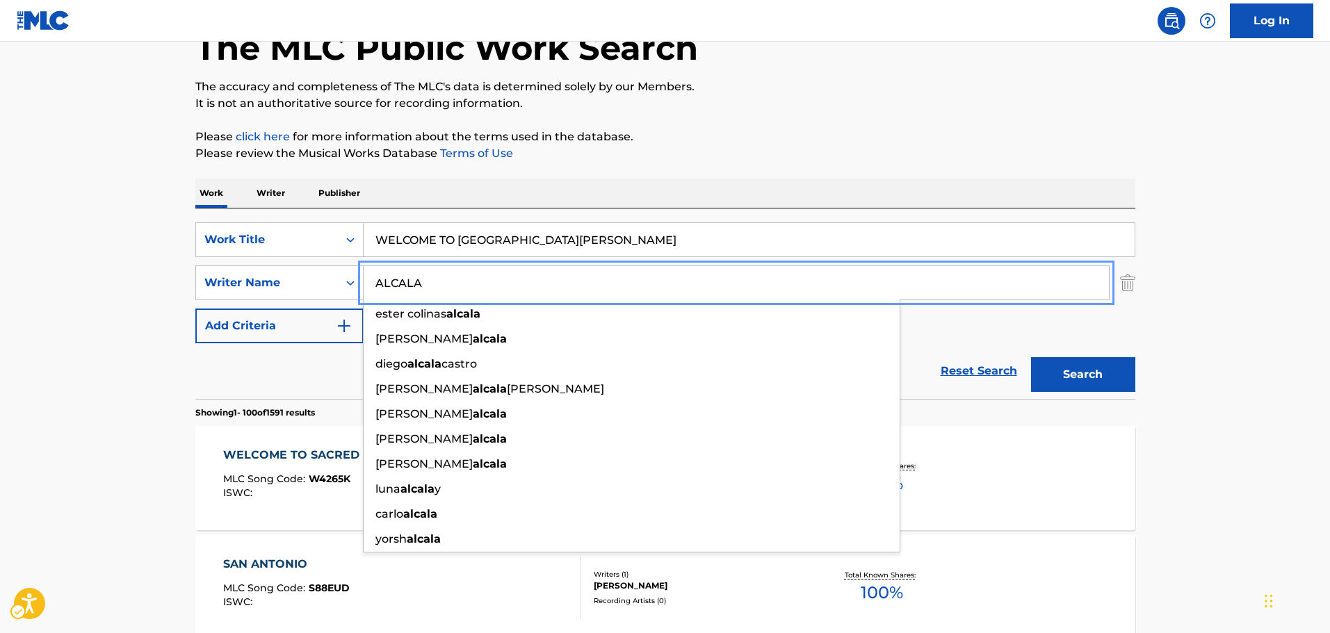
type input "ALCALA"
click at [1058, 373] on button "Search" at bounding box center [1083, 374] width 104 height 35
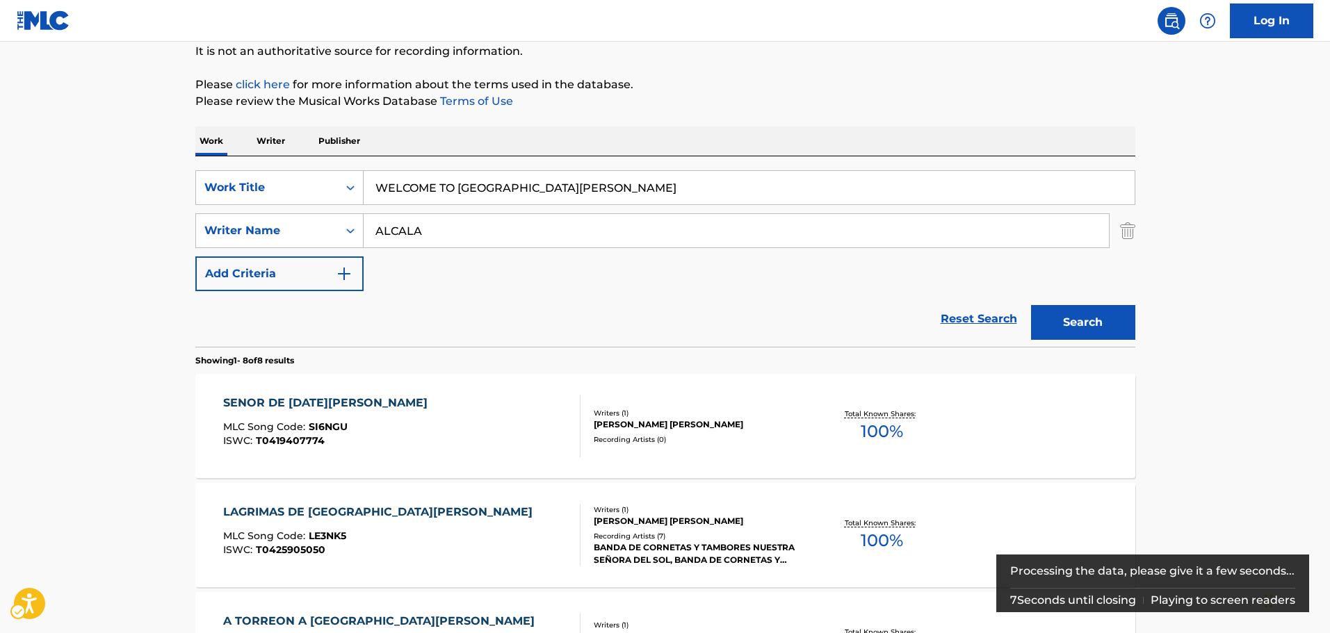
scroll to position [295, 0]
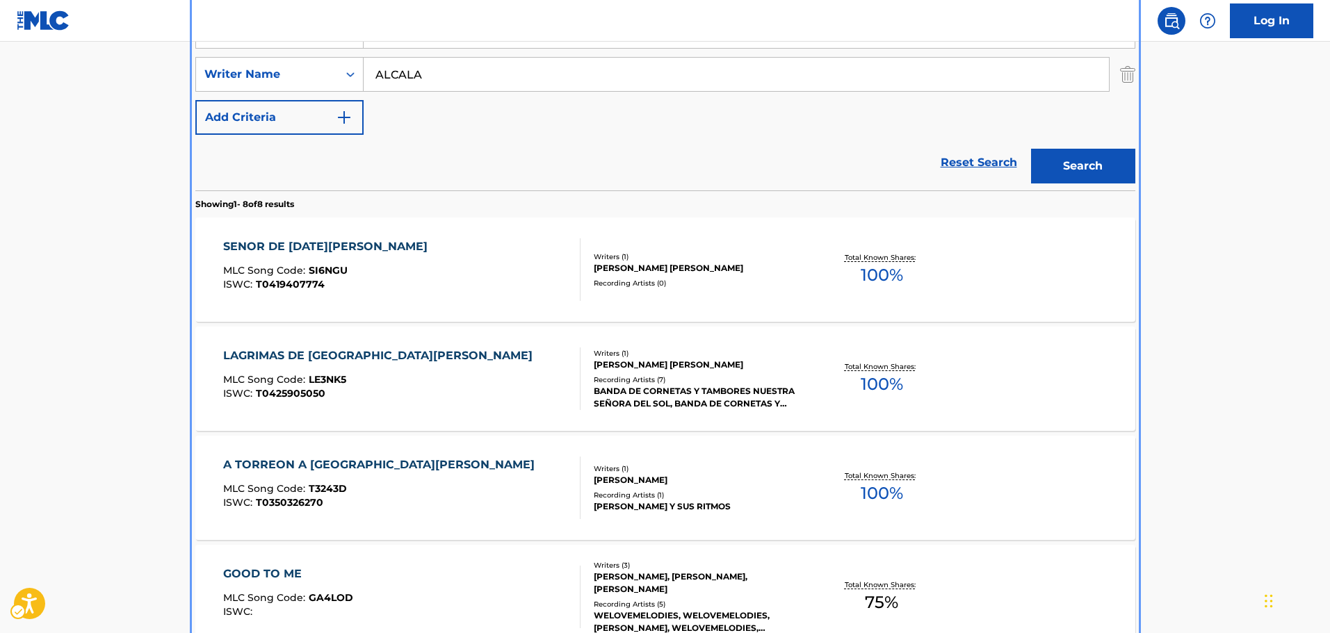
scroll to position [17, 0]
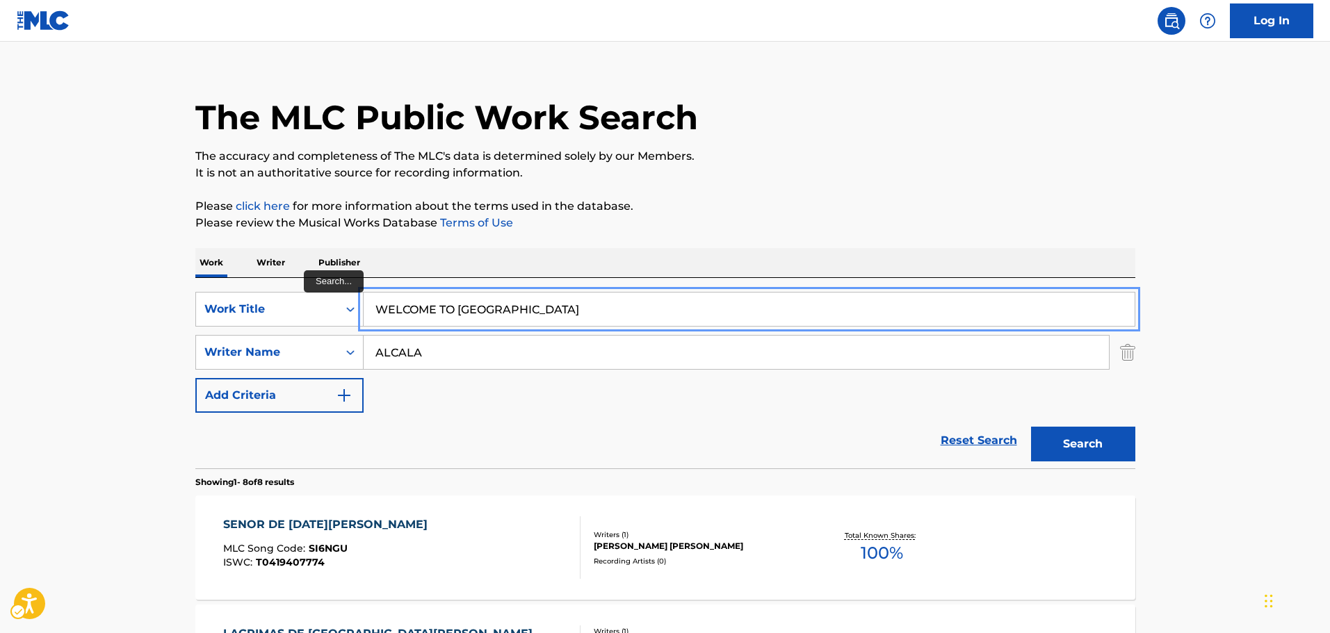
drag, startPoint x: 578, startPoint y: 309, endPoint x: 113, endPoint y: 302, distance: 465.2
paste input "YA NO SERE"
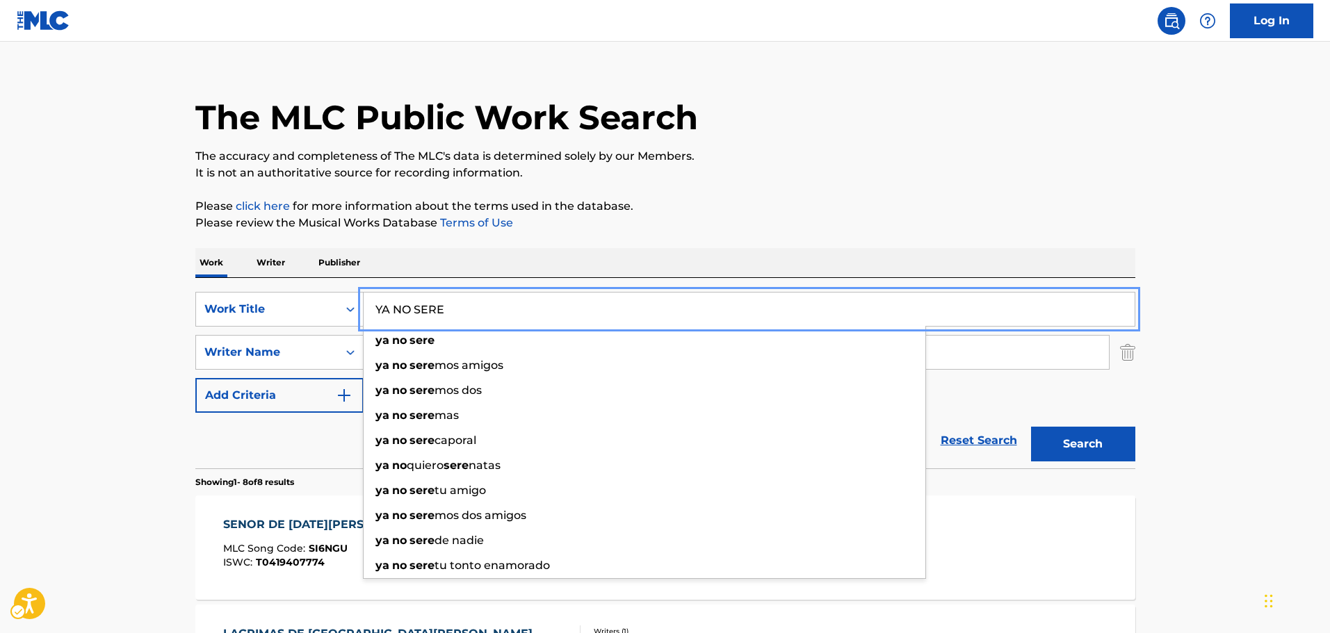
type input "YA NO SERE"
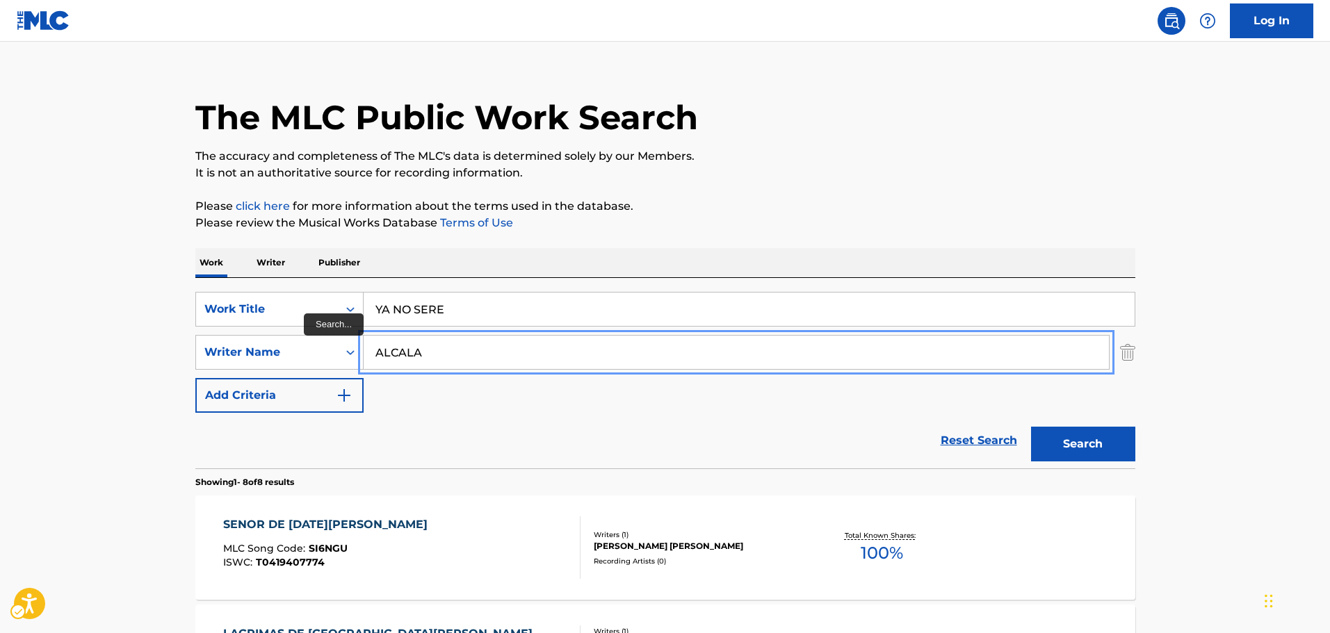
click at [415, 348] on input "ALCALA" at bounding box center [736, 352] width 745 height 33
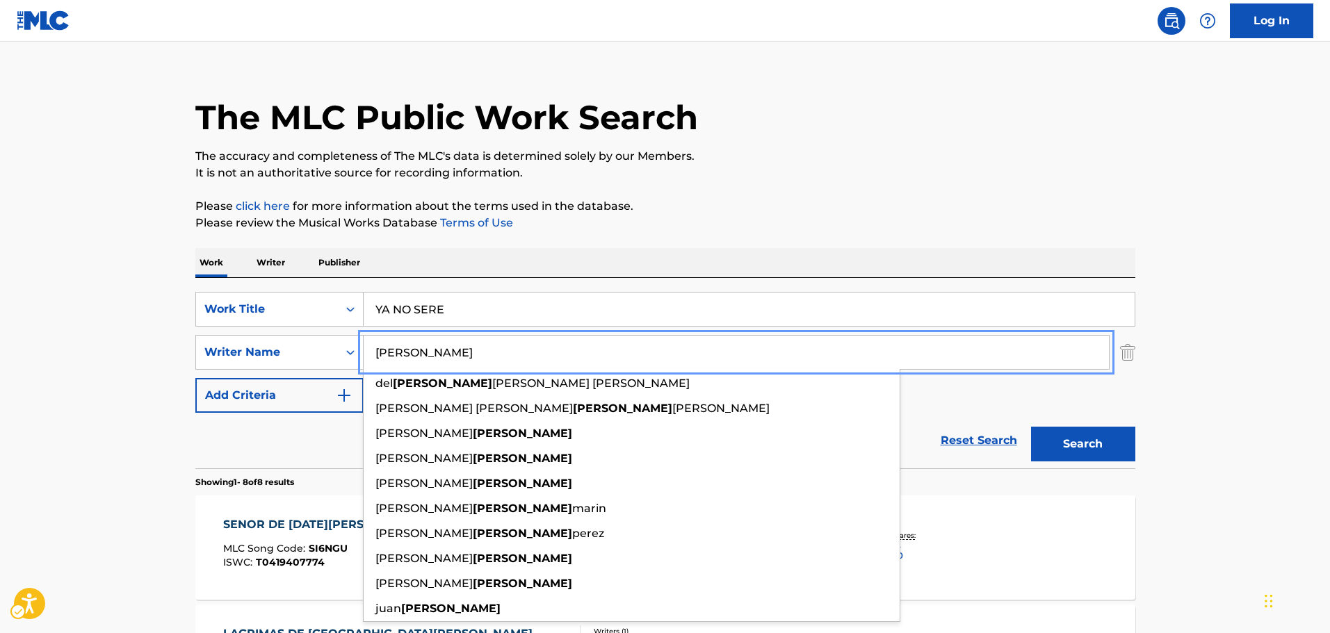
type input "[PERSON_NAME]"
click at [1098, 448] on button "Search" at bounding box center [1083, 444] width 104 height 35
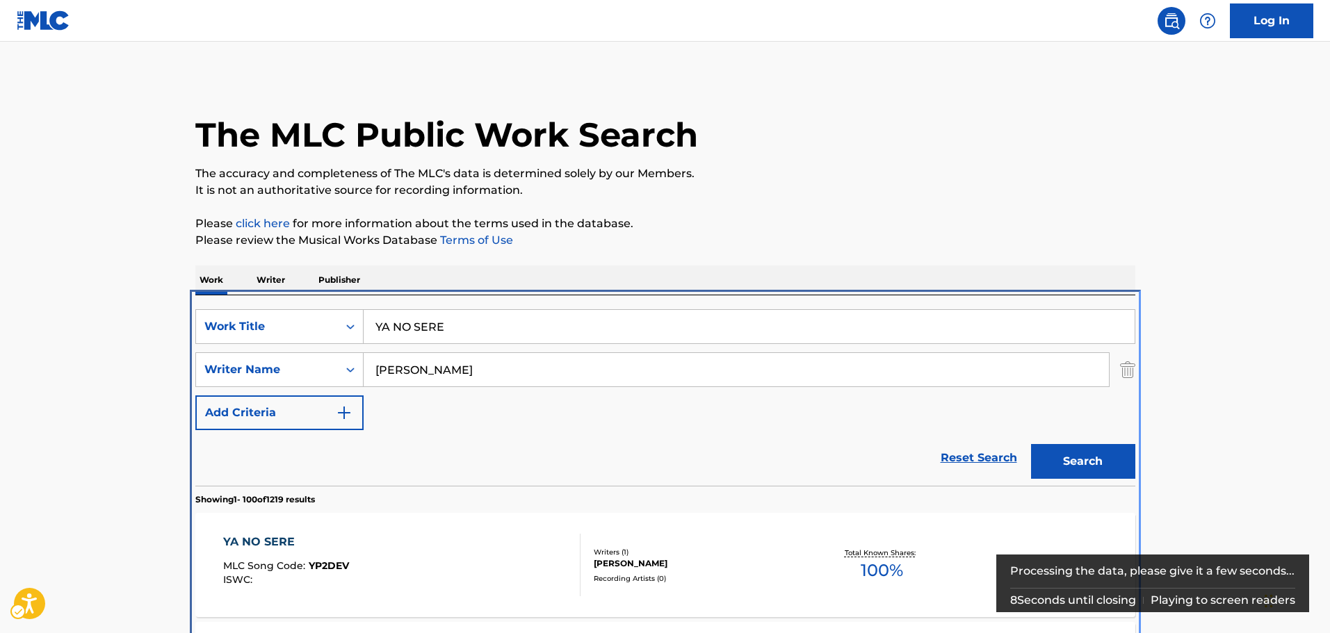
scroll to position [295, 0]
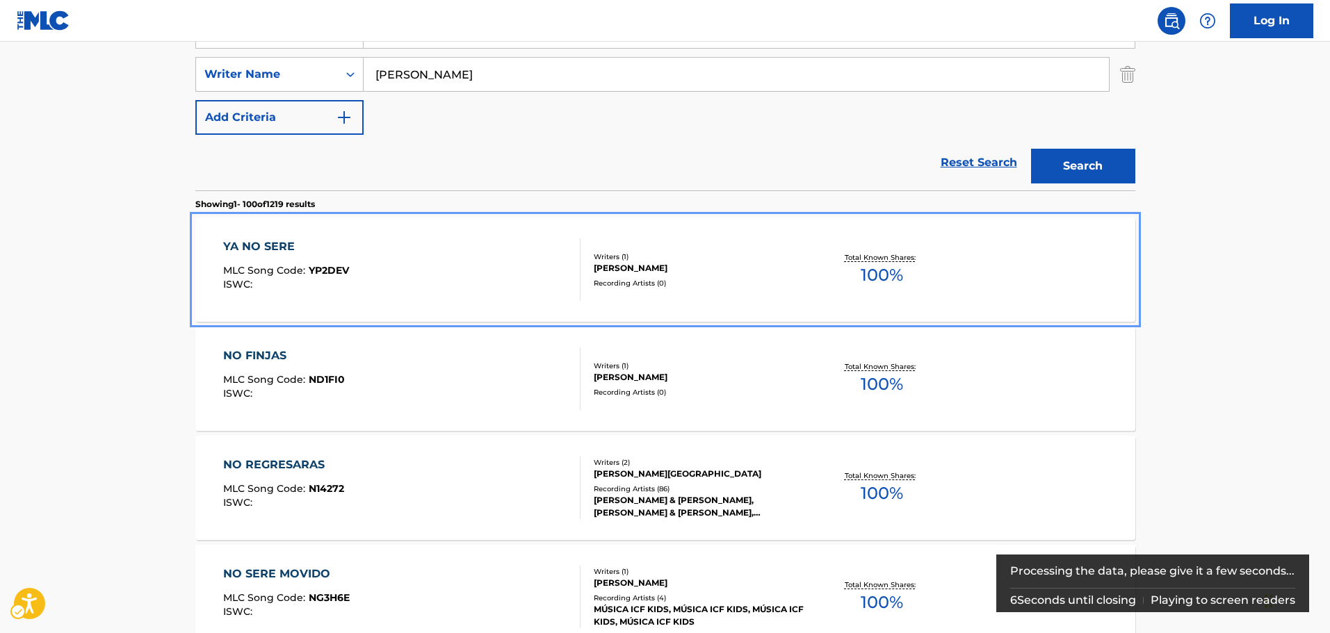
click at [421, 269] on div "YA NO SERE MLC Song Code : YP2DEV ISWC :" at bounding box center [401, 269] width 357 height 63
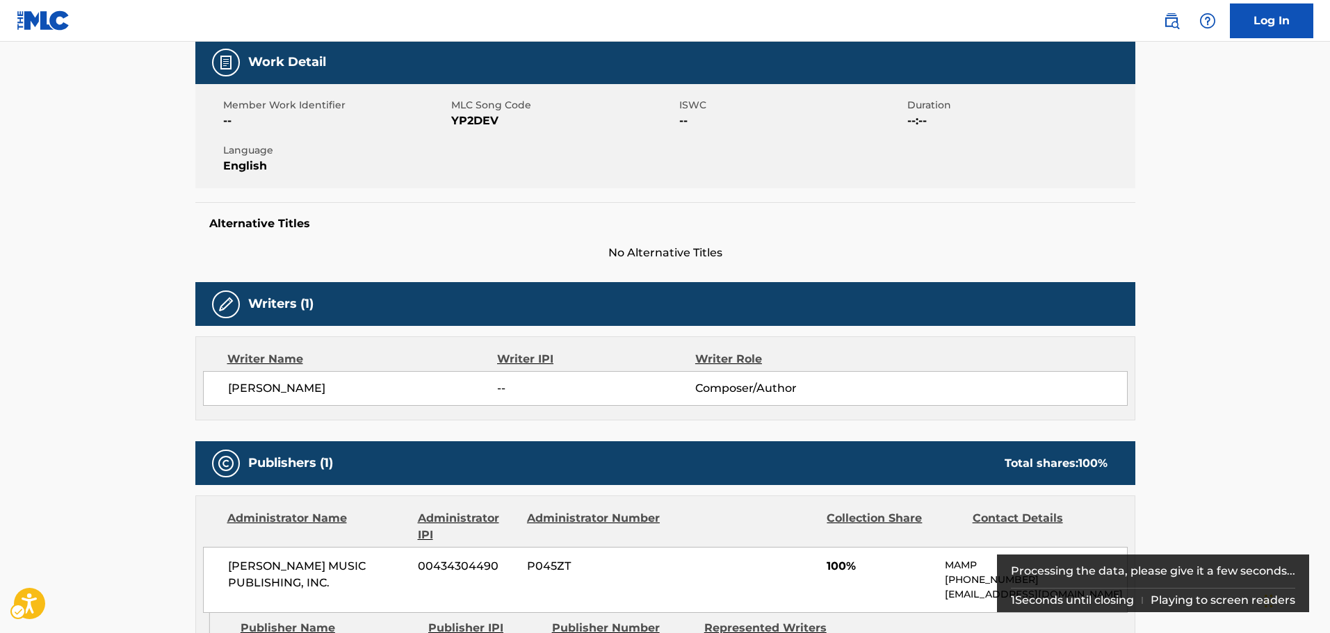
scroll to position [209, 0]
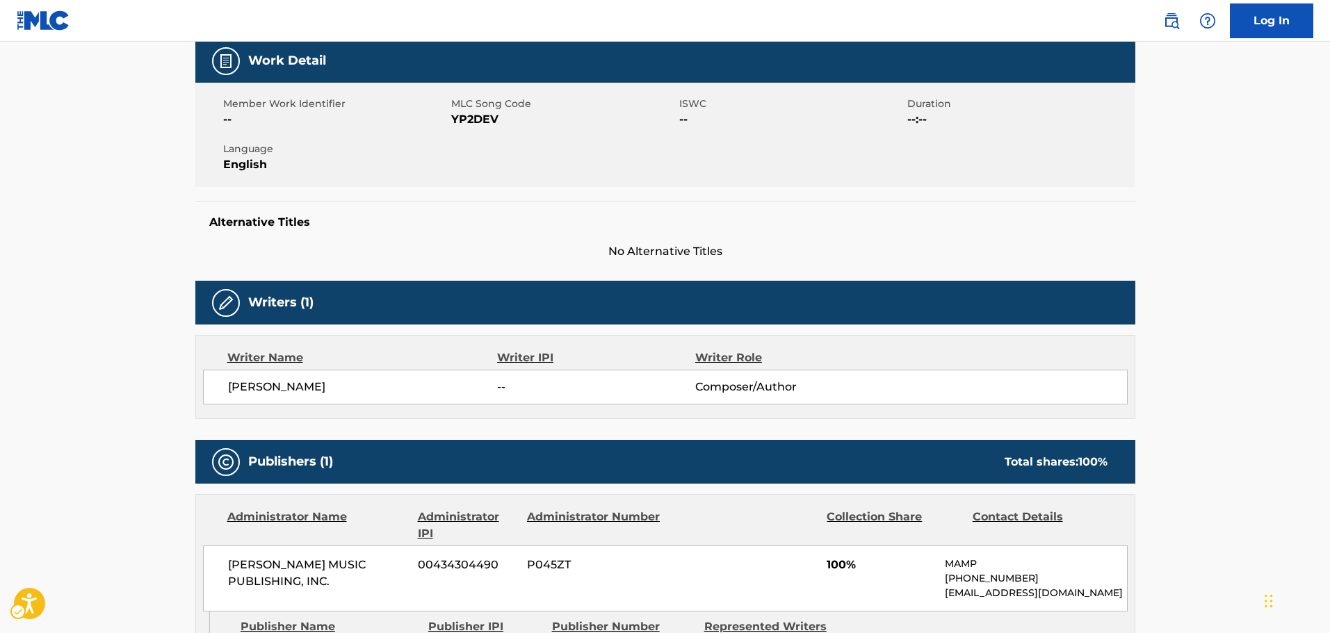
click at [476, 113] on span "MLC Song Code - YP2DEV" at bounding box center [563, 119] width 225 height 17
copy span "YP2DEV"
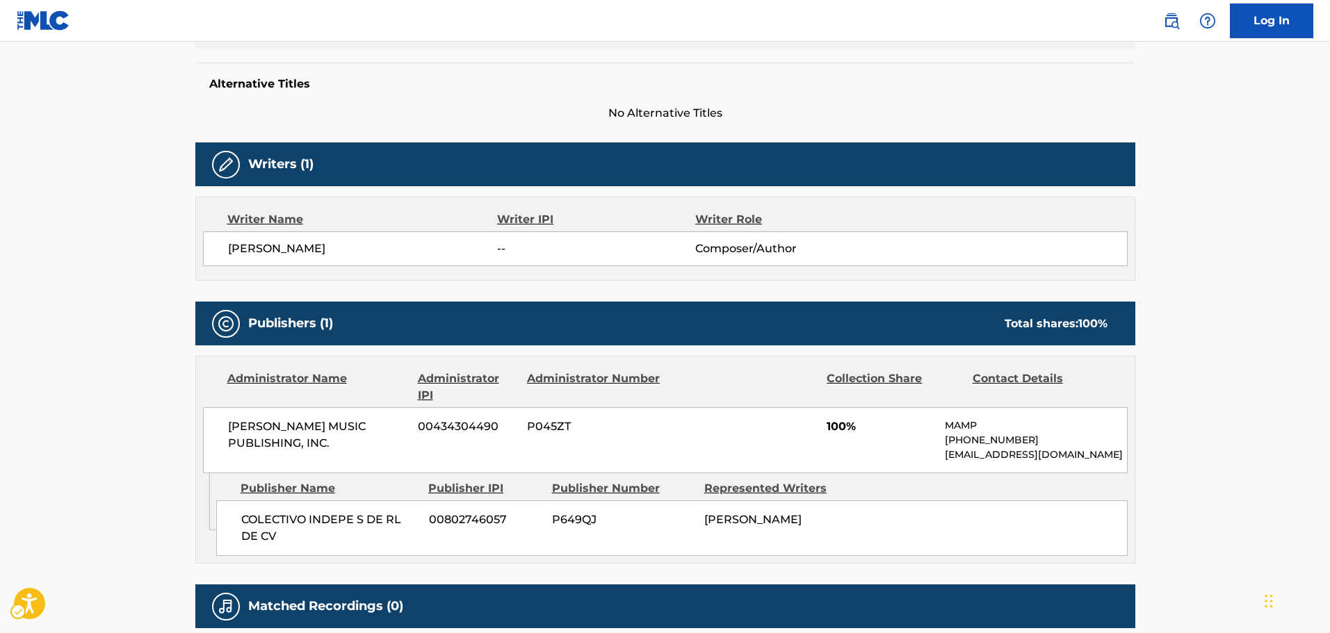
scroll to position [348, 0]
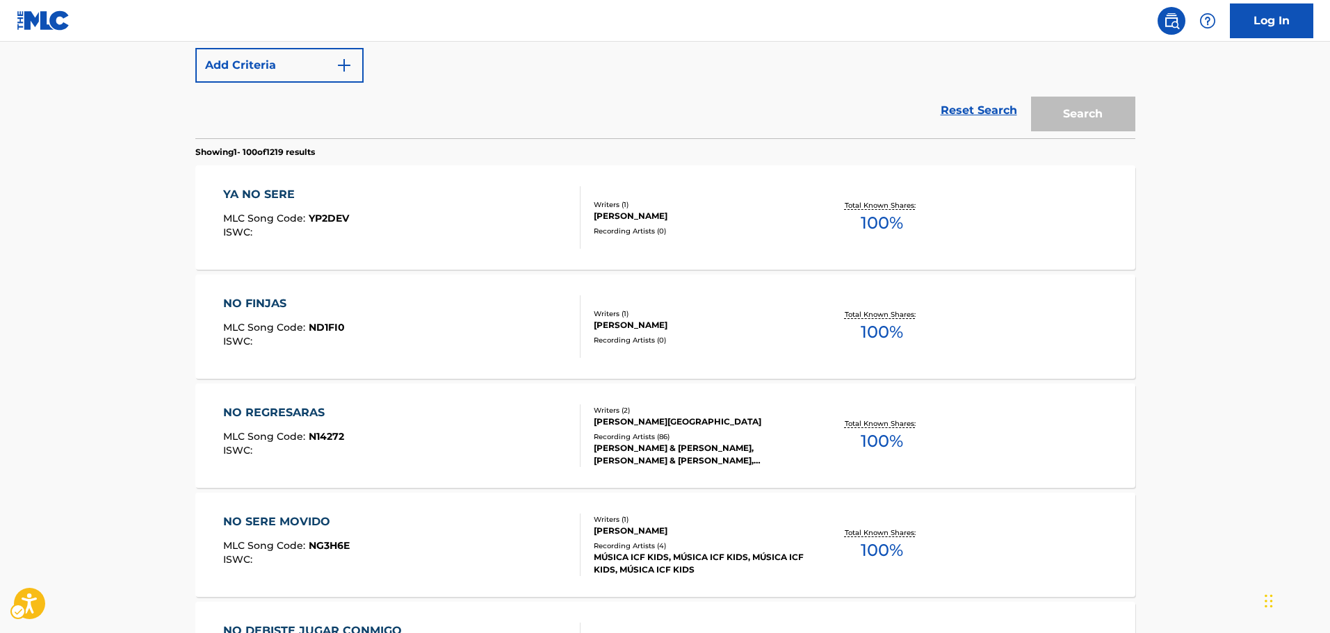
scroll to position [87, 0]
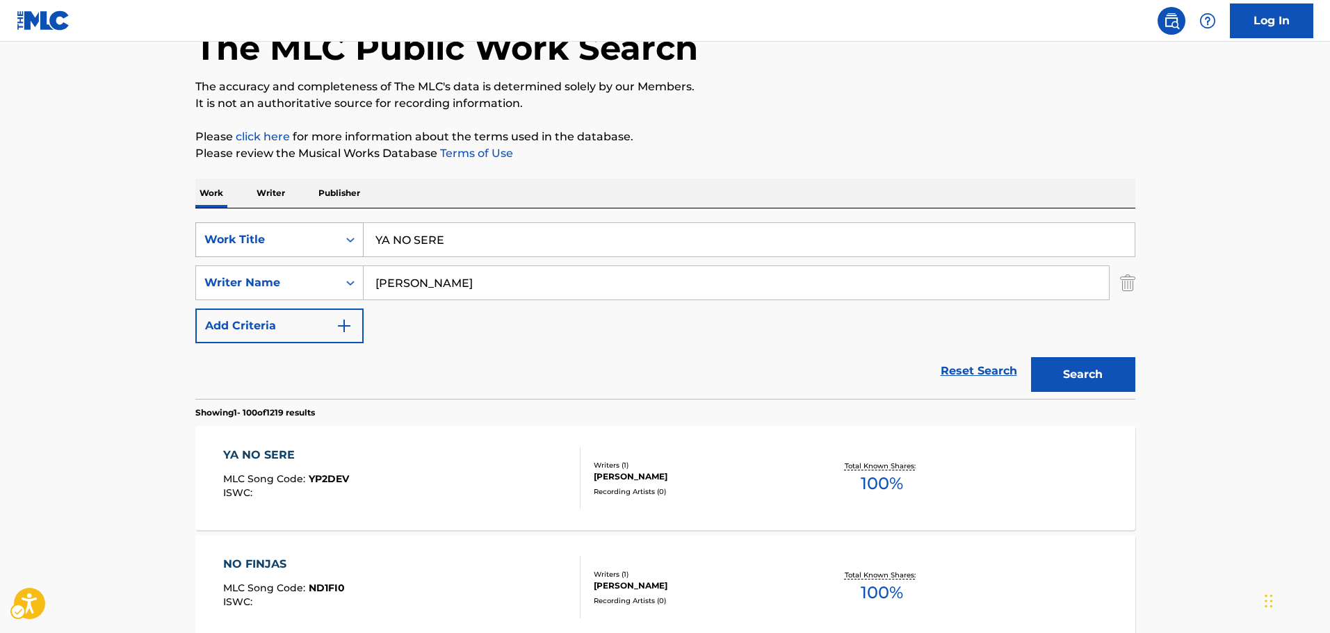
click at [308, 236] on div "Work Title" at bounding box center [266, 240] width 125 height 17
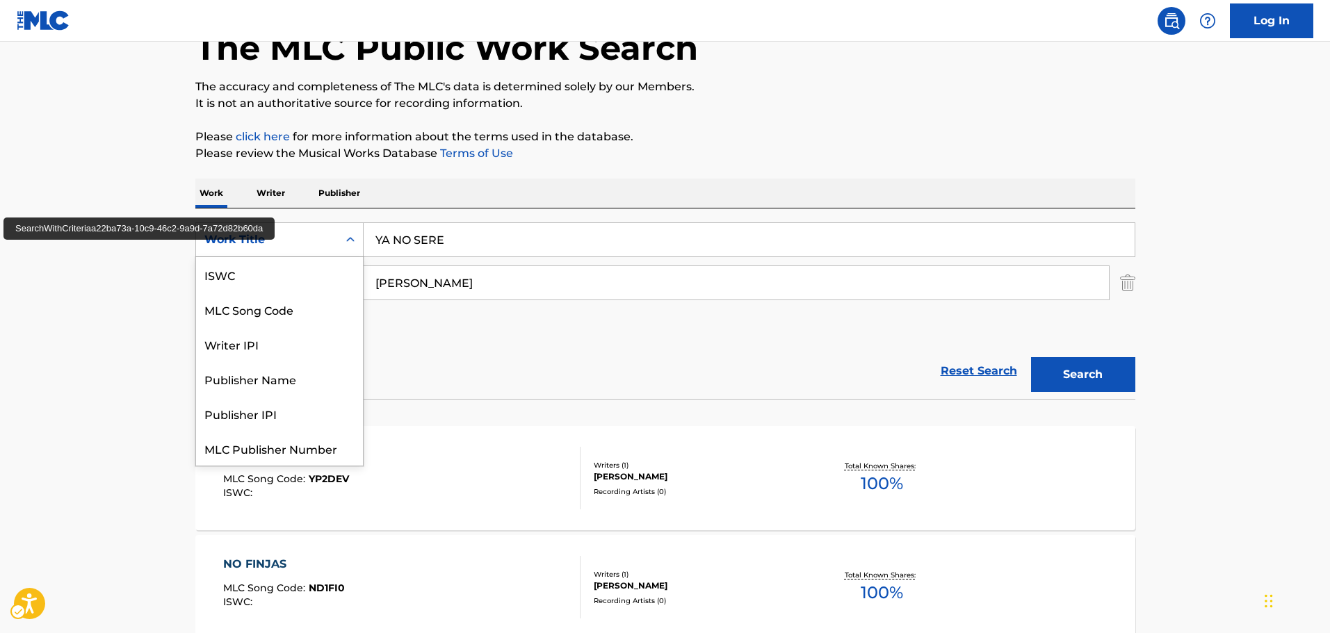
scroll to position [35, 0]
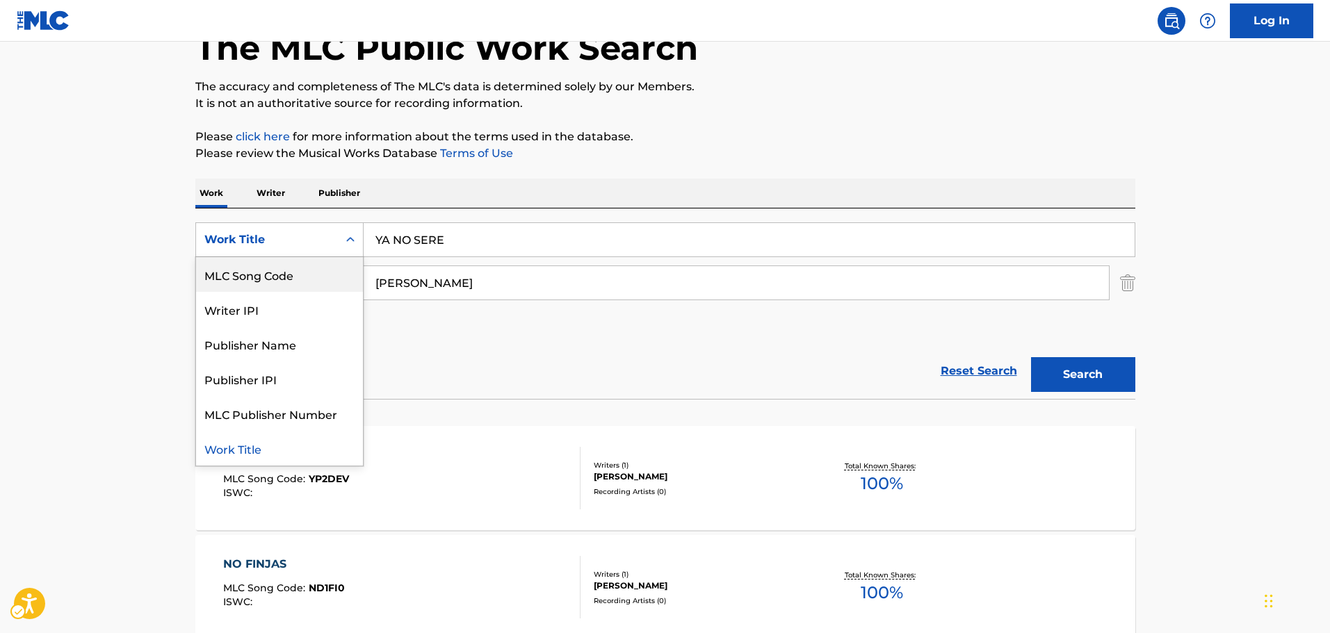
click at [277, 279] on div "MLC Song Code | Submit" at bounding box center [279, 274] width 167 height 35
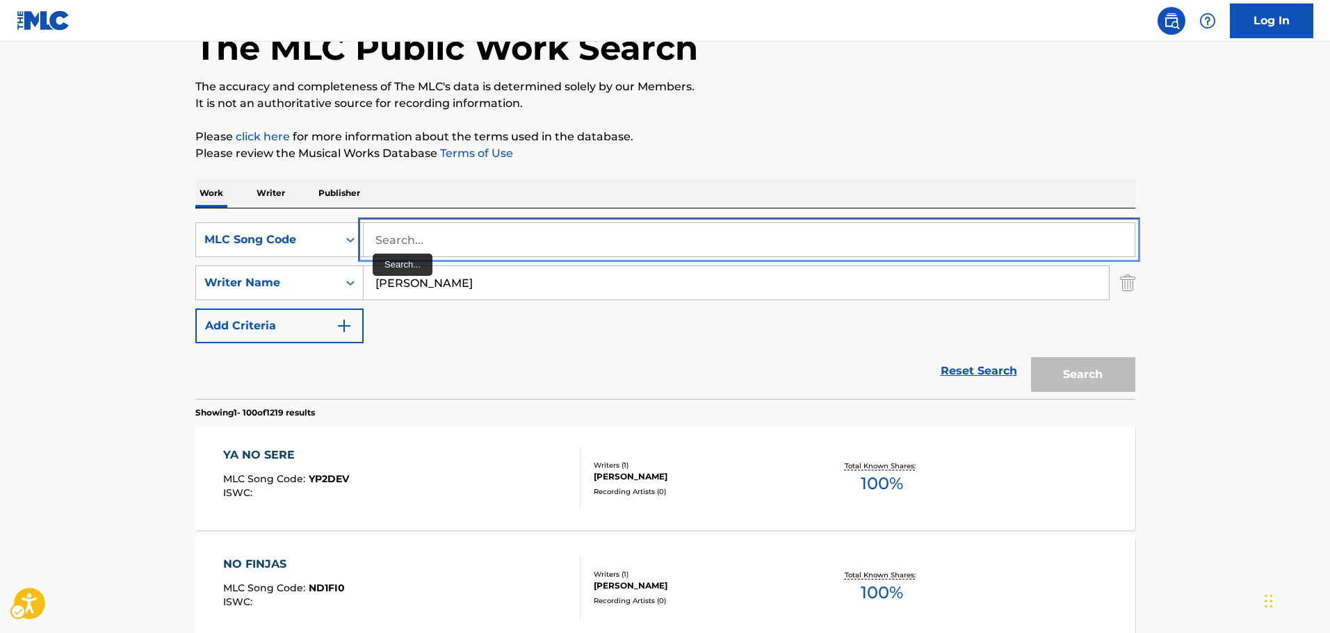
click at [411, 240] on input "Search..." at bounding box center [749, 239] width 771 height 33
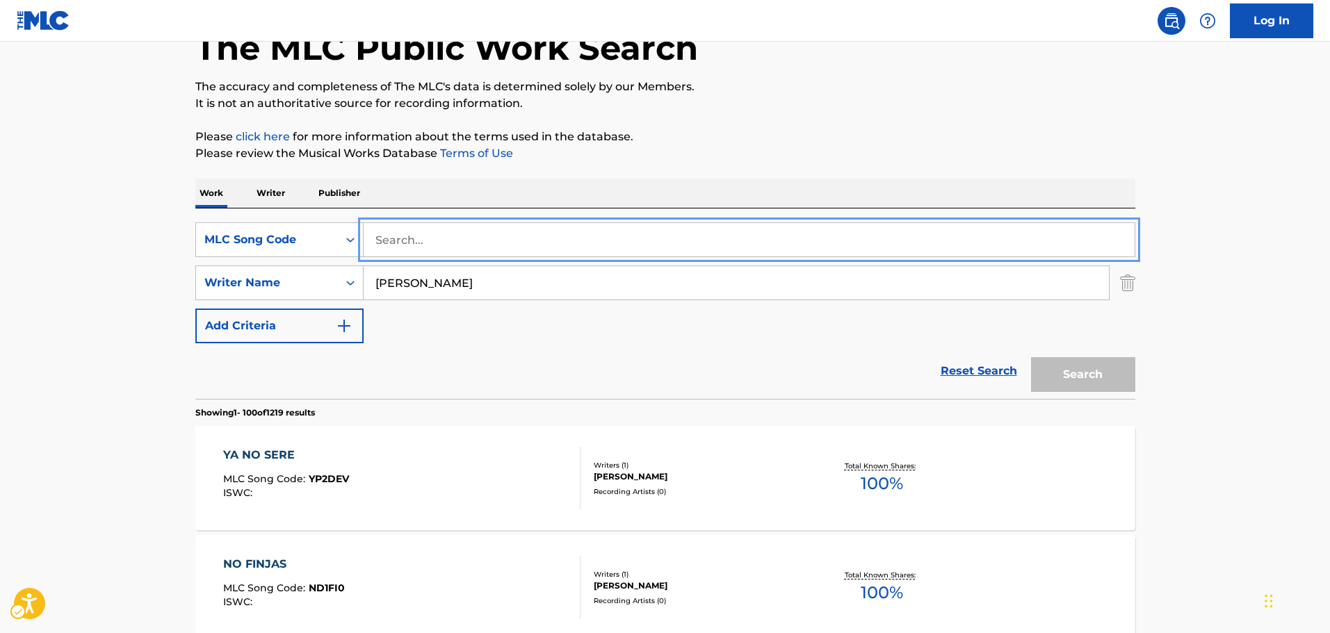
paste input "MV39OW"
type input "MV39OW"
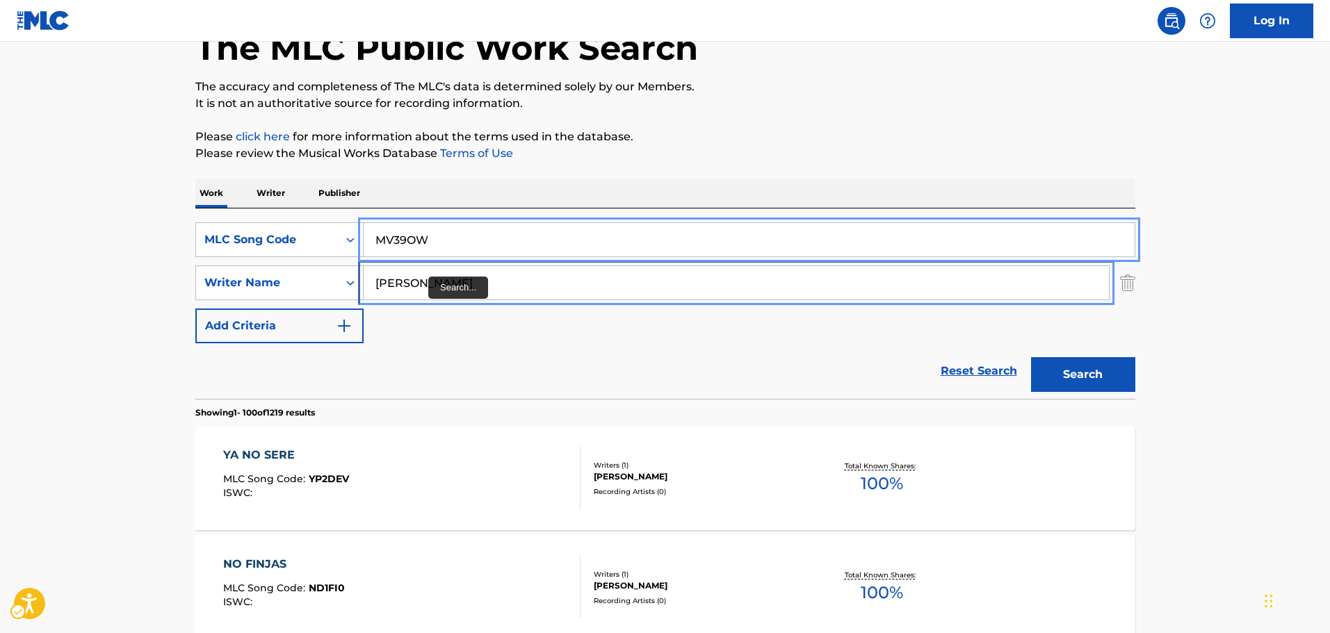
click at [418, 289] on input "[PERSON_NAME]" at bounding box center [736, 282] width 745 height 33
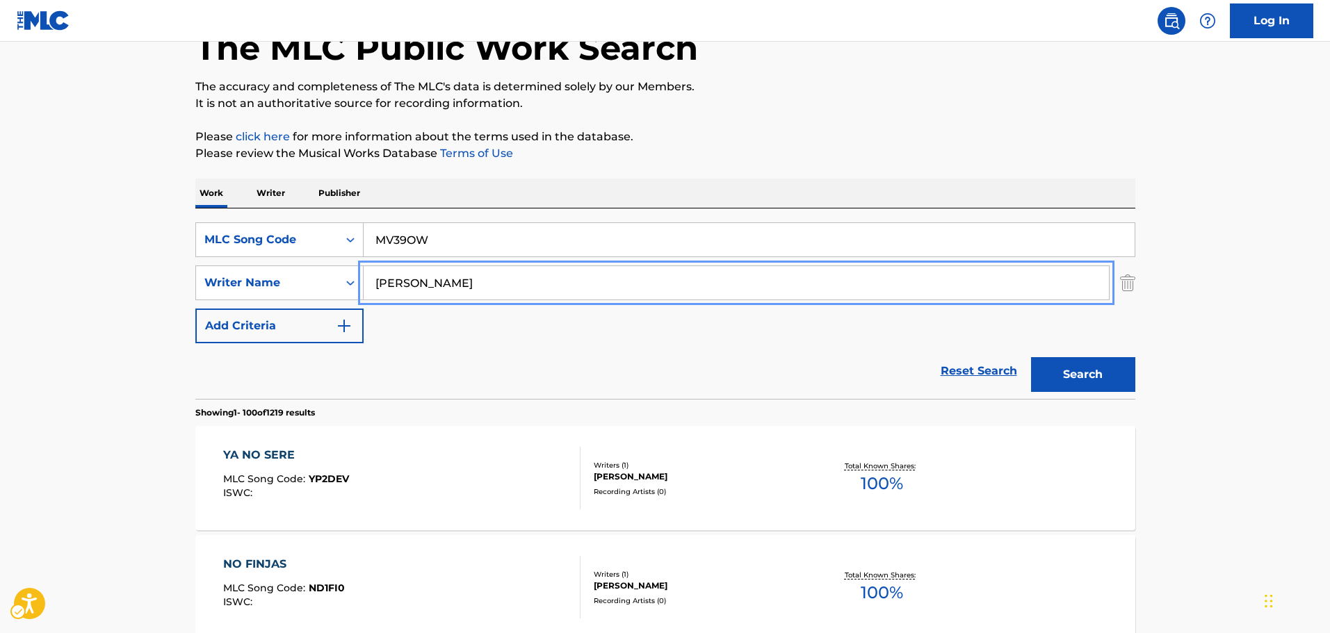
click at [418, 289] on input "[PERSON_NAME]" at bounding box center [736, 282] width 745 height 33
click at [1102, 375] on button "Search" at bounding box center [1083, 374] width 104 height 35
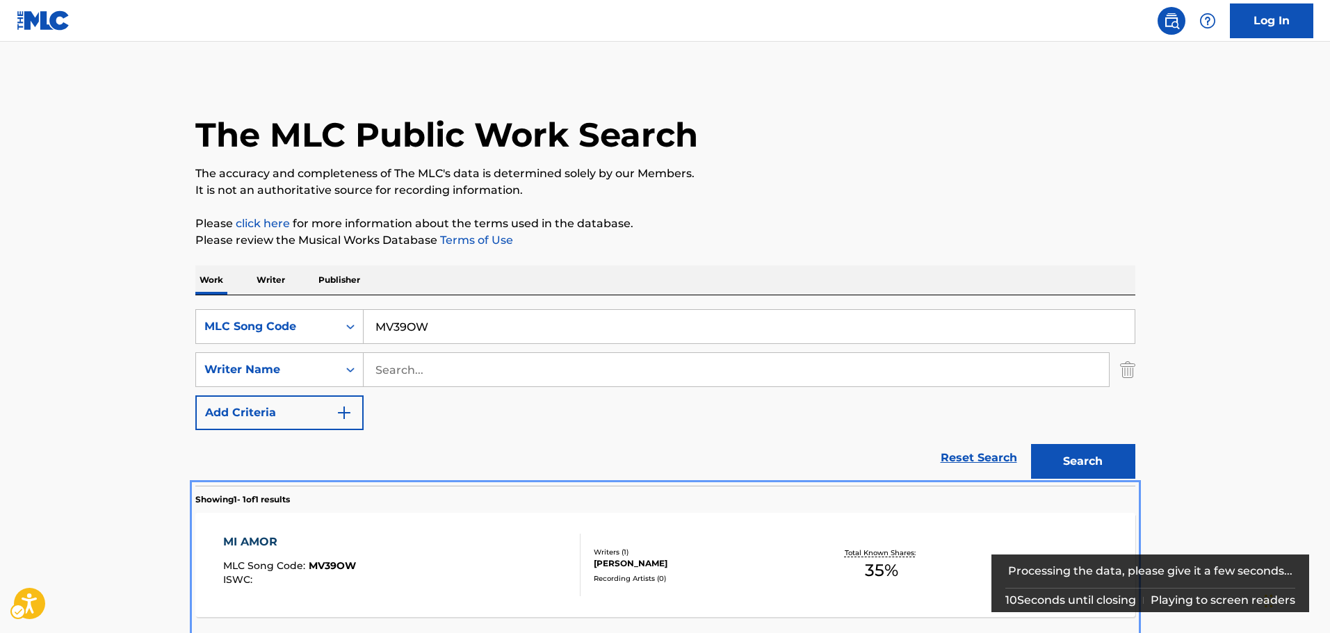
scroll to position [49, 0]
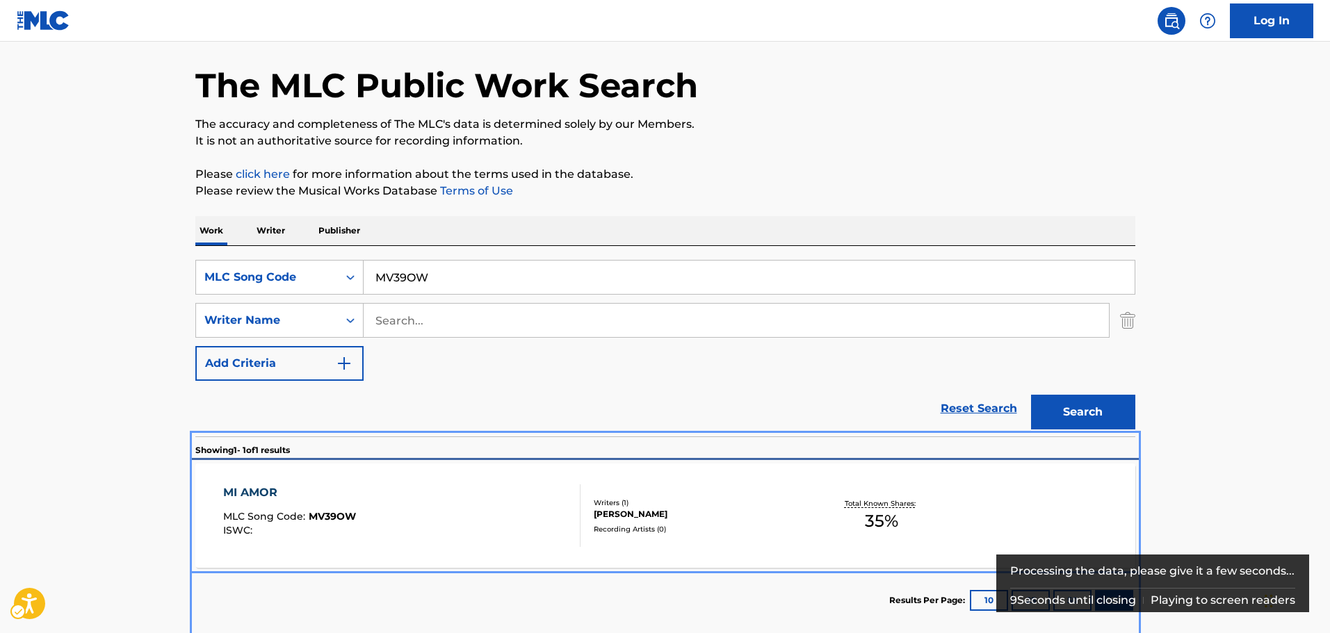
click at [437, 510] on div "MI AMOR MLC Song Code : MV39OW ISWC :" at bounding box center [401, 516] width 357 height 63
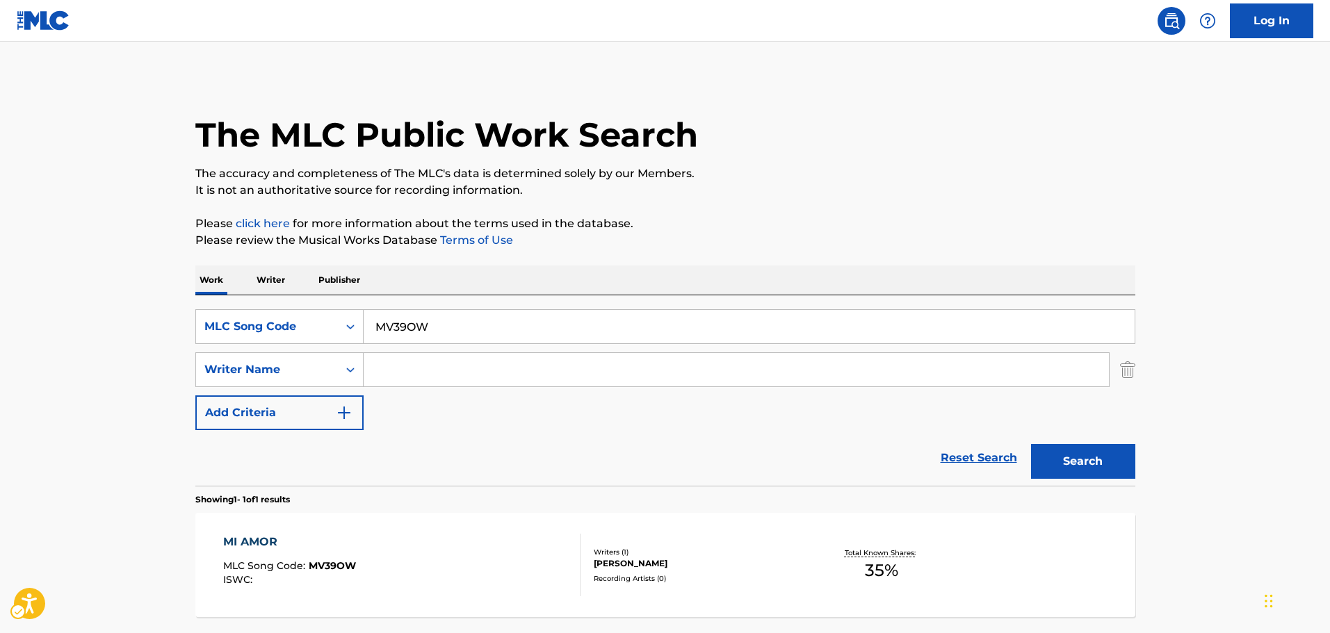
scroll to position [44, 0]
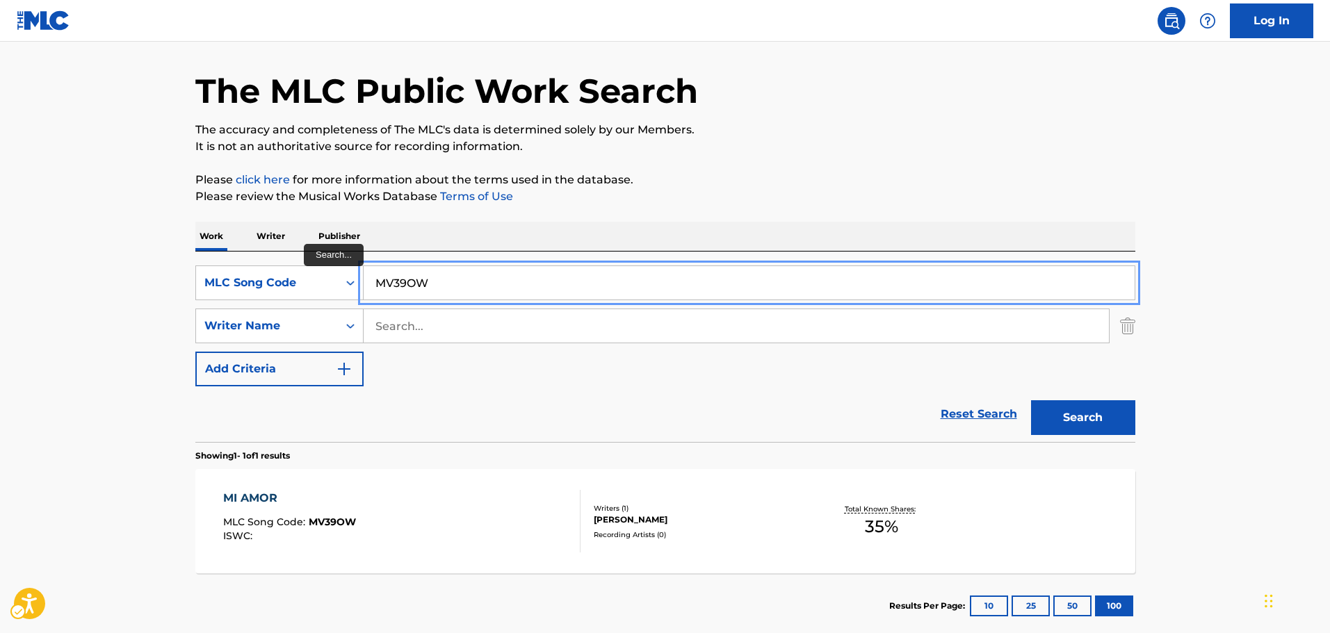
drag, startPoint x: 454, startPoint y: 281, endPoint x: 101, endPoint y: 276, distance: 353.2
click at [95, 277] on main "The MLC Public Work Search The accuracy and completeness of The MLC's data is d…" at bounding box center [665, 322] width 1330 height 648
paste input "N96VQZ"
type input "N96VQZ"
click at [1094, 419] on button "Search" at bounding box center [1083, 417] width 104 height 35
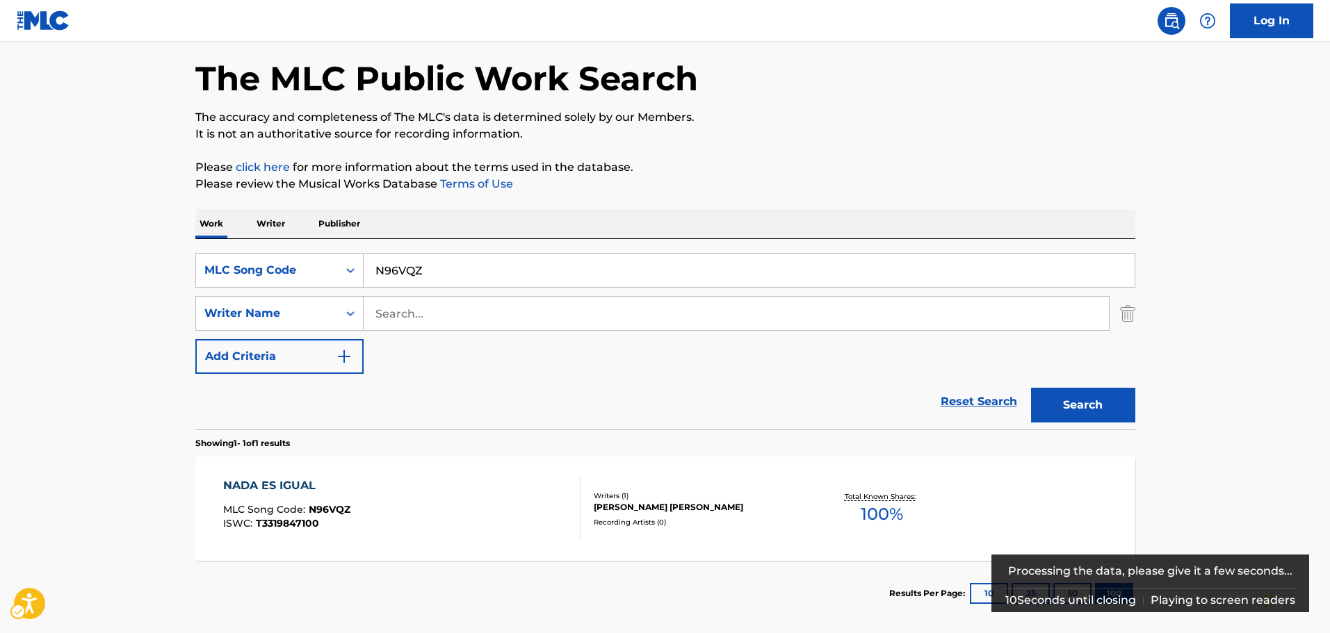
scroll to position [123, 0]
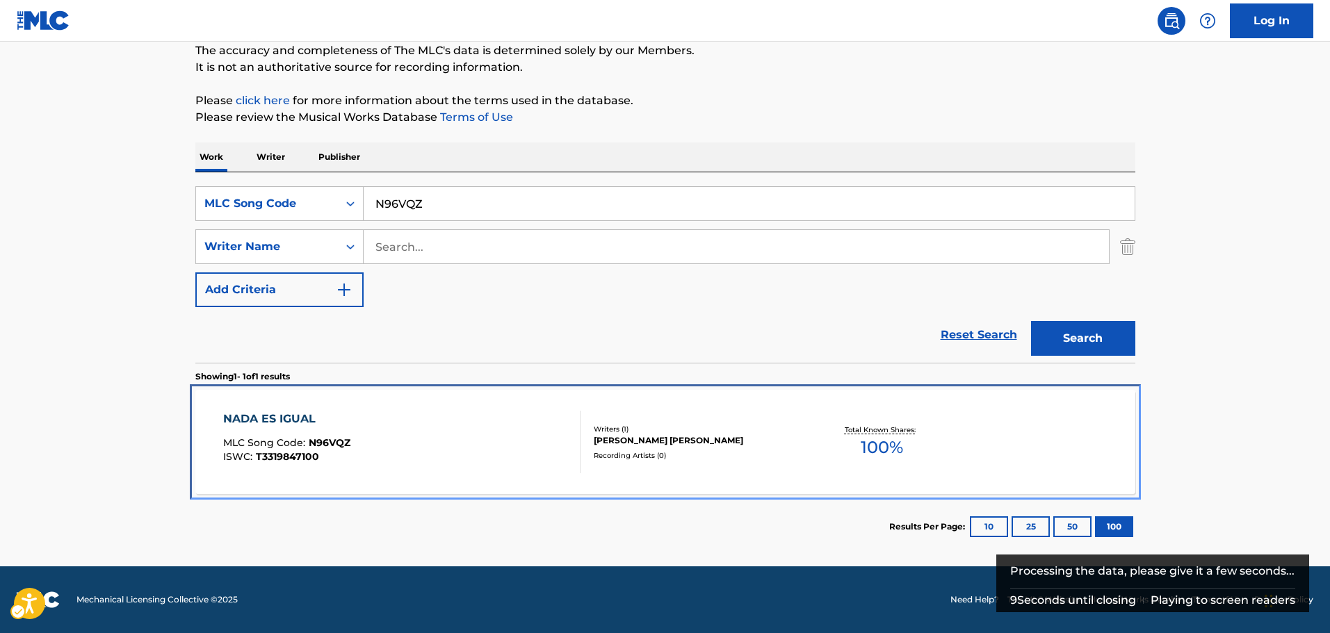
click at [447, 449] on div "NADA ES IGUAL MLC Song Code : N96VQZ ISWC : T3319847100" at bounding box center [401, 442] width 357 height 63
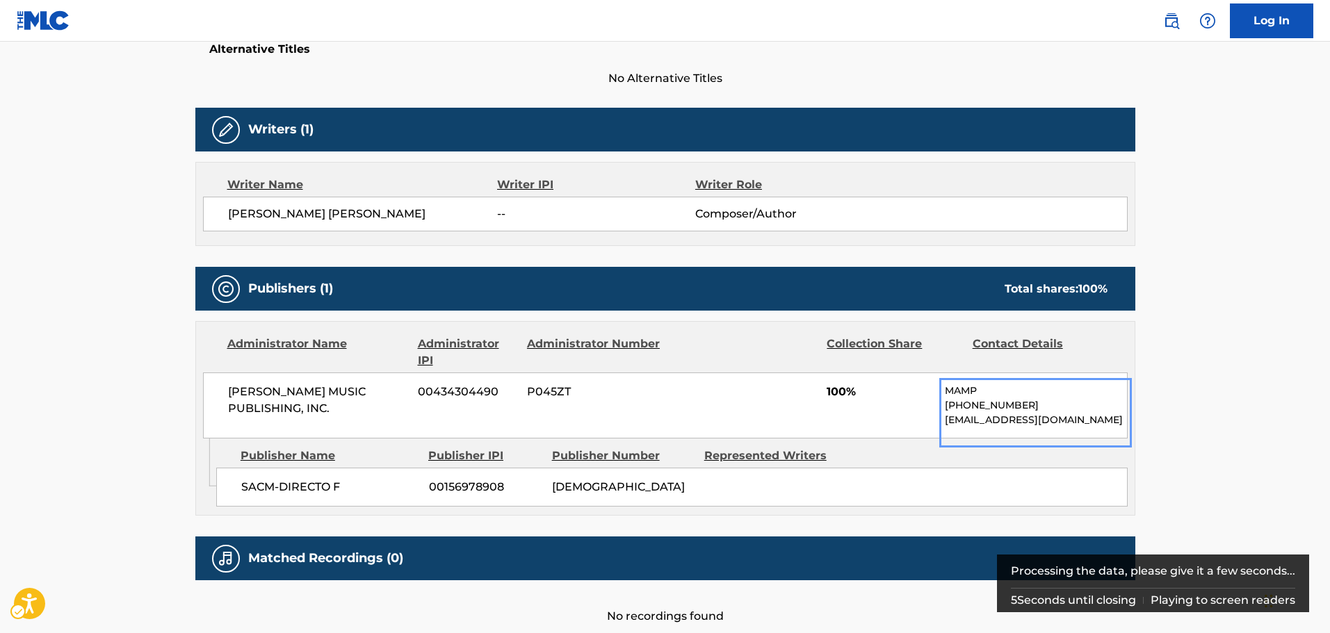
scroll to position [406, 0]
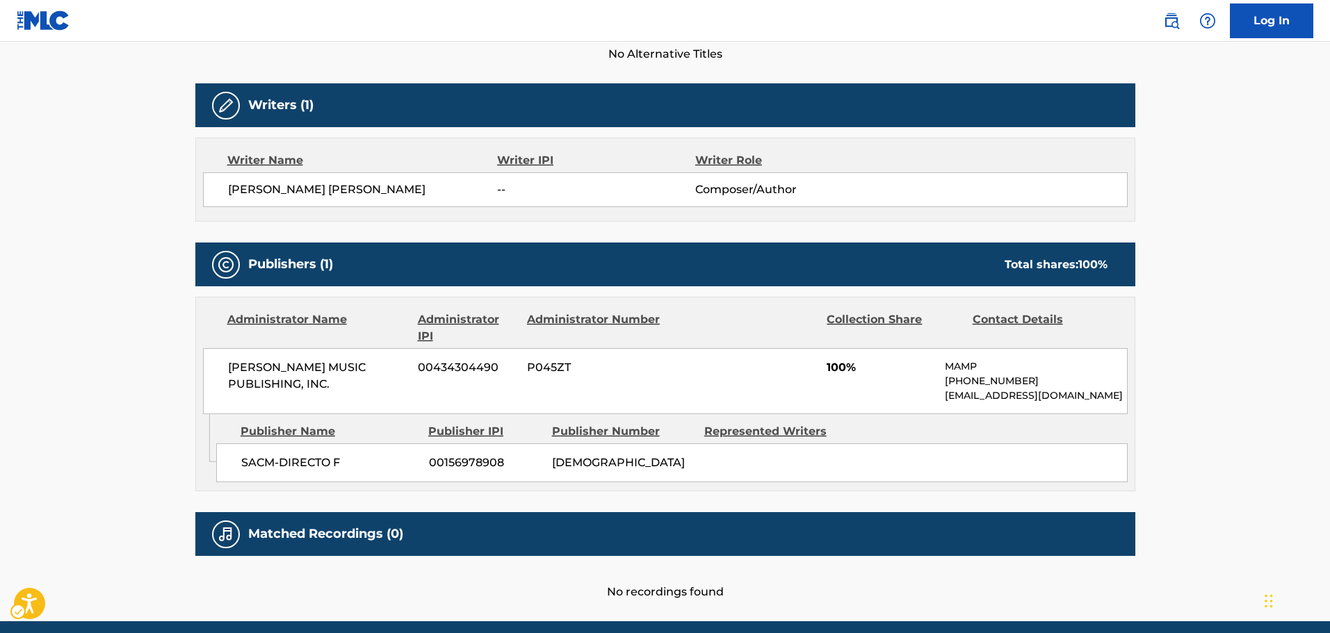
scroll to position [123, 0]
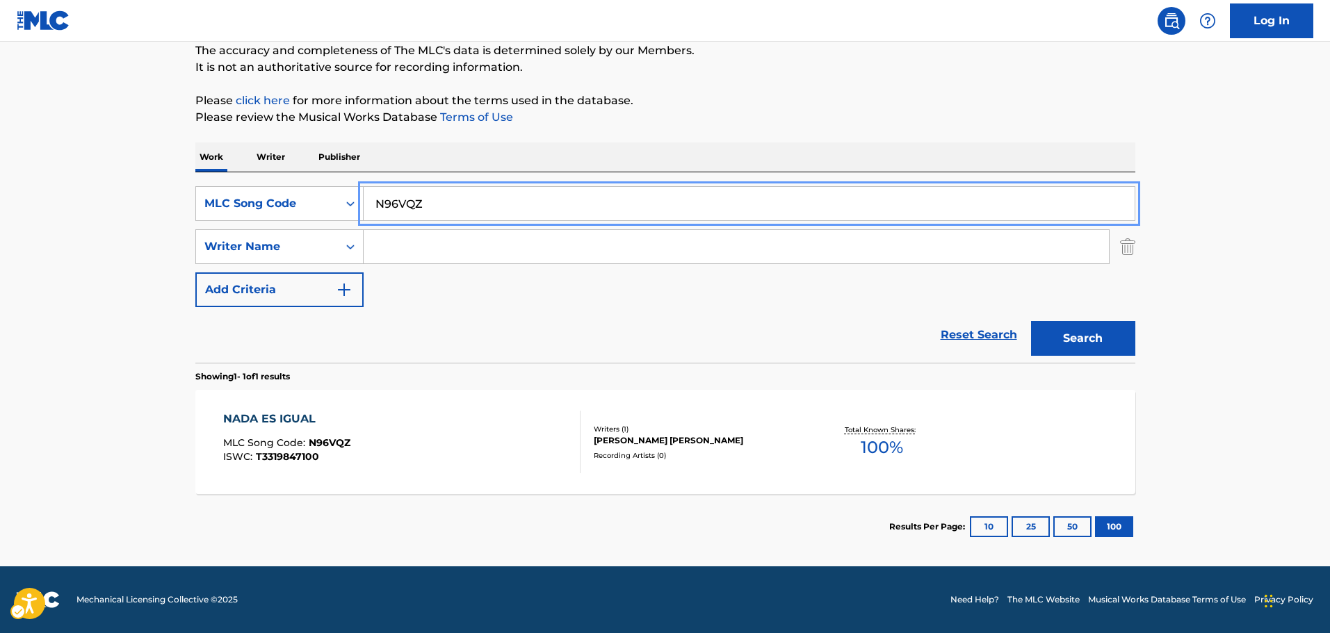
drag, startPoint x: 252, startPoint y: 199, endPoint x: 382, endPoint y: 219, distance: 131.6
click at [168, 199] on main "The MLC Public Work Search The accuracy and completeness of The MLC's data is d…" at bounding box center [665, 243] width 1330 height 648
paste input "8X3"
type input "N968X3"
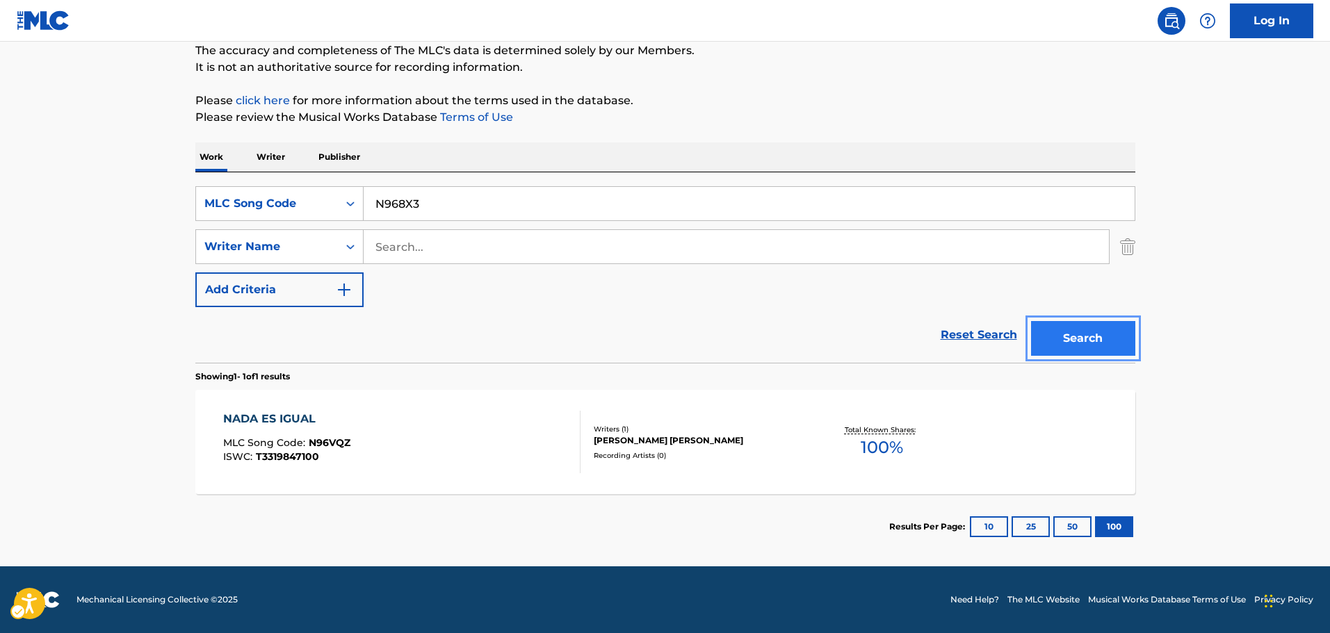
drag, startPoint x: 1094, startPoint y: 338, endPoint x: 840, endPoint y: 242, distance: 271.9
click at [1094, 338] on button "Search" at bounding box center [1083, 338] width 104 height 35
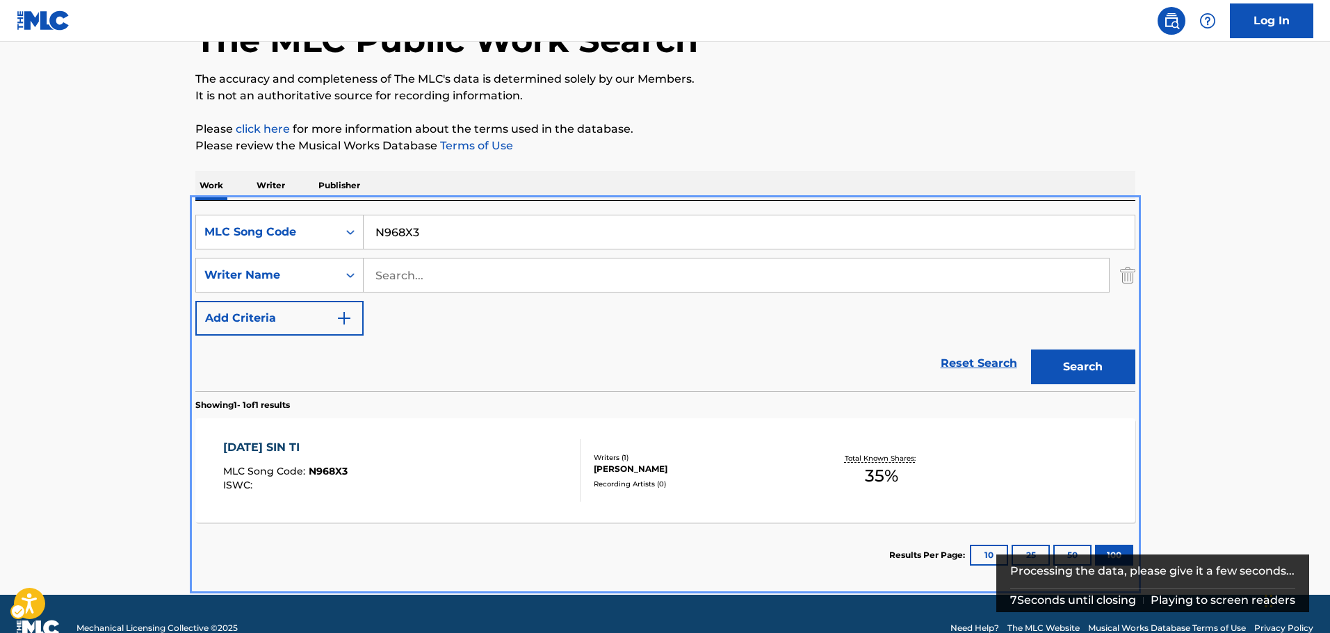
scroll to position [119, 0]
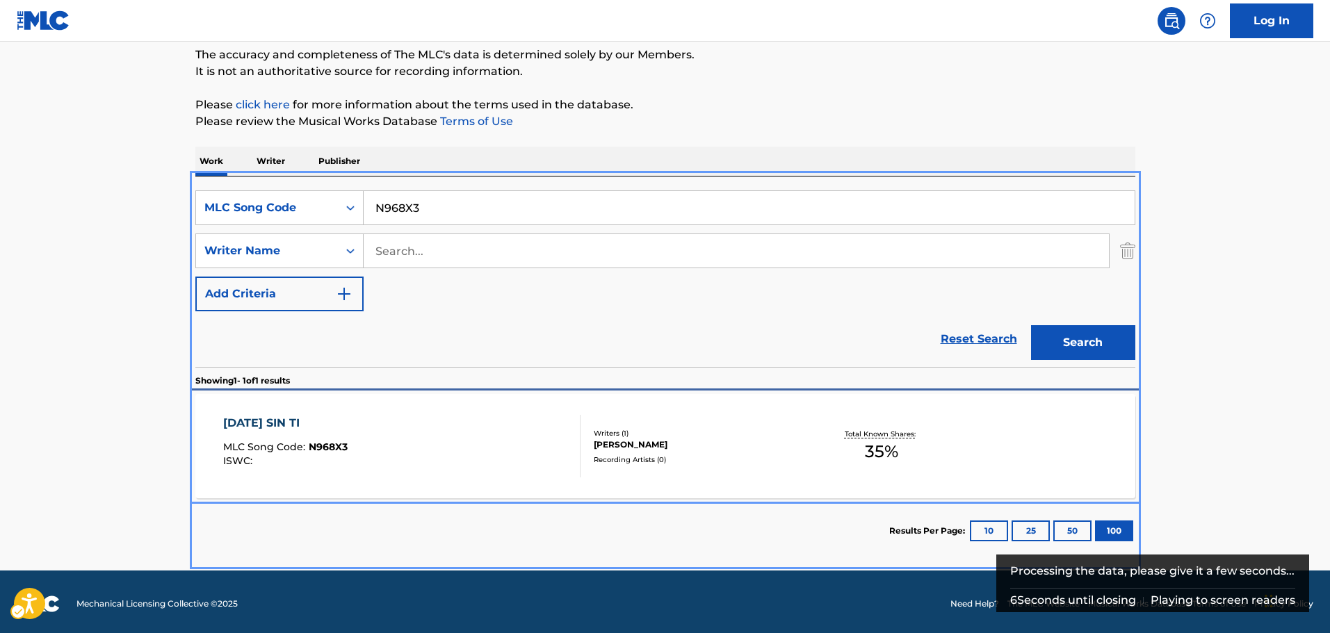
click at [410, 431] on div "NAVIDAD SIN TI MLC Song Code : N968X3 ISWC :" at bounding box center [401, 446] width 357 height 63
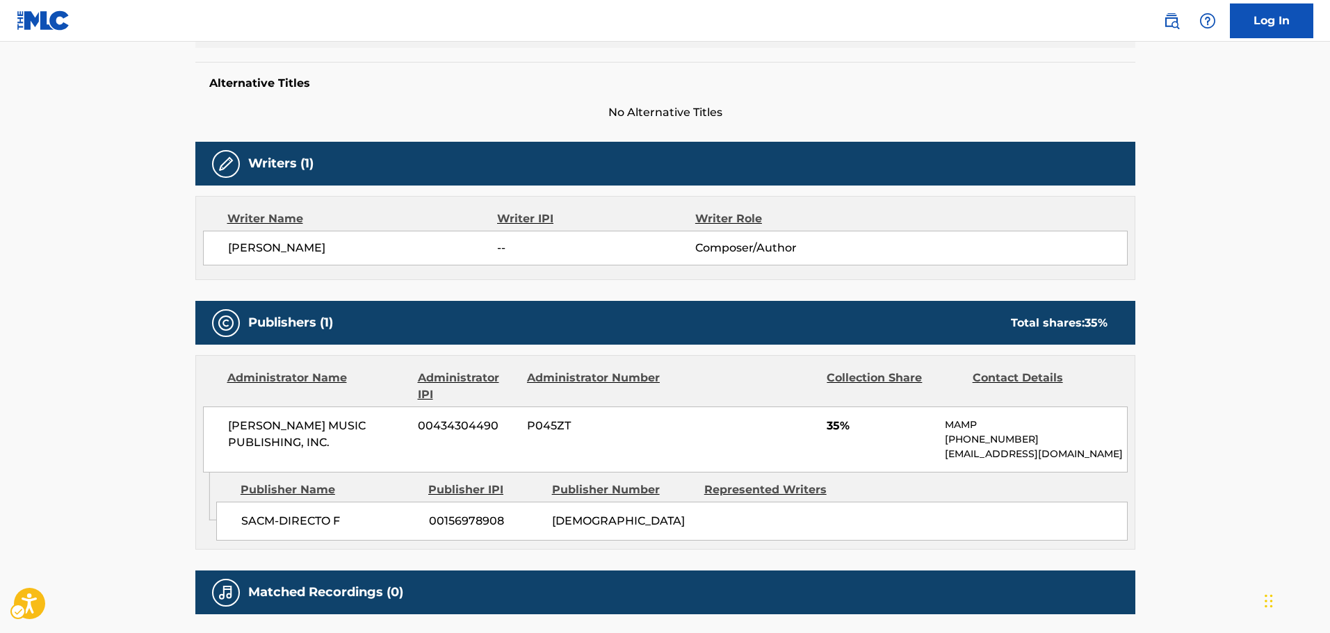
scroll to position [417, 0]
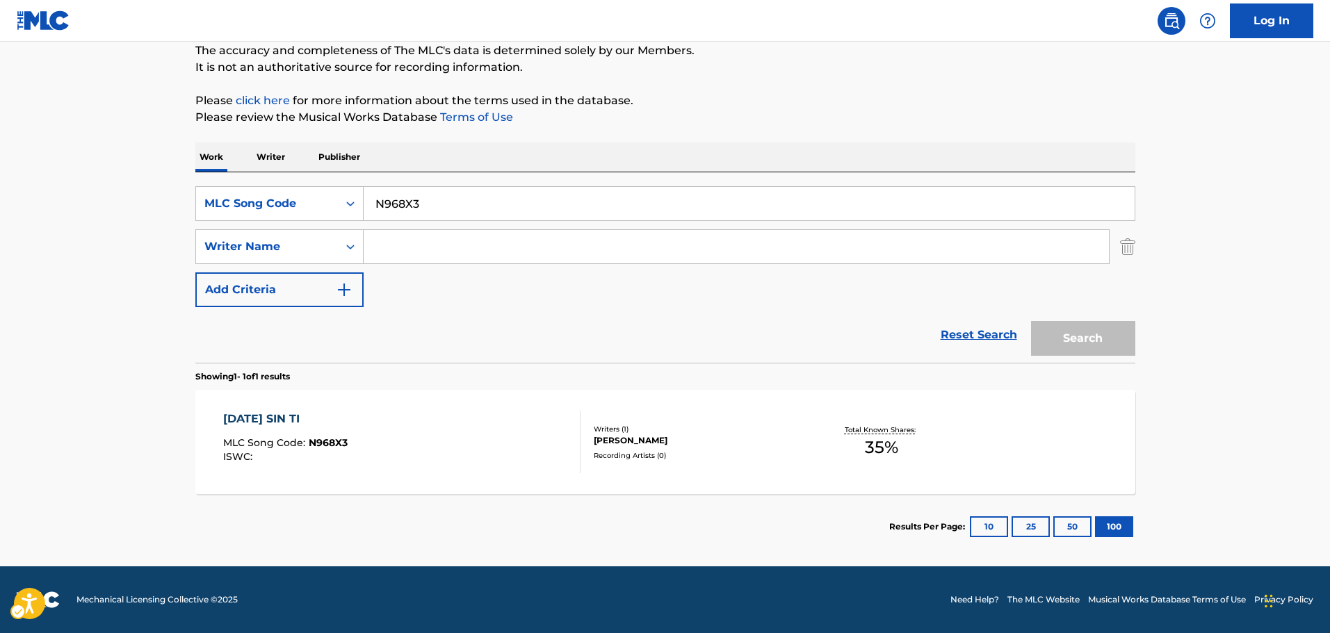
scroll to position [44, 0]
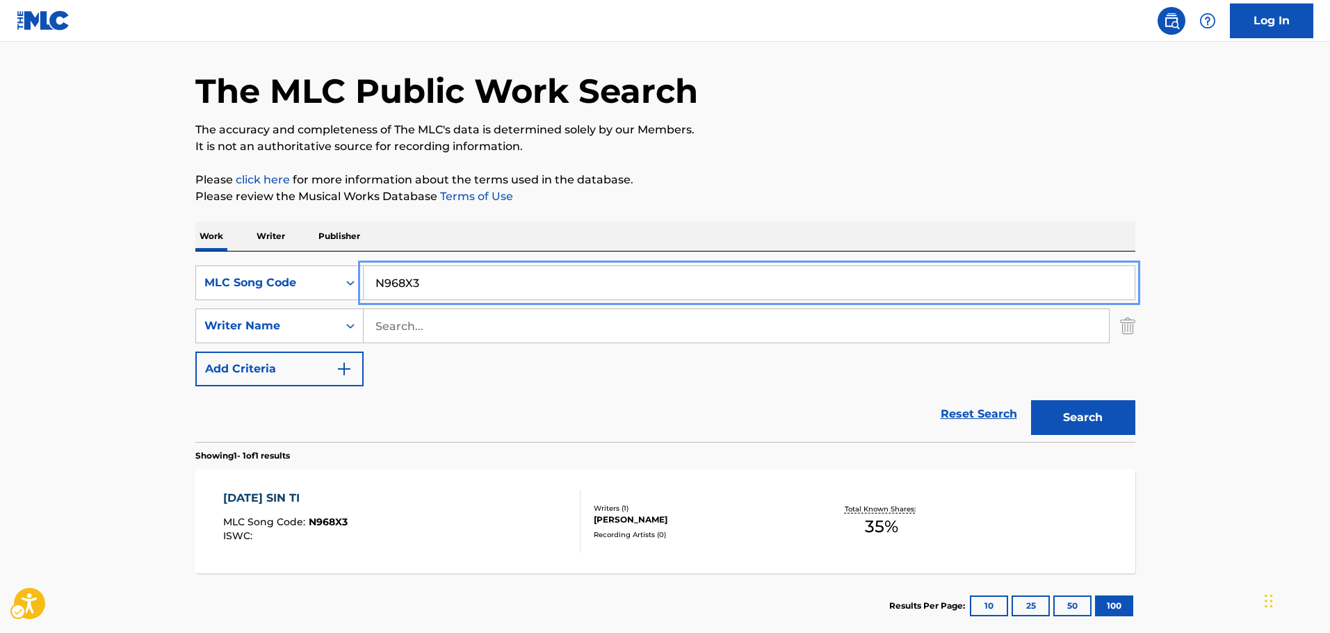
drag, startPoint x: 456, startPoint y: 281, endPoint x: 51, endPoint y: 245, distance: 406.9
click at [51, 245] on main "The MLC Public Work Search The accuracy and completeness of The MLC's data is d…" at bounding box center [665, 322] width 1330 height 648
paste input "7AN9"
type input "N97AN9"
click at [1078, 403] on button "Search" at bounding box center [1083, 417] width 104 height 35
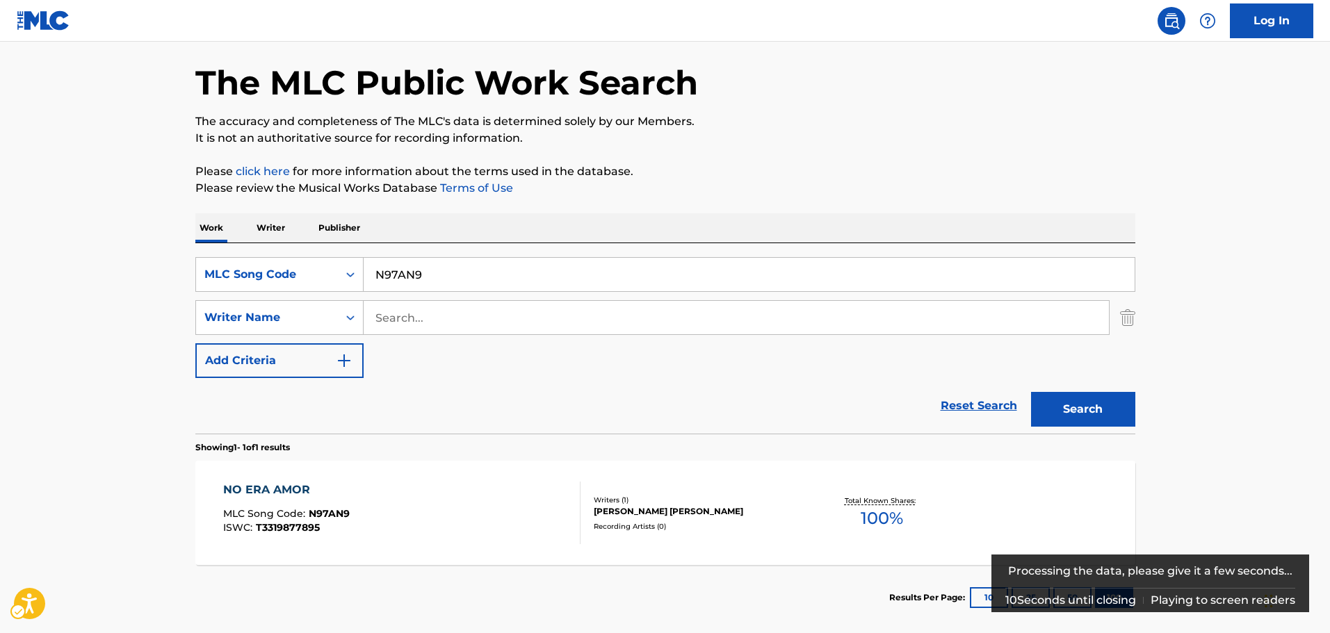
scroll to position [123, 0]
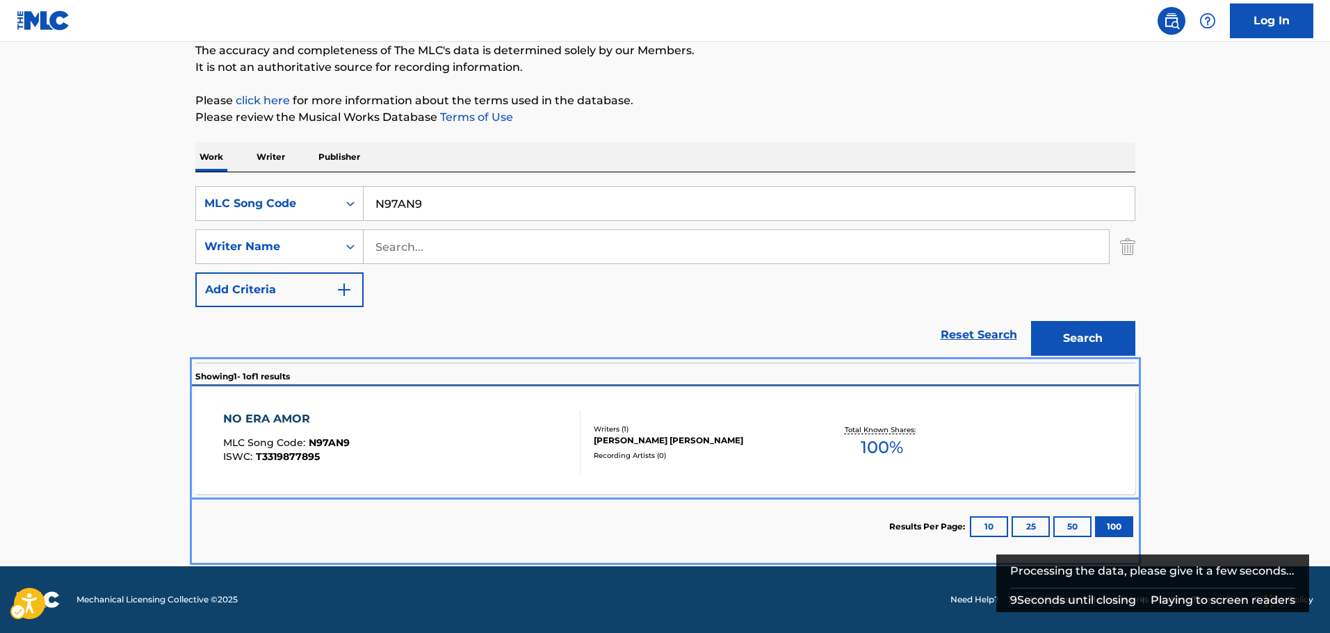
click at [441, 419] on div "NO ERA AMOR MLC Song Code : N97AN9 ISWC : T3319877895" at bounding box center [401, 442] width 357 height 63
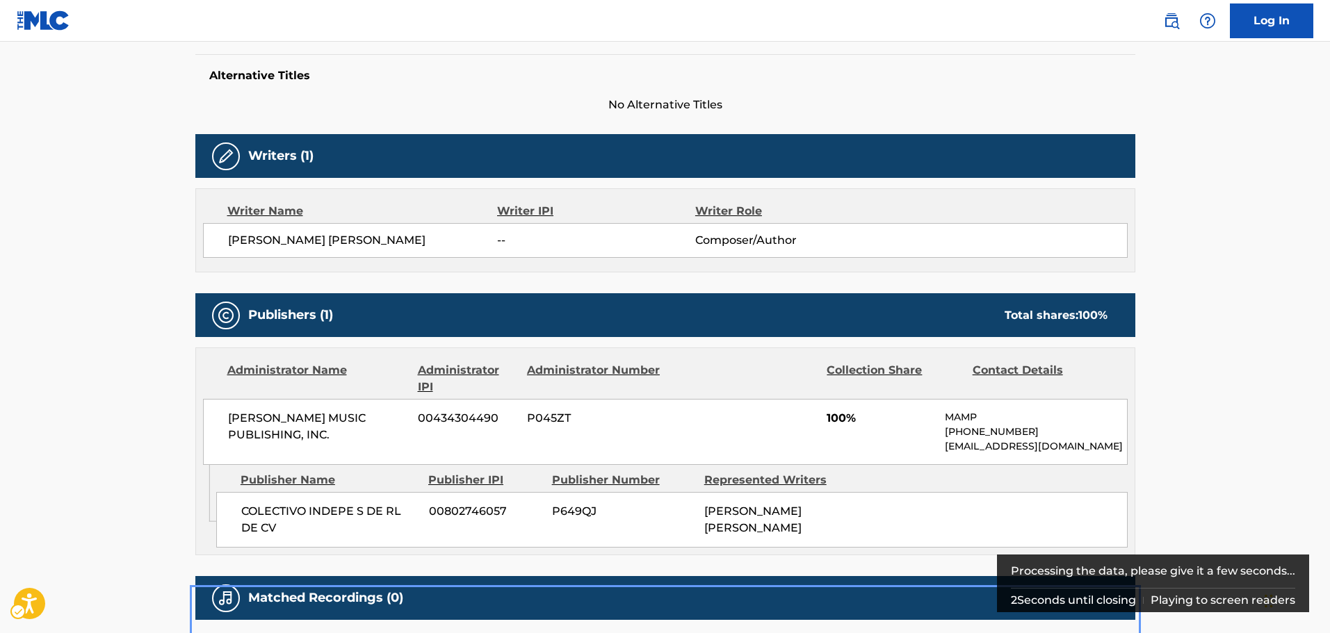
scroll to position [489, 0]
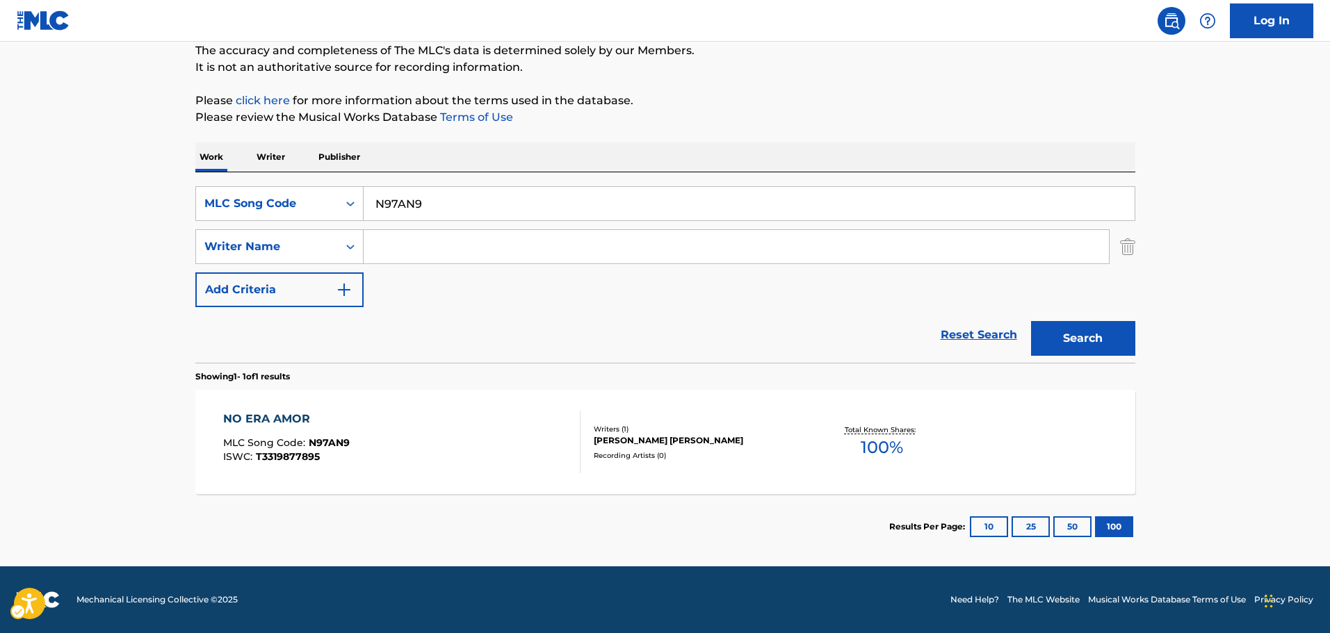
scroll to position [123, 0]
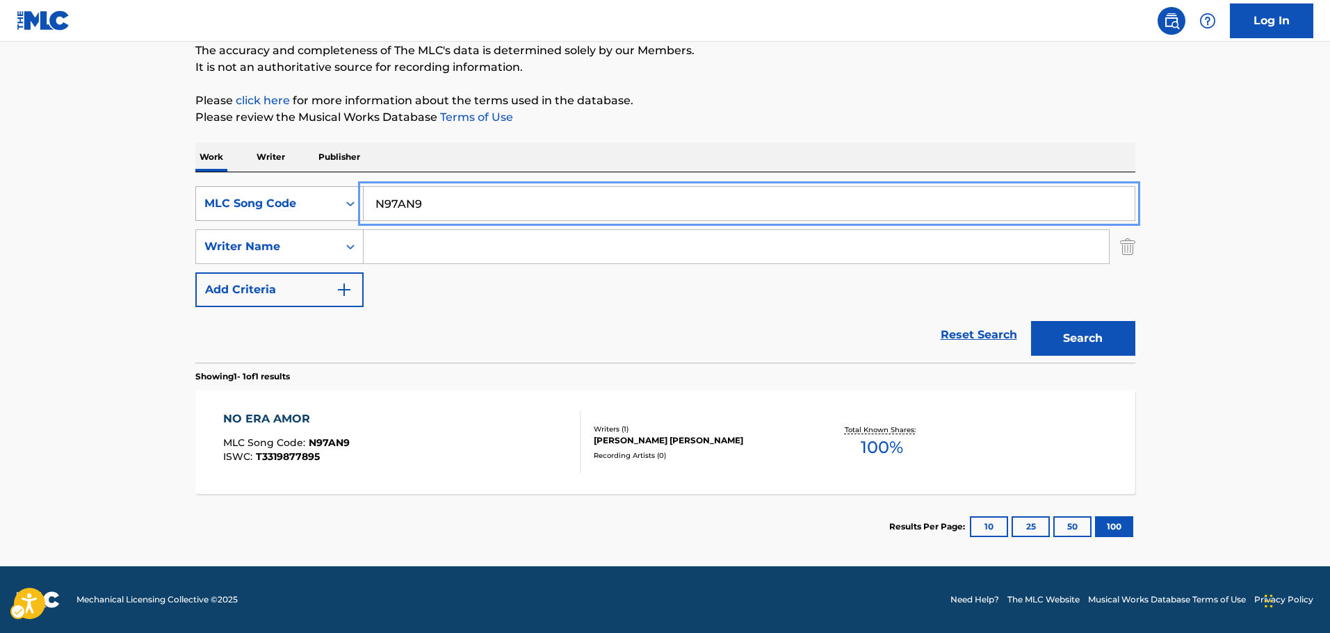
drag, startPoint x: 456, startPoint y: 200, endPoint x: 243, endPoint y: 203, distance: 213.5
click at [208, 195] on div "SearchWithCriteria4fee3cf0-2e24-4964-b794-3c541854bdec MLC Song Code N97AN9" at bounding box center [665, 203] width 940 height 35
paste input "OM7BHN"
type input "OM7BHN"
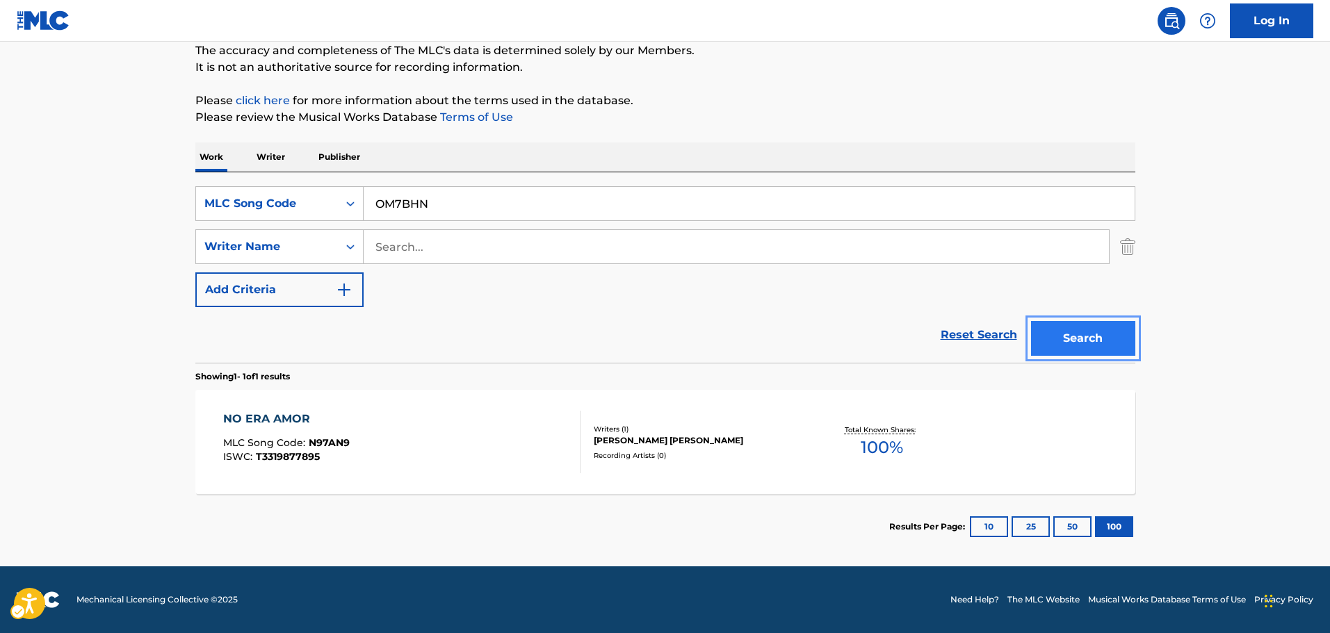
click at [1083, 348] on button "Search" at bounding box center [1083, 338] width 104 height 35
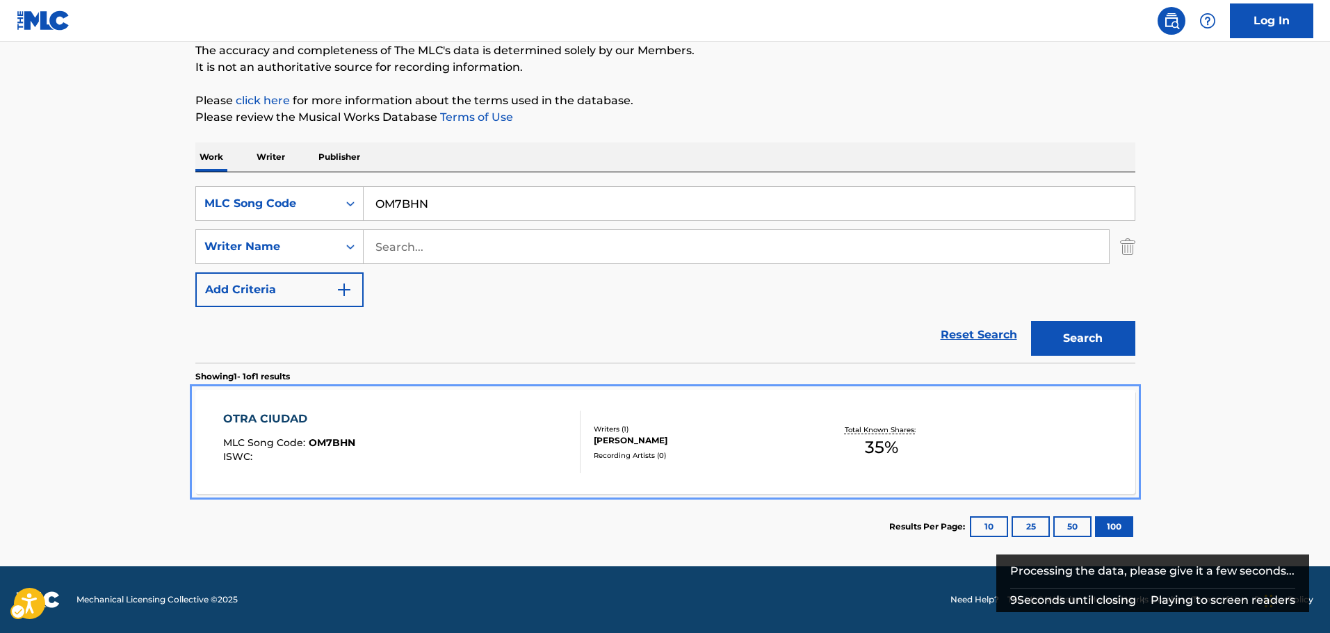
click at [434, 444] on div "OTRA CIUDAD MLC Song Code : OM7BHN ISWC :" at bounding box center [401, 442] width 357 height 63
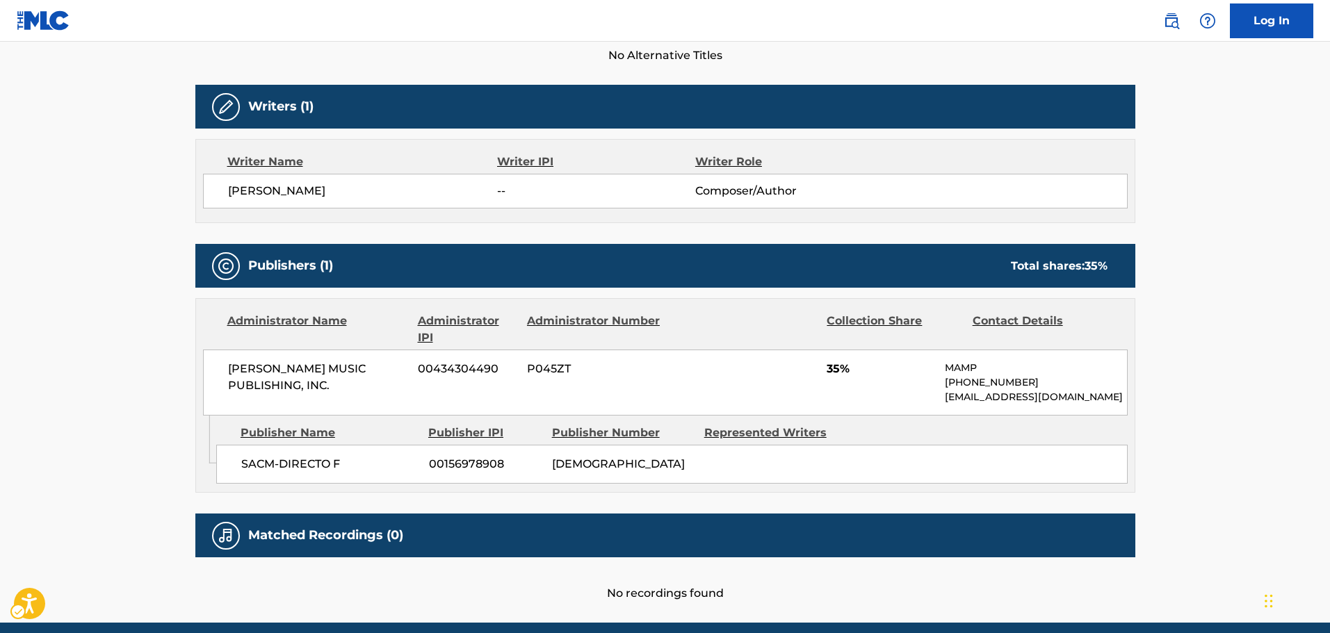
scroll to position [406, 0]
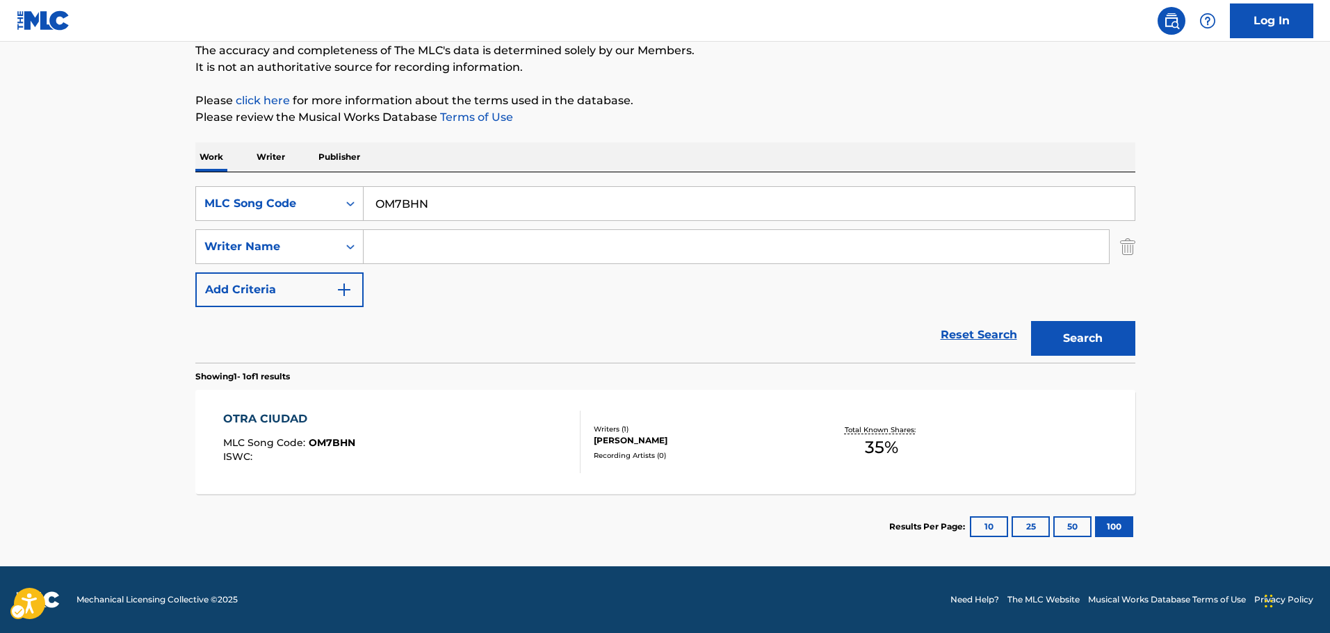
scroll to position [123, 0]
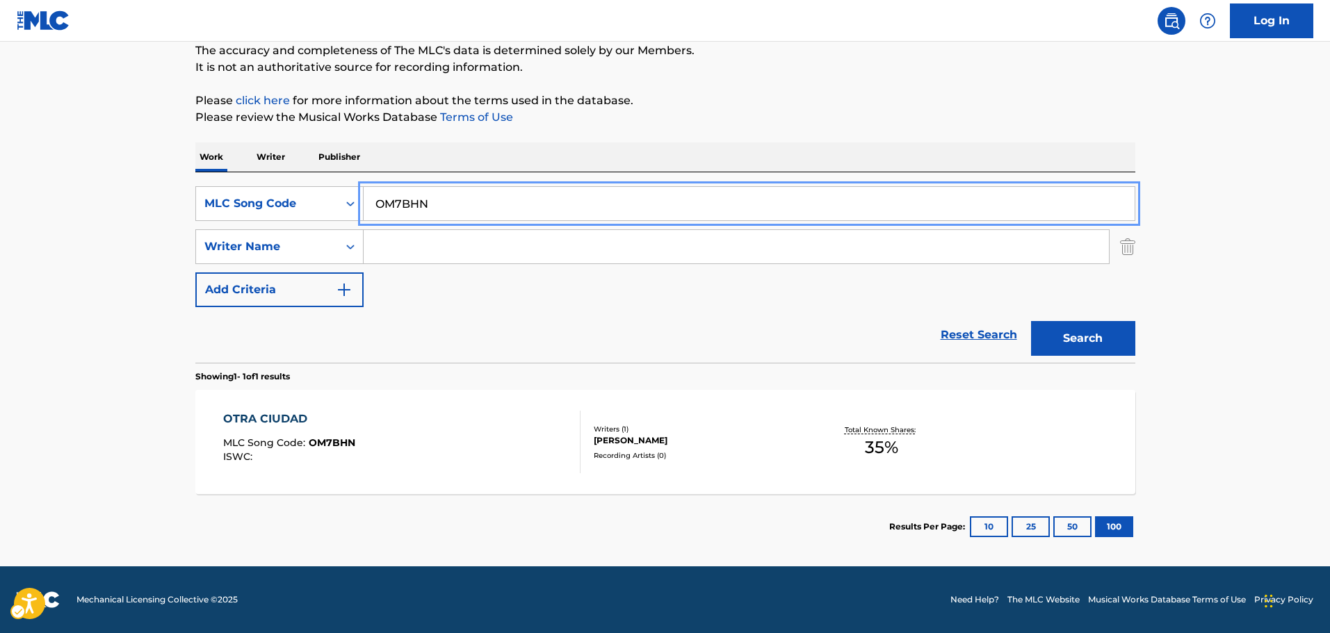
drag, startPoint x: 449, startPoint y: 206, endPoint x: 51, endPoint y: 203, distance: 398.4
click at [55, 204] on main "The MLC Public Work Search The accuracy and completeness of The MLC's data is d…" at bounding box center [665, 243] width 1330 height 648
paste input "PN04QH"
type input "PN04QH"
click at [1073, 341] on button "Search" at bounding box center [1083, 338] width 104 height 35
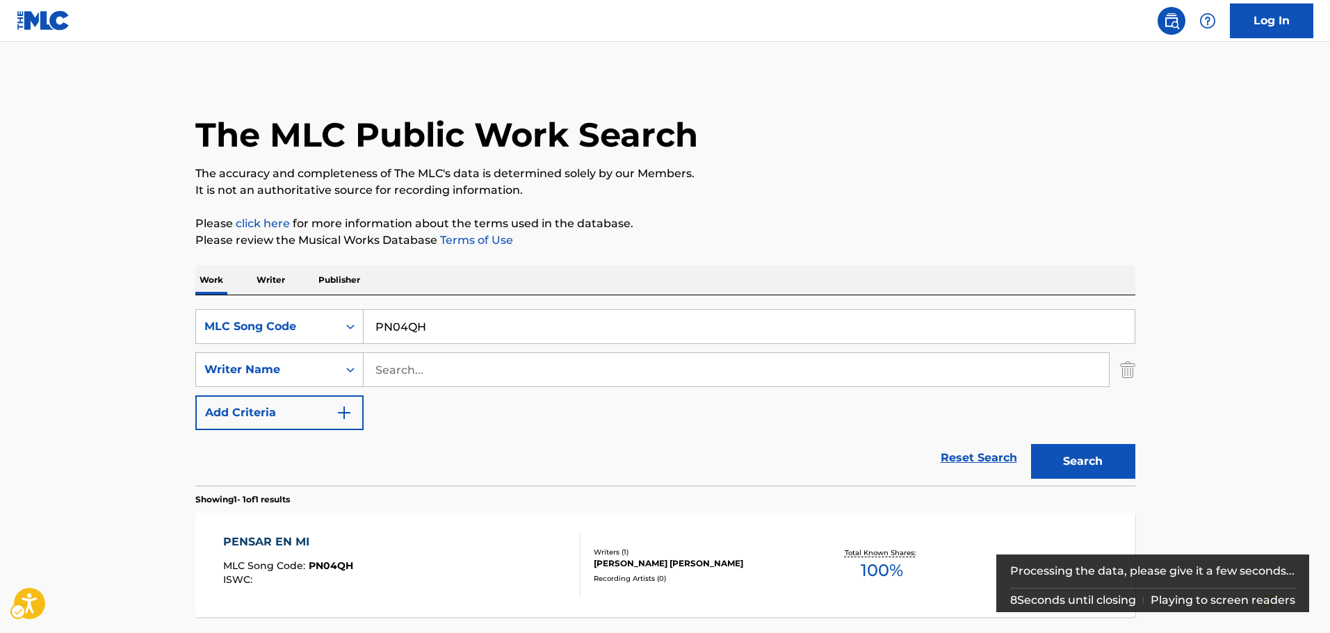
scroll to position [70, 0]
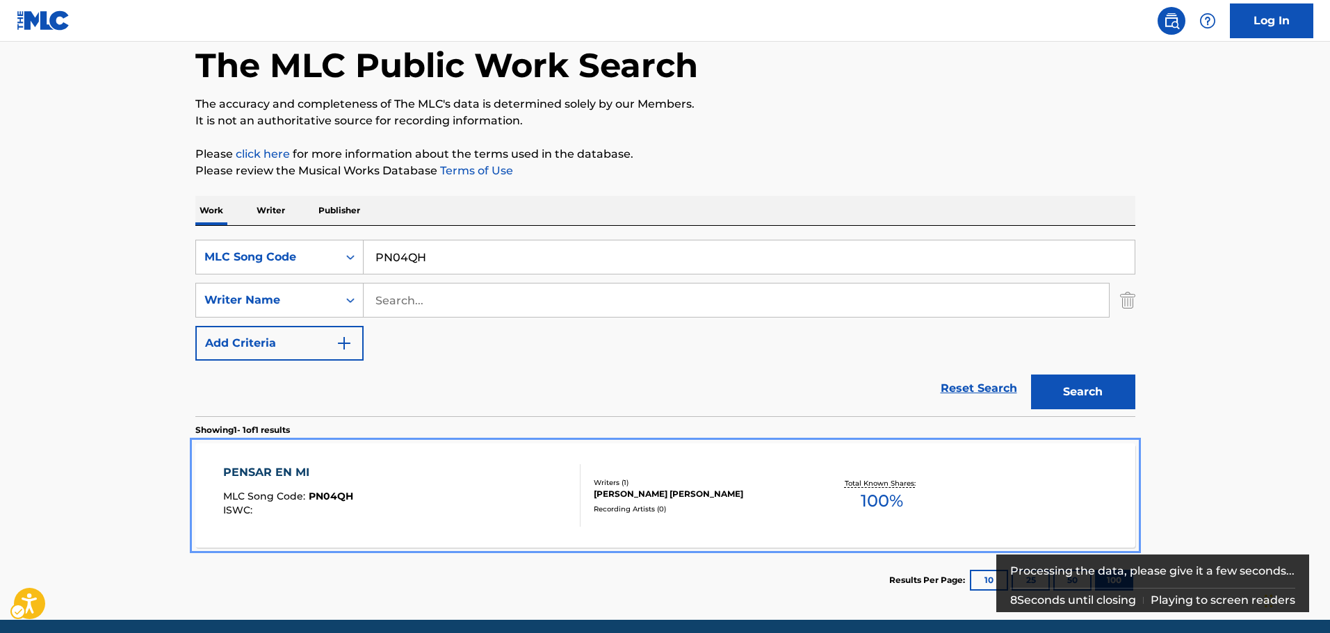
click at [429, 477] on div "PENSAR EN MI MLC Song Code : PN04QH ISWC :" at bounding box center [401, 495] width 357 height 63
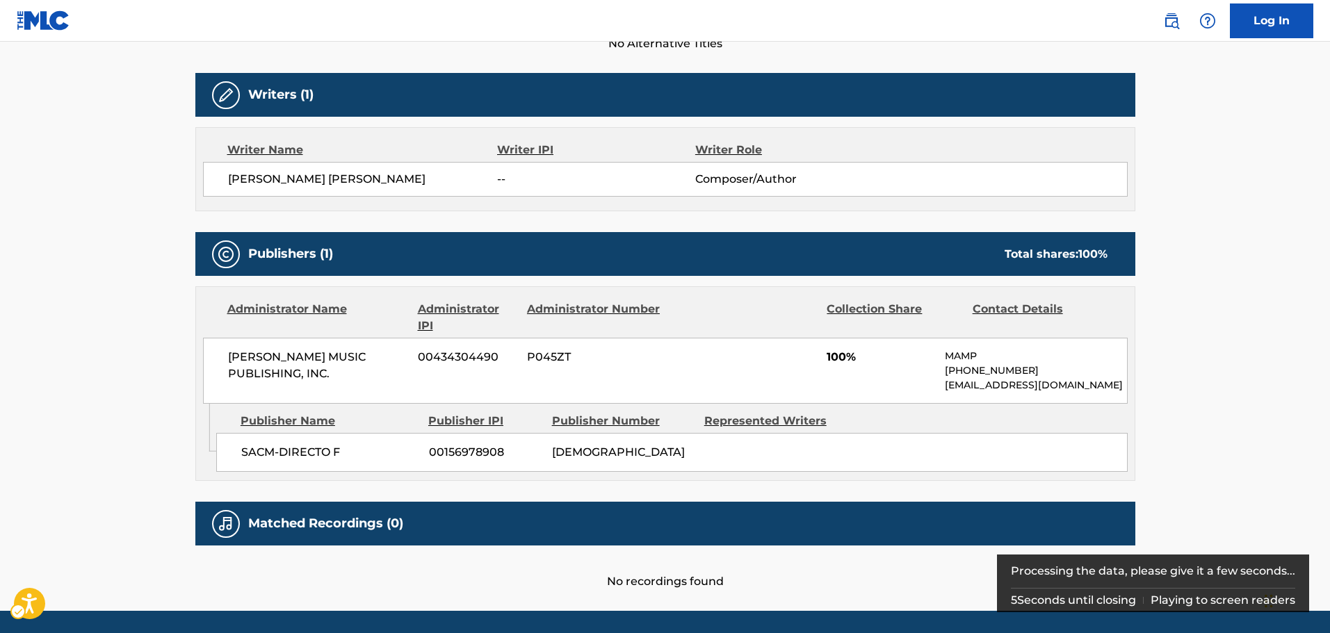
scroll to position [417, 0]
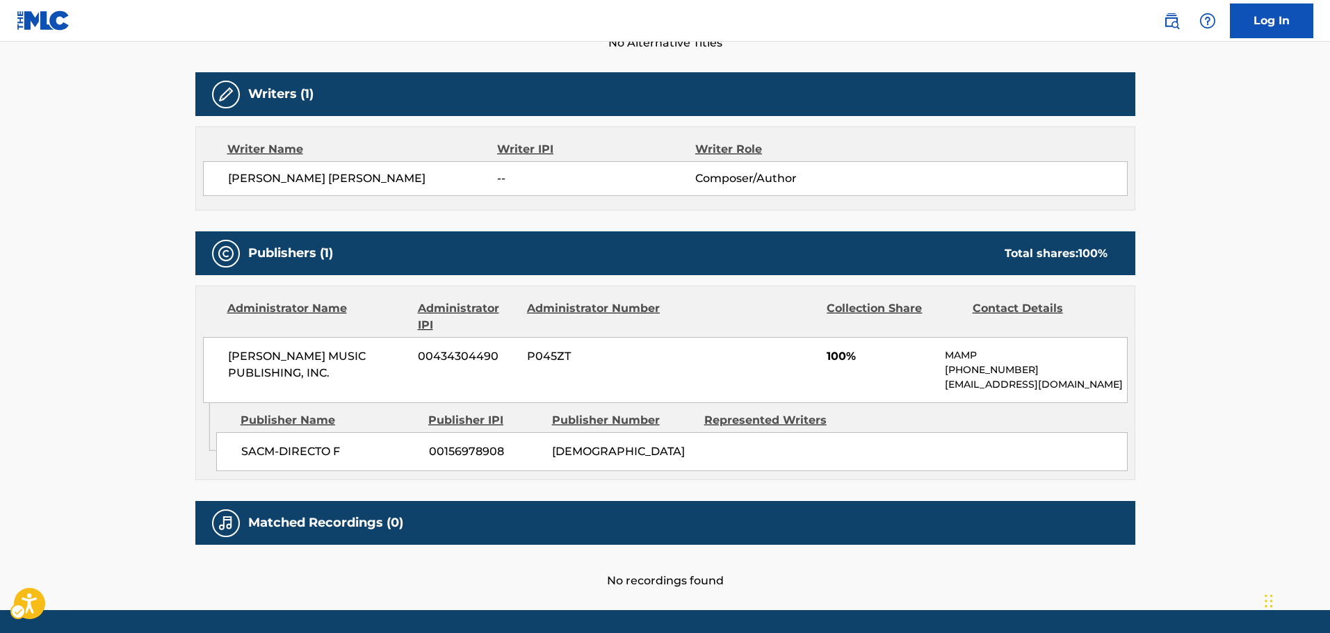
scroll to position [44, 0]
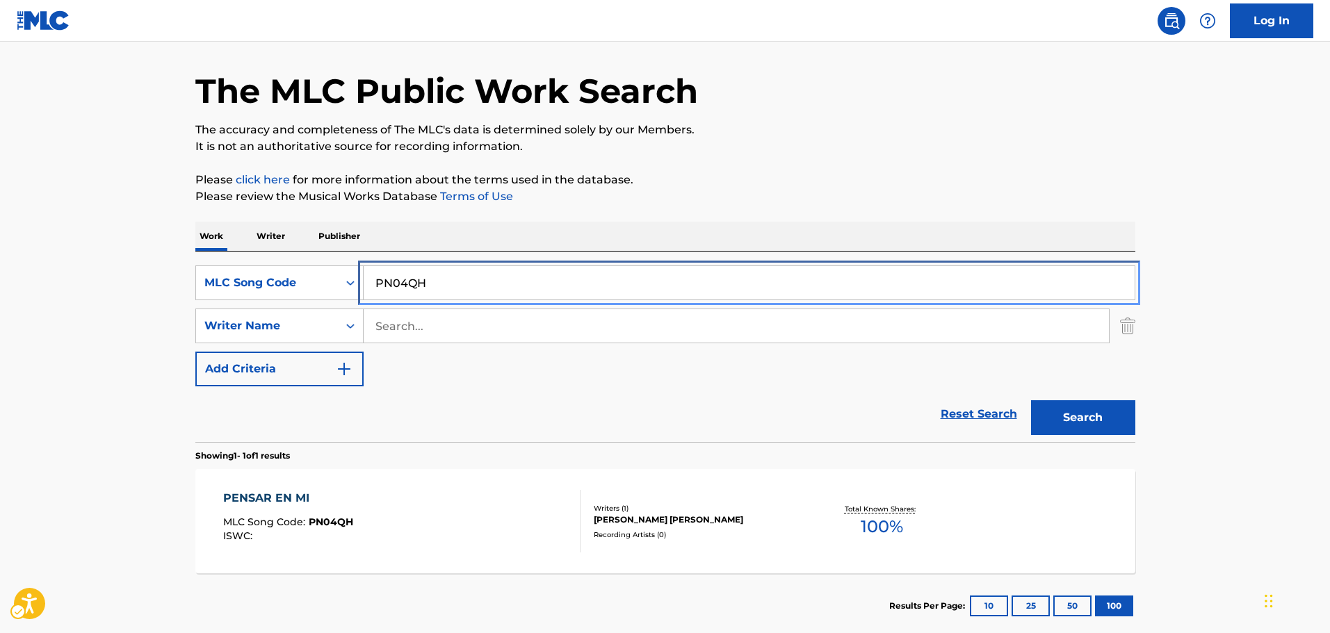
drag, startPoint x: 469, startPoint y: 279, endPoint x: 0, endPoint y: 269, distance: 469.4
click at [0, 273] on main "The MLC Public Work Search The accuracy and completeness of The MLC's data is d…" at bounding box center [665, 322] width 1330 height 648
paste input "XIN"
type input "PN0XIN"
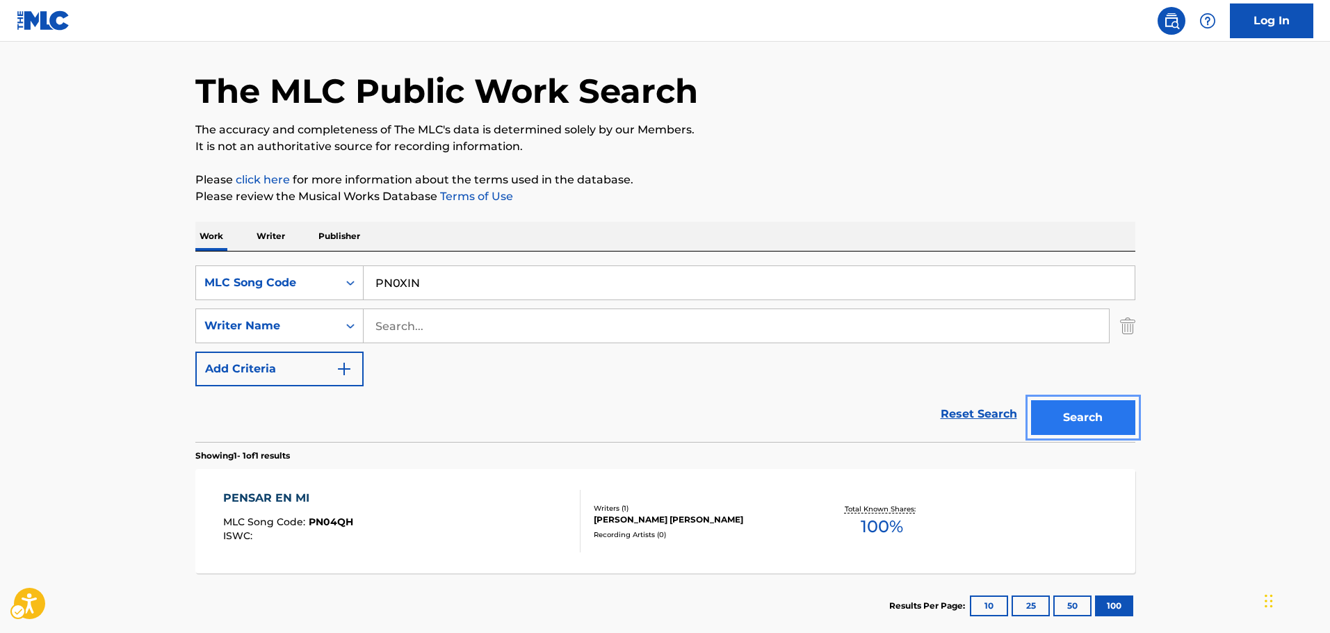
click at [1128, 412] on button "Search" at bounding box center [1083, 417] width 104 height 35
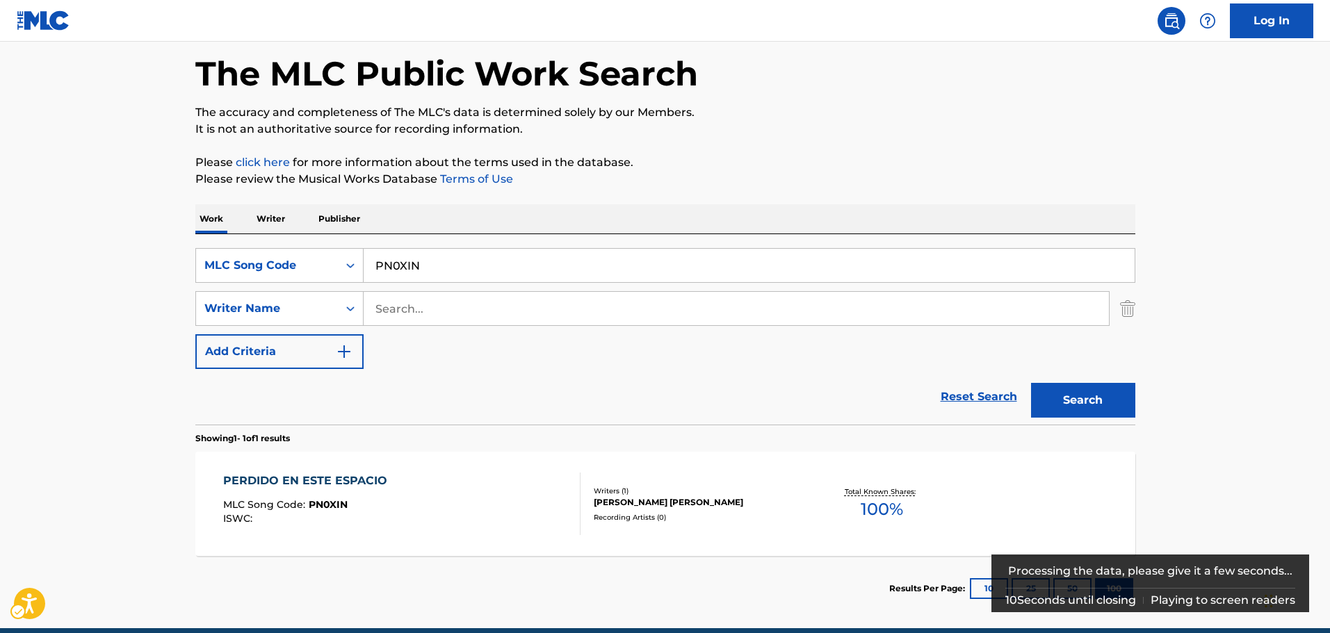
scroll to position [123, 0]
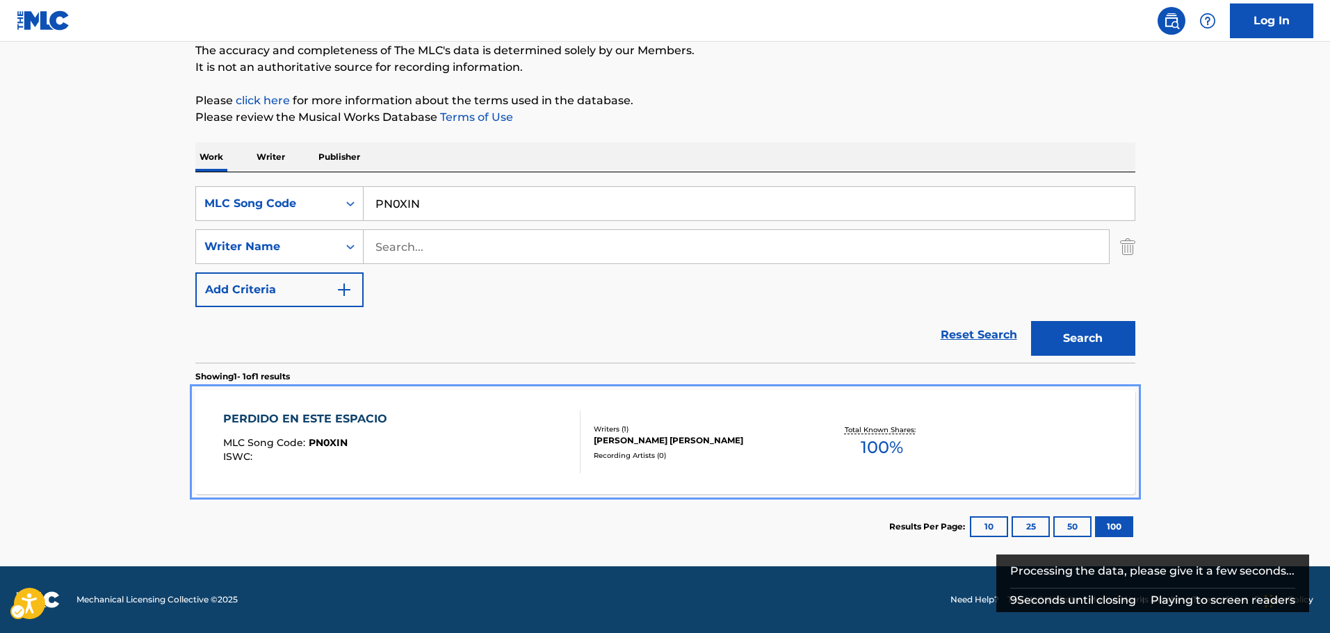
click at [479, 433] on div "PERDIDO EN ESTE ESPACIO MLC Song Code : PN0XIN ISWC :" at bounding box center [401, 442] width 357 height 63
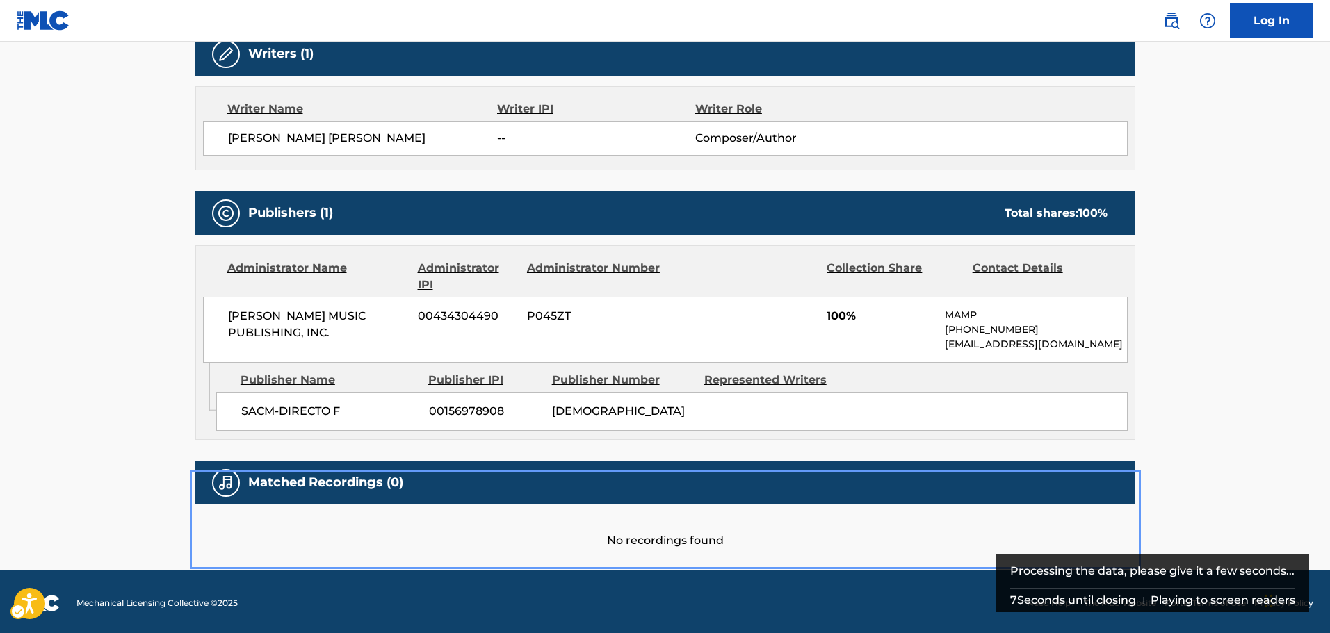
scroll to position [406, 0]
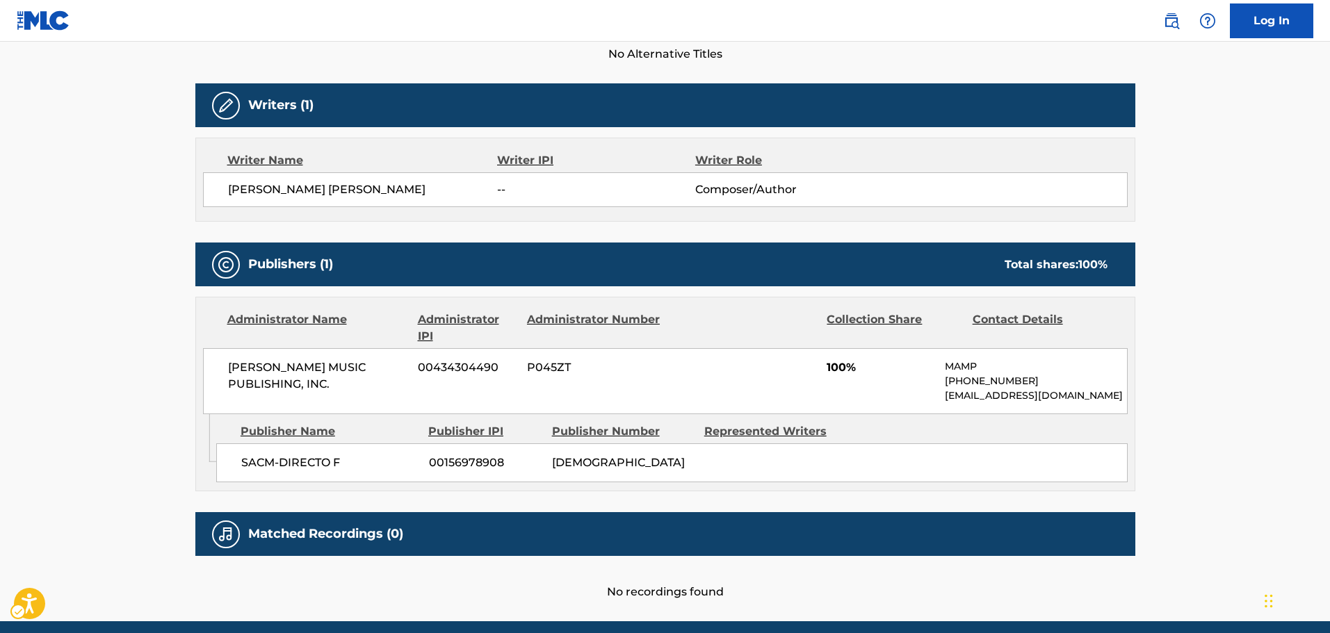
scroll to position [123, 0]
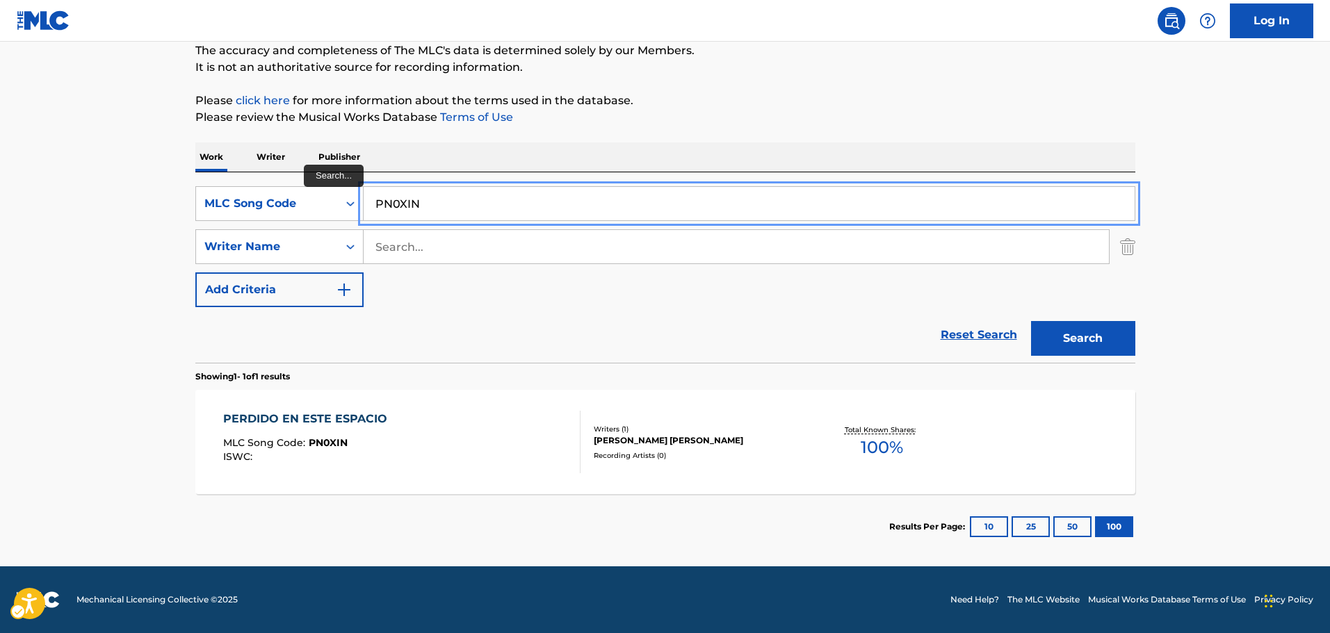
drag, startPoint x: 471, startPoint y: 211, endPoint x: 371, endPoint y: 218, distance: 99.7
click at [104, 201] on main "The MLC Public Work Search The accuracy and completeness of The MLC's data is d…" at bounding box center [665, 243] width 1330 height 648
paste input "O69OJ"
type input "PO69OJ"
click at [1085, 338] on button "Search" at bounding box center [1083, 338] width 104 height 35
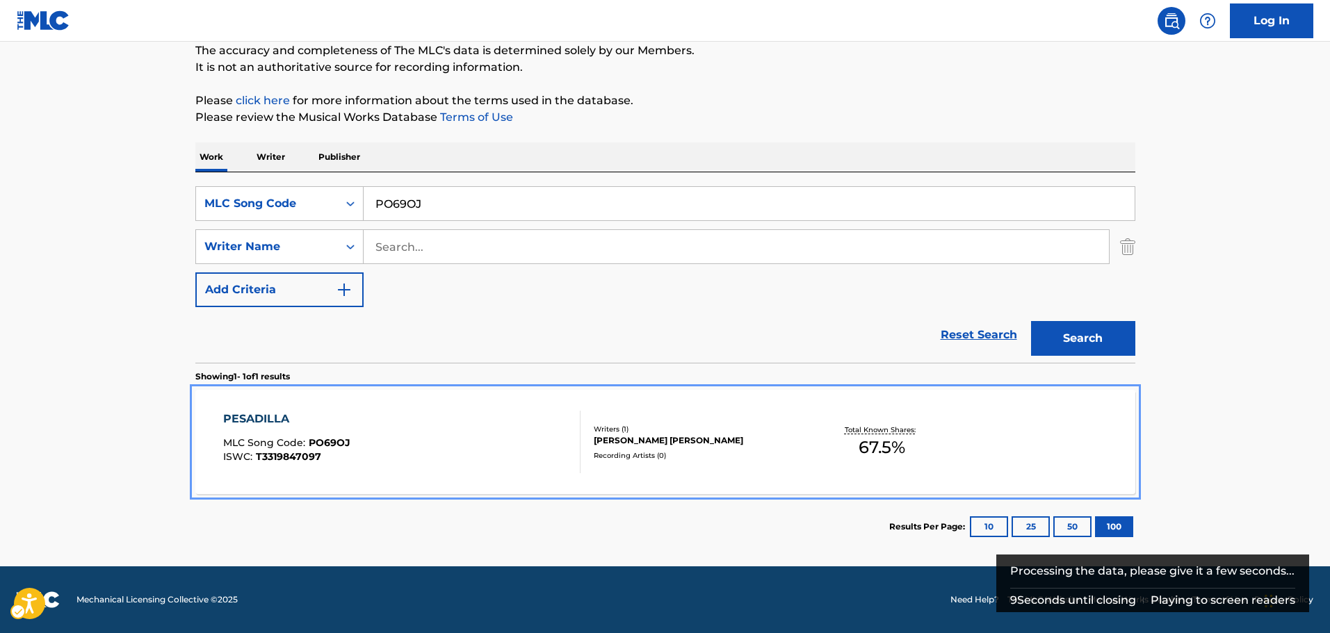
click at [421, 440] on div "PESADILLA MLC Song Code : PO69OJ ISWC : T3319847097" at bounding box center [401, 442] width 357 height 63
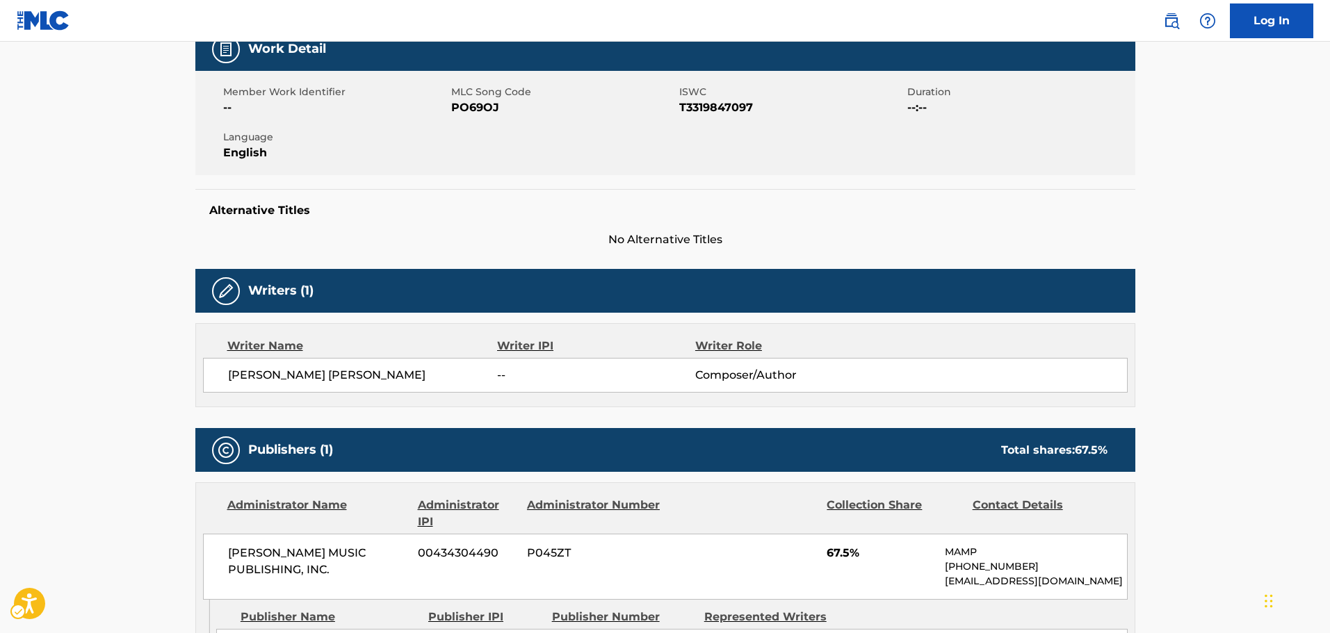
scroll to position [197, 0]
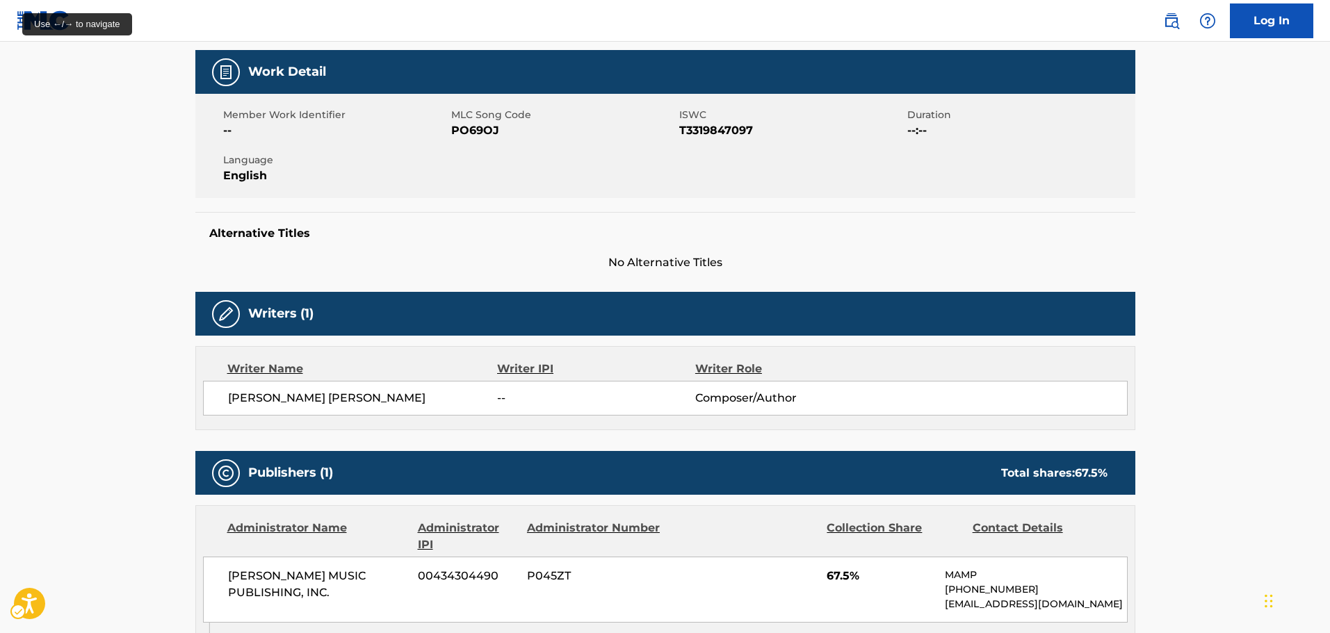
scroll to position [123, 0]
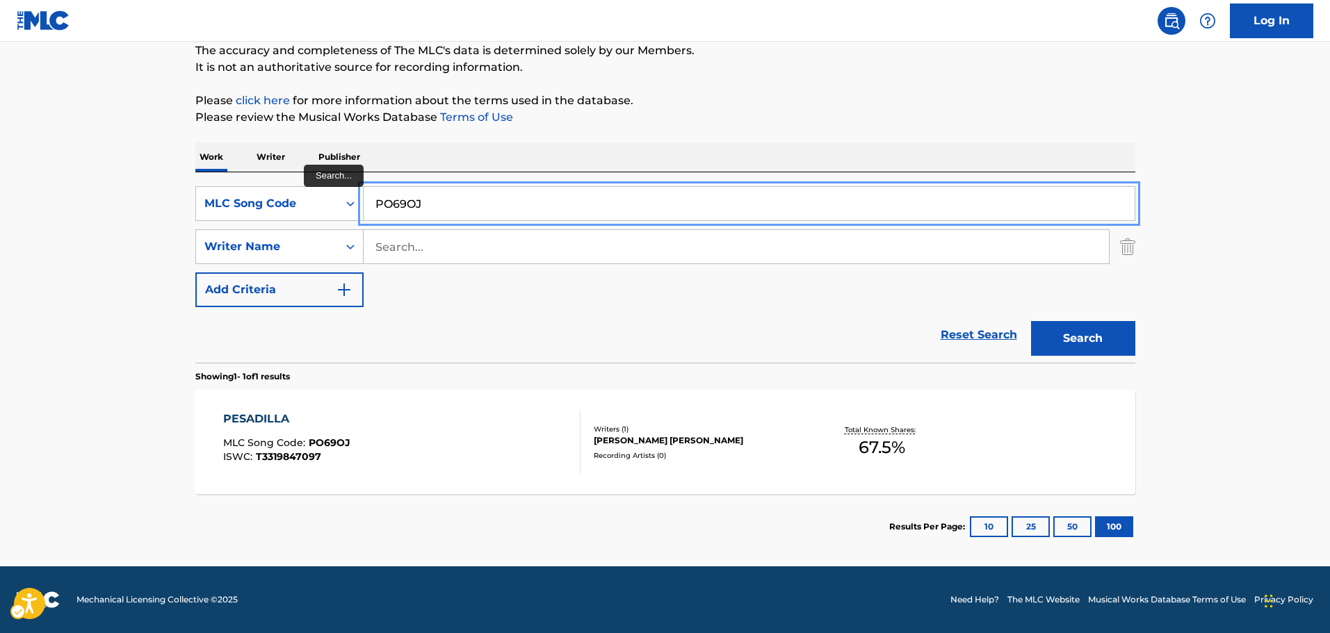
drag, startPoint x: 476, startPoint y: 205, endPoint x: 51, endPoint y: 229, distance: 425.5
click at [0, 222] on main "The MLC Public Work Search The accuracy and completeness of The MLC's data is d…" at bounding box center [665, 243] width 1330 height 648
paste input "N0XFB"
type input "PN0XFB"
click at [1083, 339] on button "Search" at bounding box center [1083, 338] width 104 height 35
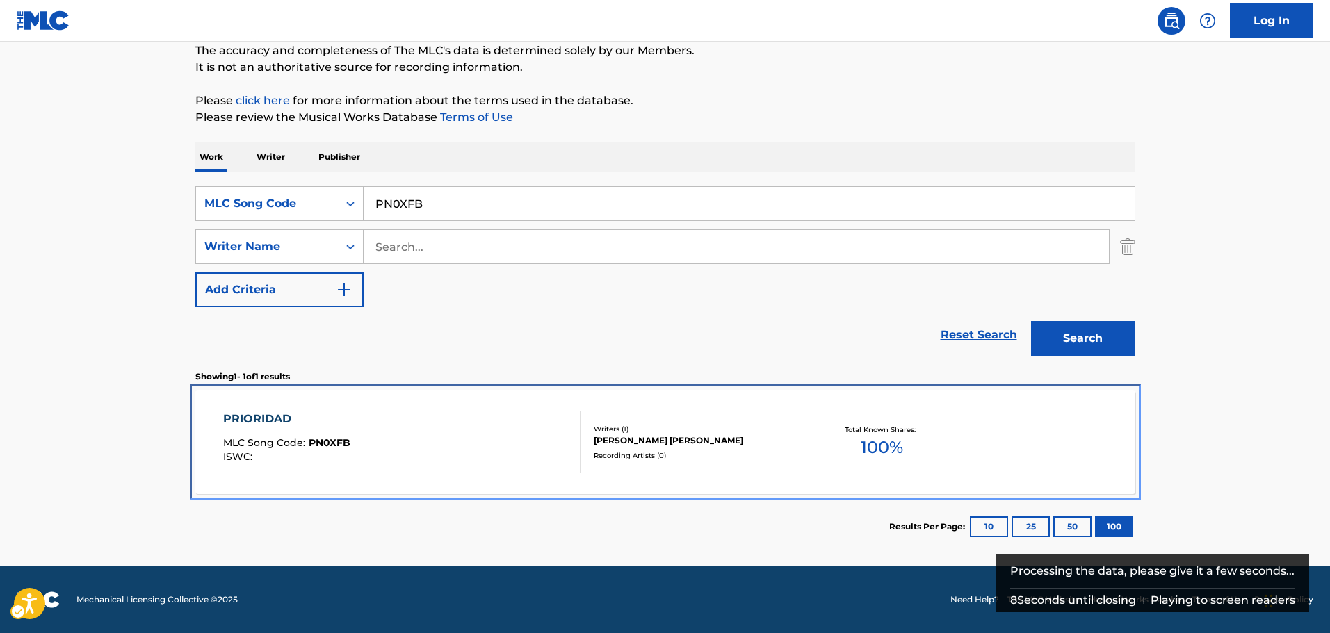
click at [412, 464] on div "PRIORIDAD MLC Song Code : PN0XFB ISWC :" at bounding box center [401, 442] width 357 height 63
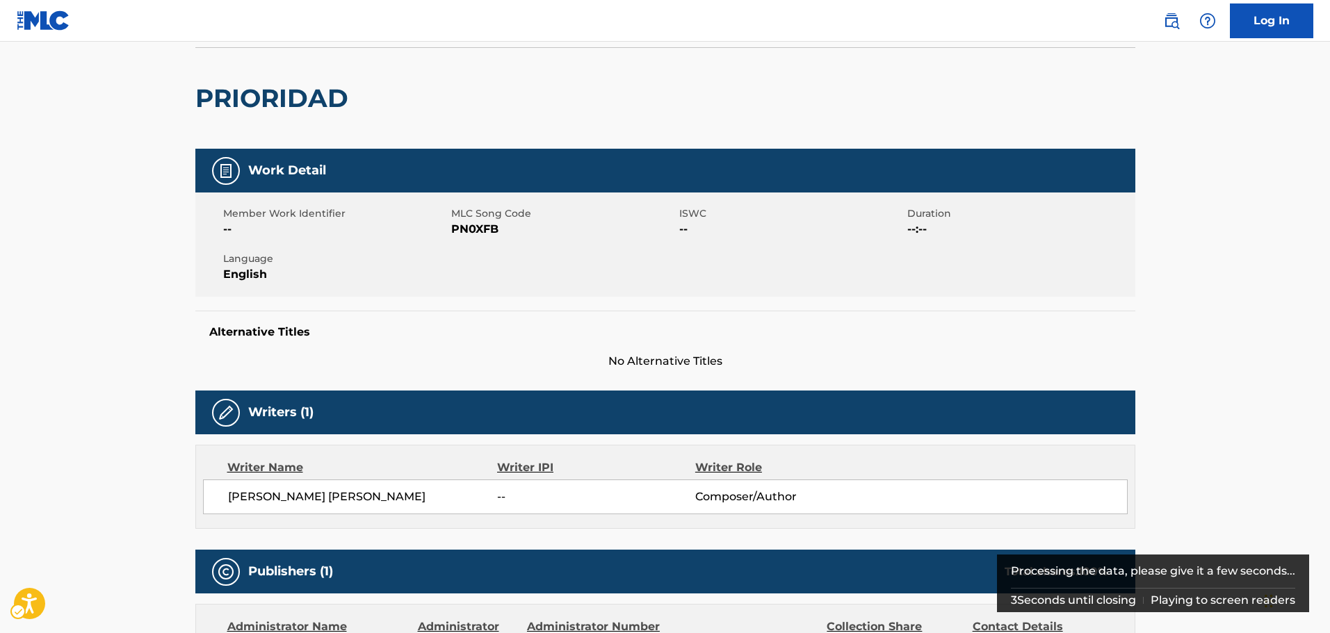
scroll to position [58, 0]
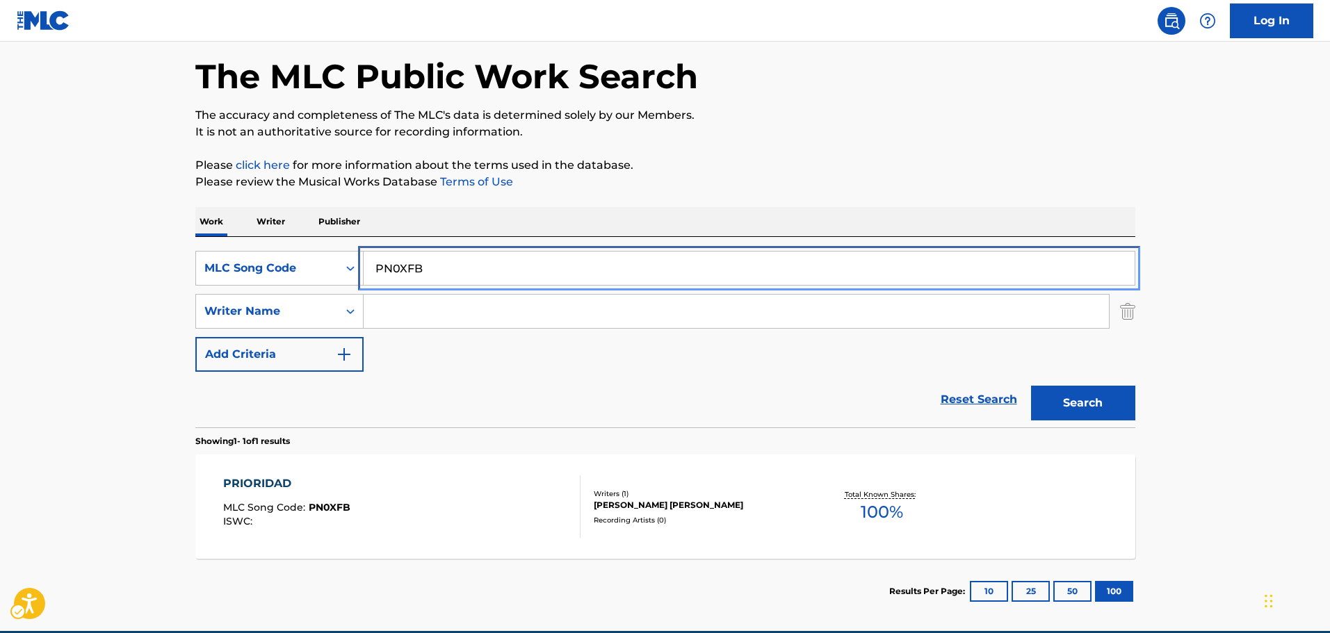
drag, startPoint x: 452, startPoint y: 274, endPoint x: 9, endPoint y: 238, distance: 444.3
click at [79, 240] on main "The MLC Public Work Search The accuracy and completeness of The MLC's data is d…" at bounding box center [665, 307] width 1330 height 648
paste input "S61PAK"
type input "S61PAK"
click at [1057, 396] on button "Search" at bounding box center [1083, 403] width 104 height 35
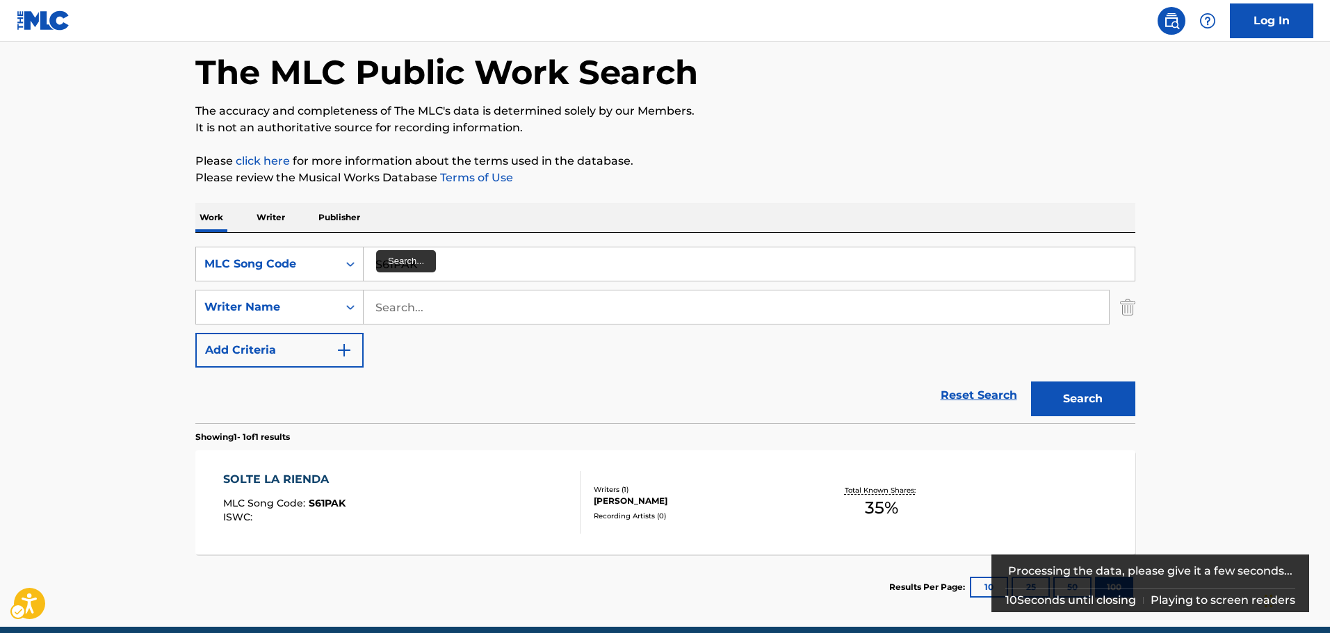
scroll to position [123, 0]
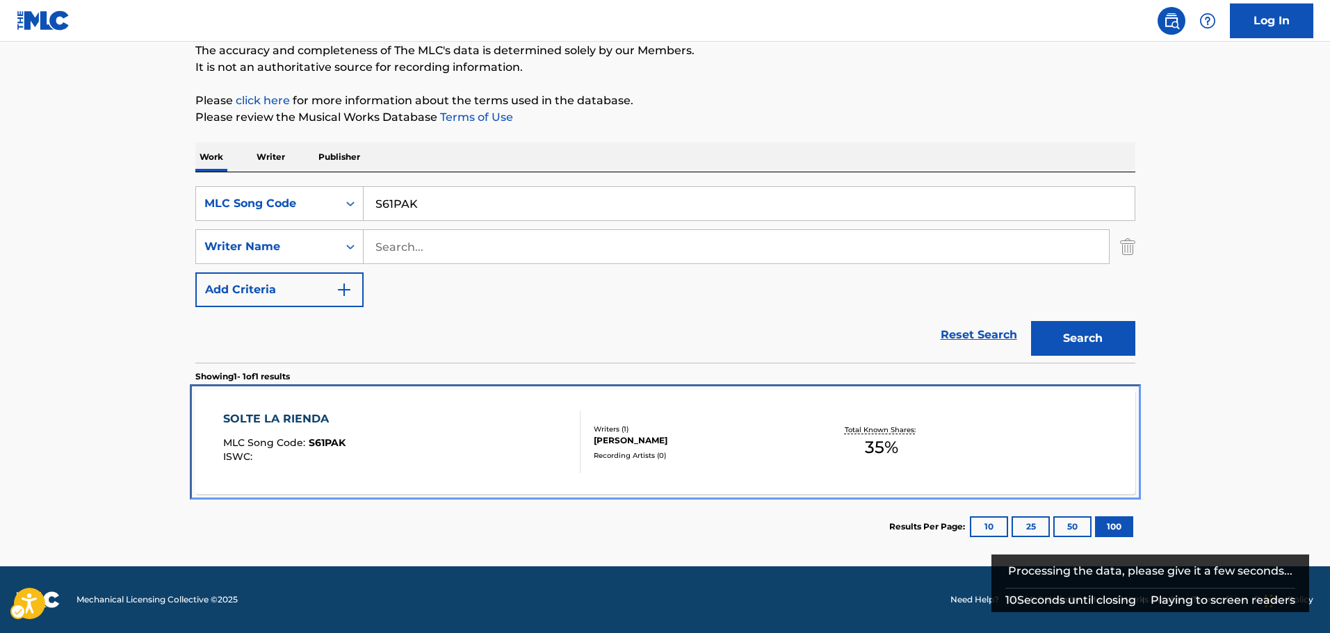
click at [439, 446] on div "SOLTE LA RIENDA MLC Song Code : S61PAK ISWC :" at bounding box center [401, 442] width 357 height 63
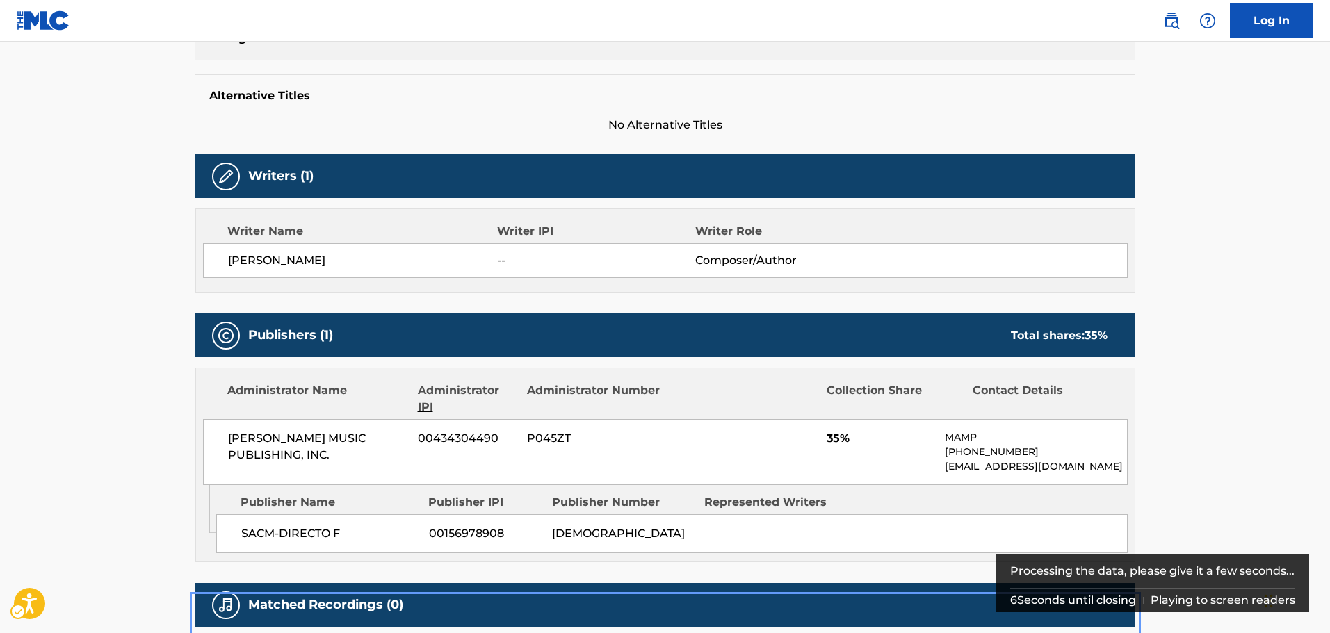
scroll to position [336, 0]
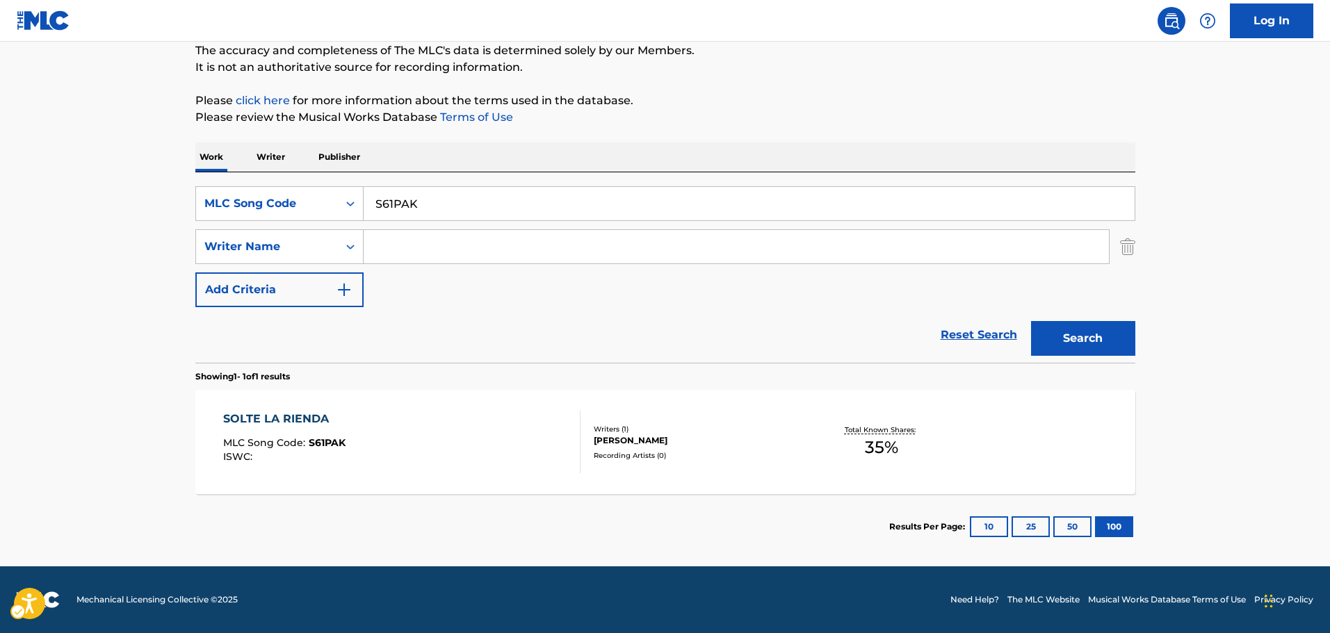
scroll to position [123, 0]
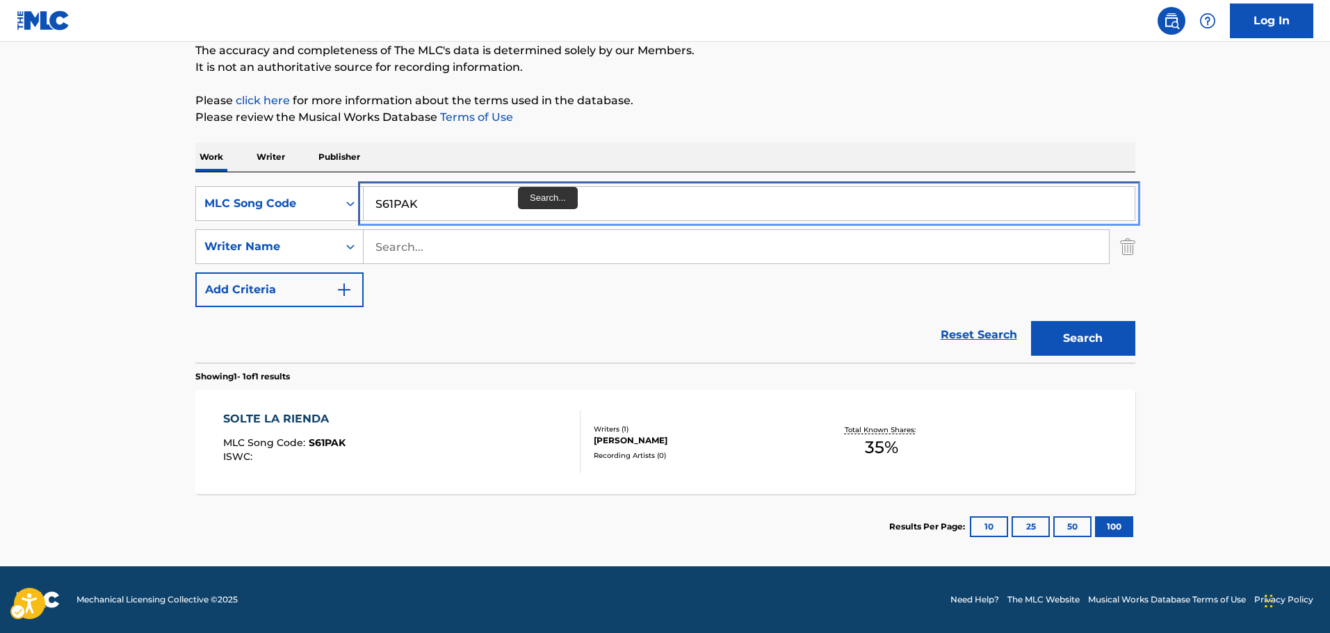
drag, startPoint x: 478, startPoint y: 206, endPoint x: 59, endPoint y: 202, distance: 419.2
click at [36, 195] on main "The MLC Public Work Search The accuracy and completeness of The MLC's data is d…" at bounding box center [665, 243] width 1330 height 648
paste input "2I13"
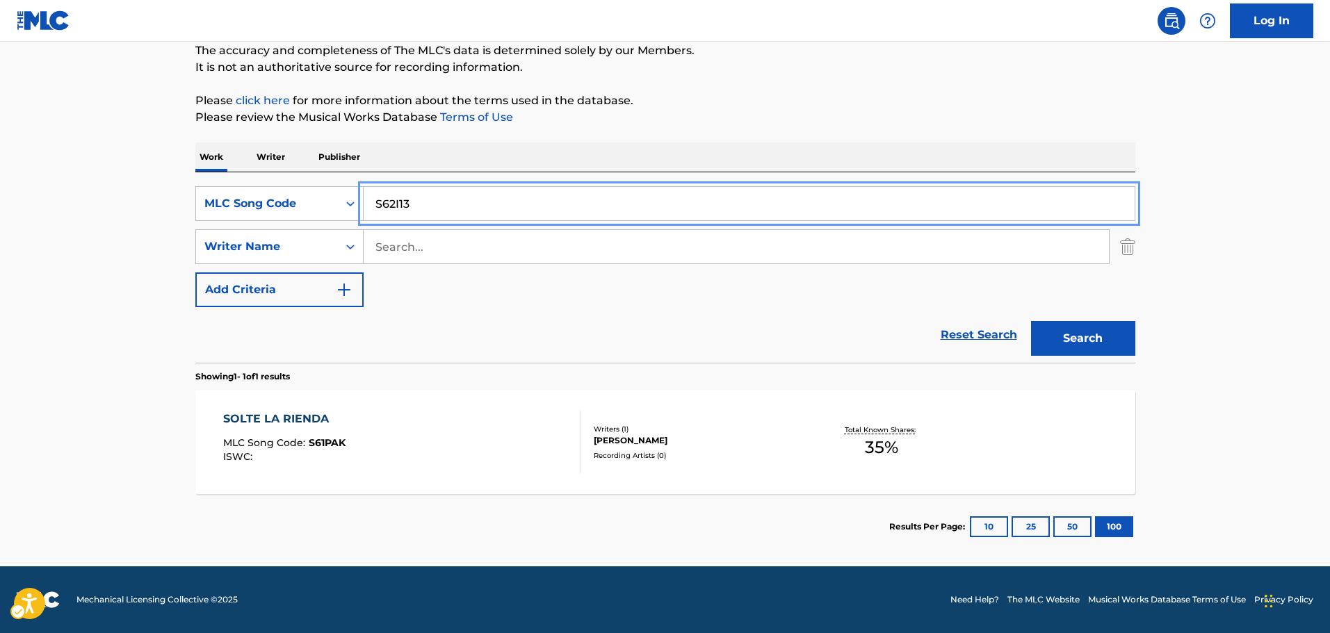
type input "S62I13"
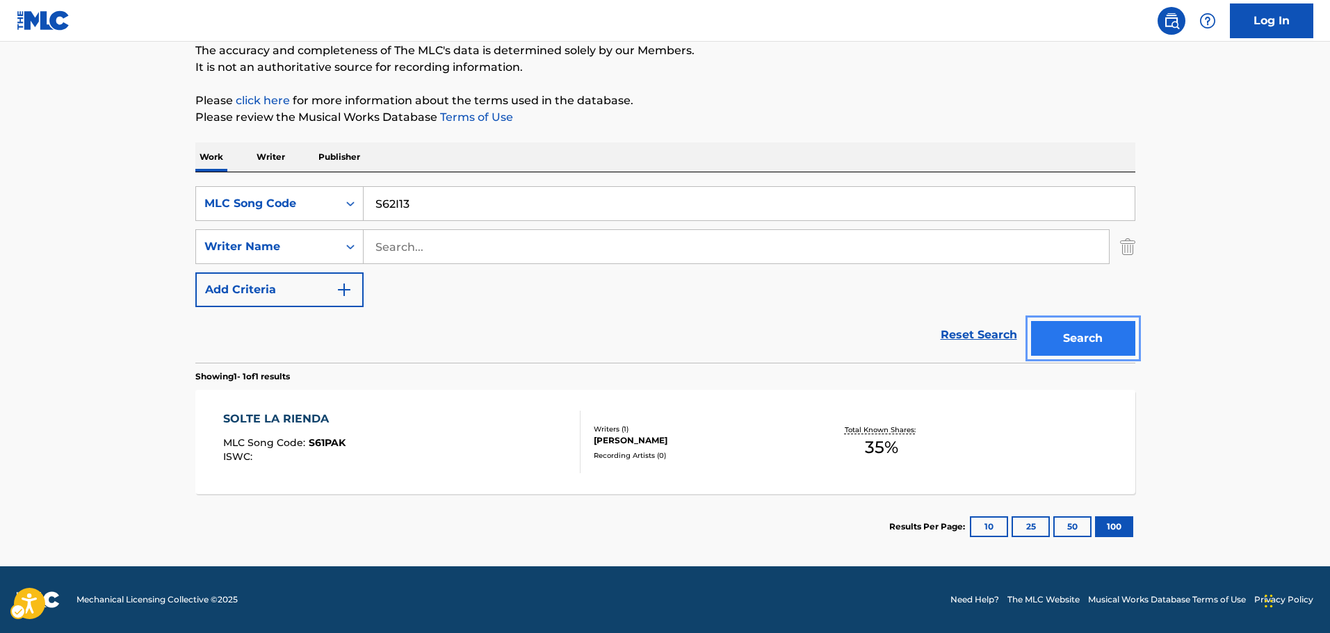
click at [1098, 328] on button "Search" at bounding box center [1083, 338] width 104 height 35
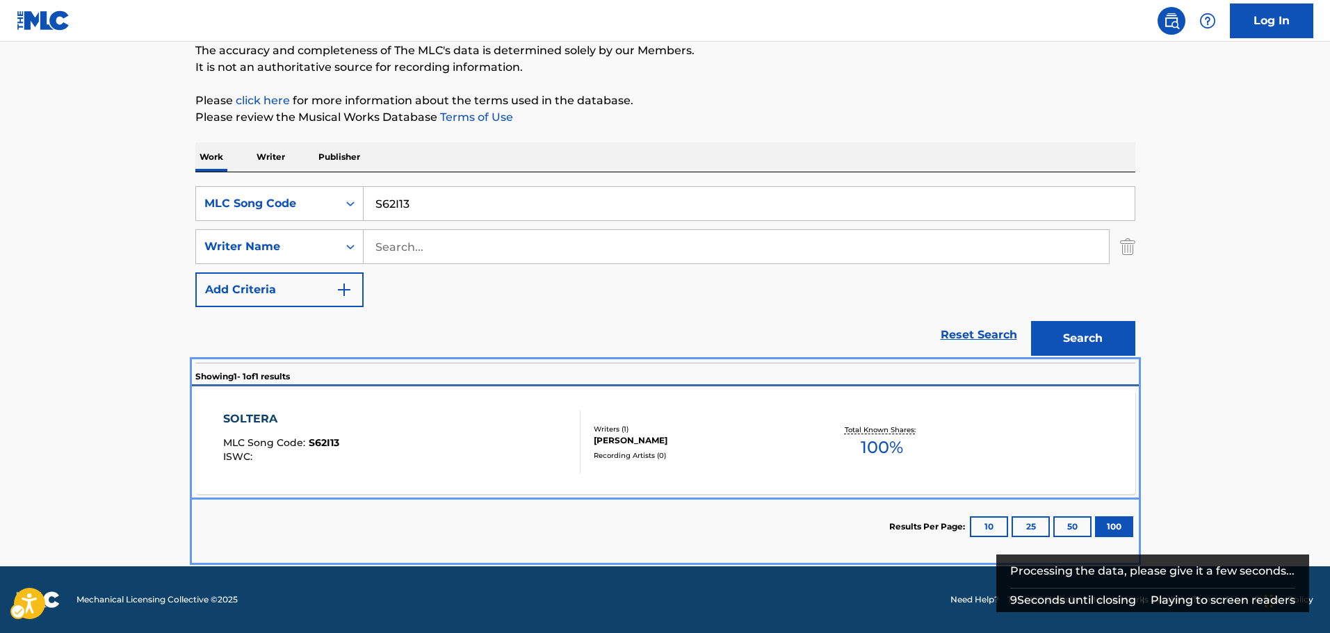
click at [460, 437] on div "SOLTERA MLC Song Code : S62I13 ISWC :" at bounding box center [401, 442] width 357 height 63
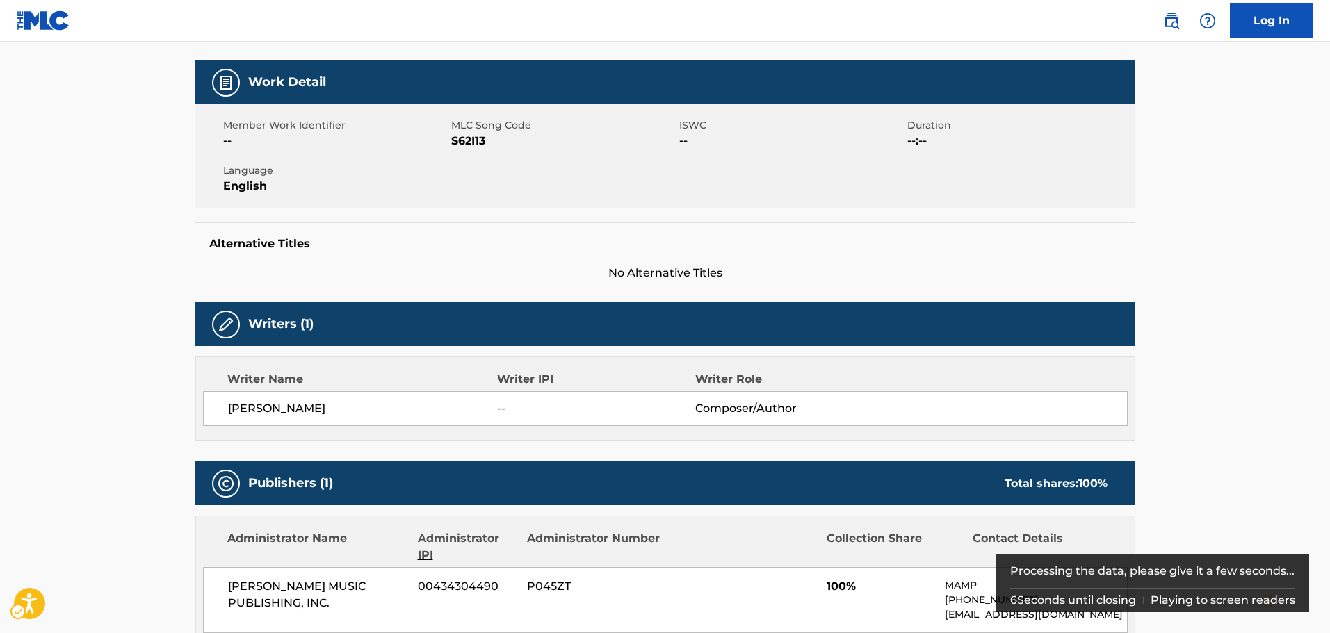
scroll to position [209, 0]
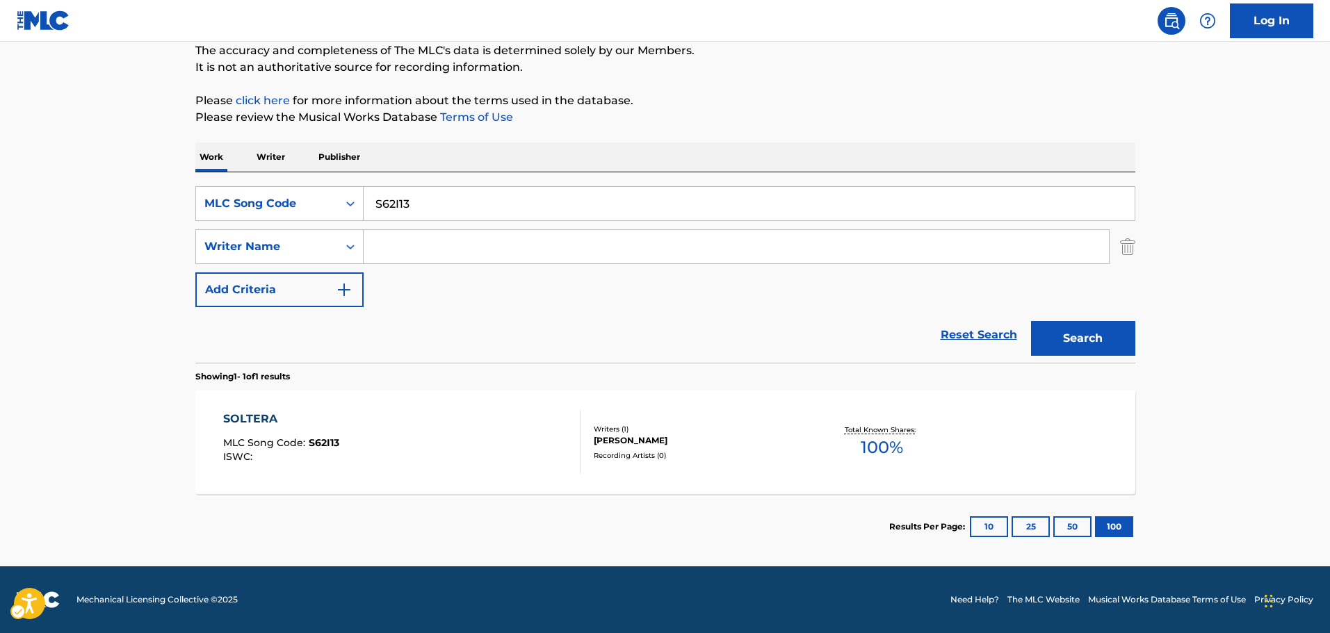
scroll to position [123, 0]
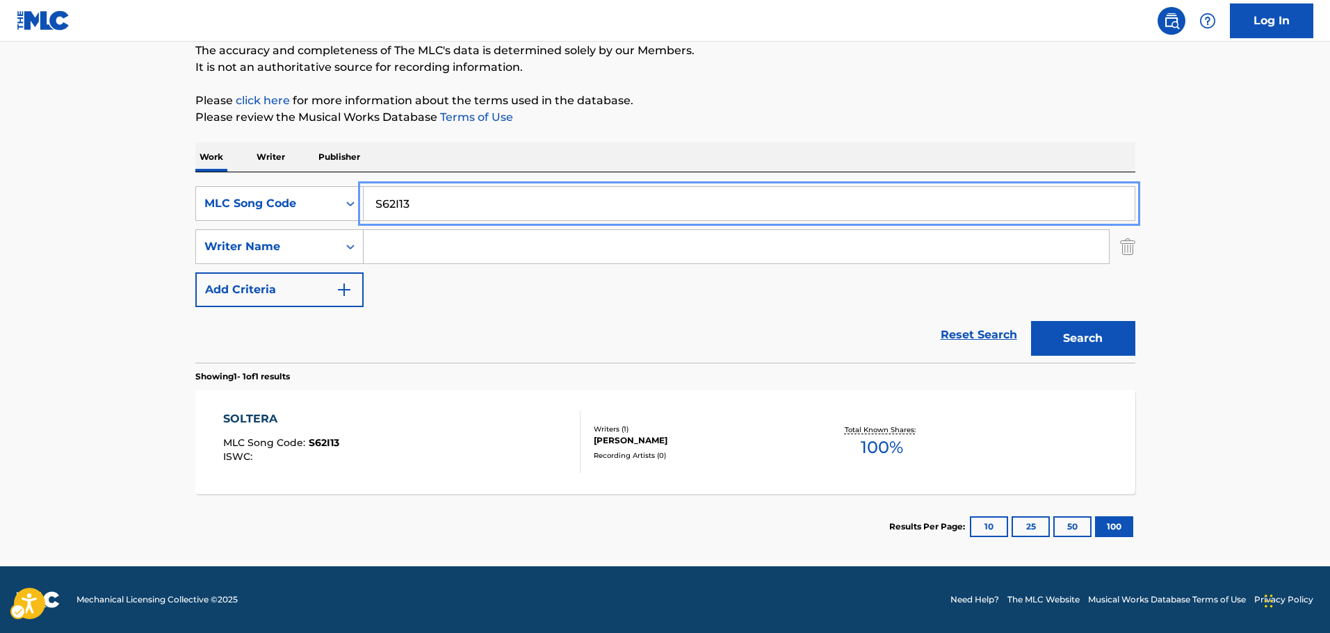
drag, startPoint x: 451, startPoint y: 209, endPoint x: 19, endPoint y: 193, distance: 432.7
click at [9, 193] on main "The MLC Public Work Search The accuracy and completeness of The MLC's data is d…" at bounding box center [665, 243] width 1330 height 648
paste input "YP2DEV"
type input "YP2DEV"
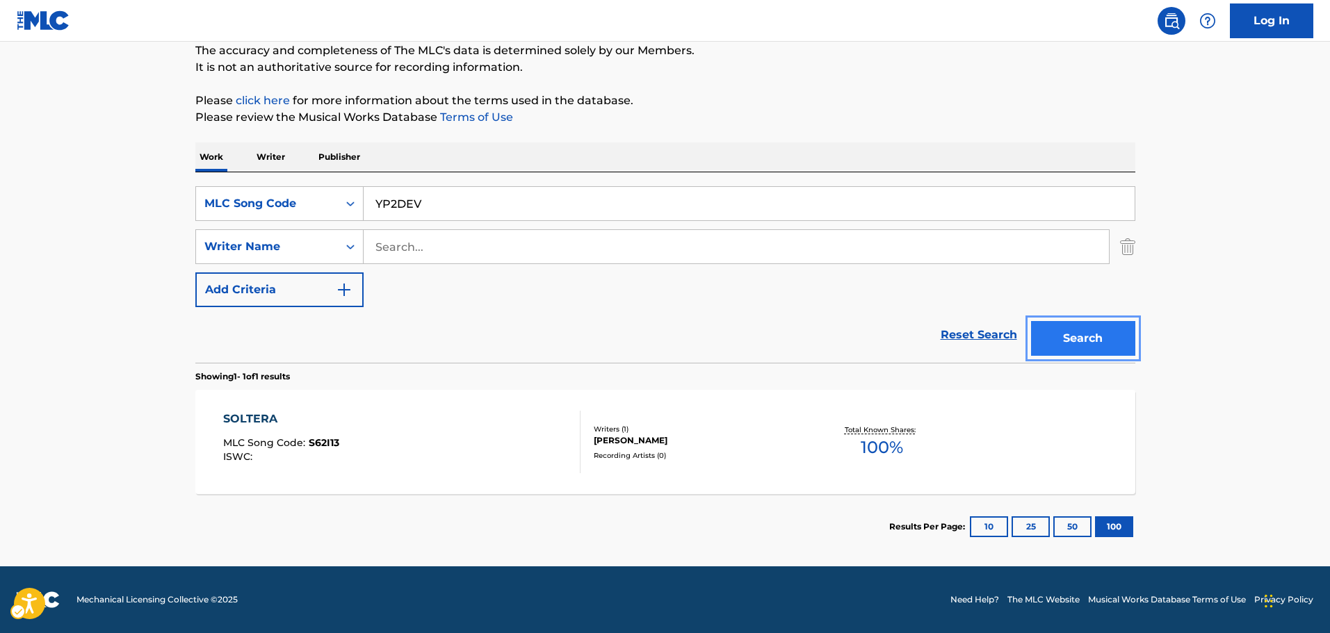
click at [1087, 342] on button "Search" at bounding box center [1083, 338] width 104 height 35
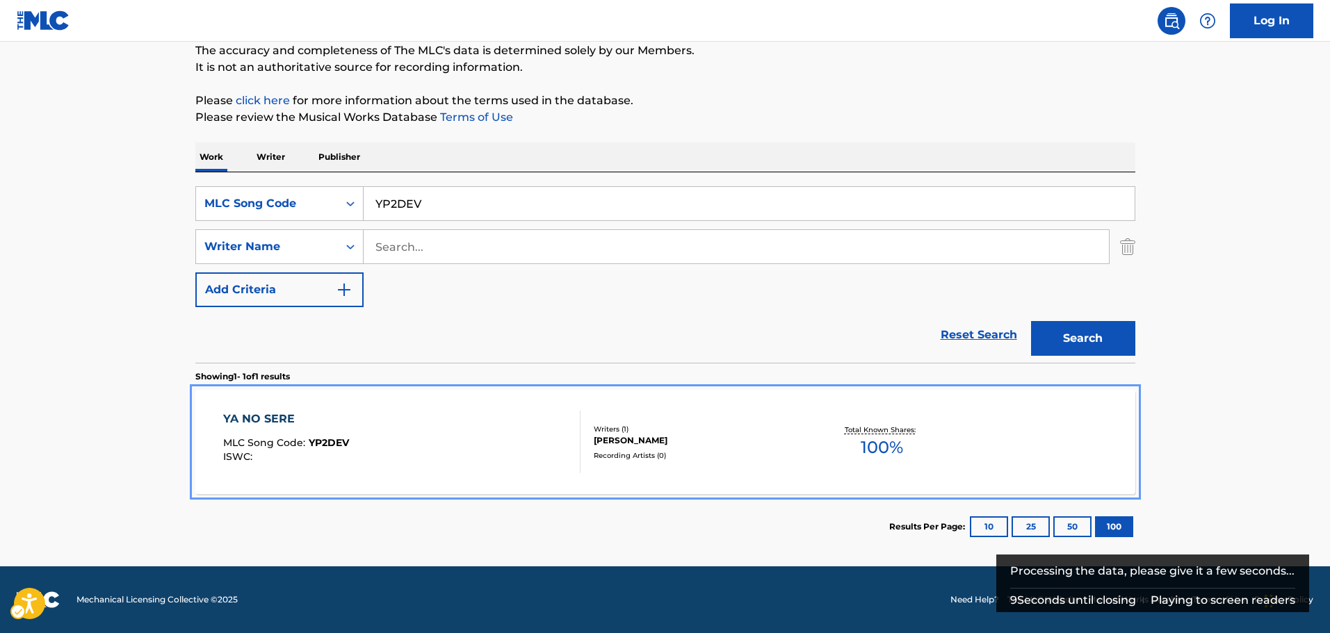
click at [467, 448] on div "YA NO SERE MLC Song Code : YP2DEV ISWC :" at bounding box center [401, 442] width 357 height 63
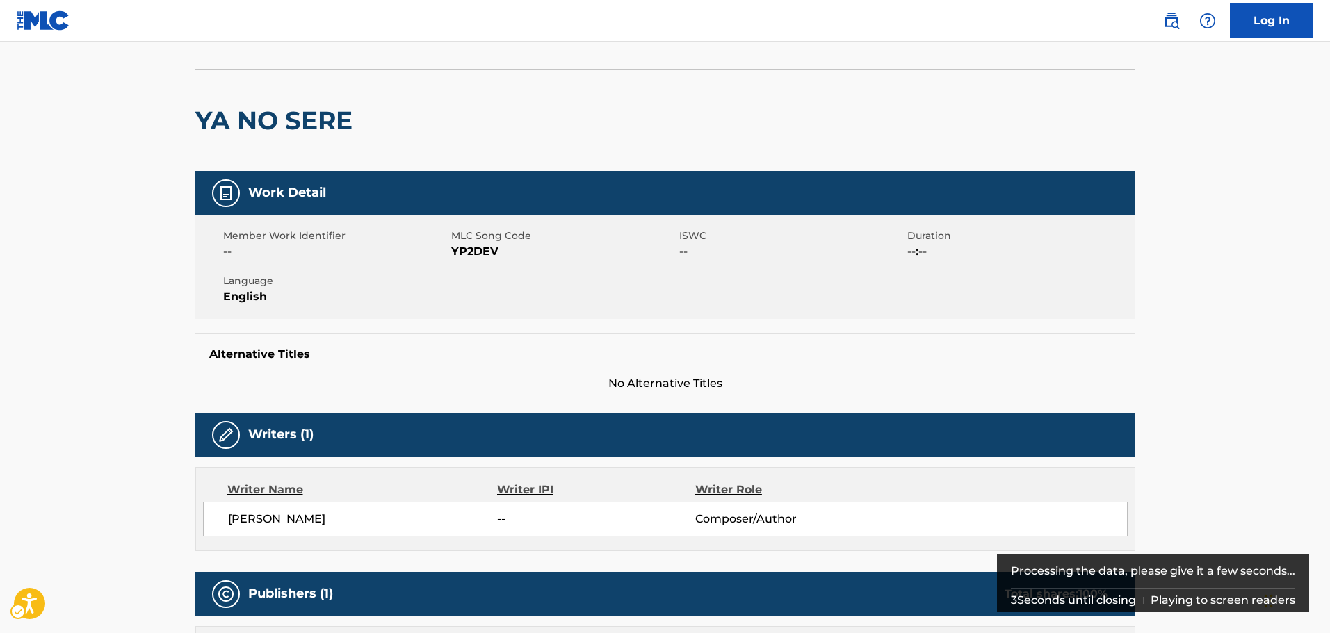
scroll to position [72, 0]
